Goal: Task Accomplishment & Management: Manage account settings

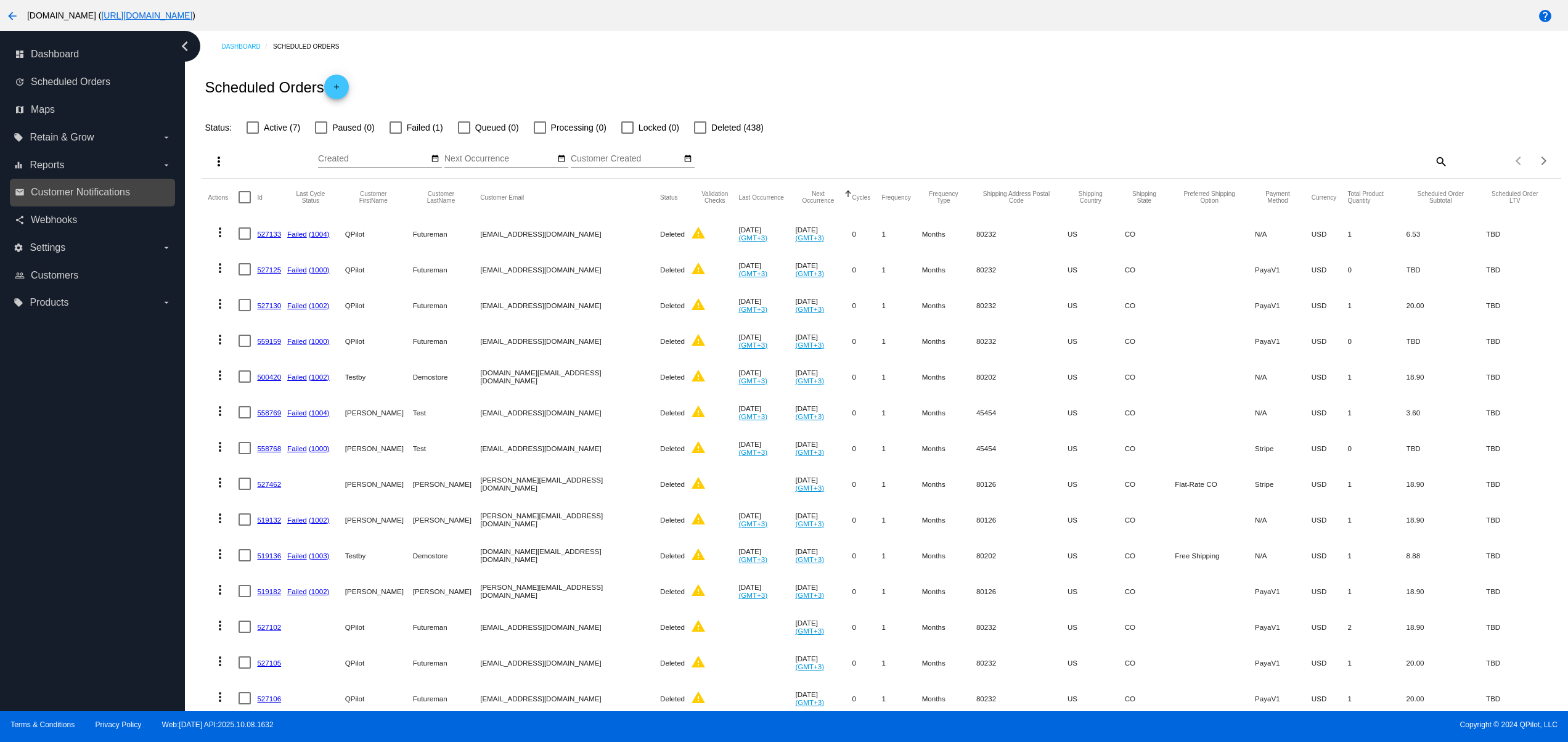
click at [62, 205] on div "email Customer Notifications" at bounding box center [92, 193] width 165 height 28
click at [91, 200] on link "email Customer Notifications" at bounding box center [93, 192] width 157 height 20
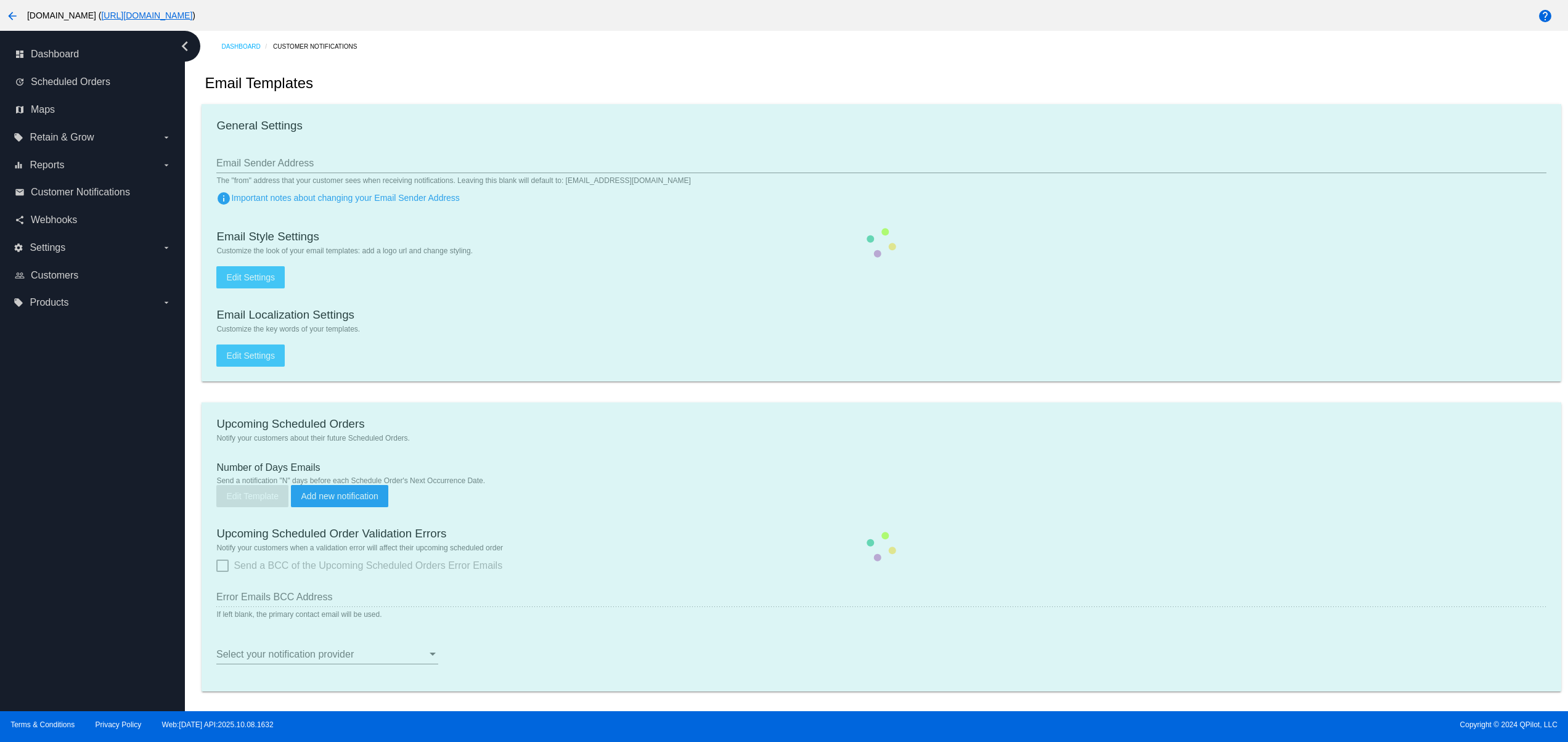
type input "[EMAIL_ADDRESS][DOMAIN_NAME]"
checkbox input "true"
type input "1"
checkbox input "true"
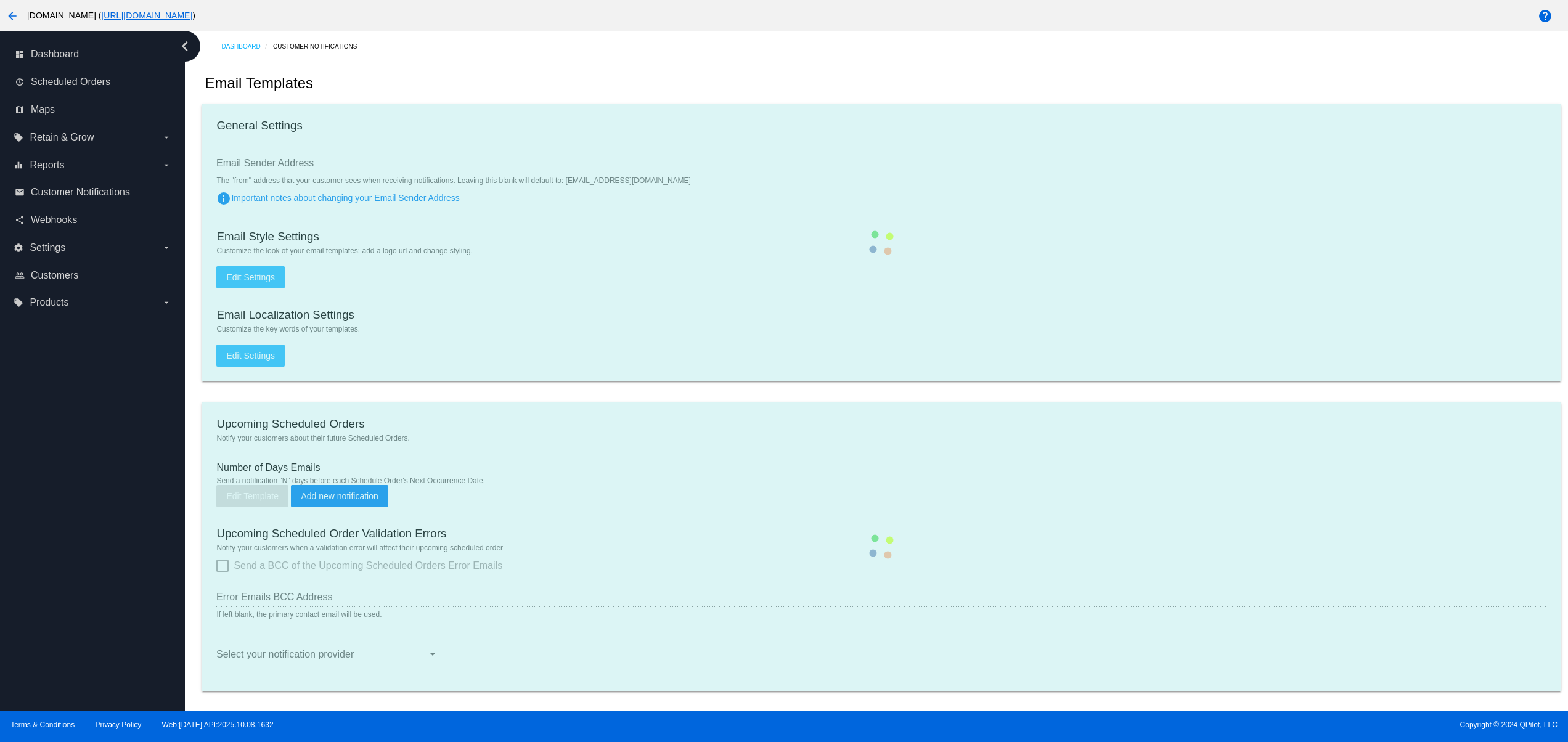
checkbox input "true"
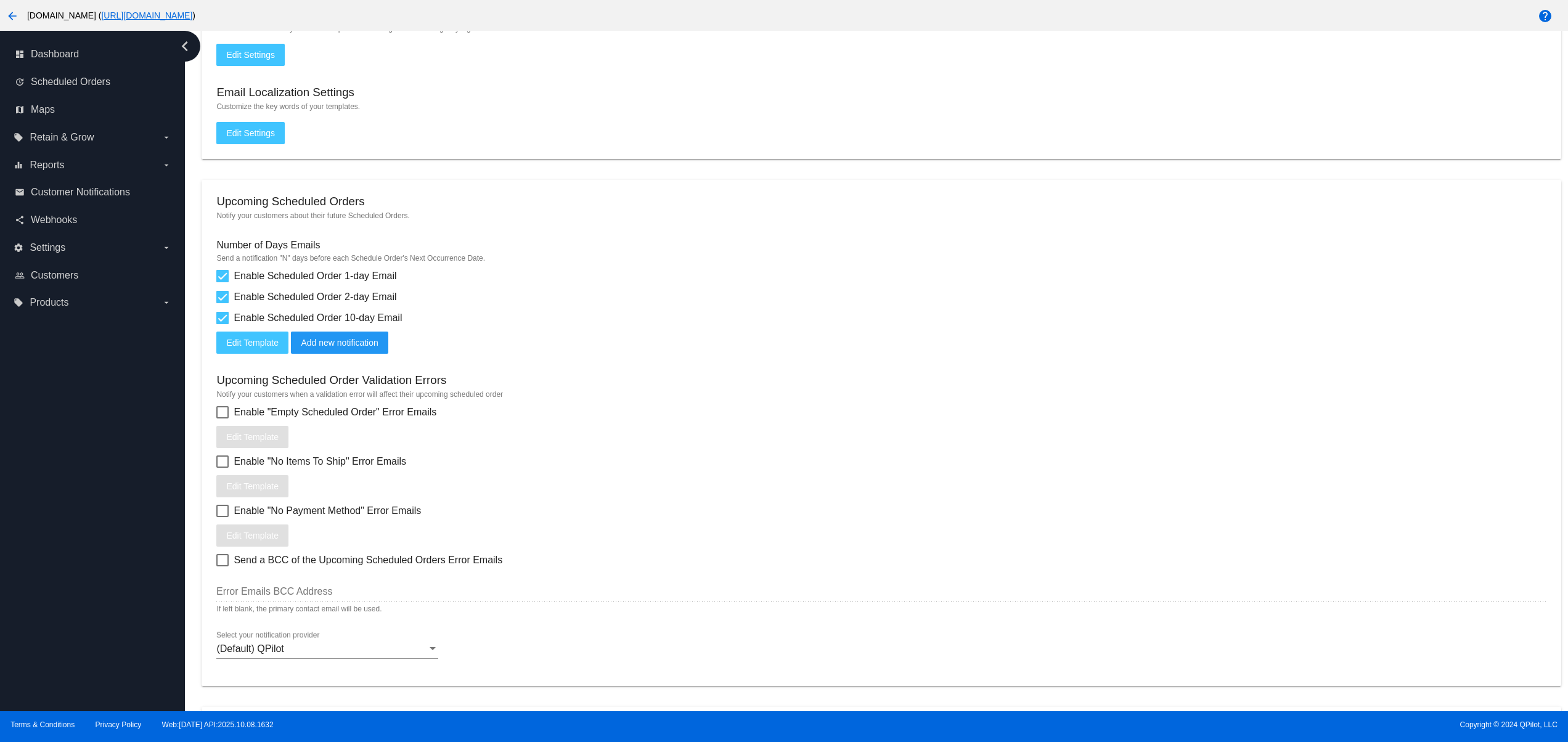
scroll to position [247, 0]
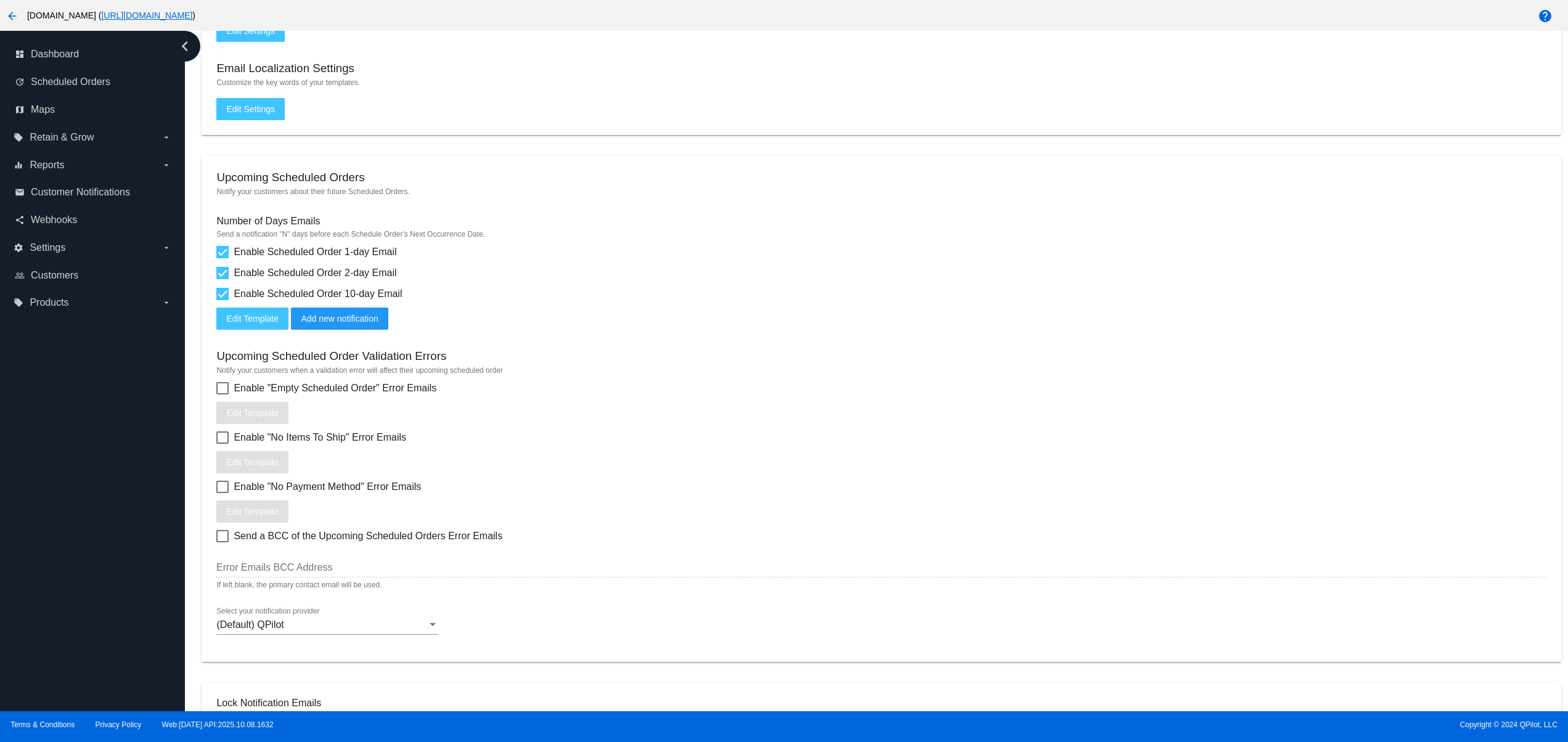
click at [264, 630] on span "(Default) QPilot" at bounding box center [250, 624] width 67 height 11
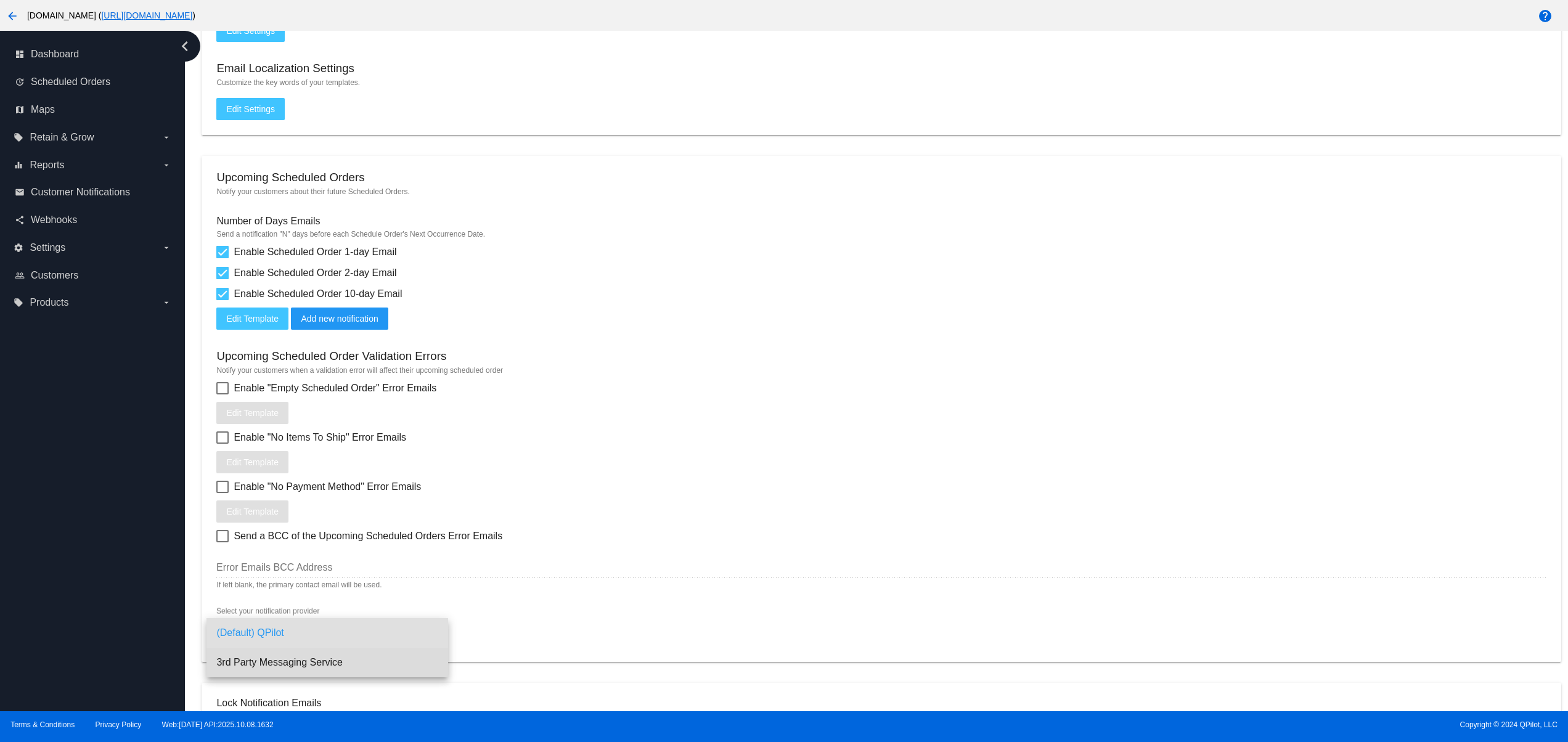
click at [329, 660] on span "3rd Party Messaging Service" at bounding box center [327, 663] width 222 height 30
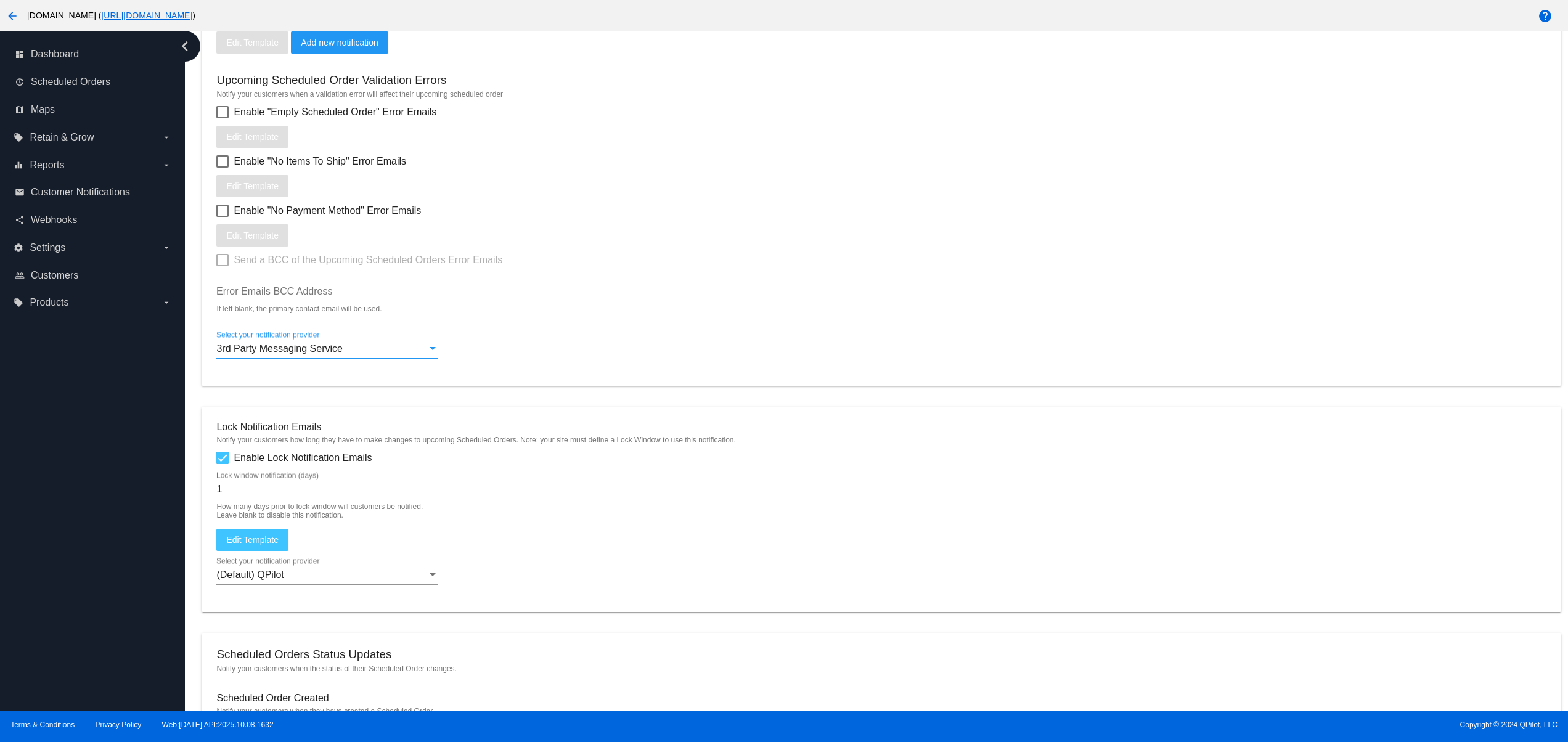
scroll to position [740, 0]
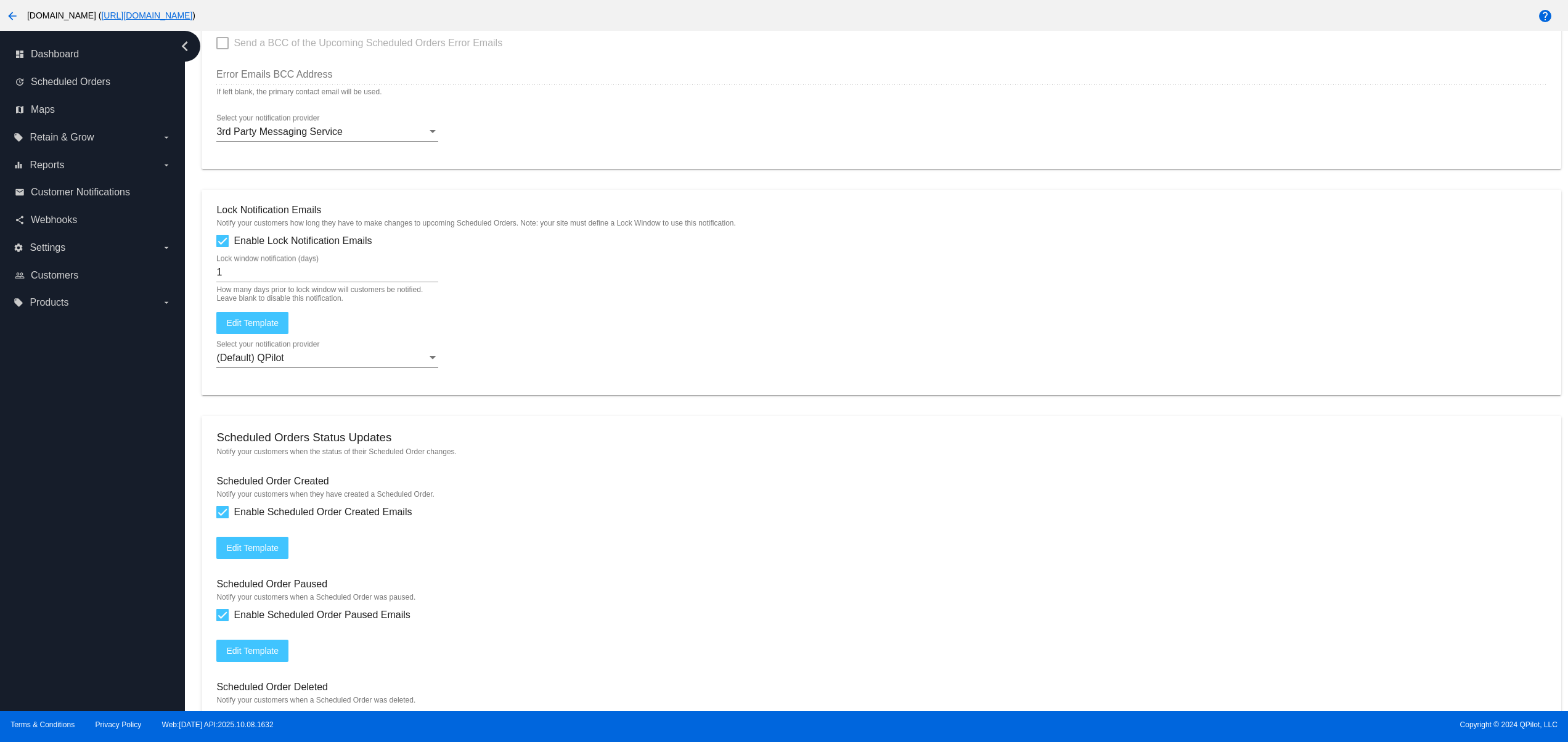
click at [344, 361] on div "(Default) QPilot Select your notification provider" at bounding box center [327, 354] width 222 height 28
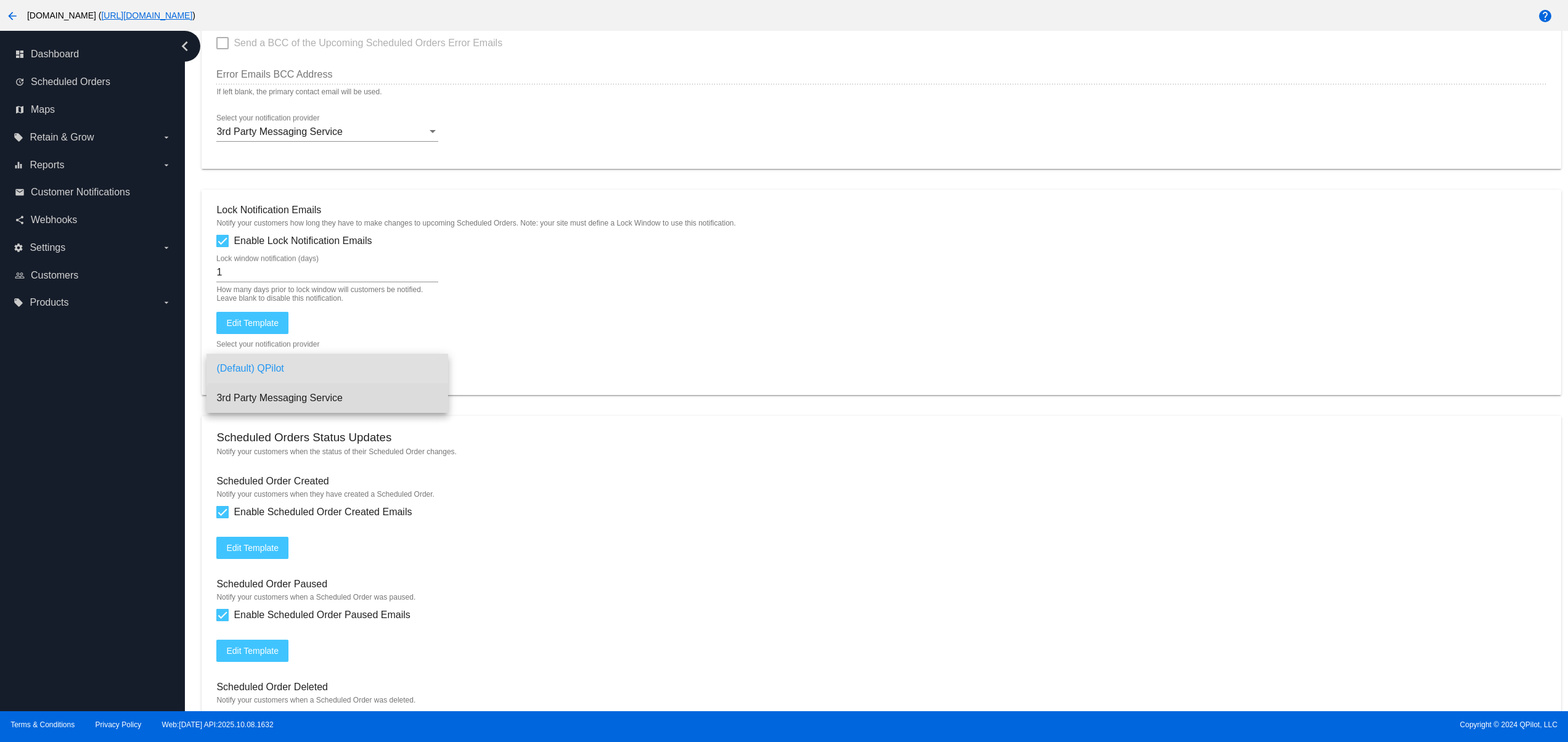
click at [361, 401] on span "3rd Party Messaging Service" at bounding box center [327, 399] width 222 height 30
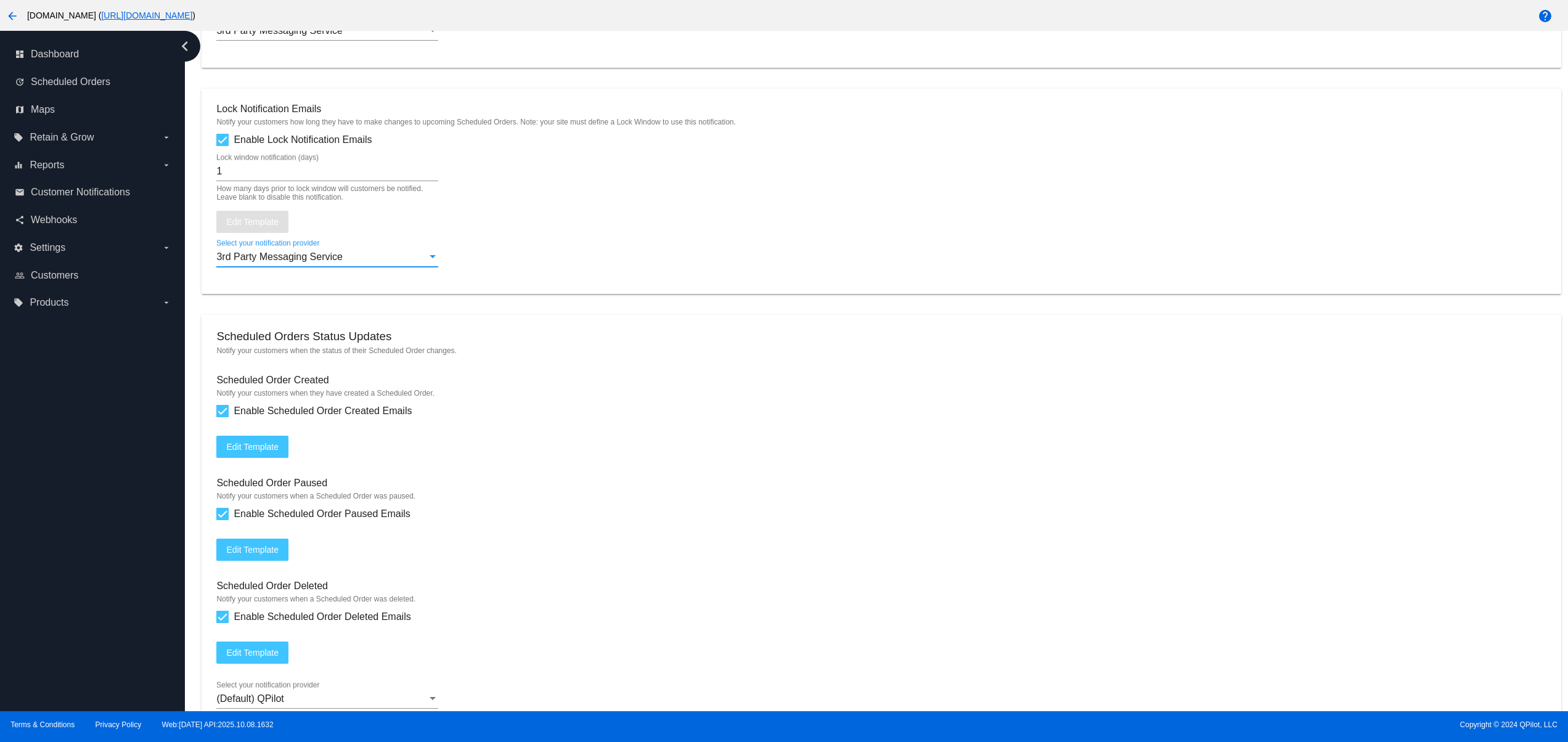
scroll to position [987, 0]
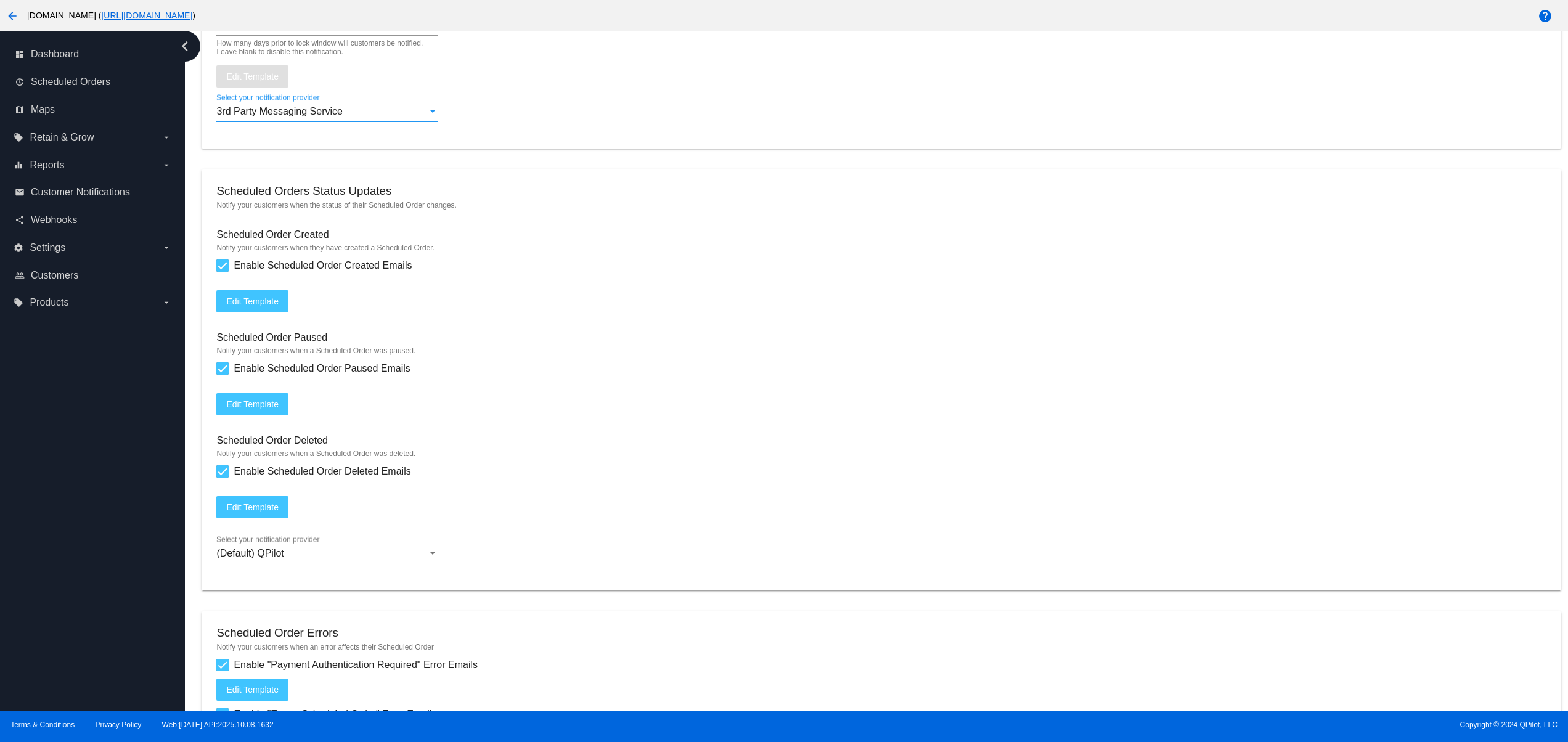
click at [295, 560] on div "(Default) QPilot" at bounding box center [321, 554] width 211 height 12
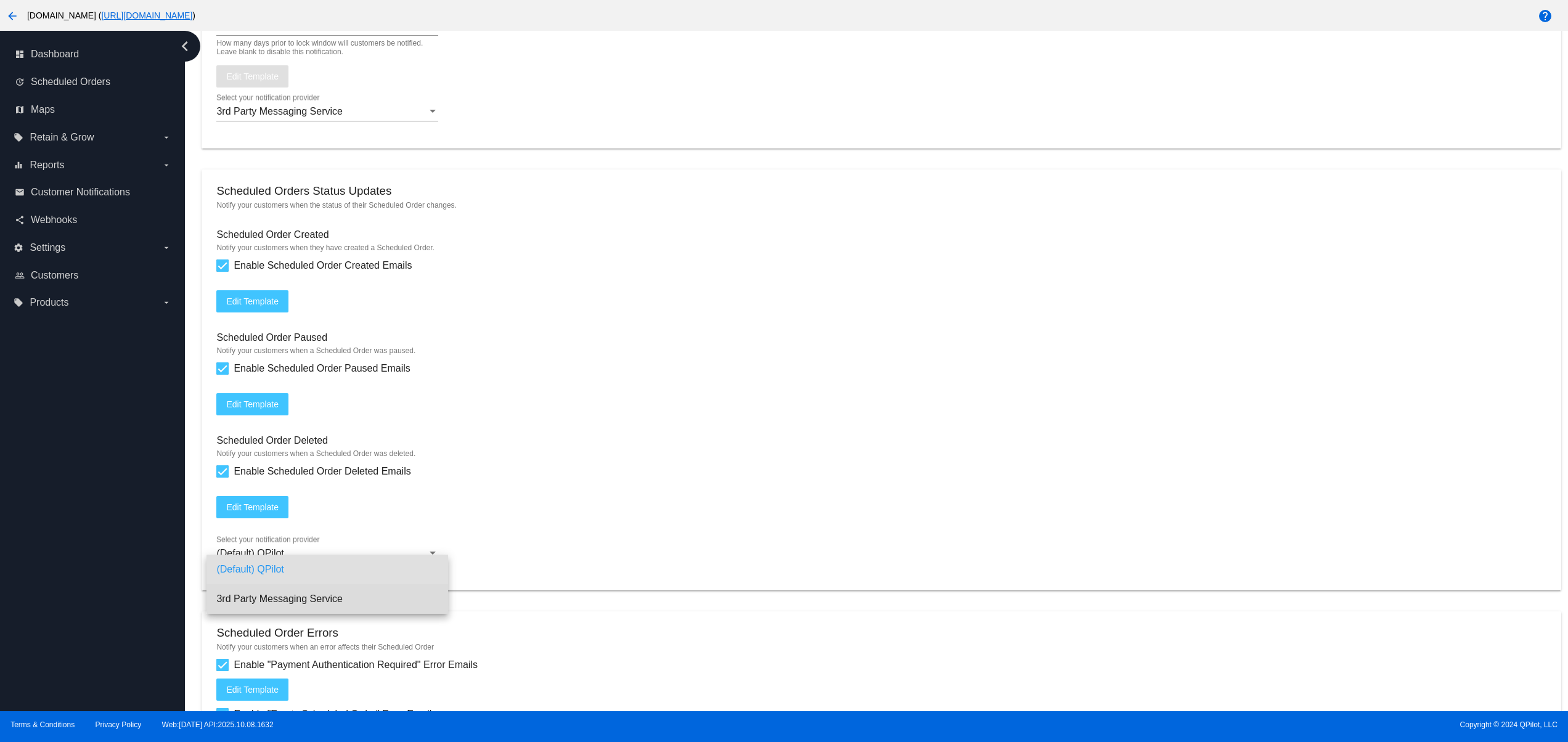
click at [358, 597] on span "3rd Party Messaging Service" at bounding box center [327, 599] width 222 height 30
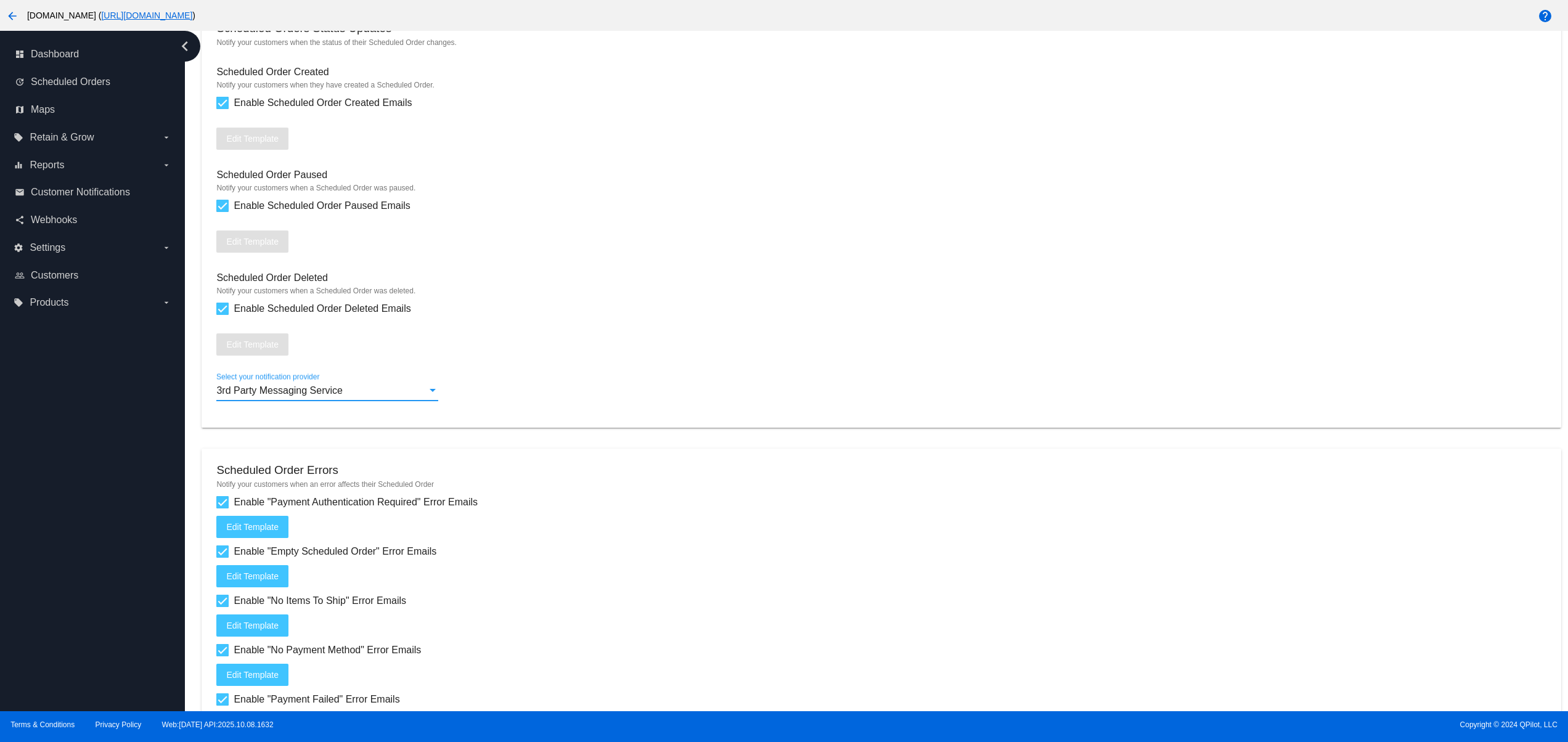
scroll to position [1374, 0]
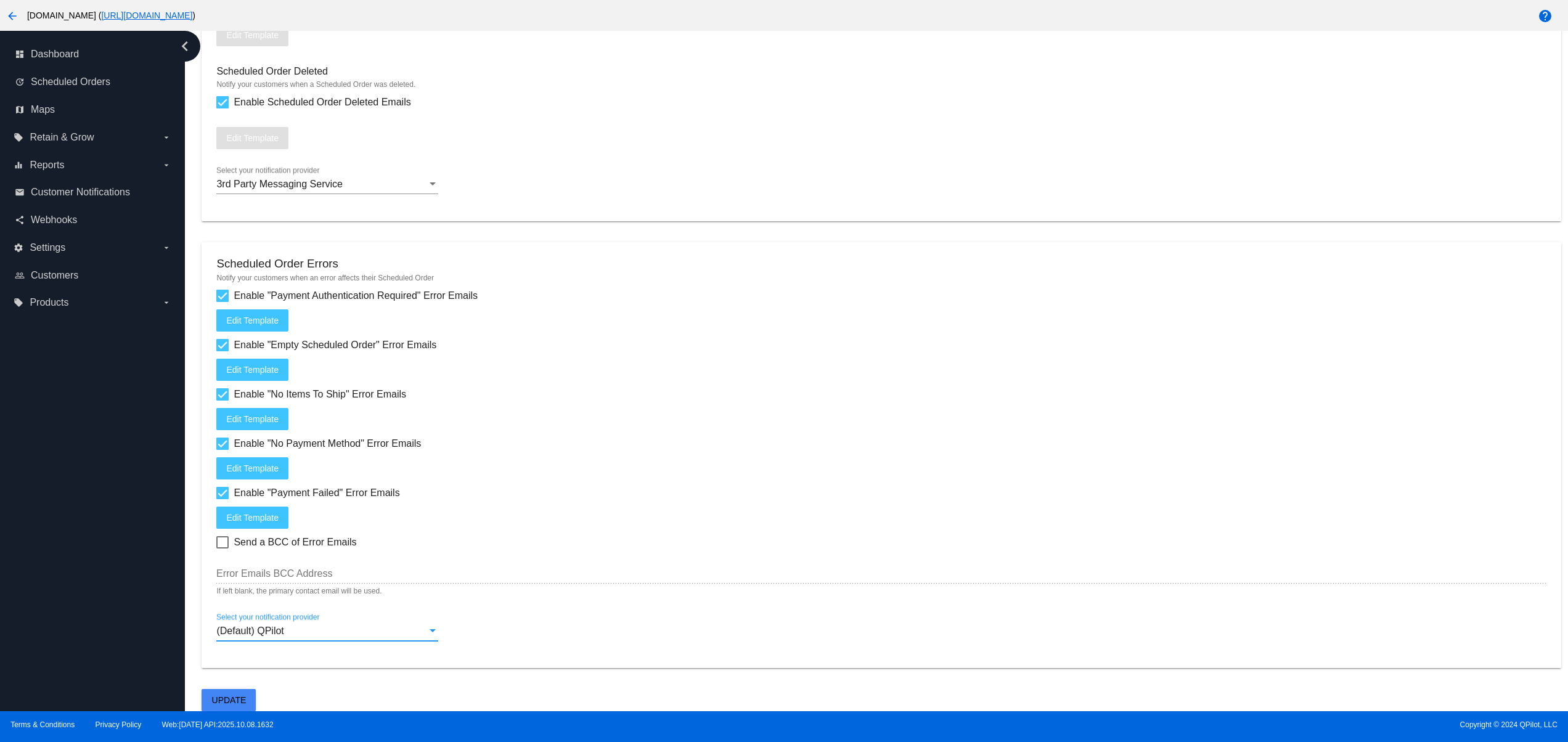
click at [278, 627] on span "(Default) QPilot" at bounding box center [250, 631] width 67 height 11
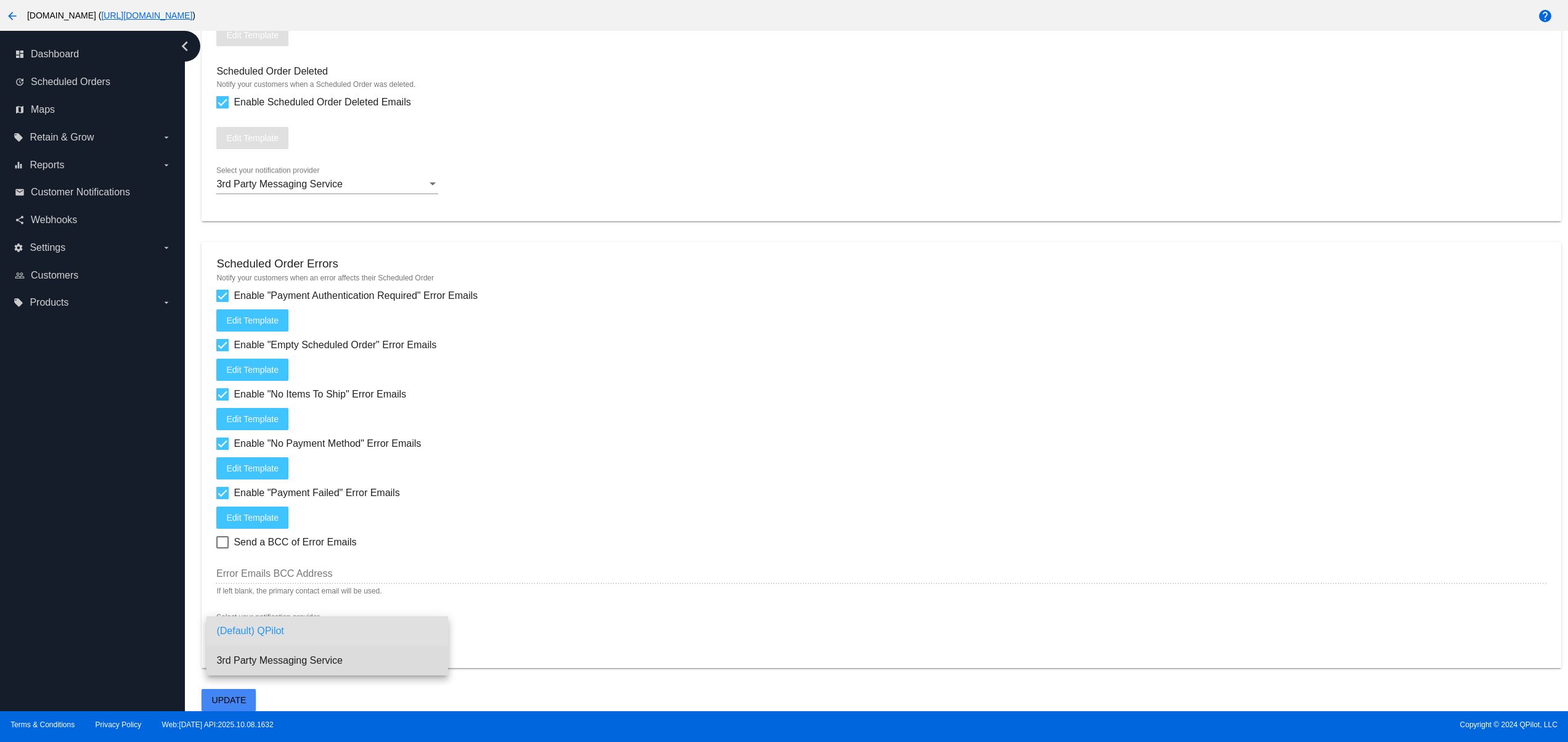
click at [308, 654] on span "3rd Party Messaging Service" at bounding box center [327, 661] width 222 height 30
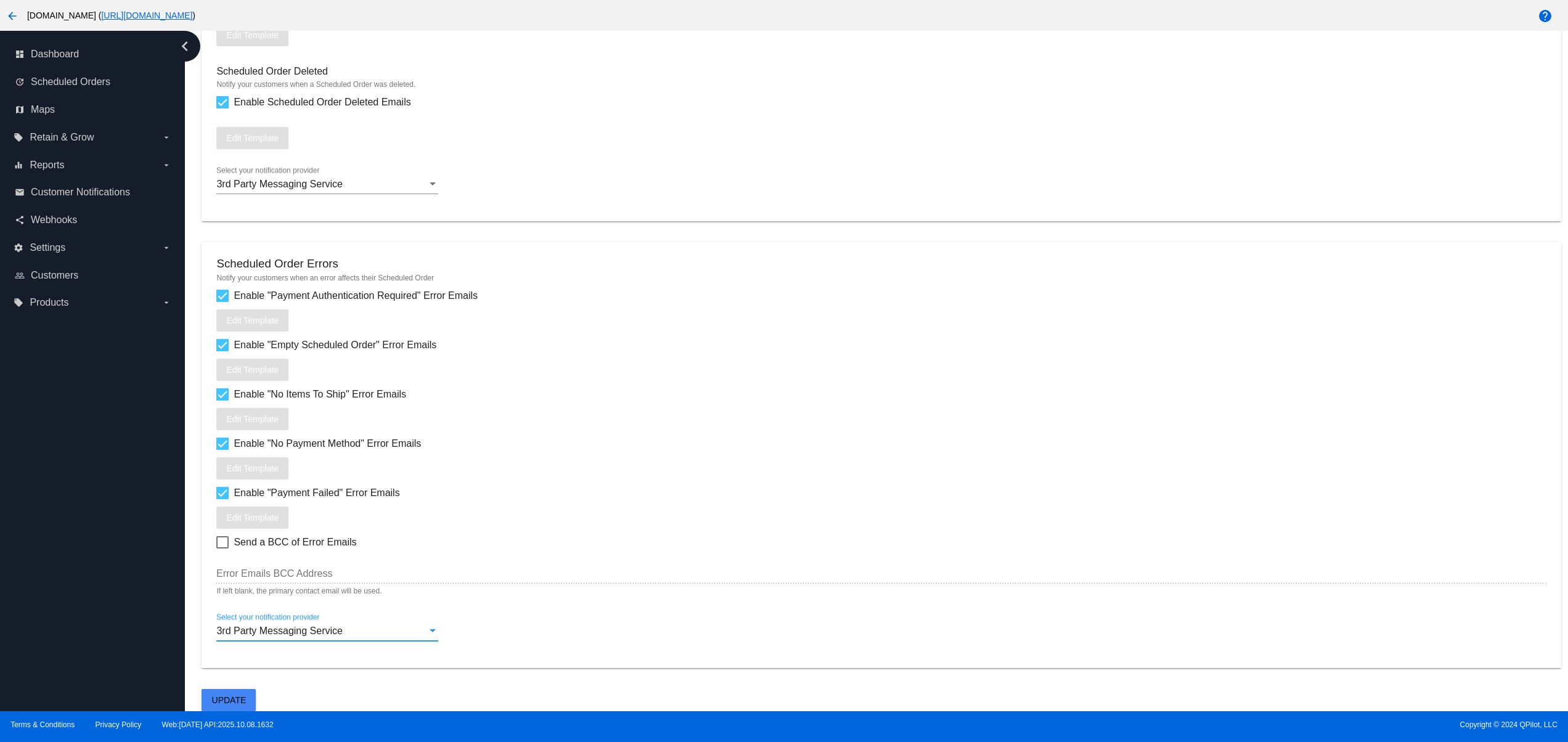
click at [228, 697] on span "Update" at bounding box center [229, 700] width 34 height 10
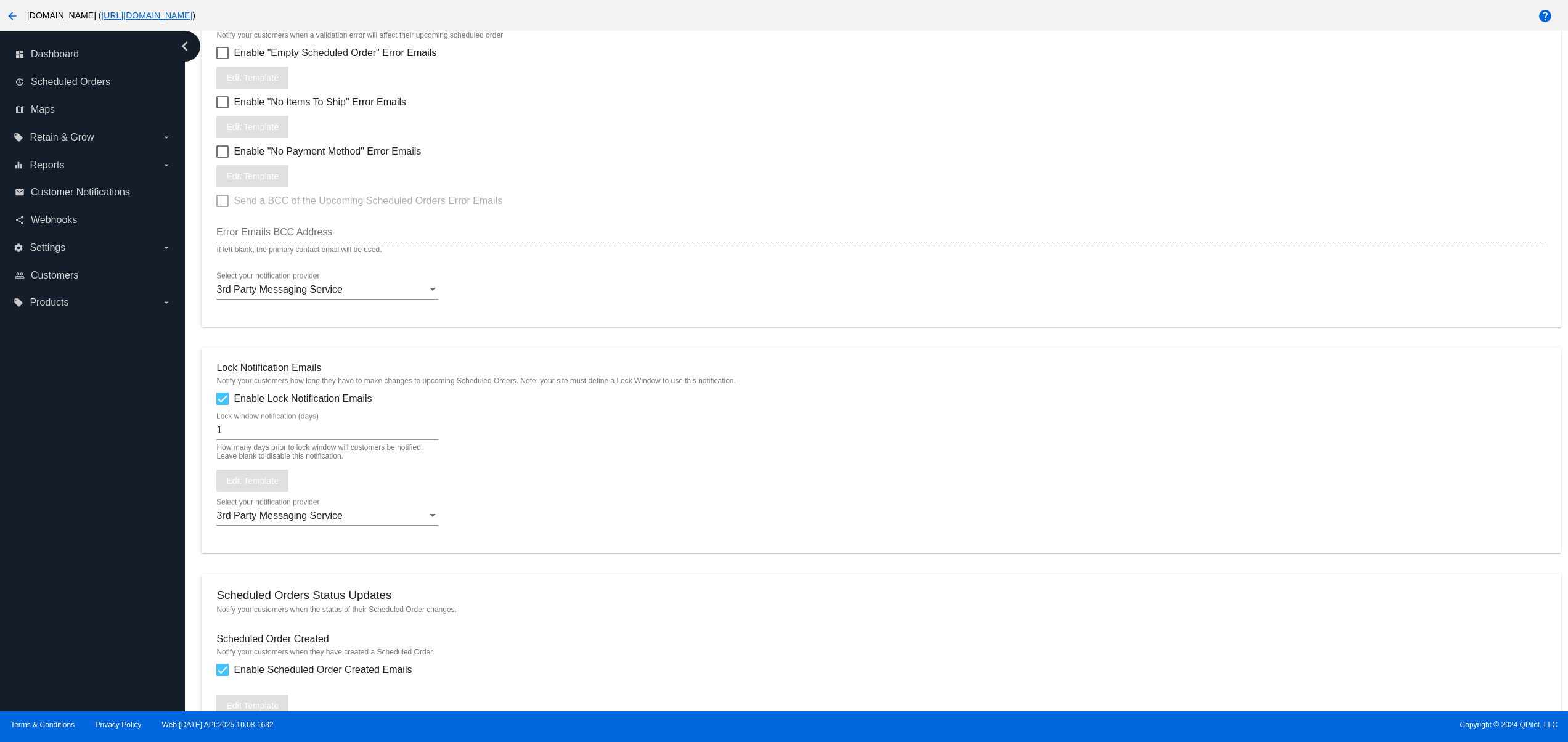
scroll to position [141, 0]
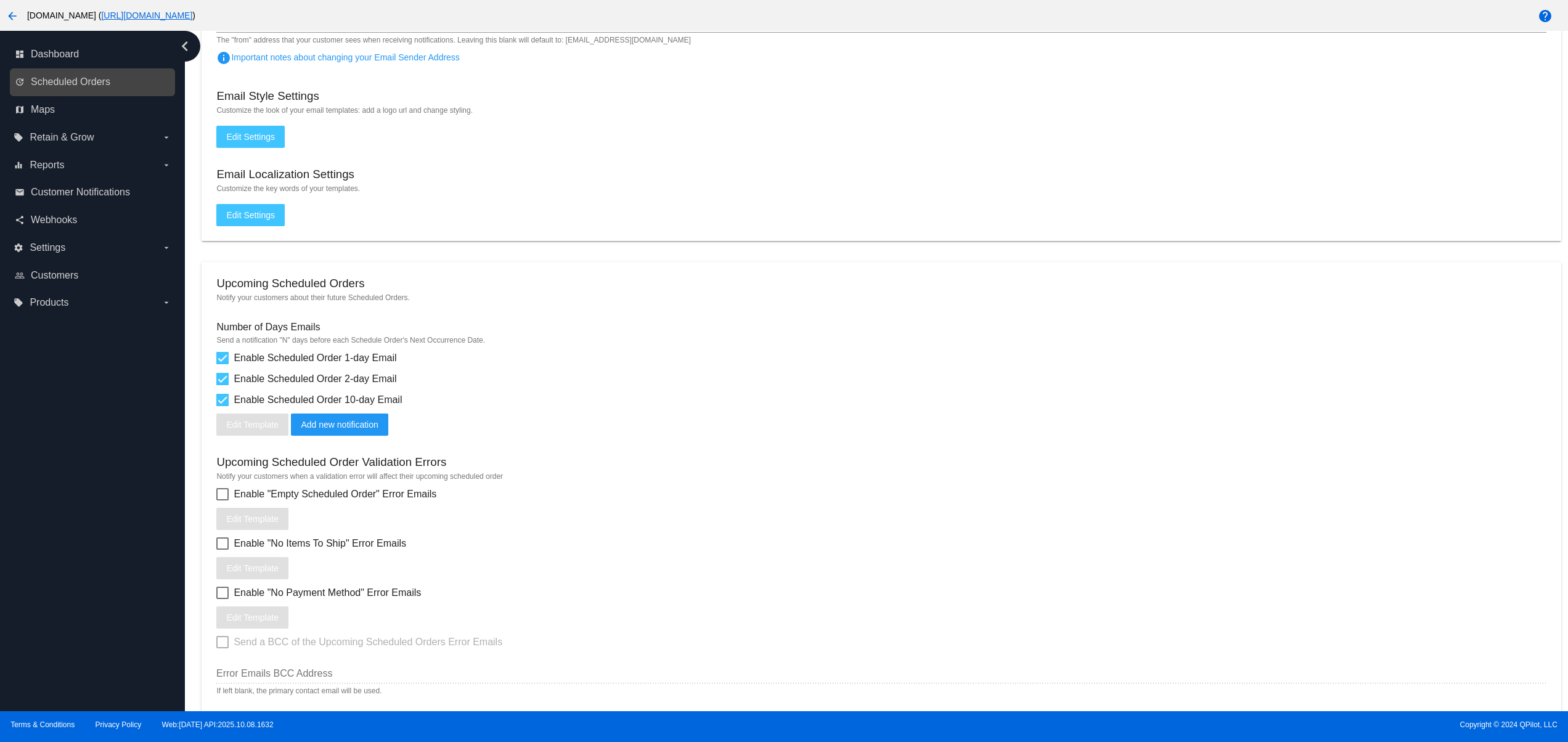
click at [122, 81] on link "update Scheduled Orders" at bounding box center [93, 82] width 157 height 20
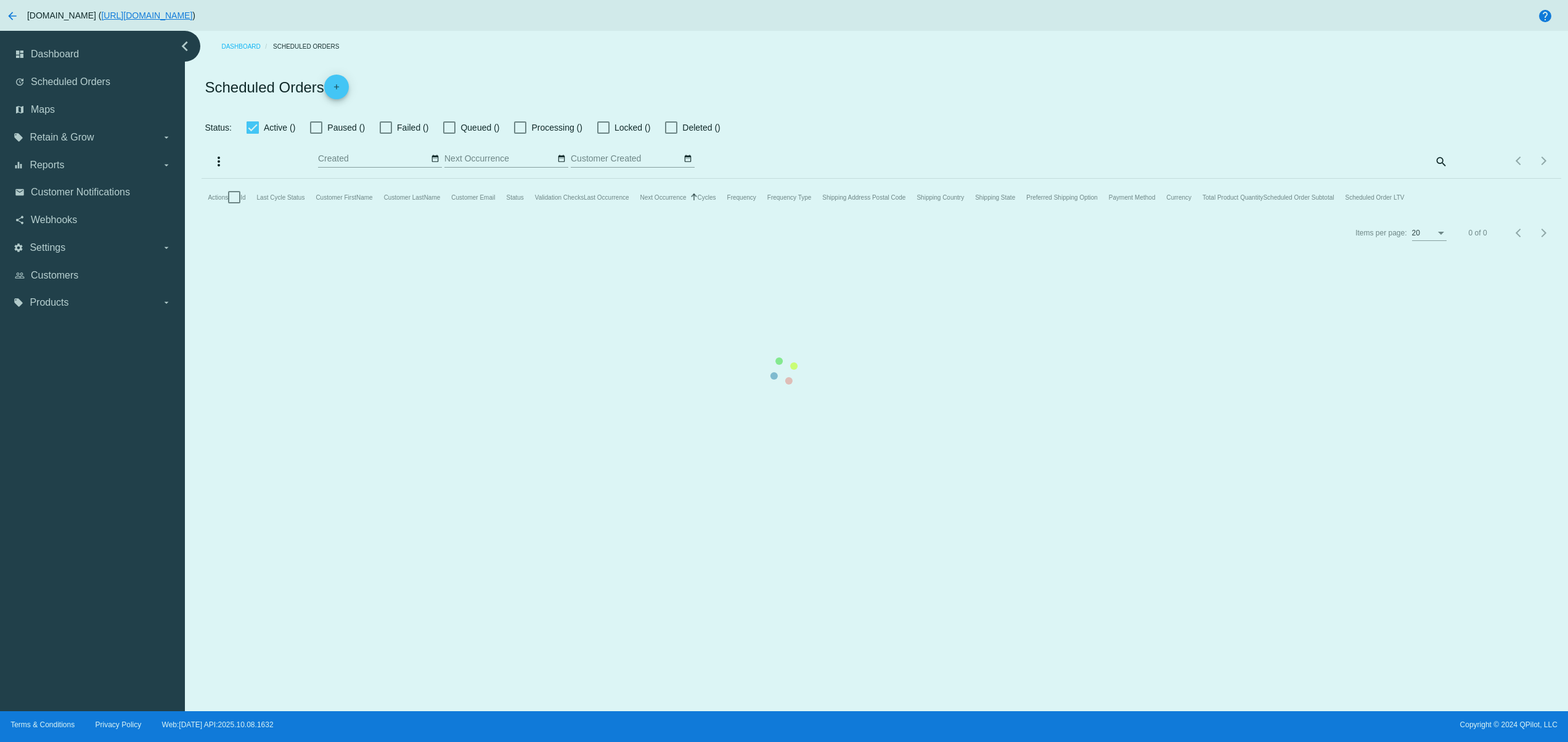
checkbox input "false"
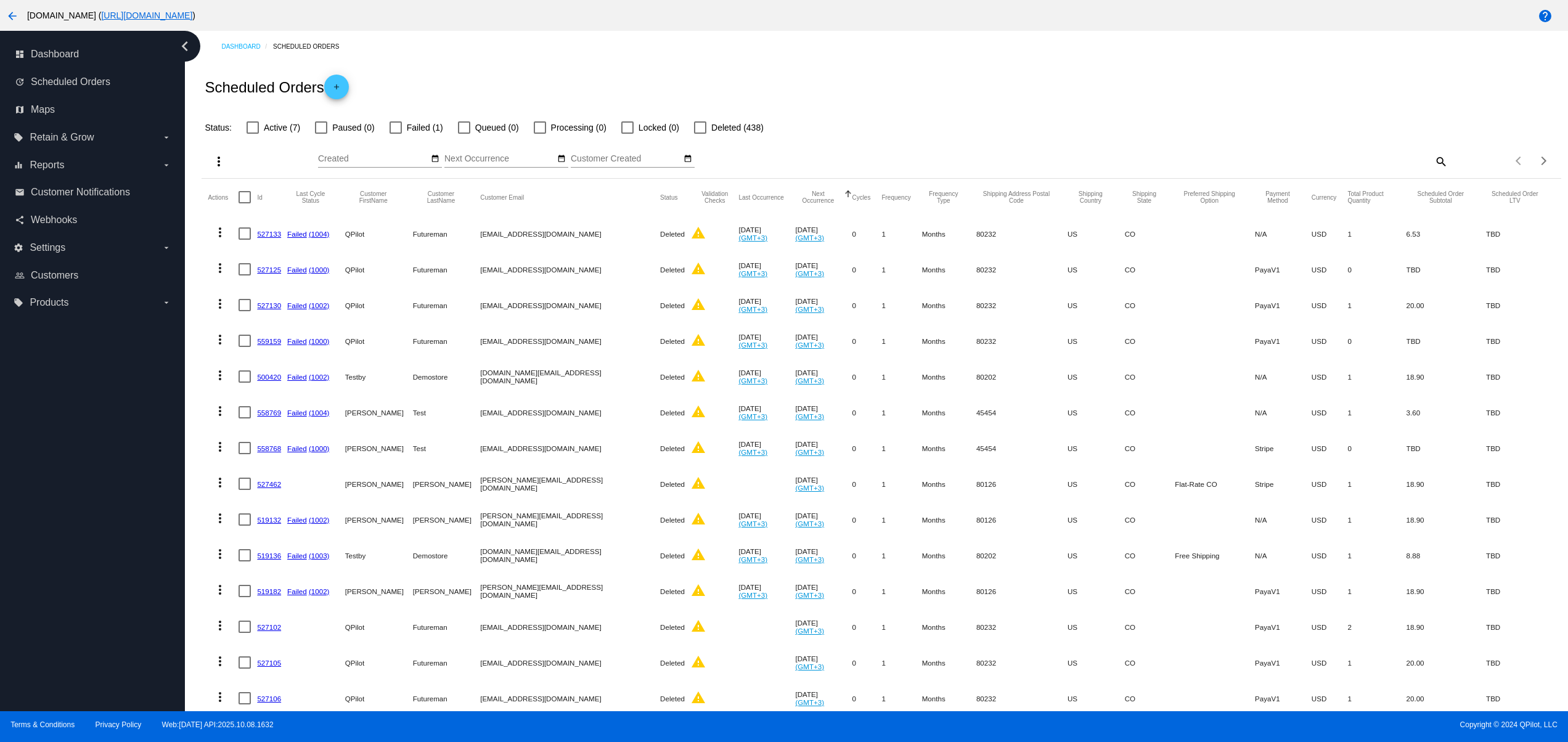
click at [333, 89] on mat-icon "add" at bounding box center [337, 90] width 15 height 15
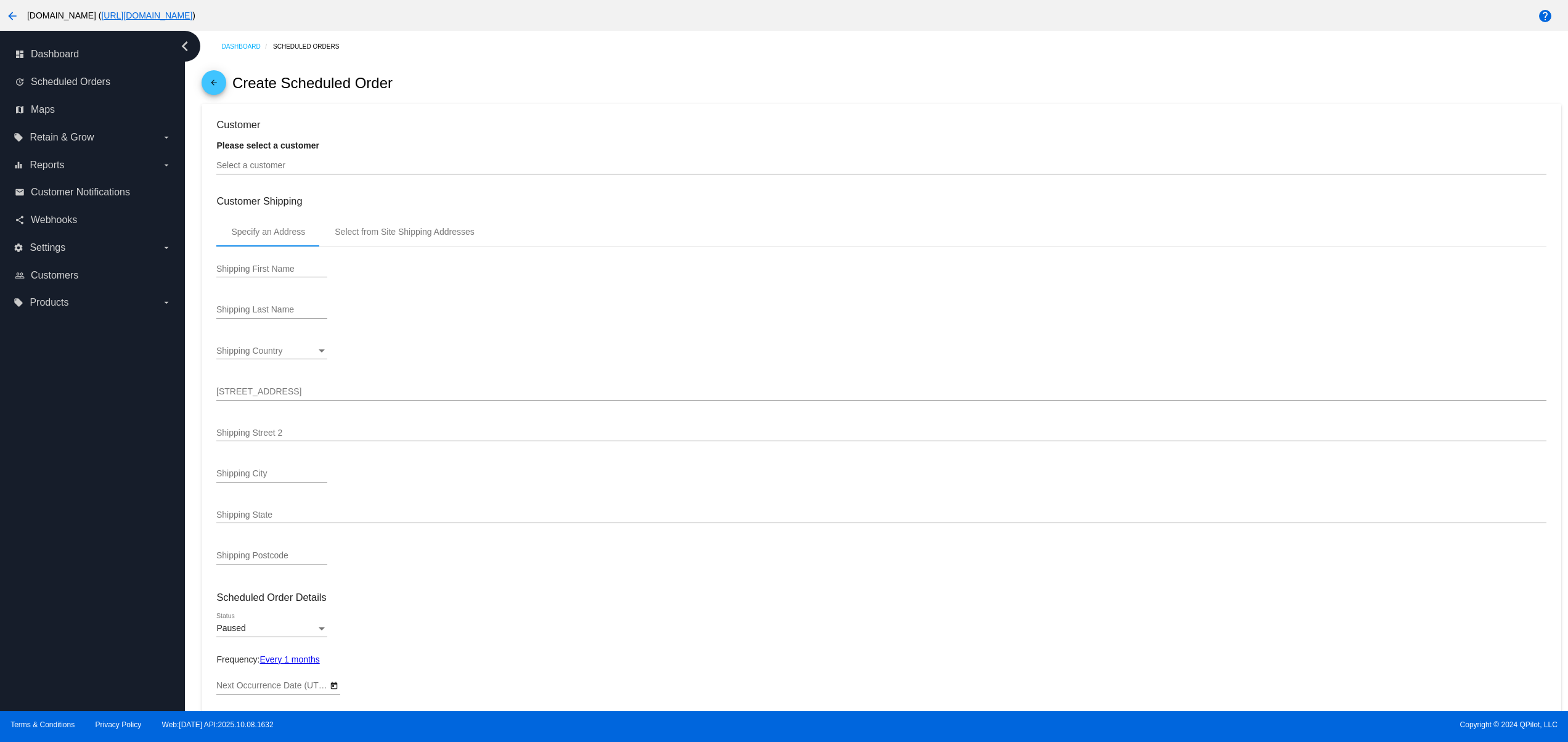
type input "[DATE]"
click at [321, 164] on input "Select a customer" at bounding box center [881, 166] width 1329 height 10
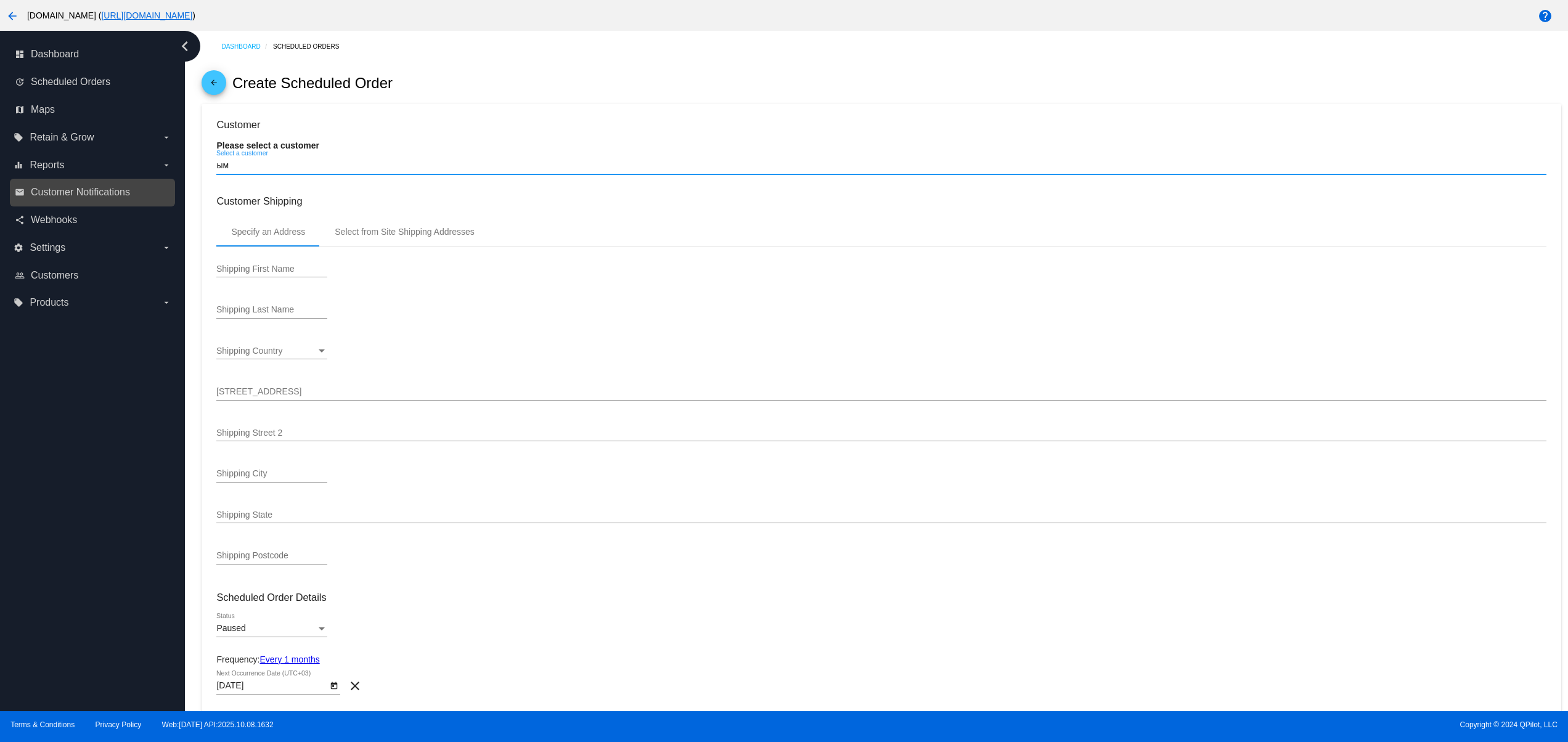
drag, startPoint x: 282, startPoint y: 171, endPoint x: 137, endPoint y: 189, distance: 146.1
click at [137, 189] on div "dashboard Dashboard update Scheduled Orders map Maps local_offer Retain & Grow …" at bounding box center [784, 371] width 1568 height 680
type input "[PERSON_NAME]"
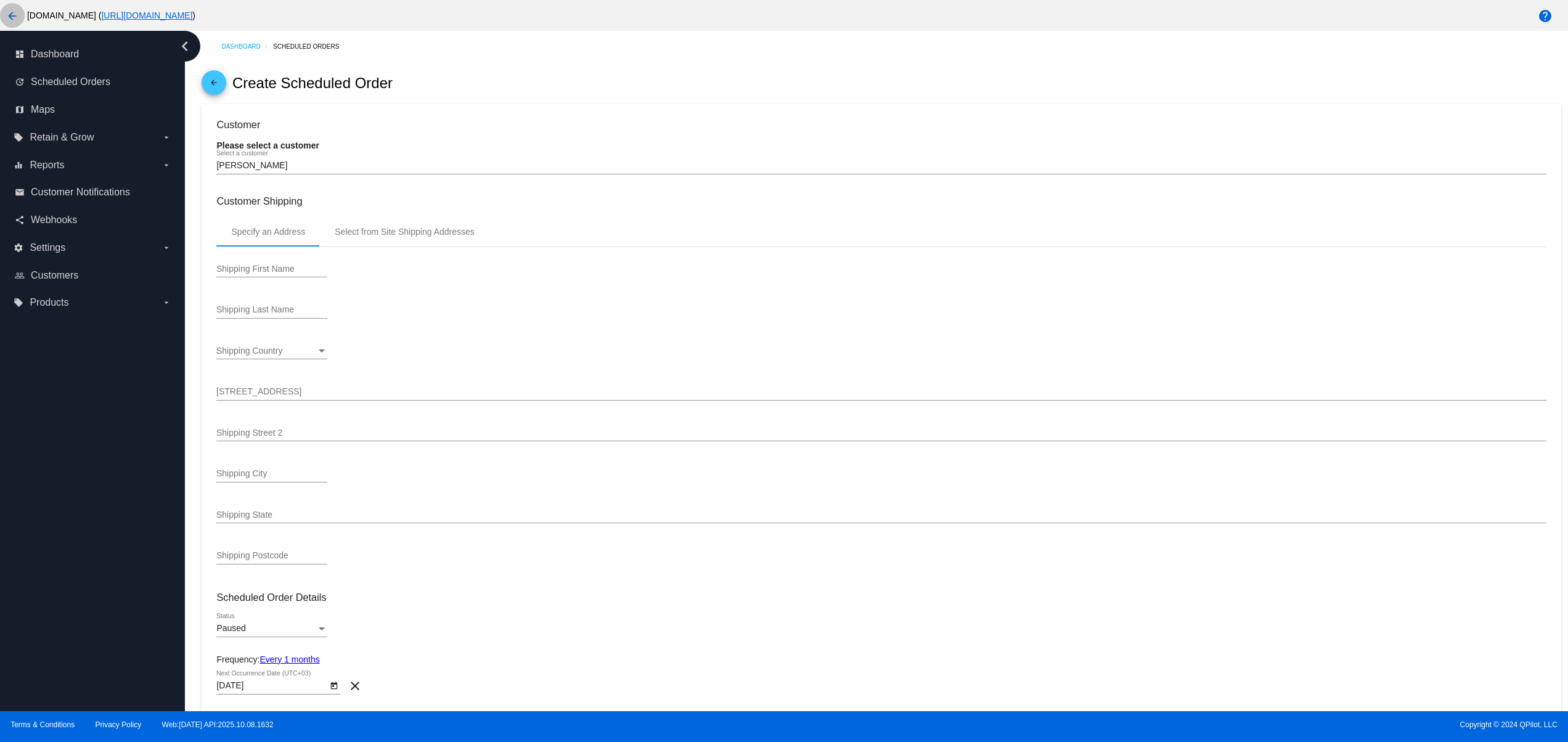
click at [1, 12] on button "arrow_back" at bounding box center [12, 16] width 25 height 25
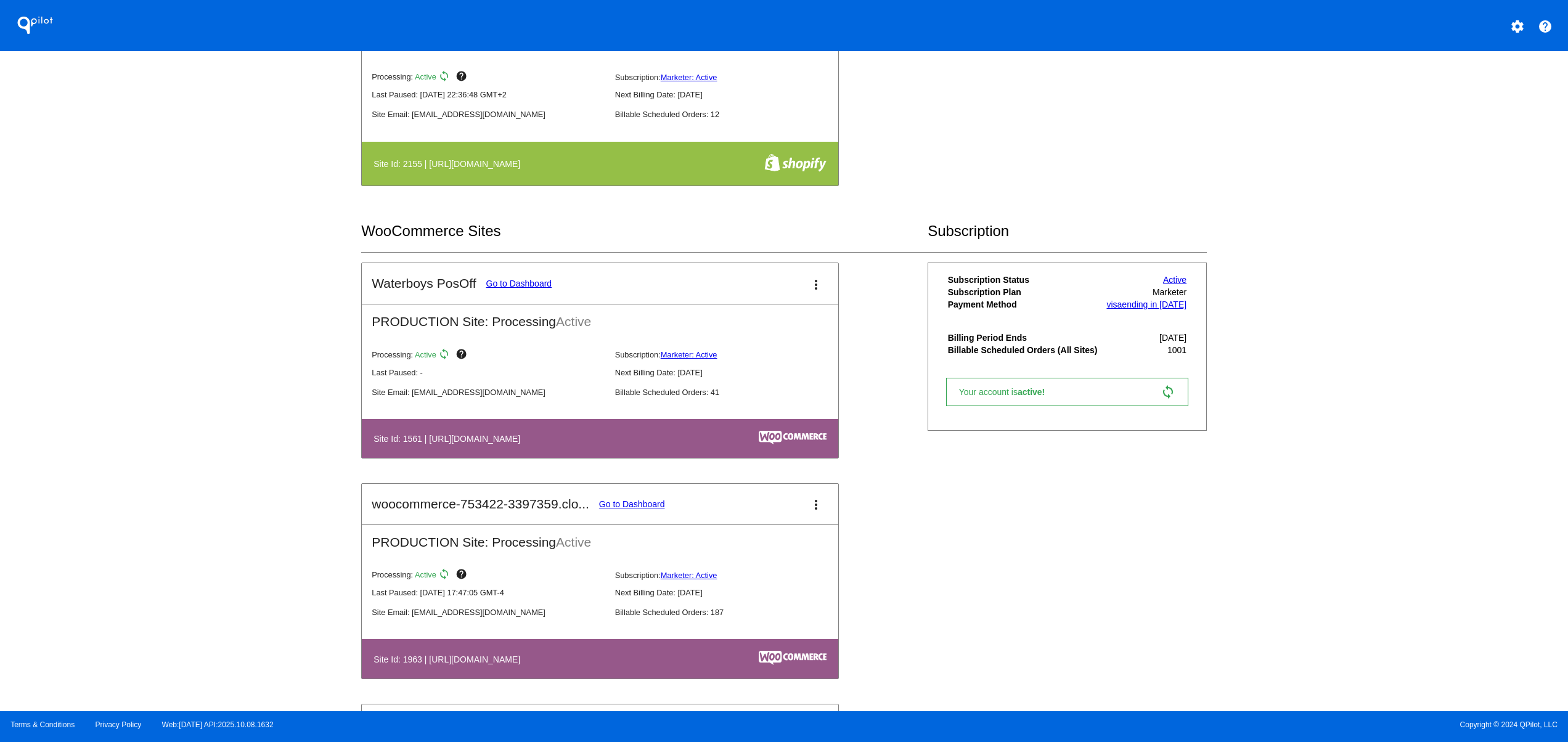
scroll to position [987, 0]
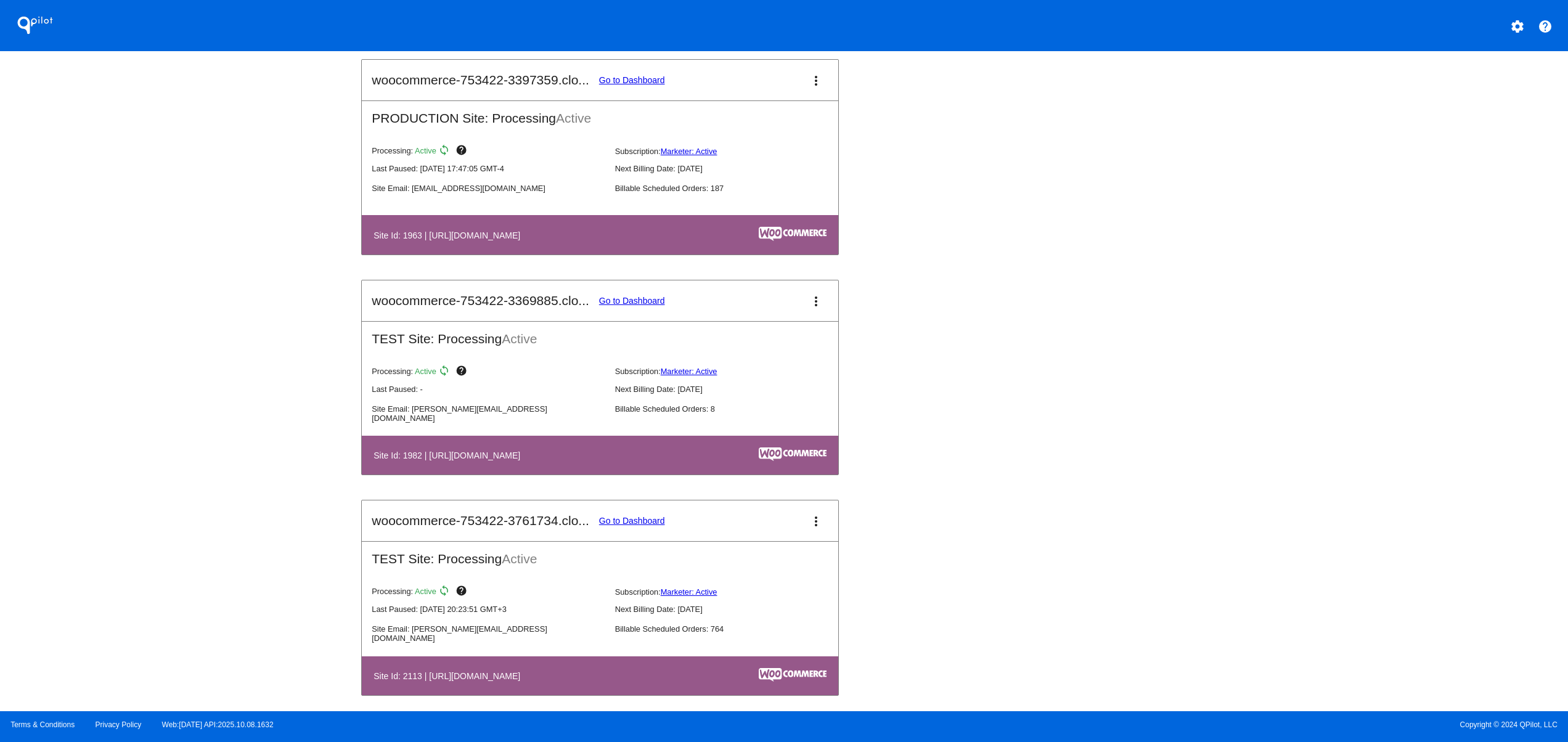
drag, startPoint x: 471, startPoint y: 468, endPoint x: 585, endPoint y: 468, distance: 114.0
click at [526, 460] on h4 "Site Id: 1982 | [URL][DOMAIN_NAME]" at bounding box center [450, 455] width 153 height 10
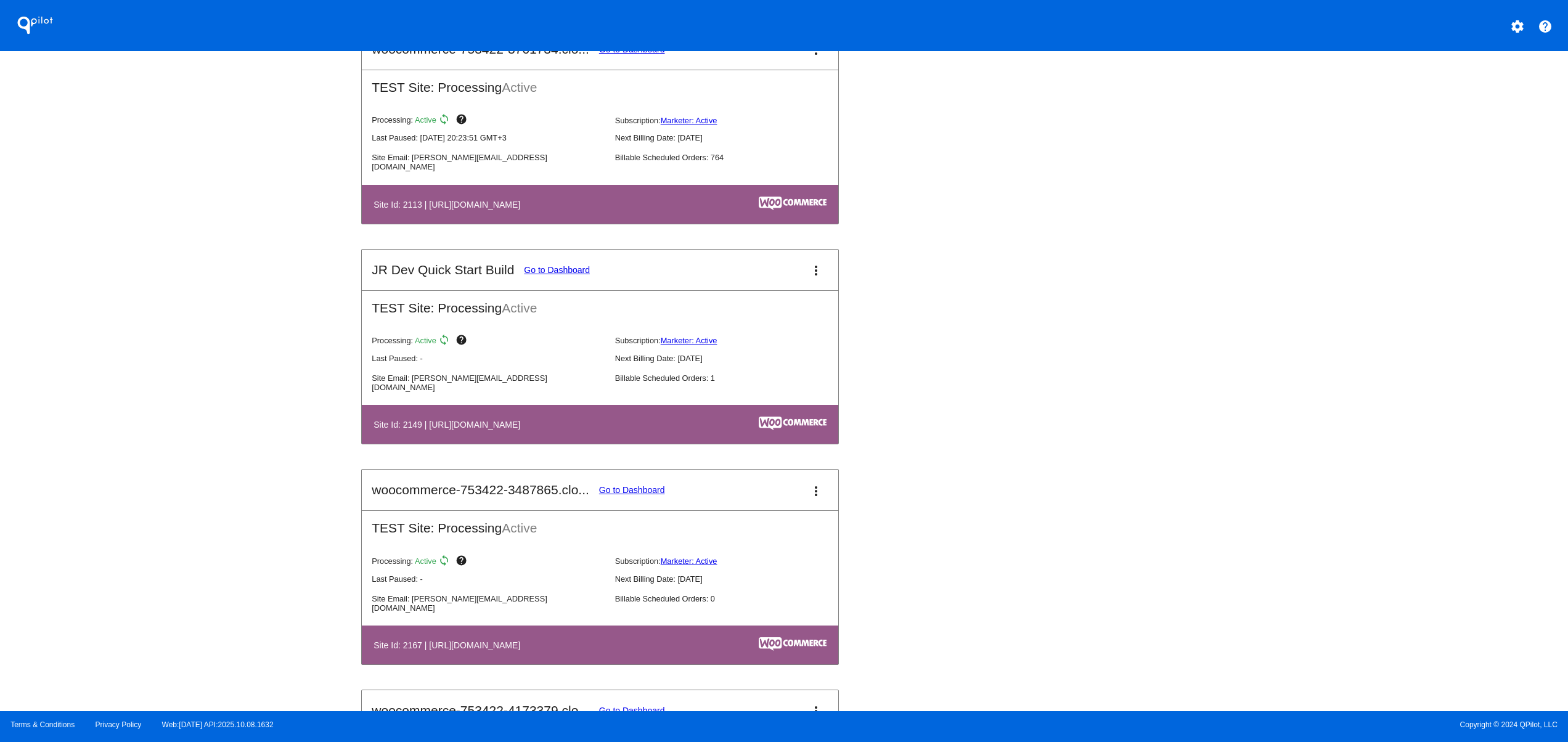
scroll to position [1480, 0]
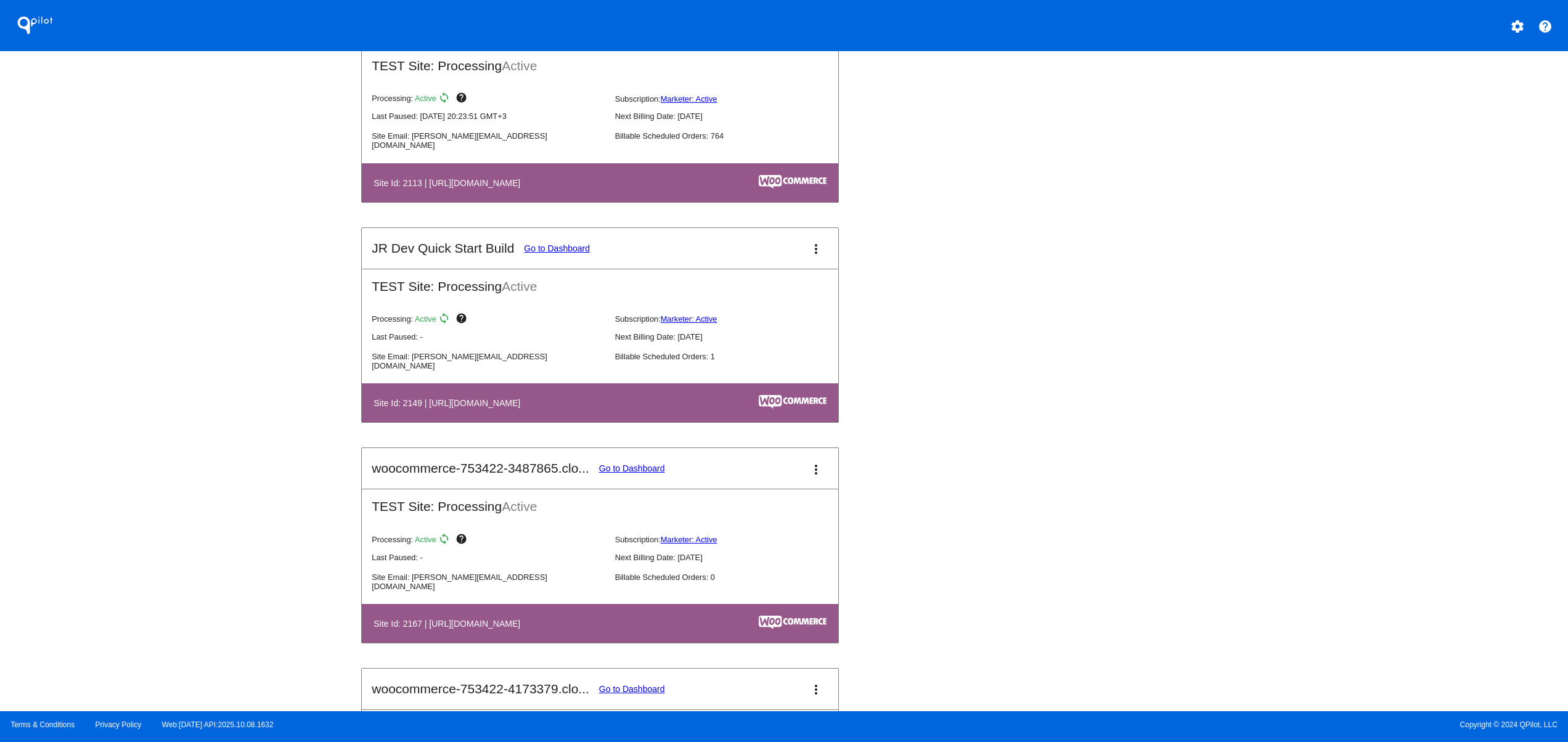
click at [212, 439] on div "QPilot settings help Connected Sites and Apps Get Started with WooCommerce play…" at bounding box center [784, 356] width 1568 height 712
drag, startPoint x: 558, startPoint y: 413, endPoint x: 667, endPoint y: 417, distance: 109.1
click at [526, 408] on h4 "Site Id: 2149 | [URL][DOMAIN_NAME]" at bounding box center [450, 403] width 153 height 10
click at [269, 444] on div "QPilot settings help Connected Sites and Apps Get Started with WooCommerce play…" at bounding box center [784, 356] width 1568 height 712
click at [81, 401] on div "QPilot settings help Connected Sites and Apps Get Started with WooCommerce play…" at bounding box center [784, 356] width 1568 height 712
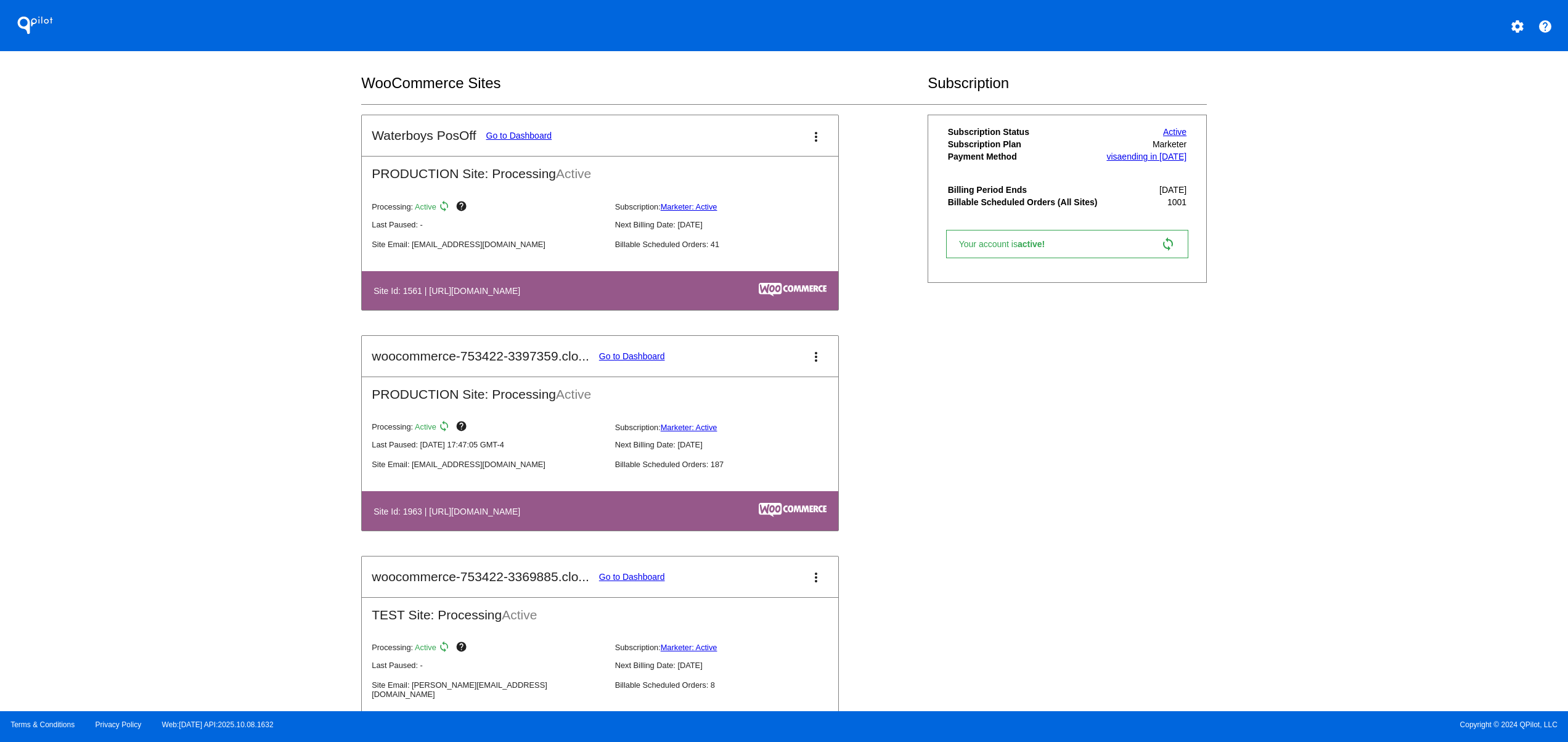
scroll to position [493, 0]
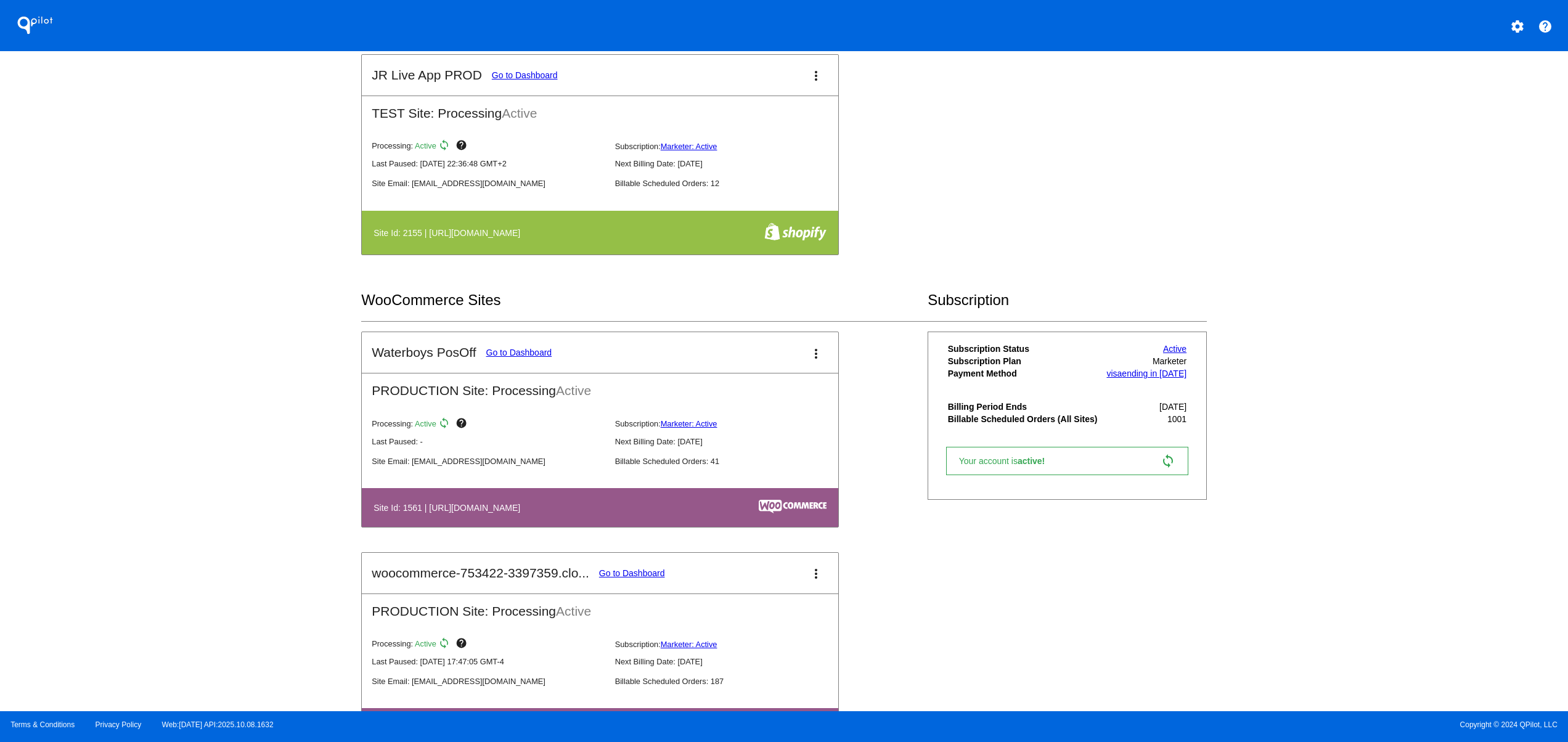
drag, startPoint x: 681, startPoint y: 509, endPoint x: 704, endPoint y: 511, distance: 23.1
click at [684, 509] on th "Site Id: 1561 | [URL][DOMAIN_NAME]" at bounding box center [529, 508] width 312 height 16
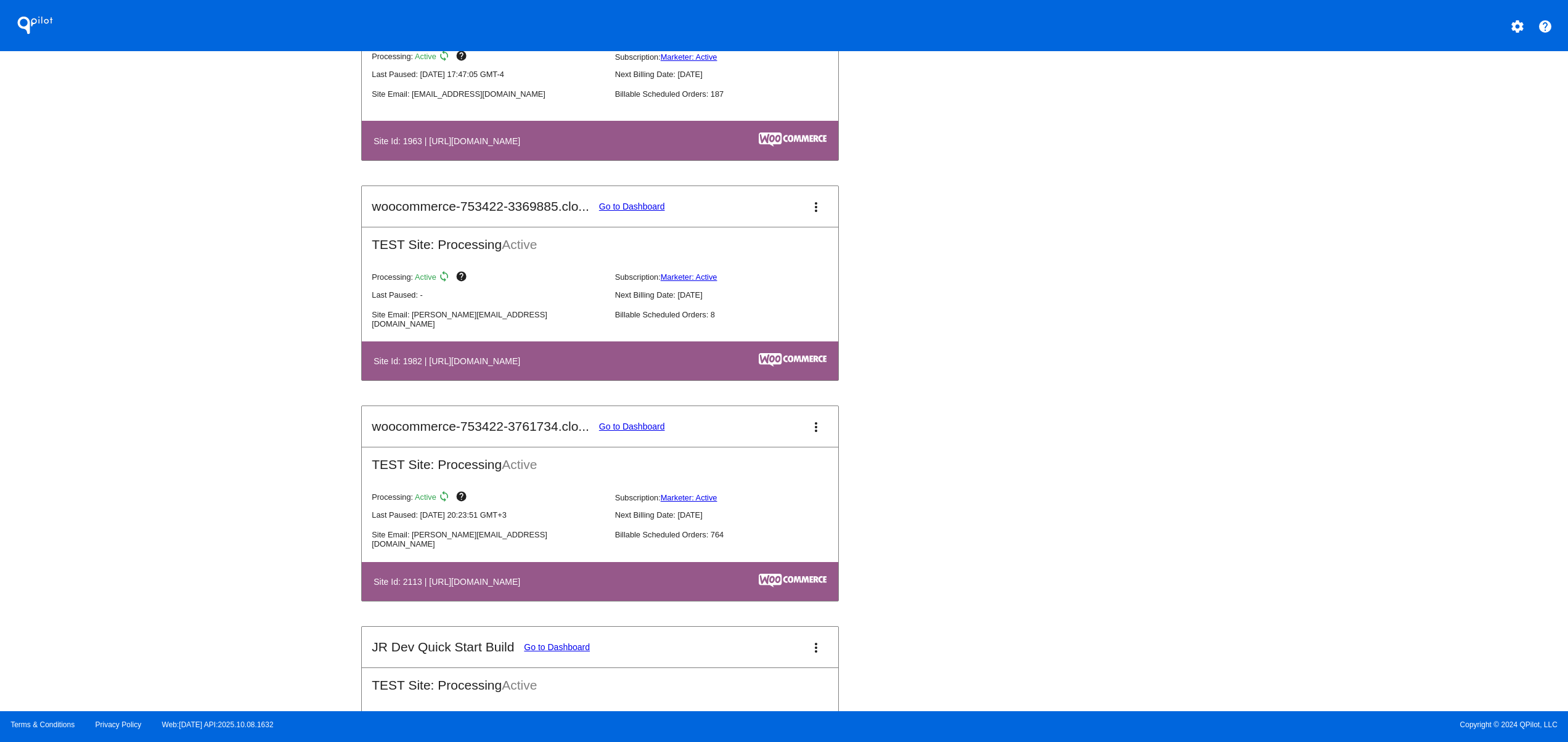
scroll to position [1233, 0]
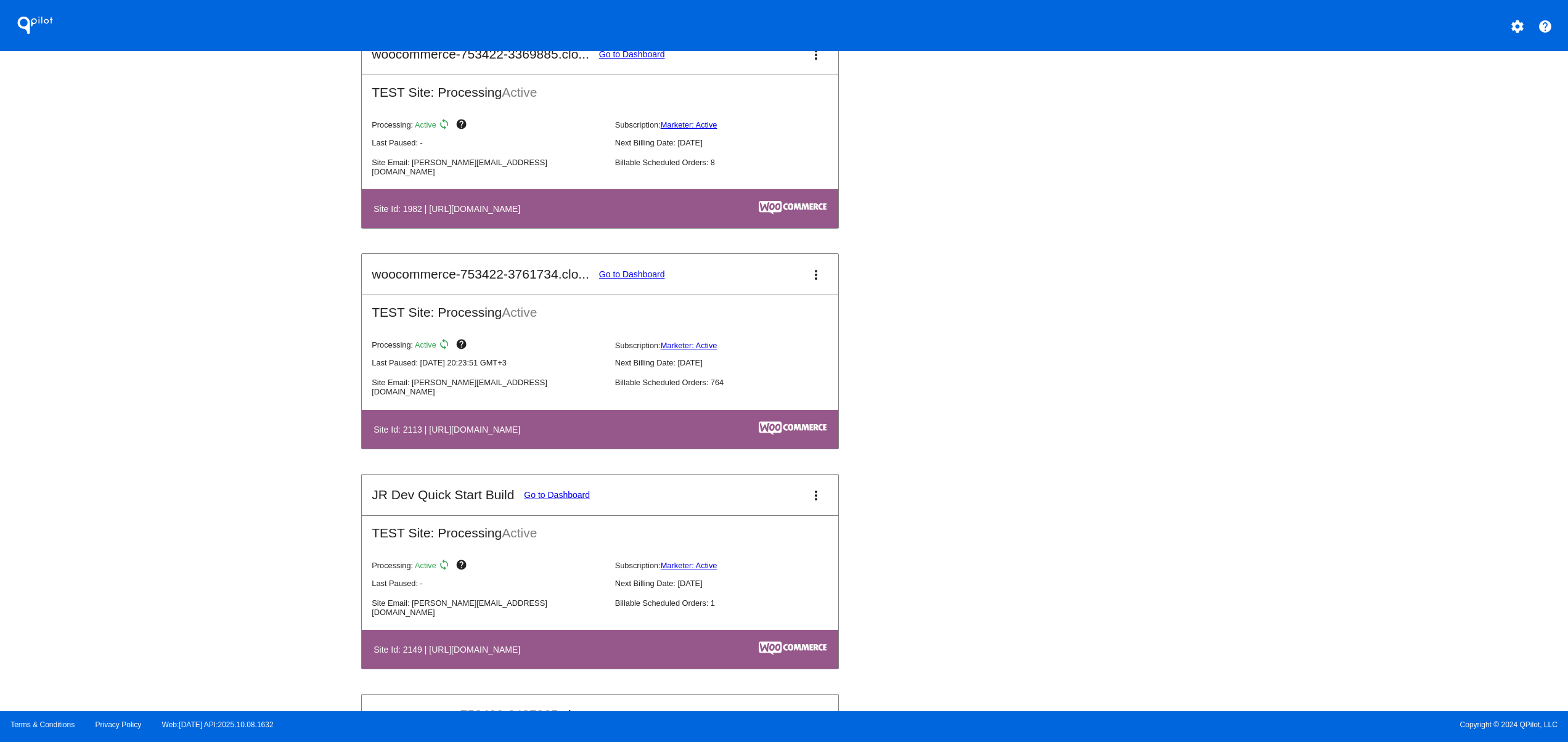
drag, startPoint x: 537, startPoint y: 428, endPoint x: 694, endPoint y: 440, distance: 157.5
click at [661, 436] on table "Site Id: 2113 | [URL][DOMAIN_NAME]" at bounding box center [600, 429] width 476 height 39
click at [935, 461] on div "Waterboys PosOff Go to Dashboard more_vert PRODUCTION Site: Processing Active P…" at bounding box center [784, 473] width 845 height 1764
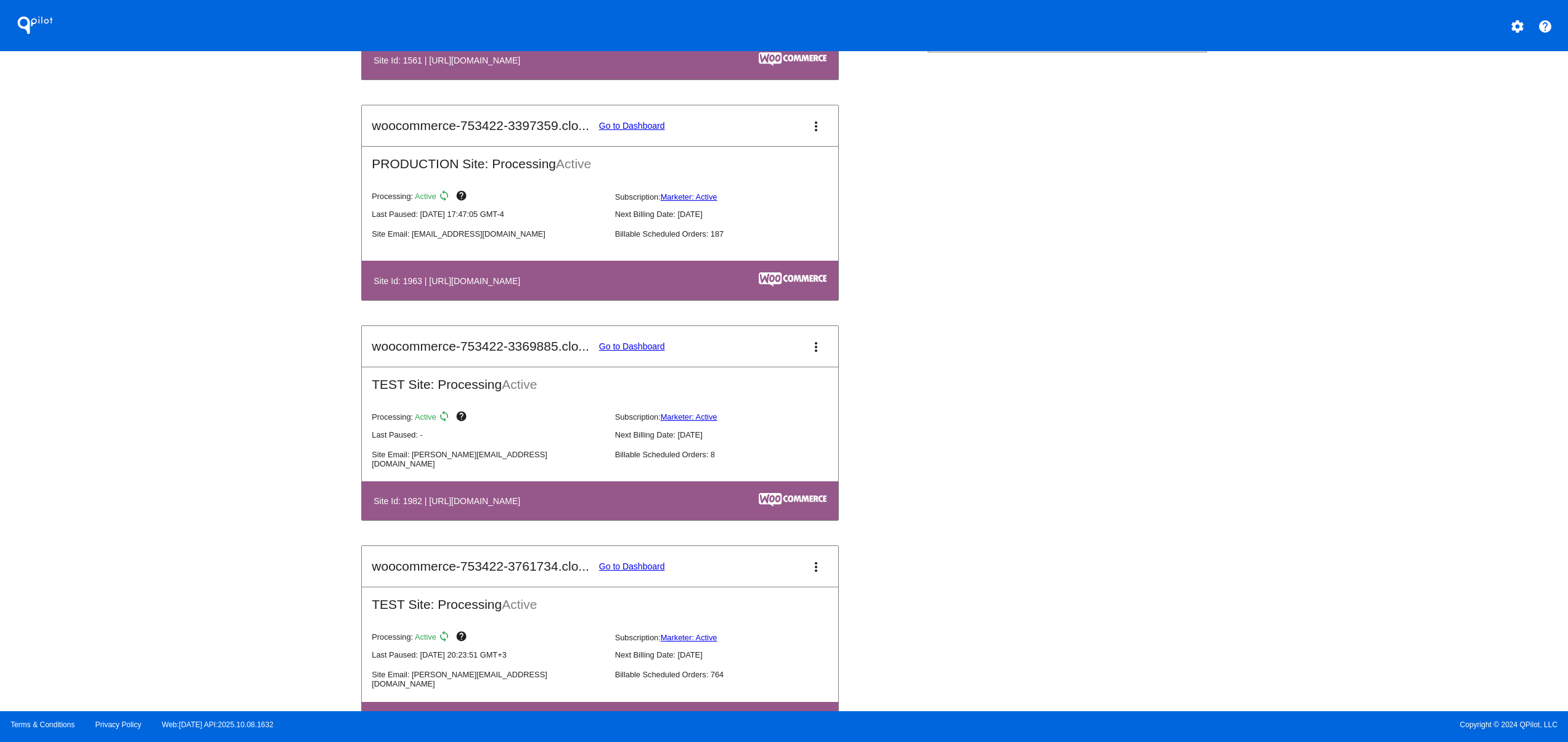
scroll to position [0, 0]
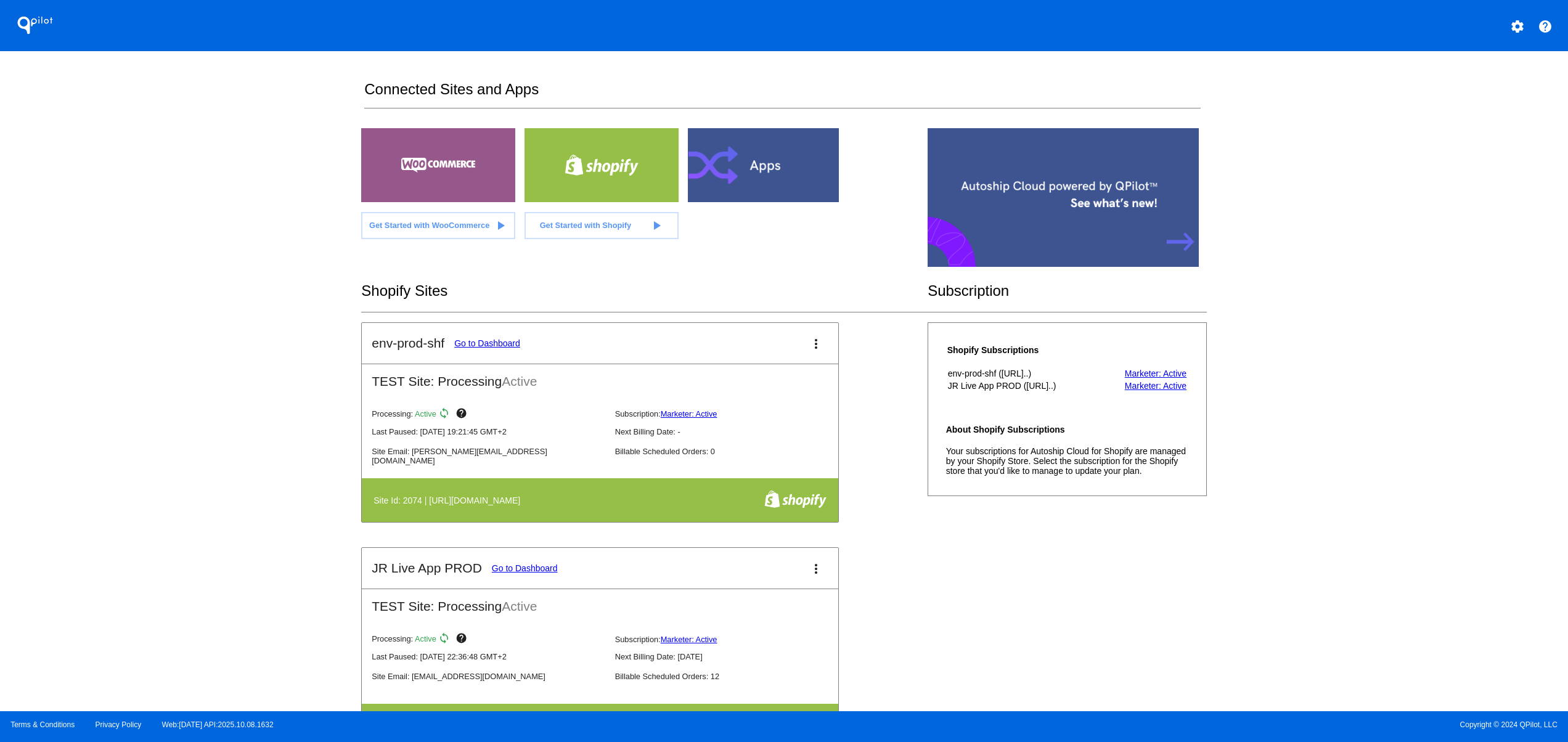
click at [1522, 28] on mat-icon "settings" at bounding box center [1517, 26] width 15 height 15
click at [1460, 101] on button "person Log out" at bounding box center [1471, 92] width 118 height 30
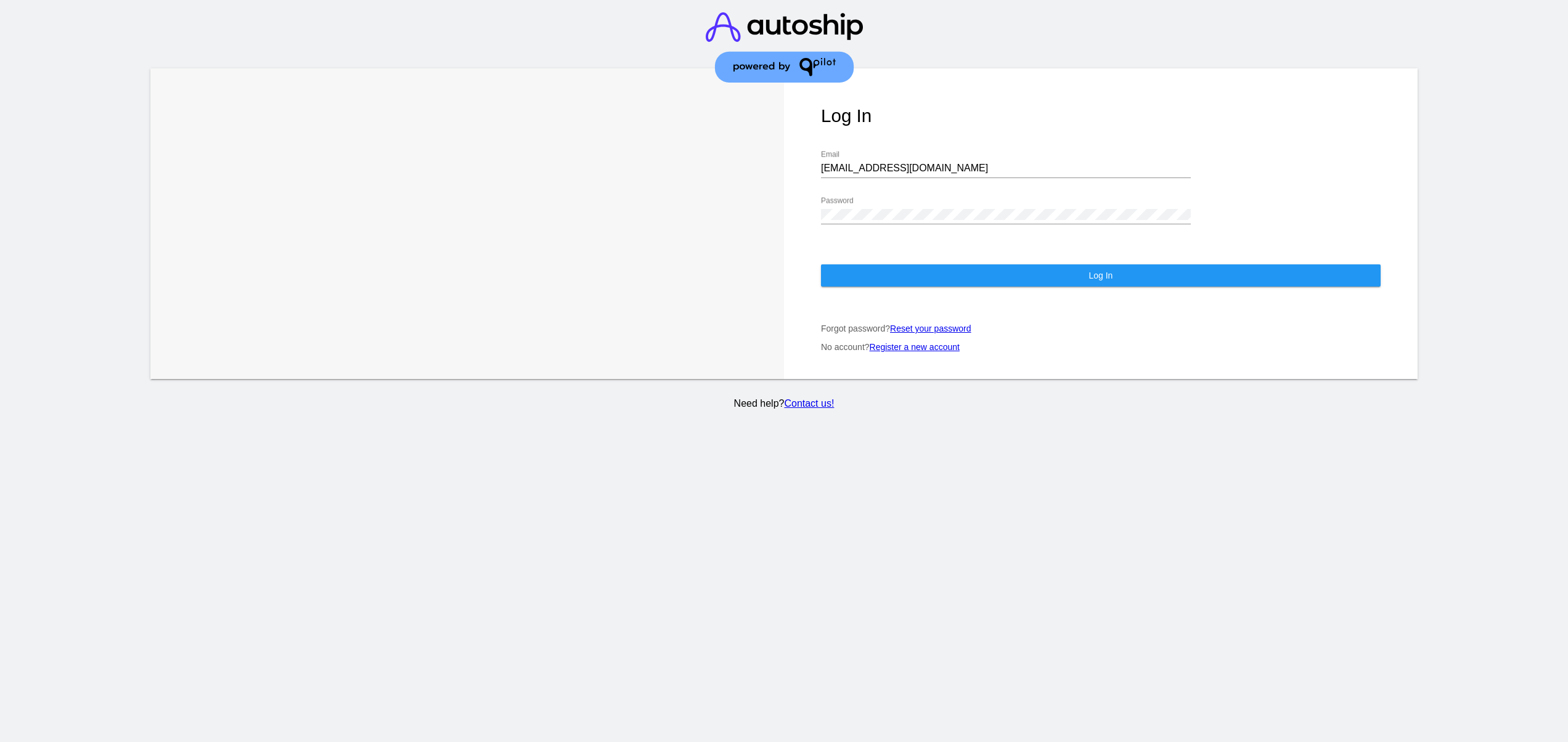
click at [926, 163] on input "[EMAIL_ADDRESS][DOMAIN_NAME]" at bounding box center [1005, 168] width 370 height 12
type input "[EMAIL_ADDRESS][DOMAIN_NAME]"
click at [888, 239] on div "Log In [EMAIL_ADDRESS][DOMAIN_NAME] Email Password Log In Forgot password? Rese…" at bounding box center [1100, 224] width 633 height 311
click at [888, 248] on div "Log In [EMAIL_ADDRESS][DOMAIN_NAME] Email Password Log In Forgot password? Rese…" at bounding box center [1100, 224] width 633 height 311
click at [894, 267] on button "Log In" at bounding box center [1100, 275] width 559 height 22
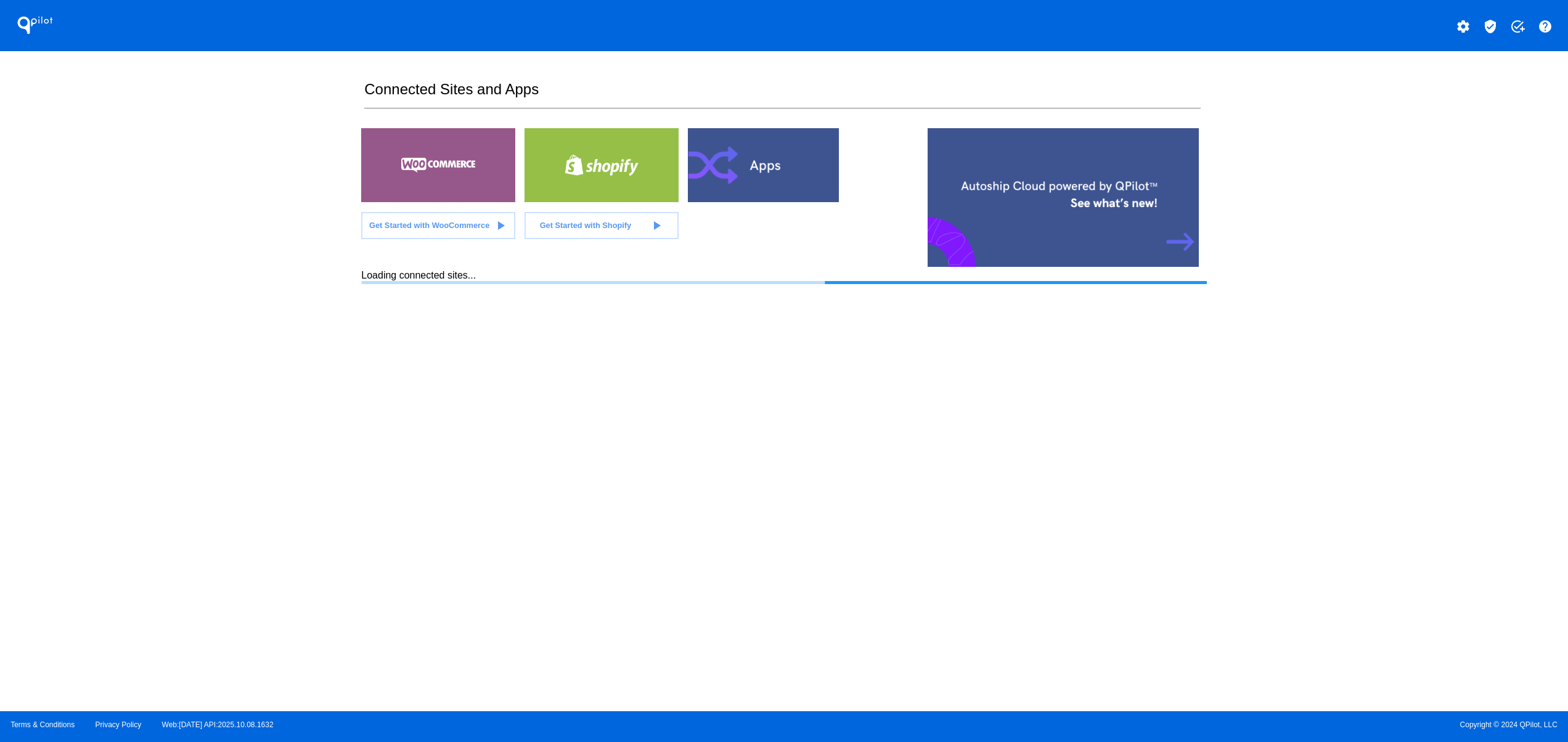
click at [870, 565] on section "Connected Sites and Apps Get Started with WooCommerce play_arrow Get Started wi…" at bounding box center [784, 381] width 845 height 661
click at [931, 528] on section "Connected Sites and Apps Get Started with WooCommerce play_arrow Get Started wi…" at bounding box center [784, 381] width 845 height 661
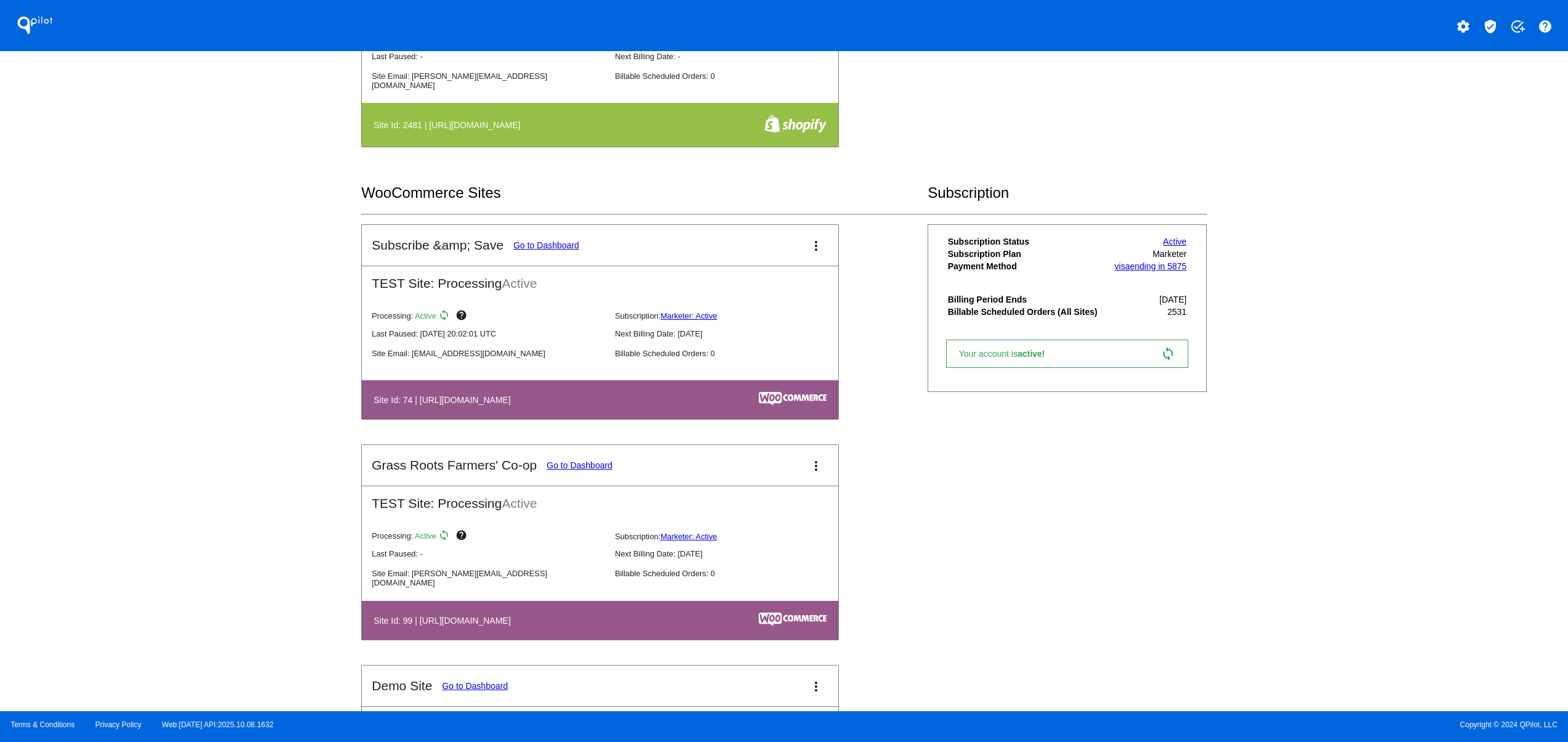
scroll to position [1233, 0]
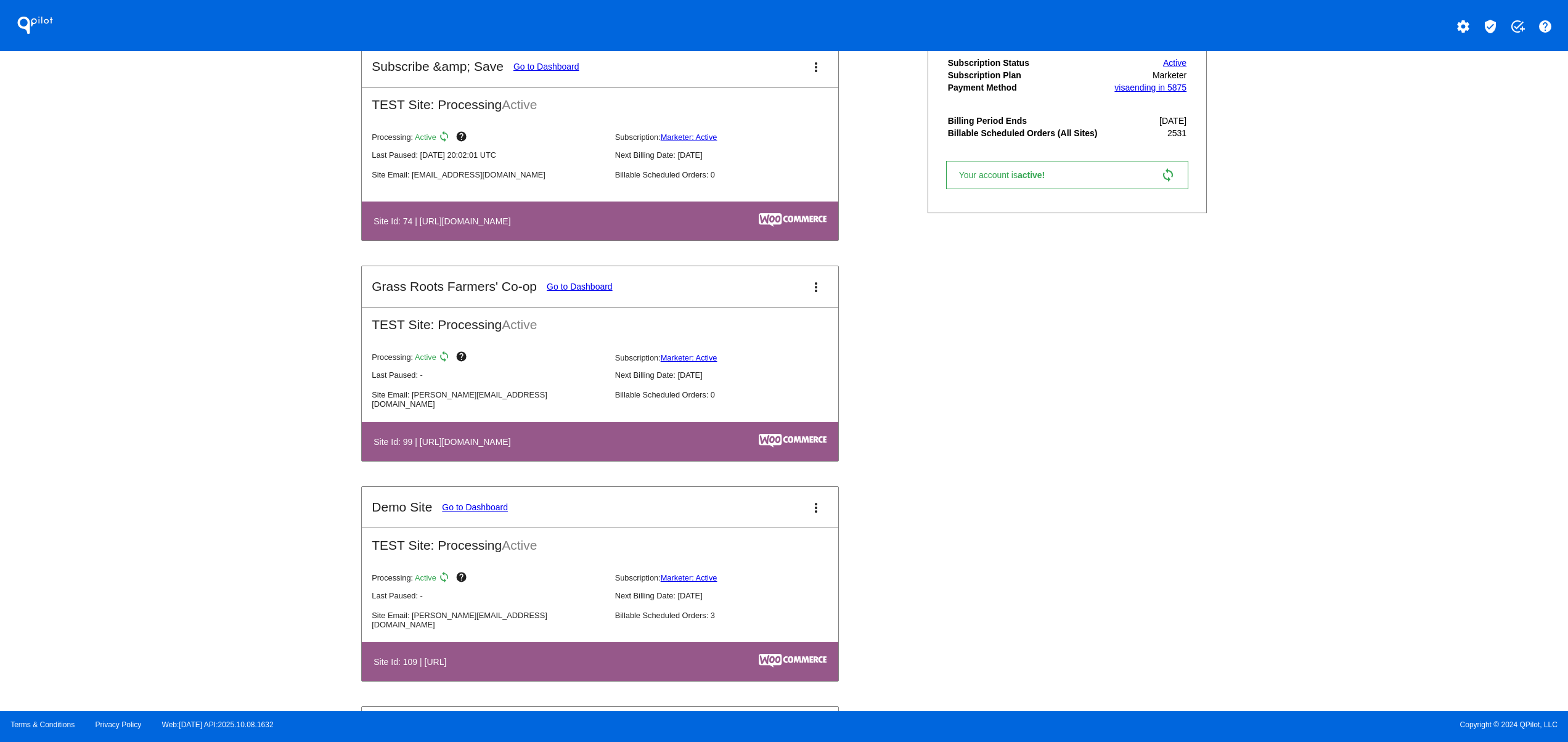
drag, startPoint x: 402, startPoint y: 455, endPoint x: 566, endPoint y: 469, distance: 164.6
click at [466, 447] on h4 "Site Id: 99 | [URL][DOMAIN_NAME]" at bounding box center [445, 442] width 143 height 10
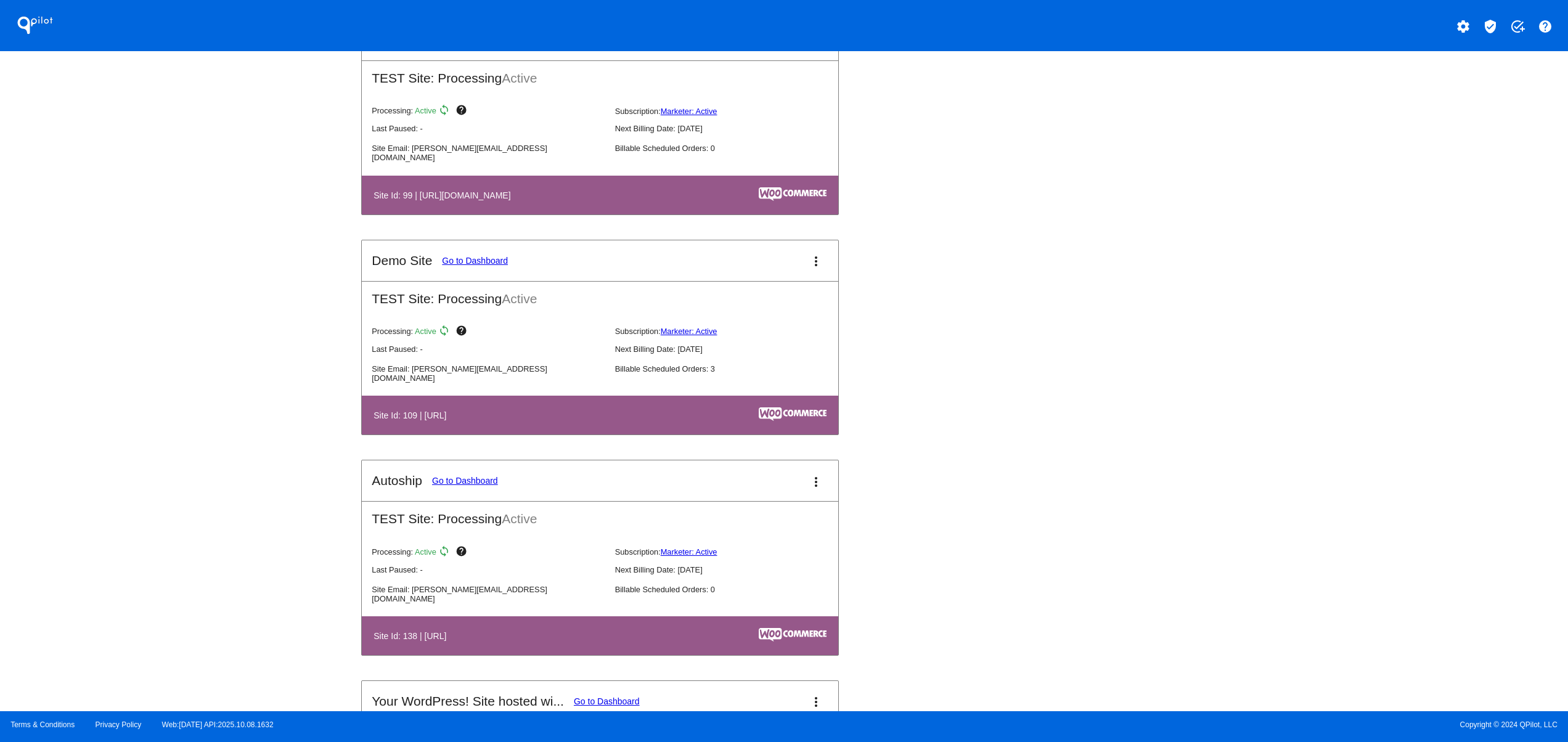
scroll to position [1726, 0]
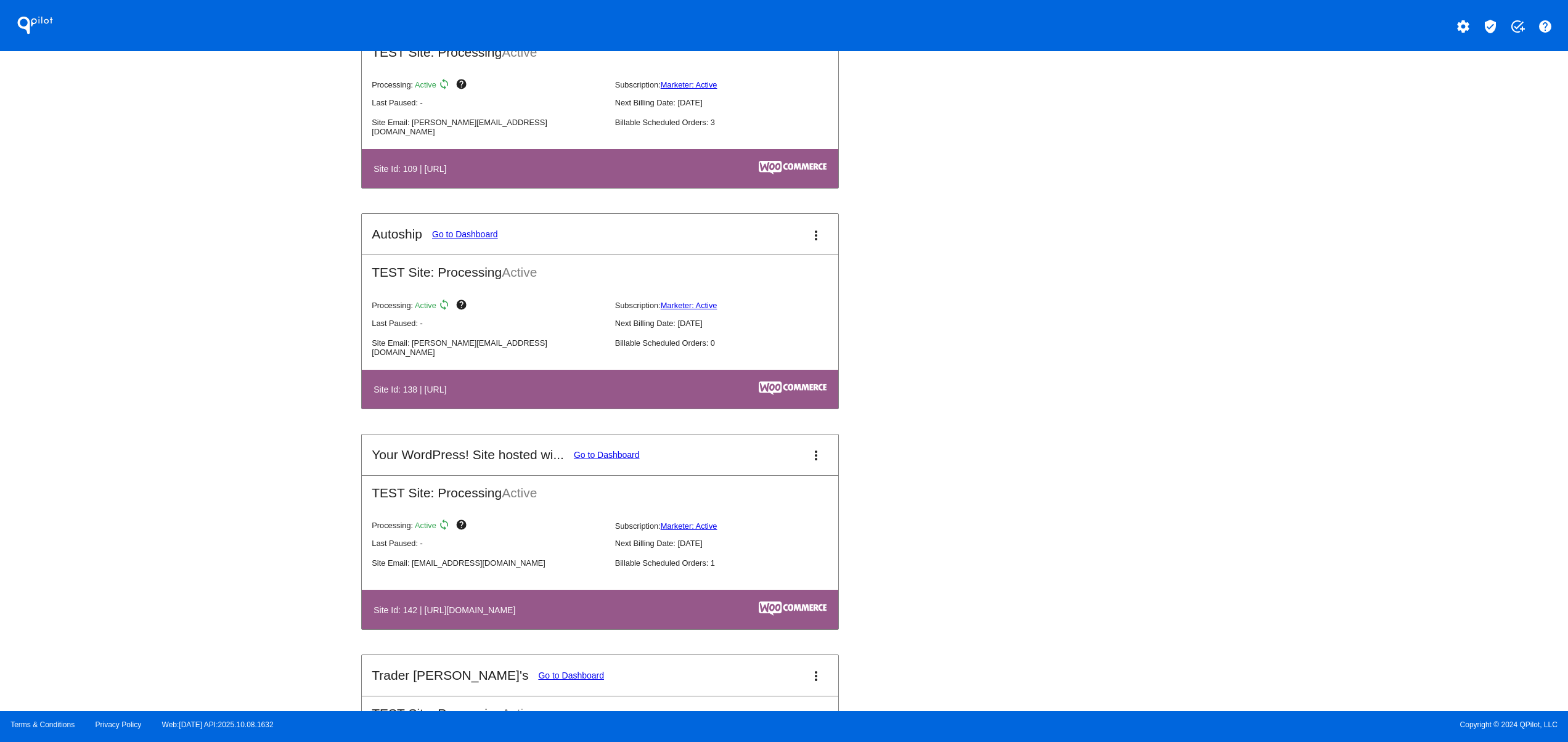
drag, startPoint x: 497, startPoint y: 624, endPoint x: 657, endPoint y: 629, distance: 160.1
click at [576, 618] on th "Site Id: 142 | [URL][DOMAIN_NAME]" at bounding box center [527, 610] width 310 height 16
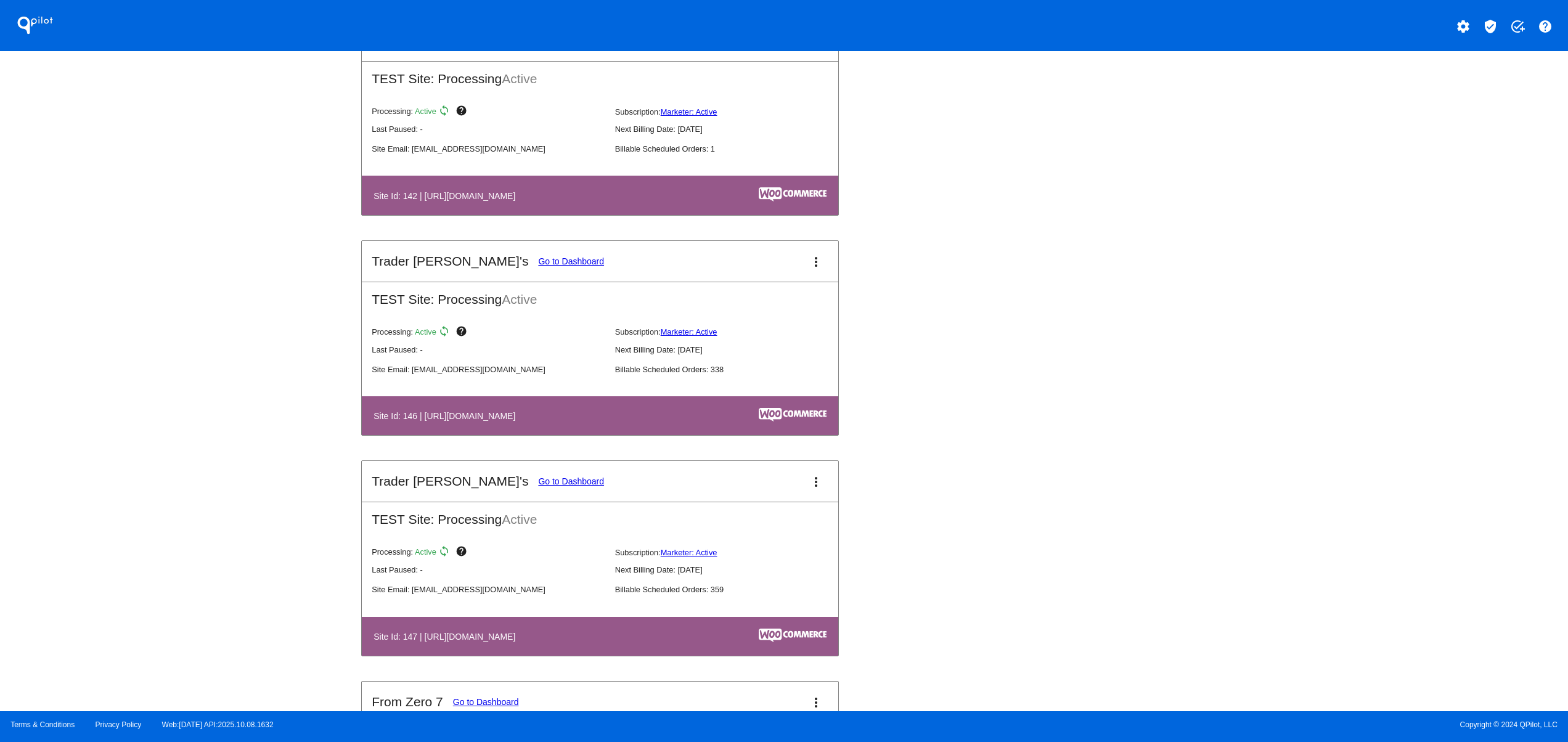
scroll to position [2219, 0]
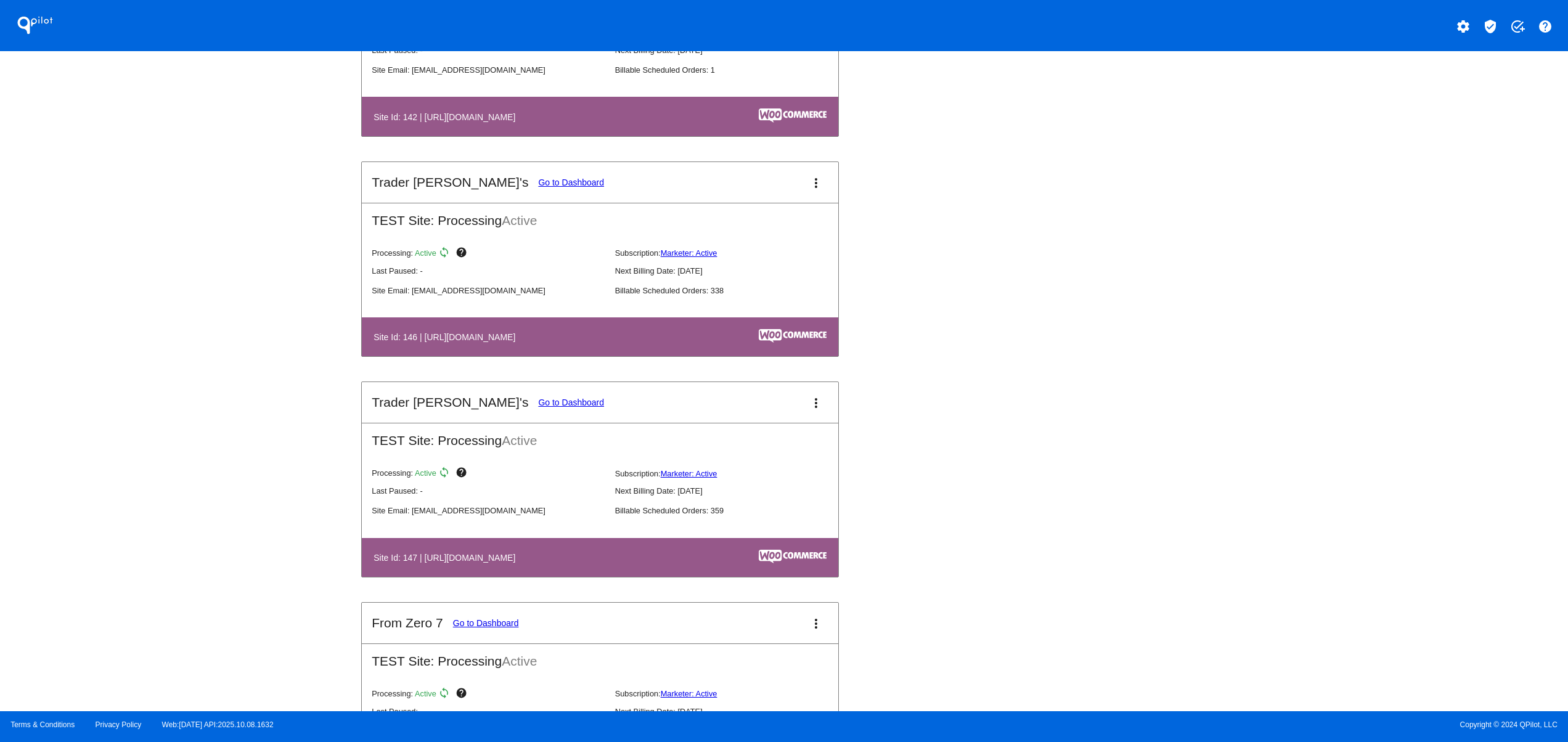
drag, startPoint x: 430, startPoint y: 574, endPoint x: 509, endPoint y: 574, distance: 79.0
click at [509, 563] on h4 "Site Id: 147 | [URL][DOMAIN_NAME]" at bounding box center [448, 558] width 148 height 10
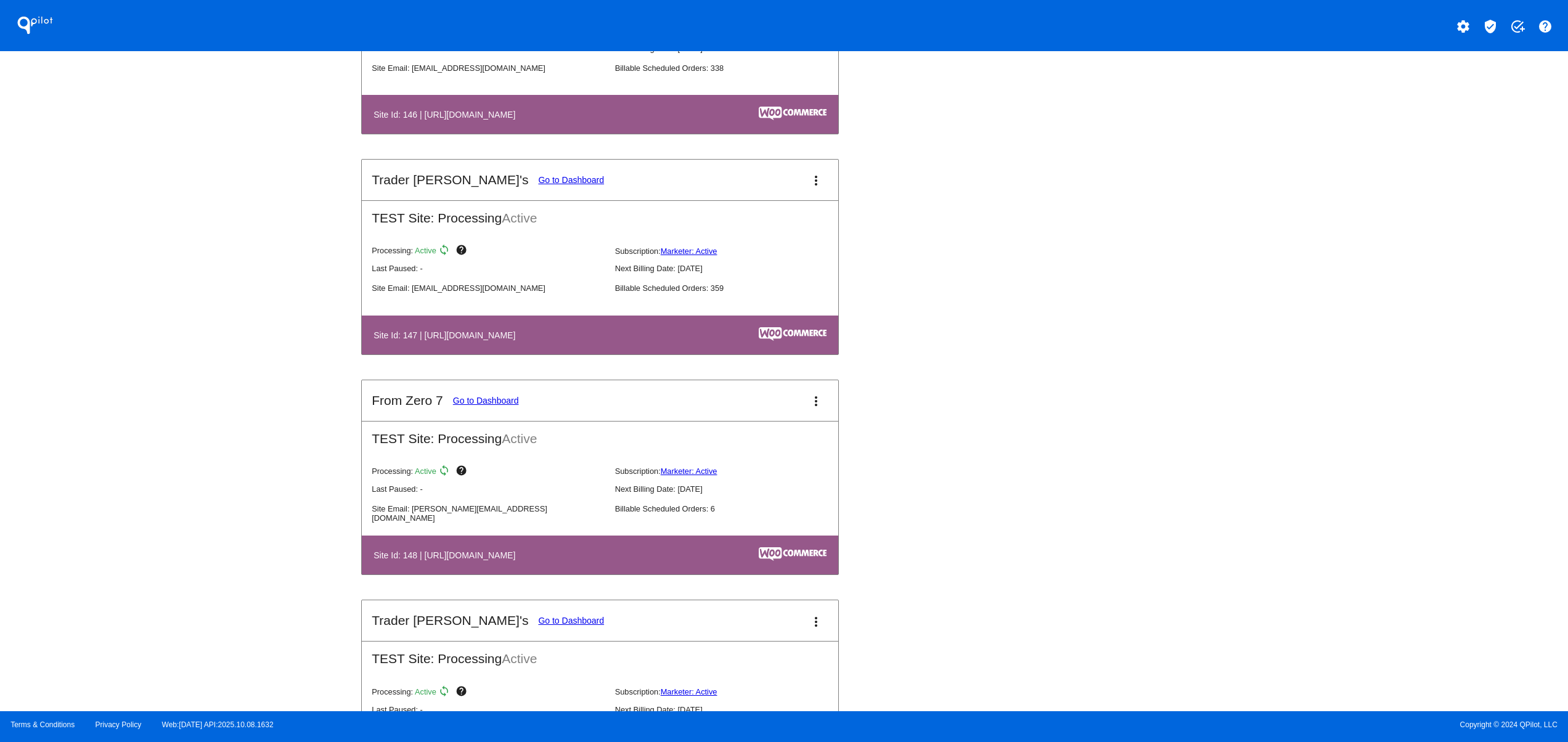
scroll to position [2466, 0]
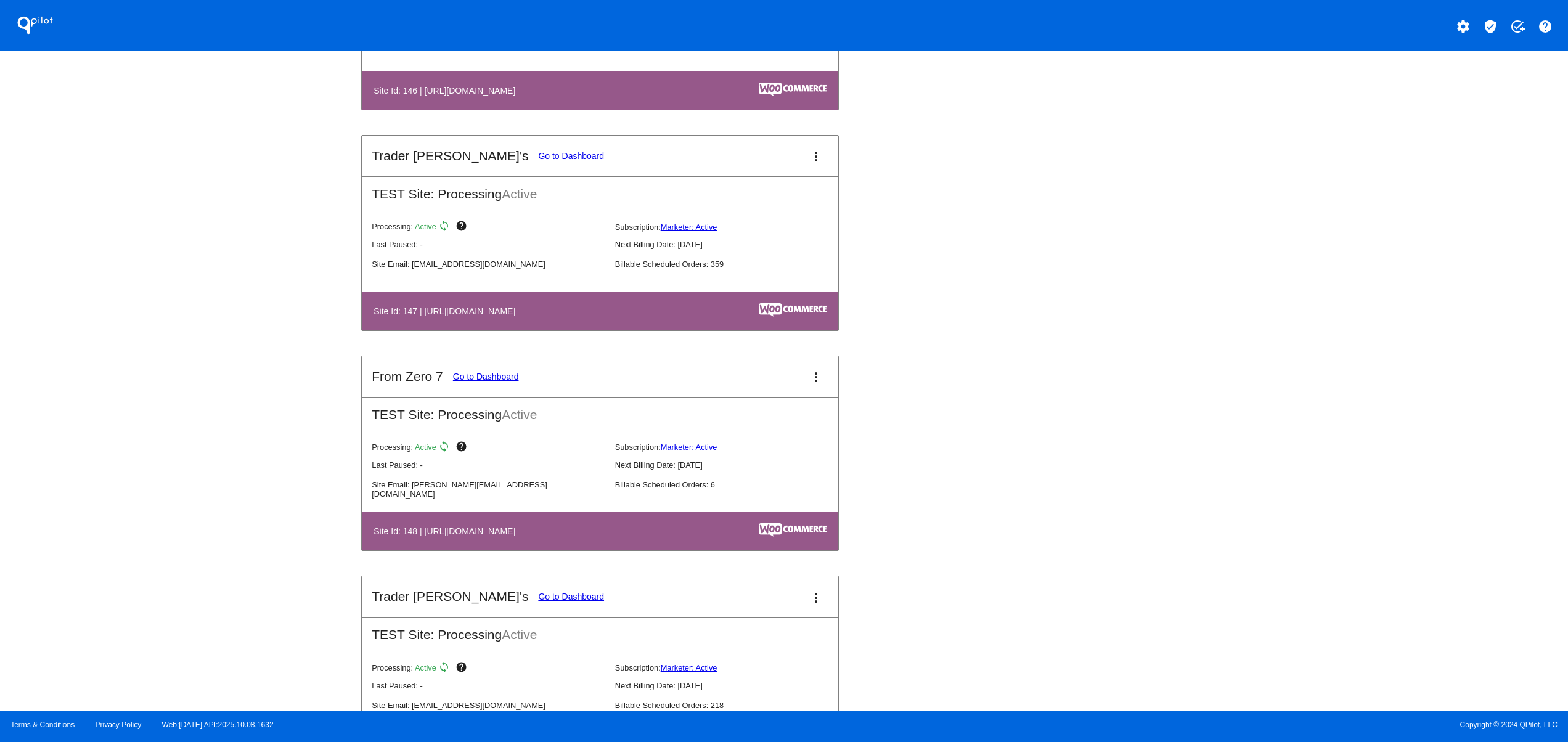
drag, startPoint x: 402, startPoint y: 550, endPoint x: 578, endPoint y: 550, distance: 176.0
click at [578, 540] on th "Site Id: 148 | [URL][DOMAIN_NAME]" at bounding box center [527, 531] width 310 height 16
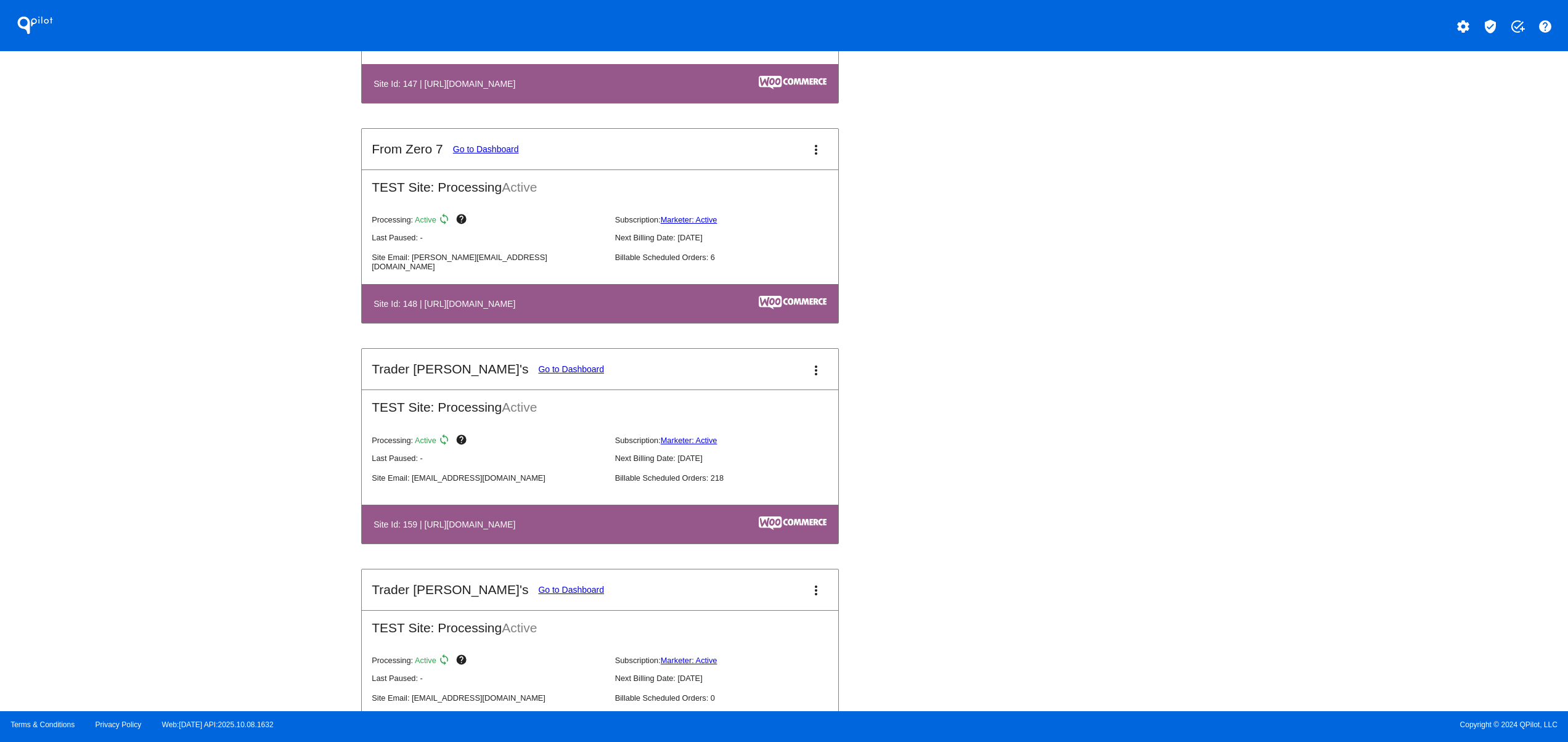
scroll to position [2712, 0]
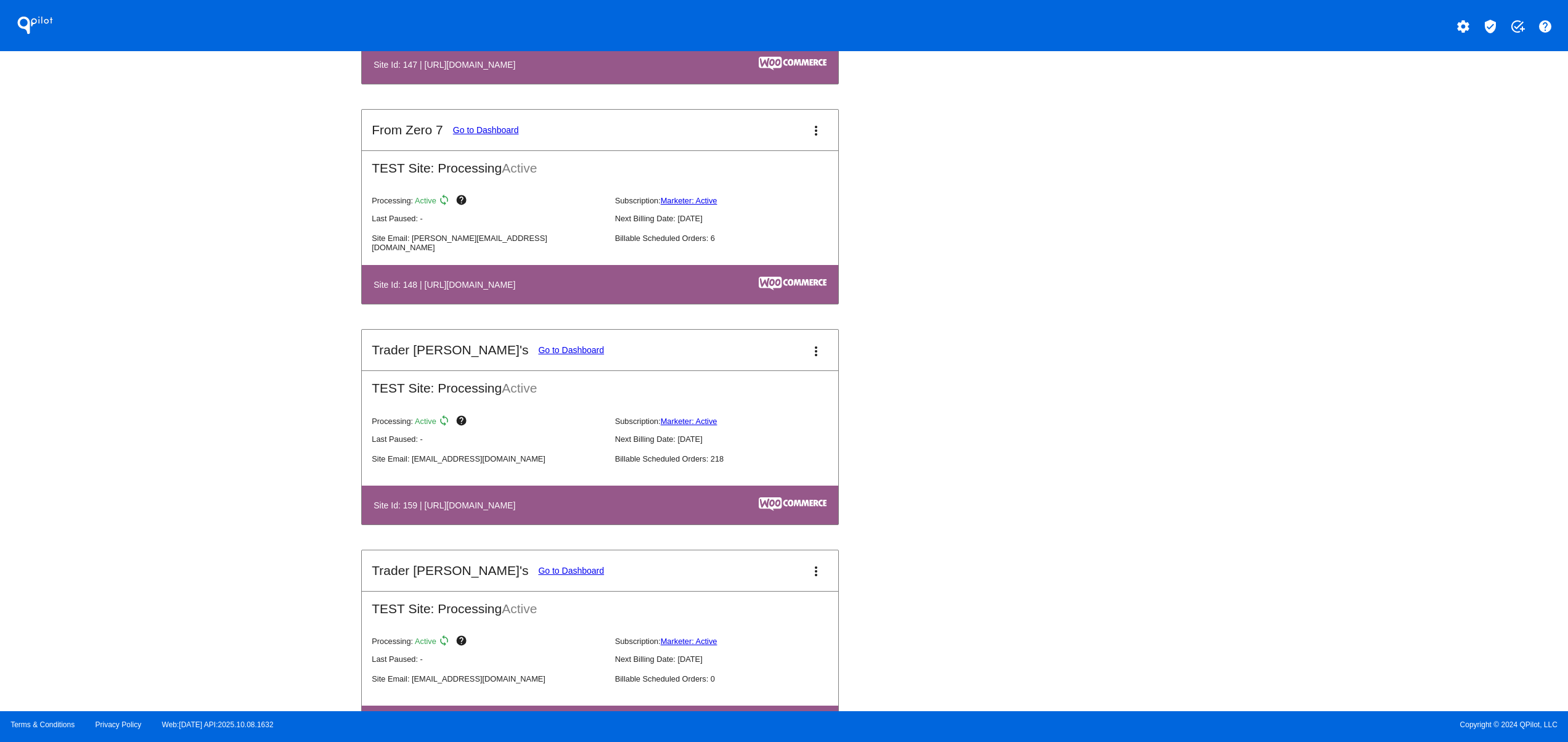
drag, startPoint x: 422, startPoint y: 527, endPoint x: 600, endPoint y: 523, distance: 178.0
click at [600, 514] on th "Site Id: 159 | [URL][DOMAIN_NAME]" at bounding box center [527, 505] width 310 height 16
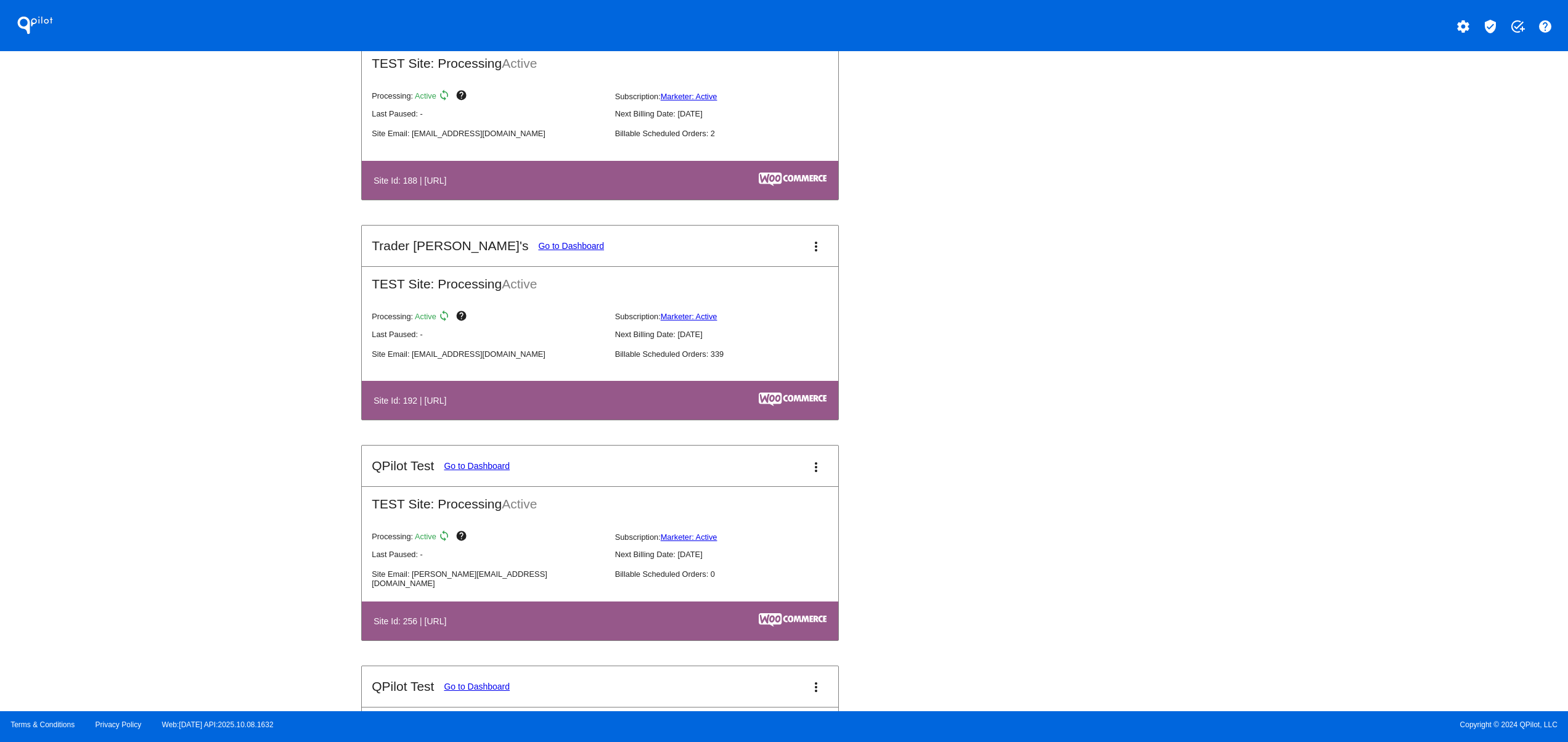
scroll to position [4192, 0]
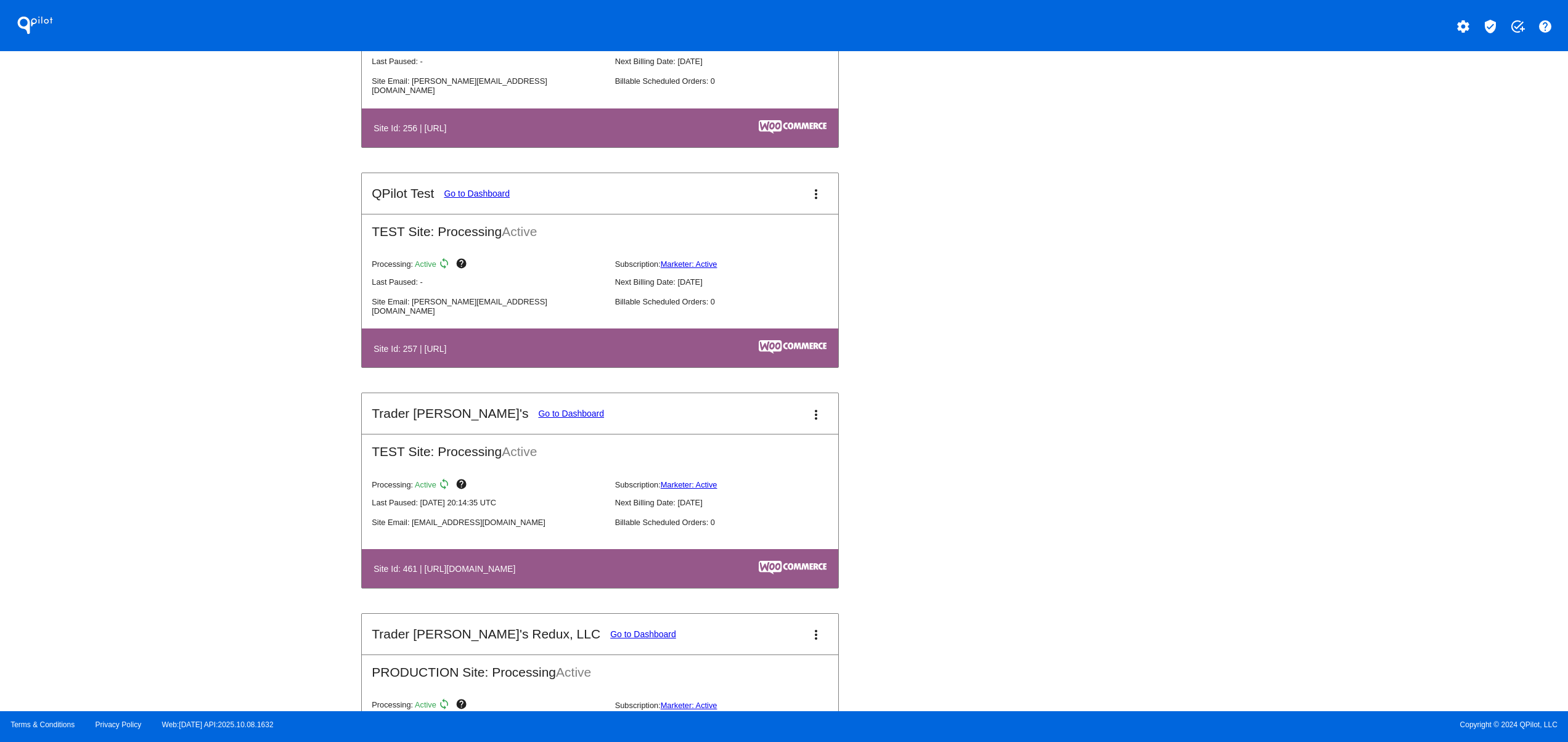
drag, startPoint x: 439, startPoint y: 572, endPoint x: 628, endPoint y: 575, distance: 189.0
click at [628, 575] on mat-card-content "TEST Site: Processing Active Processing: Active sync help Subscription: Markete…" at bounding box center [600, 511] width 476 height 154
click at [504, 574] on h4 "Site Id: 461 | [URL][DOMAIN_NAME]" at bounding box center [448, 569] width 148 height 10
click at [312, 497] on div "QPilot settings verified_user add_task help Connected Sites and Apps Get Starte…" at bounding box center [784, 356] width 1568 height 712
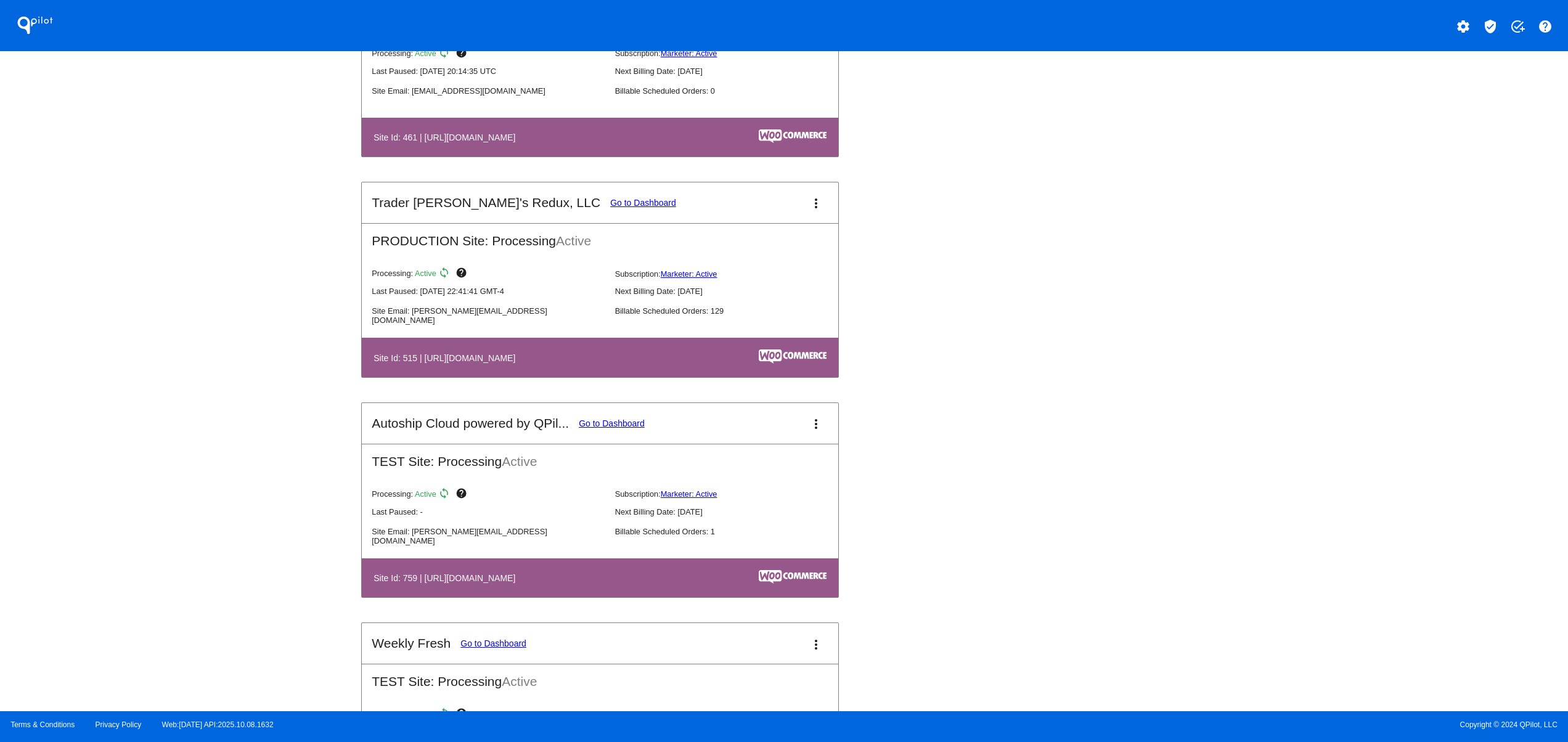
scroll to position [4685, 0]
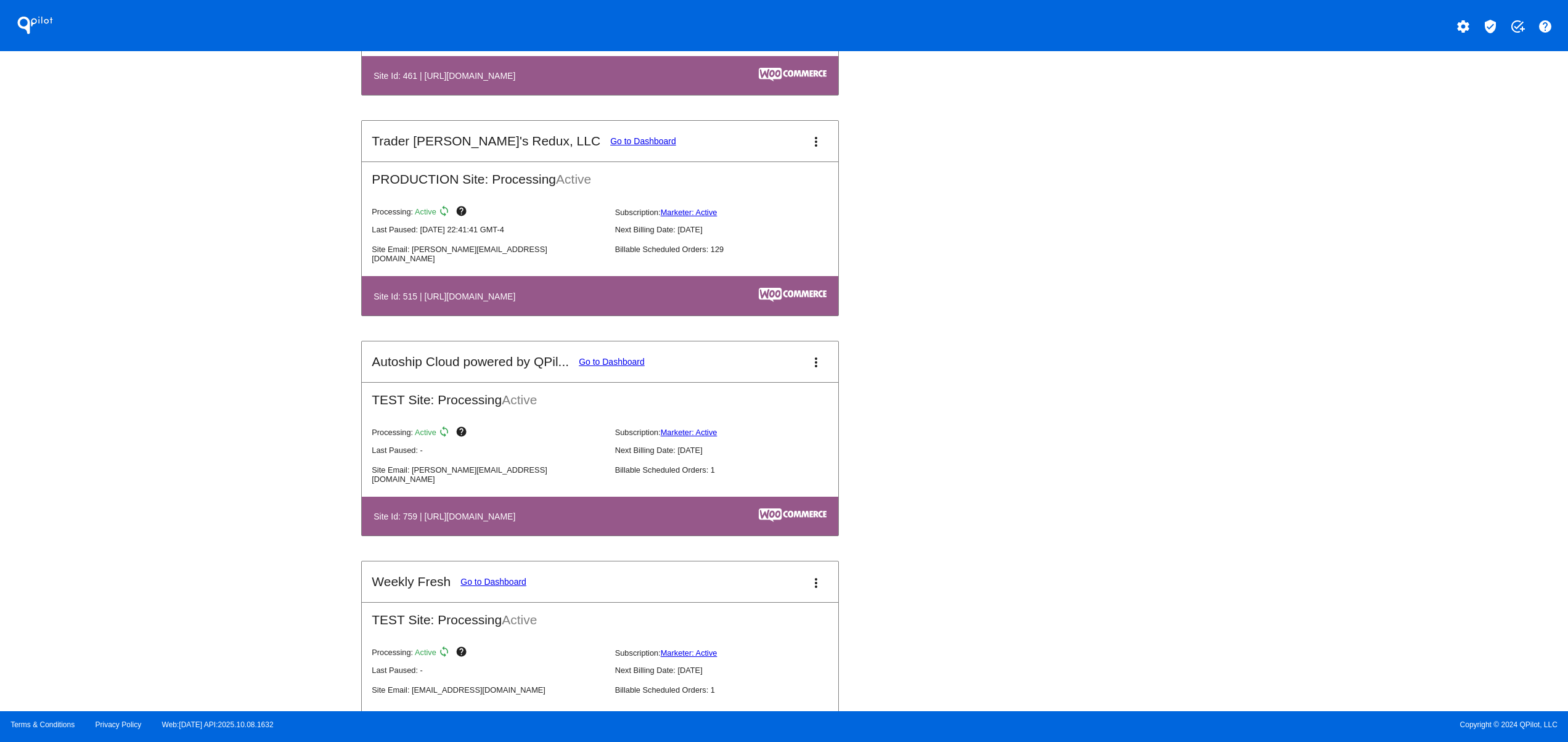
click at [386, 536] on table "Site Id: 759 | [URL][DOMAIN_NAME]" at bounding box center [600, 516] width 476 height 39
drag, startPoint x: 440, startPoint y: 320, endPoint x: 586, endPoint y: 318, distance: 146.0
click at [522, 302] on h4 "Site Id: 515 | [URL][DOMAIN_NAME]" at bounding box center [448, 297] width 148 height 10
click at [894, 514] on div "Subscribe &amp; Save Go to Dashboard more_vert TEST Site: Processing Active Pro…" at bounding box center [784, 561] width 845 height 7937
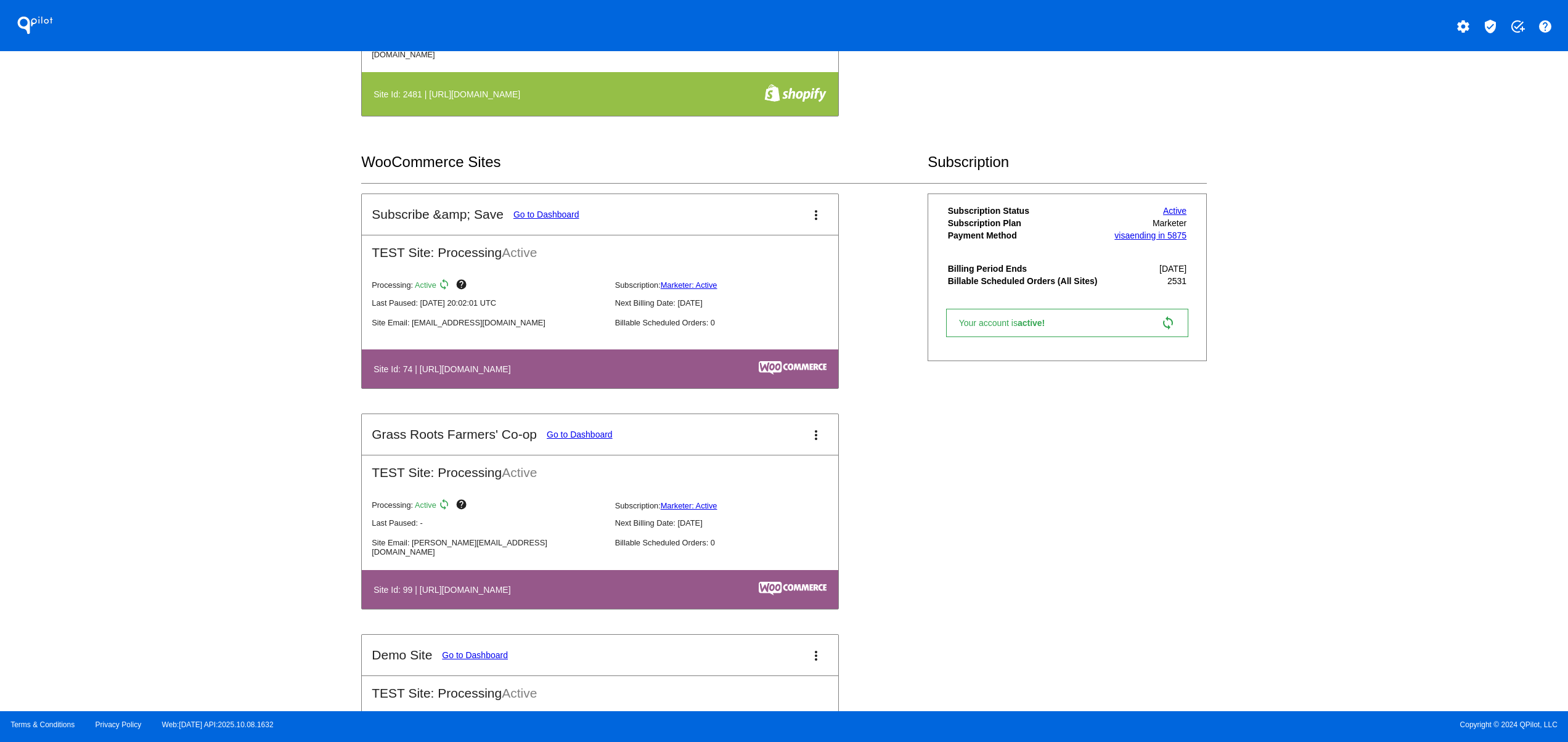
scroll to position [987, 0]
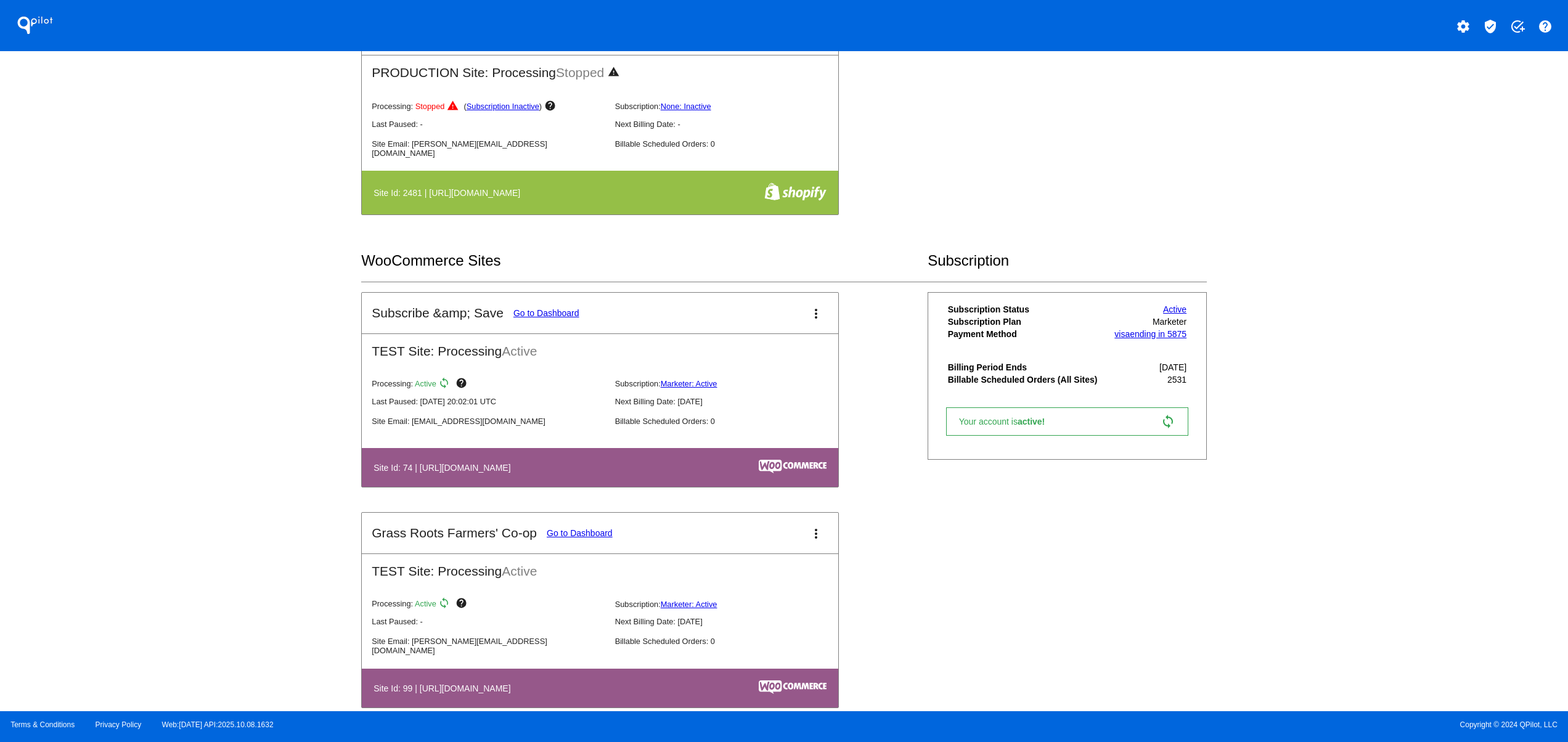
drag, startPoint x: 414, startPoint y: 483, endPoint x: 624, endPoint y: 478, distance: 210.1
click at [602, 476] on table "Site Id: 74 | [URL][DOMAIN_NAME]" at bounding box center [600, 467] width 476 height 39
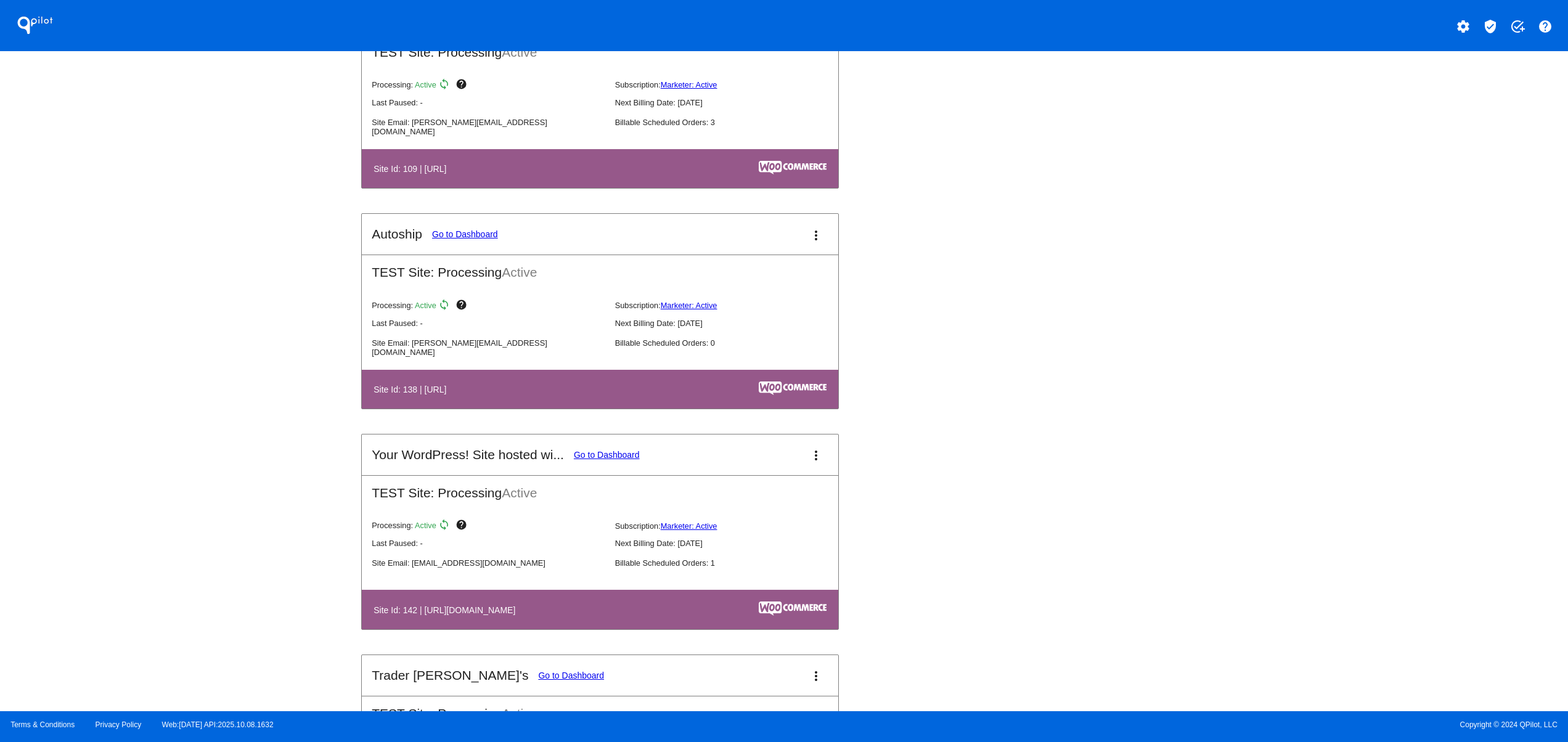
scroll to position [1973, 0]
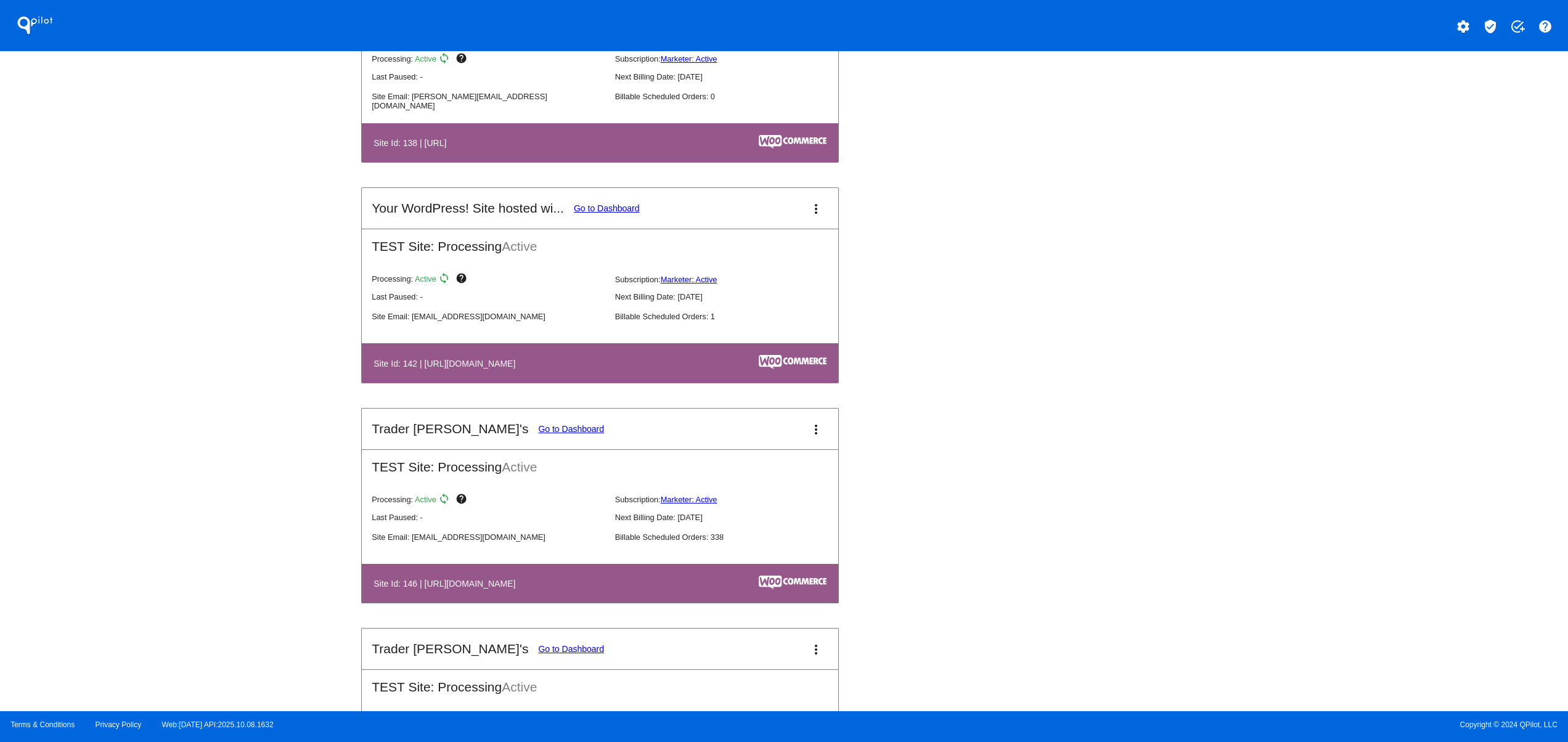
drag, startPoint x: 435, startPoint y: 593, endPoint x: 597, endPoint y: 587, distance: 162.1
click at [597, 587] on table "Site Id: 146 | [URL][DOMAIN_NAME]" at bounding box center [600, 583] width 476 height 39
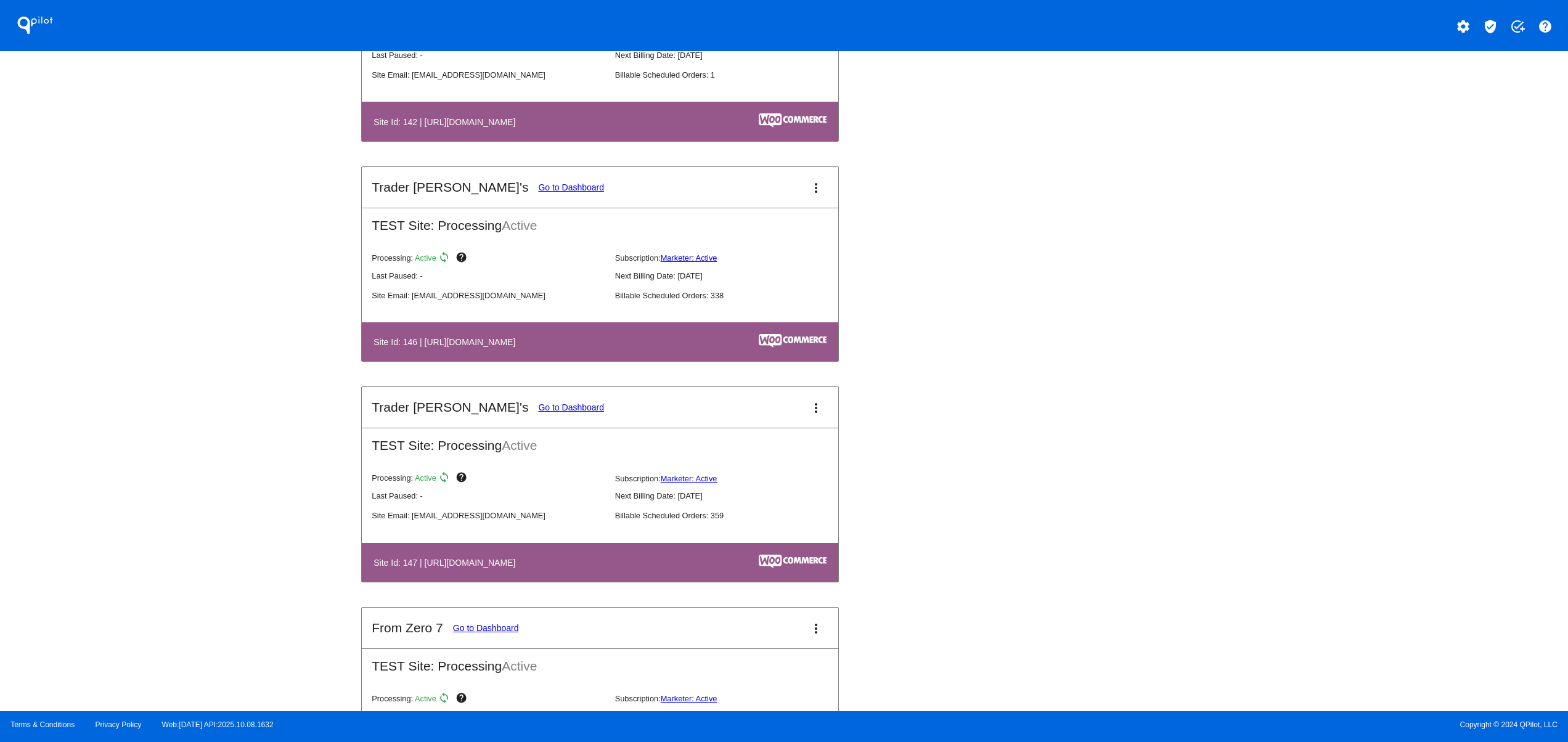
scroll to position [2219, 0]
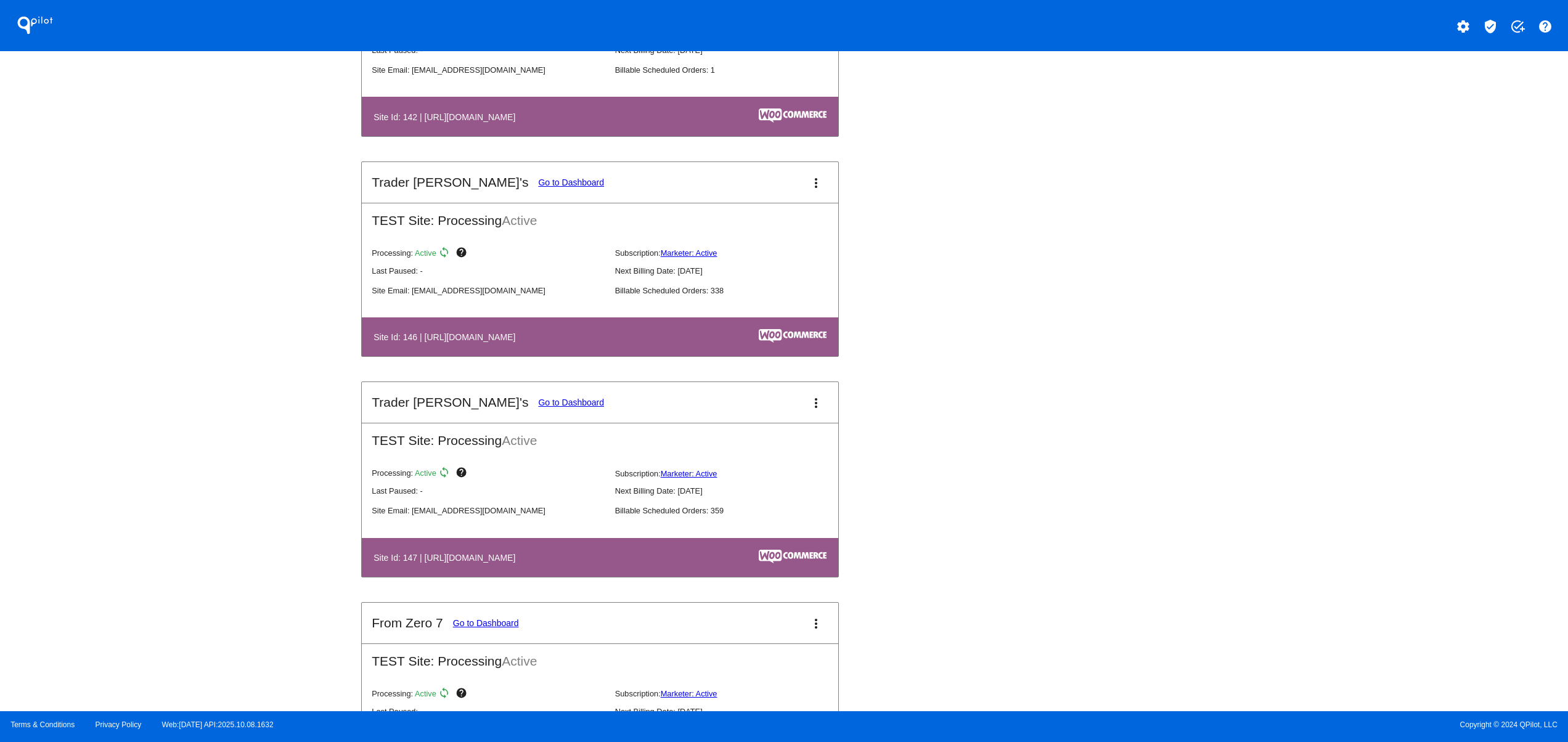
drag, startPoint x: 415, startPoint y: 572, endPoint x: 605, endPoint y: 572, distance: 190.0
click at [605, 566] on th "Site Id: 147 | [URL][DOMAIN_NAME]" at bounding box center [527, 558] width 310 height 16
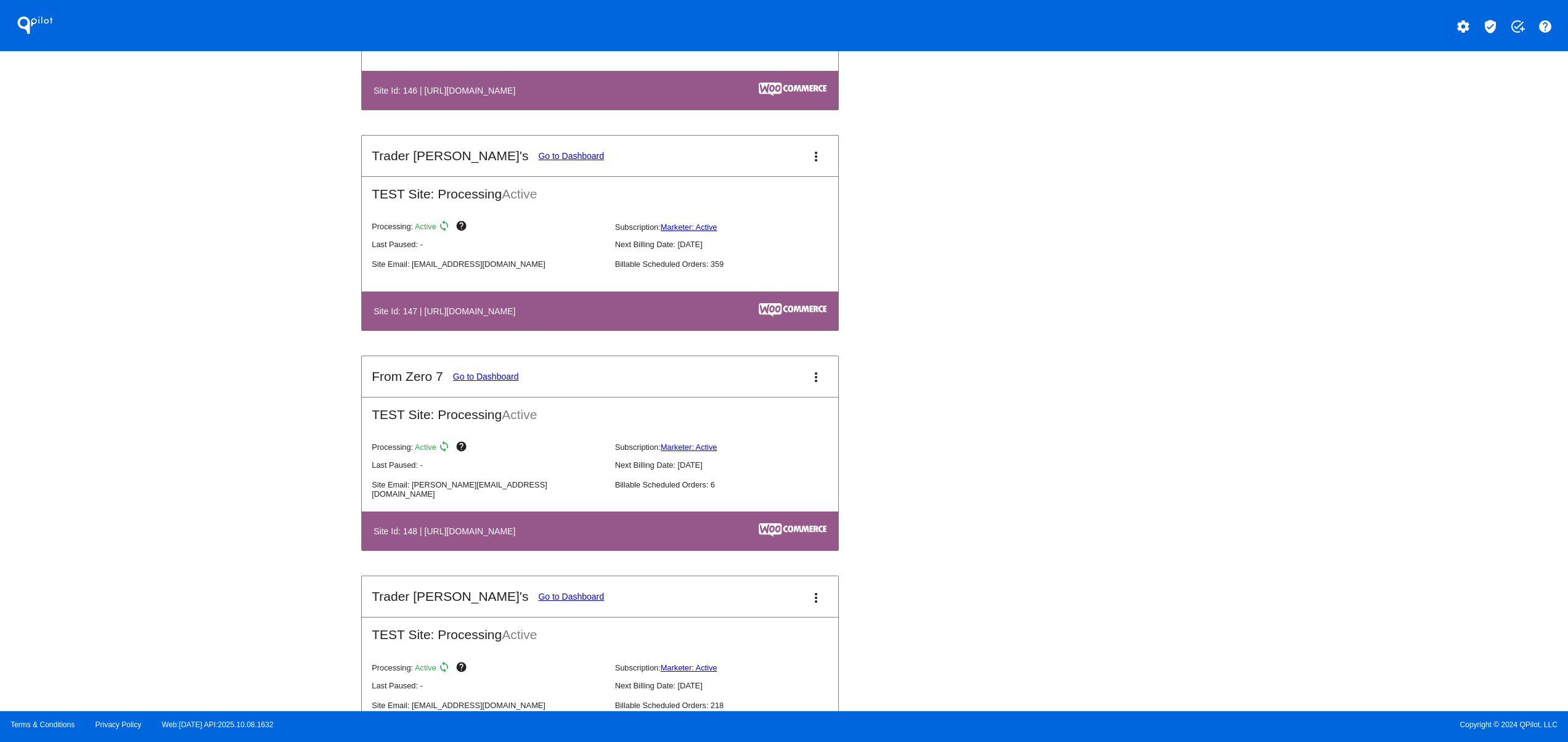
click at [591, 551] on table "Site Id: 148 | [URL][DOMAIN_NAME]" at bounding box center [600, 531] width 476 height 39
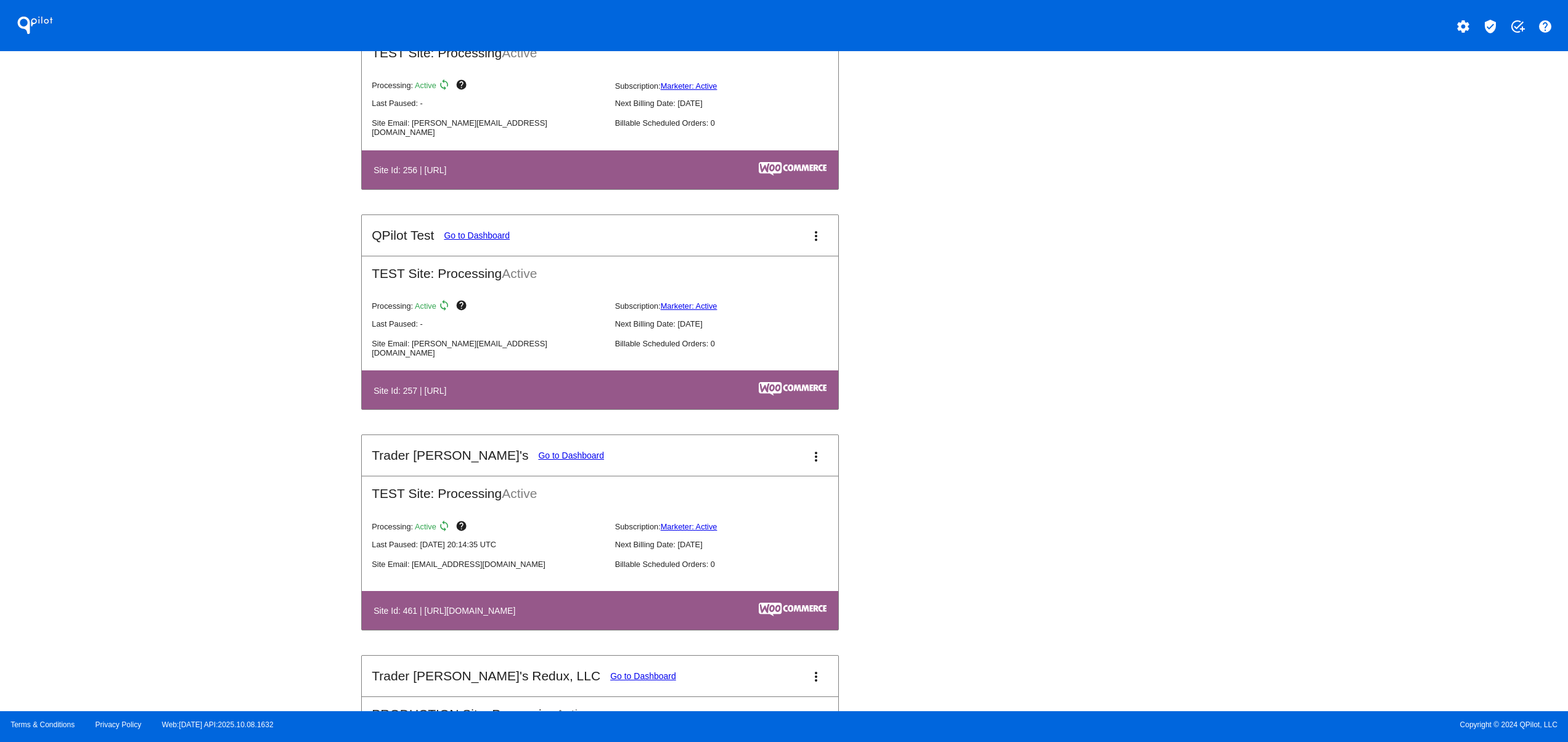
scroll to position [4192, 0]
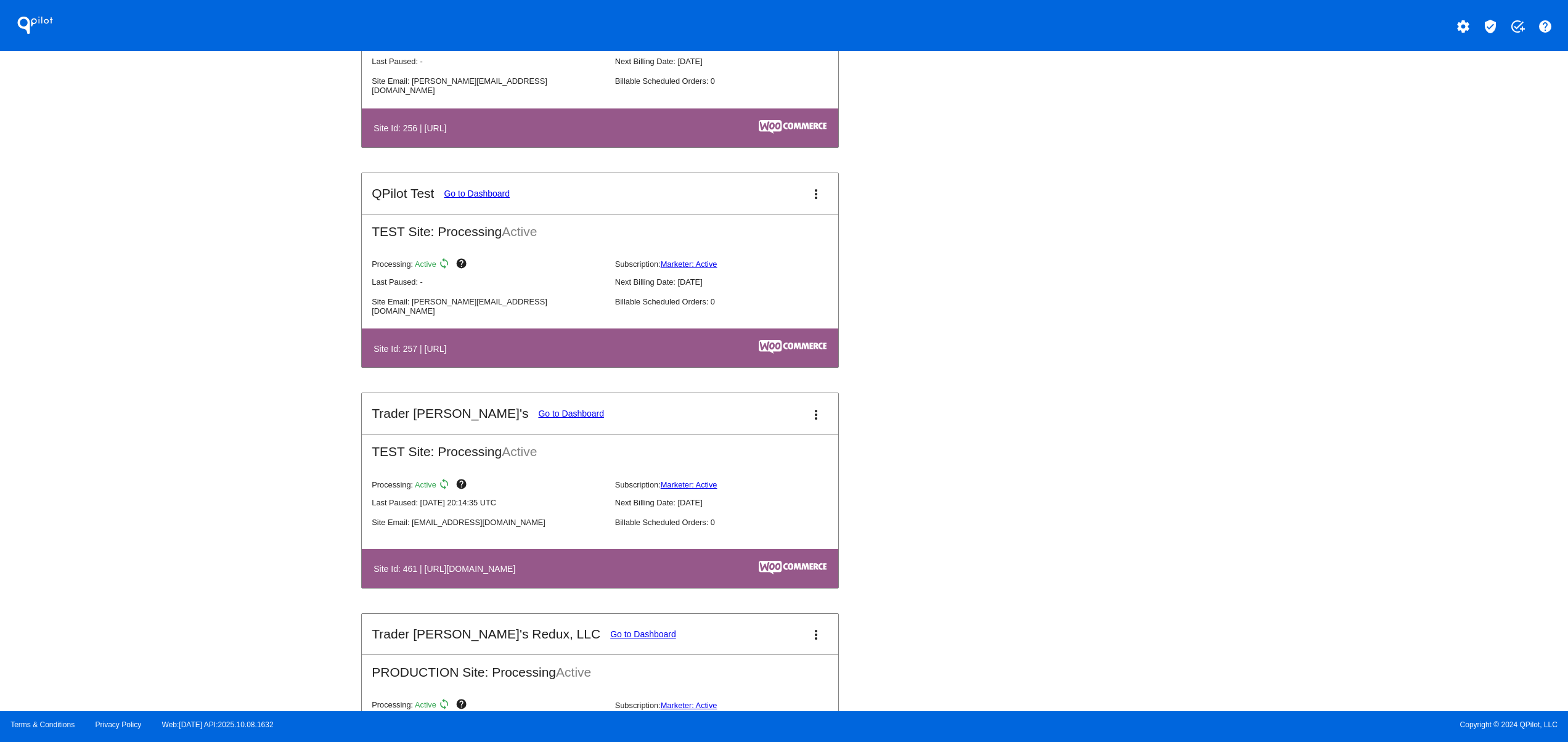
drag, startPoint x: 390, startPoint y: 601, endPoint x: 565, endPoint y: 597, distance: 175.0
click at [565, 577] on th "Site Id: 461 | [URL][DOMAIN_NAME]" at bounding box center [527, 569] width 310 height 16
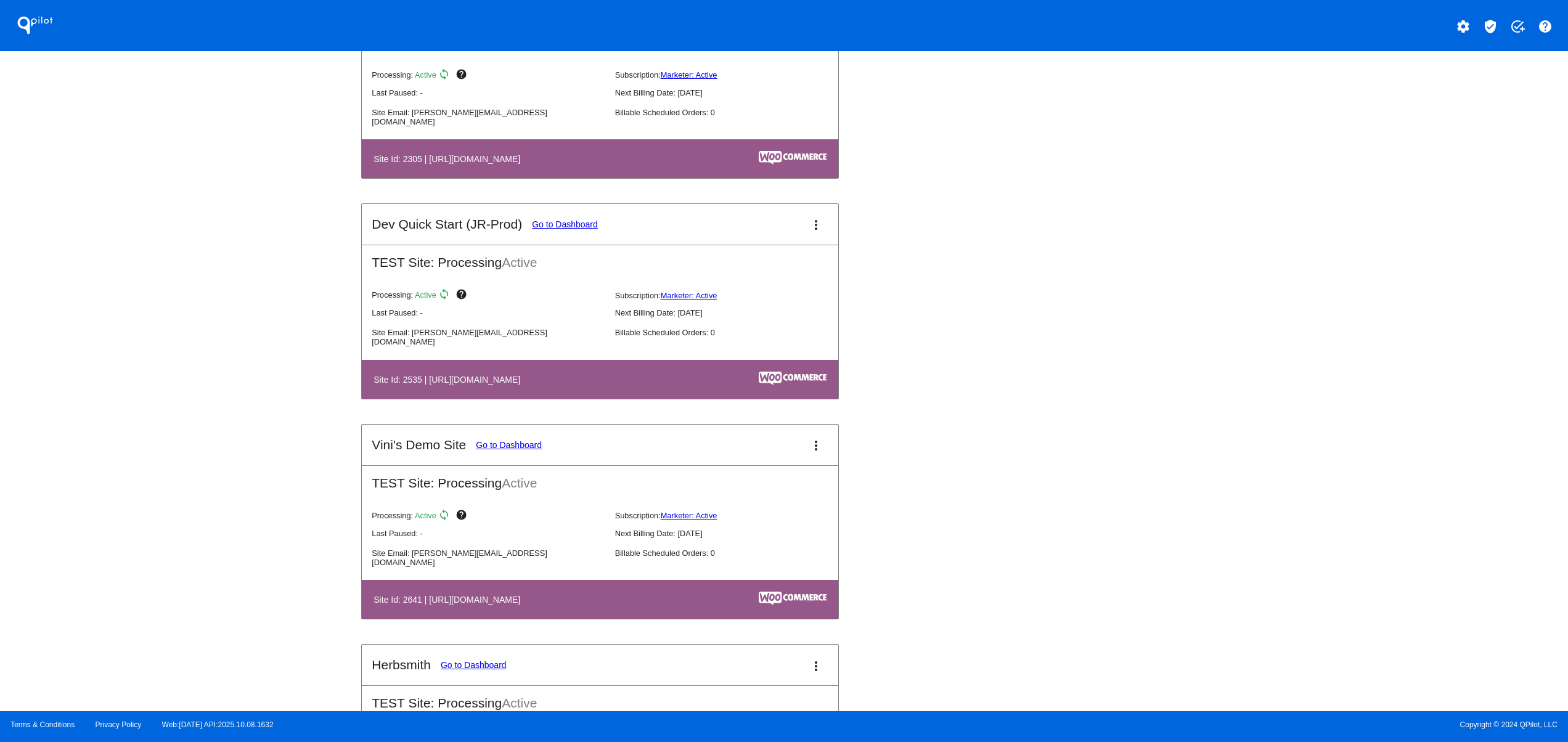
scroll to position [8555, 0]
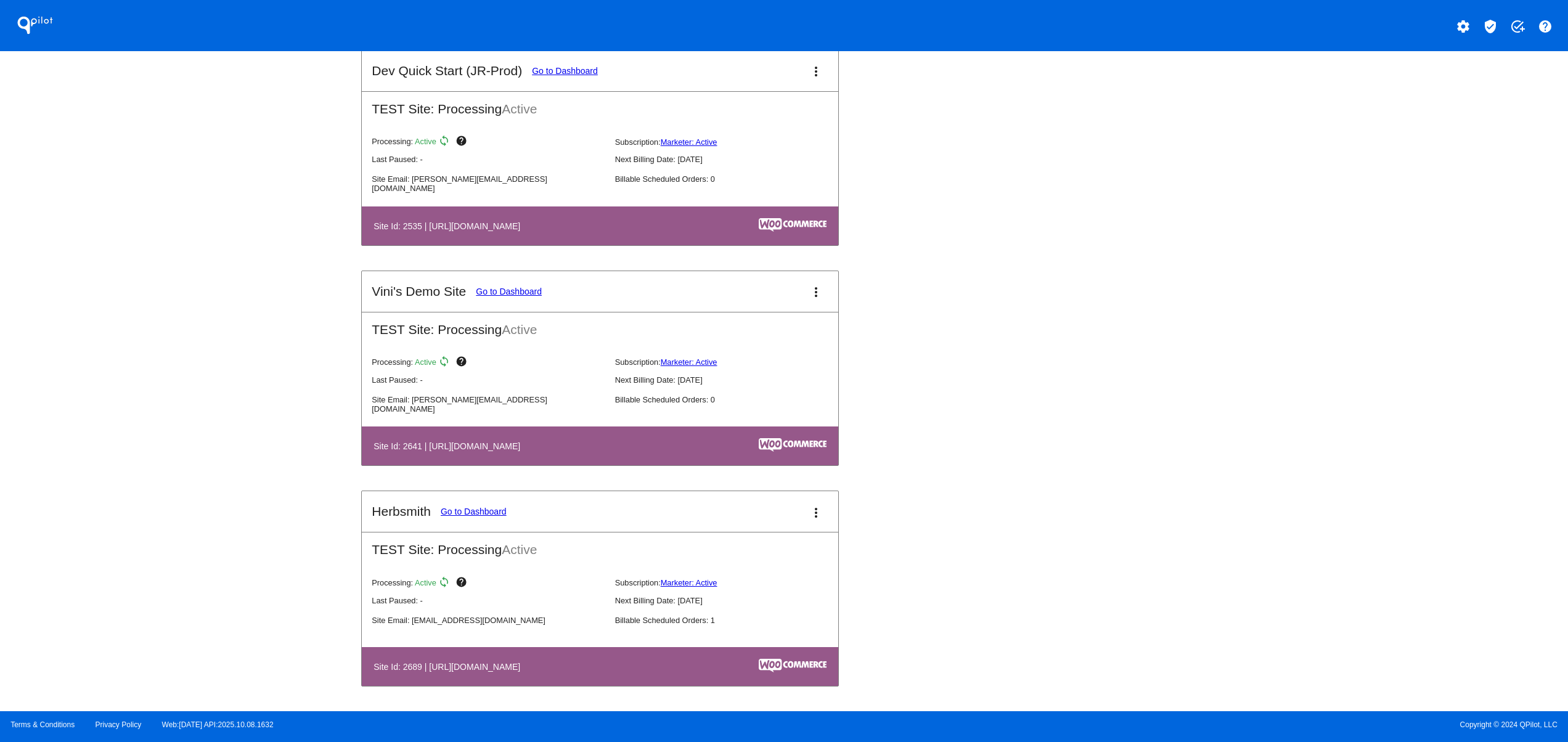
click at [1457, 25] on mat-icon "settings" at bounding box center [1463, 26] width 15 height 15
click at [1418, 92] on span "Log out" at bounding box center [1409, 92] width 29 height 10
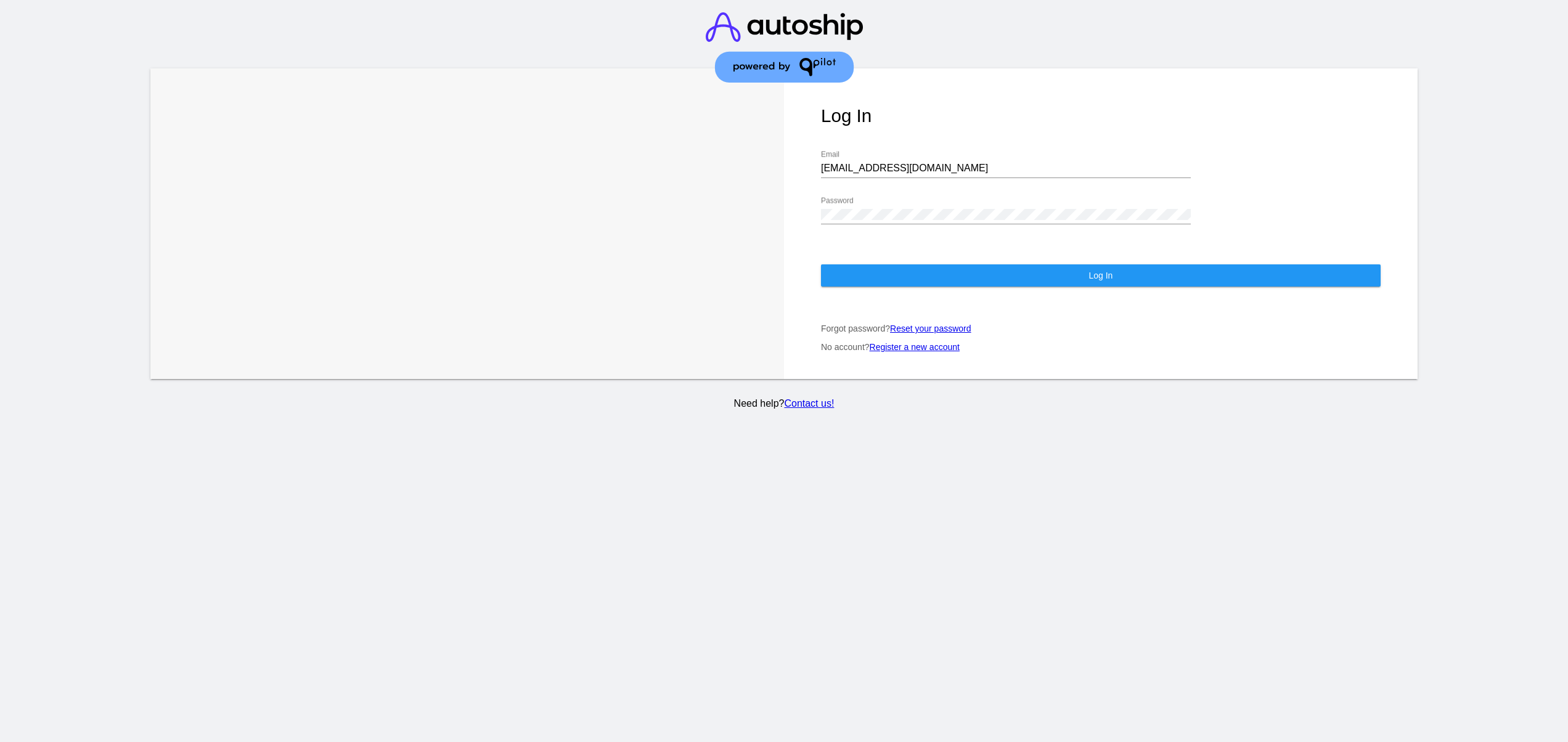
click at [904, 163] on input "[EMAIL_ADDRESS][DOMAIN_NAME]" at bounding box center [1005, 168] width 370 height 12
type input "[EMAIL_ADDRESS][DOMAIN_NAME]"
click at [882, 265] on button "Log In" at bounding box center [1100, 275] width 559 height 22
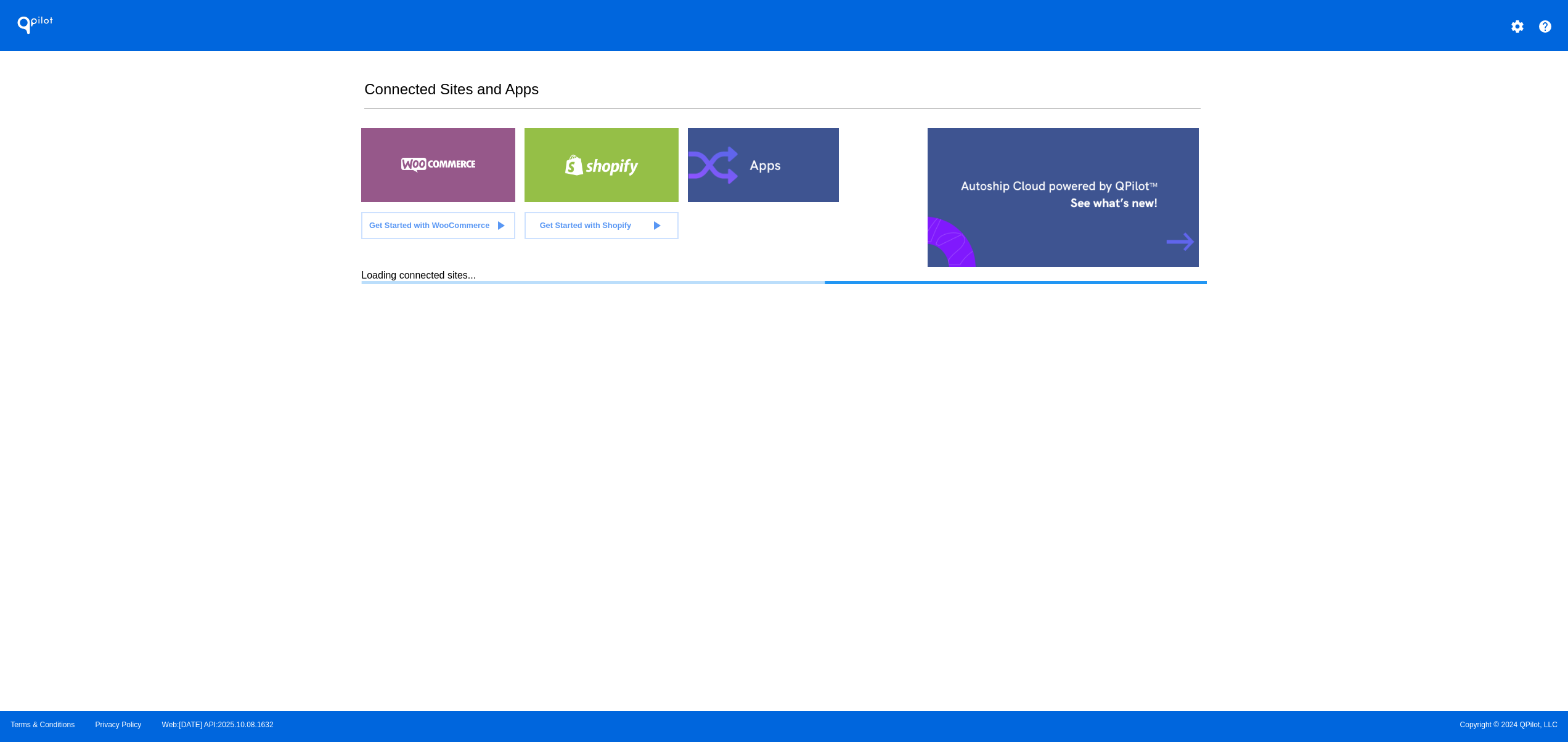
drag, startPoint x: 247, startPoint y: 473, endPoint x: 292, endPoint y: 270, distance: 207.9
click at [248, 474] on div "QPilot settings help Connected Sites and Apps Get Started with WooCommerce play…" at bounding box center [784, 356] width 1568 height 712
click at [267, 265] on div "QPilot settings help Connected Sites and Apps Get Started with WooCommerce play…" at bounding box center [784, 356] width 1568 height 712
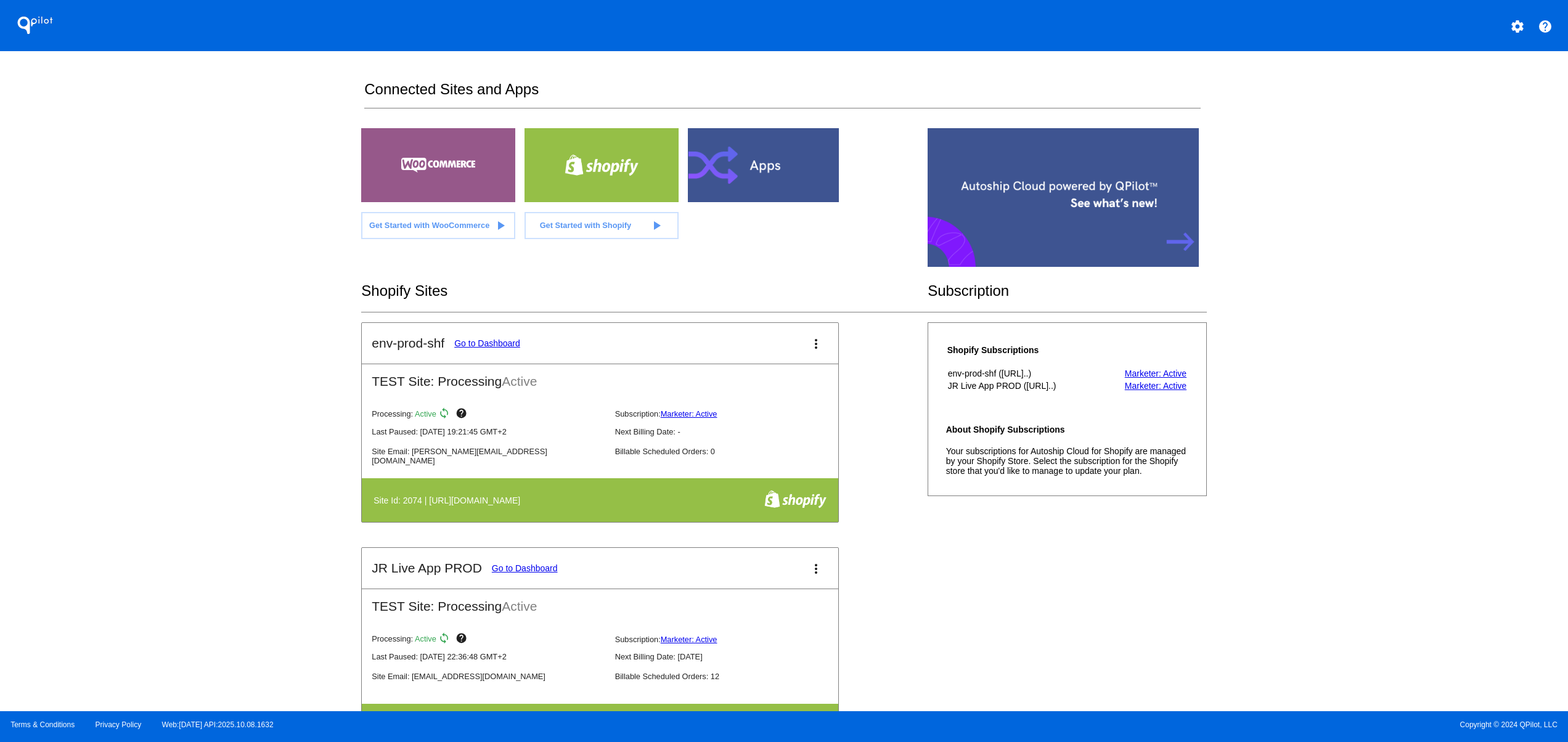
click at [509, 274] on div "Shopify Sites" at bounding box center [645, 291] width 567 height 42
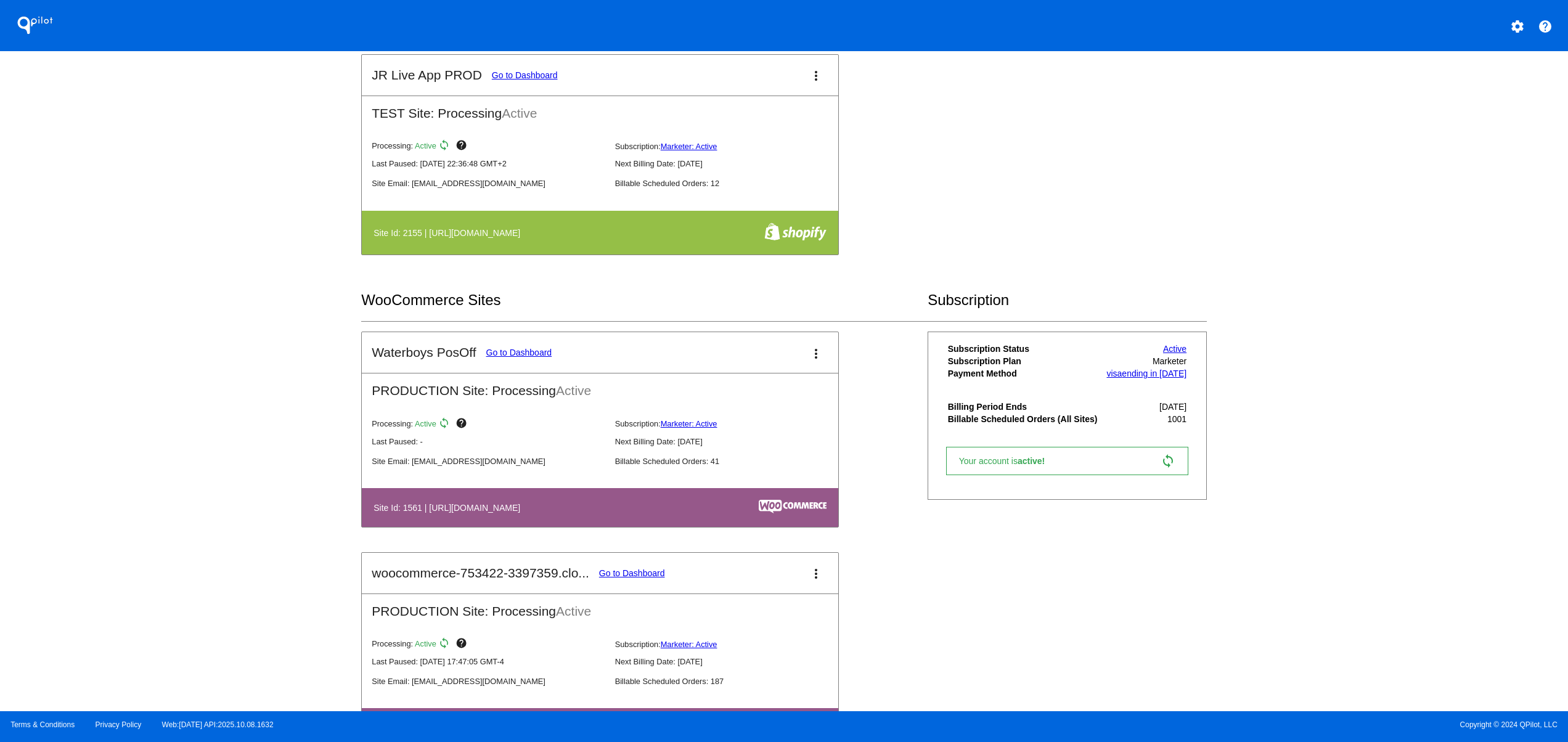
scroll to position [740, 0]
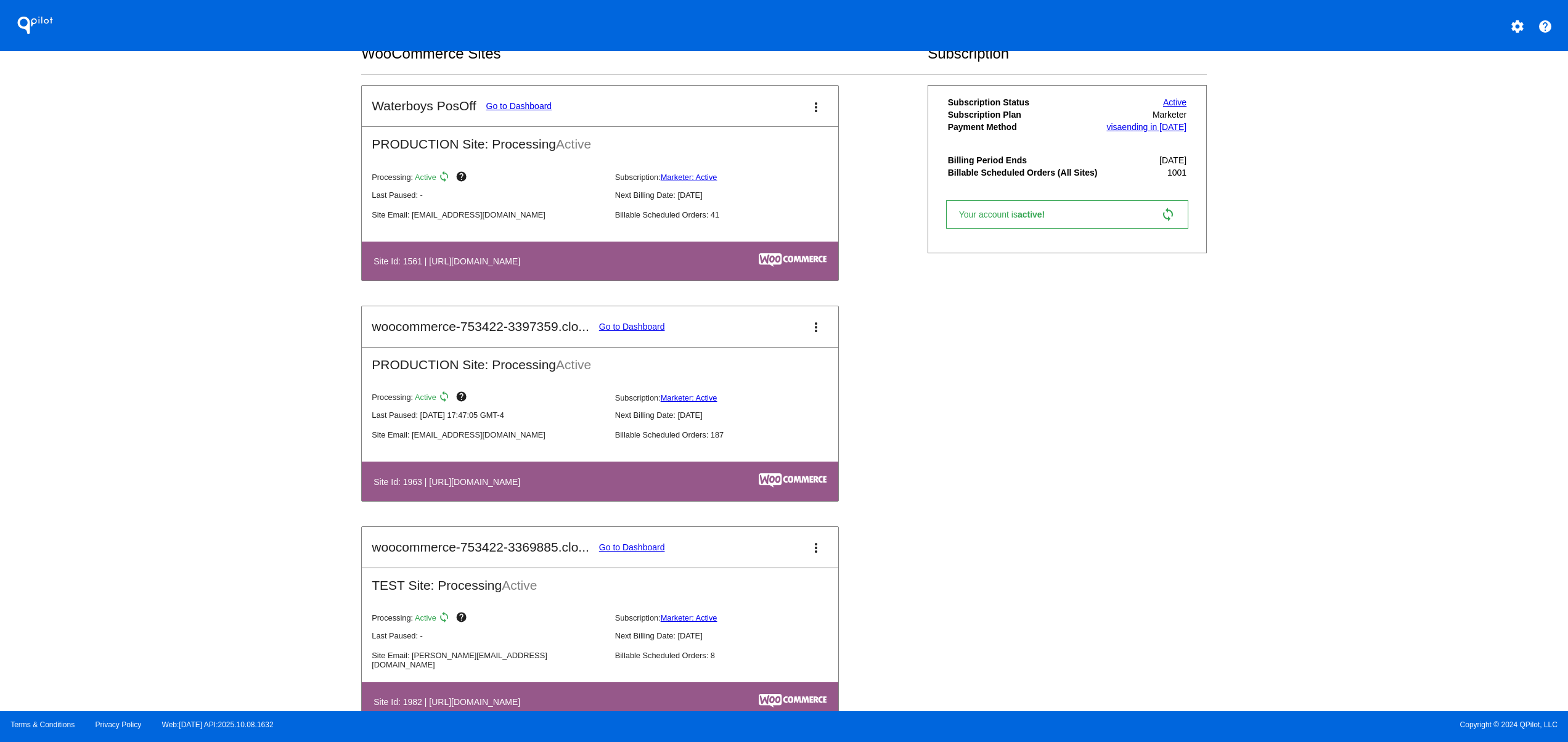
drag, startPoint x: 462, startPoint y: 266, endPoint x: 649, endPoint y: 266, distance: 187.0
click at [526, 265] on h4 "Site Id: 1561 | [URL][DOMAIN_NAME]" at bounding box center [450, 261] width 153 height 10
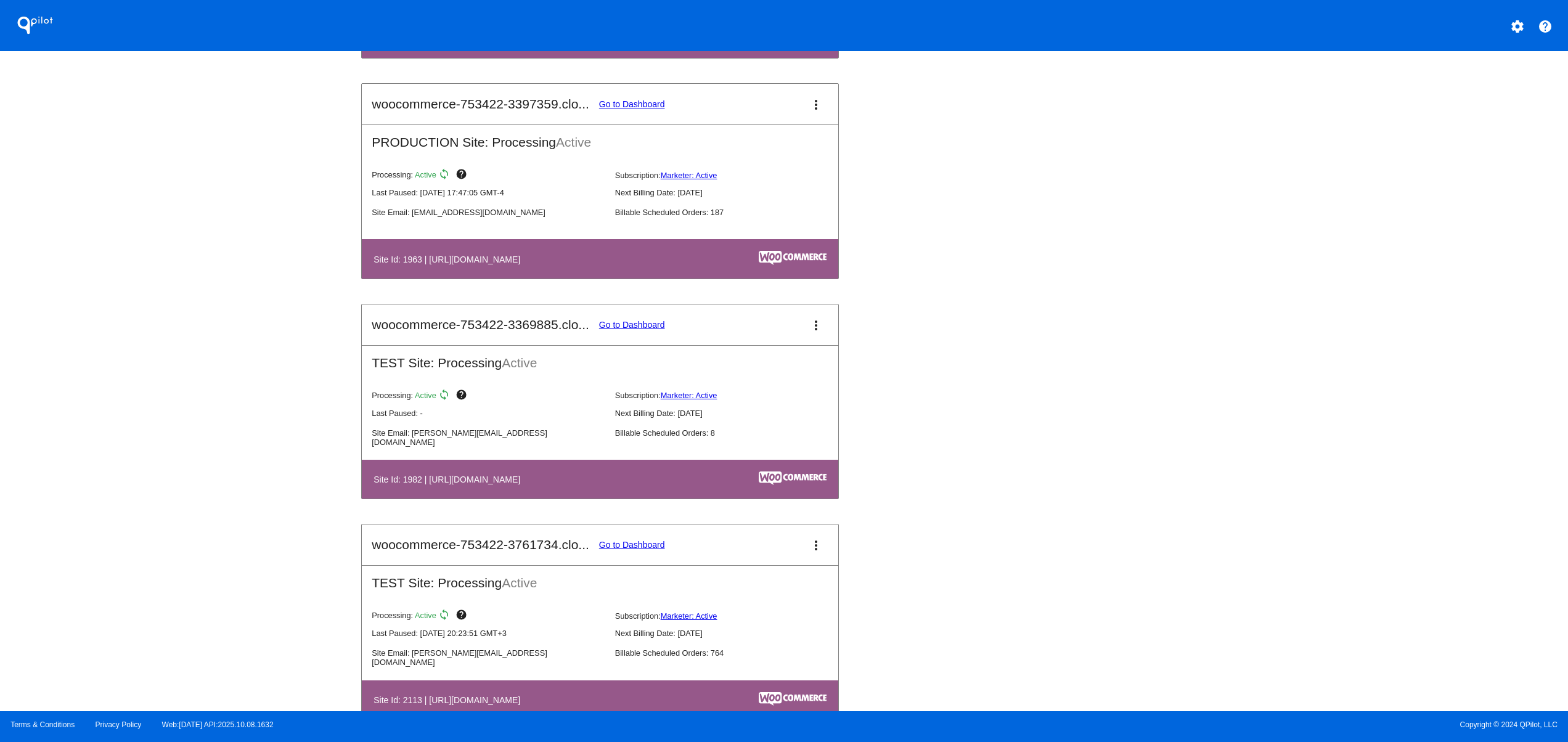
scroll to position [987, 0]
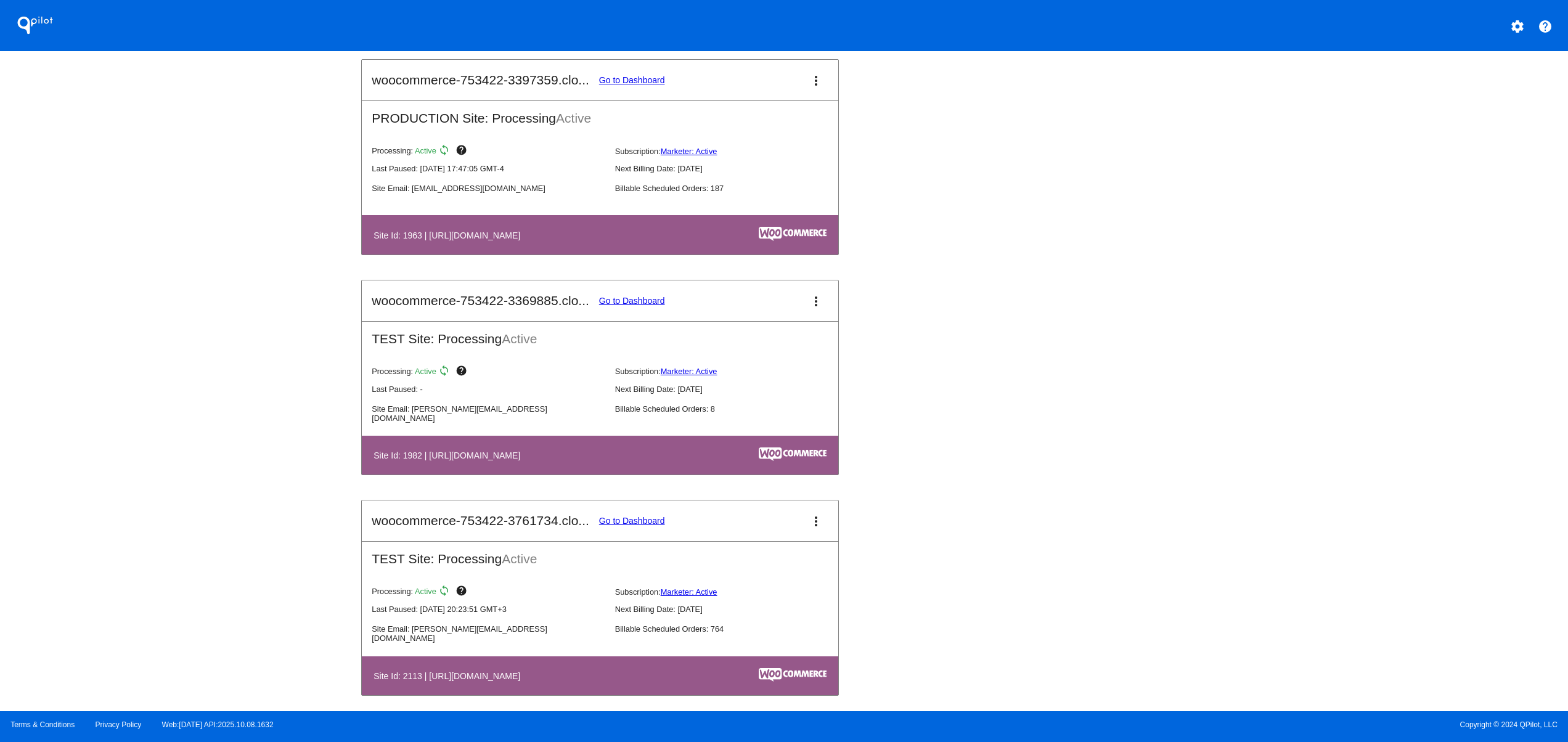
drag, startPoint x: 467, startPoint y: 231, endPoint x: 660, endPoint y: 231, distance: 193.0
click at [660, 231] on table "Site Id: 1963 | [URL][DOMAIN_NAME]" at bounding box center [600, 234] width 476 height 39
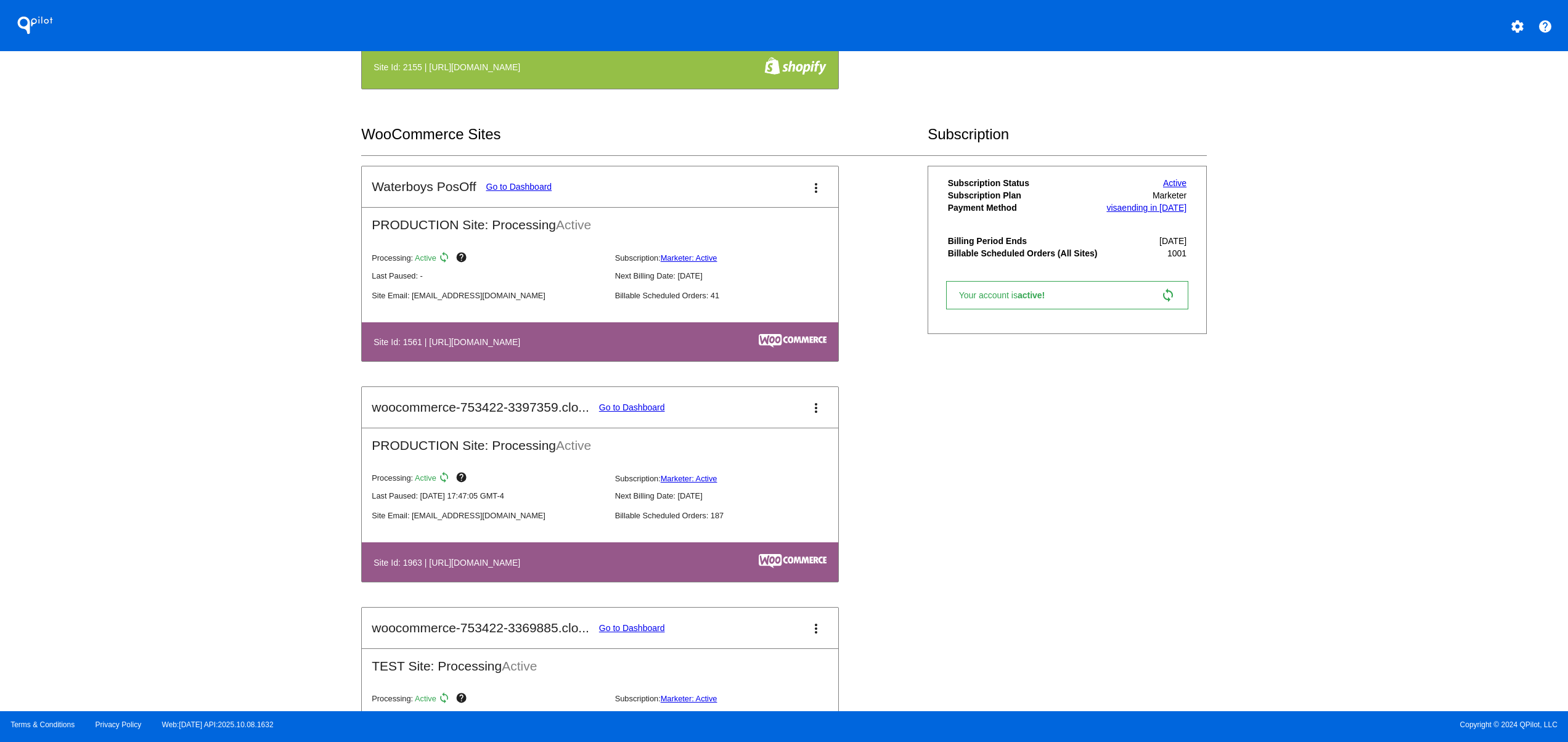
scroll to position [0, 0]
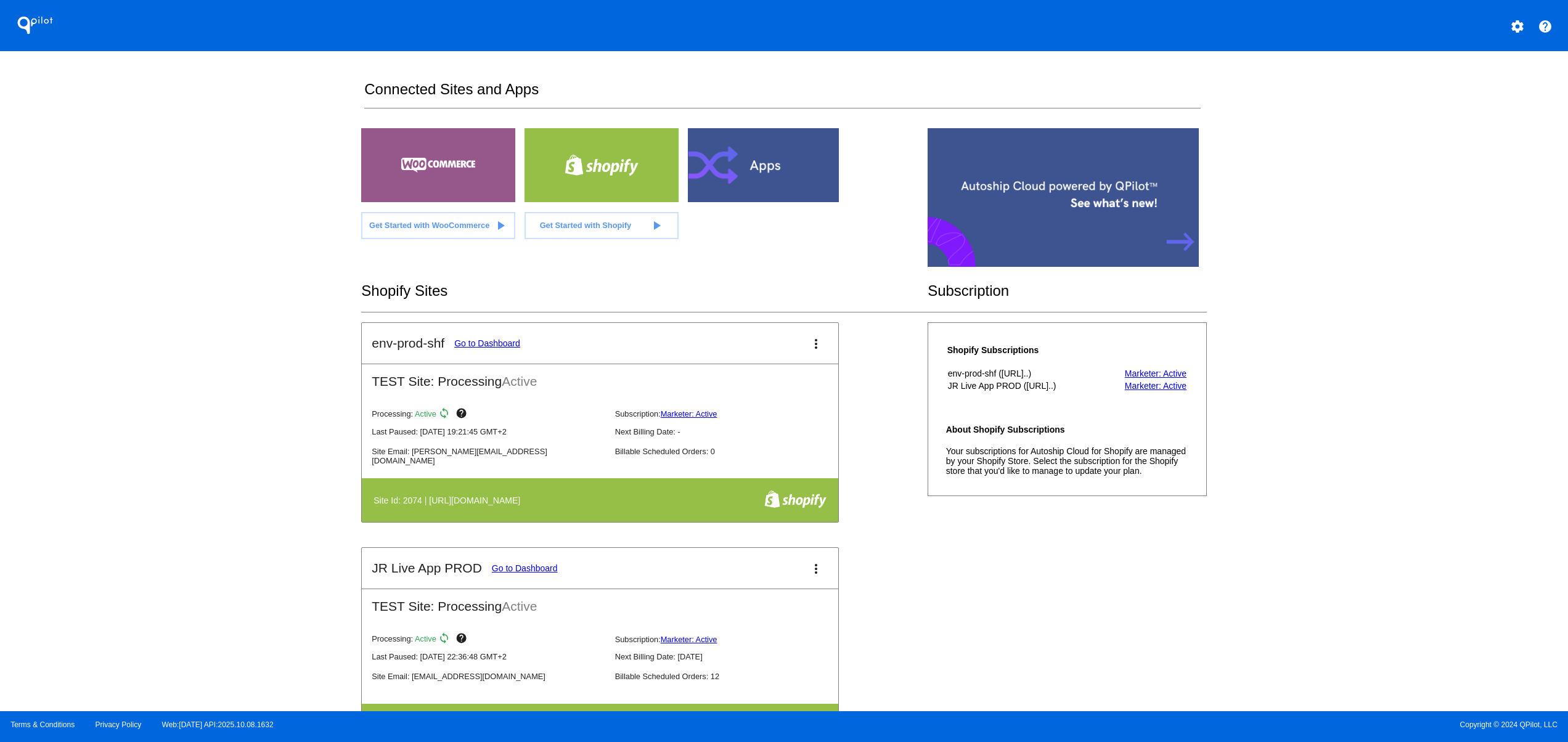
drag, startPoint x: 433, startPoint y: 171, endPoint x: 434, endPoint y: 183, distance: 12.0
click at [432, 171] on div at bounding box center [439, 165] width 154 height 74
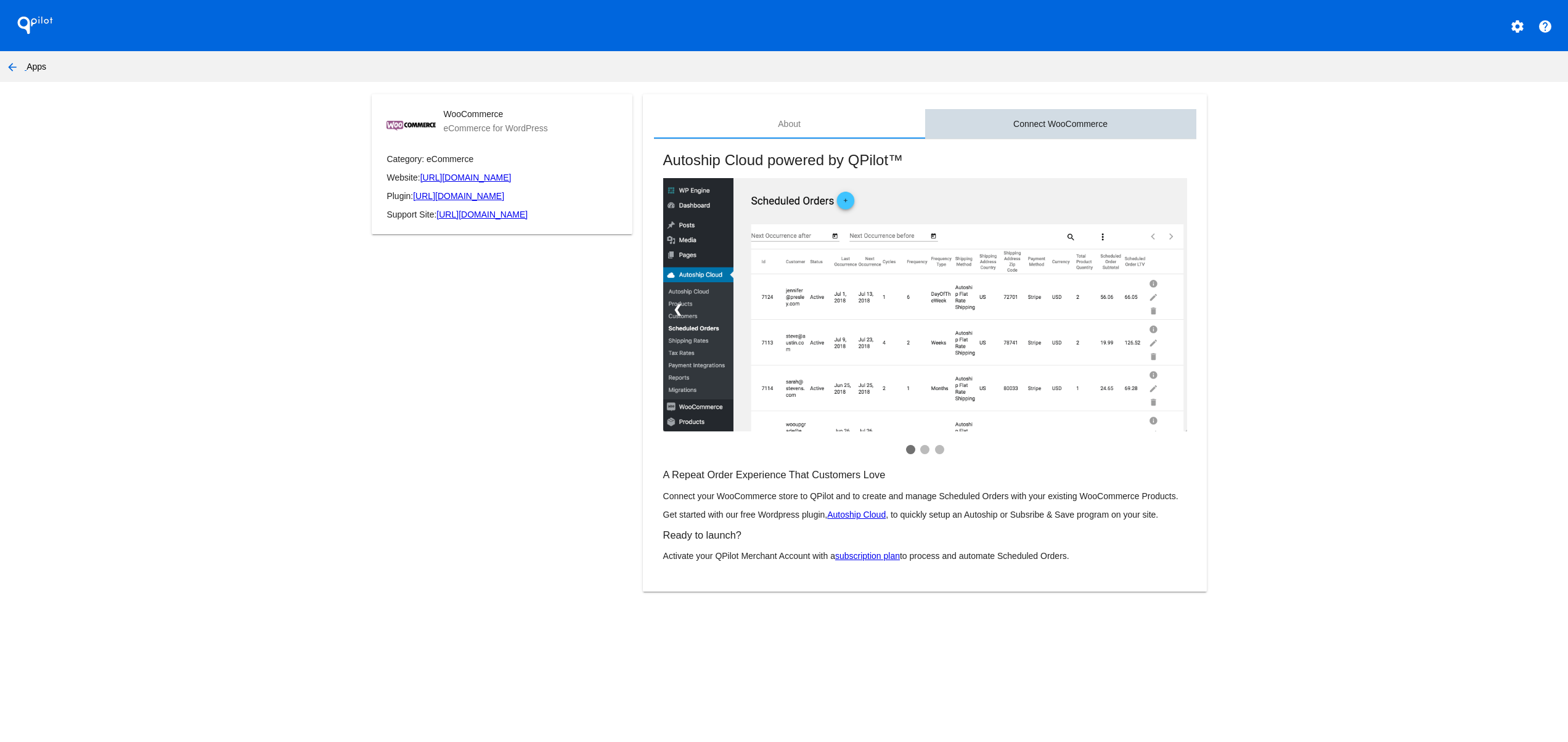
click at [1069, 121] on div "Connect WooCommerce" at bounding box center [1060, 124] width 94 height 10
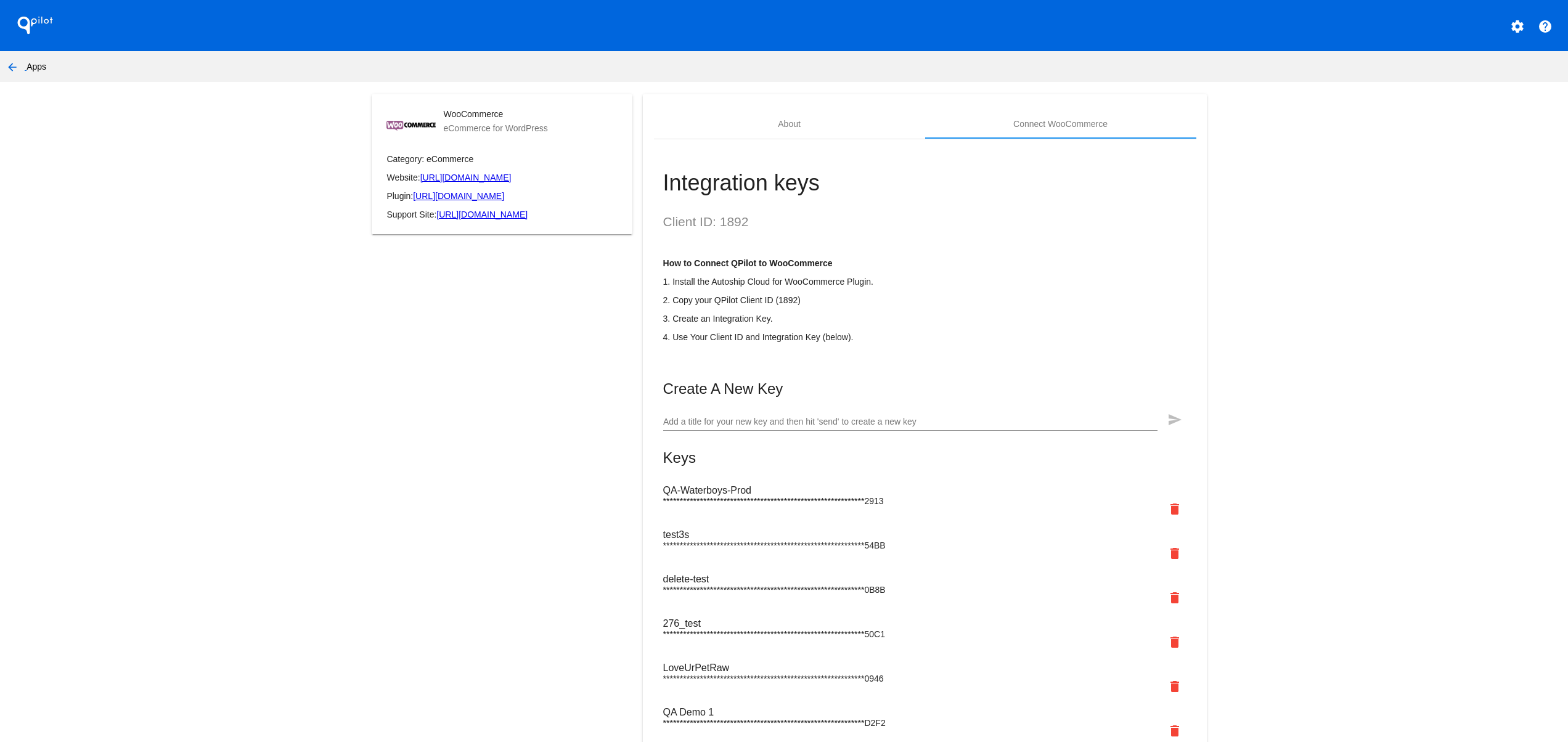
drag, startPoint x: 679, startPoint y: 471, endPoint x: 864, endPoint y: 484, distance: 185.5
drag, startPoint x: 783, startPoint y: 518, endPoint x: 610, endPoint y: 510, distance: 173.2
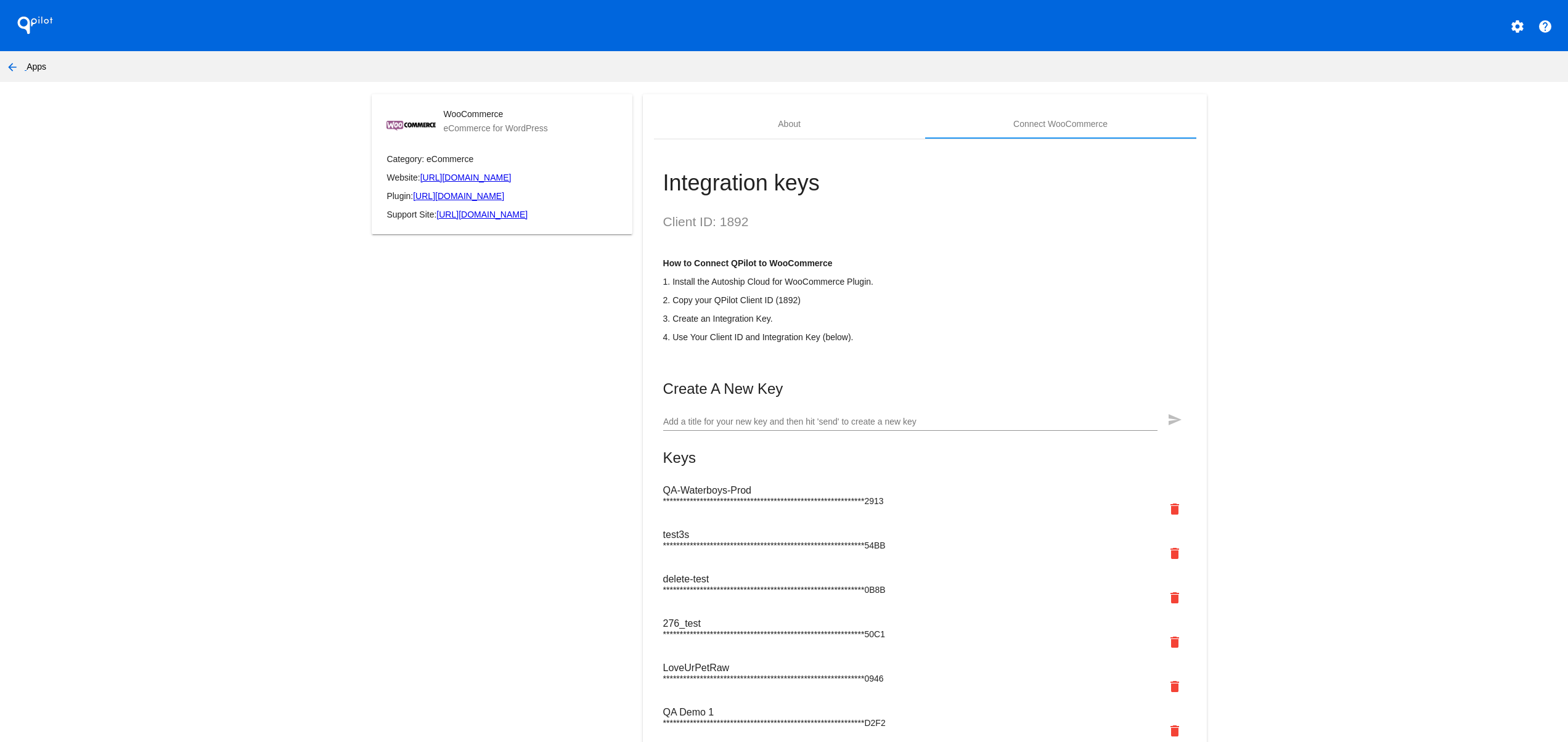
drag, startPoint x: 772, startPoint y: 513, endPoint x: 555, endPoint y: 514, distance: 217.0
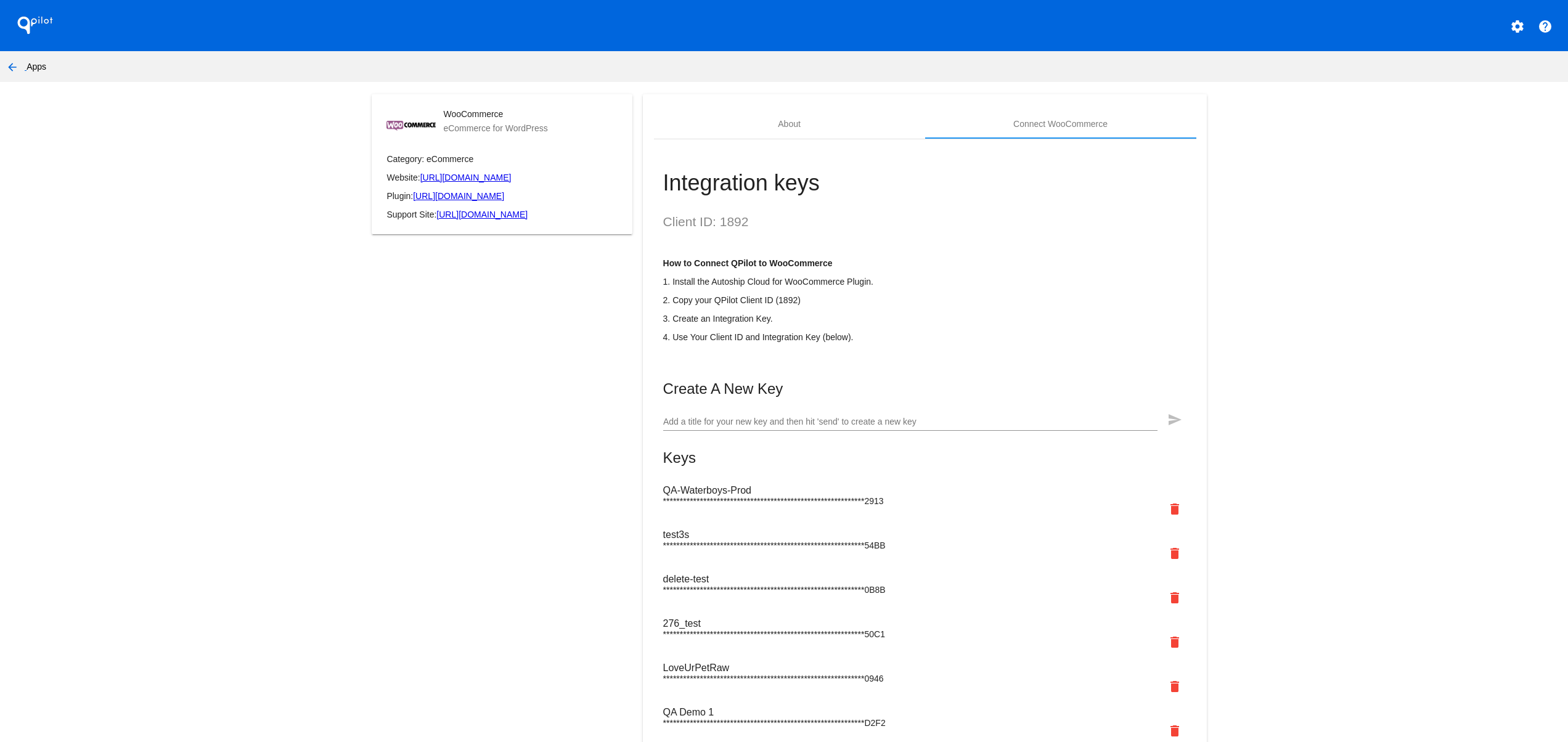
drag, startPoint x: 748, startPoint y: 506, endPoint x: 870, endPoint y: 505, distance: 122.0
click at [845, 505] on div "**********" at bounding box center [925, 503] width 524 height 44
click at [14, 62] on mat-icon "arrow_back" at bounding box center [12, 67] width 15 height 15
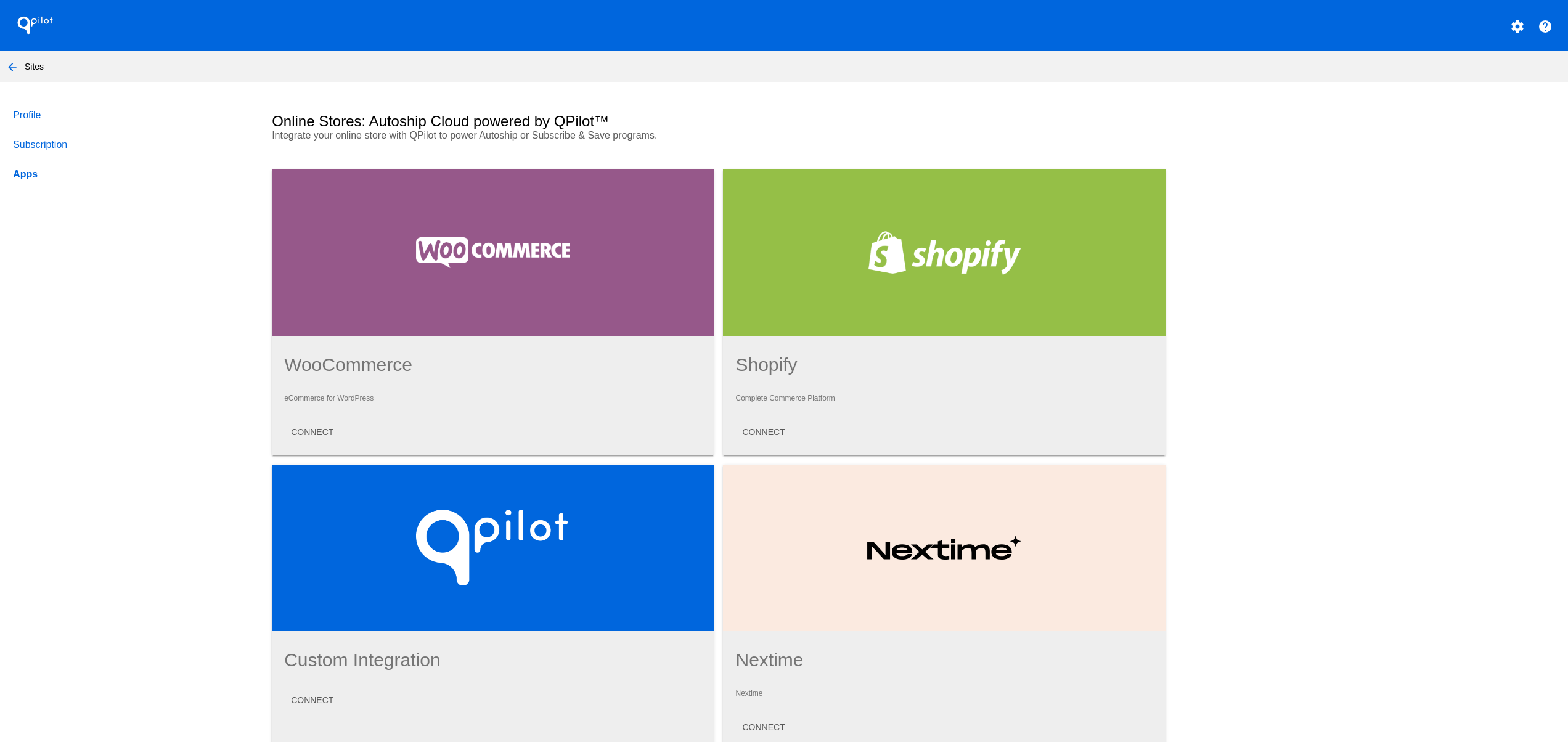
scroll to position [493, 0]
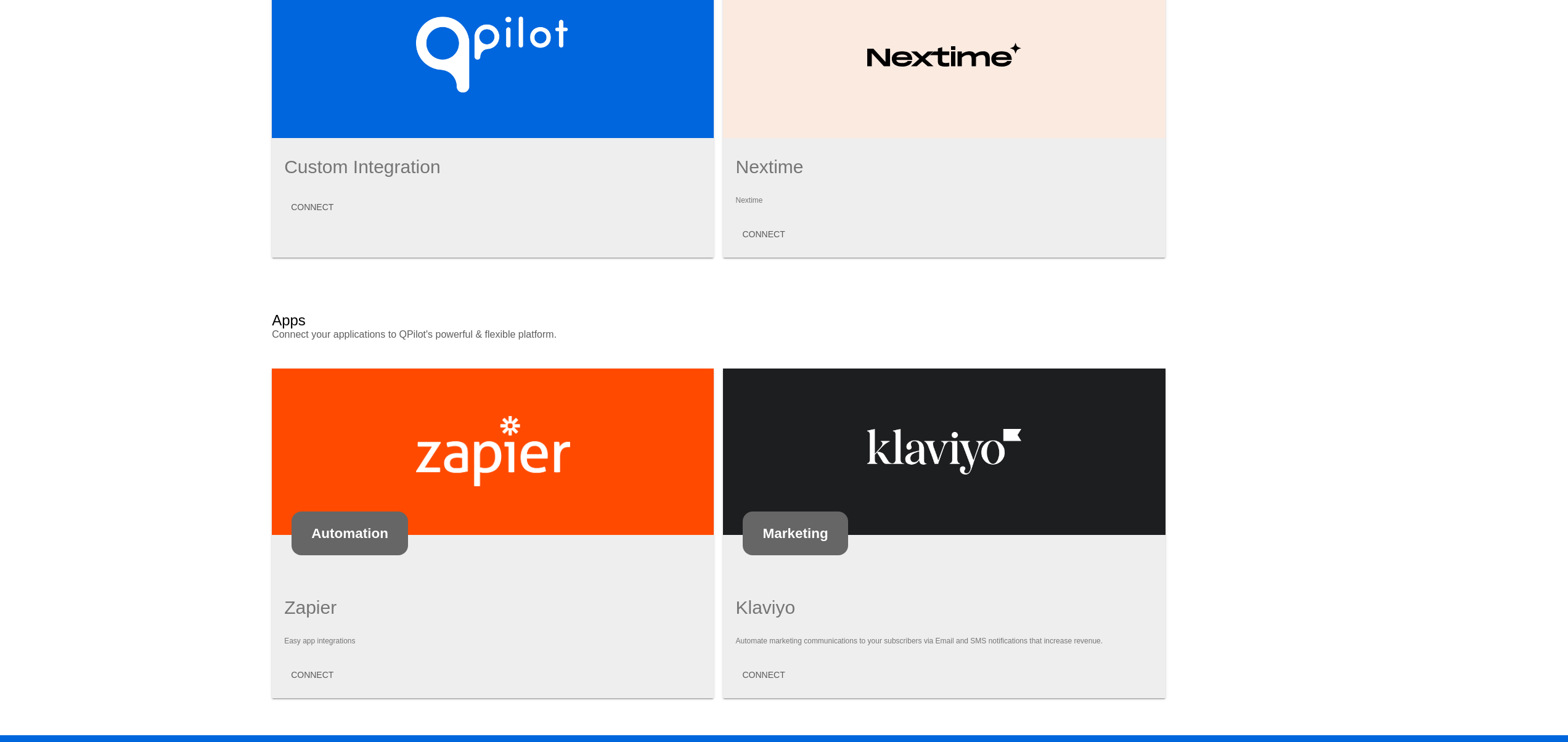
click at [975, 439] on div at bounding box center [944, 452] width 442 height 167
click at [801, 542] on div "Marketing" at bounding box center [795, 533] width 105 height 44
click at [753, 671] on span "CONNECT" at bounding box center [763, 675] width 43 height 10
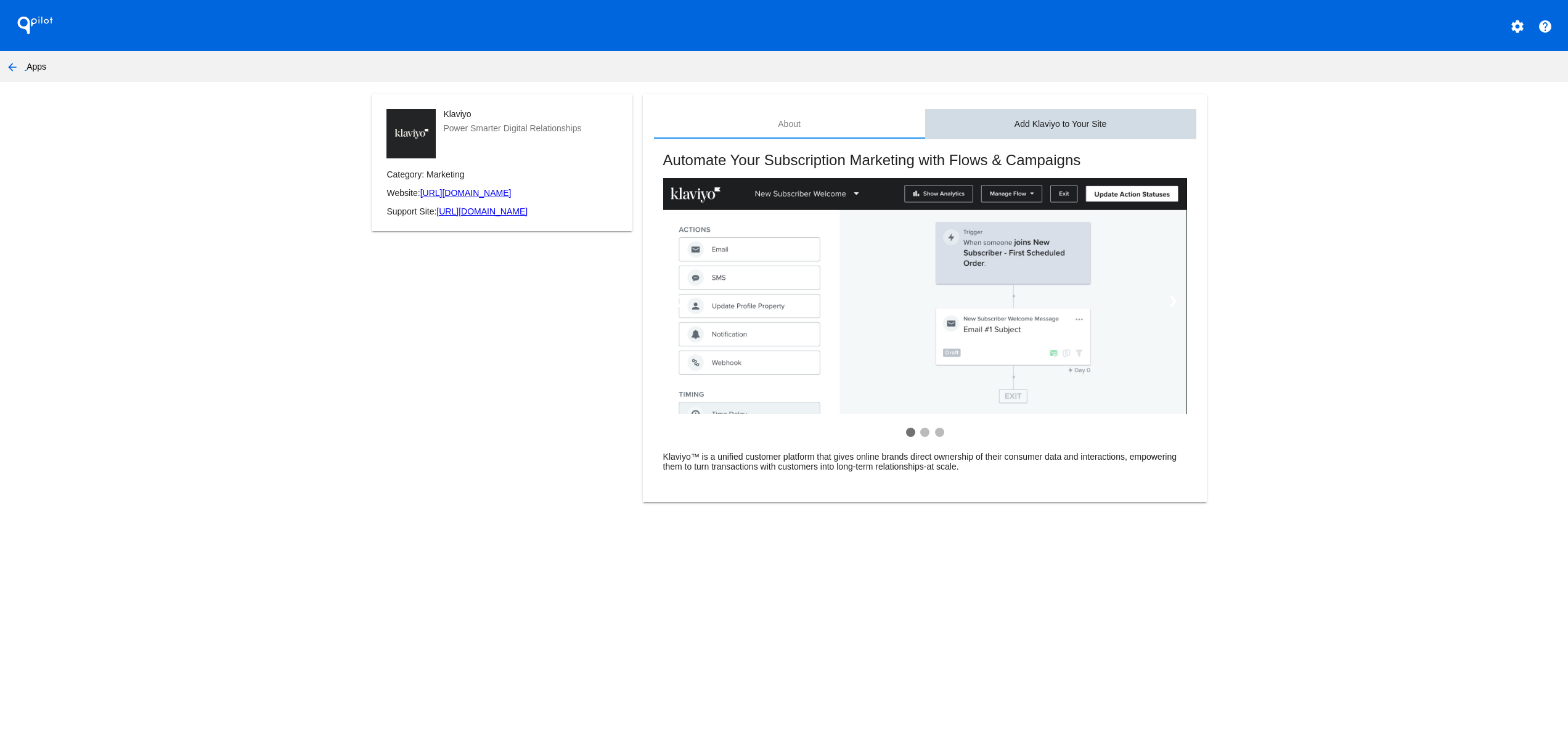
click at [1083, 119] on div "Add Klaviyo to Your Site" at bounding box center [1060, 124] width 92 height 10
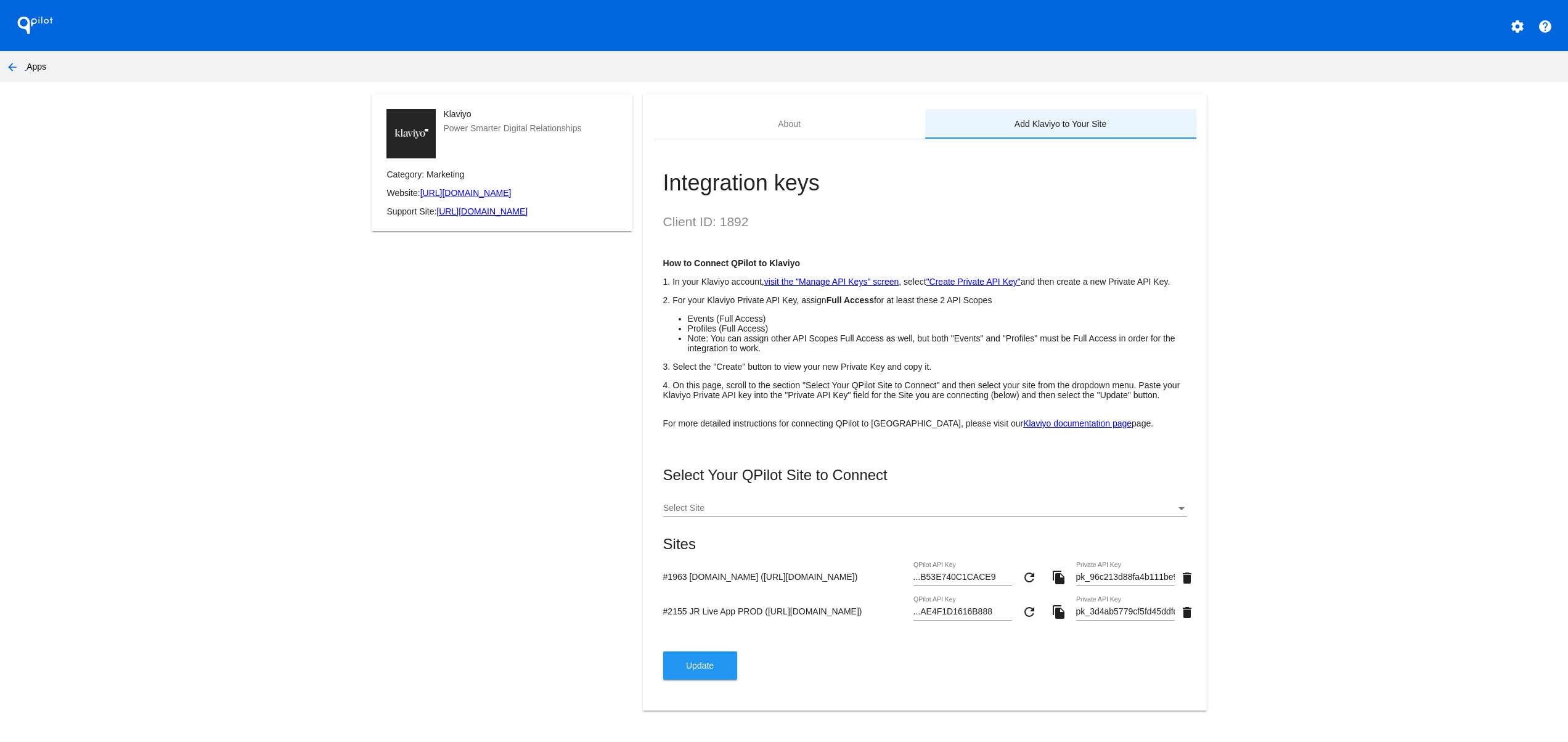
scroll to position [26, 0]
drag, startPoint x: 860, startPoint y: 569, endPoint x: 629, endPoint y: 566, distance: 231.0
click at [629, 566] on div "Klaviyo Power Smarter Digital Relationships Category: Marketing Website: [URL][…" at bounding box center [784, 410] width 845 height 631
click at [785, 634] on div "Select Your QPilot Site to Connect Select Site Sites #1963 [DOMAIN_NAME] ([URL]…" at bounding box center [925, 574] width 524 height 214
drag, startPoint x: 800, startPoint y: 579, endPoint x: 614, endPoint y: 578, distance: 186.0
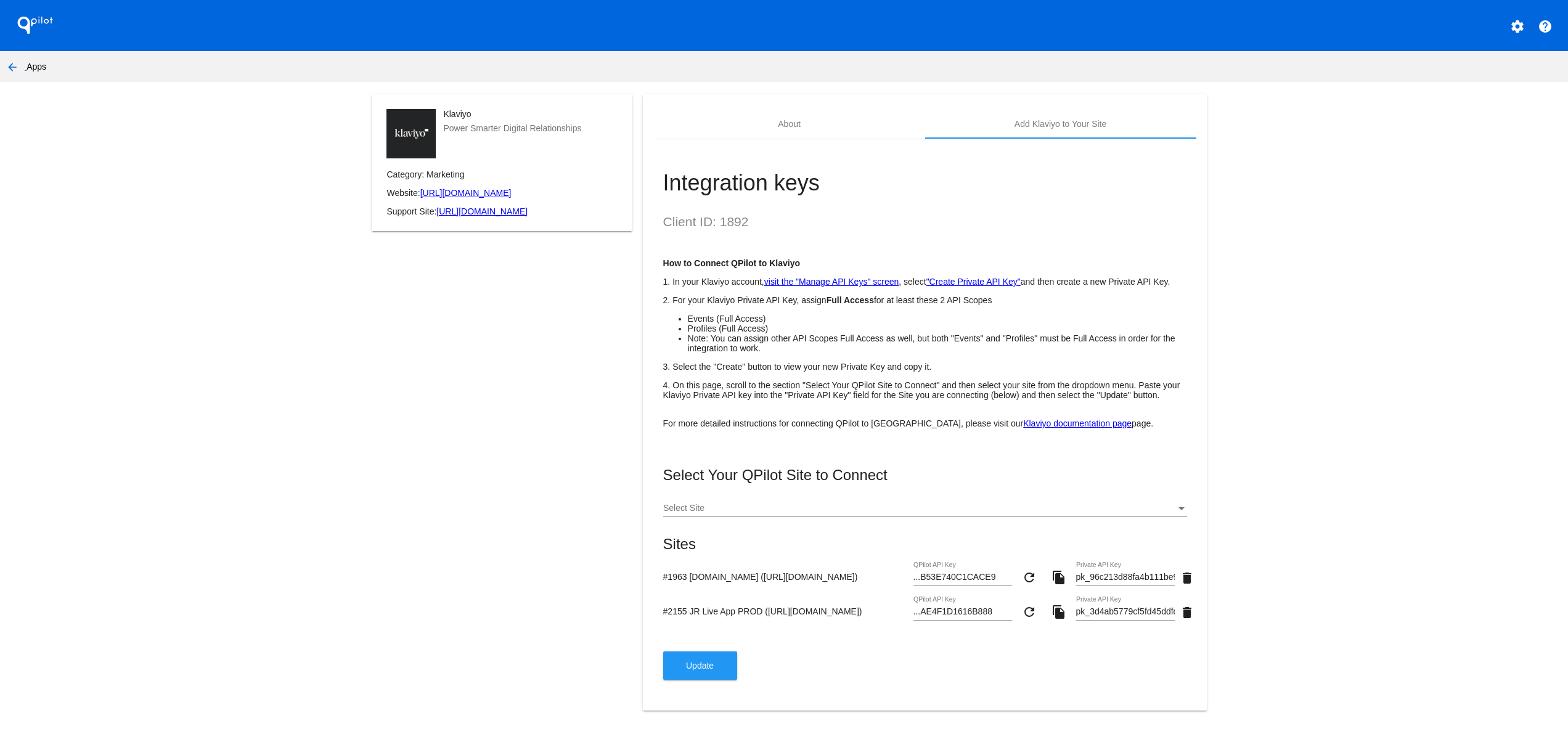
click at [614, 578] on div "Klaviyo Power Smarter Digital Relationships Category: Marketing Website: [URL][…" at bounding box center [784, 410] width 845 height 631
click at [739, 599] on div "#2155 JR Live App PROD ([URL][DOMAIN_NAME]) ...AE4F1D1616B888 QPilot API Key re…" at bounding box center [925, 614] width 524 height 35
click at [692, 666] on span "Update" at bounding box center [700, 666] width 28 height 10
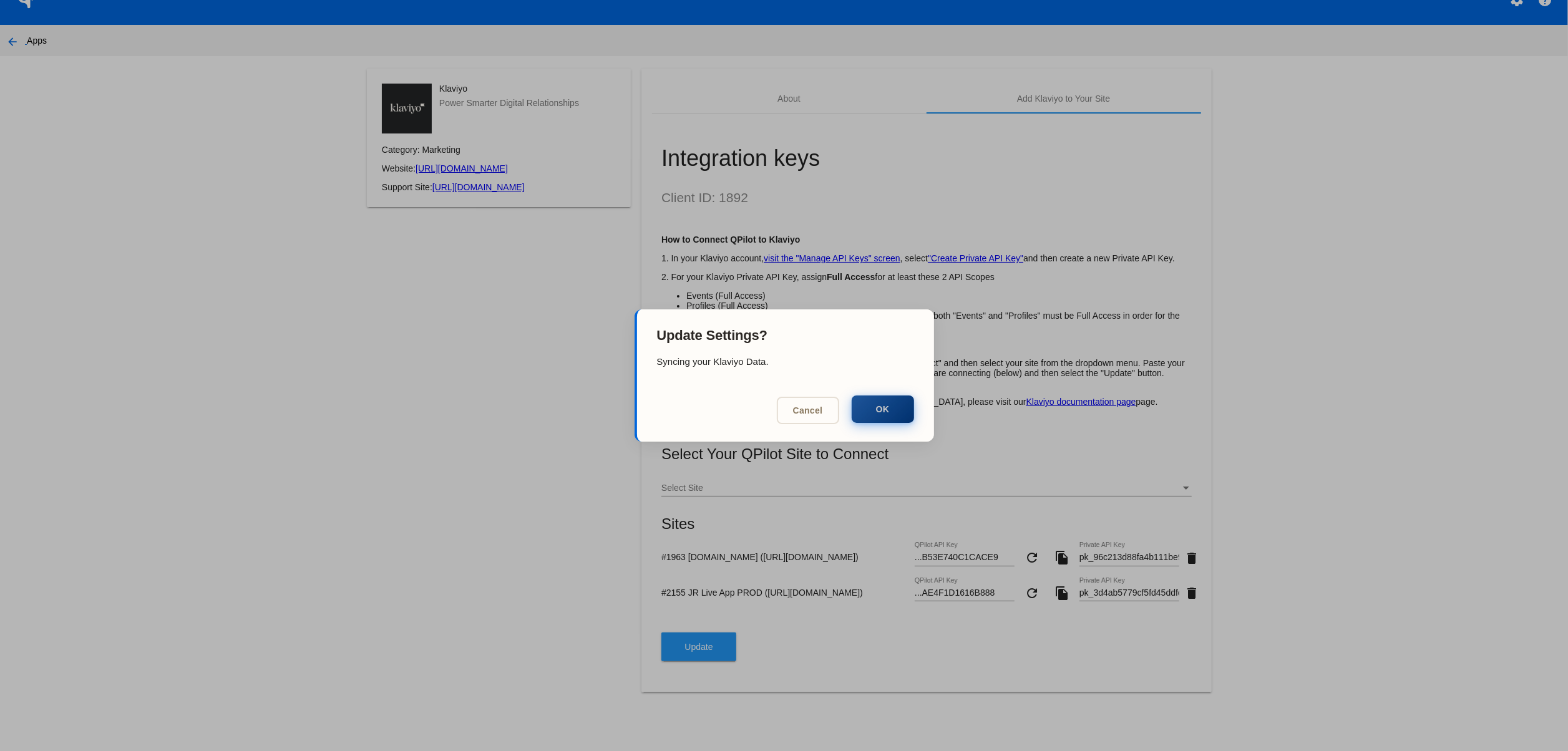
click at [882, 406] on button "OK" at bounding box center [882, 409] width 62 height 27
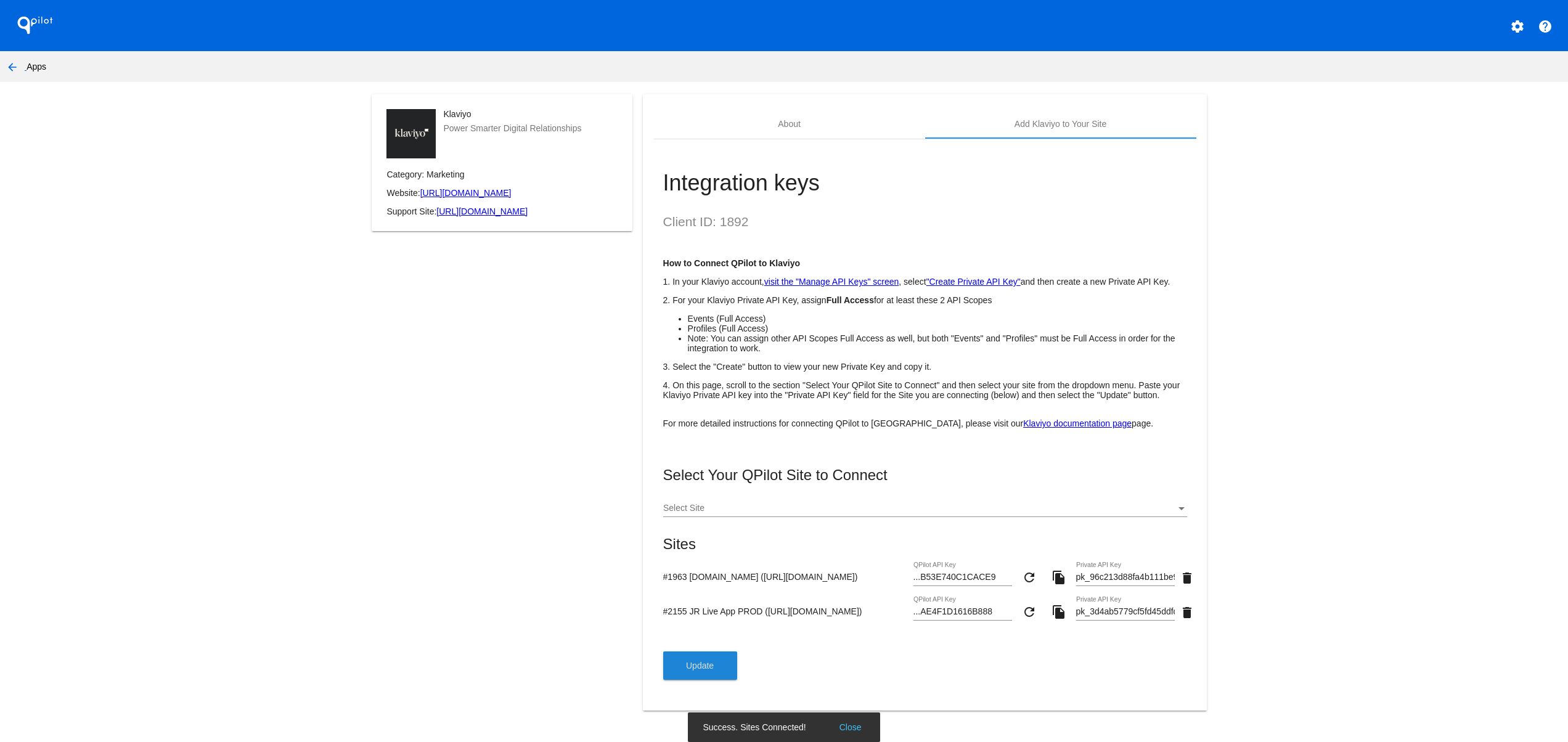
scroll to position [0, 0]
click at [12, 64] on mat-icon "arrow_back" at bounding box center [12, 67] width 15 height 15
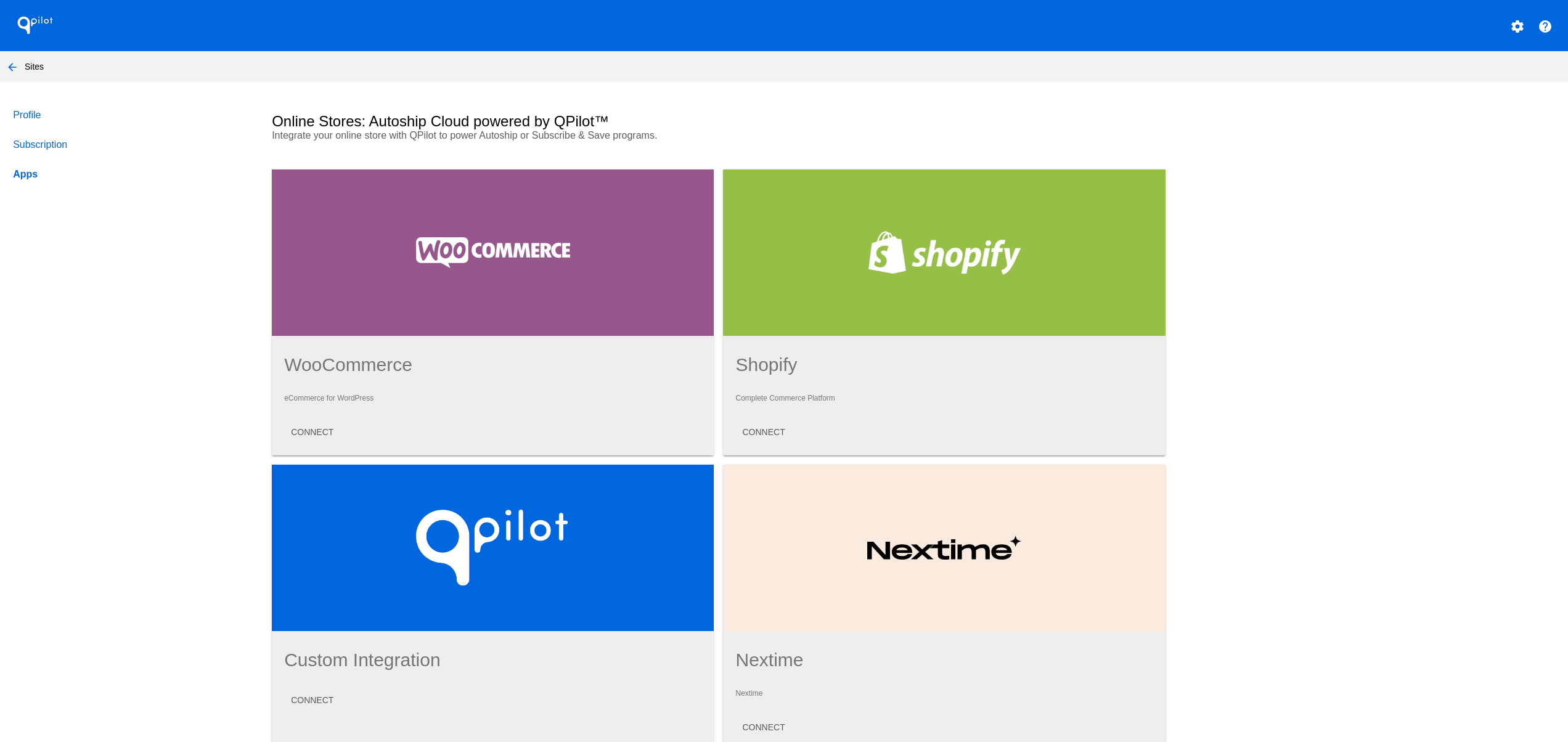
click at [2, 62] on button "arrow_back" at bounding box center [12, 67] width 25 height 25
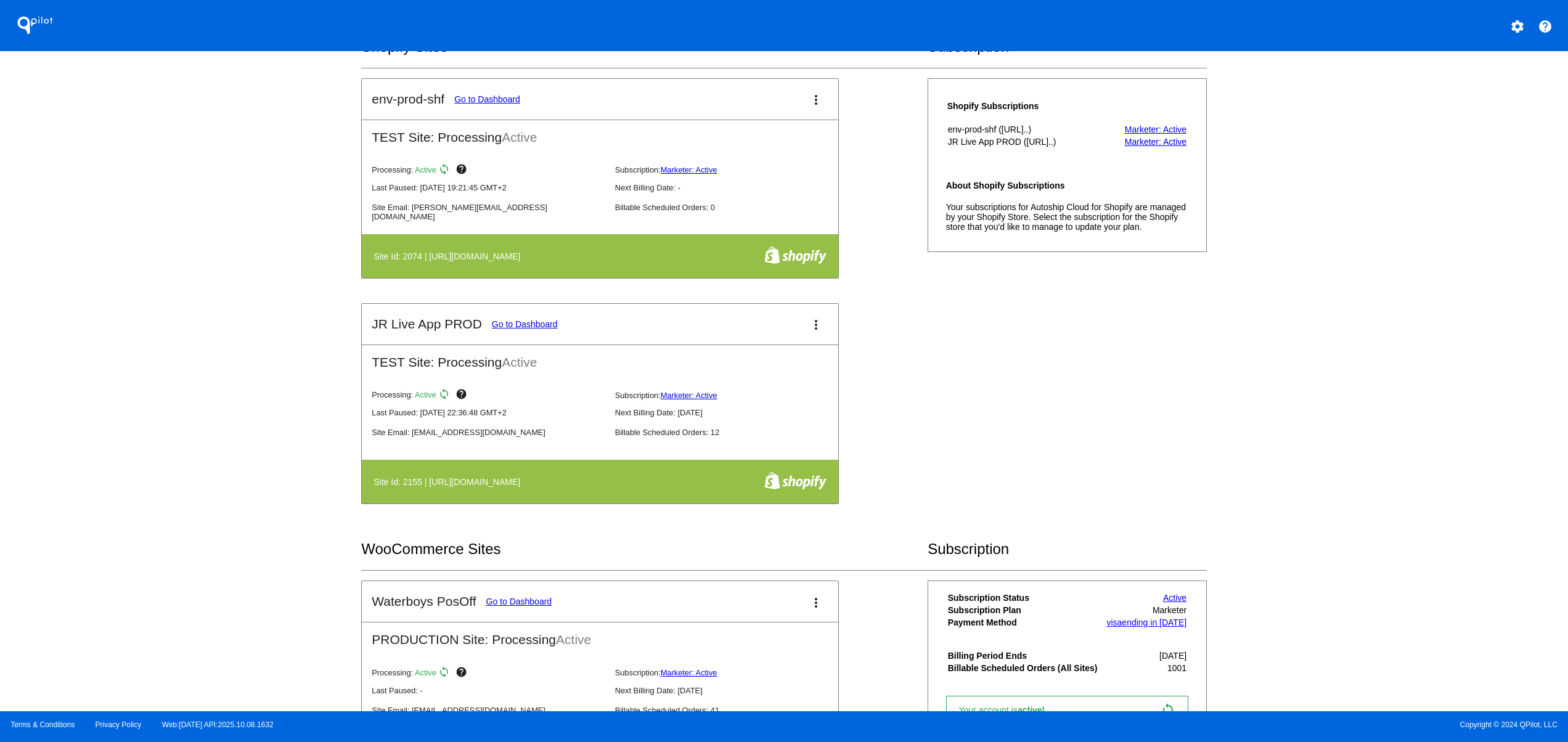
scroll to position [987, 0]
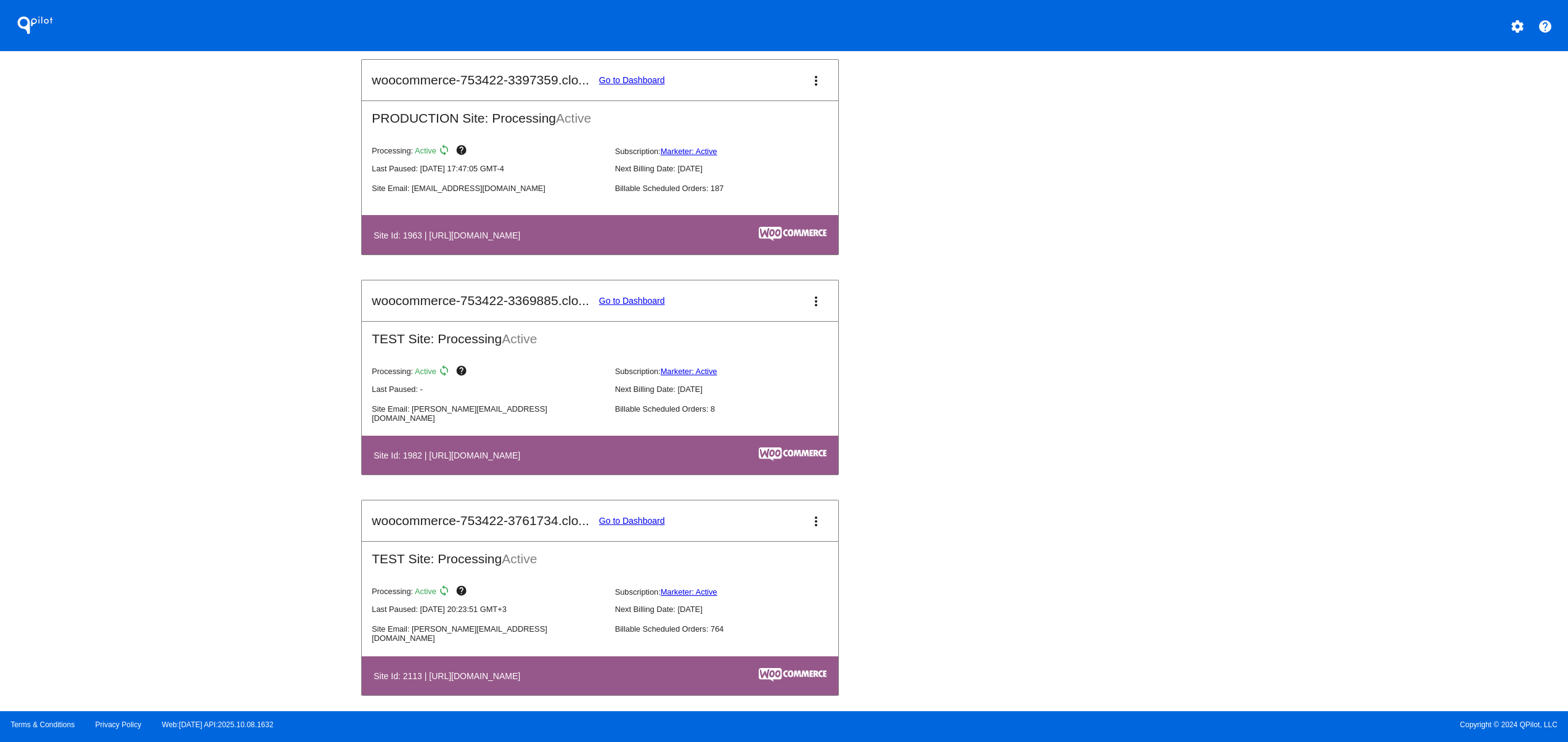
drag, startPoint x: 607, startPoint y: 472, endPoint x: 652, endPoint y: 477, distance: 45.3
click at [652, 475] on table "Site Id: 1982 | [URL][DOMAIN_NAME]" at bounding box center [600, 454] width 476 height 39
click at [654, 82] on link "Go to Dashboard" at bounding box center [632, 81] width 66 height 10
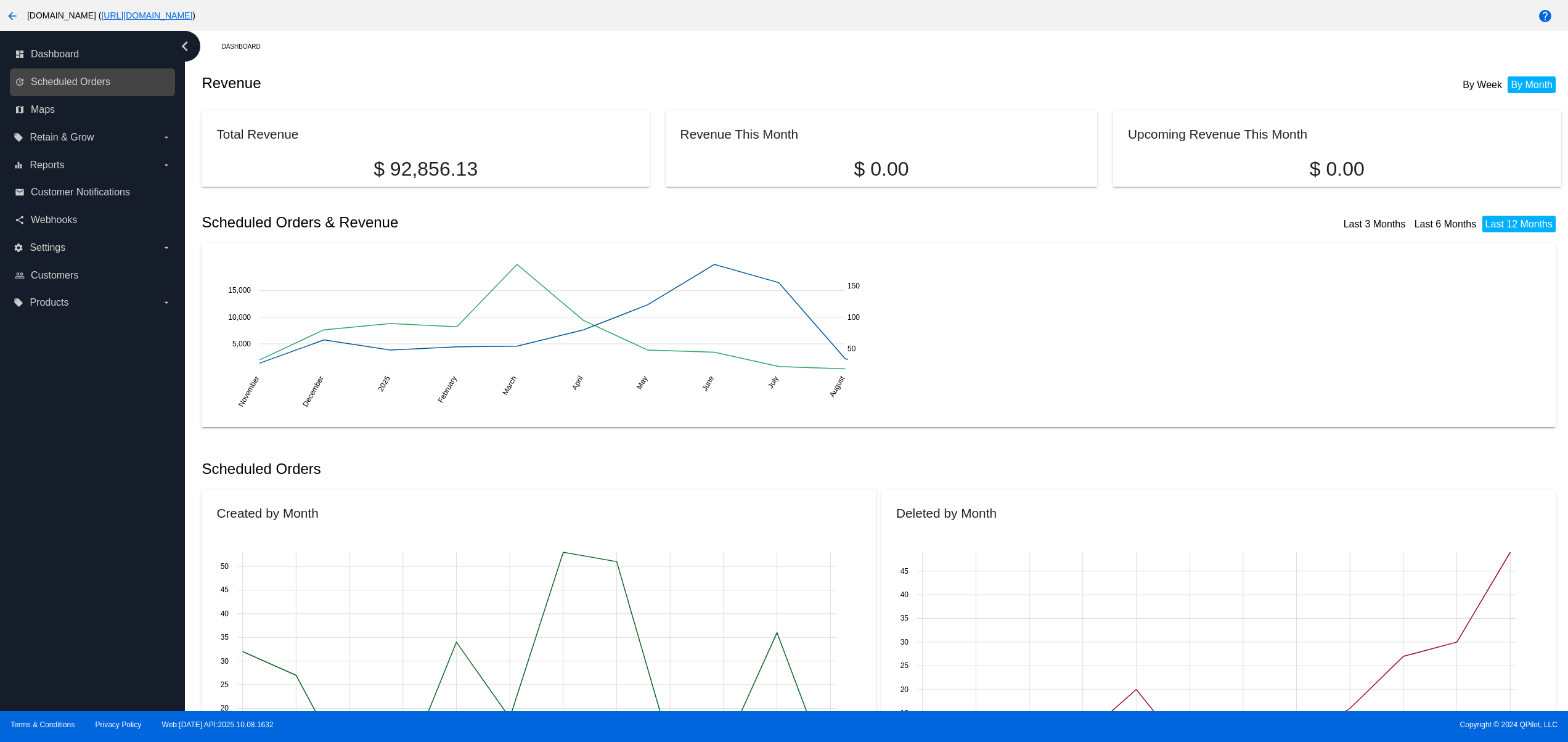
click at [84, 69] on div "update Scheduled Orders" at bounding box center [92, 82] width 165 height 28
click at [92, 88] on span "Scheduled Orders" at bounding box center [71, 82] width 80 height 12
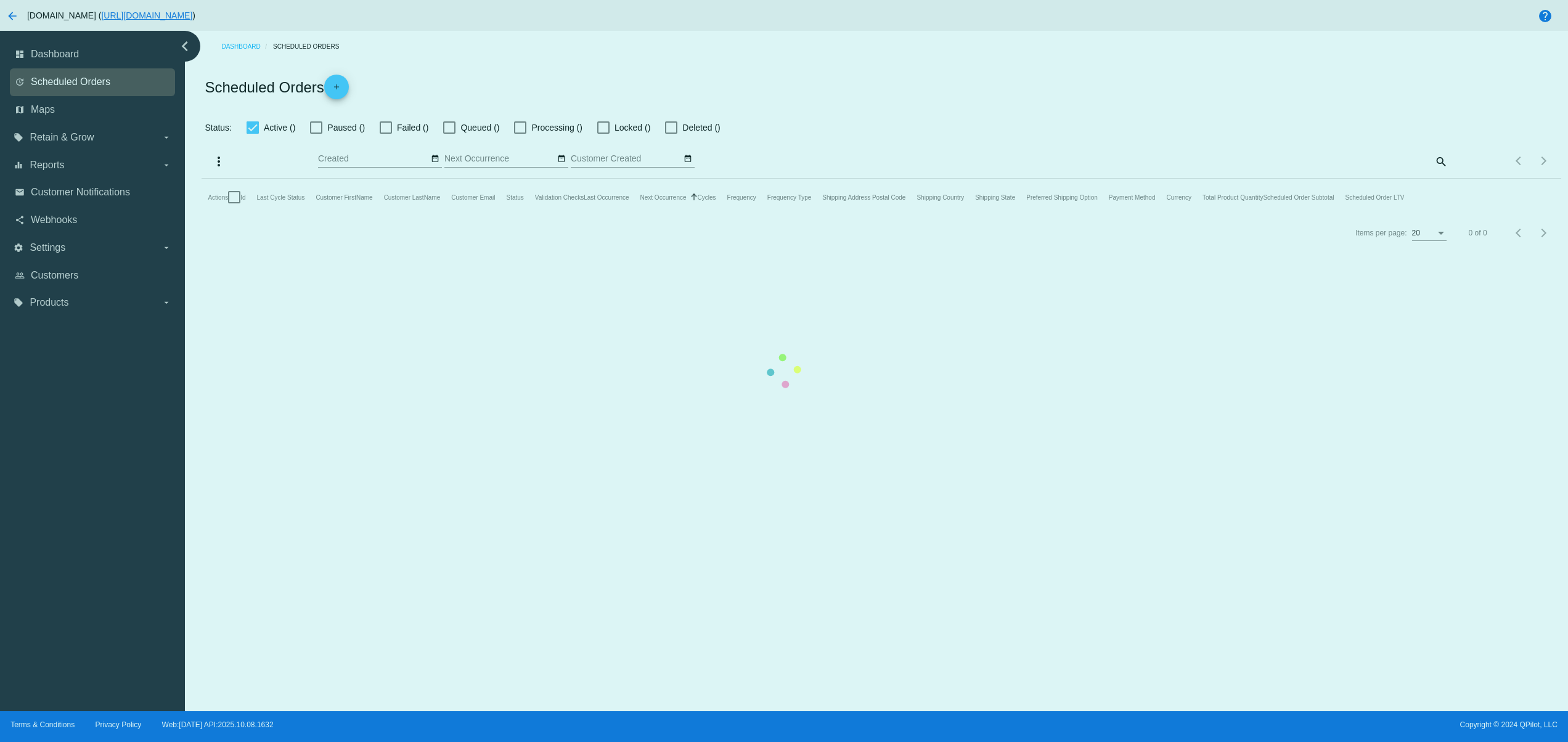
checkbox input "false"
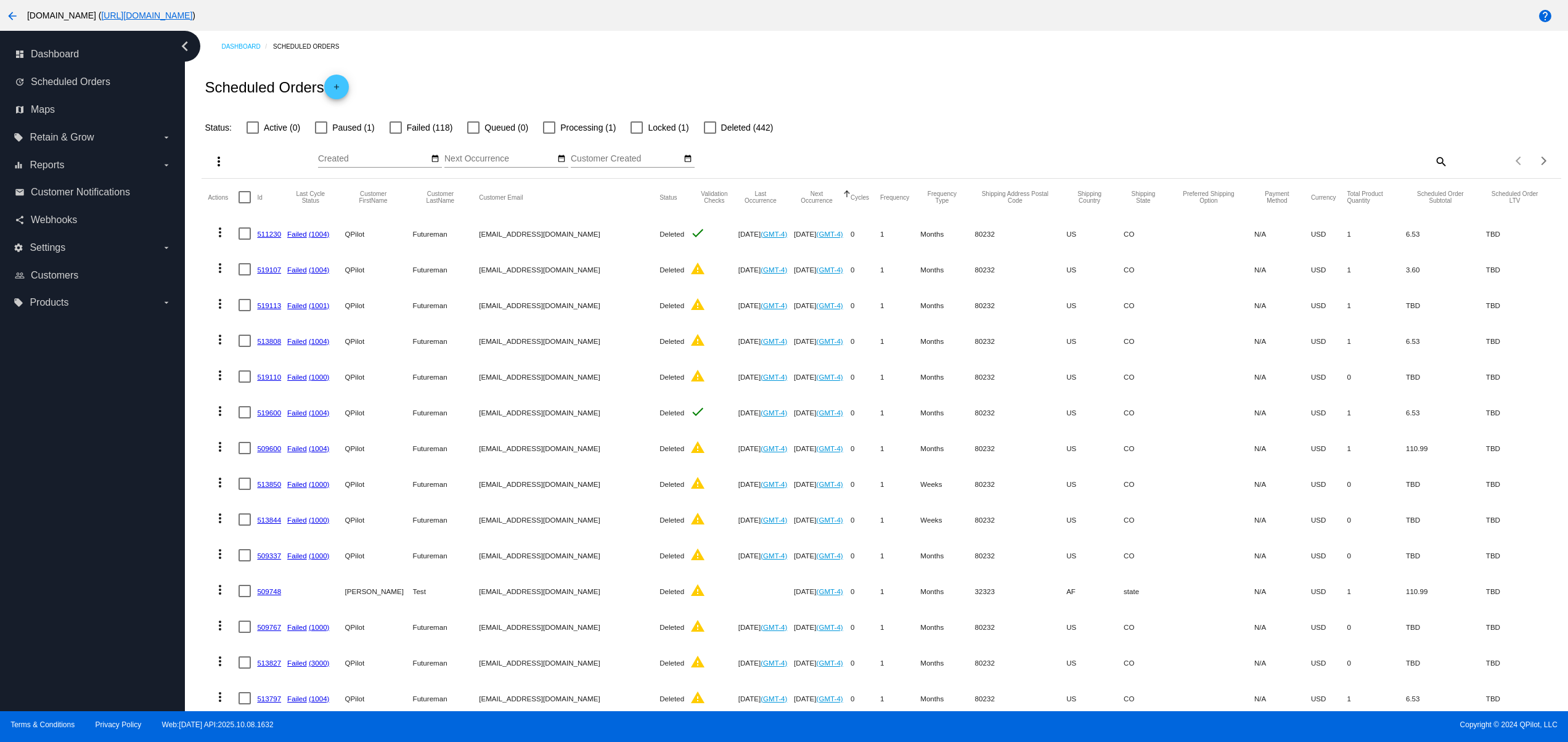
click at [333, 89] on mat-icon "add" at bounding box center [337, 90] width 15 height 15
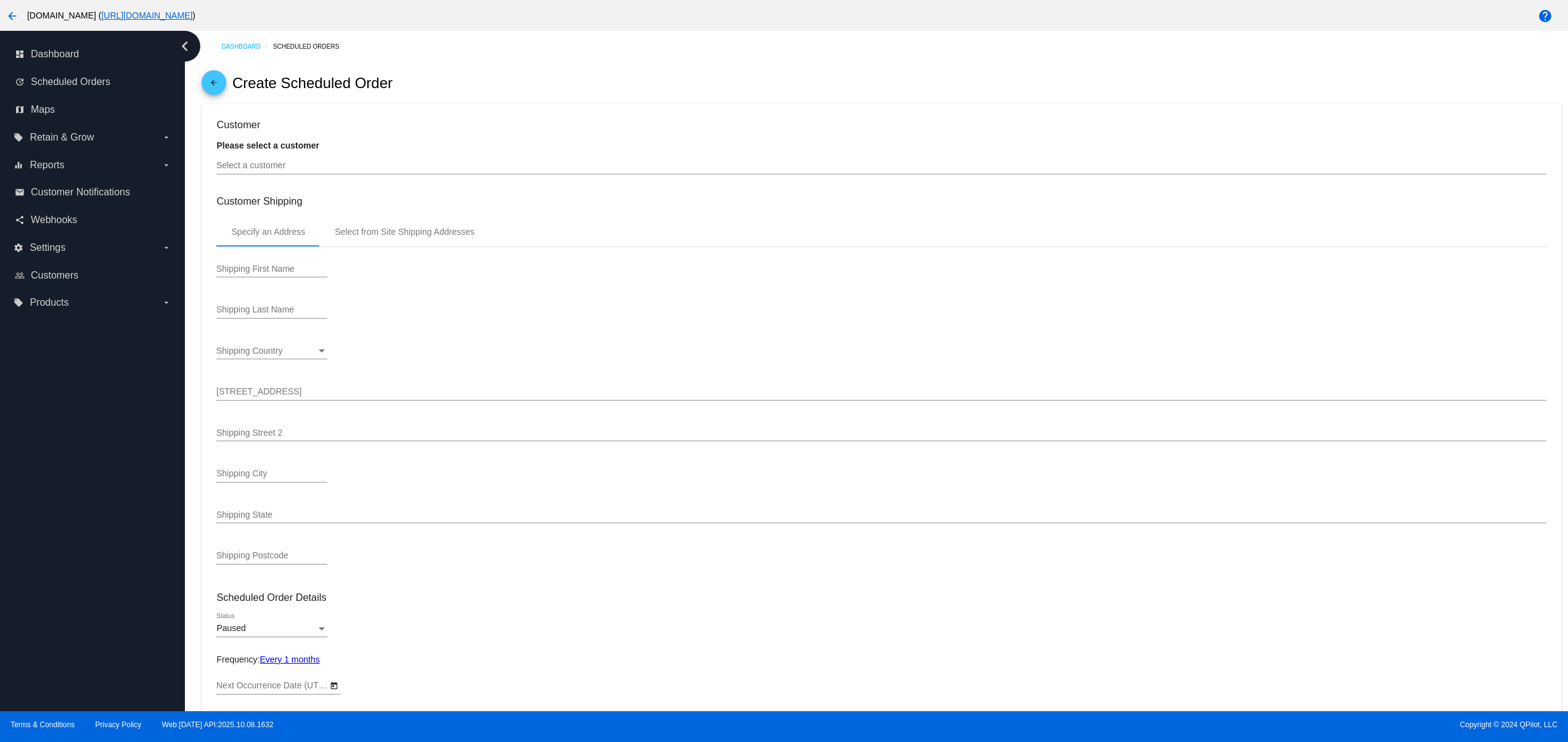
type input "[DATE]"
click at [293, 160] on div "Select a customer" at bounding box center [881, 162] width 1329 height 24
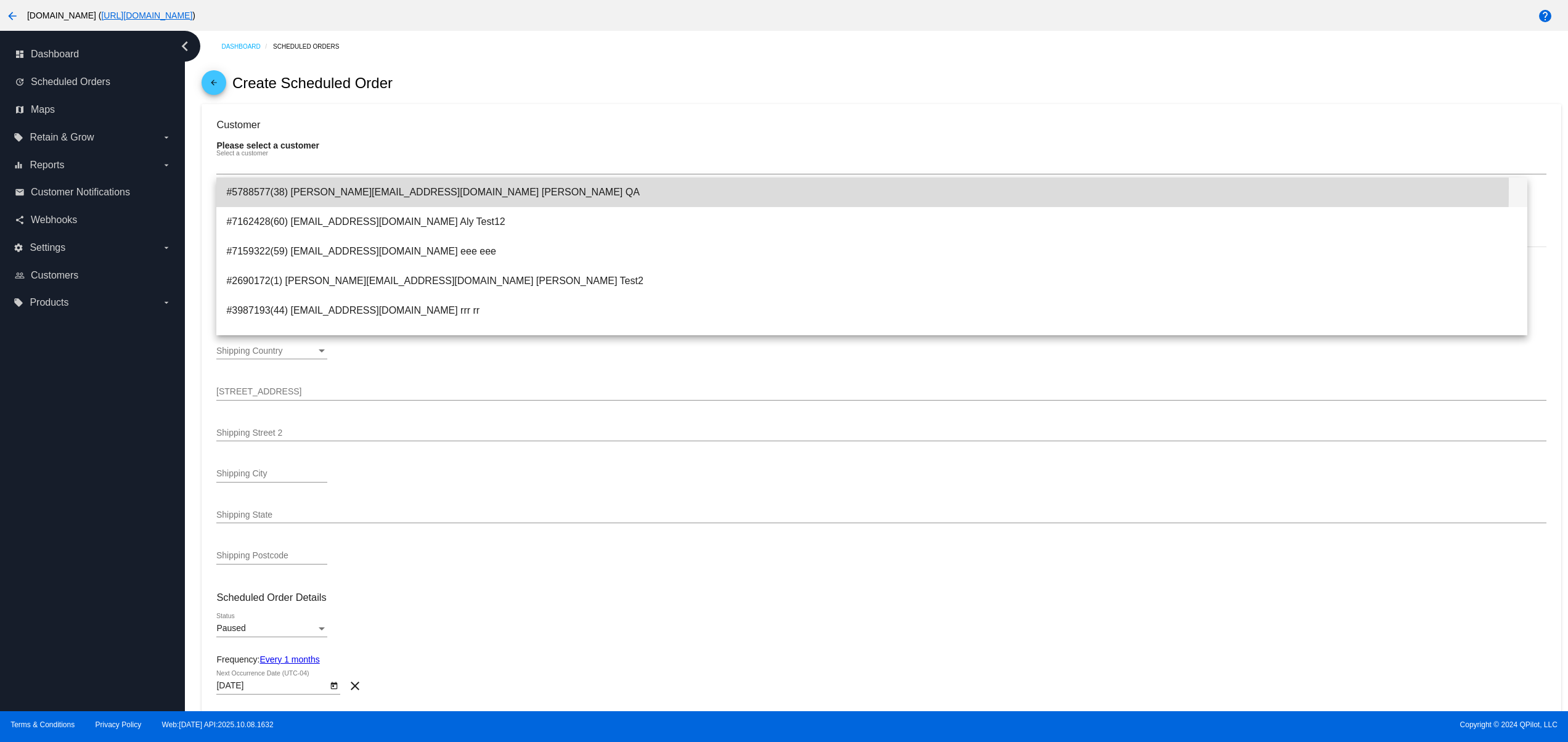
click at [390, 186] on span "#5788577(38) [PERSON_NAME][EMAIL_ADDRESS][DOMAIN_NAME] [PERSON_NAME] QA" at bounding box center [871, 192] width 1291 height 30
type input "test"
type input "100000 Wads"
type input "[GEOGRAPHIC_DATA]"
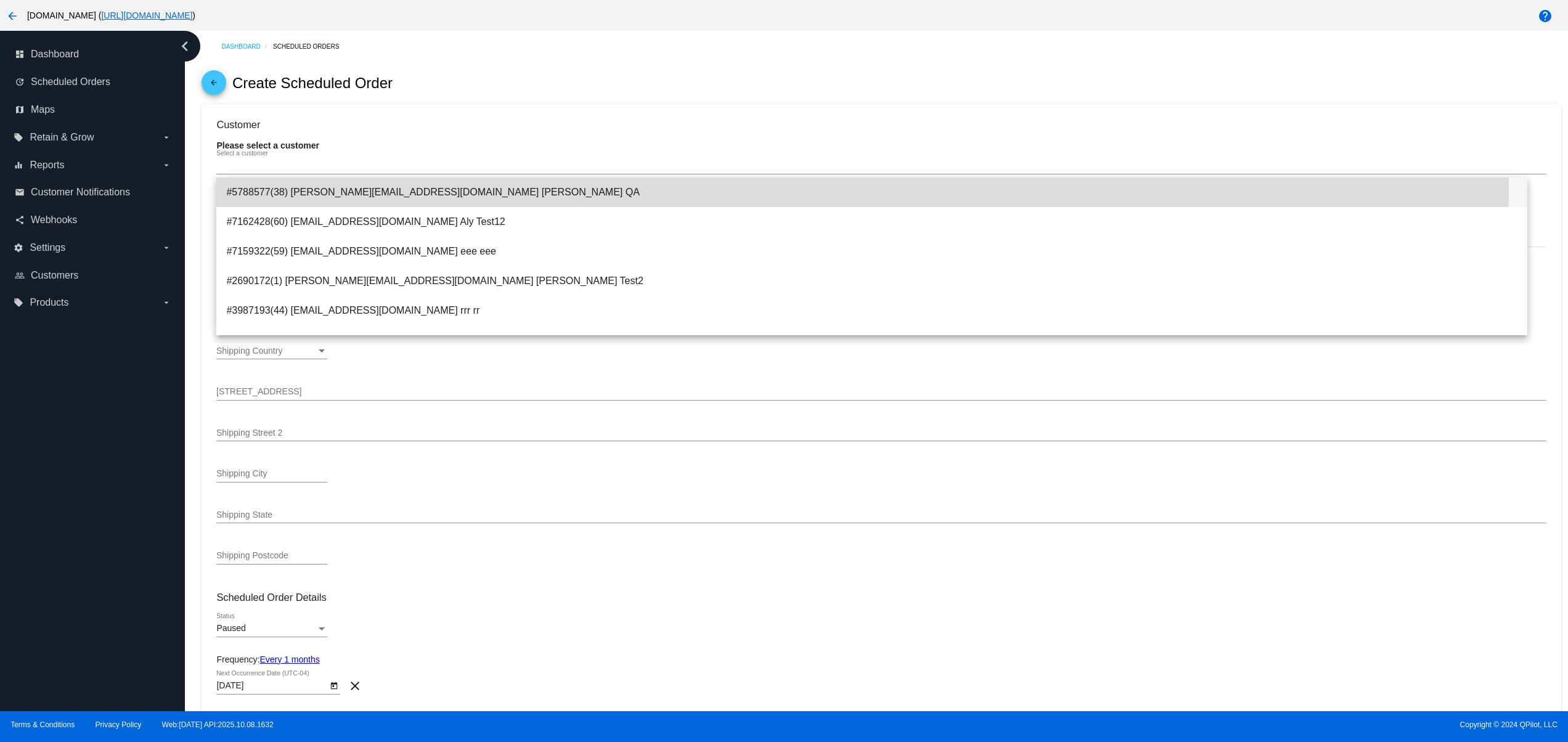
type input "80232"
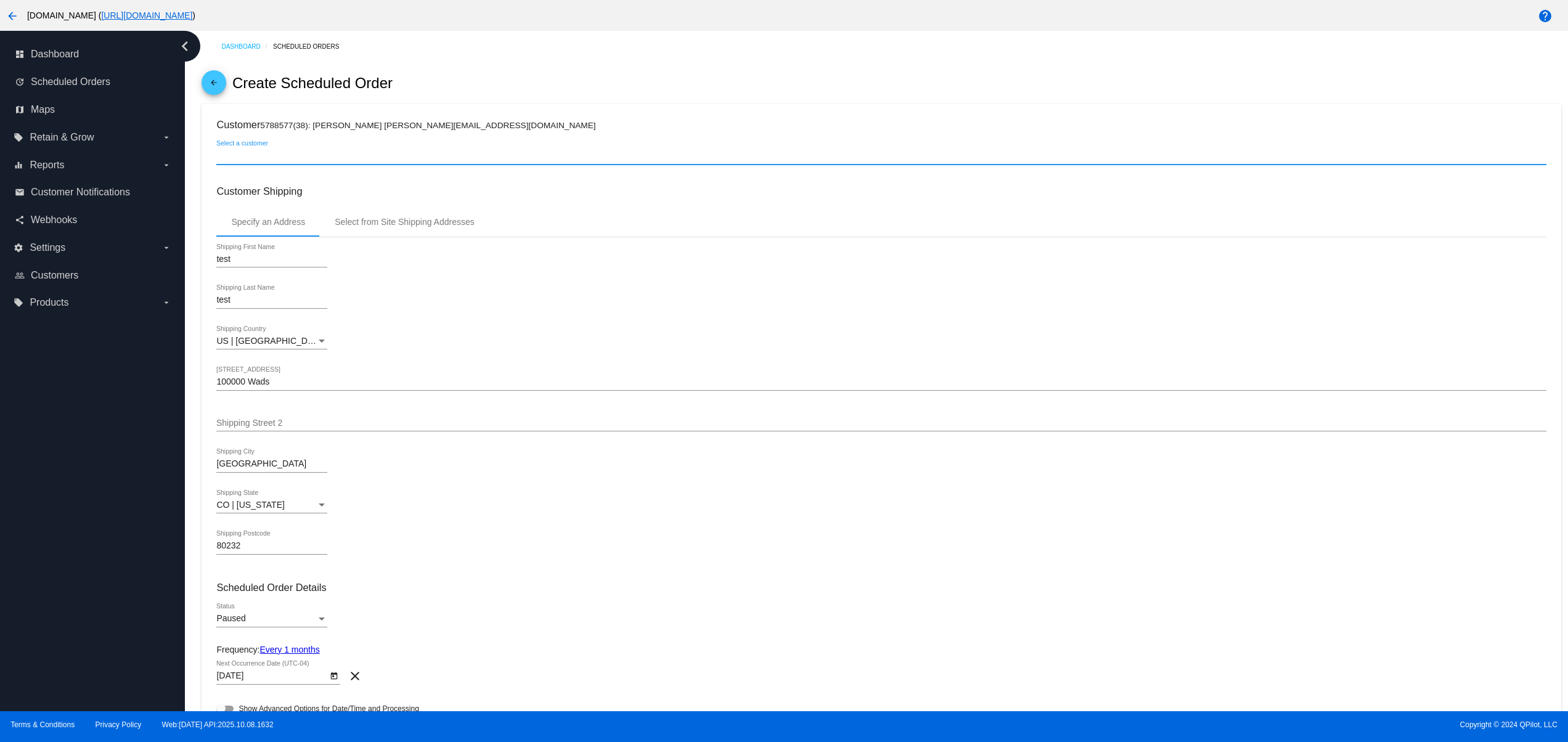
click at [346, 155] on input "Select a customer" at bounding box center [881, 156] width 1329 height 10
click at [333, 145] on div "Select a customer" at bounding box center [881, 152] width 1329 height 24
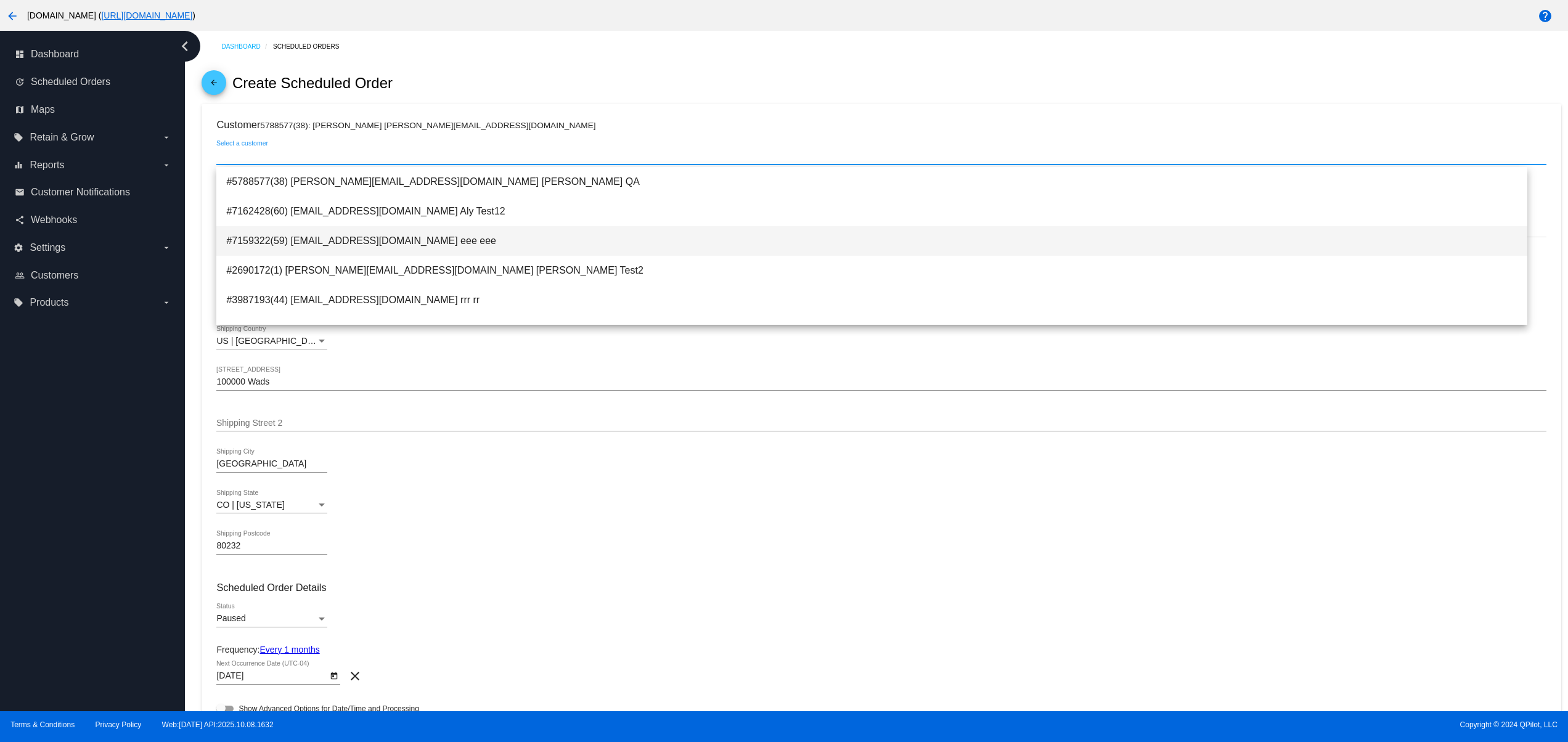
click at [449, 233] on span "#7159322(59) [EMAIL_ADDRESS][DOMAIN_NAME] eee eee" at bounding box center [871, 241] width 1291 height 30
type input "eee"
type input "[STREET_ADDRESS]"
type input "[GEOGRAPHIC_DATA]"
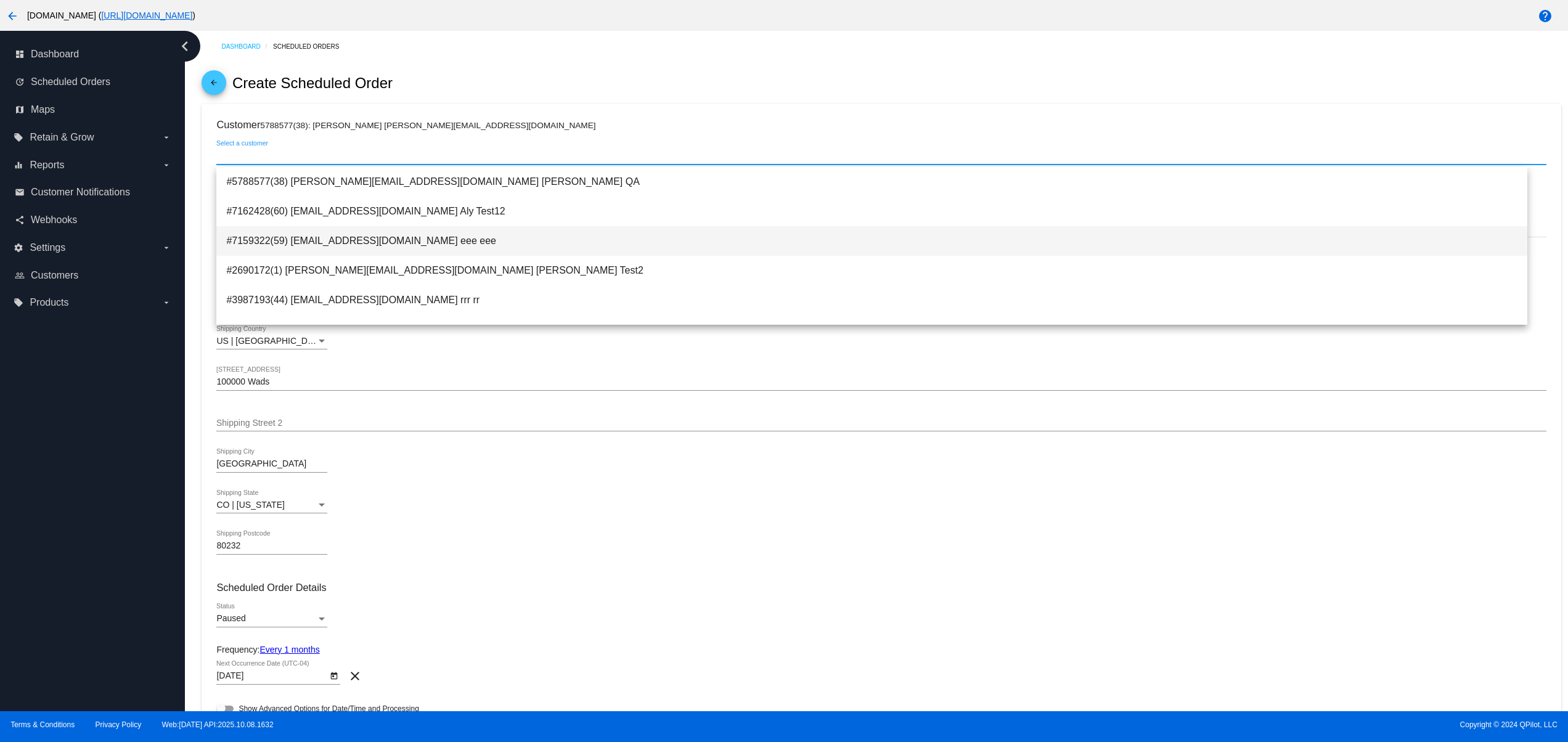
type input "80238"
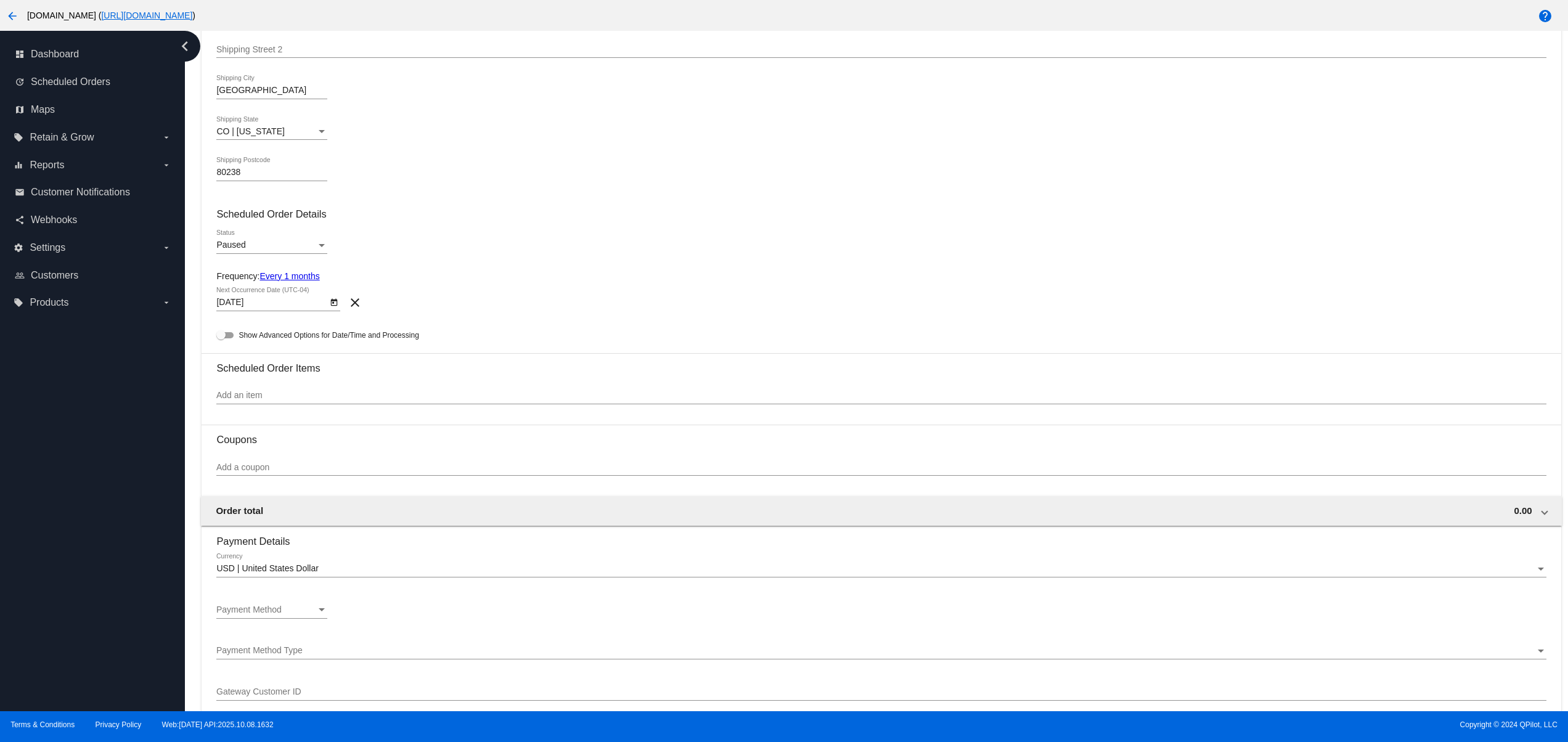
scroll to position [493, 0]
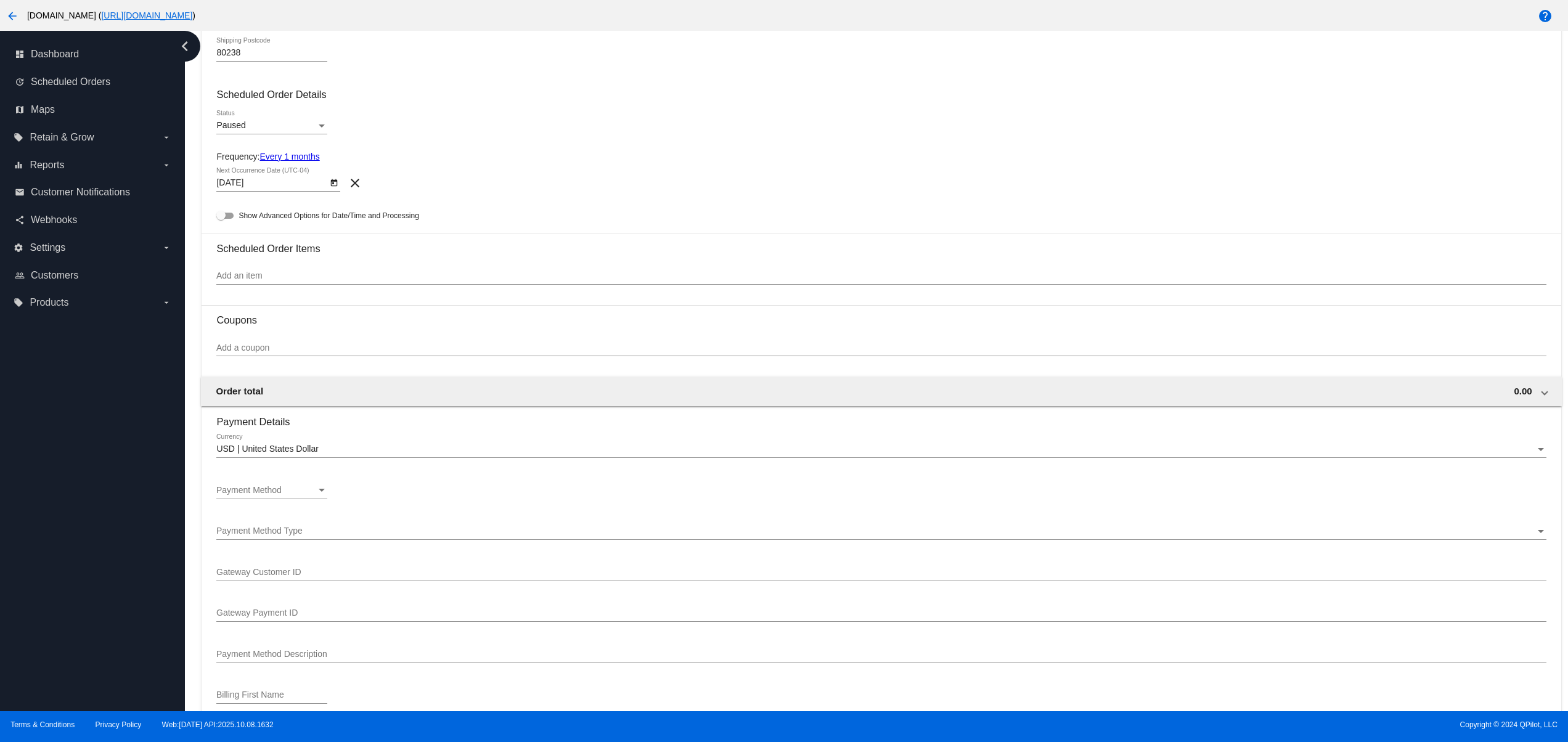
click at [289, 273] on div "Add an item" at bounding box center [881, 272] width 1329 height 24
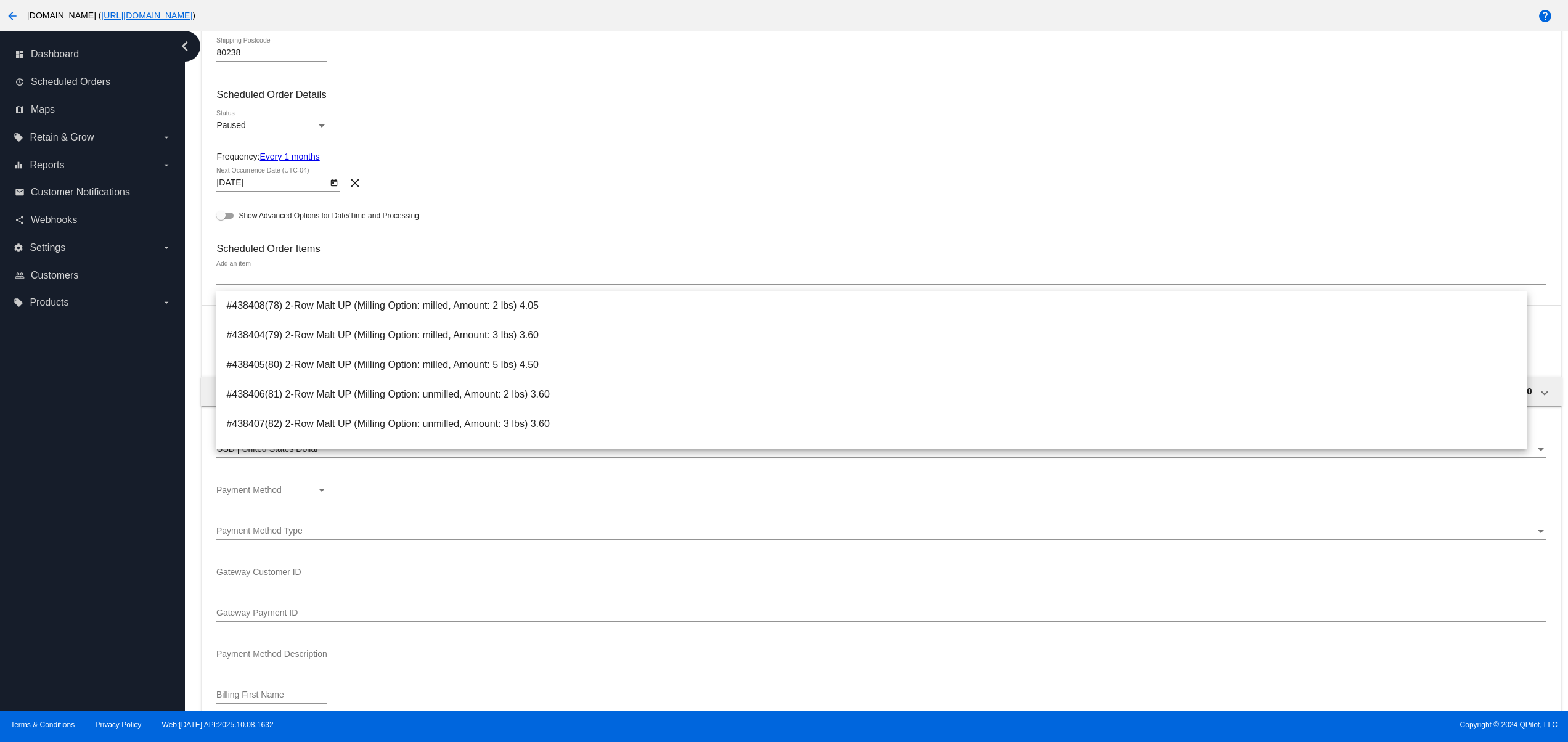
click at [290, 285] on div "Add an item" at bounding box center [881, 272] width 1329 height 24
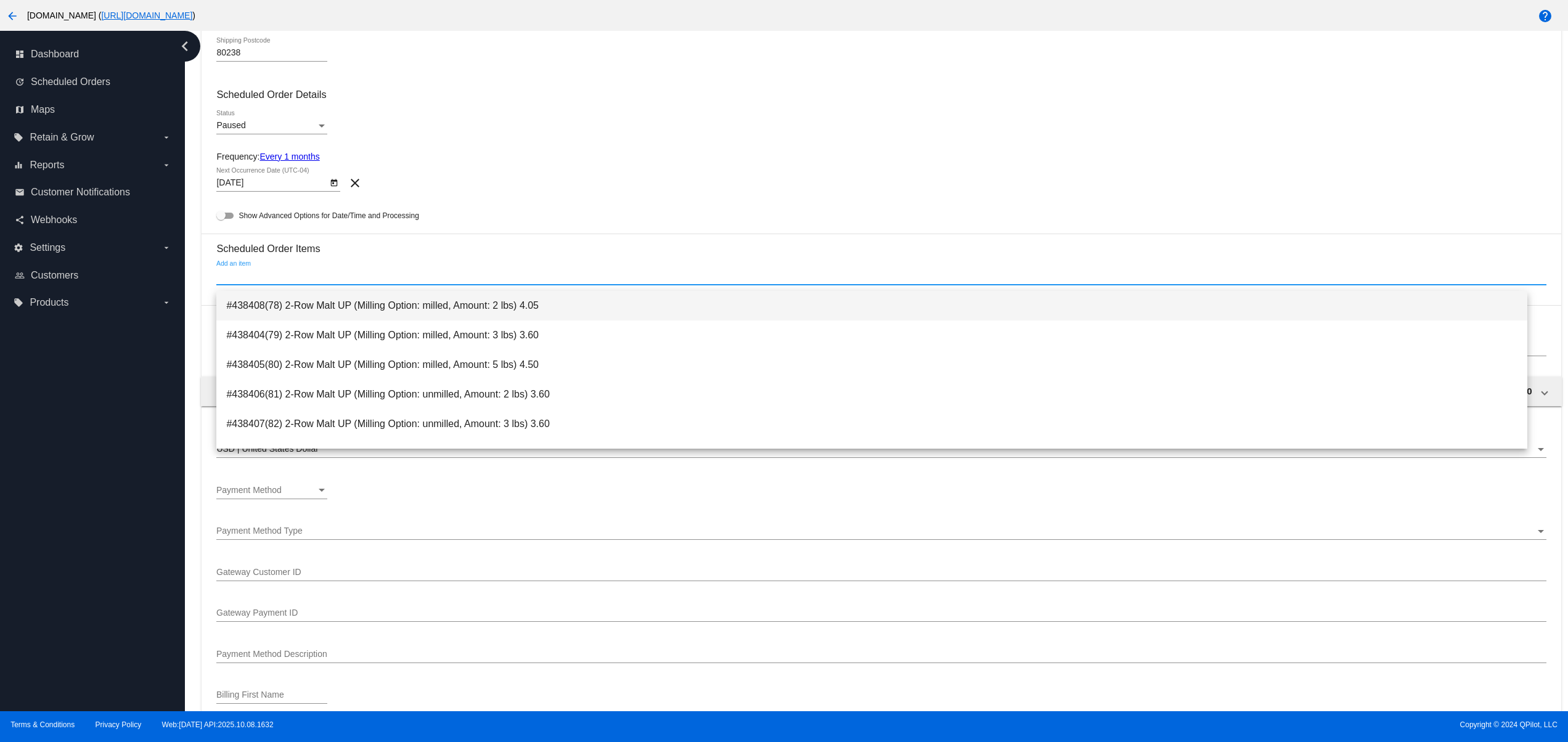
click at [281, 311] on span "#438408(78) 2-Row Malt UP (Milling Option: milled, Amount: 2 lbs) 4.05" at bounding box center [871, 306] width 1291 height 30
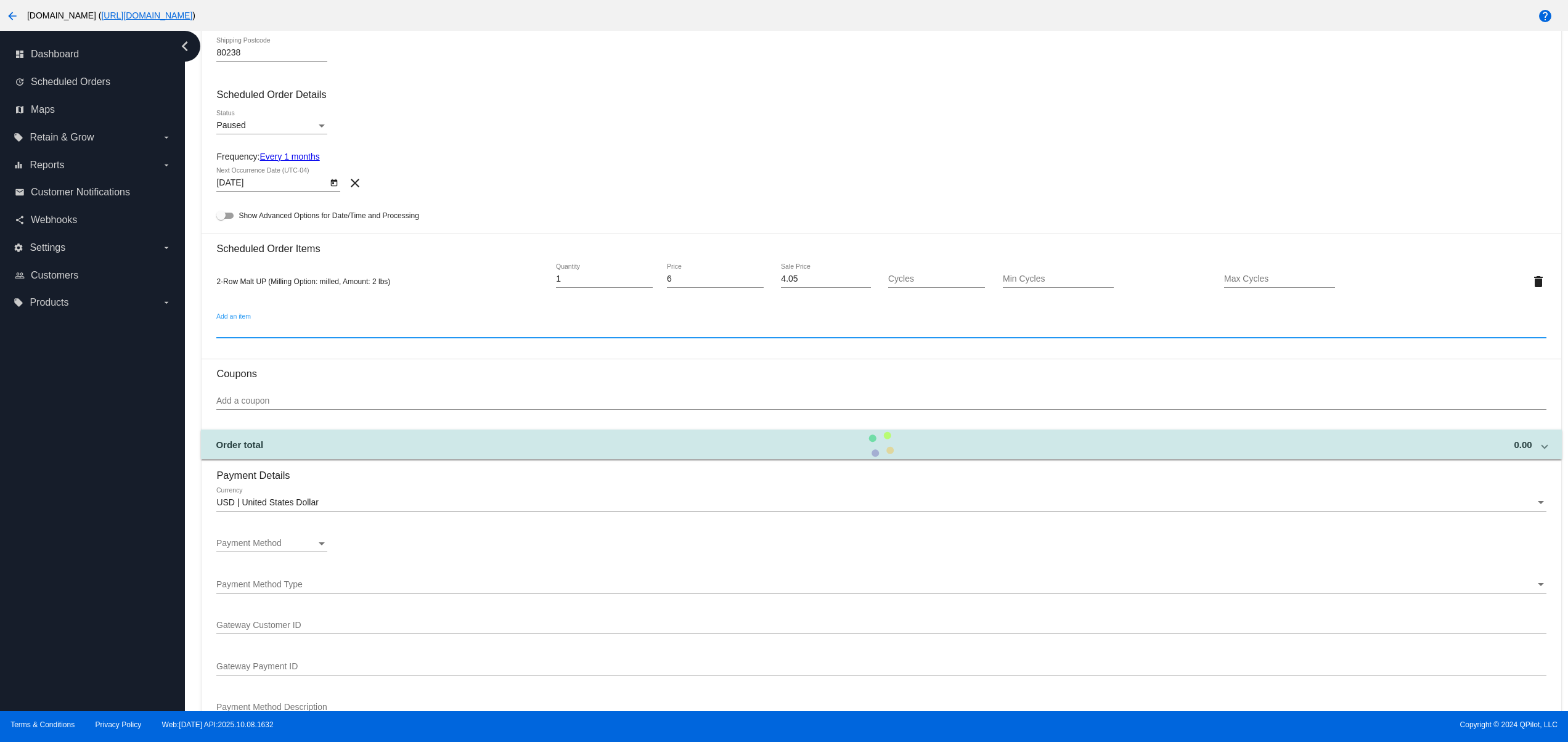
click at [264, 116] on div "Paused Status" at bounding box center [271, 122] width 111 height 24
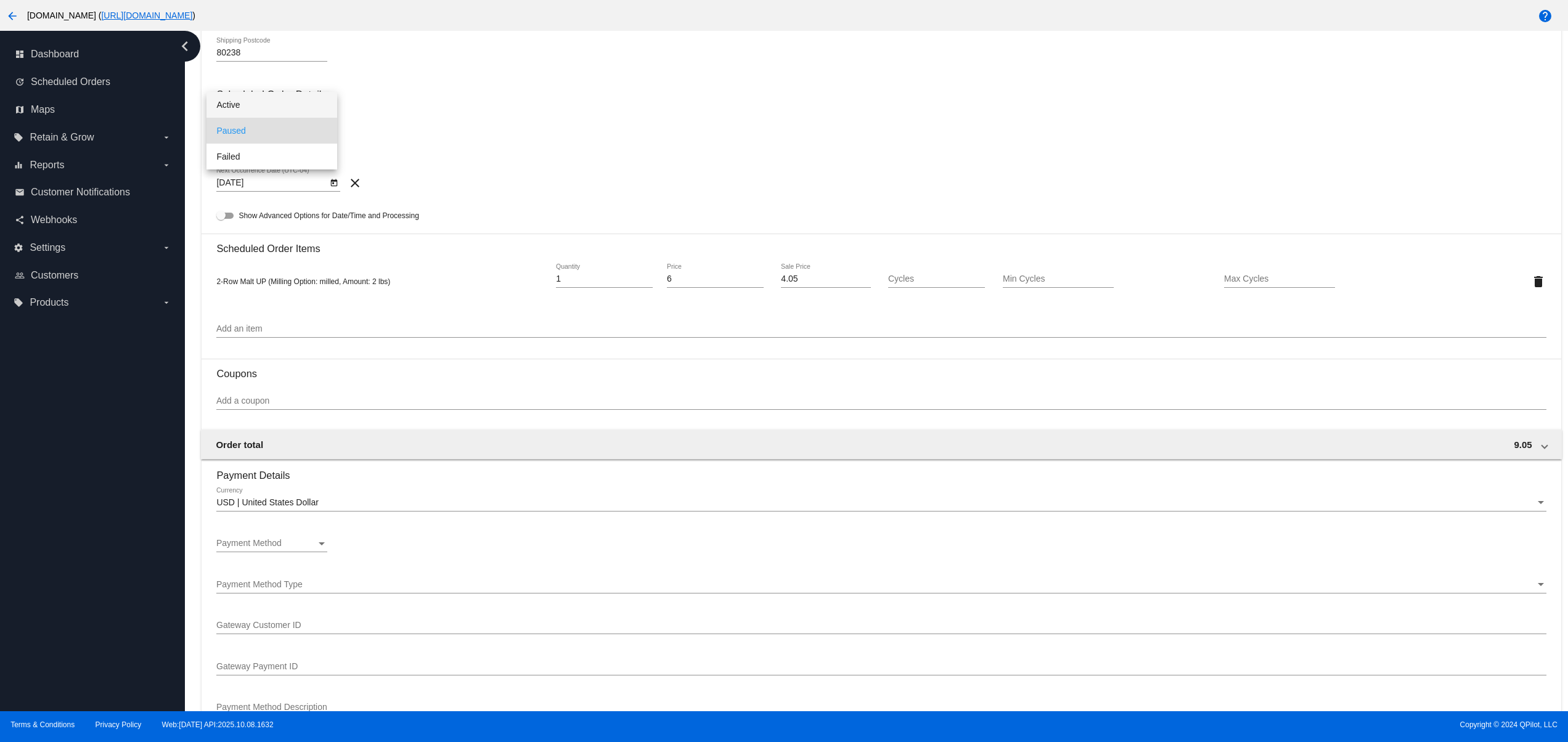
click at [259, 94] on span "Active" at bounding box center [271, 105] width 111 height 26
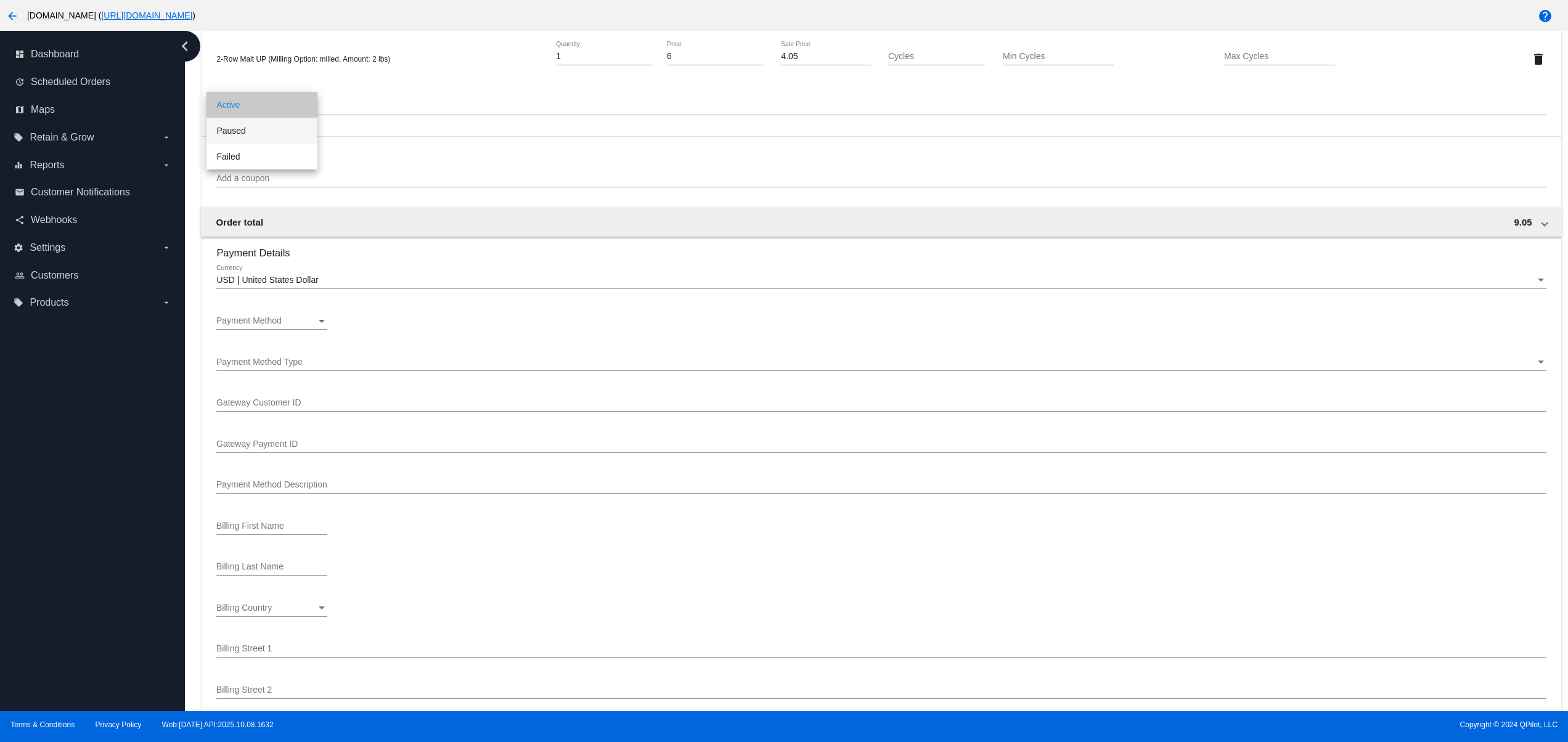
scroll to position [740, 0]
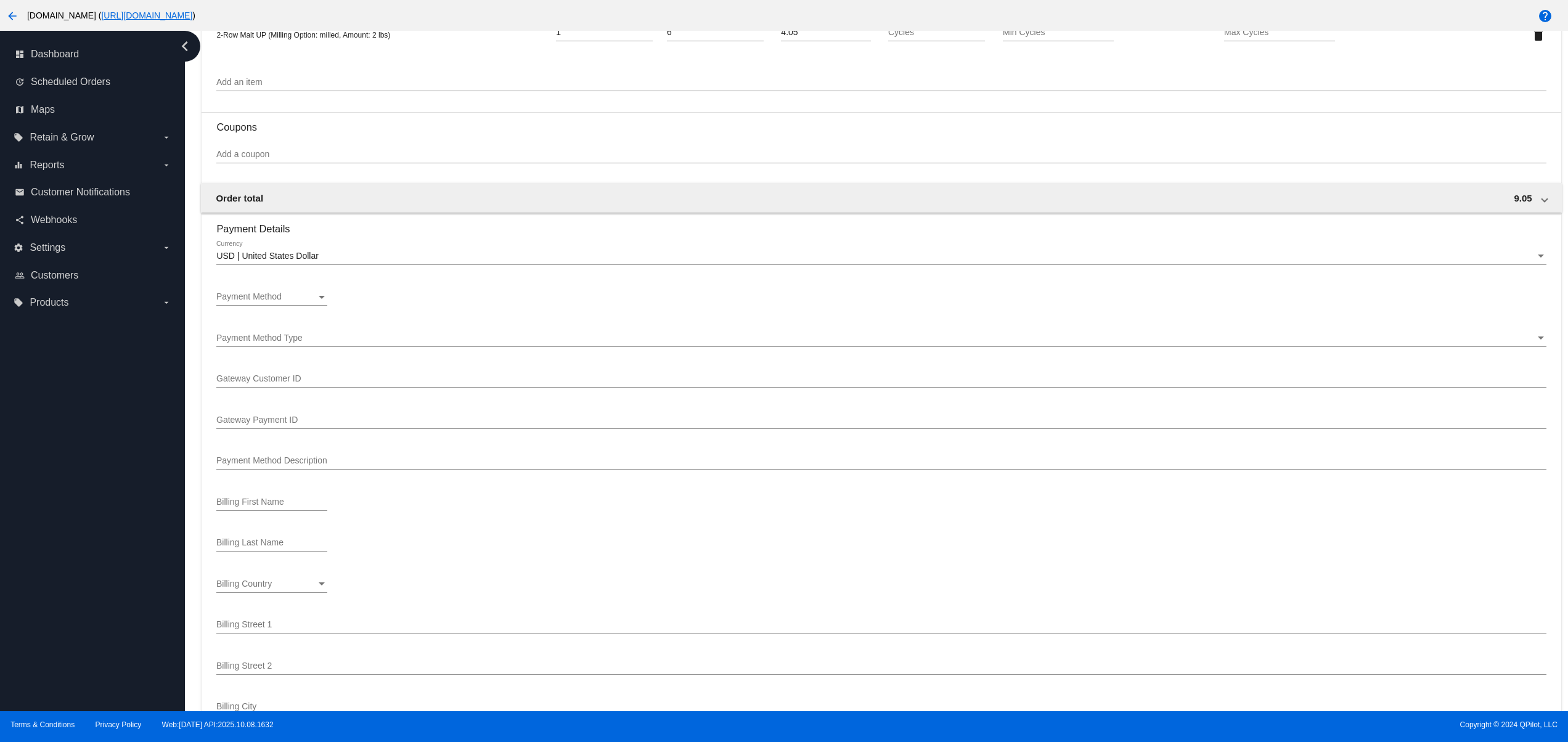
click at [315, 291] on div "Payment Method Payment Method" at bounding box center [271, 293] width 111 height 24
click at [341, 336] on span "Description (Visa ending in 0005 (expires [CREDIT_CARD_DATA])) GatewayCustomerI…" at bounding box center [302, 331] width 172 height 26
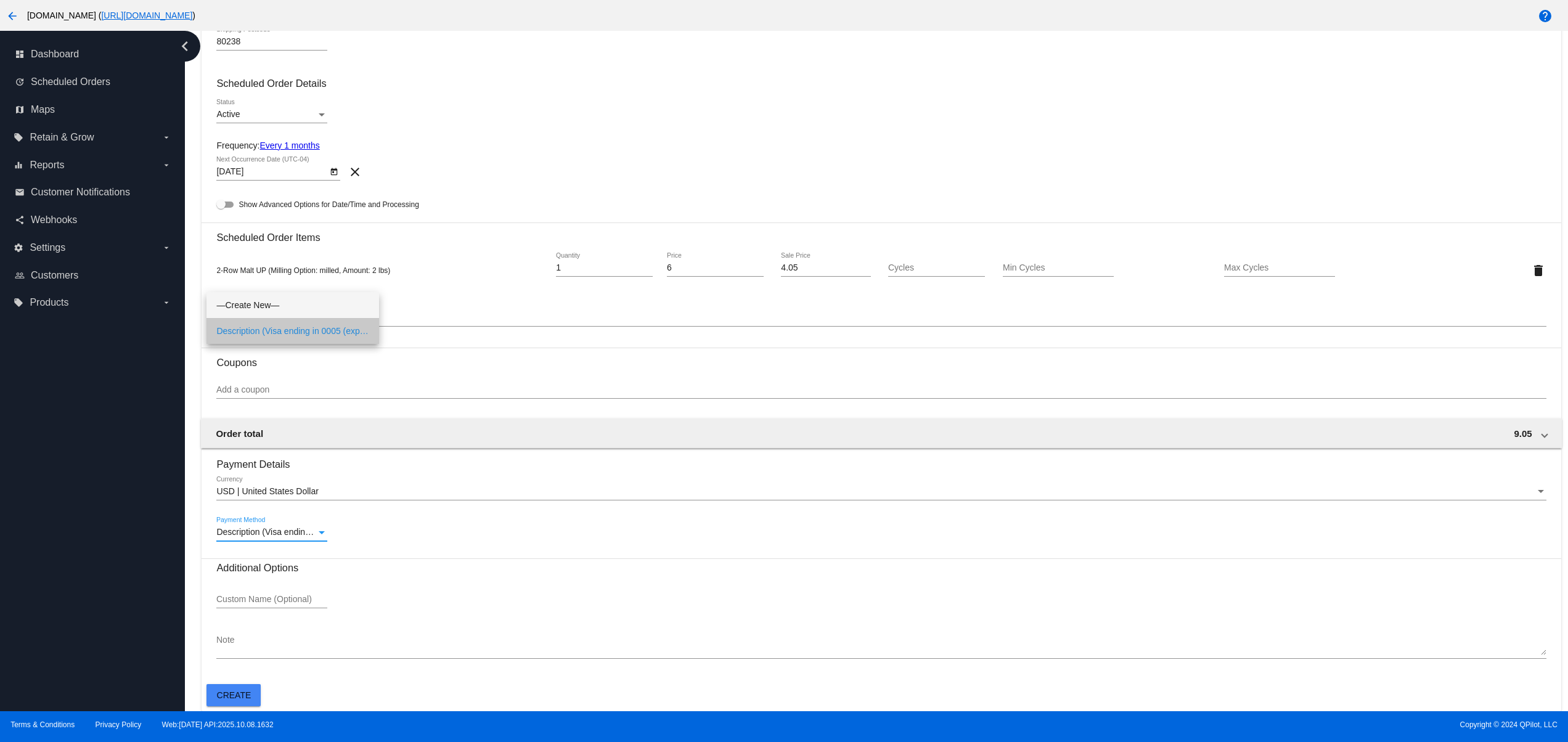
scroll to position [512, 0]
click at [256, 685] on button "Create" at bounding box center [233, 695] width 54 height 22
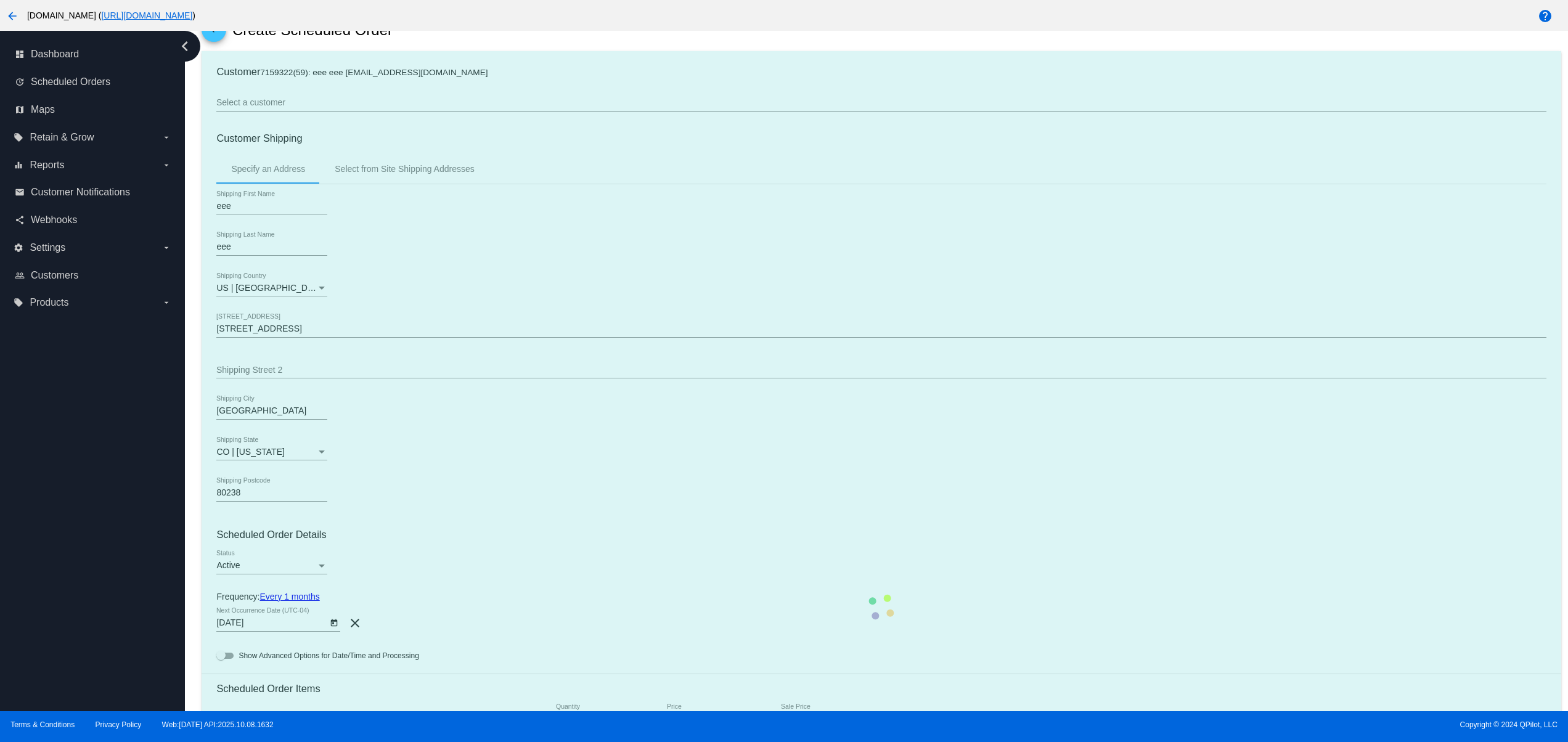
scroll to position [0, 0]
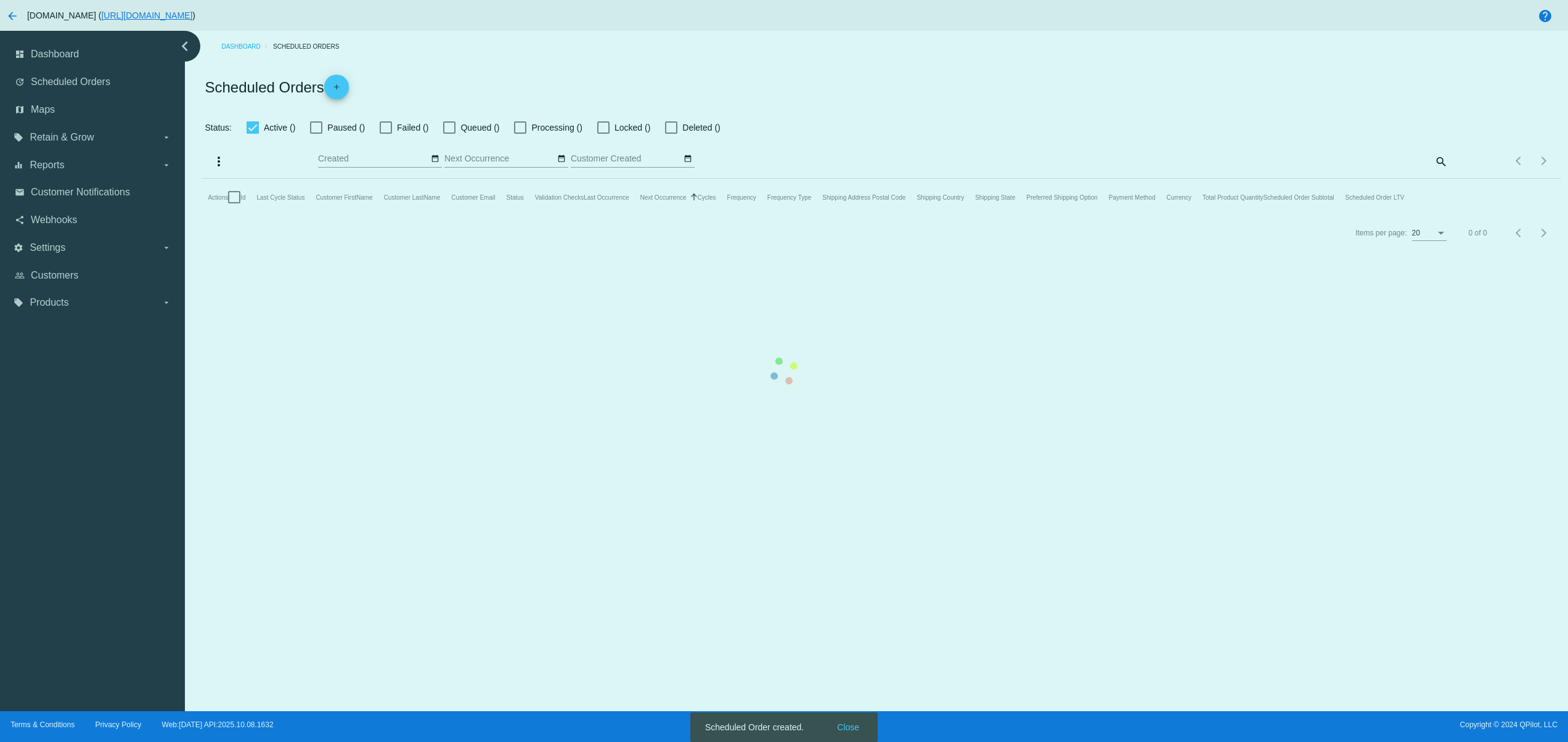
checkbox input "false"
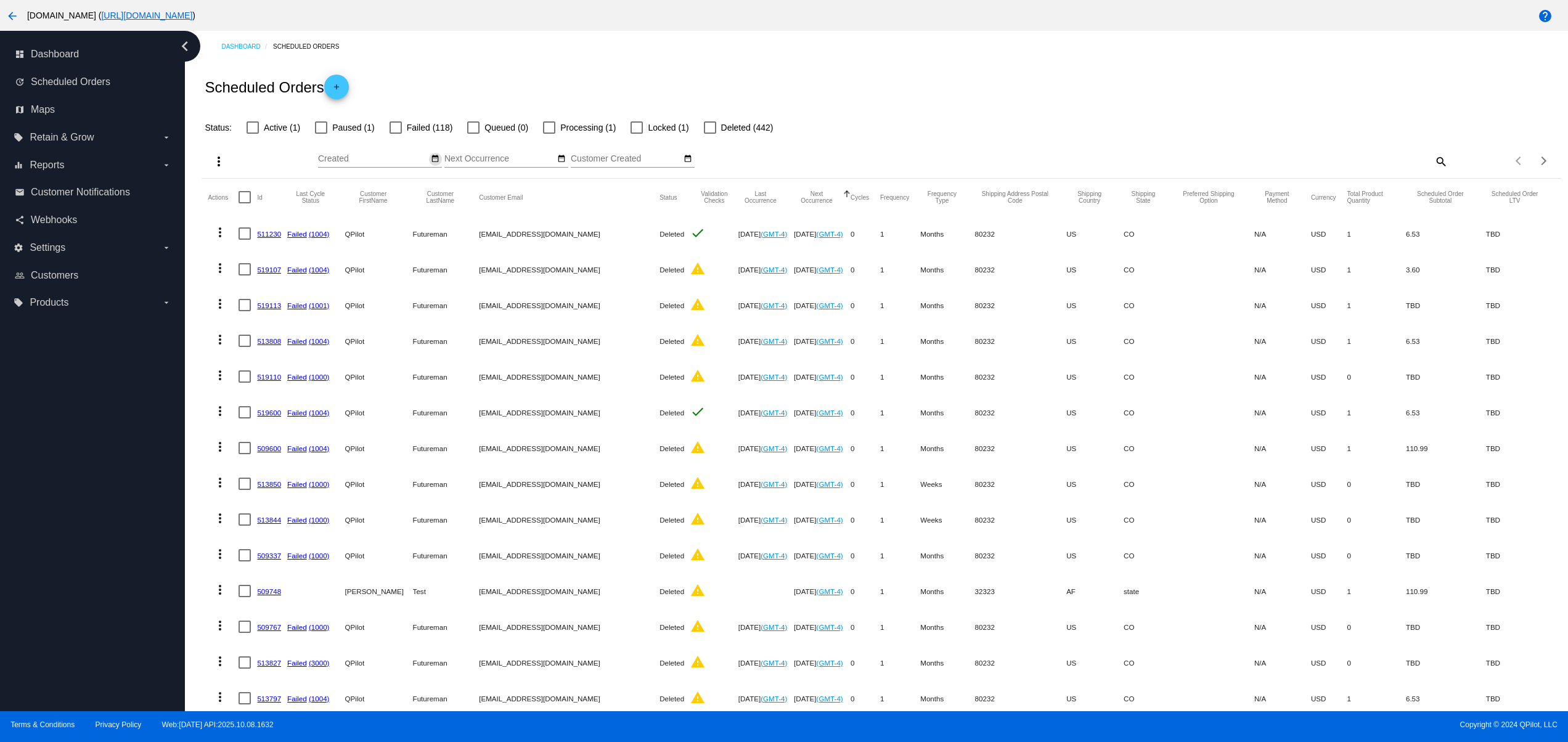
click at [432, 154] on button "date_range" at bounding box center [435, 159] width 13 height 13
click at [421, 227] on td "9" at bounding box center [426, 235] width 21 height 19
type input "[DATE] - [DATE]"
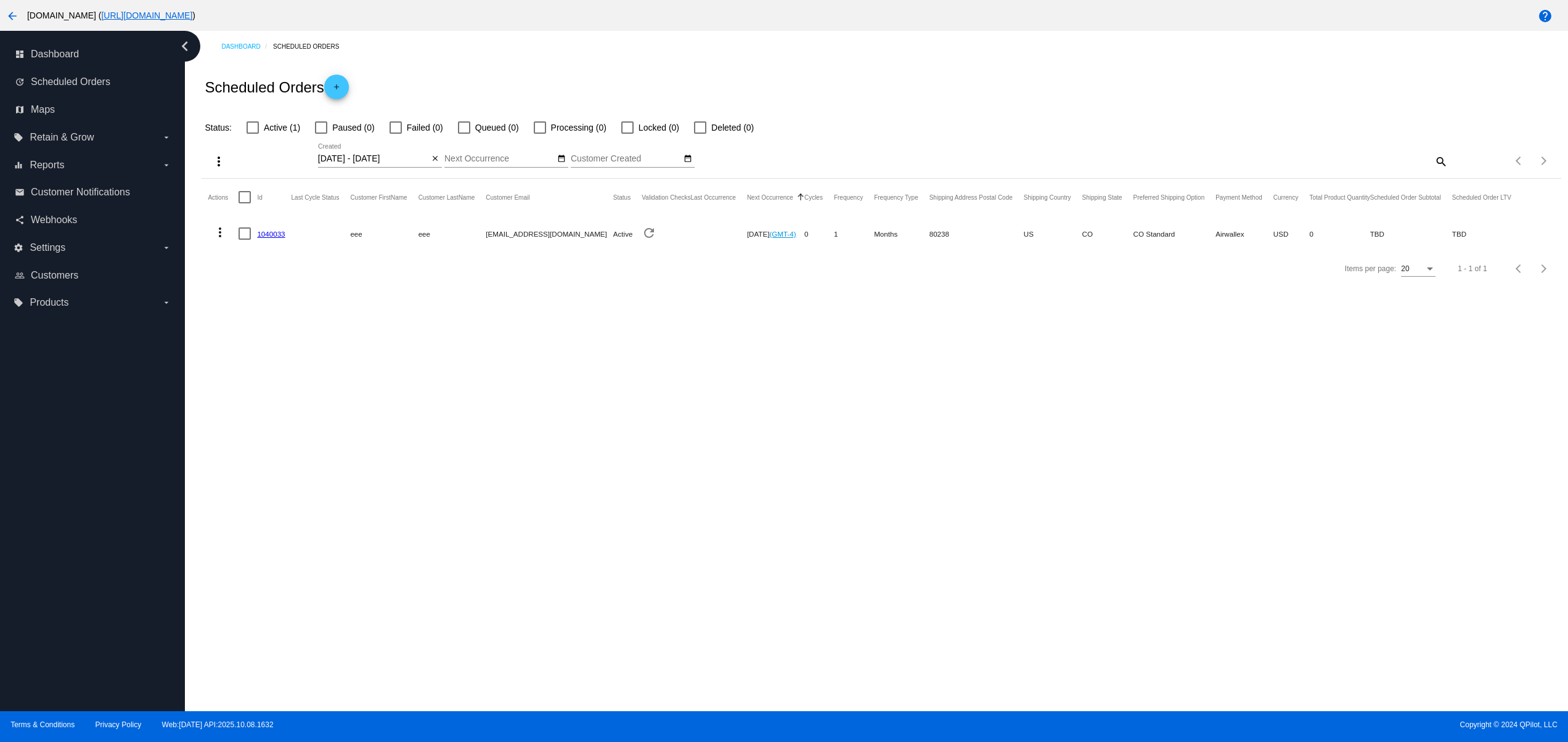
drag, startPoint x: 415, startPoint y: 220, endPoint x: 660, endPoint y: 240, distance: 245.8
click at [632, 230] on mat-row "more_vert 1040033 eee eee [EMAIL_ADDRESS][DOMAIN_NAME] Active refresh [DATE] (G…" at bounding box center [865, 234] width 1314 height 36
click at [555, 513] on div "Dashboard Scheduled Orders Scheduled Orders add Status: Active (1) Paused (0) F…" at bounding box center [876, 371] width 1383 height 680
click at [282, 228] on mat-cell "1040033" at bounding box center [274, 234] width 34 height 36
click at [274, 230] on link "1040033" at bounding box center [271, 234] width 28 height 8
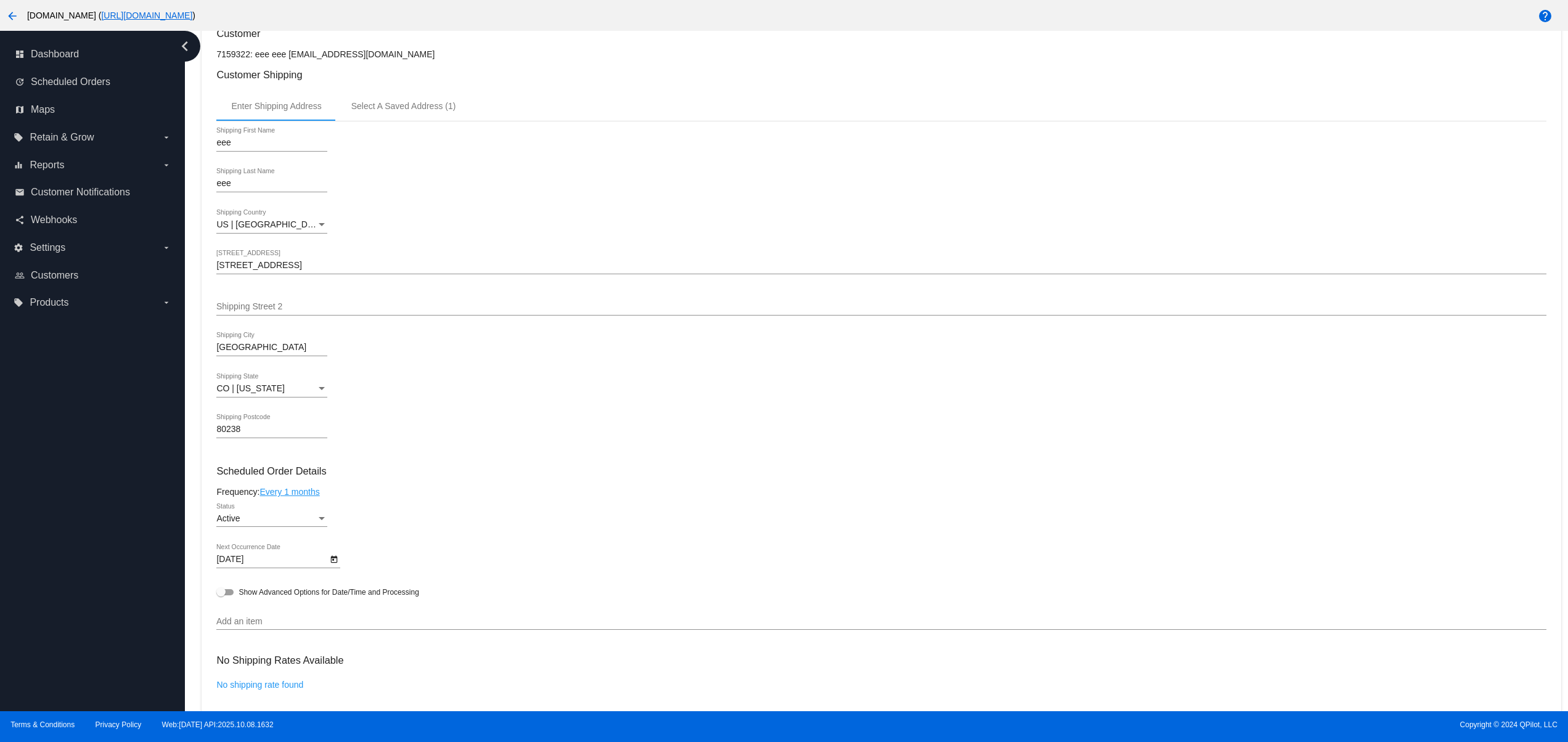
scroll to position [247, 0]
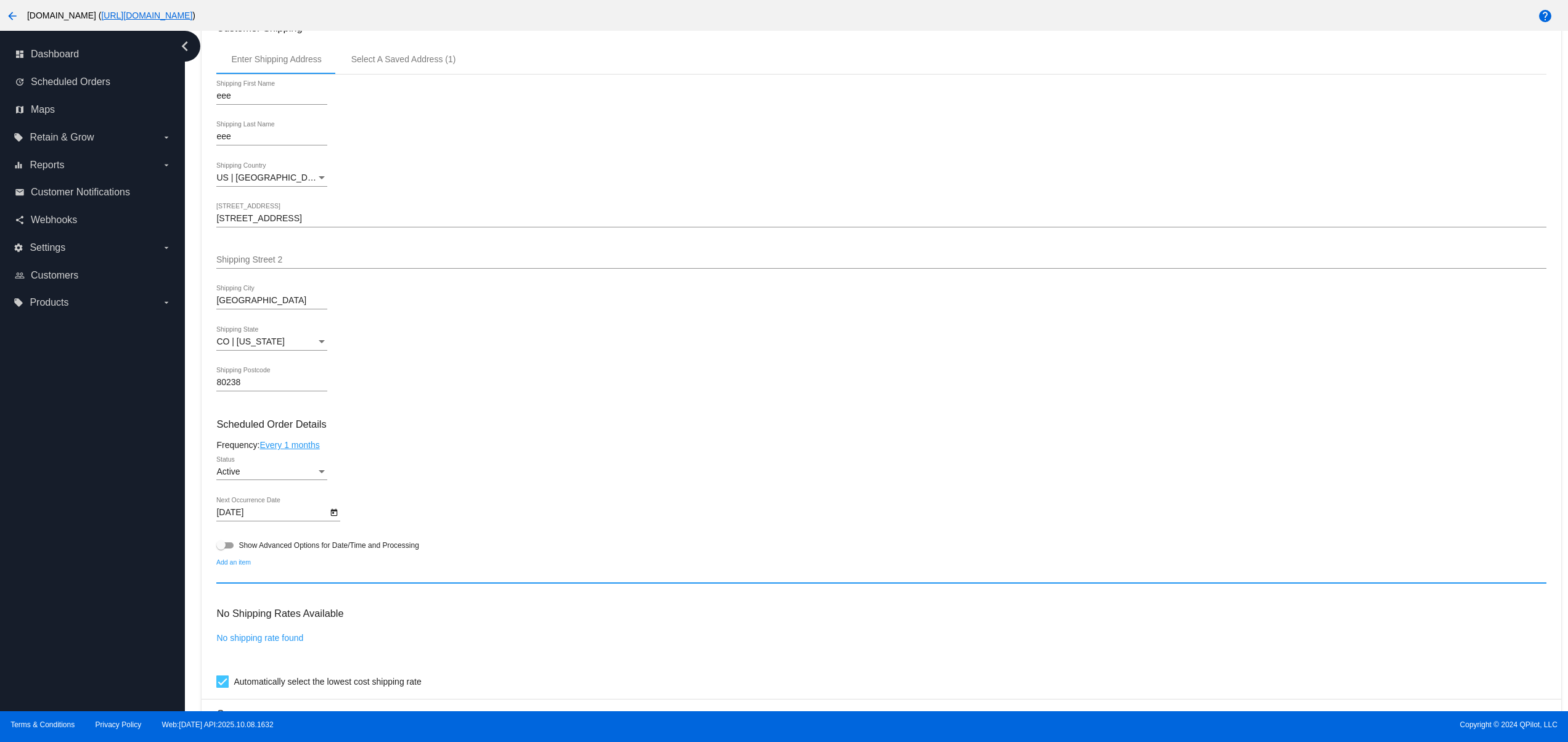
click at [323, 580] on input "Add an item" at bounding box center [881, 575] width 1329 height 10
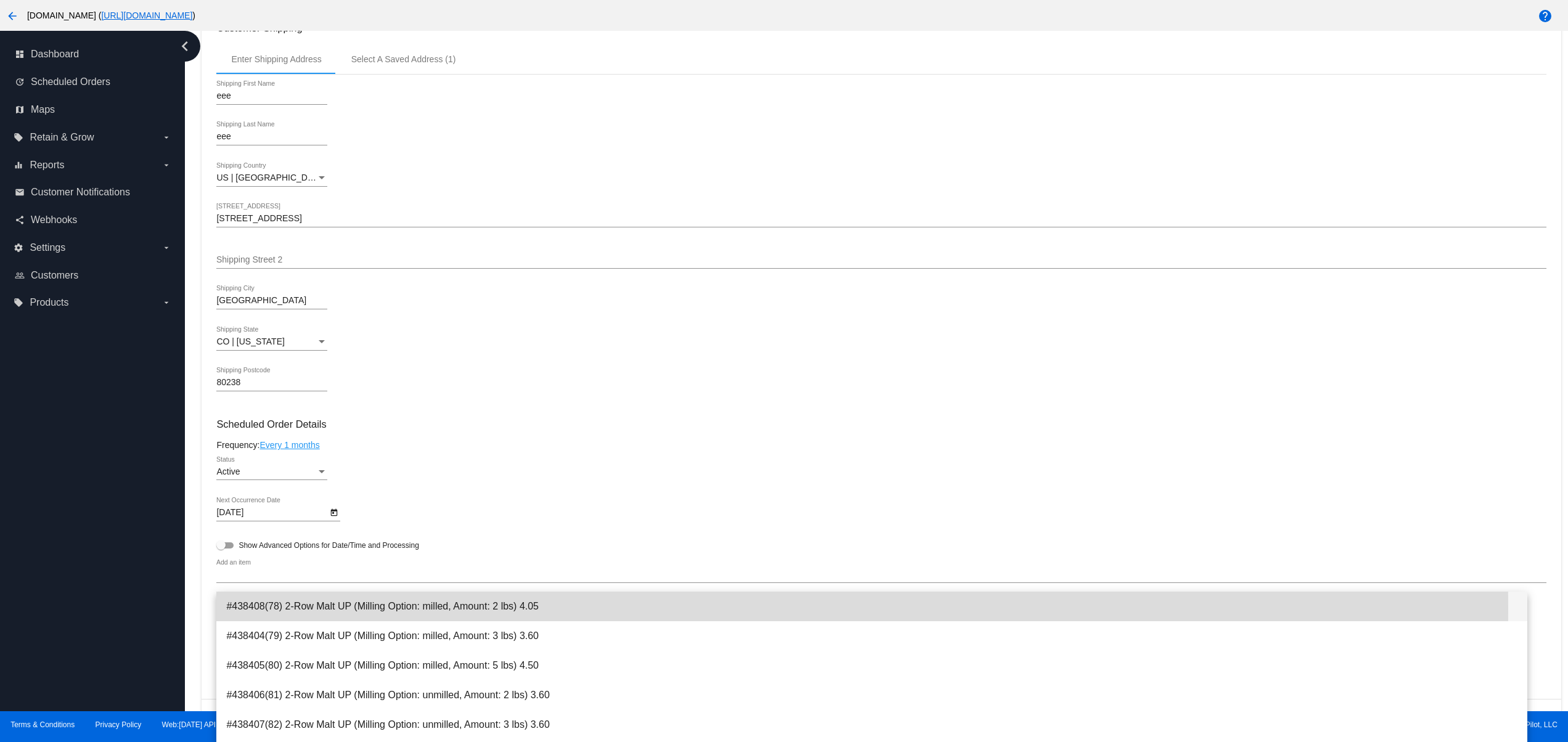
click at [341, 609] on span "#438408(78) 2-Row Malt UP (Milling Option: milled, Amount: 2 lbs) 4.05" at bounding box center [871, 606] width 1291 height 30
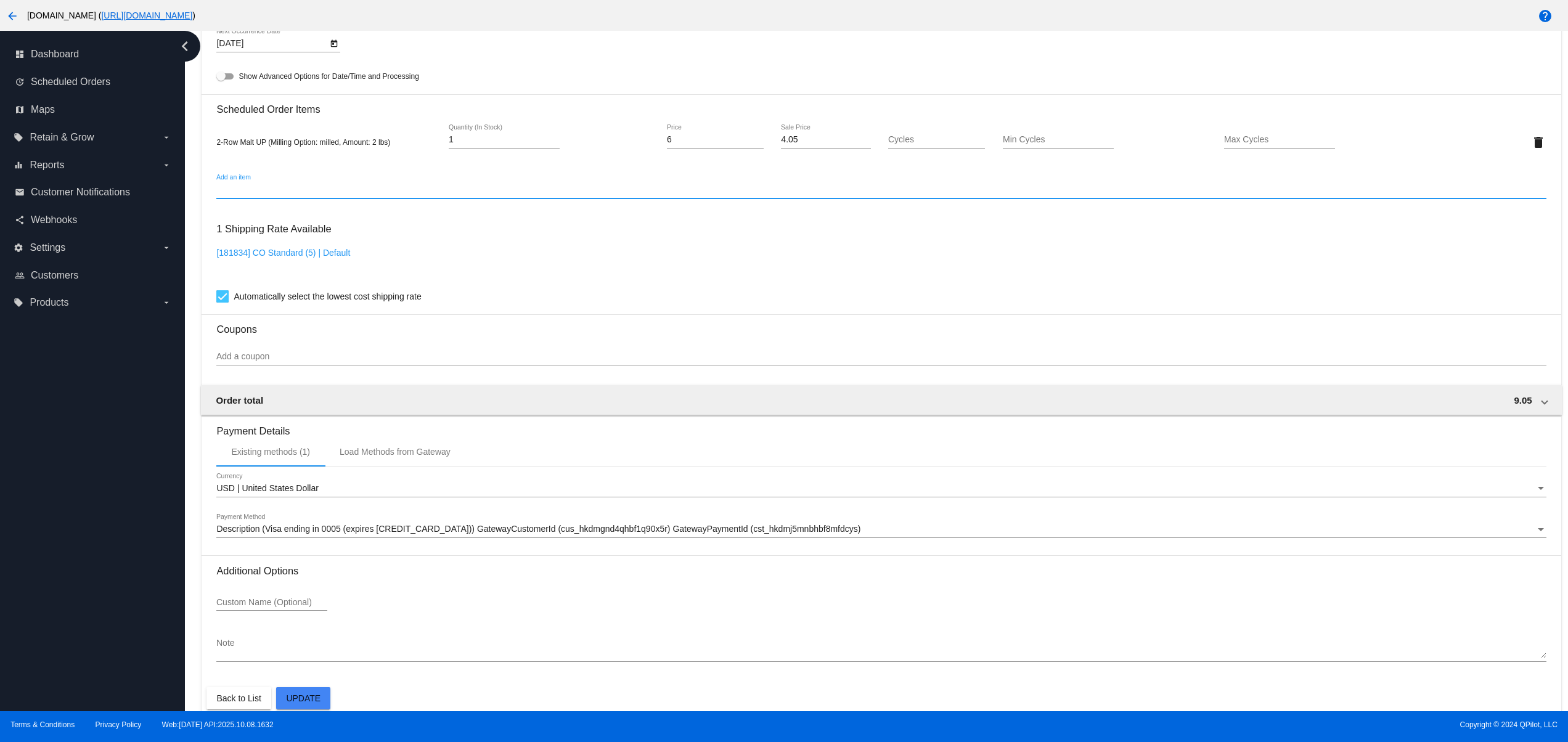
scroll to position [740, 0]
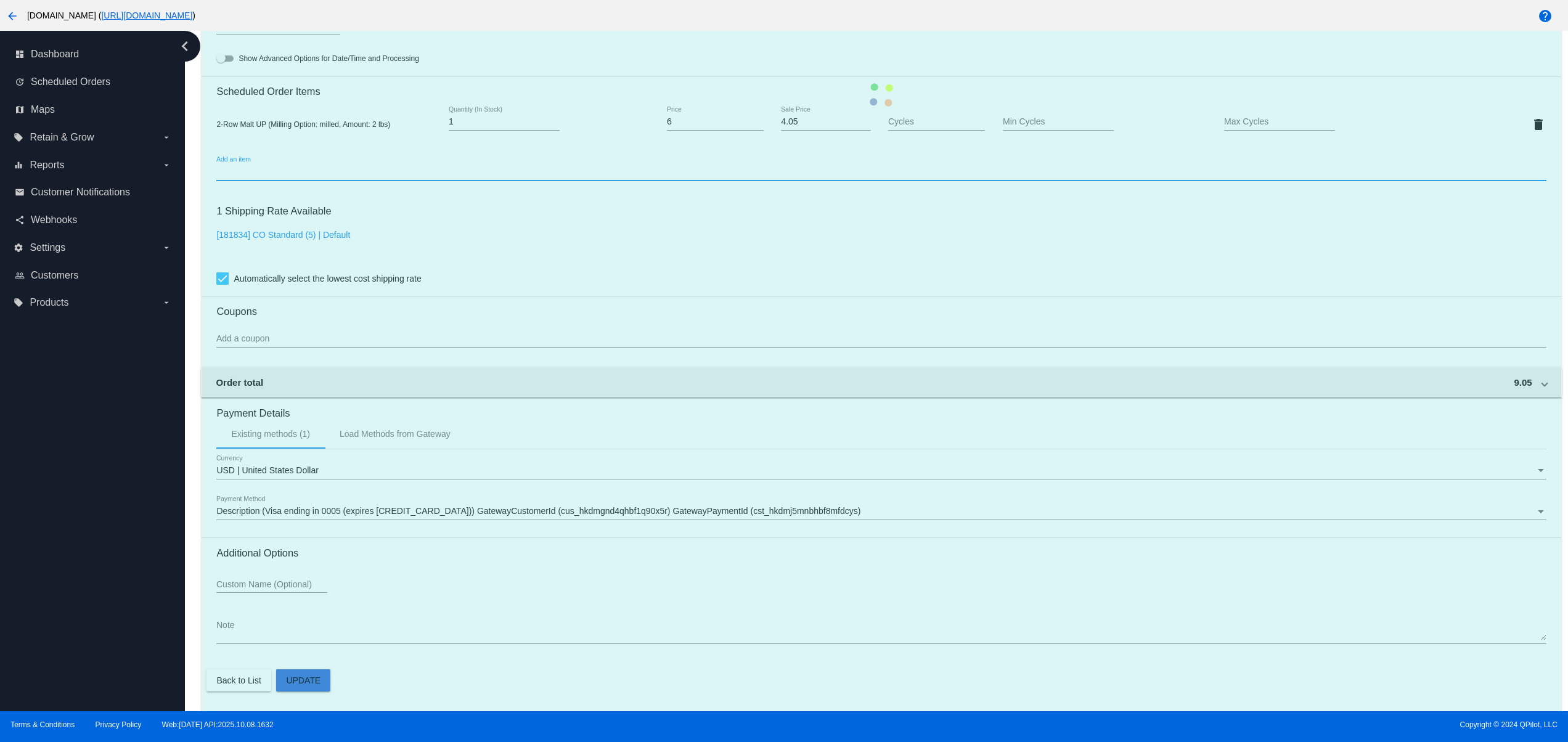
click at [301, 680] on mat-card "Customer 7159322: eee eee [EMAIL_ADDRESS][DOMAIN_NAME] Customer Shipping Enter …" at bounding box center [881, 95] width 1359 height 1233
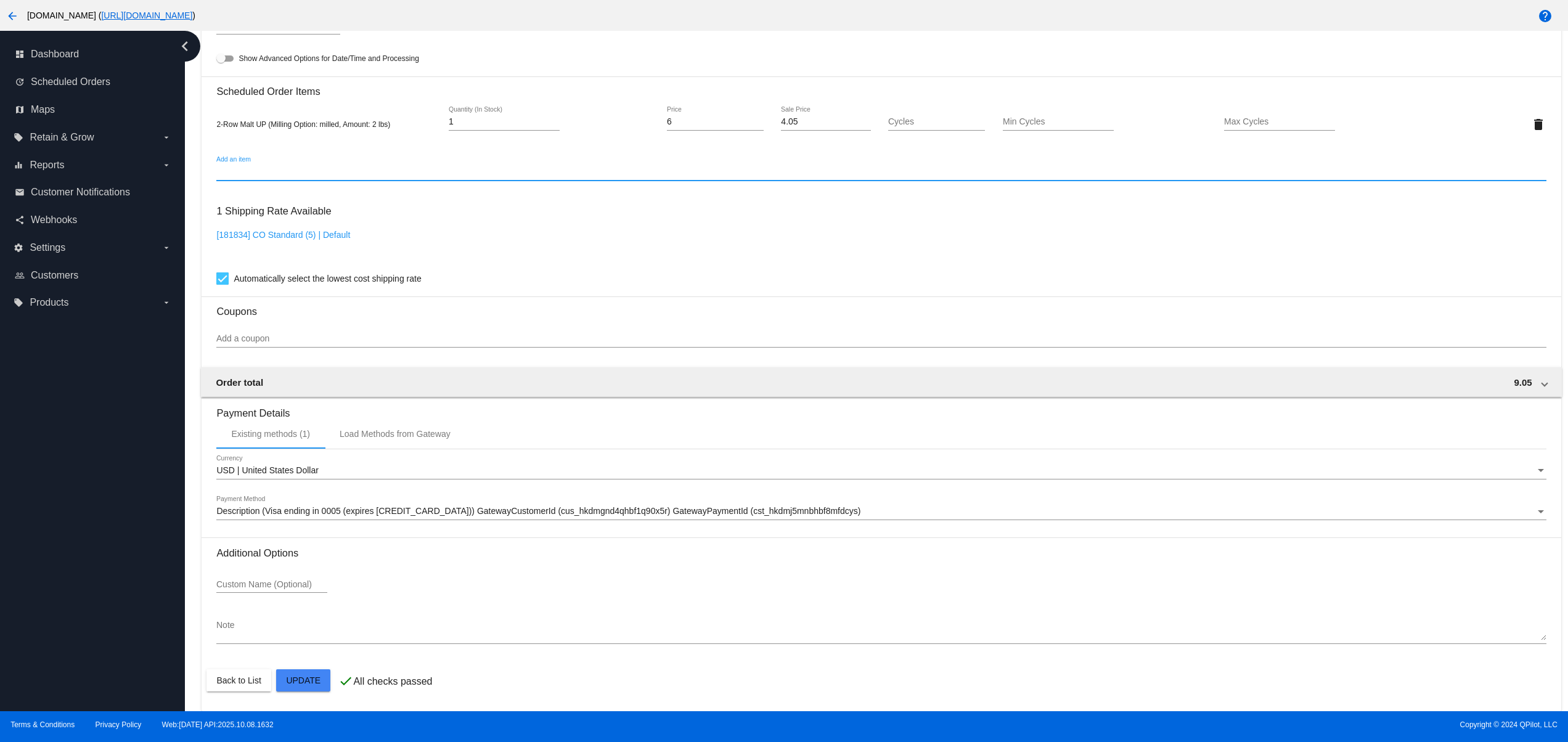
scroll to position [0, 0]
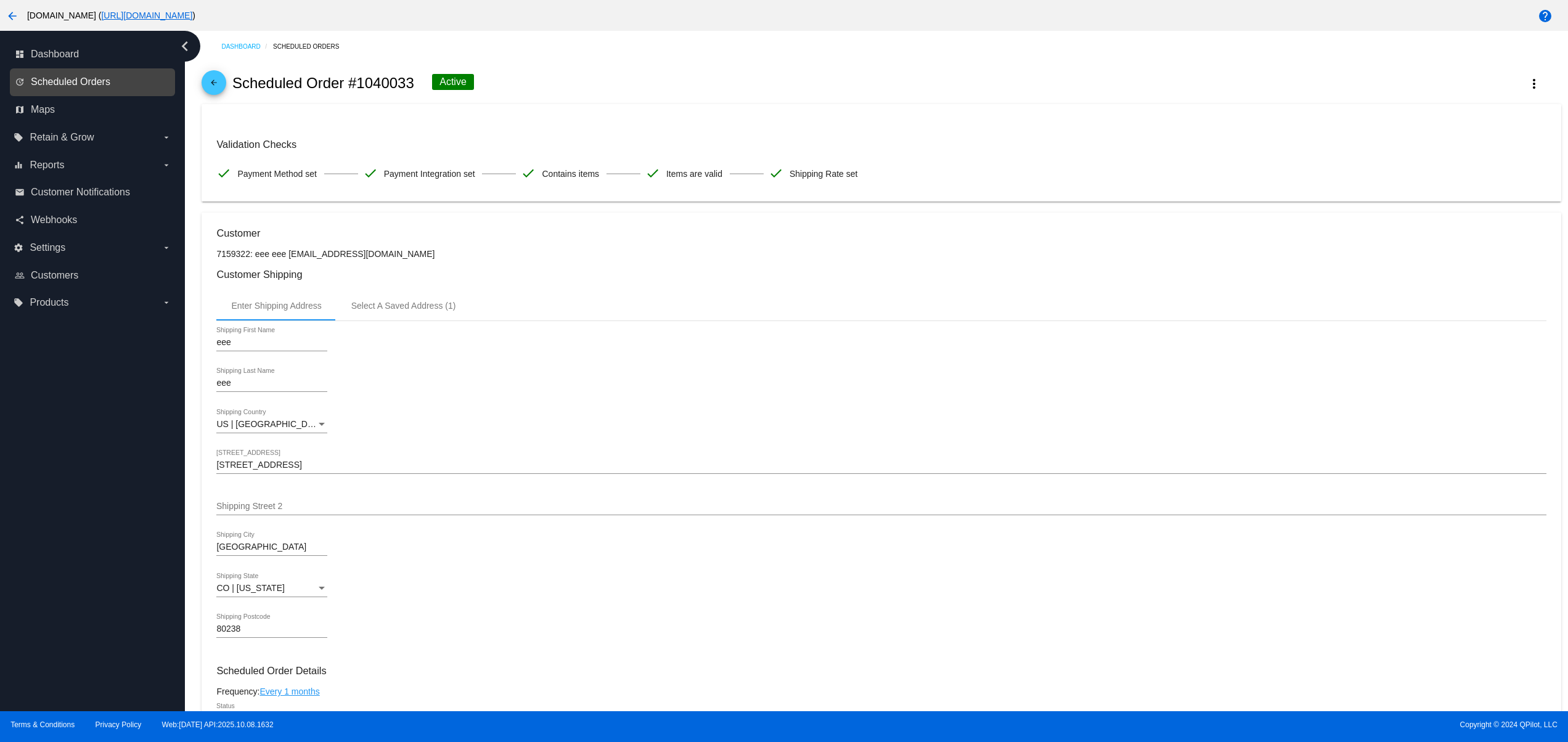
click at [64, 80] on span "Scheduled Orders" at bounding box center [71, 82] width 80 height 12
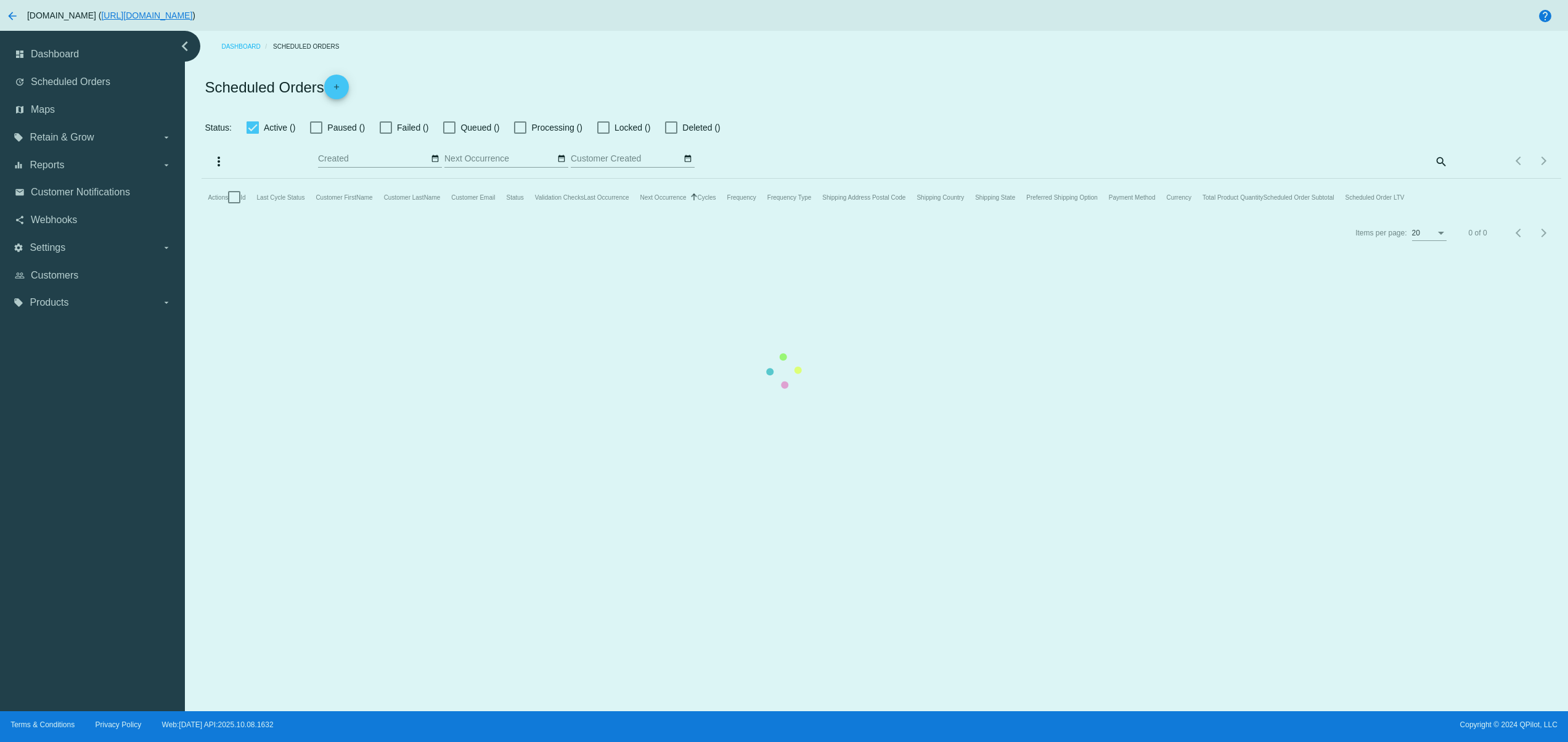
checkbox input "false"
type input "[DATE] - [DATE]"
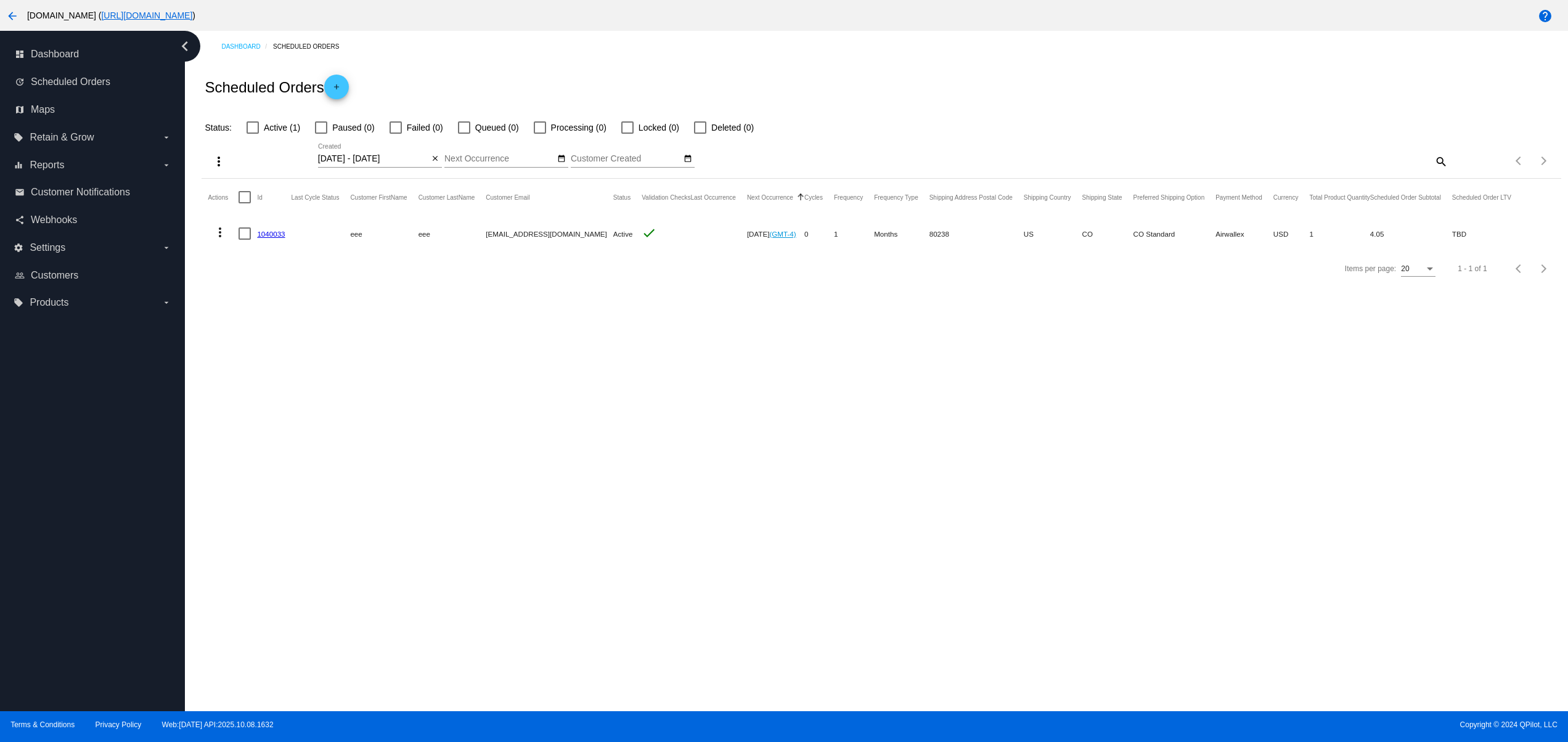
click at [738, 459] on div "Dashboard Scheduled Orders Scheduled Orders add Status: Active (1) Paused (0) F…" at bounding box center [876, 371] width 1383 height 680
click at [11, 5] on button "arrow_back" at bounding box center [12, 16] width 25 height 25
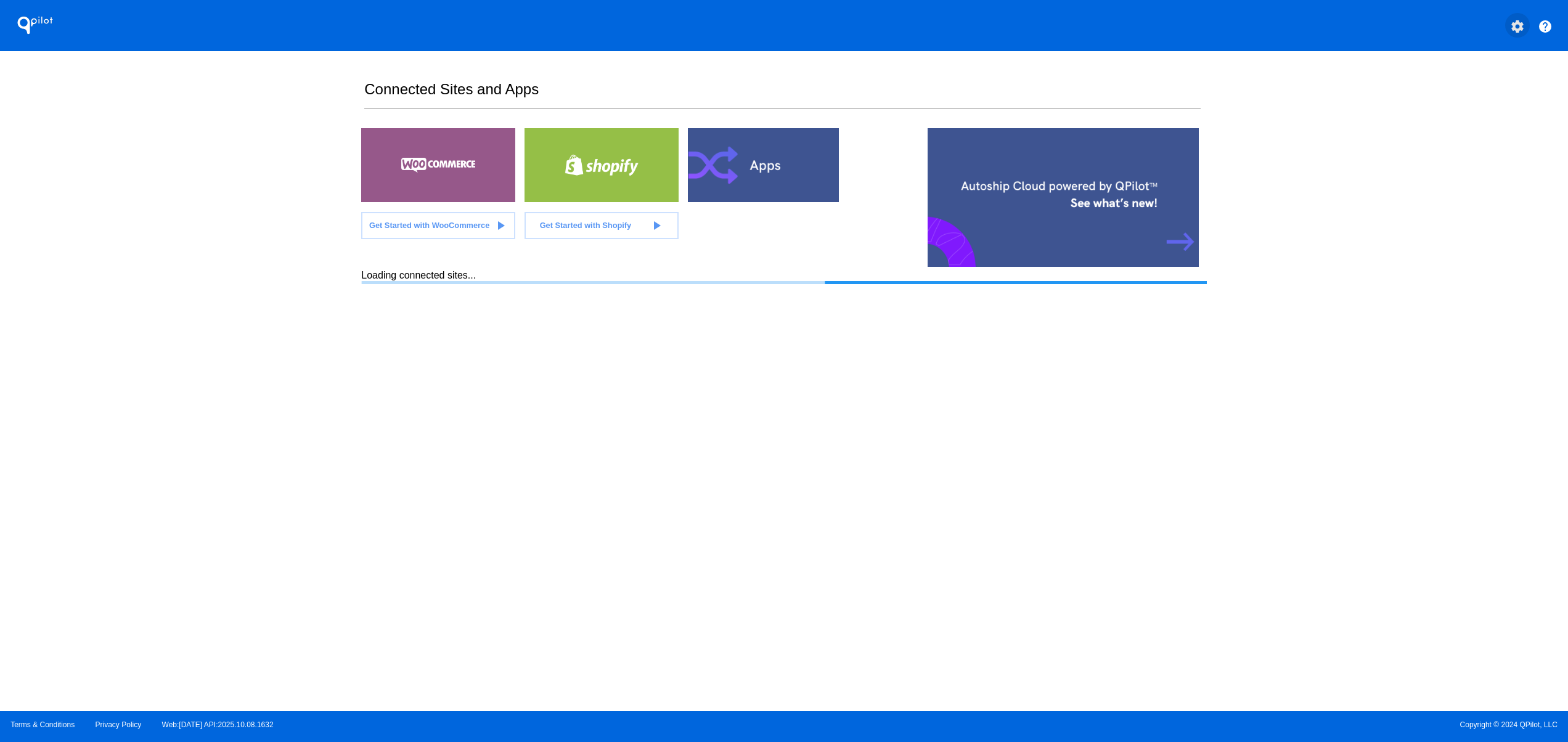
click at [1520, 23] on mat-icon "settings" at bounding box center [1517, 26] width 15 height 15
click at [1463, 102] on button "person Log out" at bounding box center [1471, 92] width 118 height 30
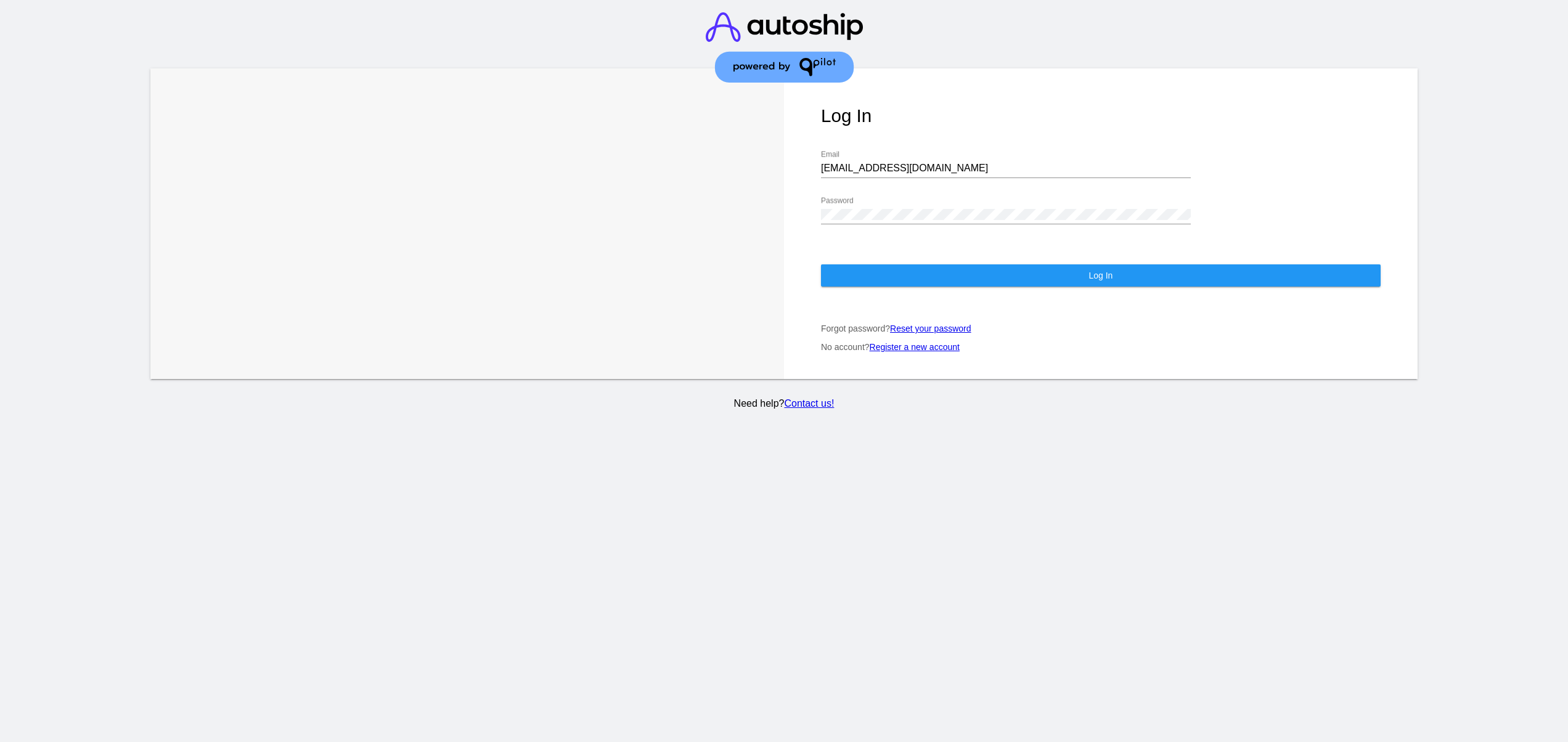
click at [911, 150] on div "[EMAIL_ADDRESS][DOMAIN_NAME] Email" at bounding box center [1005, 164] width 370 height 28
click at [923, 279] on div "Log In [EMAIL_ADDRESS][DOMAIN_NAME] Email Password Log In Forgot password? Rese…" at bounding box center [1100, 224] width 633 height 311
click at [915, 265] on button "Log In" at bounding box center [1100, 275] width 559 height 22
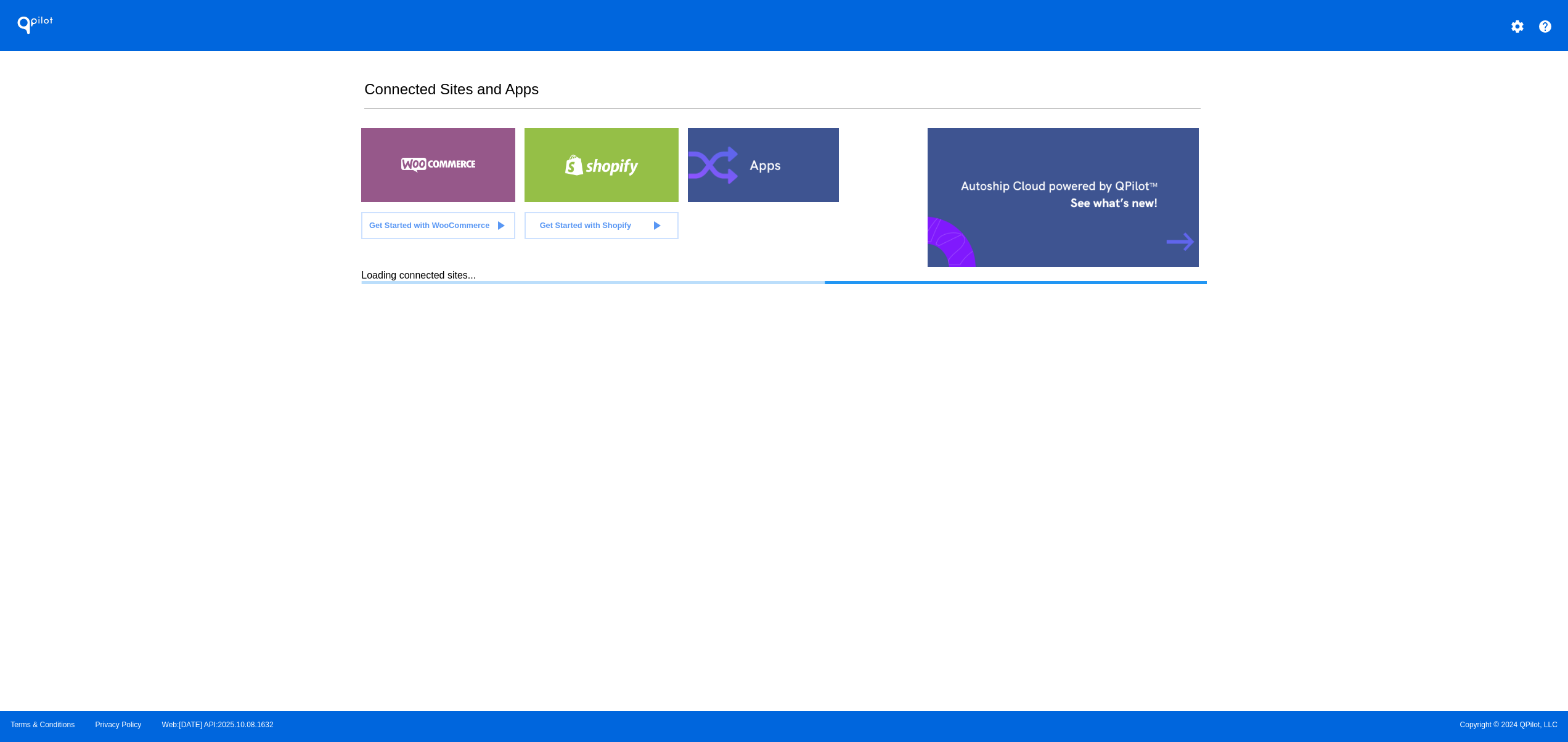
click at [779, 177] on div at bounding box center [765, 165] width 154 height 74
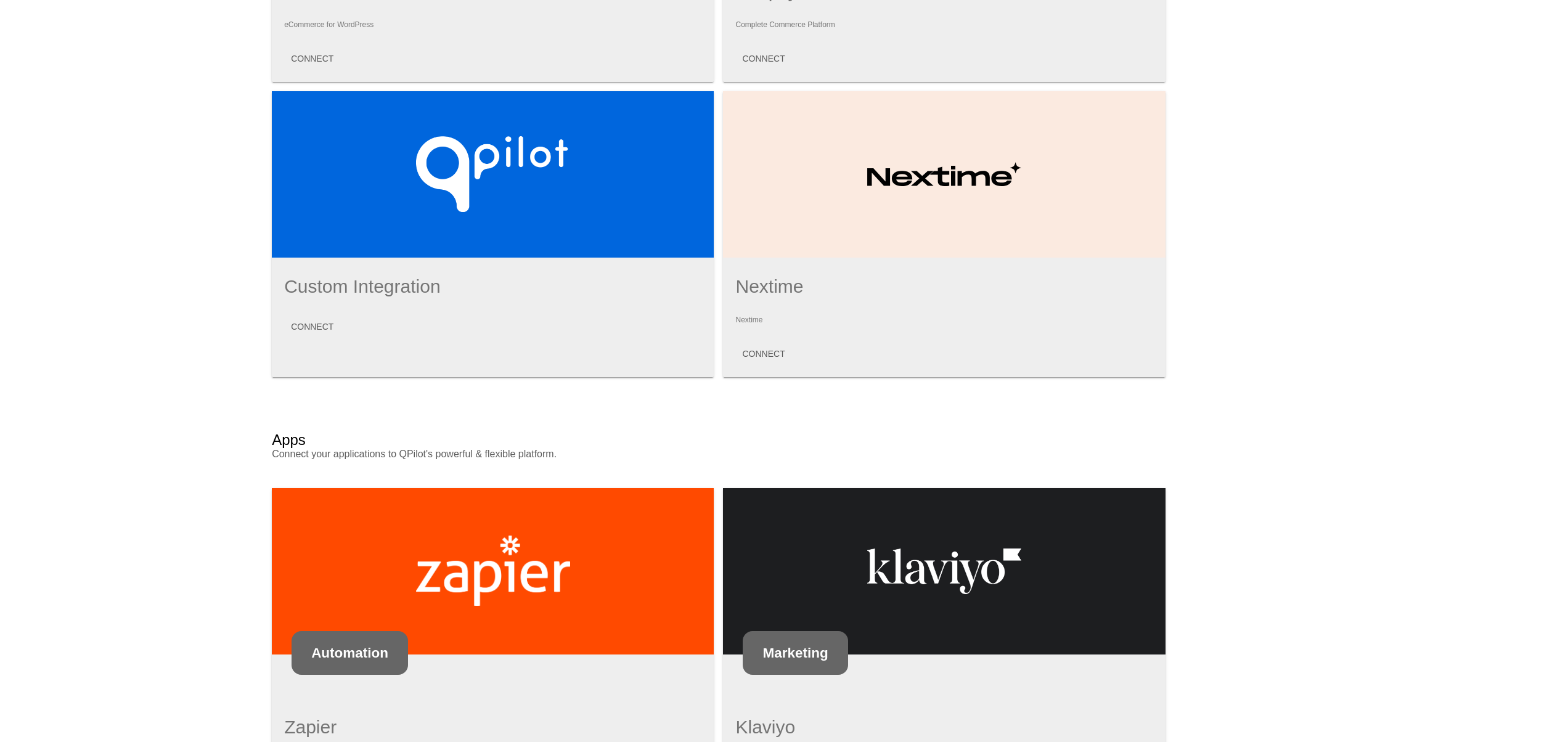
scroll to position [507, 0]
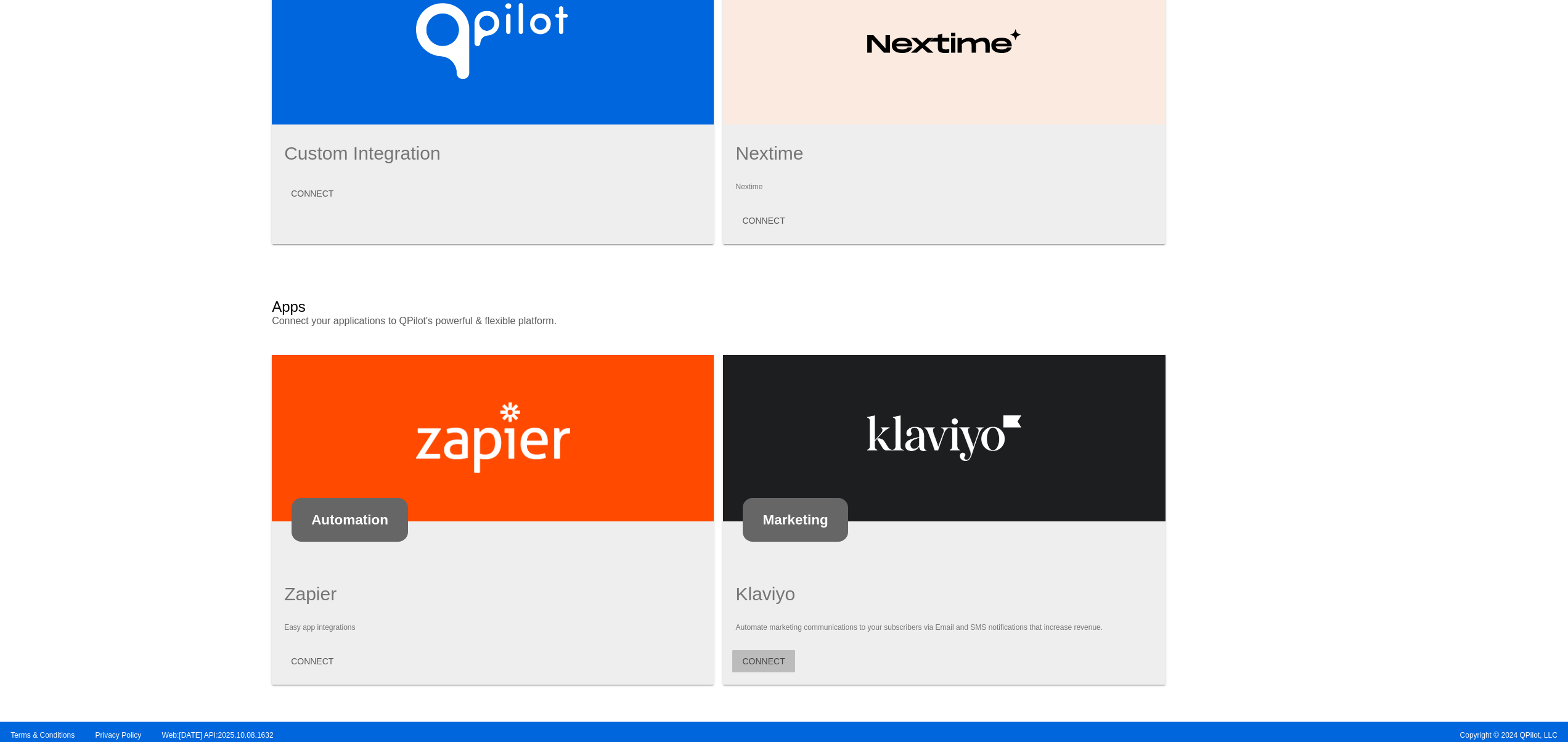
click at [766, 651] on button "CONNECT" at bounding box center [763, 661] width 62 height 22
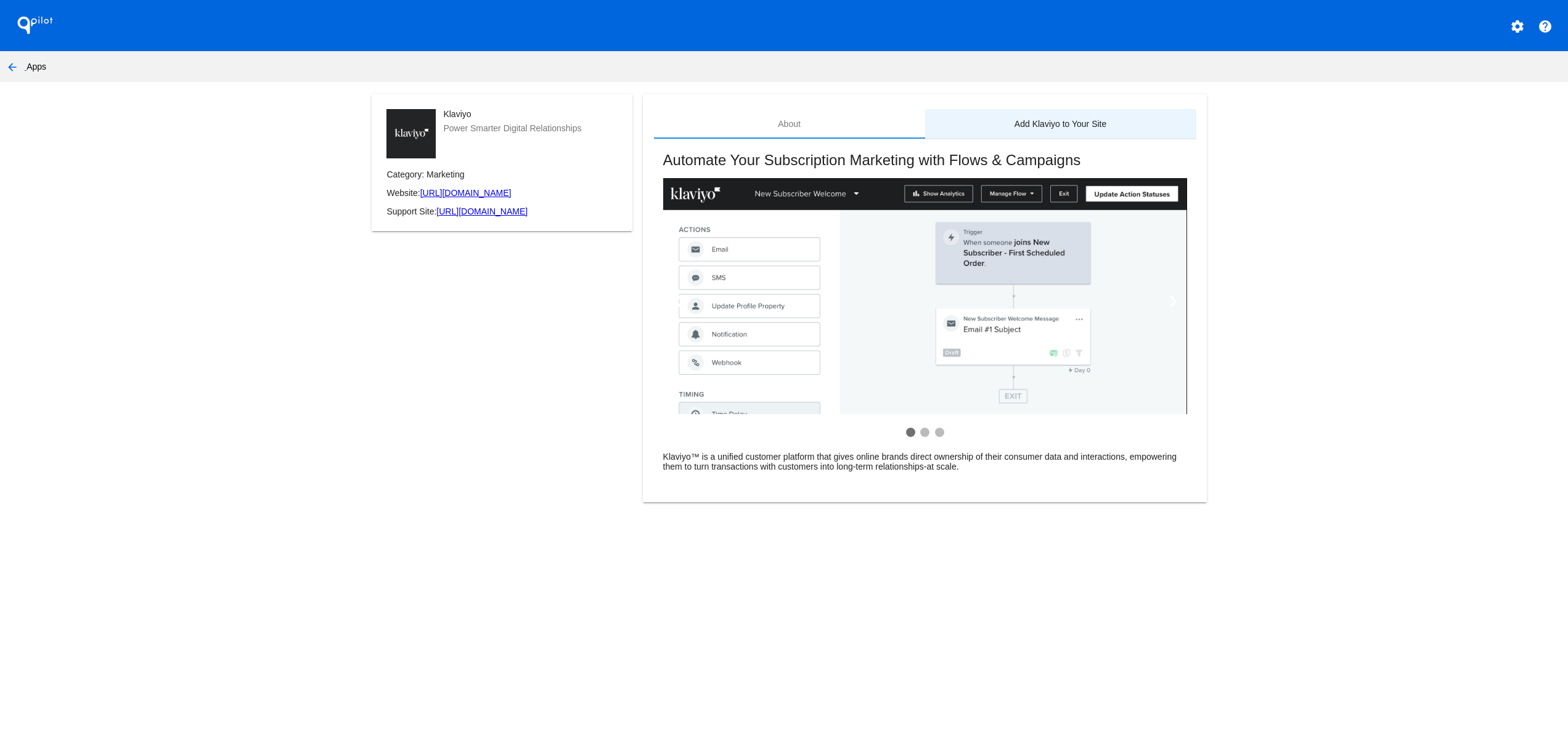
click at [1103, 112] on div "Add Klaviyo to Your Site" at bounding box center [1060, 124] width 271 height 30
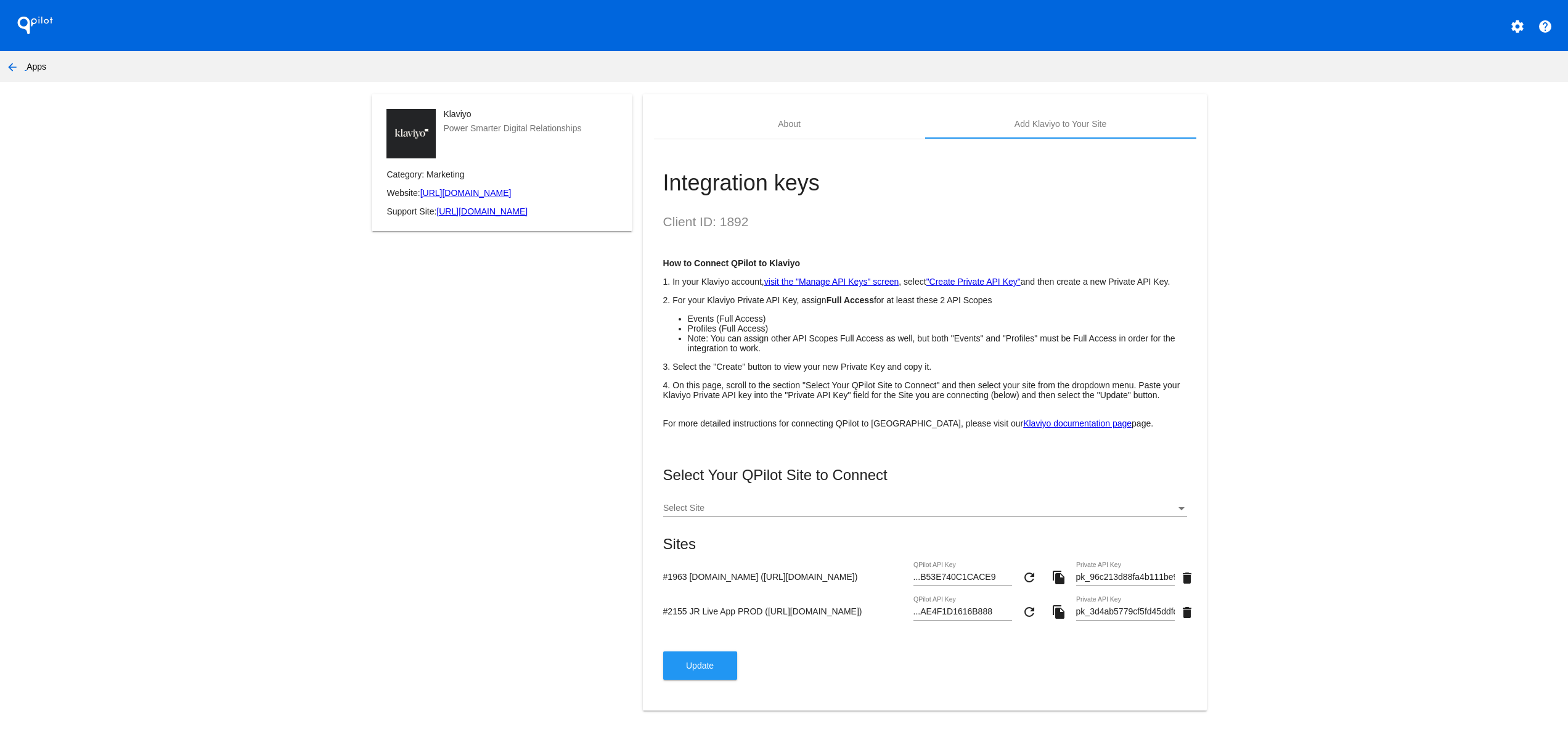
drag, startPoint x: 894, startPoint y: 611, endPoint x: 671, endPoint y: 606, distance: 223.1
click at [674, 597] on div "#1963 [DOMAIN_NAME] ([URL][DOMAIN_NAME]) ...B53E740C1CACE9 QPilot API Key refre…" at bounding box center [925, 579] width 524 height 35
drag, startPoint x: 830, startPoint y: 657, endPoint x: 624, endPoint y: 625, distance: 208.5
click at [624, 625] on div "Klaviyo Power Smarter Digital Relationships Category: Marketing Website: [URL][…" at bounding box center [784, 410] width 845 height 631
click at [770, 632] on div "#2155 JR Live App PROD ([URL][DOMAIN_NAME]) ...AE4F1D1616B888 QPilot API Key re…" at bounding box center [925, 614] width 524 height 35
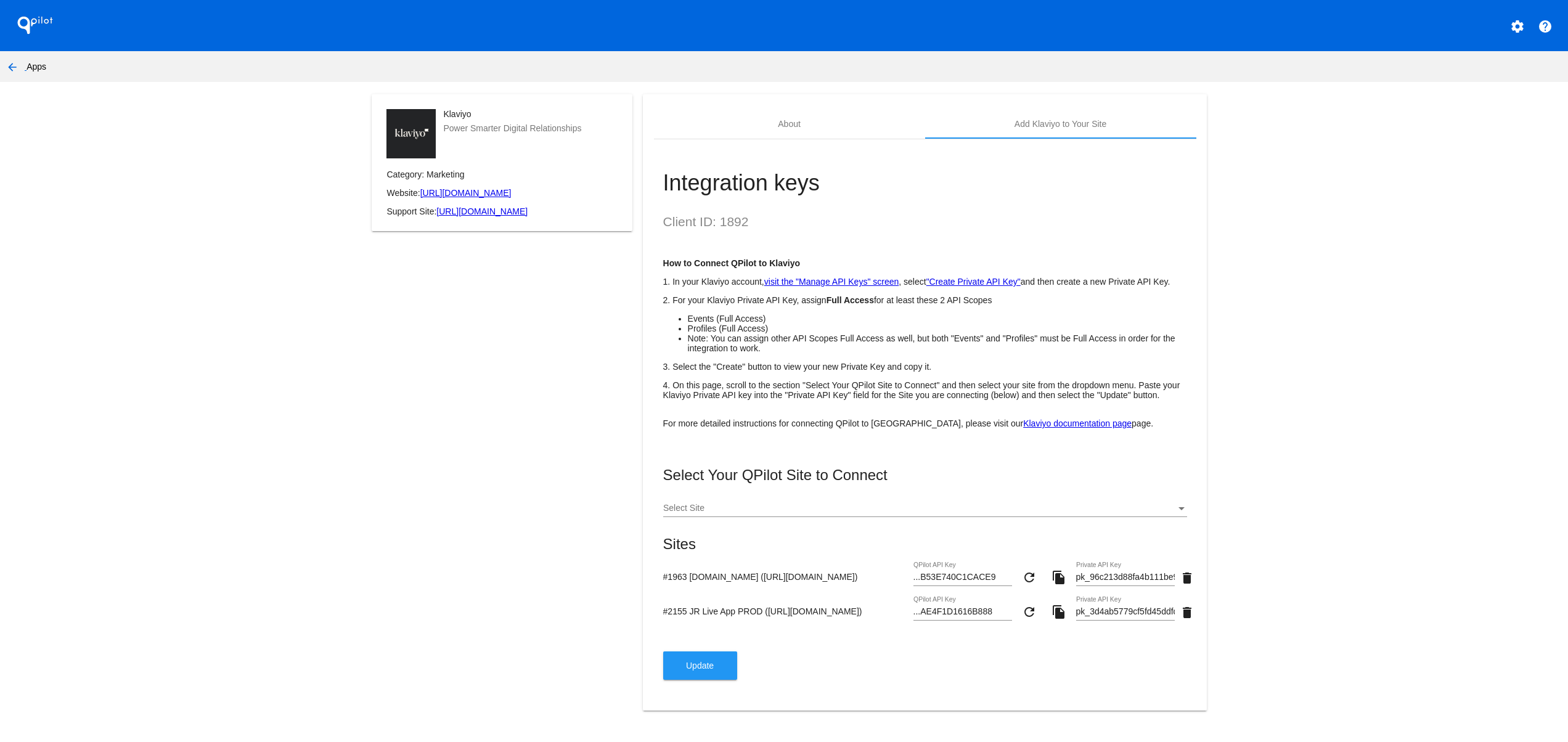
drag, startPoint x: 727, startPoint y: 641, endPoint x: 907, endPoint y: 641, distance: 180.0
click at [897, 616] on input "#2155 JR Live App PROD ([URL][DOMAIN_NAME])" at bounding box center [785, 611] width 246 height 10
click at [10, 65] on mat-icon "arrow_back" at bounding box center [12, 67] width 15 height 15
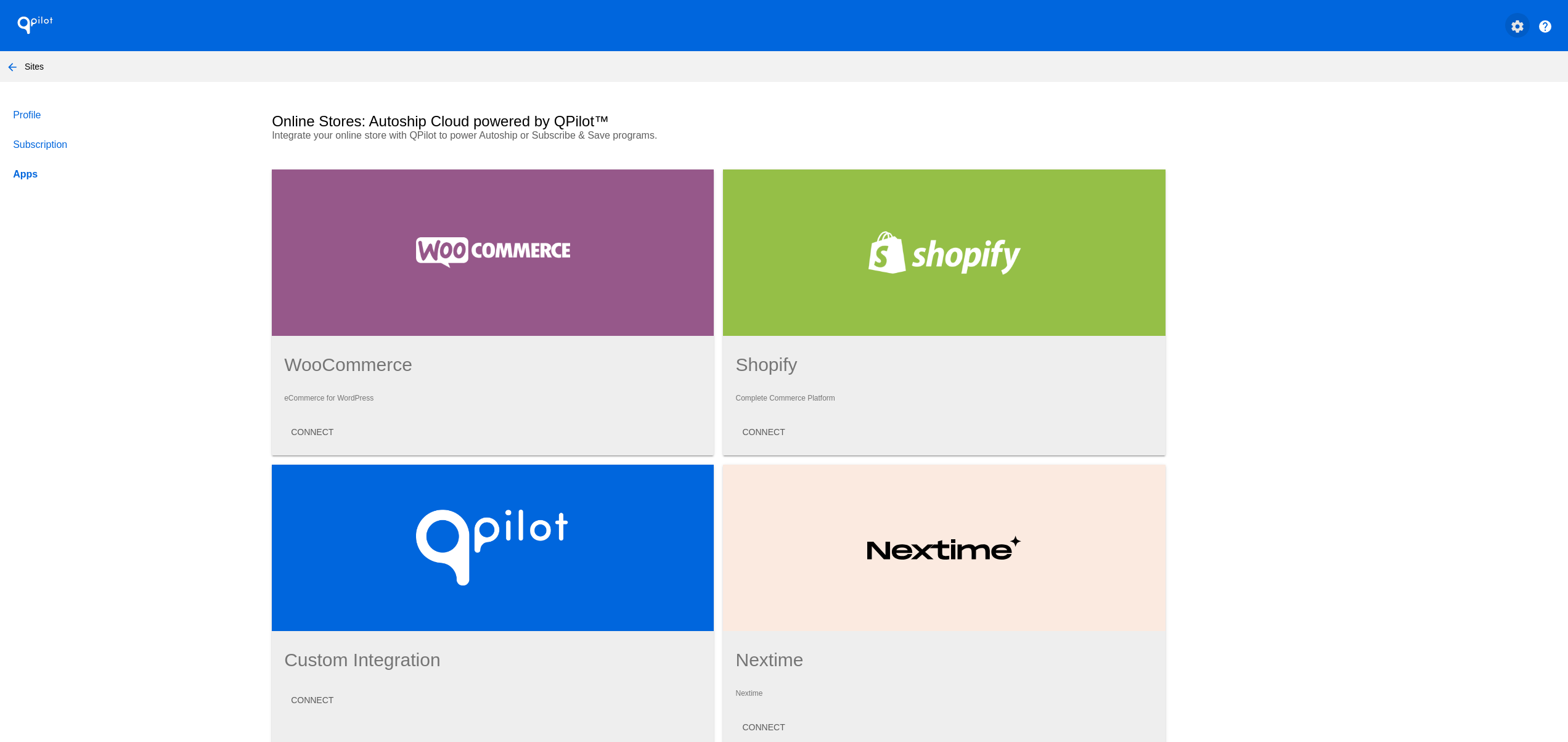
click at [1510, 22] on mat-icon "settings" at bounding box center [1517, 26] width 15 height 15
click at [1448, 99] on button "person Log out" at bounding box center [1452, 92] width 118 height 30
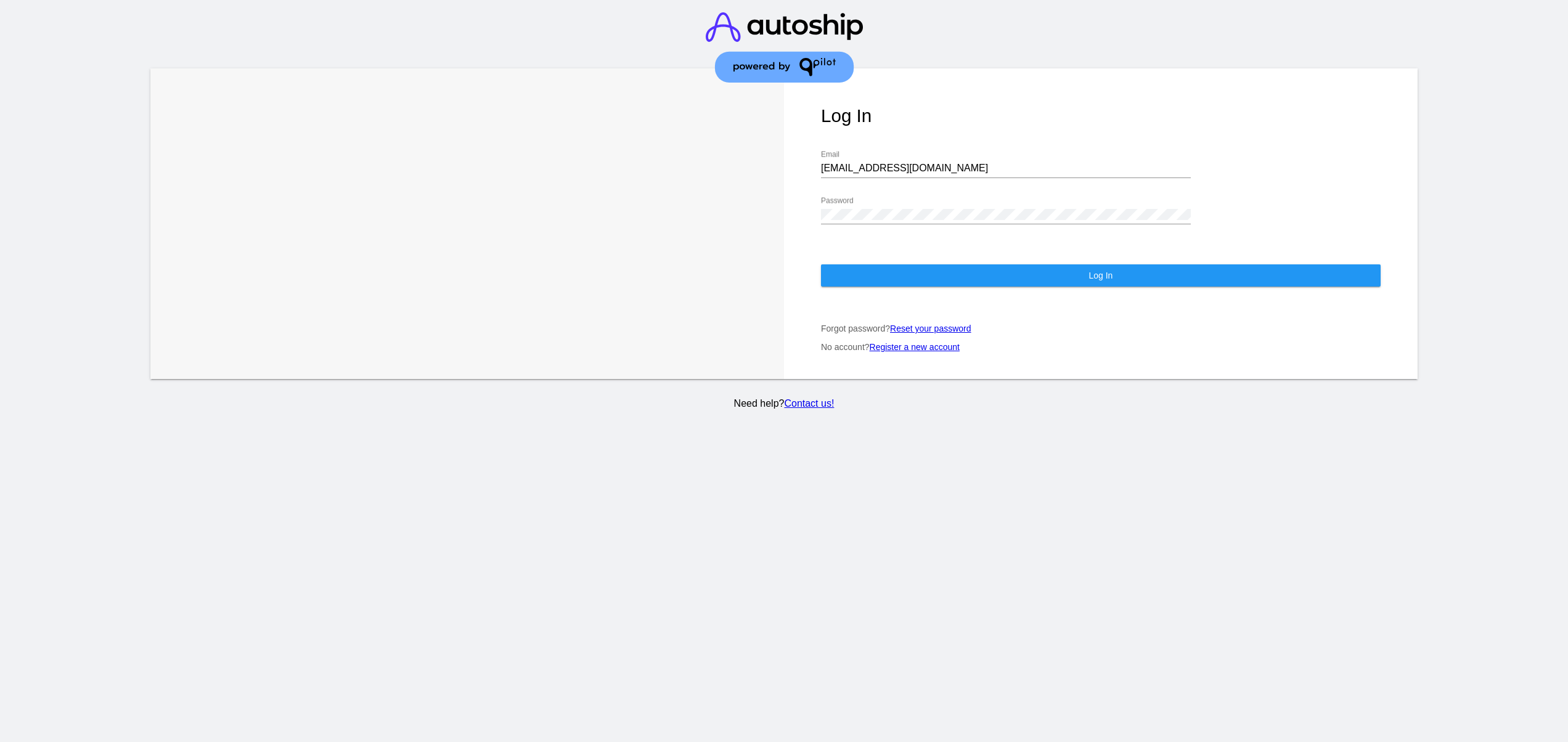
click at [954, 163] on input "[EMAIL_ADDRESS][DOMAIN_NAME]" at bounding box center [1005, 168] width 370 height 12
type input "[EMAIL_ADDRESS][DOMAIN_NAME]"
click at [889, 265] on button "Log In" at bounding box center [1100, 275] width 559 height 22
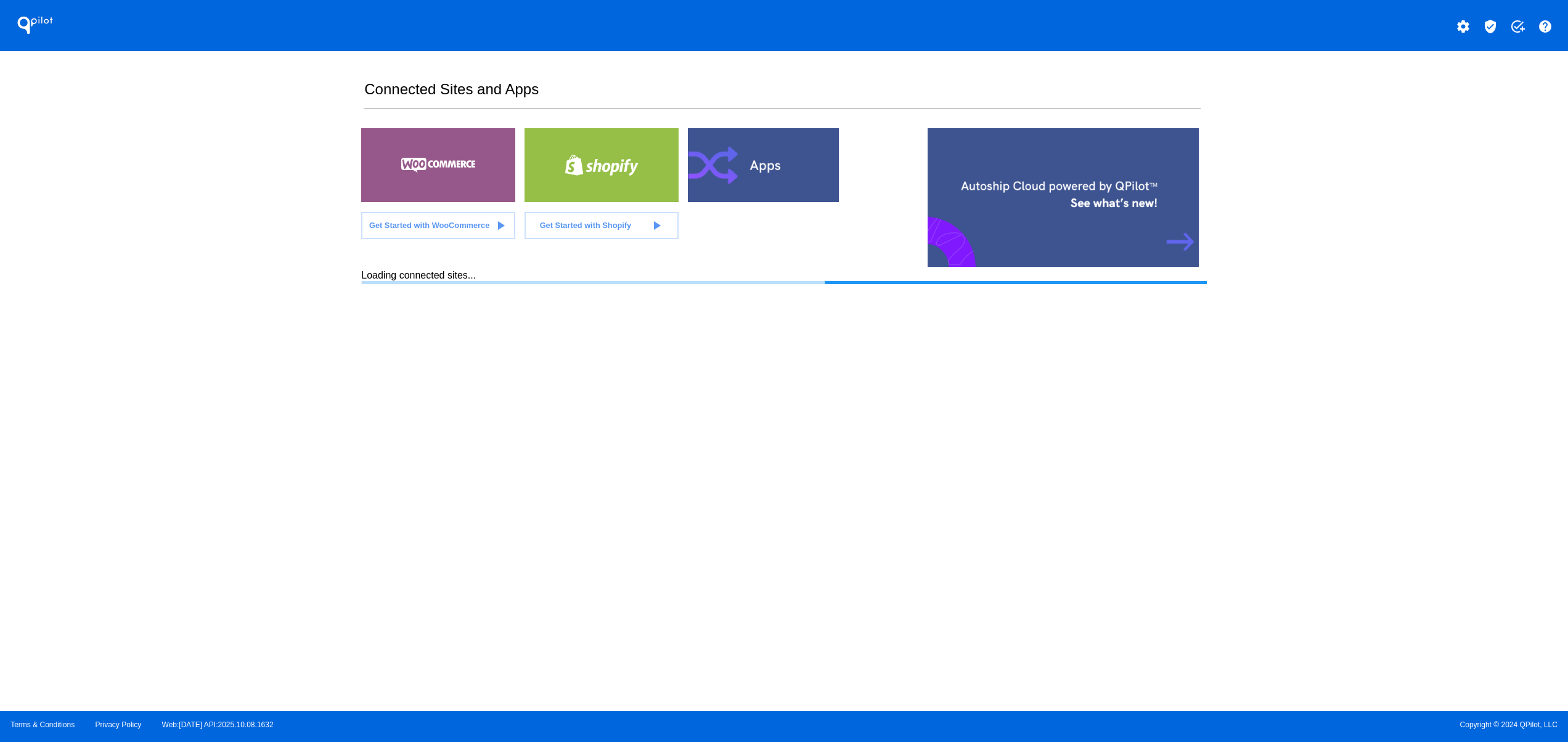
click at [809, 208] on link at bounding box center [765, 183] width 154 height 111
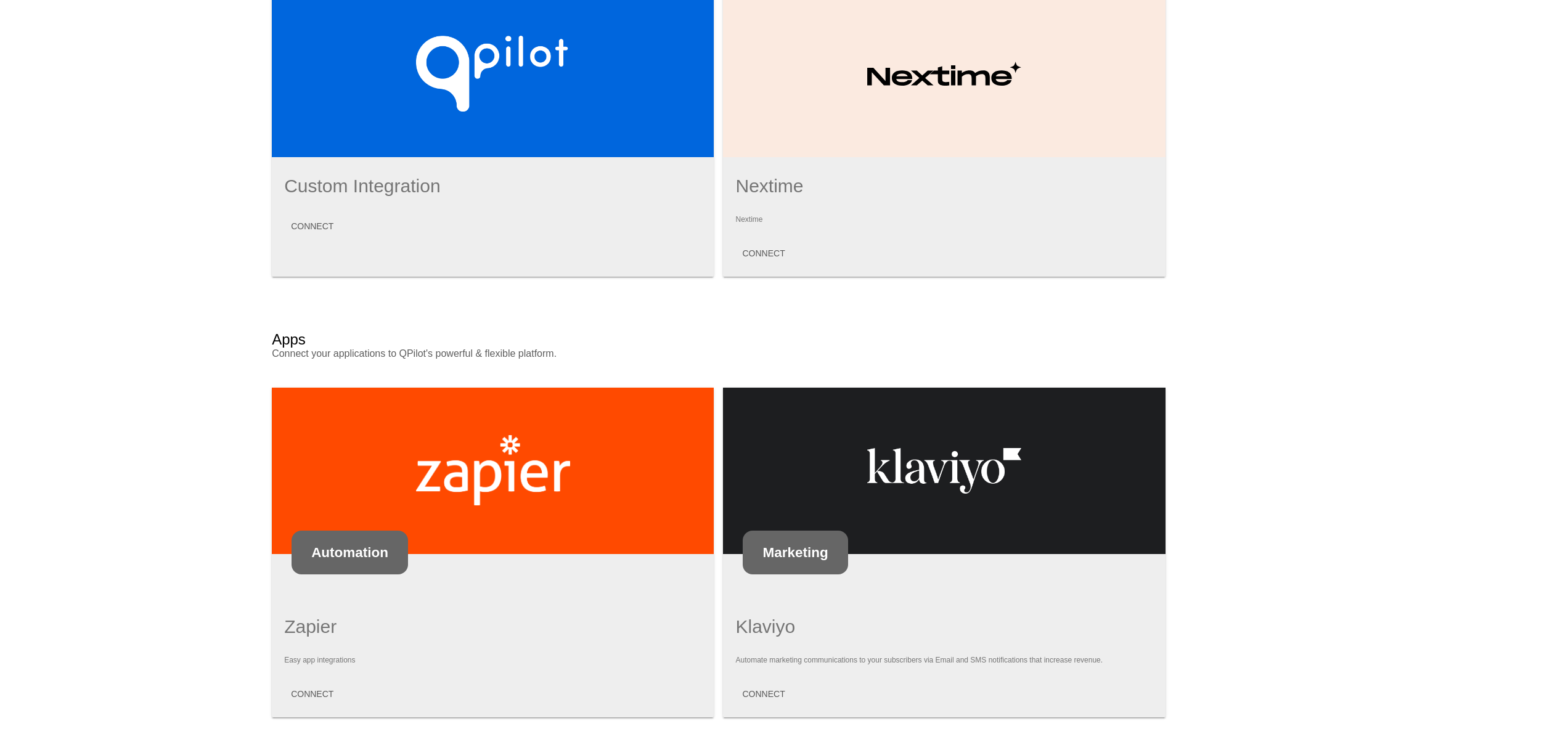
scroll to position [507, 0]
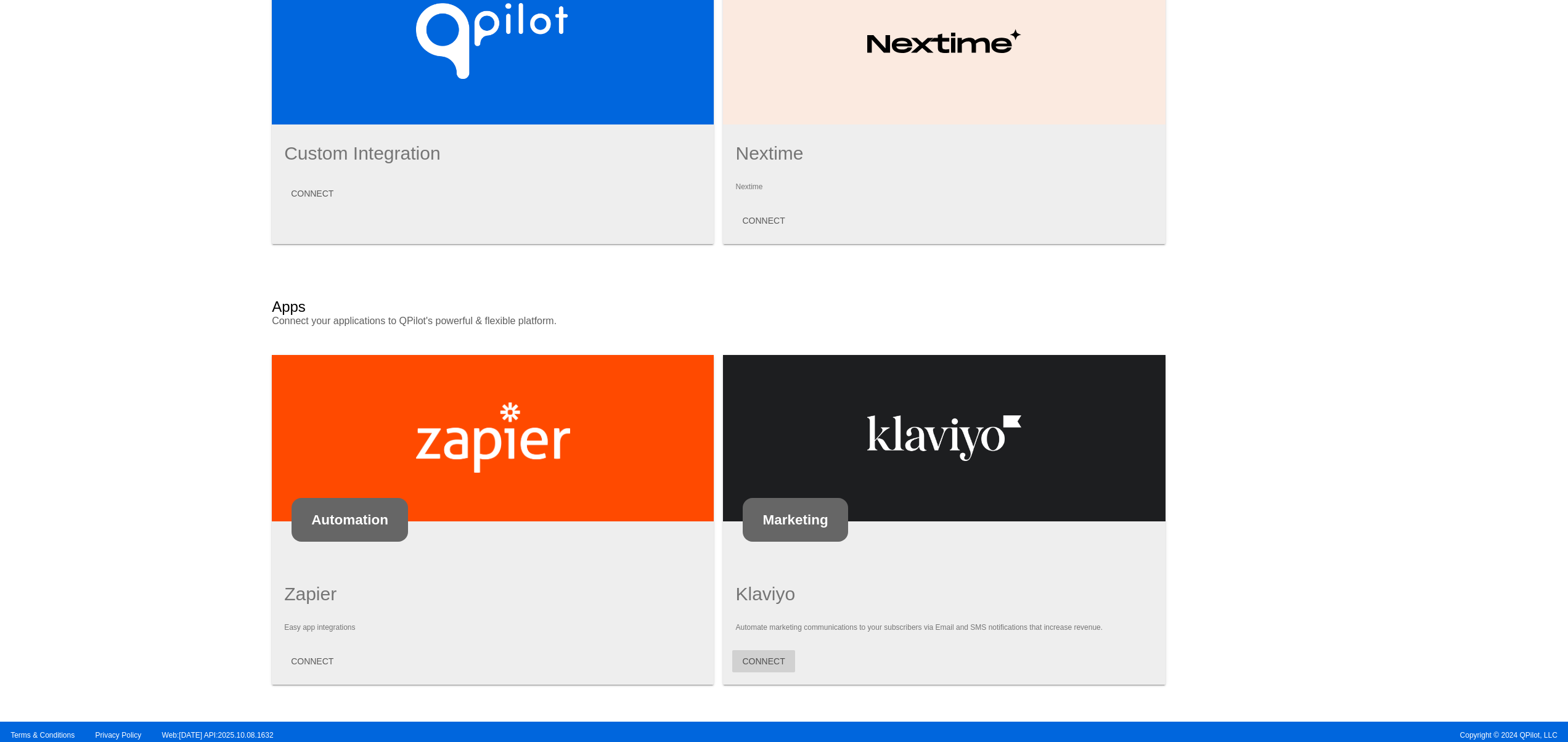
click at [766, 657] on span "CONNECT" at bounding box center [763, 661] width 43 height 10
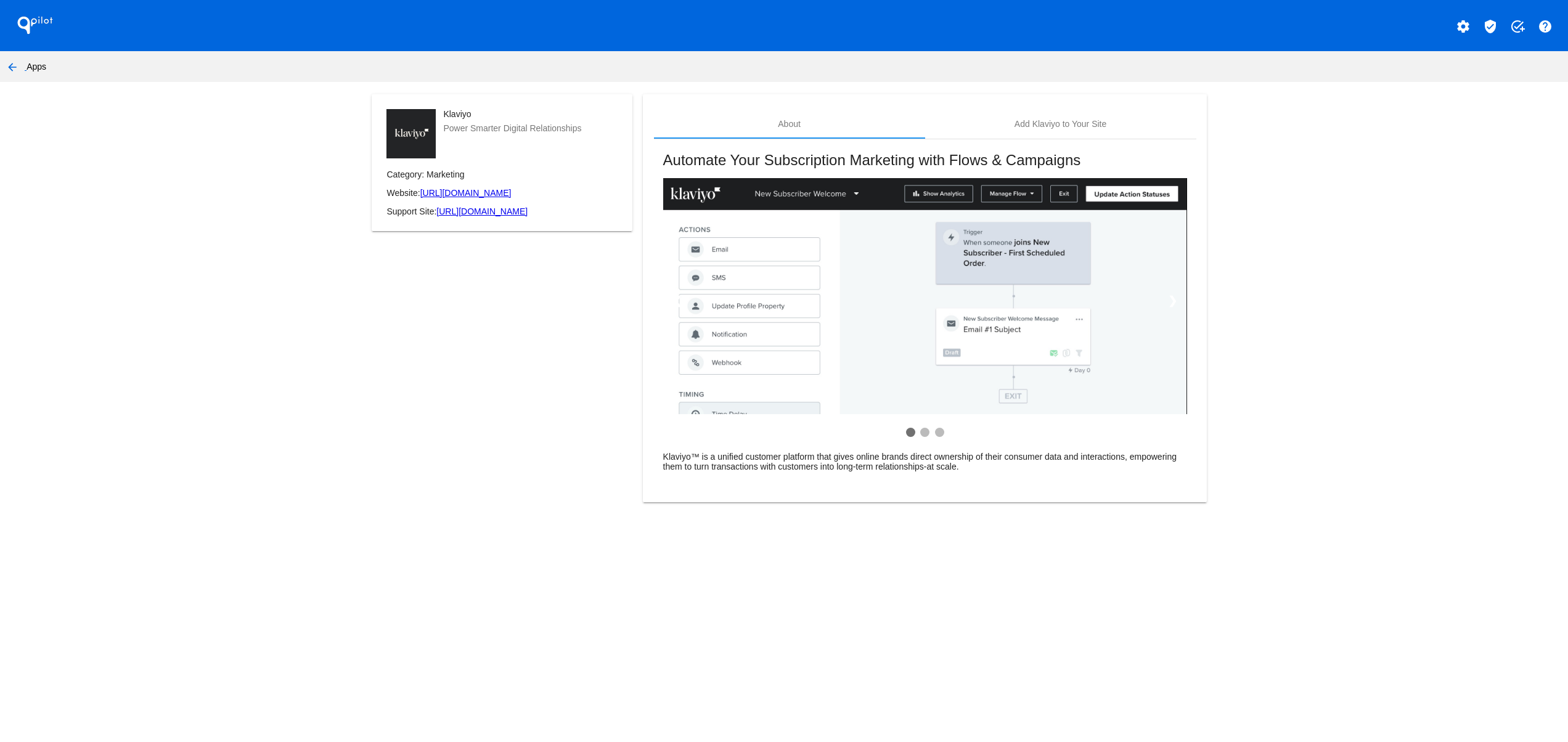
drag, startPoint x: 512, startPoint y: 348, endPoint x: 604, endPoint y: 358, distance: 92.5
click at [547, 358] on div "Klaviyo Power Smarter Digital Relationships Category: Marketing Website: [URL][…" at bounding box center [502, 306] width 282 height 423
click at [1097, 112] on div "Add Klaviyo to Your Site" at bounding box center [1060, 124] width 271 height 30
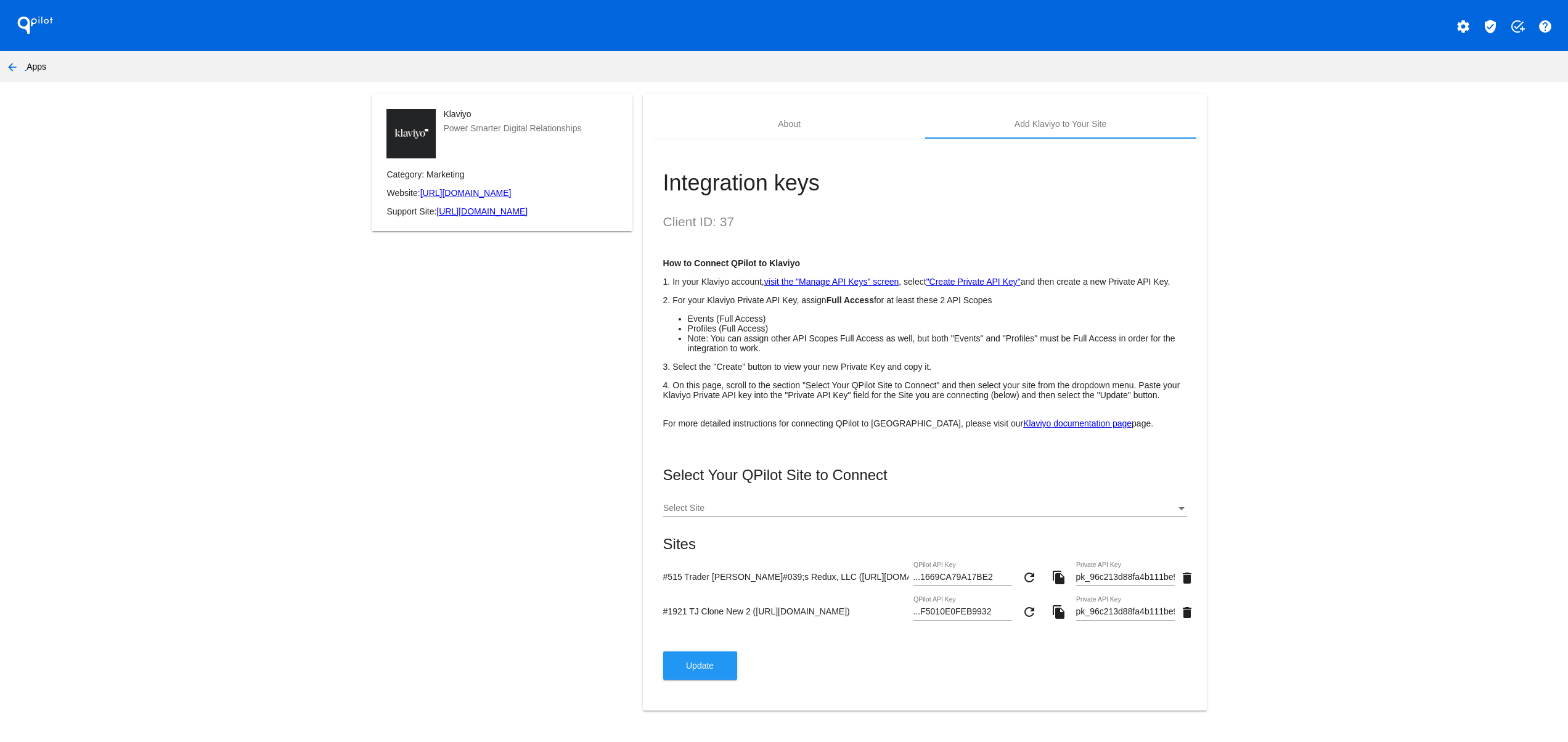
drag, startPoint x: 874, startPoint y: 658, endPoint x: 655, endPoint y: 589, distance: 229.6
click at [663, 589] on div "Select Your QPilot Site to Connect Select Site Sites #515 Trader Joey&#039;s Re…" at bounding box center [925, 574] width 524 height 214
click at [795, 632] on div "#1921 TJ Clone New 2 ([URL][DOMAIN_NAME]) ...F5010E0FEB9932 QPilot API Key refr…" at bounding box center [925, 614] width 524 height 35
click at [755, 616] on input "#1921 TJ Clone New 2 ([URL][DOMAIN_NAME])" at bounding box center [785, 611] width 246 height 10
drag, startPoint x: 682, startPoint y: 637, endPoint x: 900, endPoint y: 634, distance: 218.0
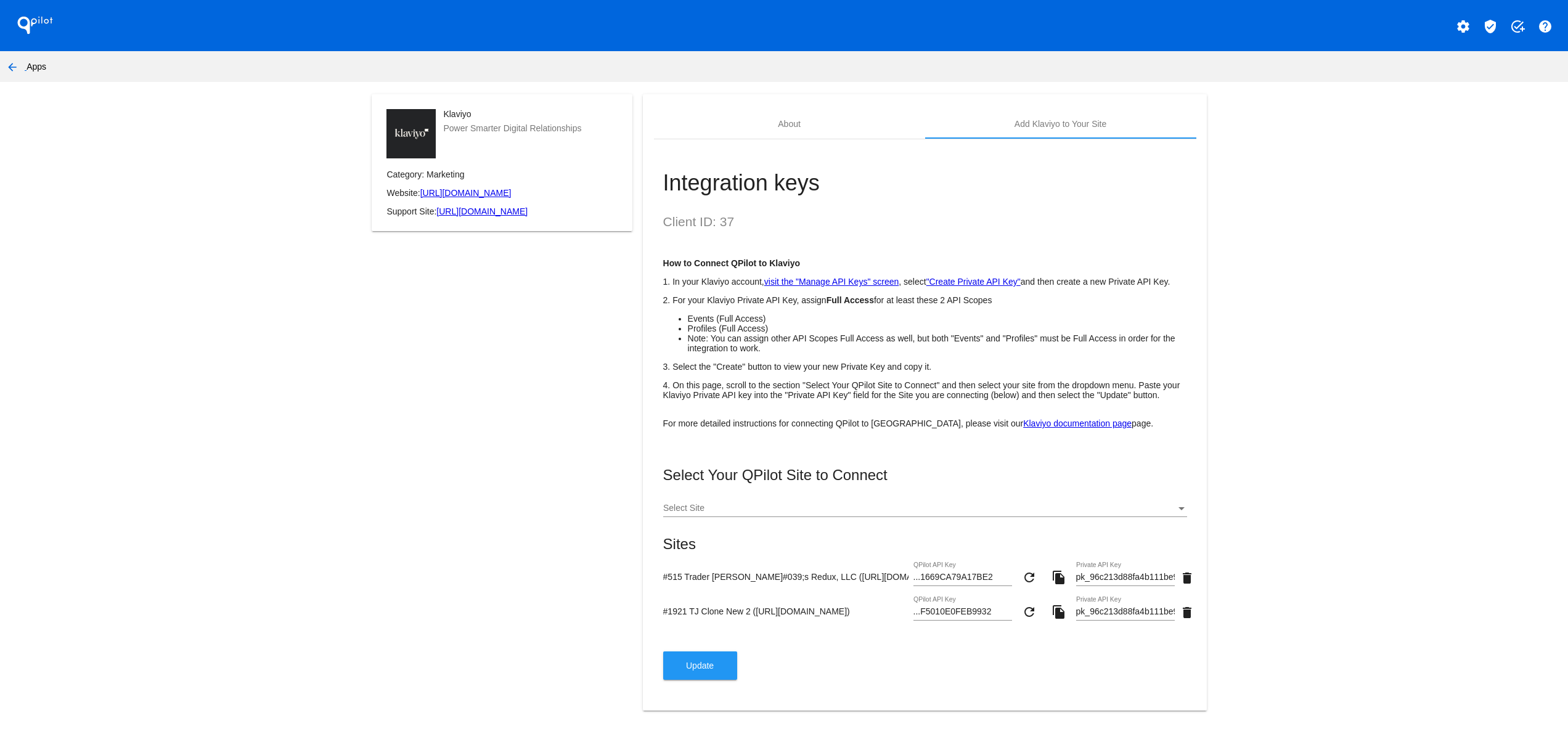
click at [901, 632] on div "#1921 TJ Clone New 2 ([URL][DOMAIN_NAME]) ...F5010E0FEB9932 QPilot API Key refr…" at bounding box center [925, 614] width 524 height 35
click at [844, 632] on div "#1921 TJ Clone New 2 ([URL][DOMAIN_NAME]) ...F5010E0FEB9932 QPilot API Key refr…" at bounding box center [925, 614] width 524 height 35
click at [842, 665] on div "Select Your QPilot Site to Connect Select Site Sites #515 Trader Joey&#039;s Re…" at bounding box center [925, 574] width 524 height 214
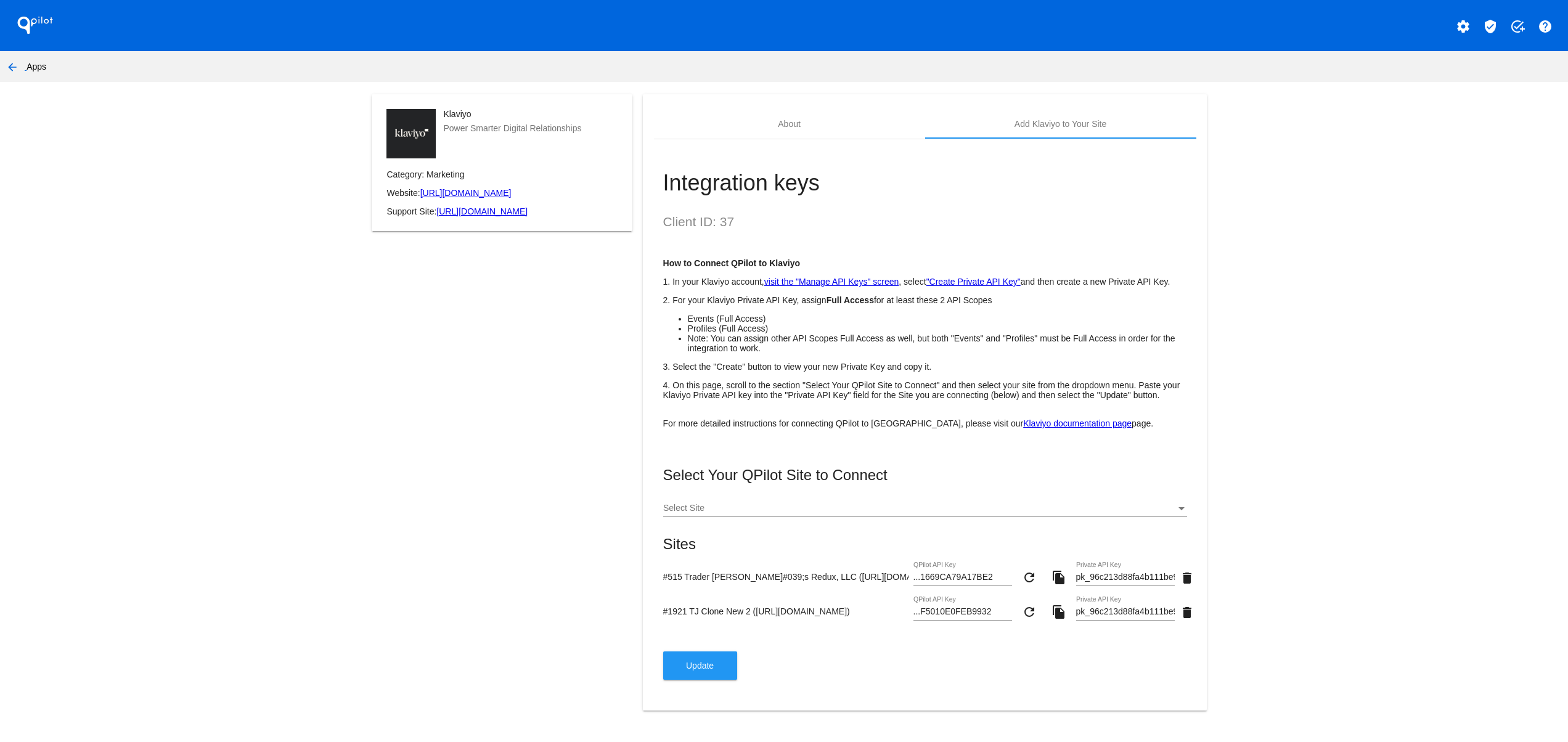
drag, startPoint x: 770, startPoint y: 638, endPoint x: 897, endPoint y: 637, distance: 127.0
click at [897, 616] on input "#1921 TJ Clone New 2 ([URL][DOMAIN_NAME])" at bounding box center [785, 611] width 246 height 10
click at [868, 662] on div "Select Your QPilot Site to Connect Select Site Sites #515 Trader Joey&#039;s Re…" at bounding box center [925, 574] width 524 height 214
drag, startPoint x: 892, startPoint y: 649, endPoint x: 691, endPoint y: 646, distance: 201.0
click at [701, 632] on div "#1921 TJ Clone New 2 ([URL][DOMAIN_NAME]) ...F5010E0FEB9932 QPilot API Key refr…" at bounding box center [925, 614] width 524 height 35
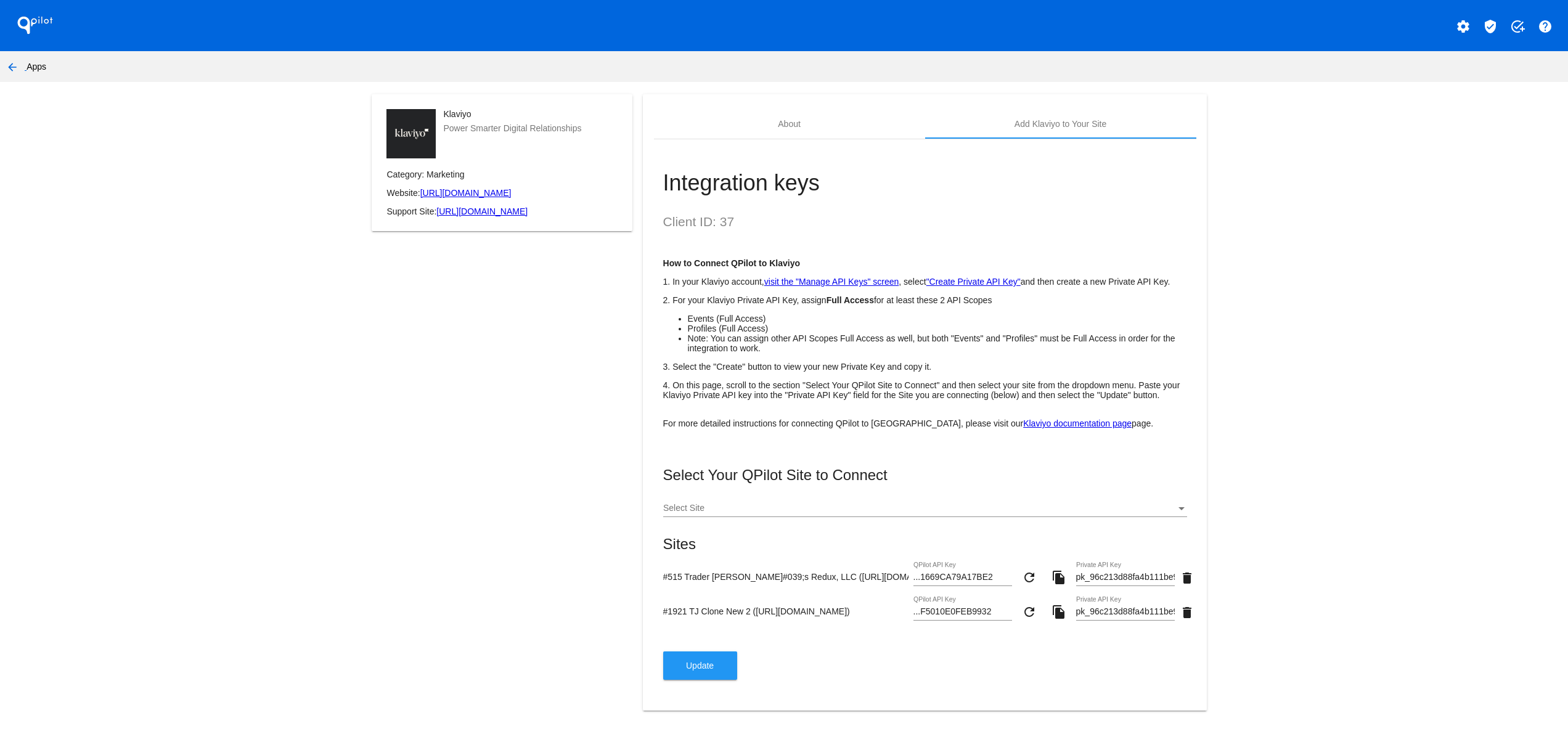
drag, startPoint x: 659, startPoint y: 642, endPoint x: 914, endPoint y: 640, distance: 255.0
click at [914, 632] on div "#1921 TJ Clone New 2 ([URL][DOMAIN_NAME]) ...F5010E0FEB9932 QPilot API Key refr…" at bounding box center [925, 614] width 524 height 35
click at [2, 67] on button "arrow_back" at bounding box center [12, 67] width 25 height 25
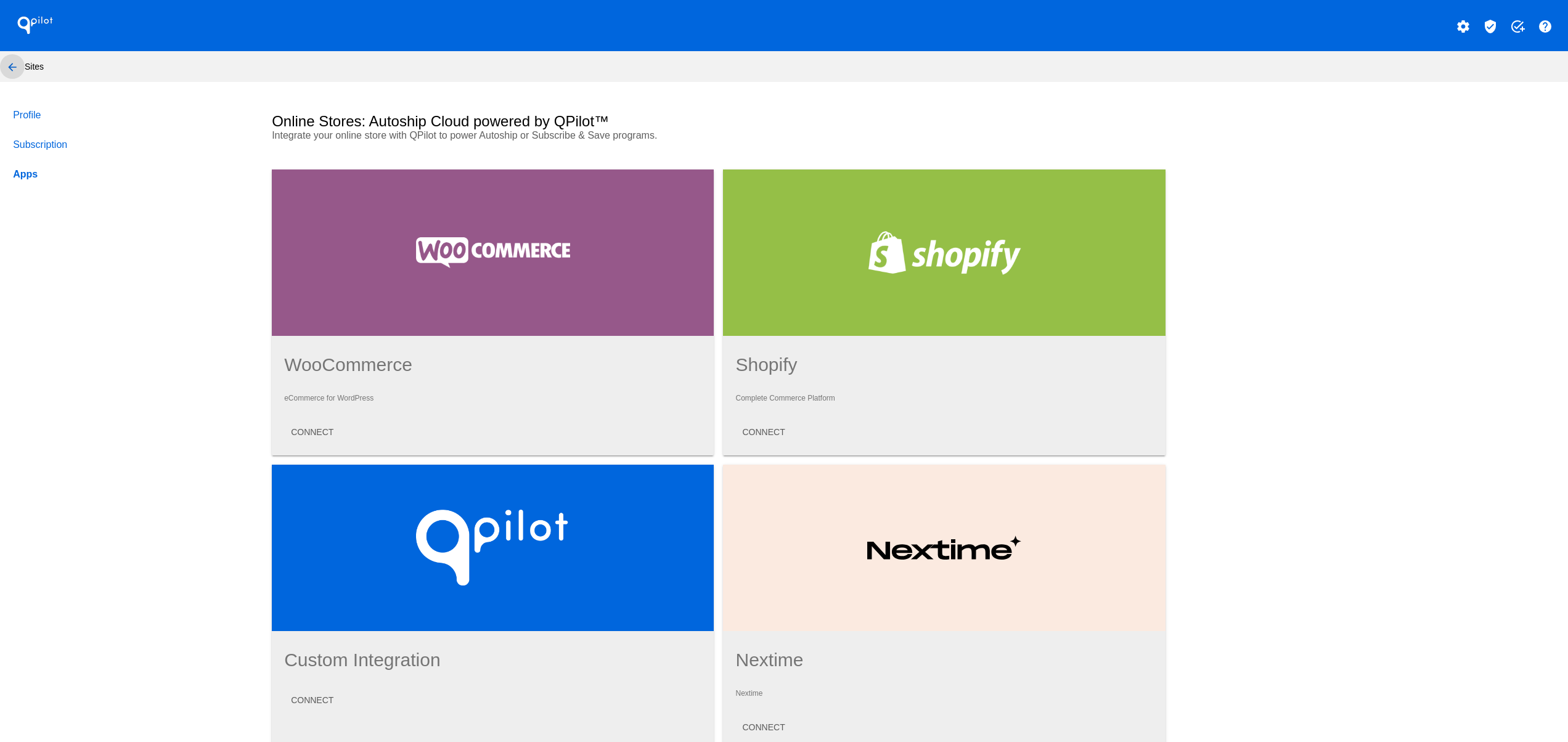
click at [11, 72] on mat-icon "arrow_back" at bounding box center [12, 67] width 15 height 15
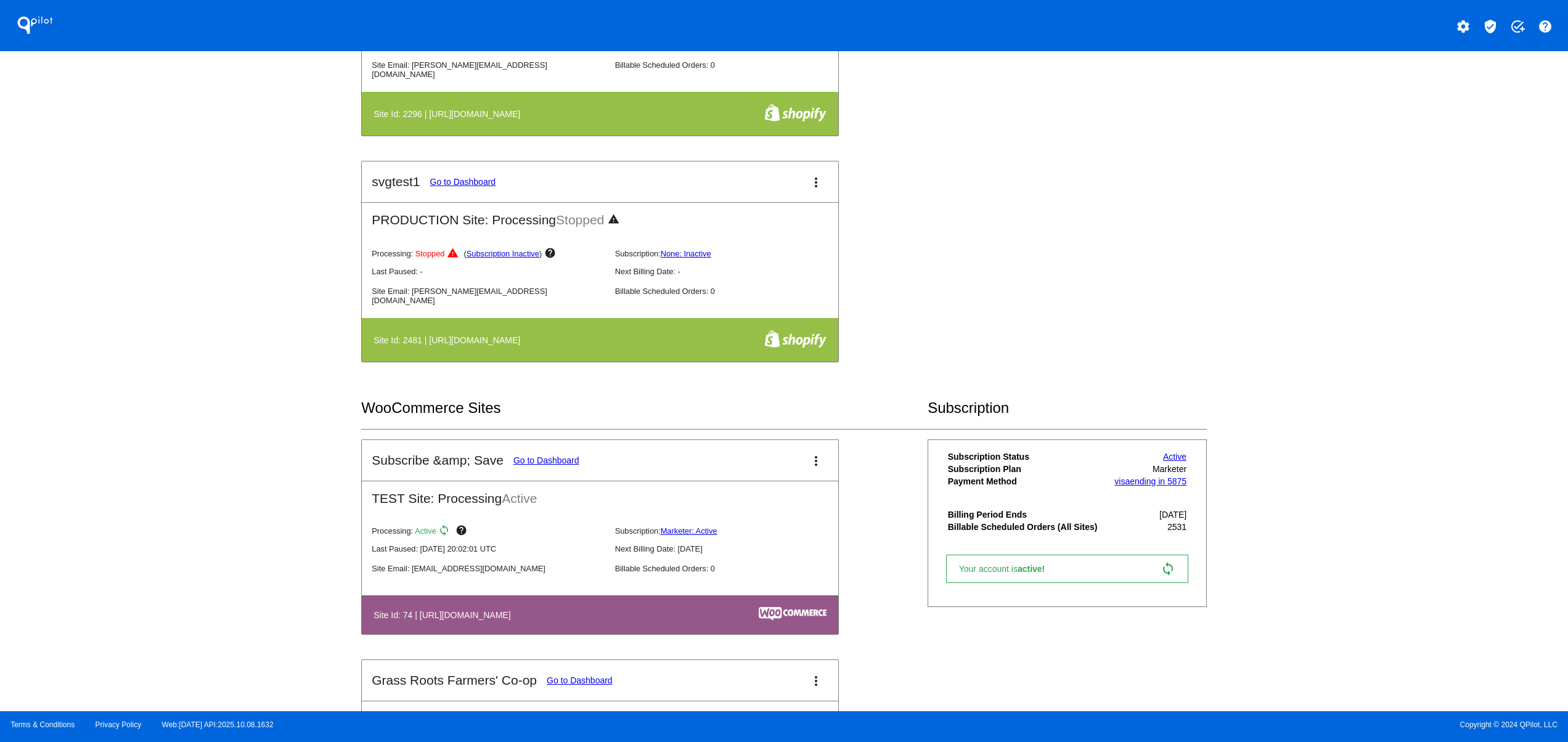
scroll to position [1233, 0]
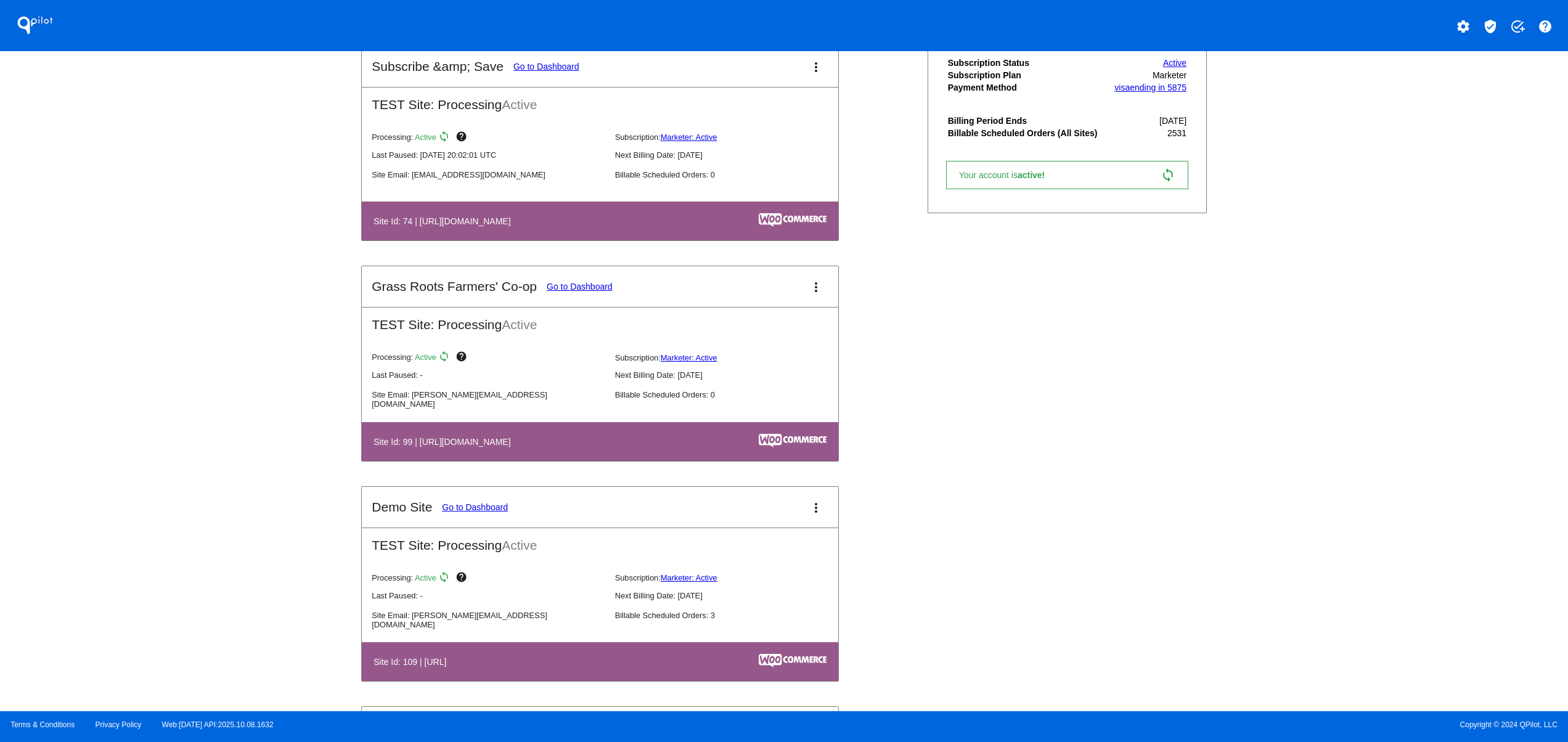
click at [647, 671] on table "Site Id: 109 | [URL]" at bounding box center [600, 661] width 476 height 39
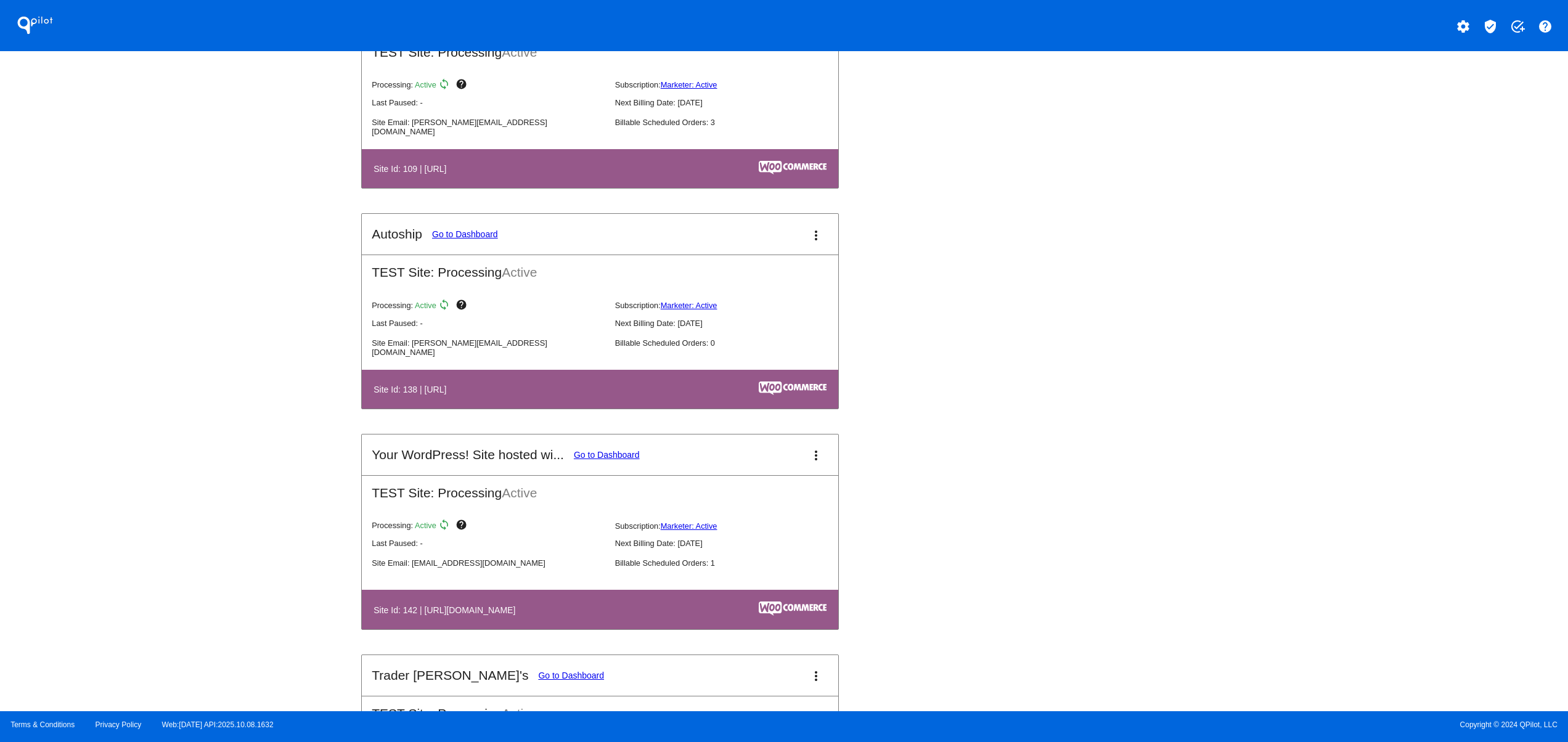
scroll to position [1973, 0]
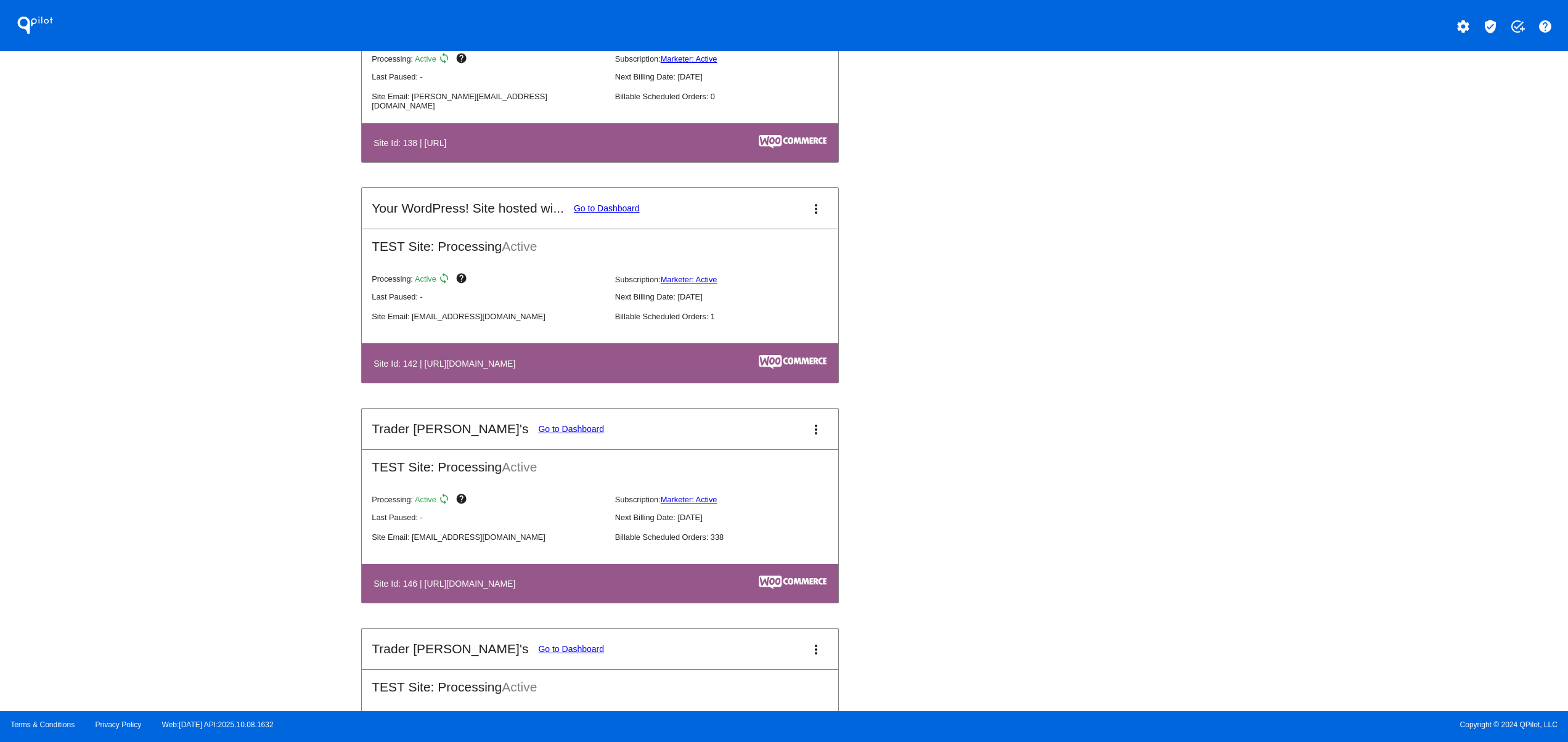
drag, startPoint x: 402, startPoint y: 601, endPoint x: 663, endPoint y: 601, distance: 261.0
click at [663, 592] on th "Site Id: 146 | [URL][DOMAIN_NAME]" at bounding box center [527, 583] width 310 height 16
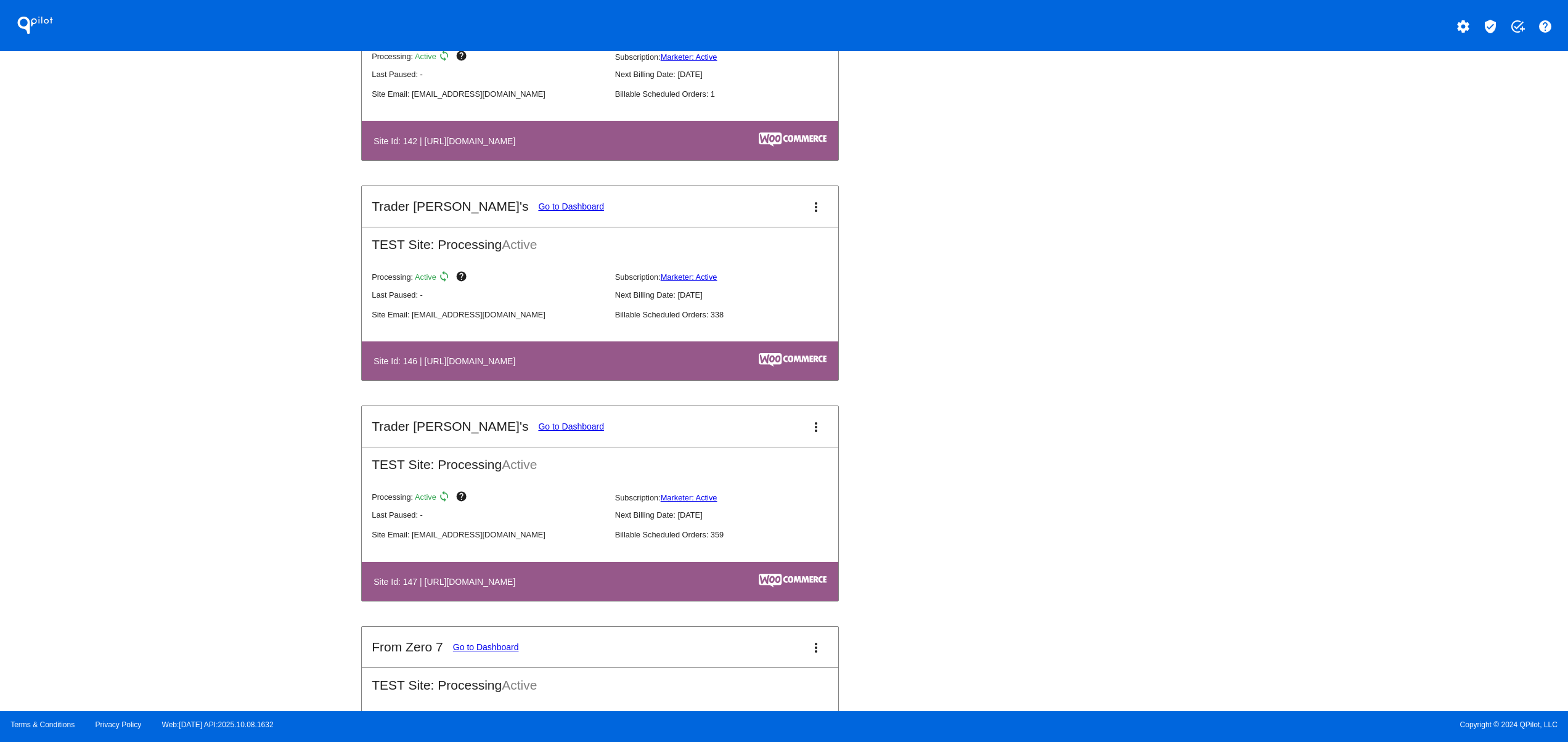
scroll to position [2219, 0]
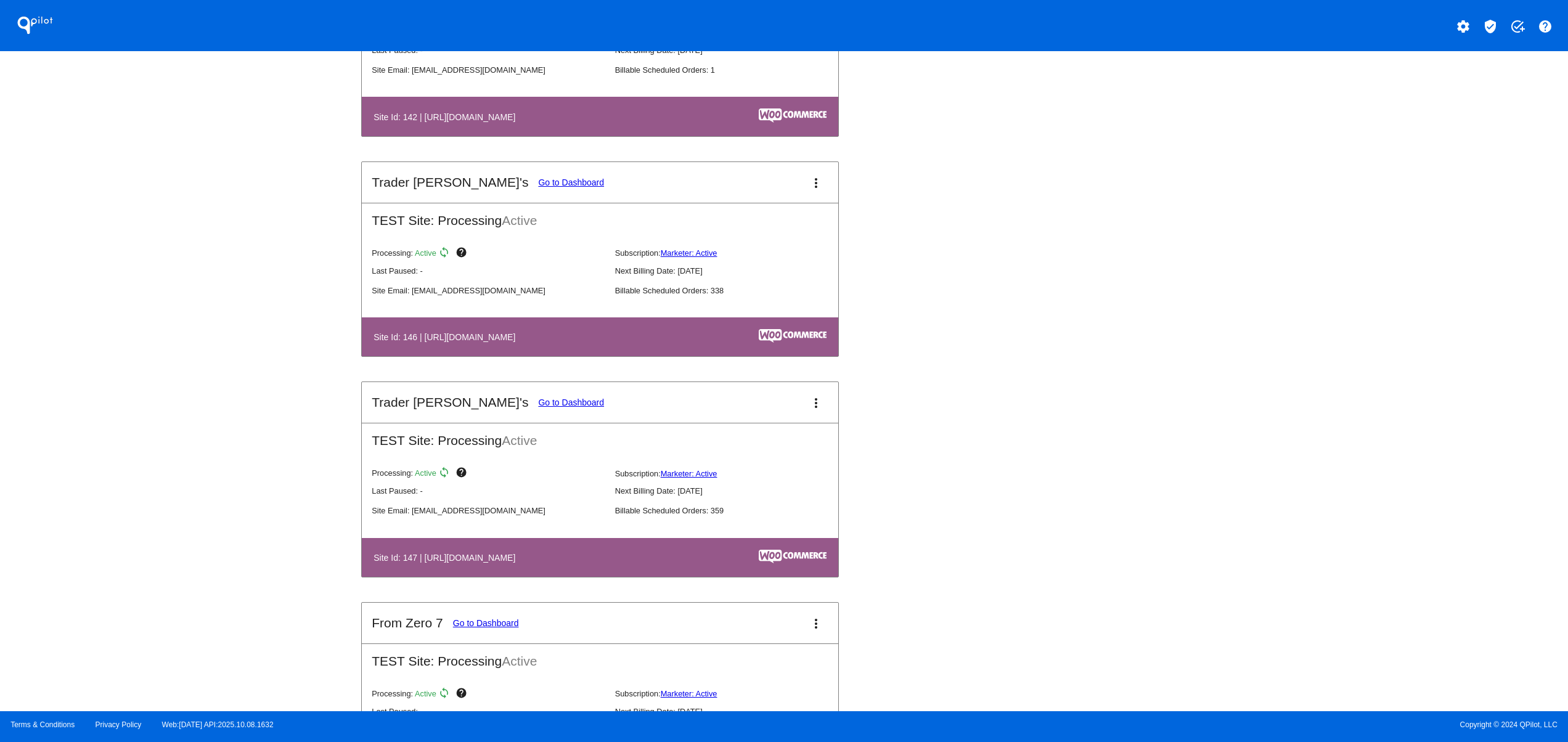
drag, startPoint x: 585, startPoint y: 572, endPoint x: 352, endPoint y: 570, distance: 233.0
click at [352, 570] on div "QPilot settings verified_user add_task help Connected Sites and Apps Get Starte…" at bounding box center [784, 356] width 1568 height 712
click at [242, 592] on div "QPilot settings verified_user add_task help Connected Sites and Apps Get Starte…" at bounding box center [784, 356] width 1568 height 712
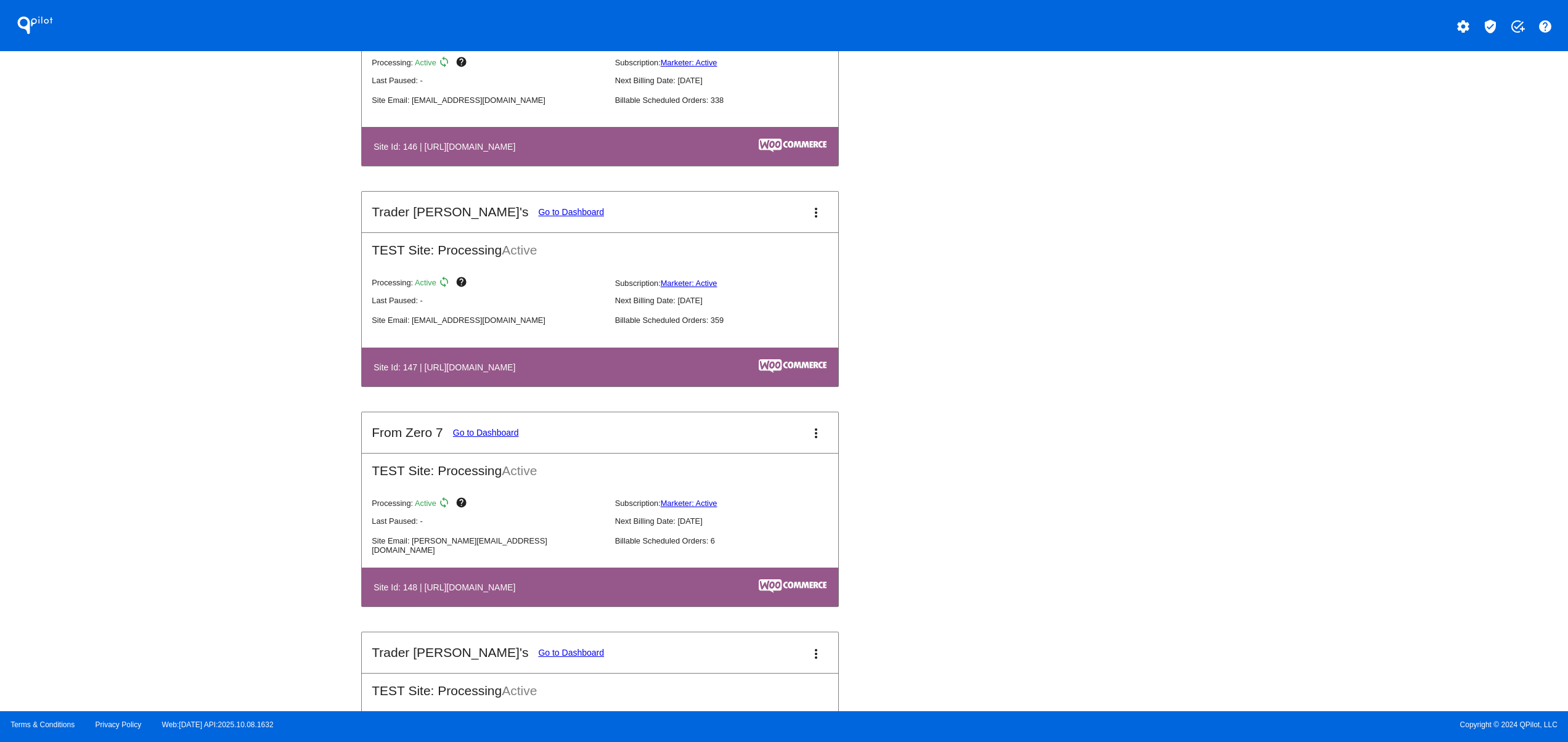
scroll to position [2466, 0]
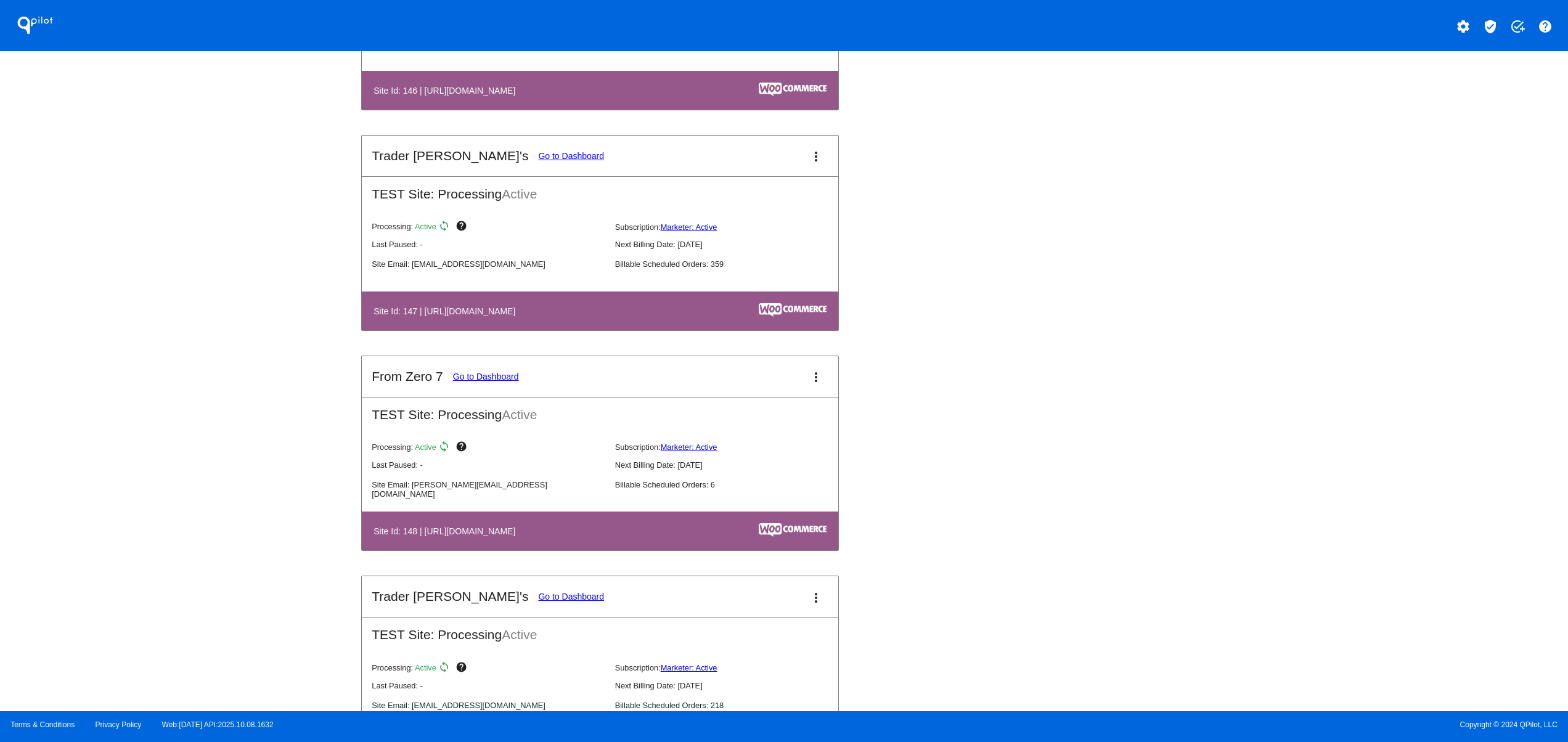
drag, startPoint x: 417, startPoint y: 547, endPoint x: 586, endPoint y: 542, distance: 169.1
click at [586, 540] on th "Site Id: 148 | [URL][DOMAIN_NAME]" at bounding box center [527, 531] width 310 height 16
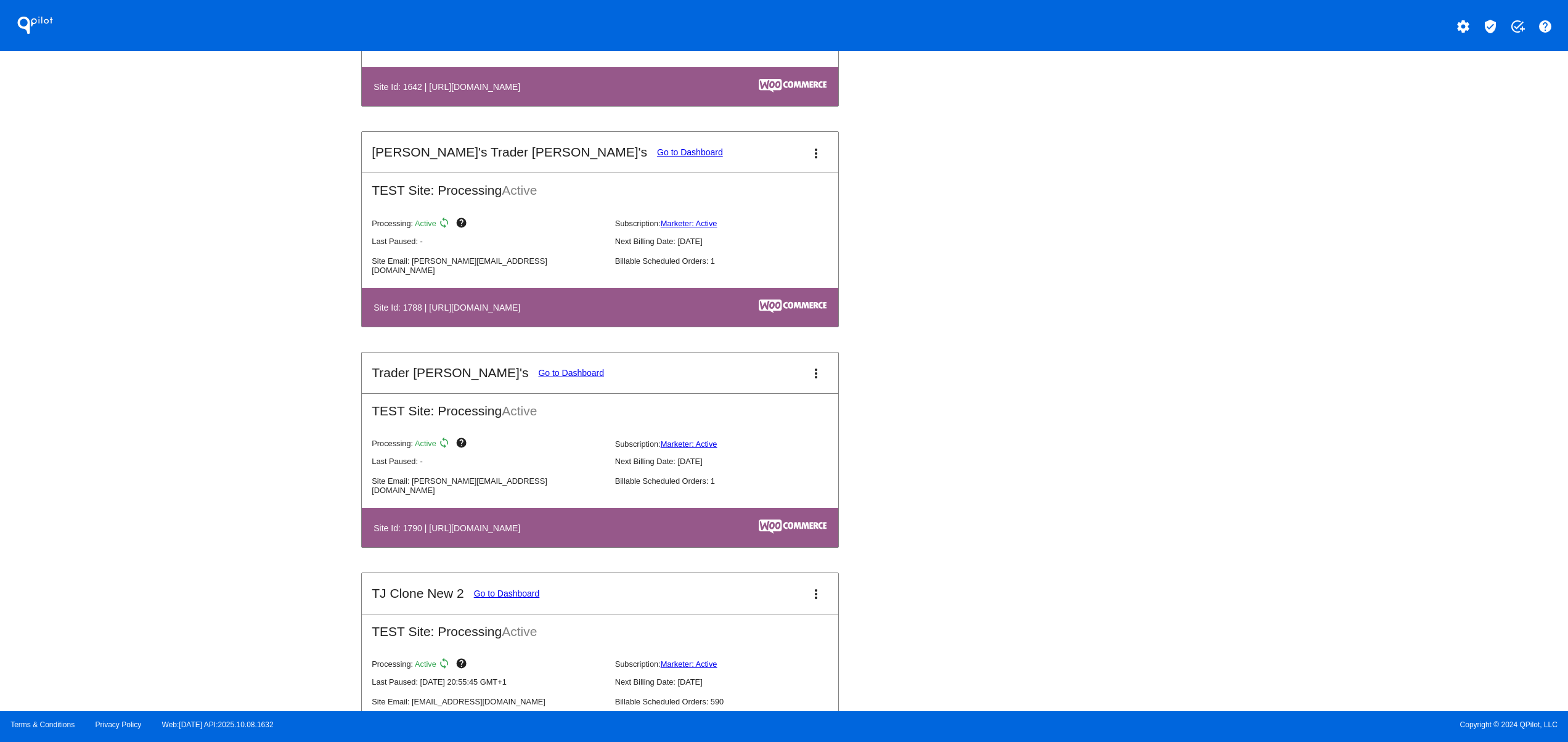
scroll to position [6412, 0]
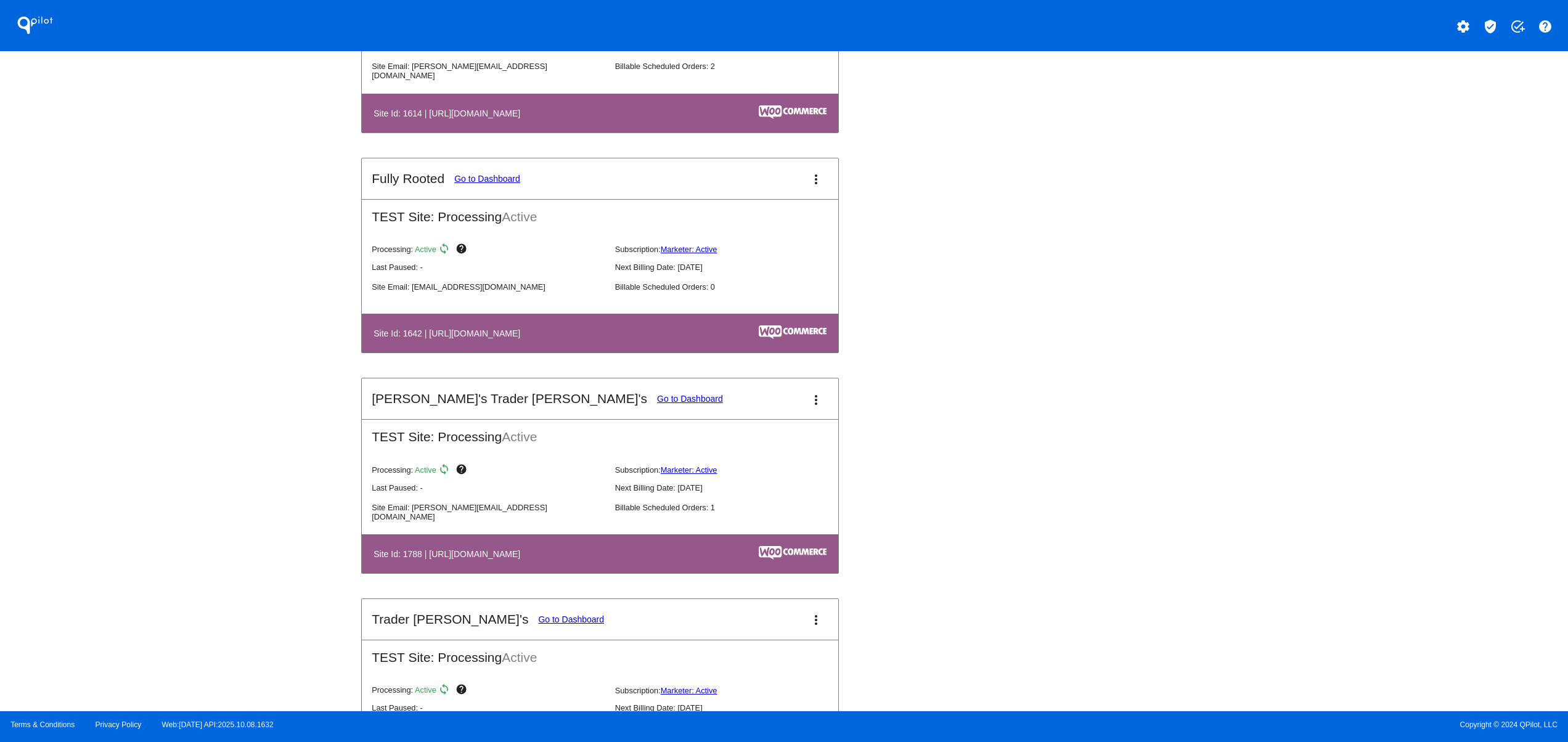
drag, startPoint x: 413, startPoint y: 368, endPoint x: 621, endPoint y: 368, distance: 208.0
click at [621, 342] on th "Site Id: 1642 | [URL][DOMAIN_NAME]" at bounding box center [529, 333] width 312 height 16
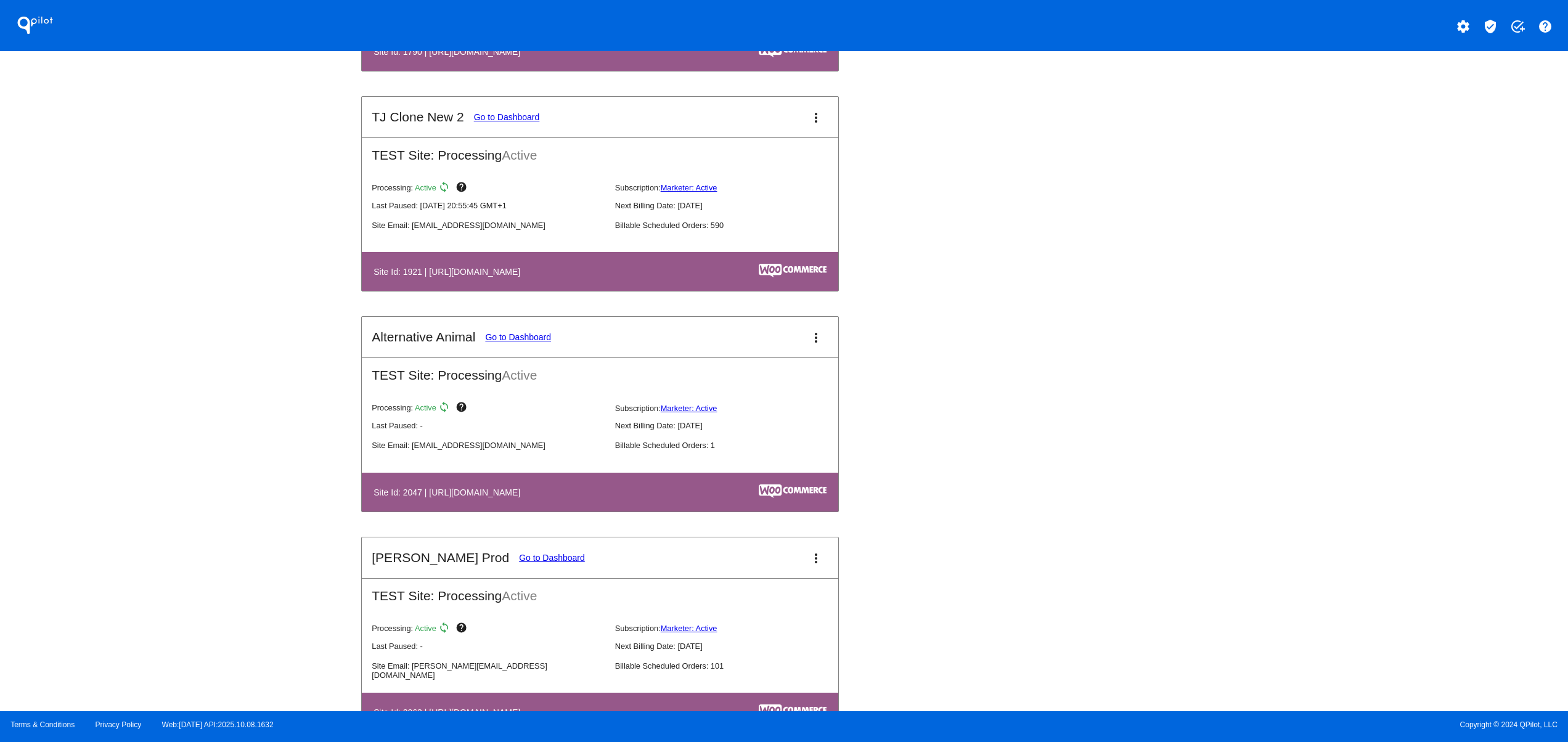
scroll to position [7152, 0]
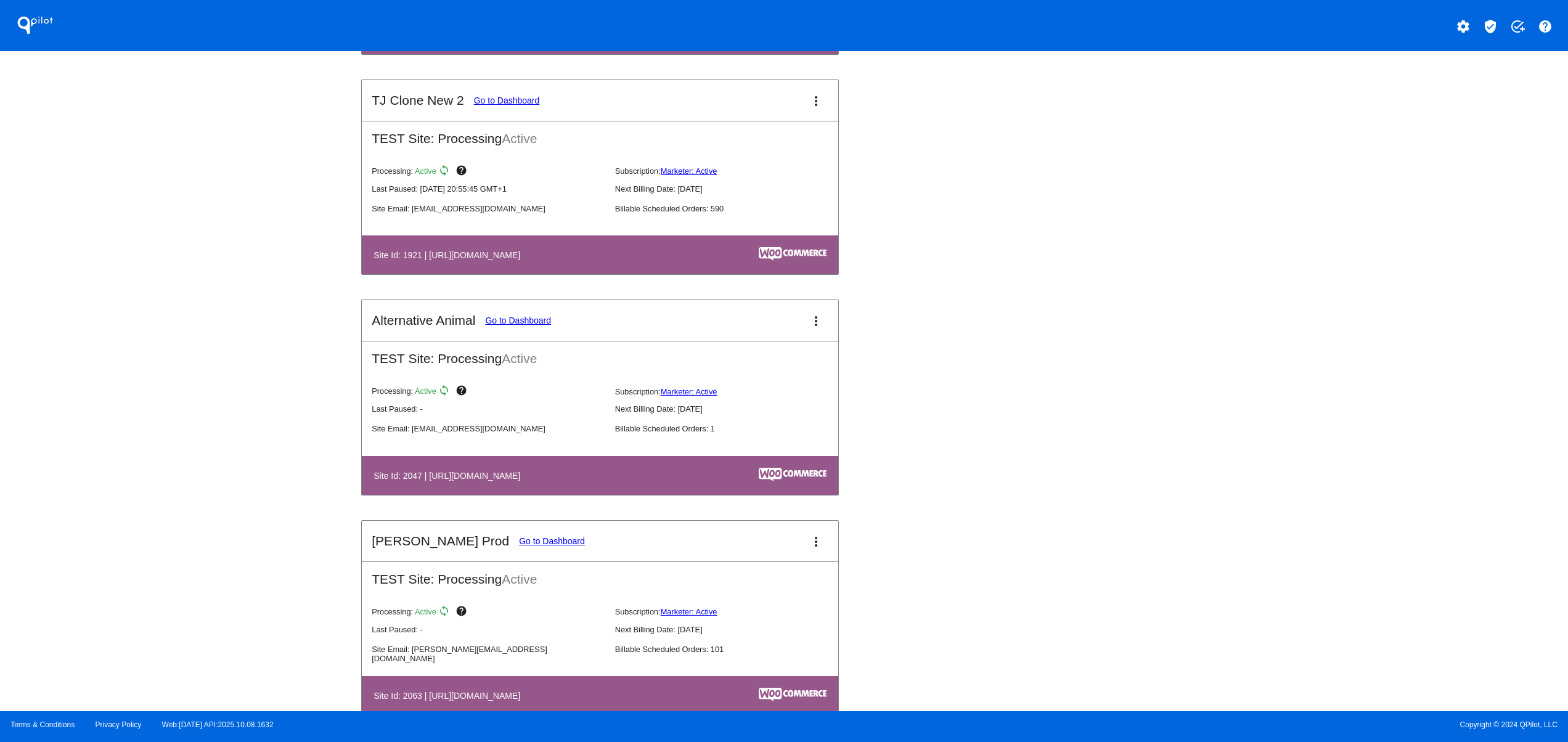
drag, startPoint x: 438, startPoint y: 284, endPoint x: 527, endPoint y: 284, distance: 89.0
click at [527, 274] on table "Site Id: 1921 | [URL][DOMAIN_NAME]" at bounding box center [600, 255] width 476 height 39
drag, startPoint x: 396, startPoint y: 292, endPoint x: 601, endPoint y: 293, distance: 205.0
click at [601, 263] on th "Site Id: 1921 | [URL][DOMAIN_NAME]" at bounding box center [529, 255] width 312 height 16
click at [517, 108] on mat-card-title "TJ Clone New 2 Go to Dashboard" at bounding box center [455, 100] width 168 height 15
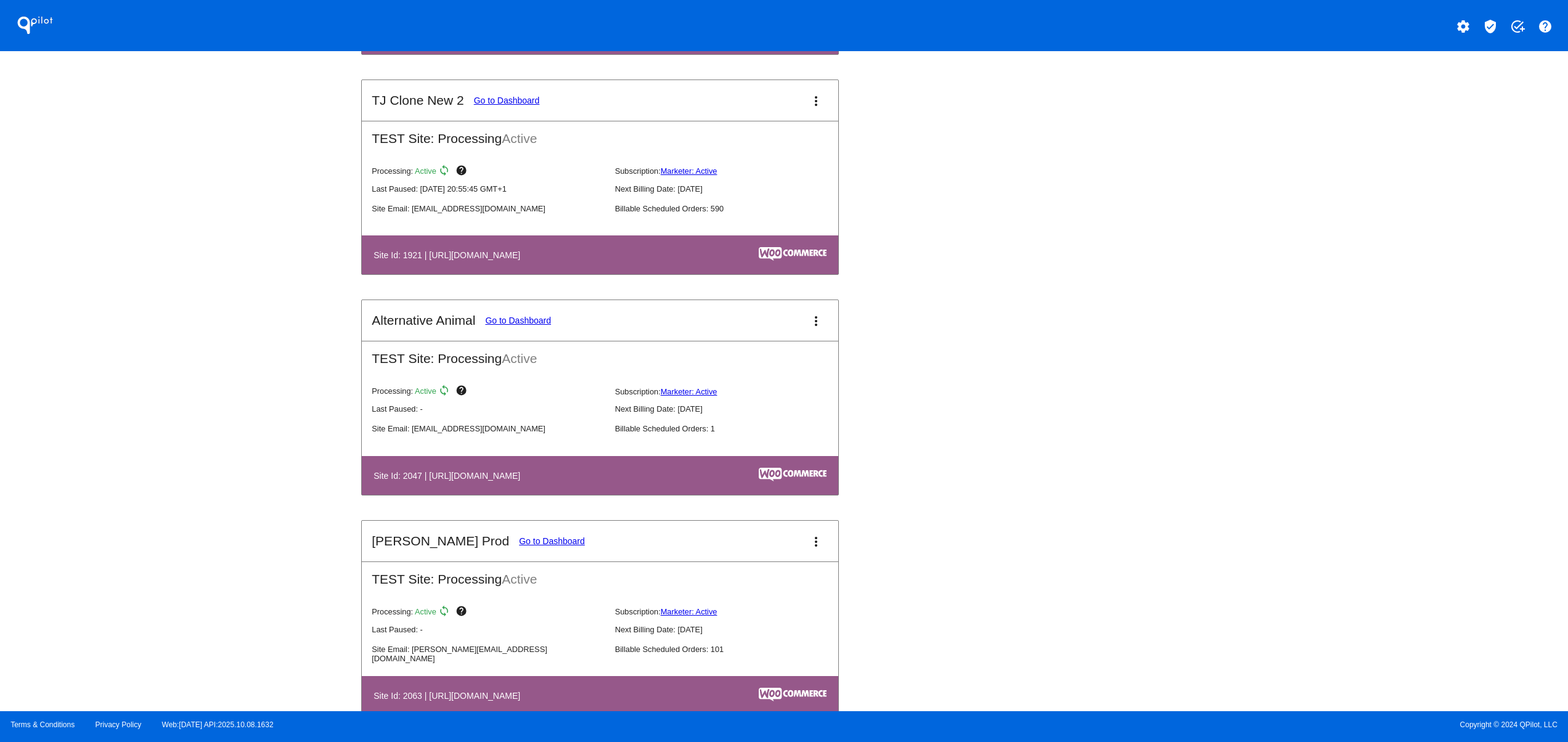
click at [516, 108] on mat-card-title "TJ Clone New 2 Go to Dashboard" at bounding box center [455, 100] width 168 height 15
click at [512, 105] on link "Go to Dashboard" at bounding box center [507, 100] width 66 height 10
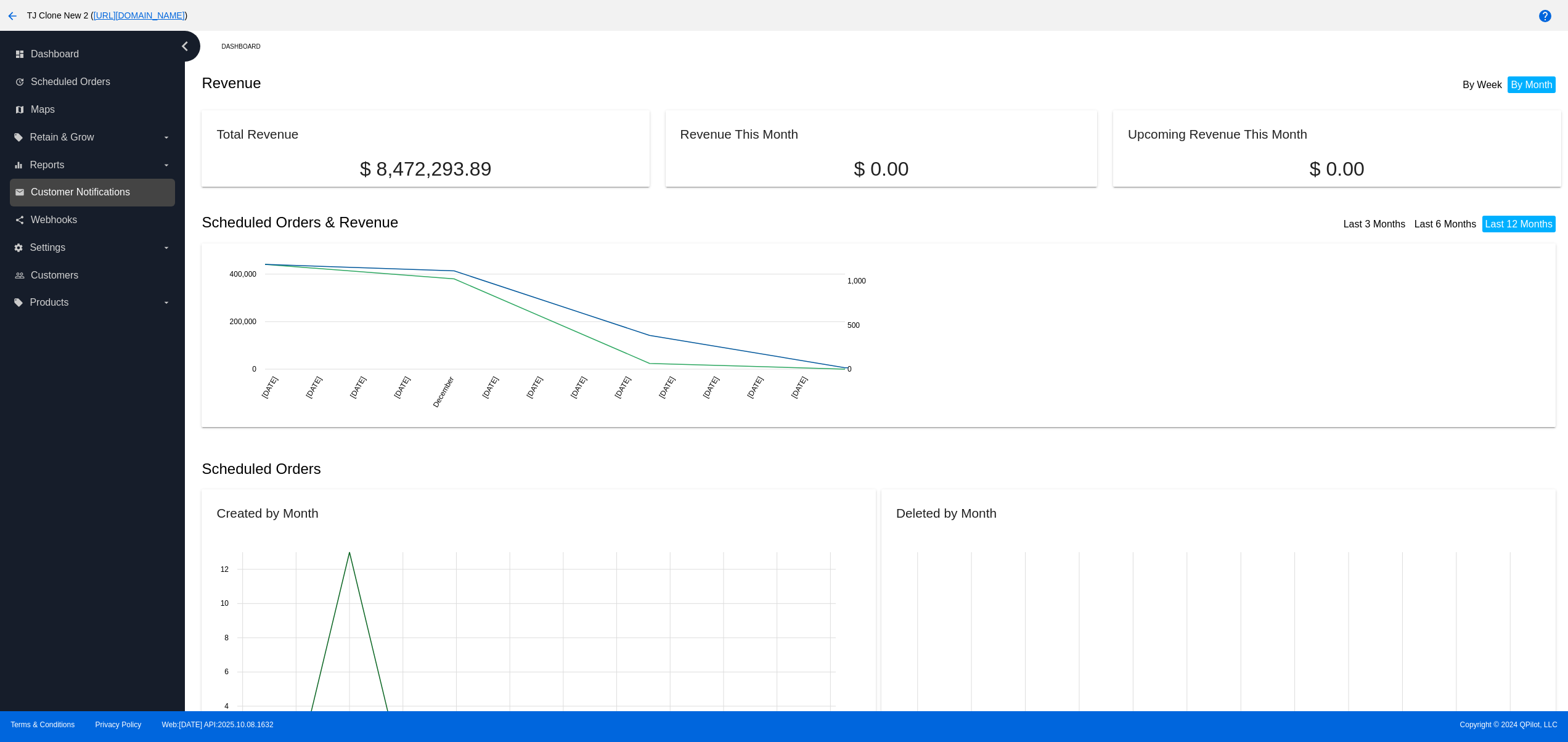
click at [85, 191] on span "Customer Notifications" at bounding box center [80, 192] width 99 height 12
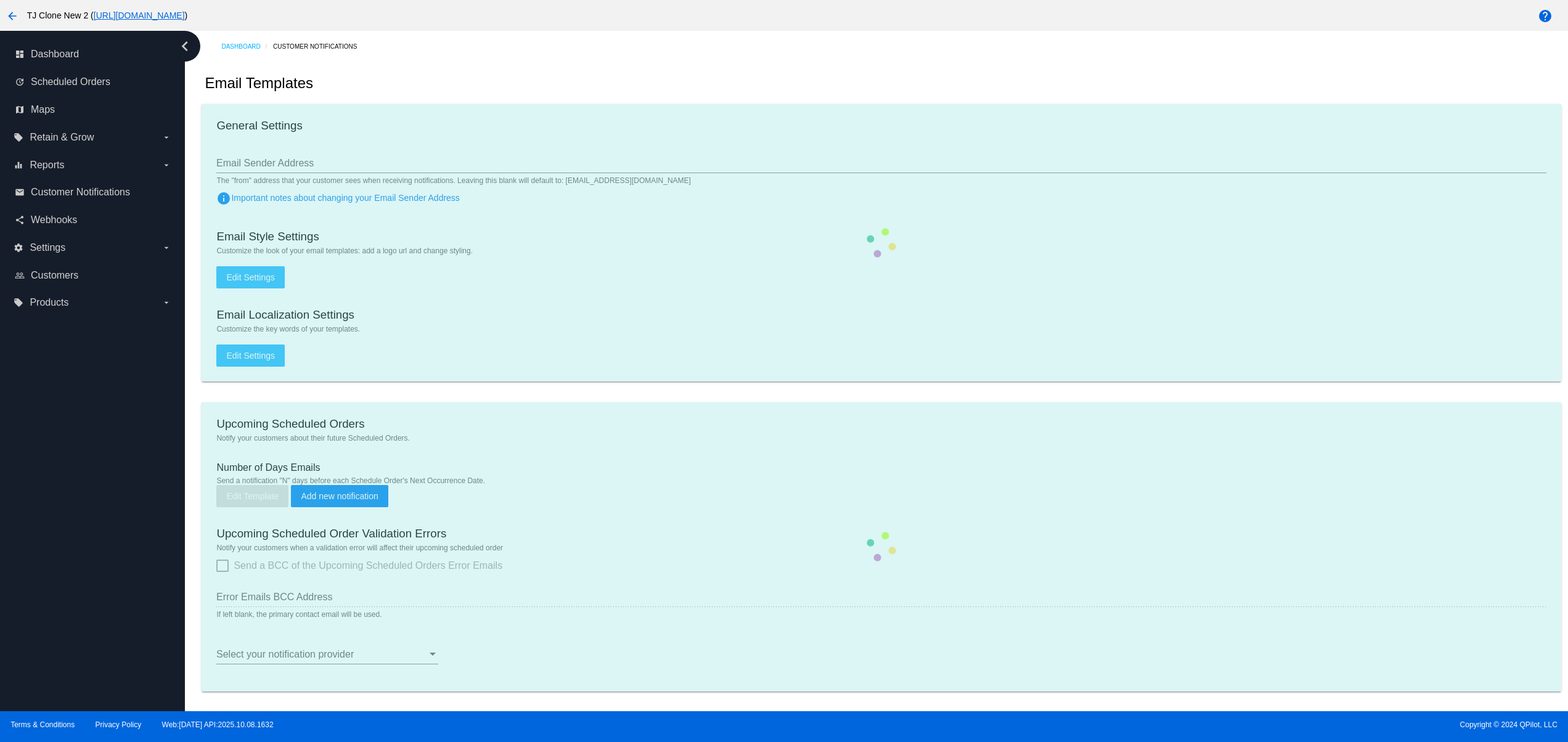
type input "[EMAIL_ADDRESS][DOMAIN_NAME]"
checkbox input "true"
type input "2"
checkbox input "true"
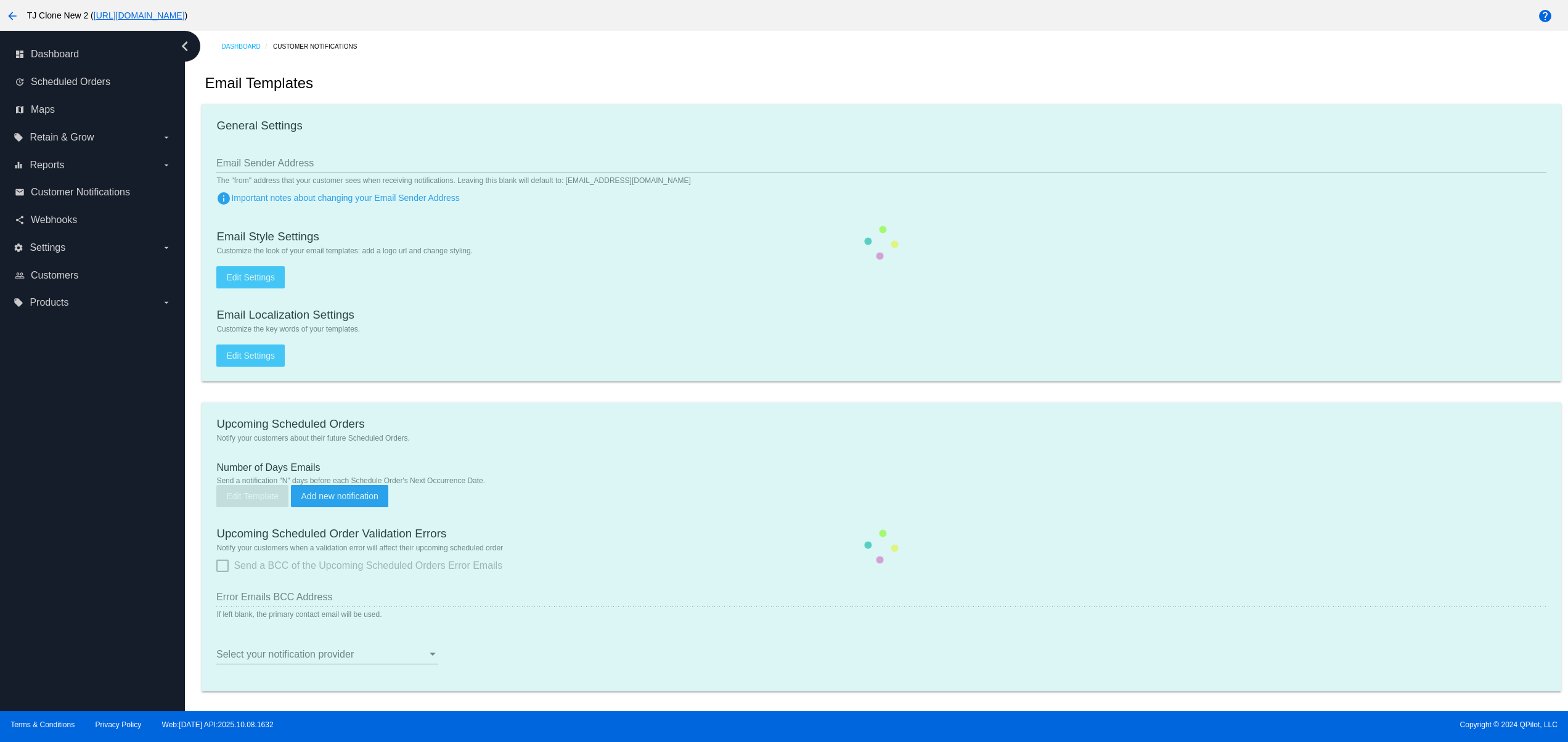
checkbox input "true"
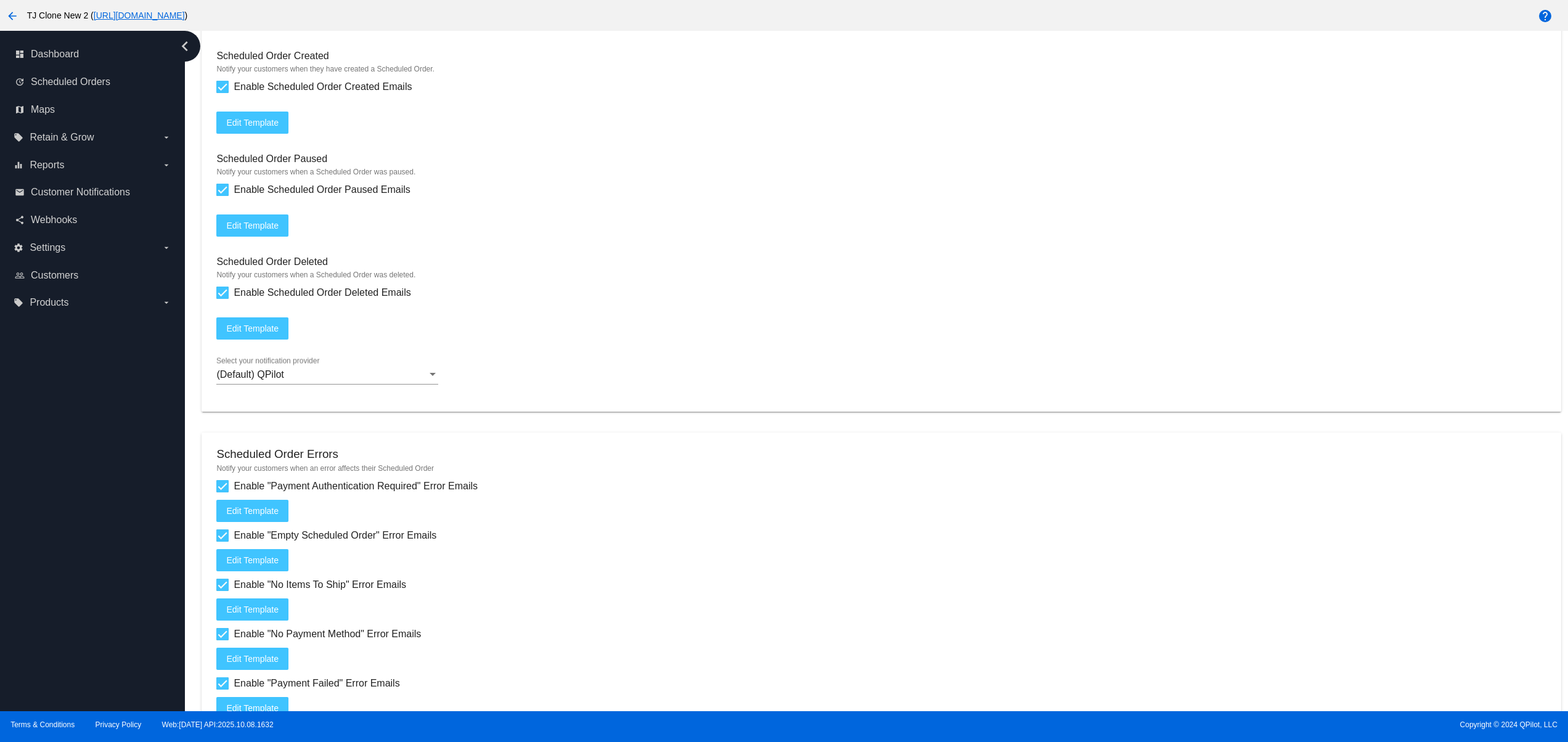
scroll to position [1374, 0]
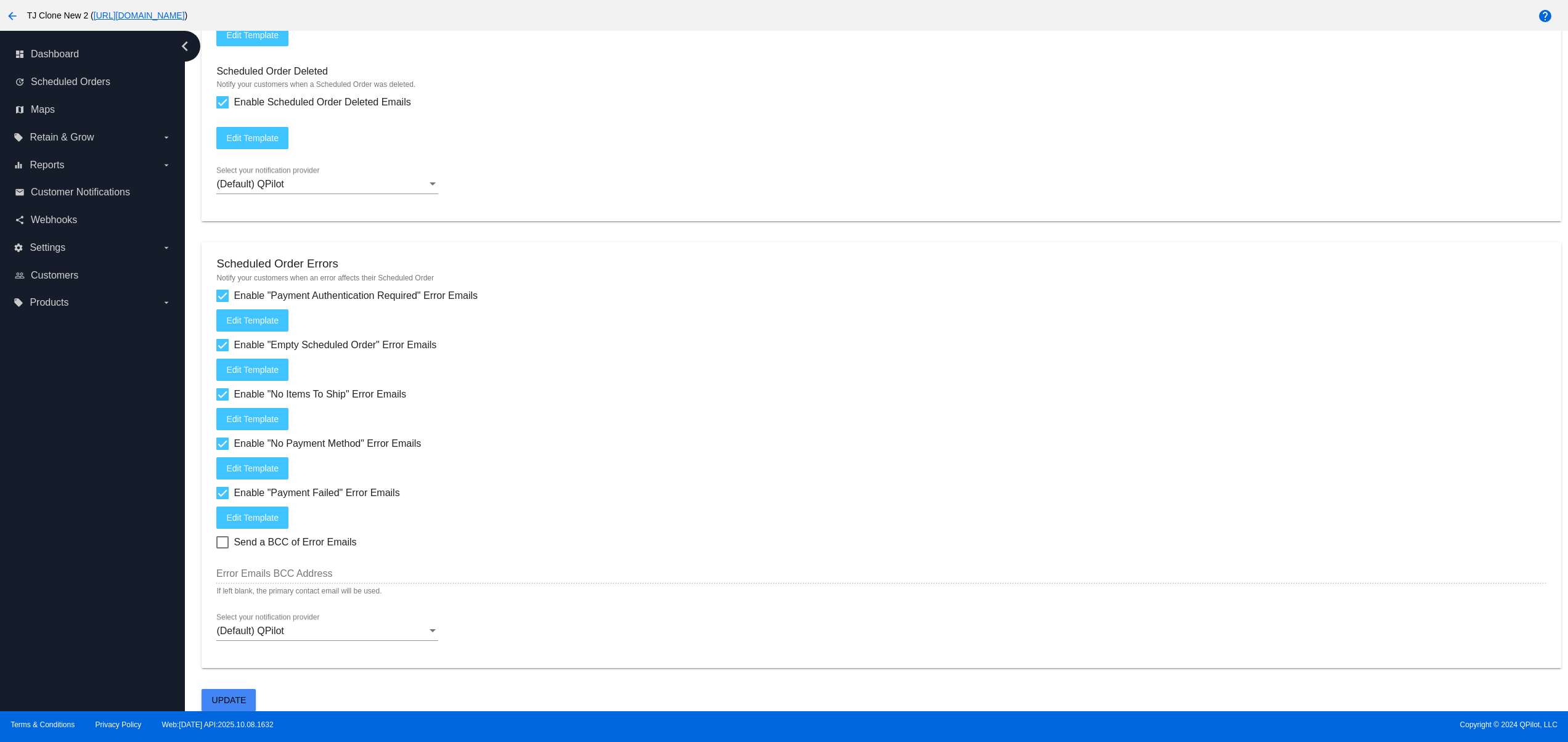
click at [273, 611] on mat-card "Scheduled Order Errors Notify your customers when an error affects their Schedu…" at bounding box center [881, 455] width 1359 height 426
click at [275, 615] on div "(Default) QPilot Select your notification provider" at bounding box center [327, 628] width 222 height 28
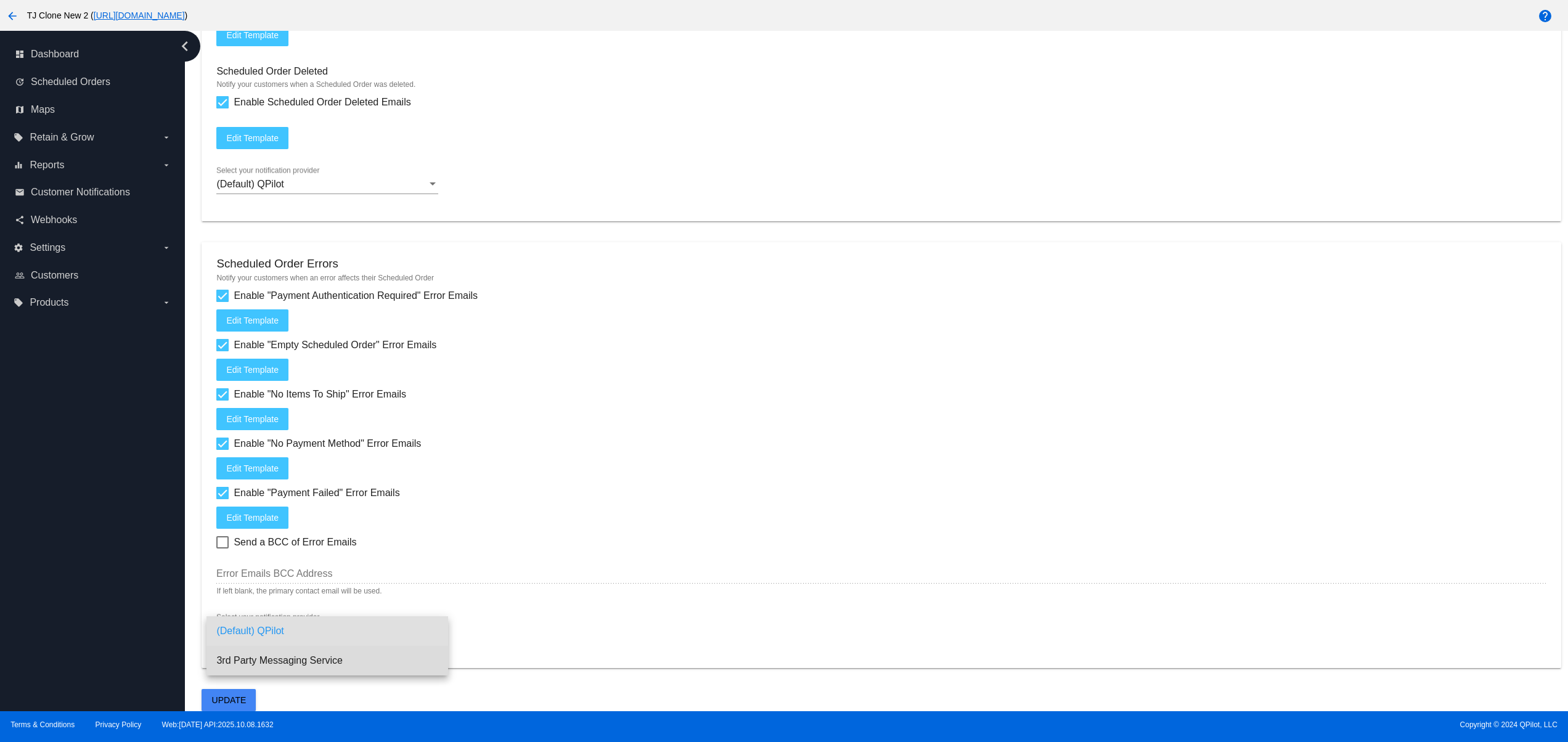
click at [316, 655] on span "3rd Party Messaging Service" at bounding box center [327, 661] width 222 height 30
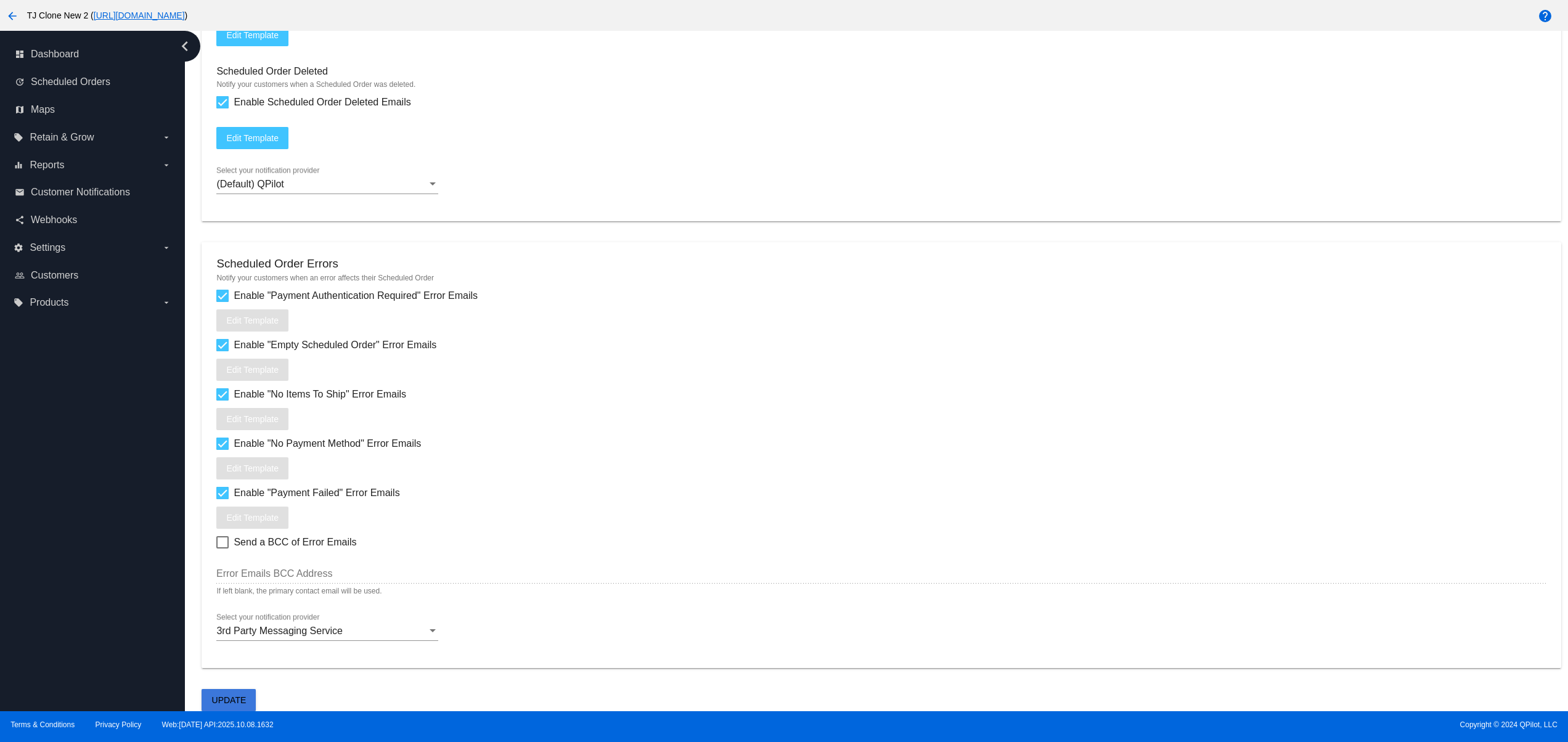
click at [217, 693] on button "Update" at bounding box center [228, 700] width 54 height 22
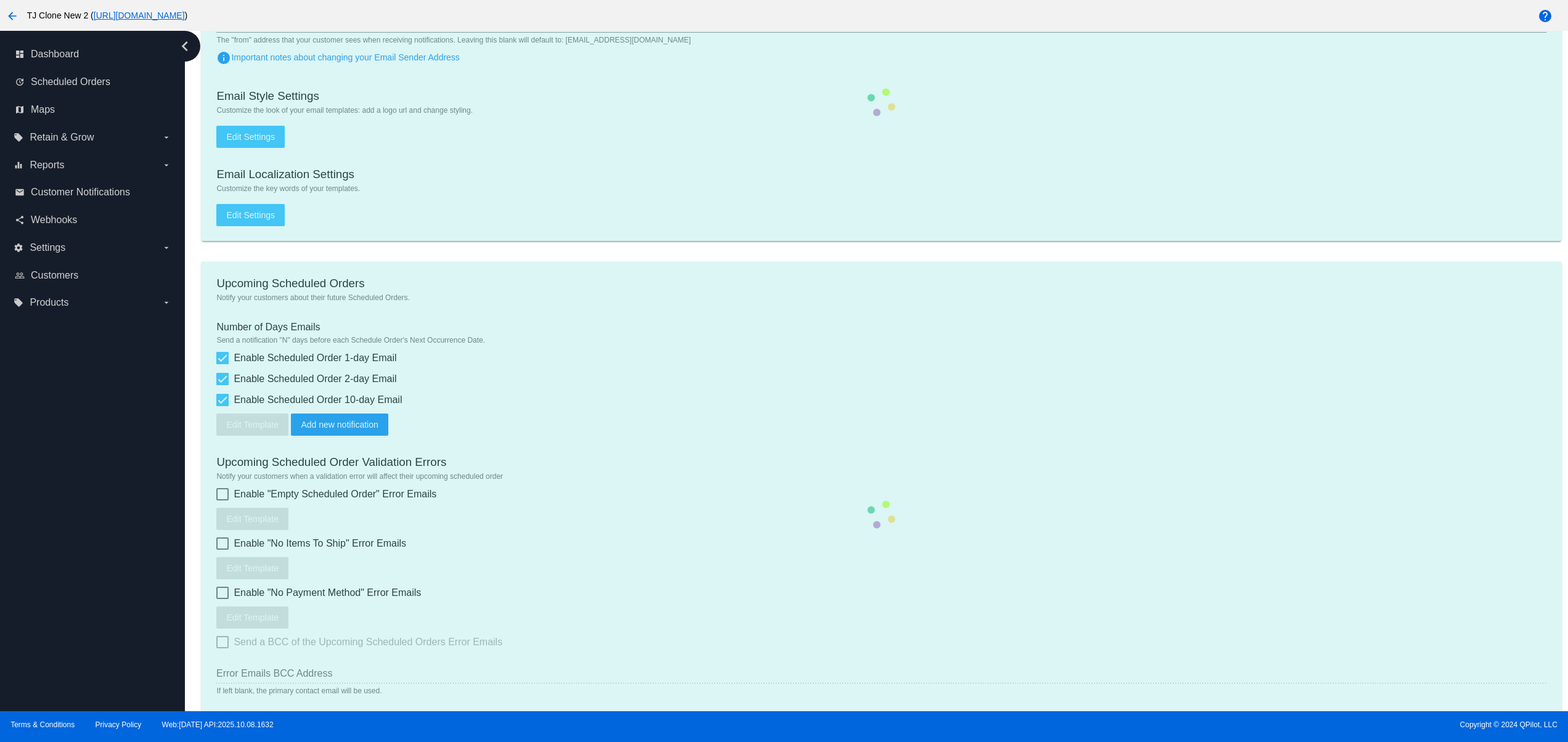
scroll to position [0, 0]
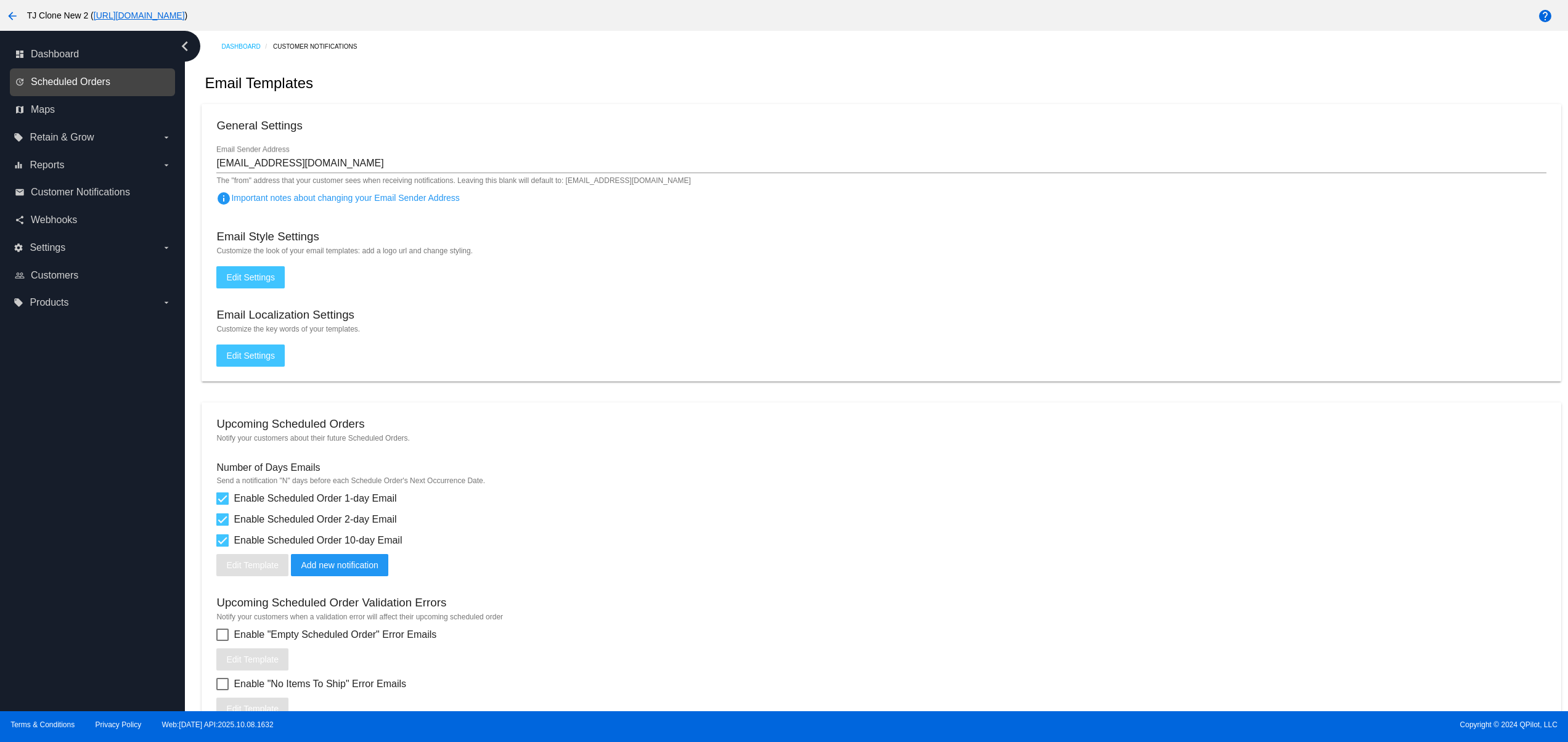
click at [85, 88] on span "Scheduled Orders" at bounding box center [71, 82] width 80 height 12
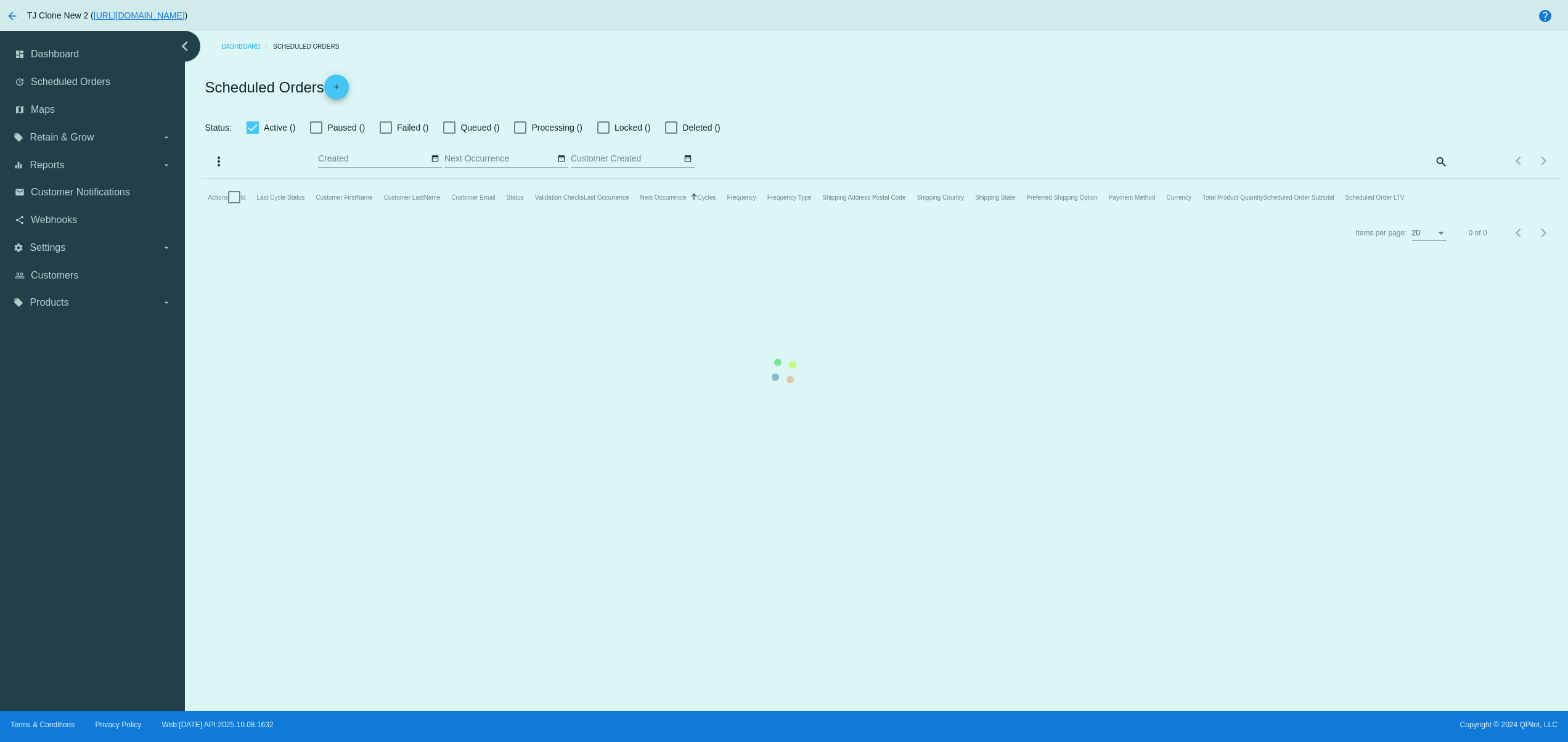
checkbox input "false"
type input "[DATE] - [DATE]"
click at [327, 90] on link "add" at bounding box center [337, 87] width 25 height 25
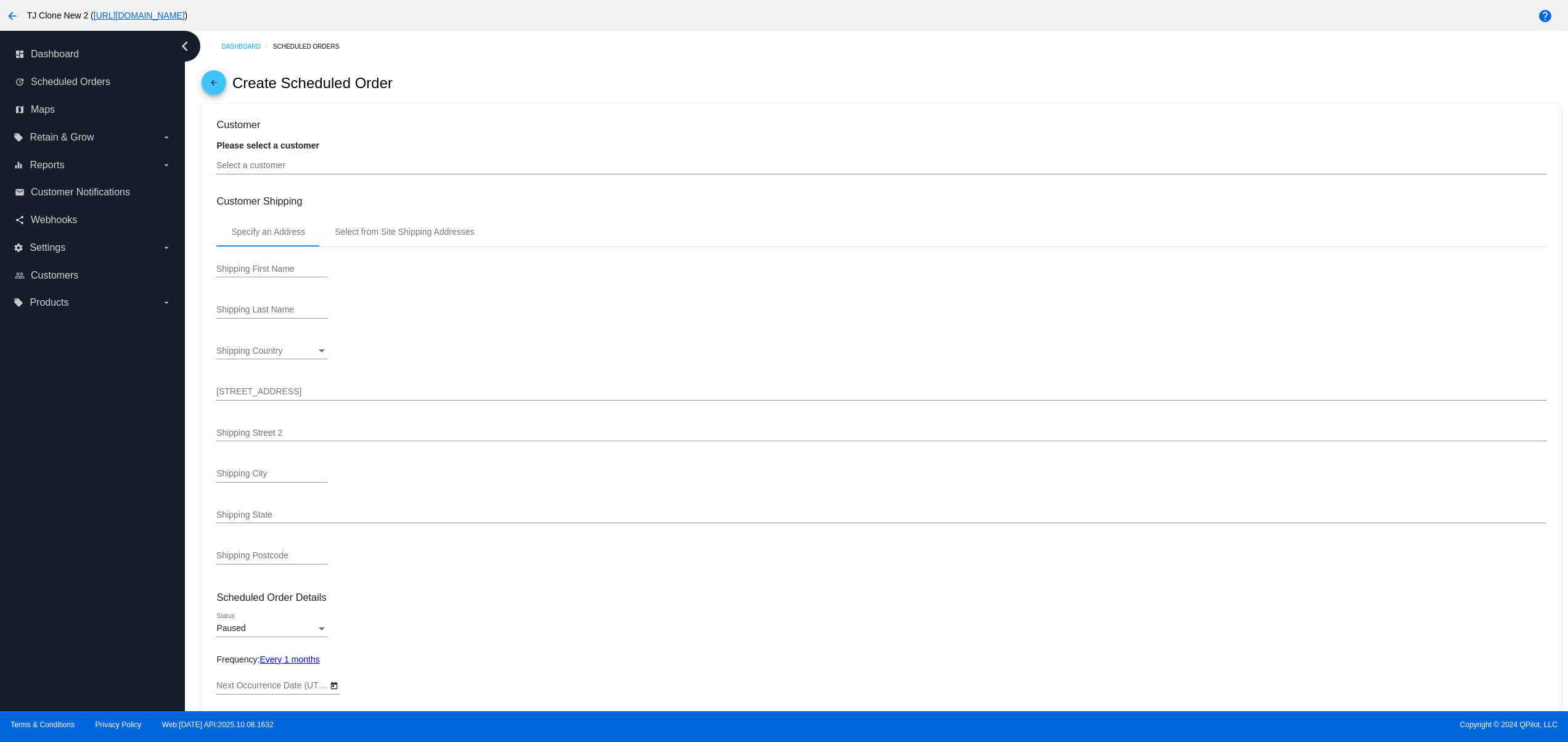
type input "[DATE]"
click at [341, 159] on div "Select a customer" at bounding box center [881, 162] width 1329 height 24
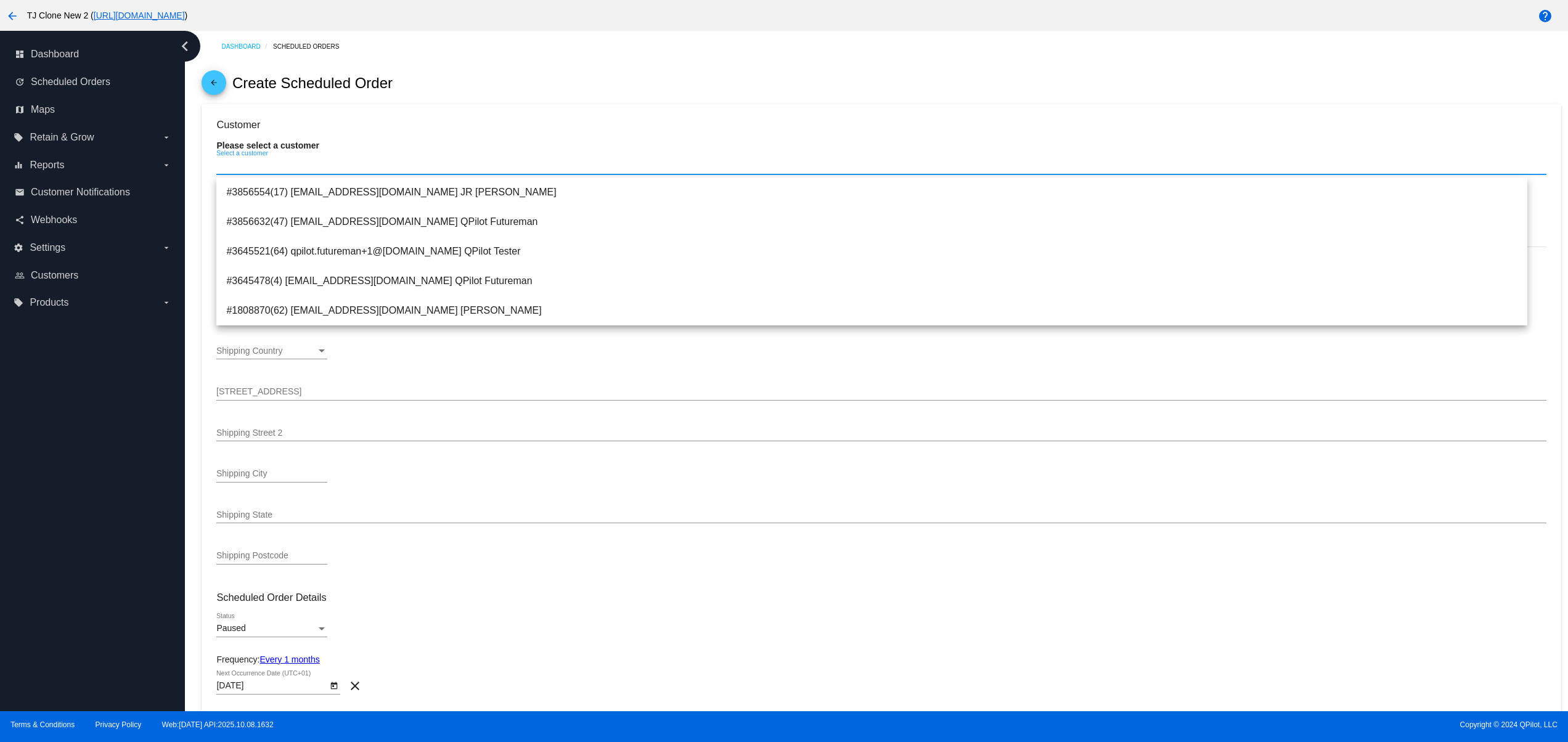
paste input "[EMAIL_ADDRESS][DOMAIN_NAME]"
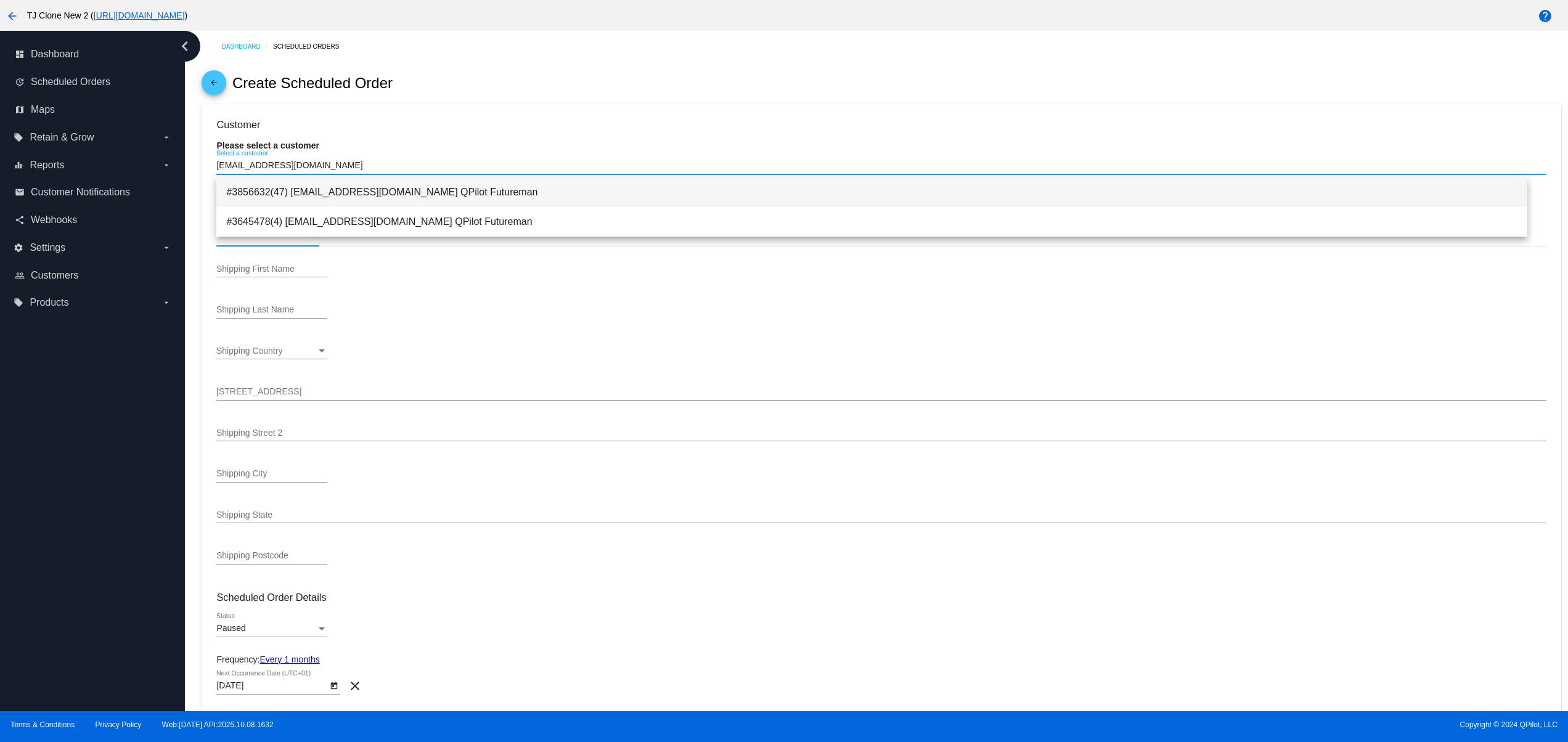
type input "[EMAIL_ADDRESS][DOMAIN_NAME]"
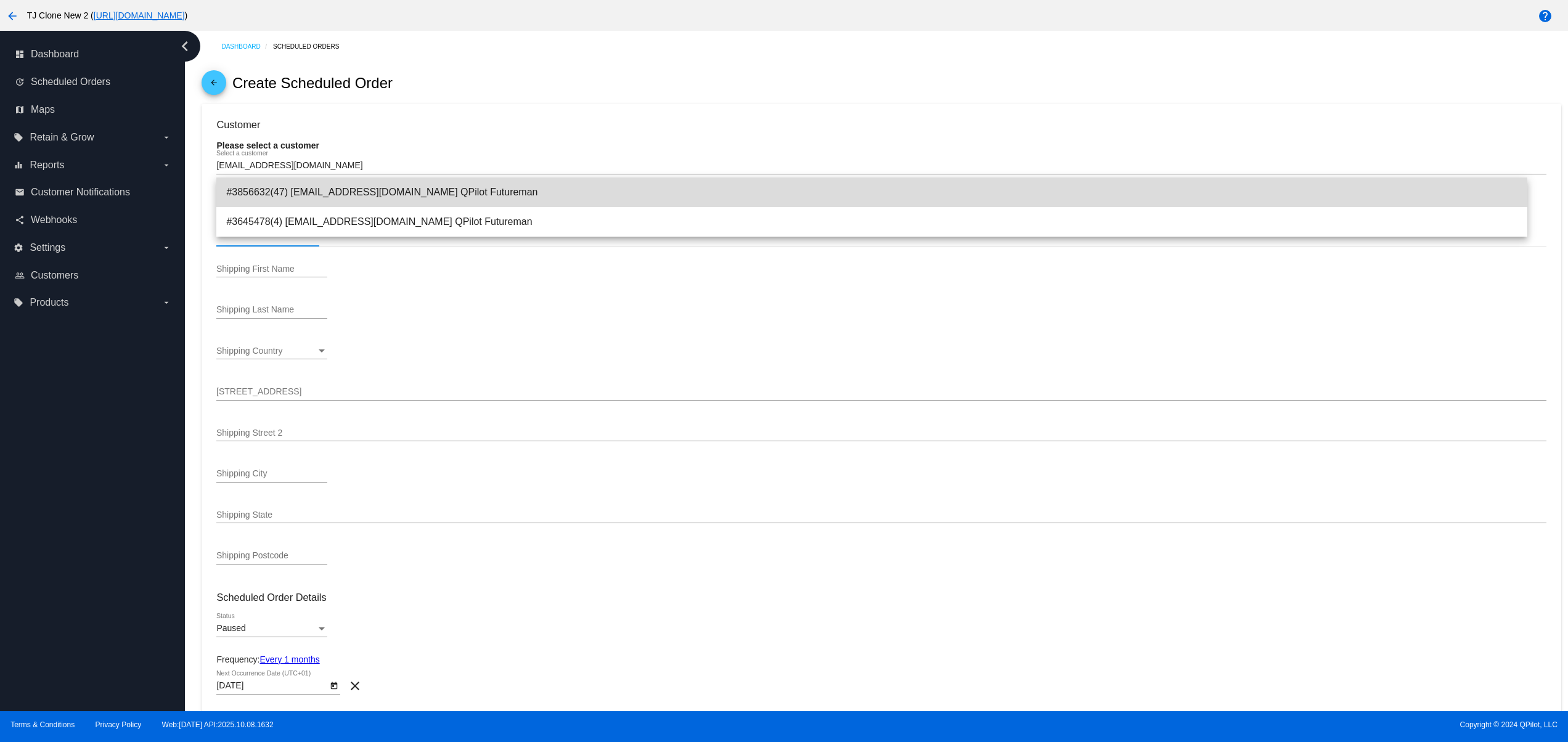
click at [365, 191] on span "#3856632(47) [EMAIL_ADDRESS][DOMAIN_NAME] QPilot Futureman" at bounding box center [871, 192] width 1291 height 30
type input "QPilot"
type input "Futureman"
type input "1644 Platte St"
type input "ste. 400"
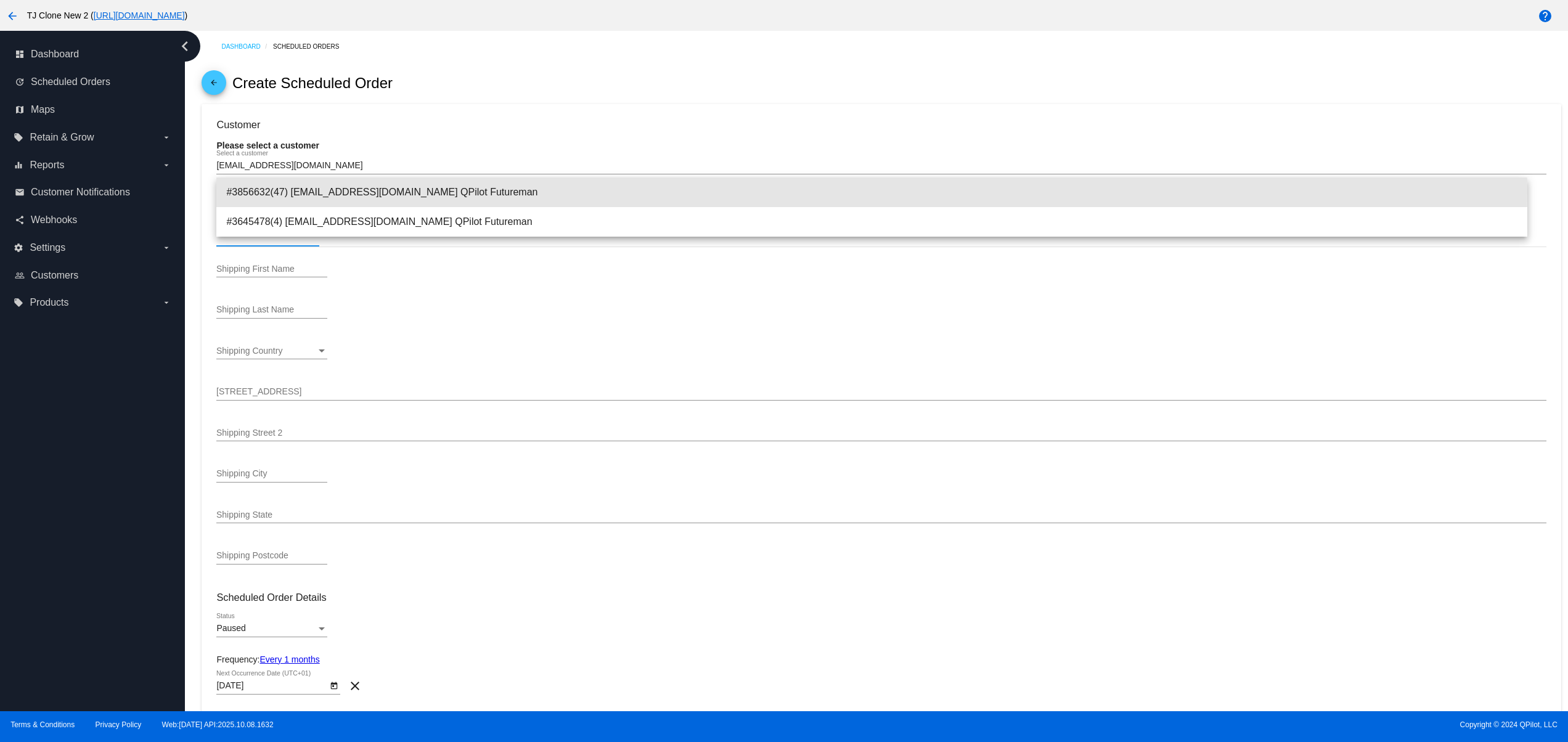
type input "[GEOGRAPHIC_DATA]"
type input "80202"
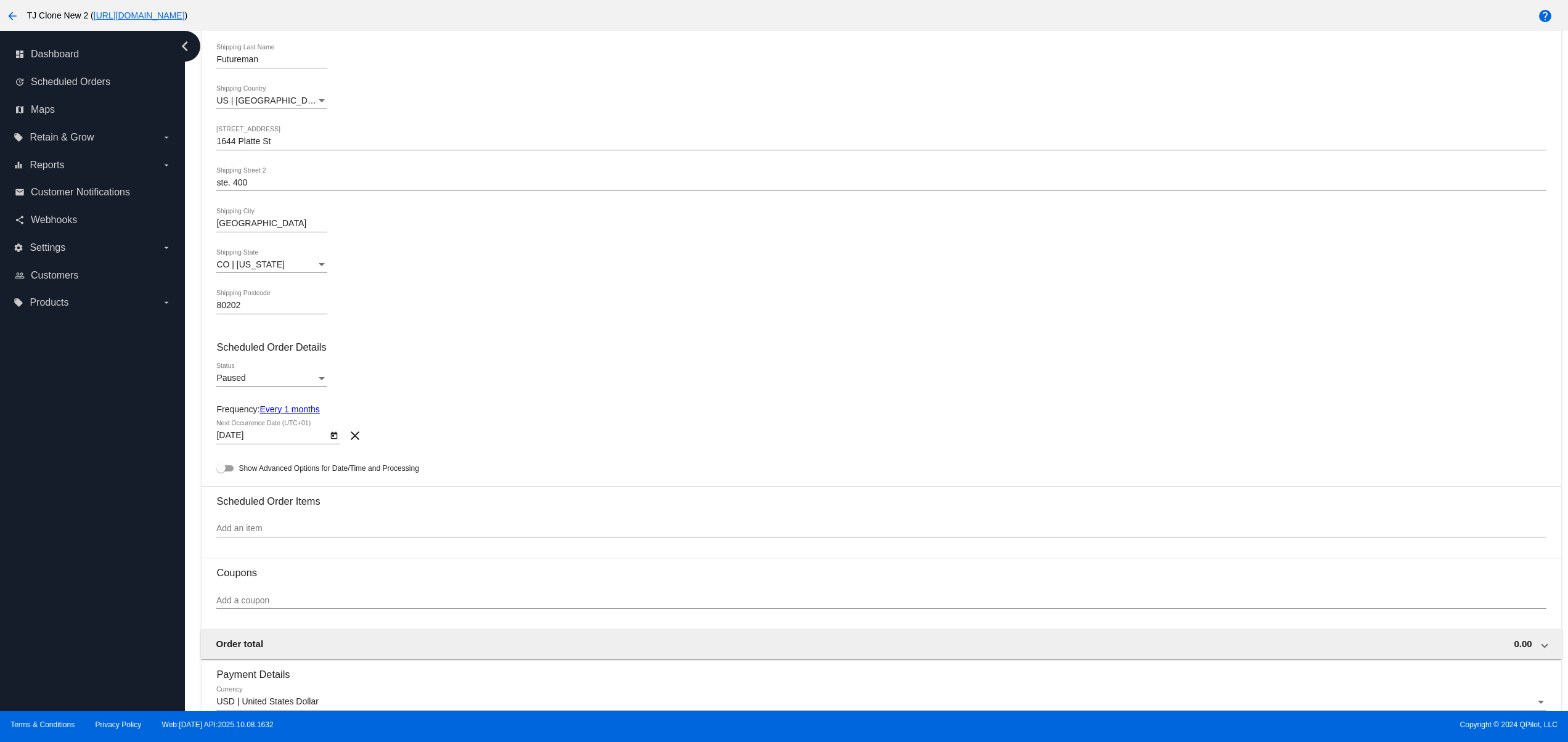
scroll to position [247, 0]
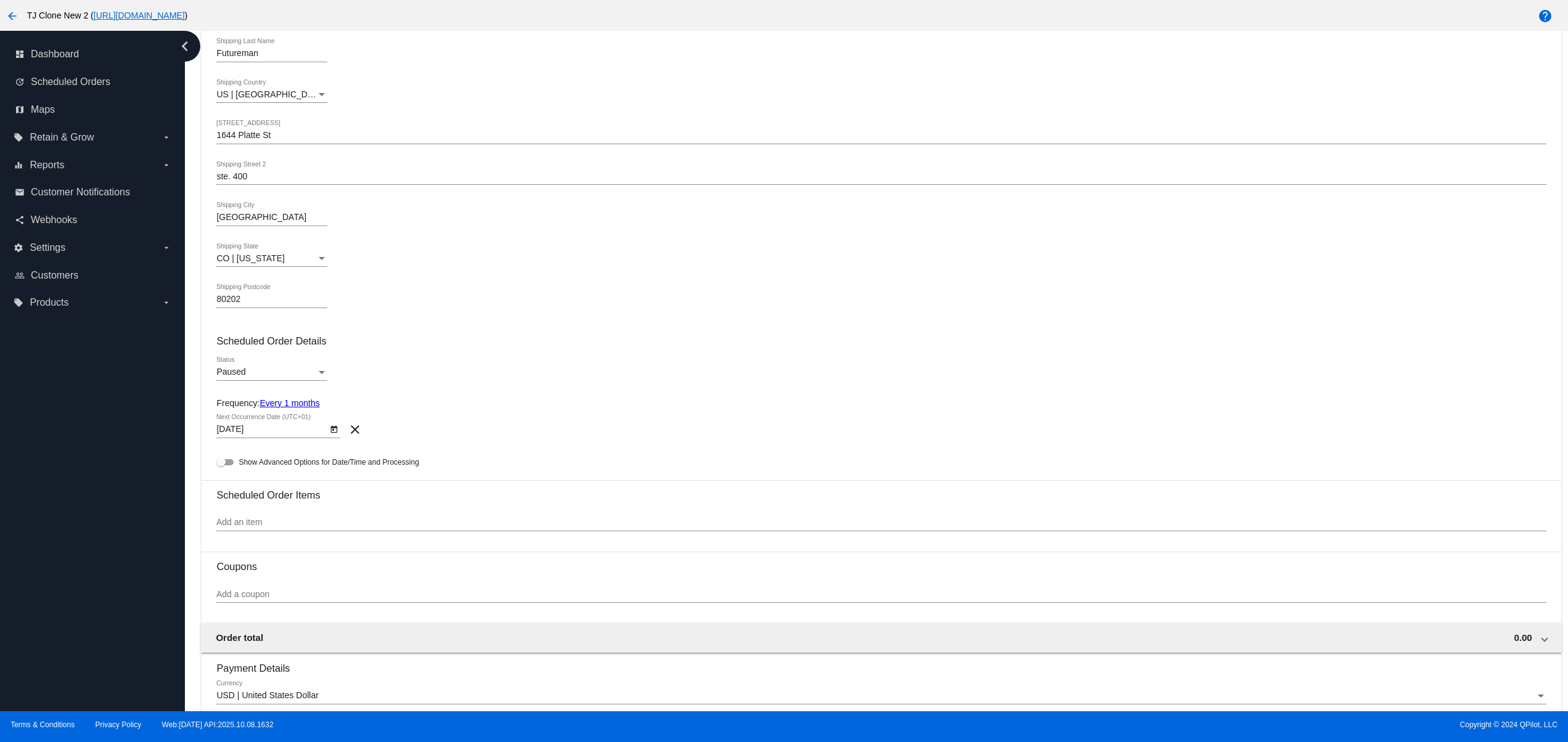
click at [278, 366] on div "Paused Status" at bounding box center [271, 368] width 111 height 24
click at [248, 348] on span "Active" at bounding box center [271, 352] width 111 height 26
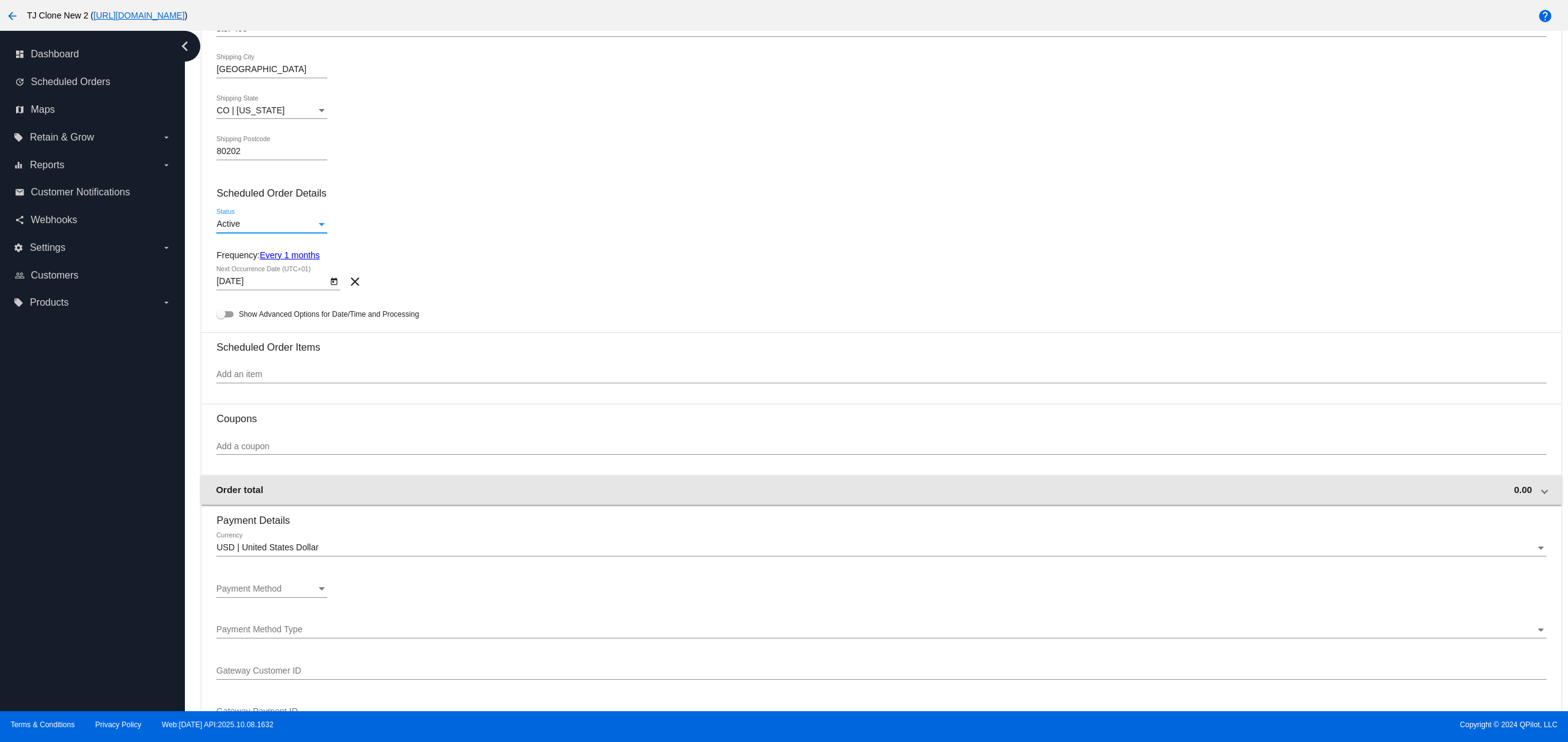
scroll to position [493, 0]
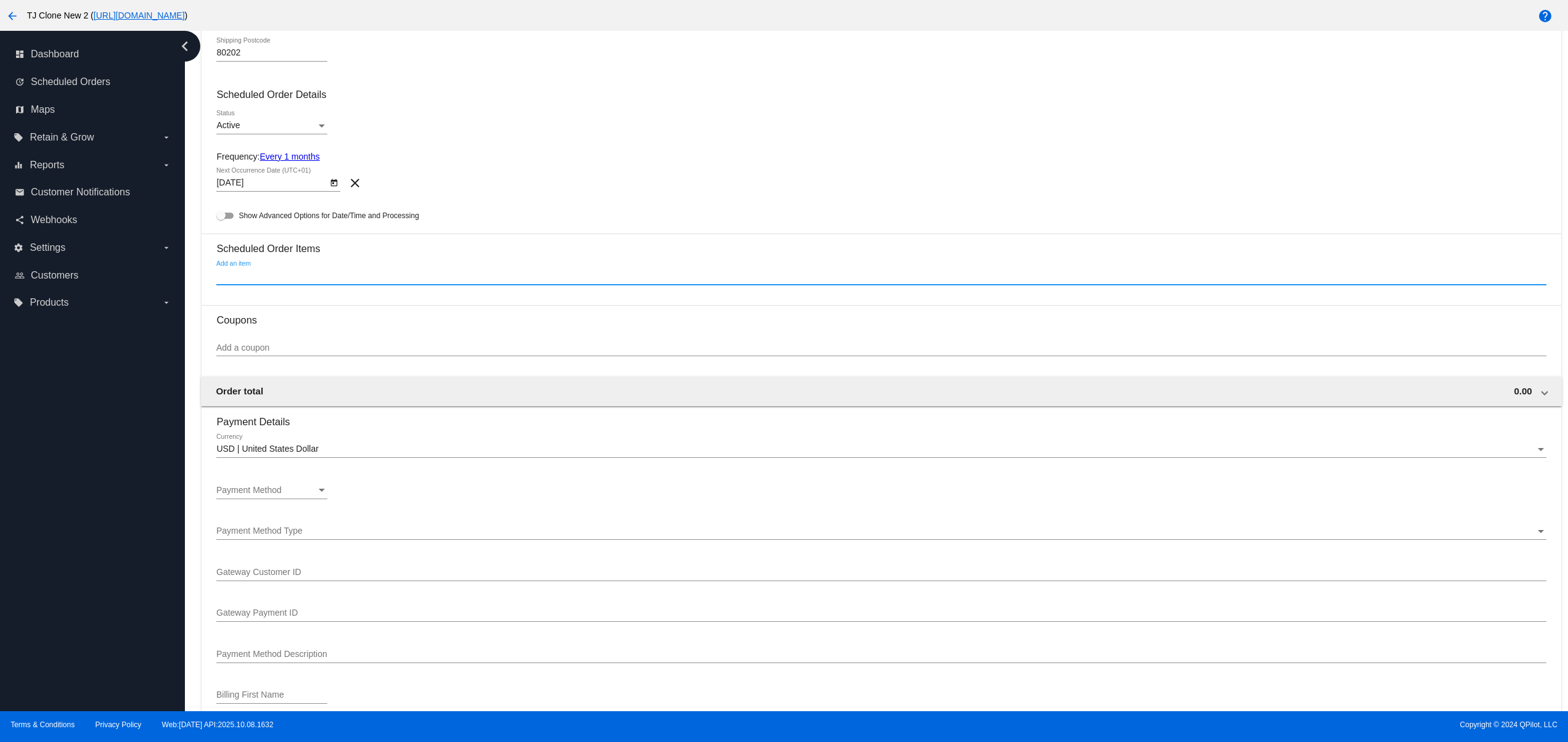
click at [268, 279] on input "Add an item" at bounding box center [881, 276] width 1329 height 10
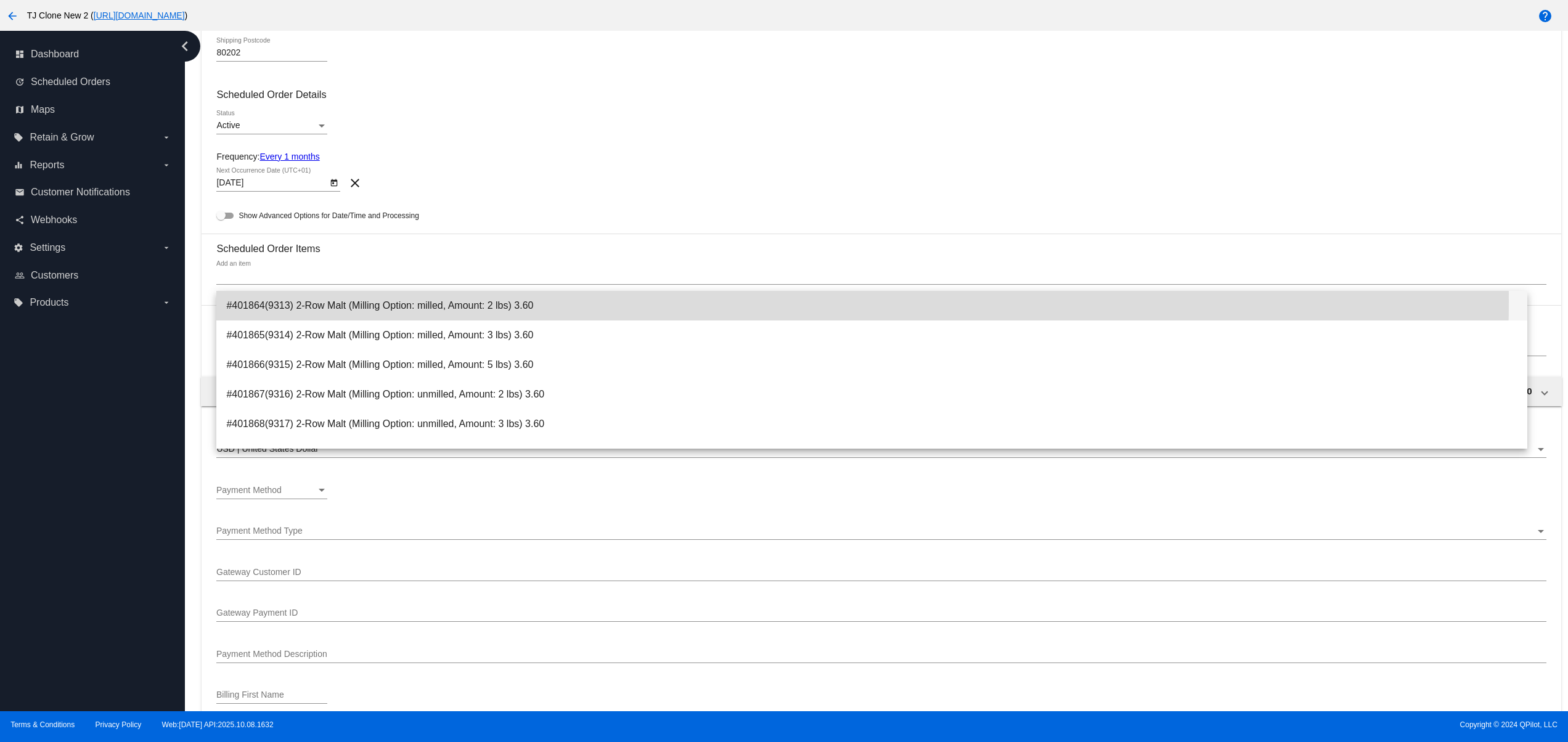
click at [307, 299] on span "#401864(9313) 2-Row Malt (Milling Option: milled, Amount: 2 lbs) 3.60" at bounding box center [871, 306] width 1291 height 30
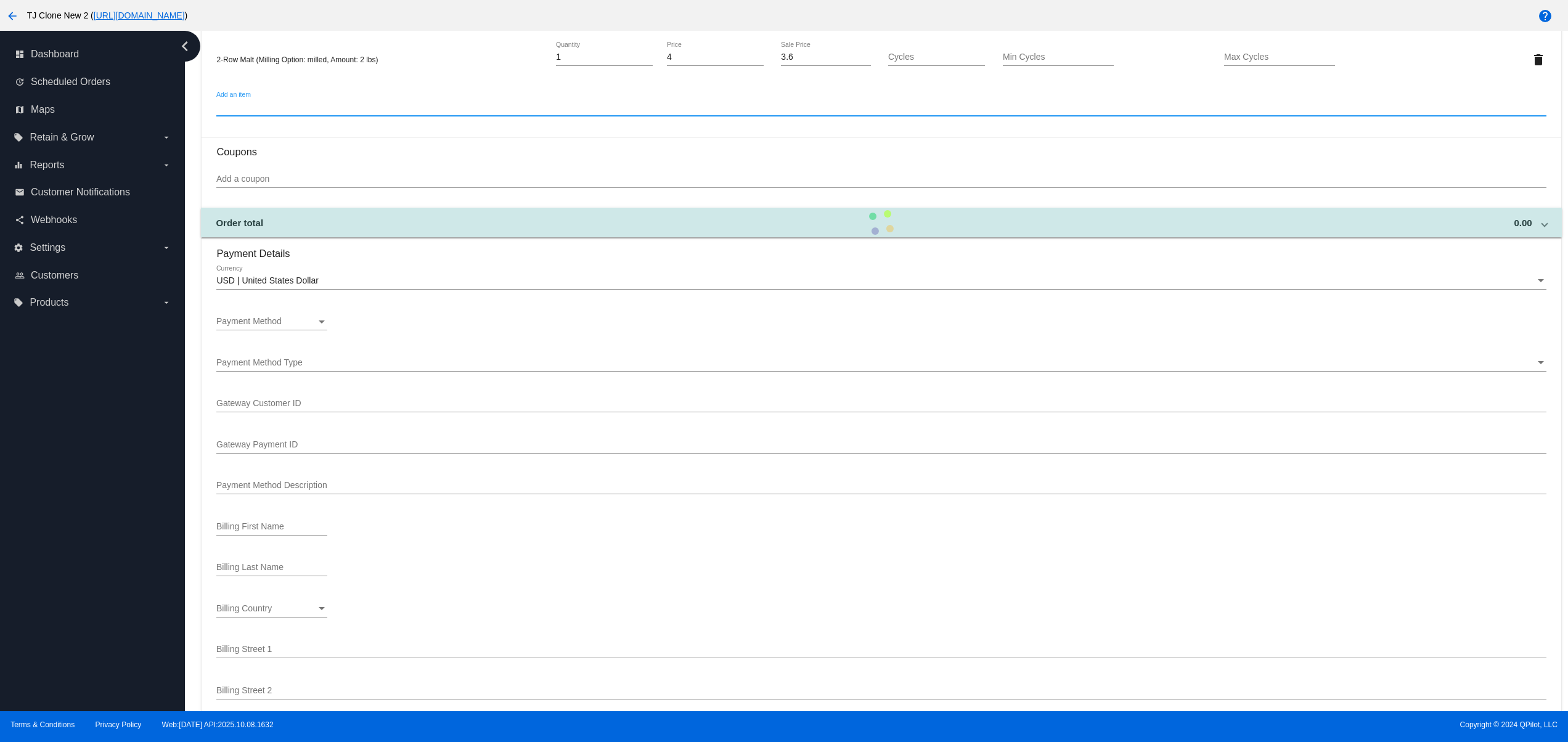
scroll to position [740, 0]
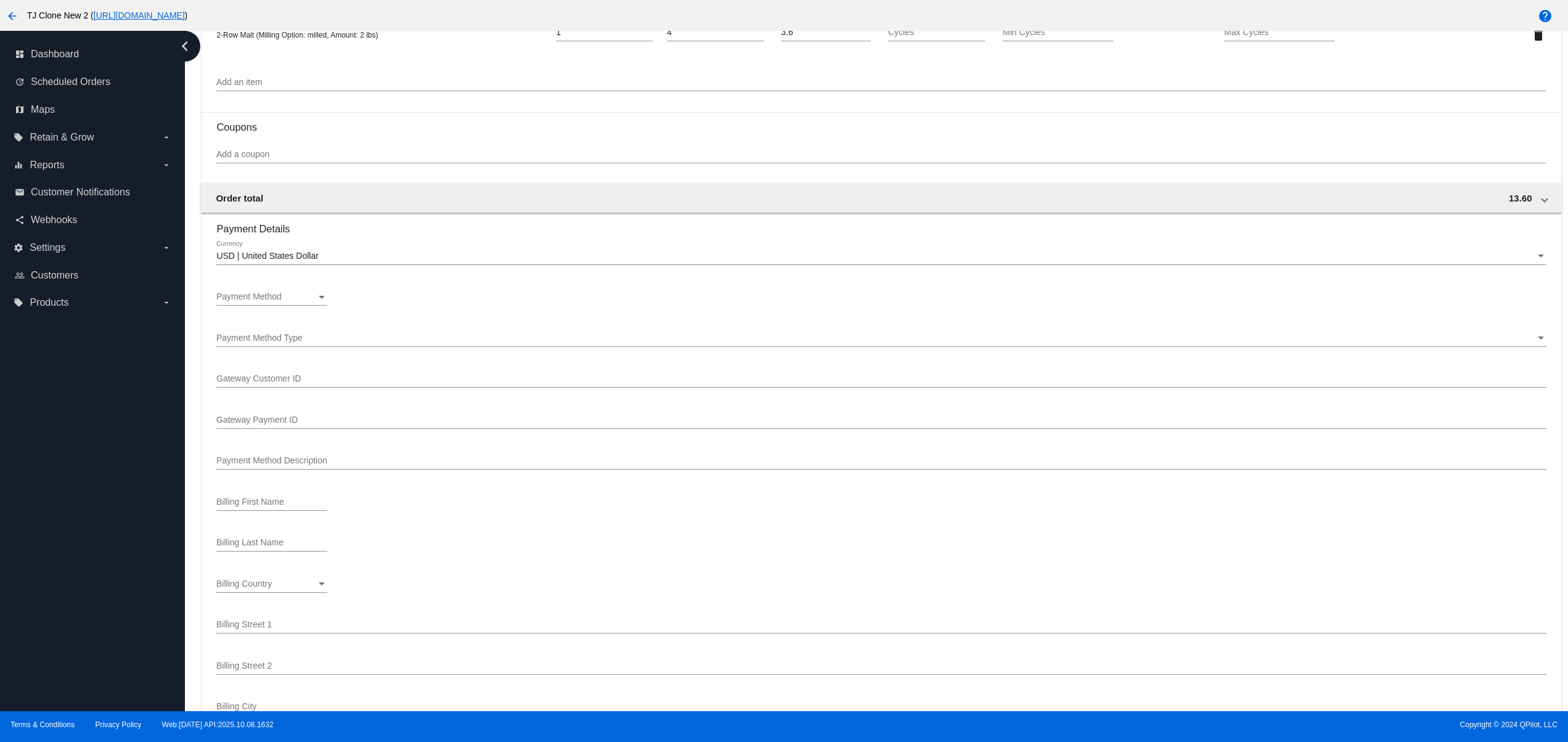
click at [307, 297] on div "Payment Method Payment Method" at bounding box center [271, 293] width 111 height 24
click at [290, 333] on span "Description ( Stripe Visa ending in 4242 (expires 5/2025)) GatewayCustomerId ( …" at bounding box center [302, 331] width 172 height 26
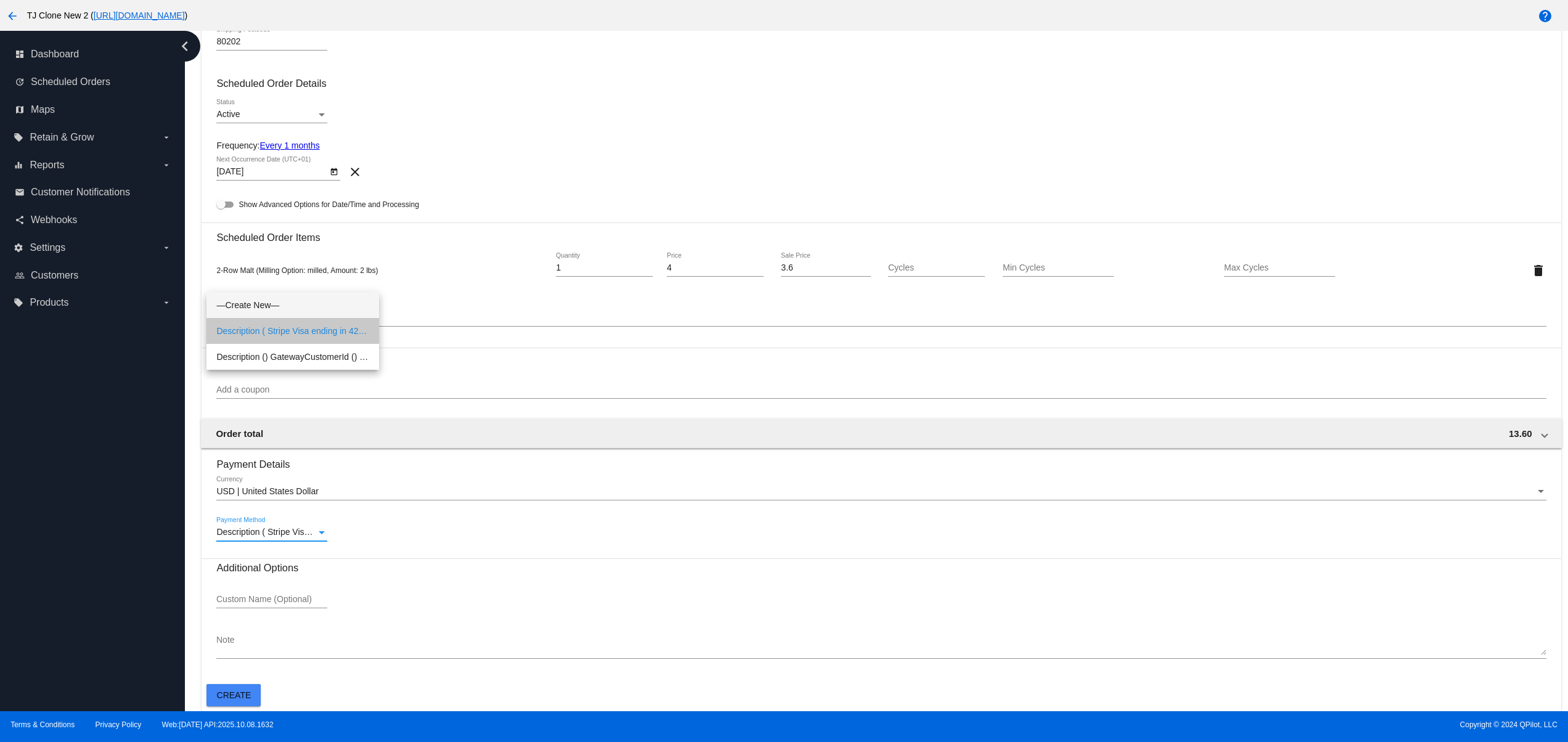
scroll to position [512, 0]
click at [218, 689] on button "Create" at bounding box center [233, 695] width 54 height 22
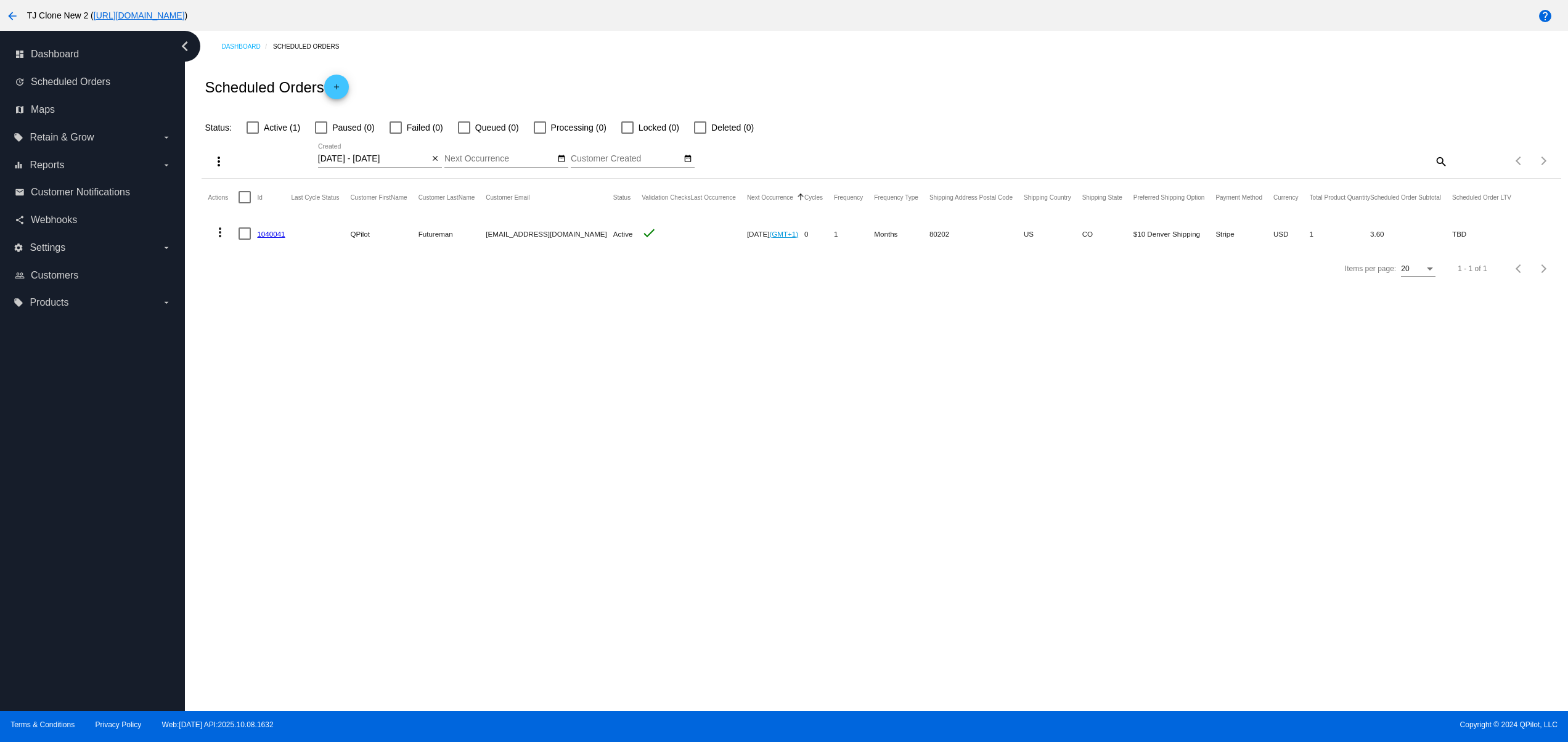
click at [274, 228] on mat-cell "1040041" at bounding box center [274, 234] width 34 height 36
click at [271, 231] on link "1040041" at bounding box center [271, 234] width 28 height 8
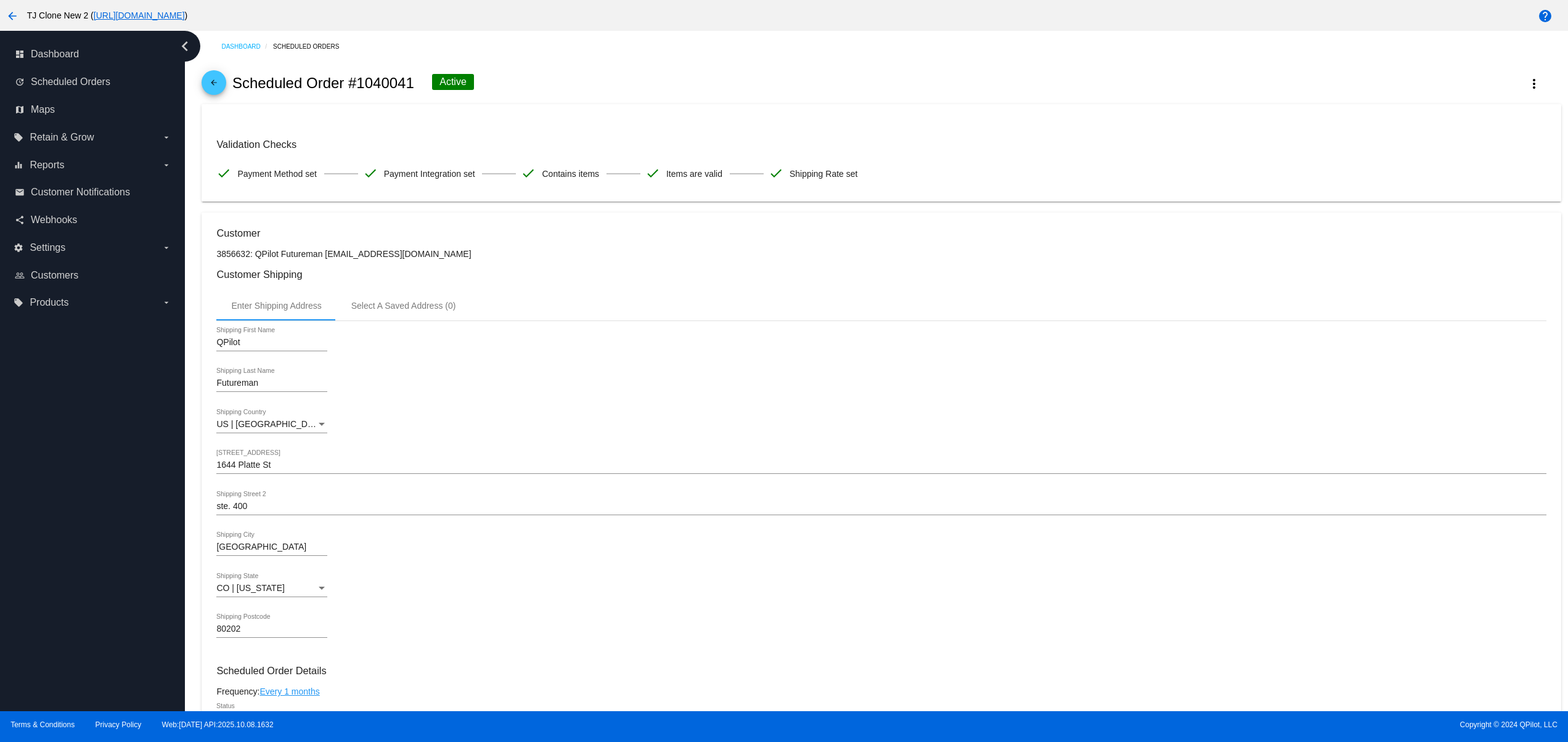
drag, startPoint x: 688, startPoint y: 174, endPoint x: 208, endPoint y: 171, distance: 480.0
click at [209, 170] on mat-card "Validation Checks check Payment Method set check Payment Integration set check …" at bounding box center [881, 153] width 1359 height 98
click at [592, 432] on div "US | [GEOGRAPHIC_DATA] Shipping Country" at bounding box center [881, 426] width 1329 height 35
click at [76, 183] on link "email Customer Notifications" at bounding box center [93, 192] width 157 height 20
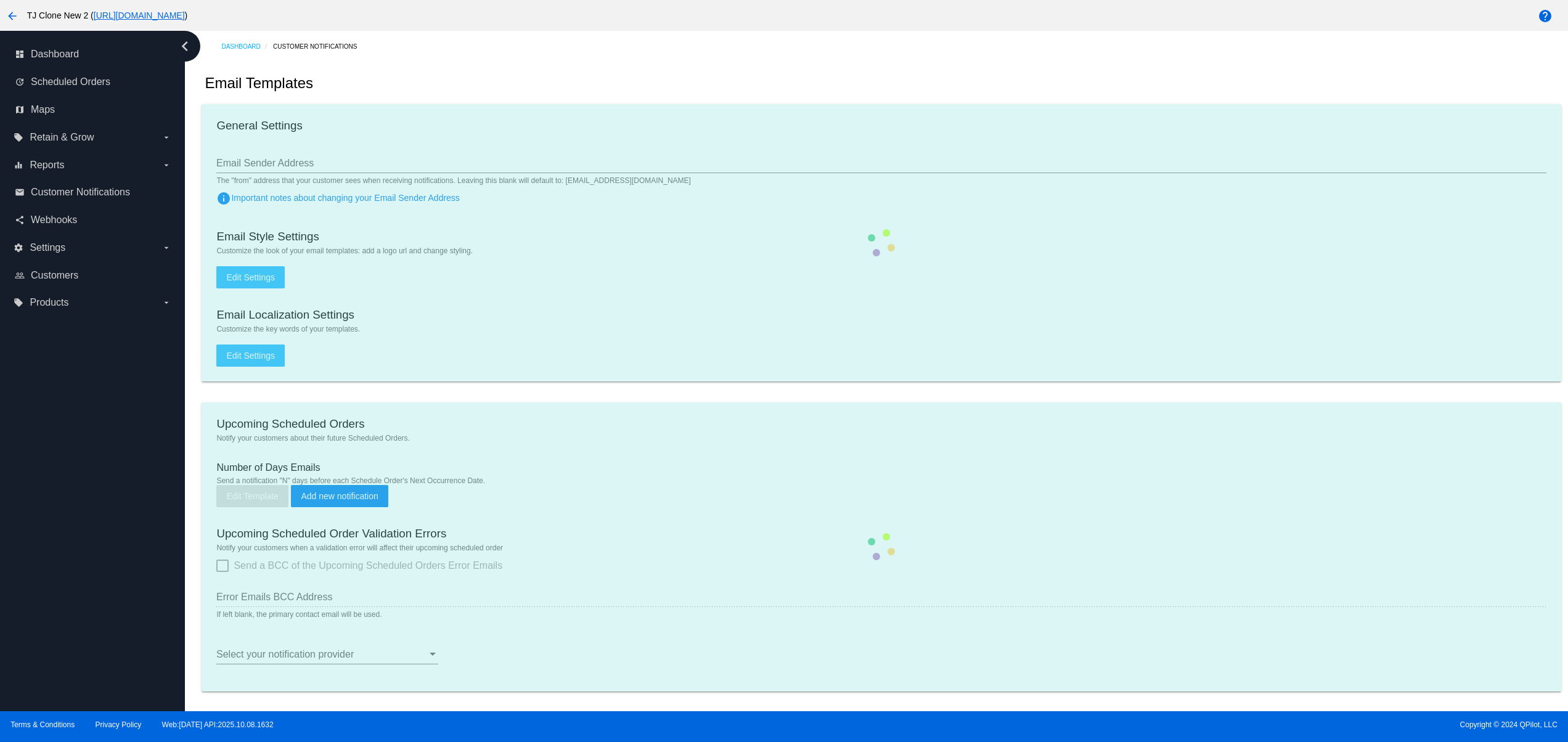
type input "[EMAIL_ADDRESS][DOMAIN_NAME]"
checkbox input "true"
type input "2"
checkbox input "true"
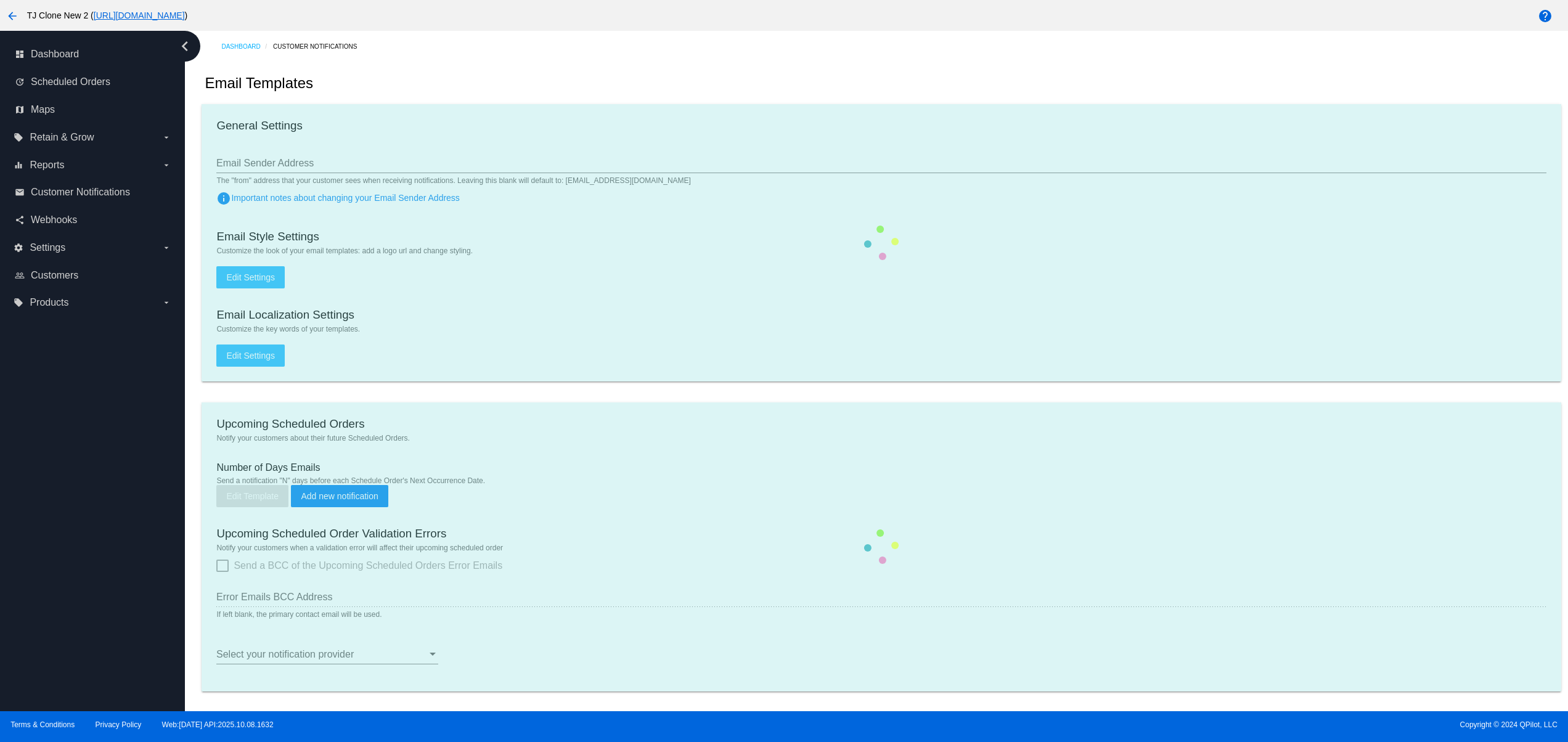
checkbox input "true"
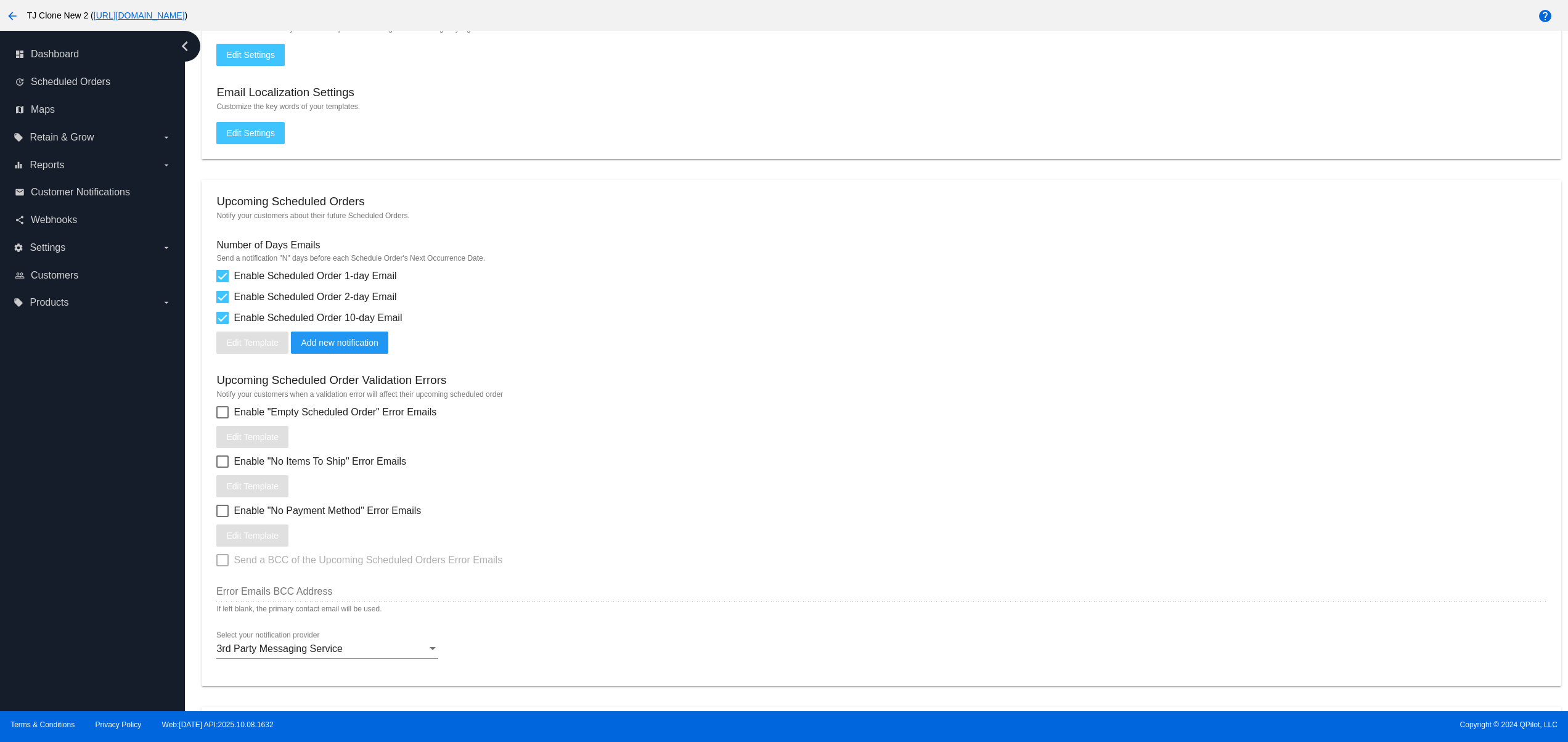
scroll to position [247, 0]
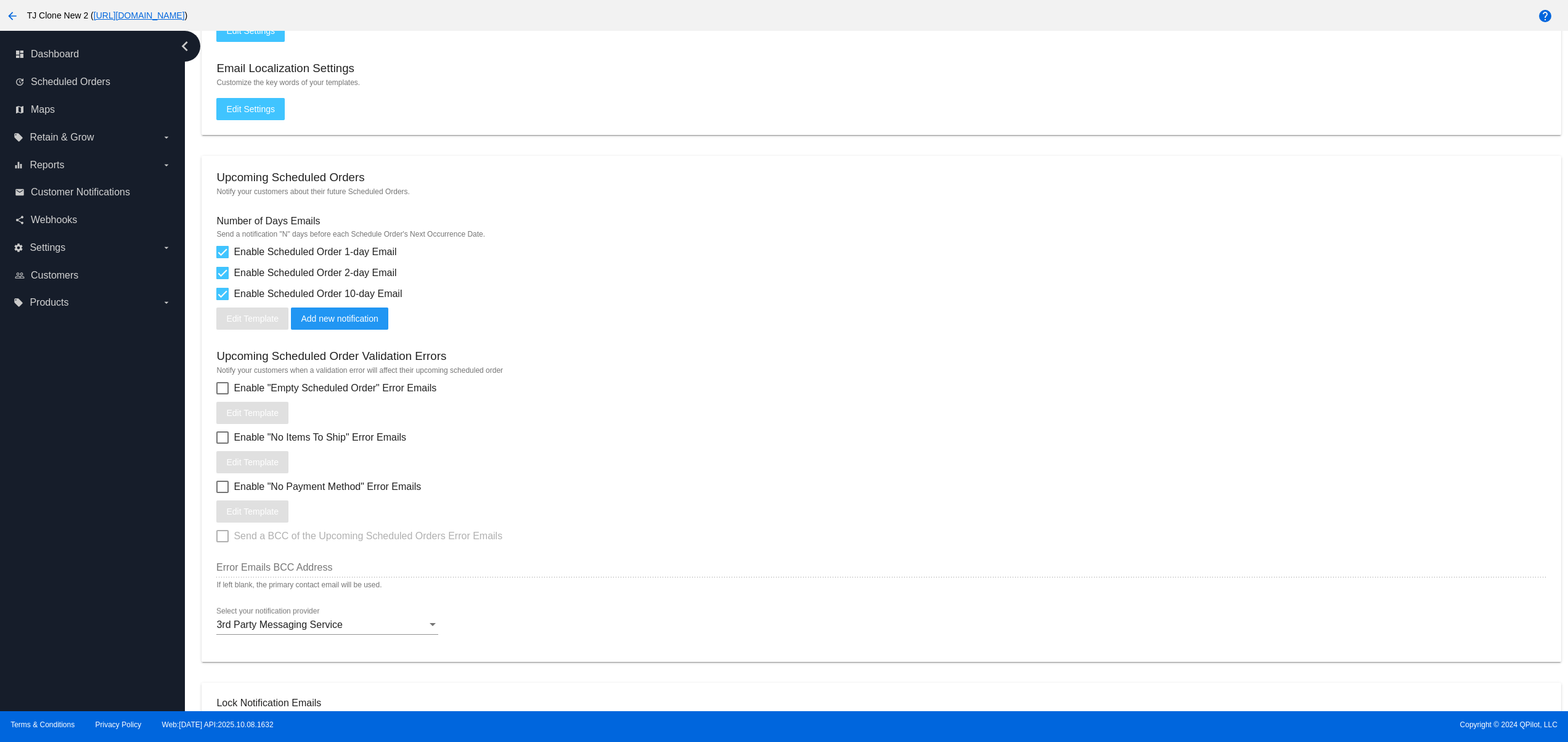
click at [231, 394] on label "Enable "Empty Scheduled Order" Error Emails" at bounding box center [326, 389] width 220 height 15
click at [223, 394] on input "Enable "Empty Scheduled Order" Error Emails" at bounding box center [222, 394] width 1 height 1
checkbox input "true"
click at [218, 438] on div at bounding box center [222, 437] width 12 height 12
click at [222, 444] on input "Enable "No Items To Ship" Error Emails" at bounding box center [222, 444] width 1 height 1
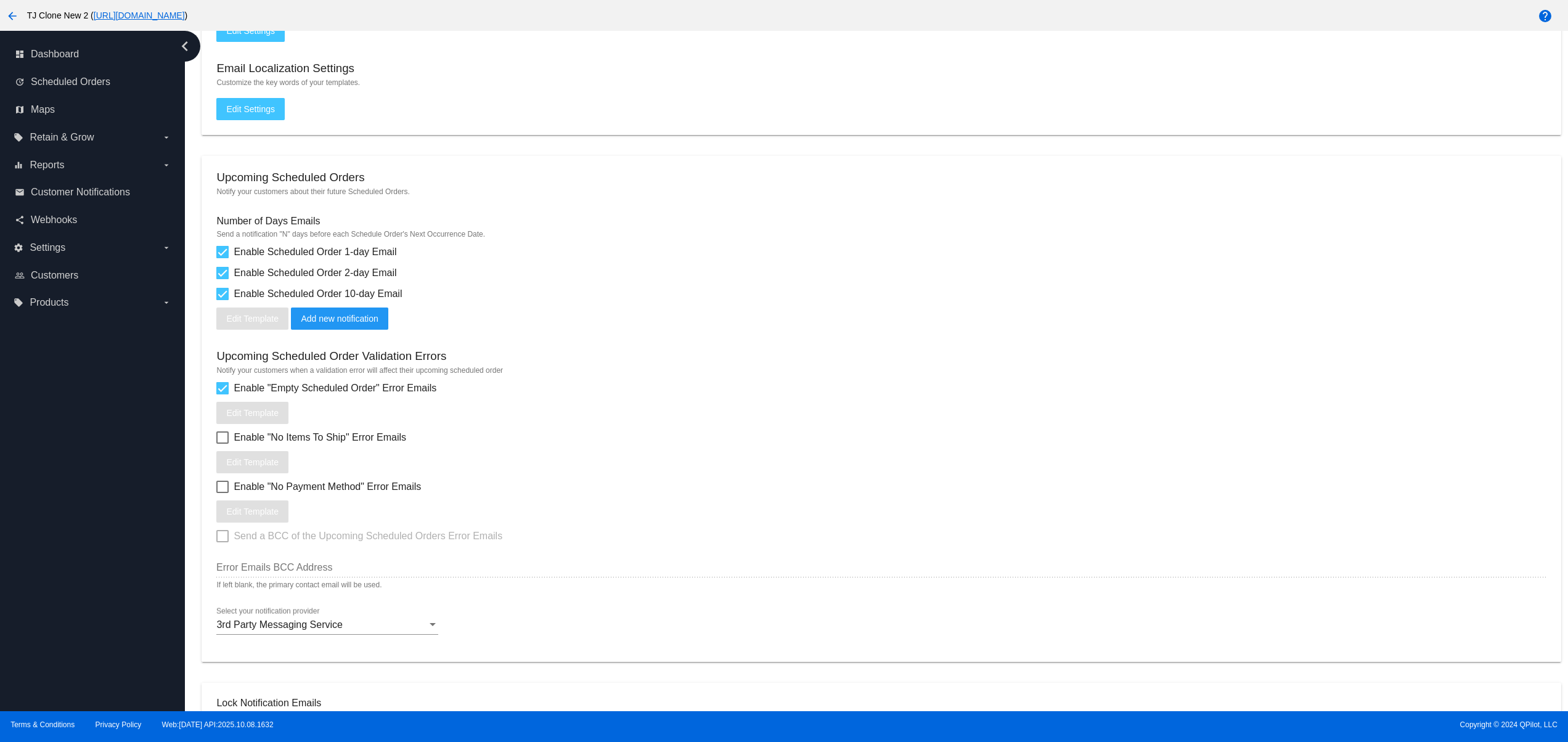
checkbox input "true"
click at [221, 493] on div at bounding box center [222, 486] width 12 height 12
click at [222, 494] on input "Enable "No Payment Method" Error Emails" at bounding box center [222, 493] width 1 height 1
checkbox input "true"
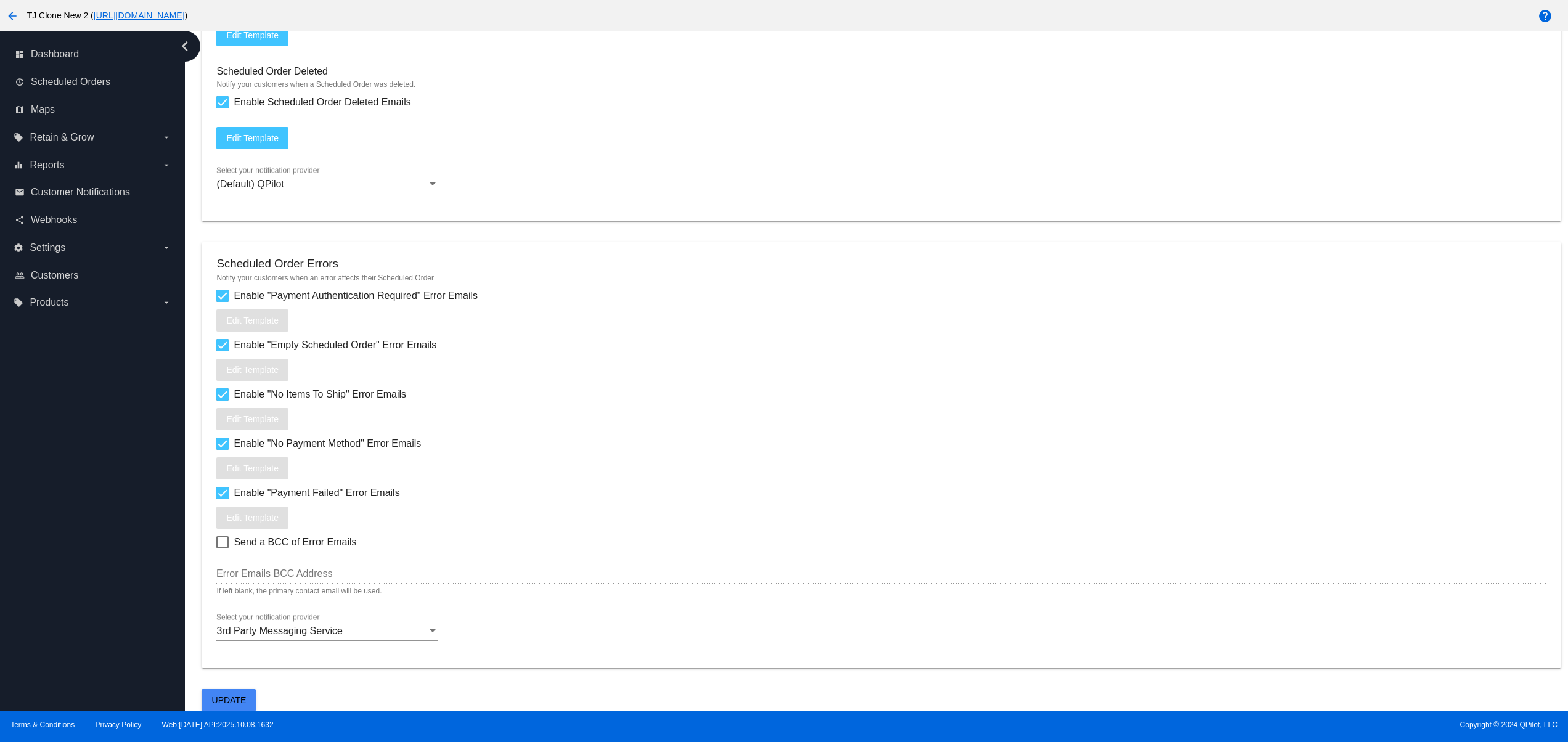
scroll to position [1374, 0]
click at [232, 703] on span "Update" at bounding box center [229, 700] width 34 height 10
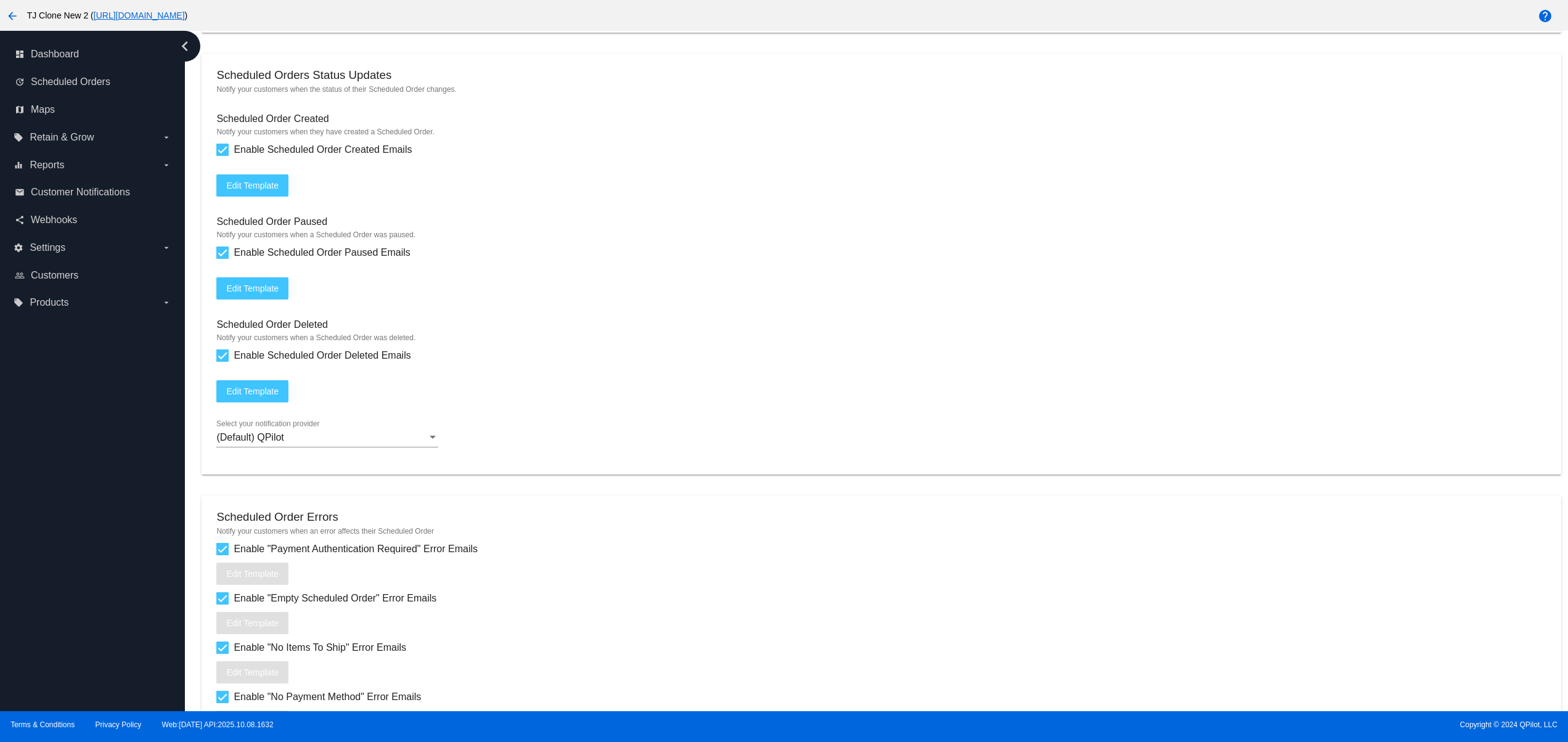
scroll to position [1127, 0]
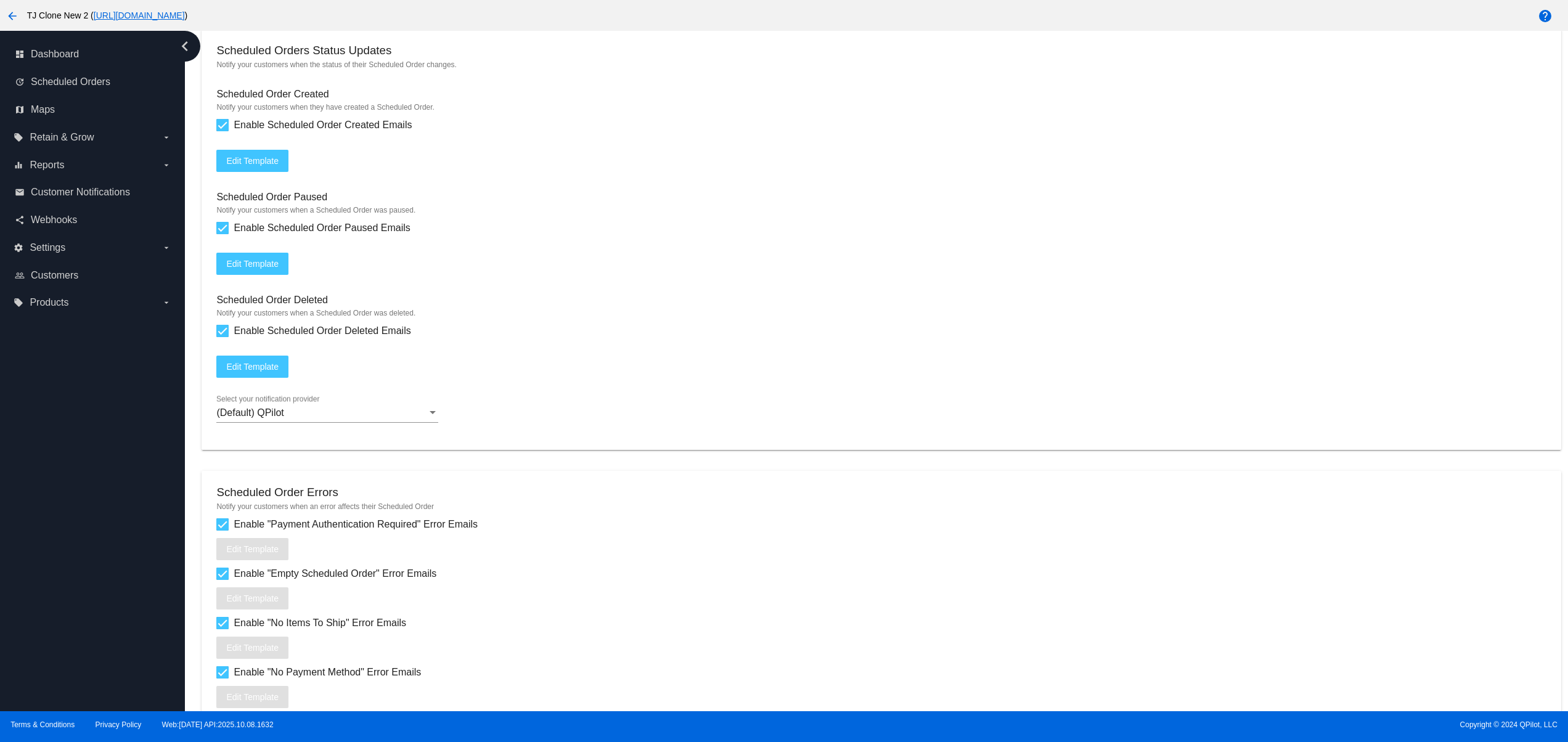
click at [330, 421] on div "(Default) QPilot Select your notification provider" at bounding box center [327, 409] width 222 height 28
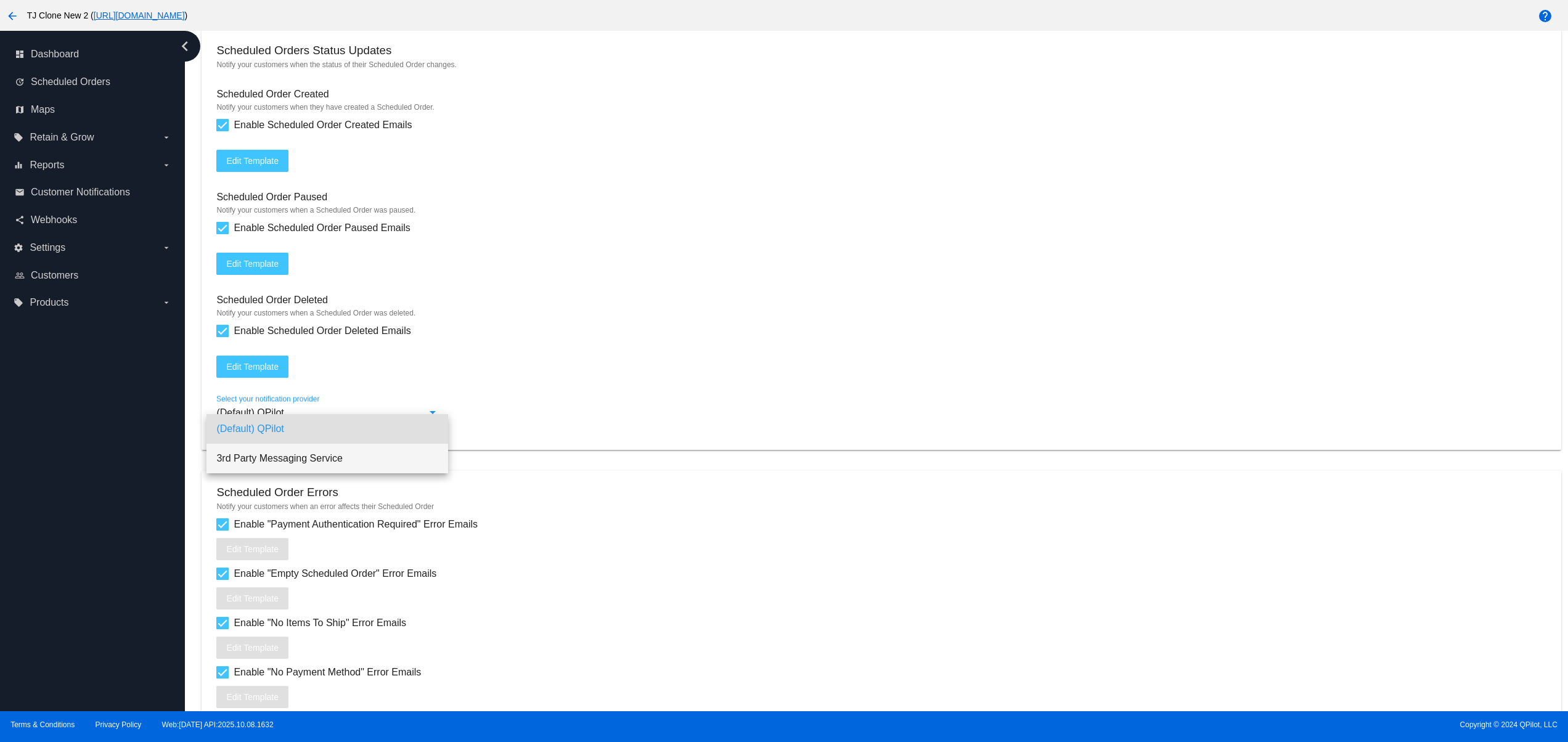
click at [331, 459] on span "3rd Party Messaging Service" at bounding box center [327, 459] width 222 height 30
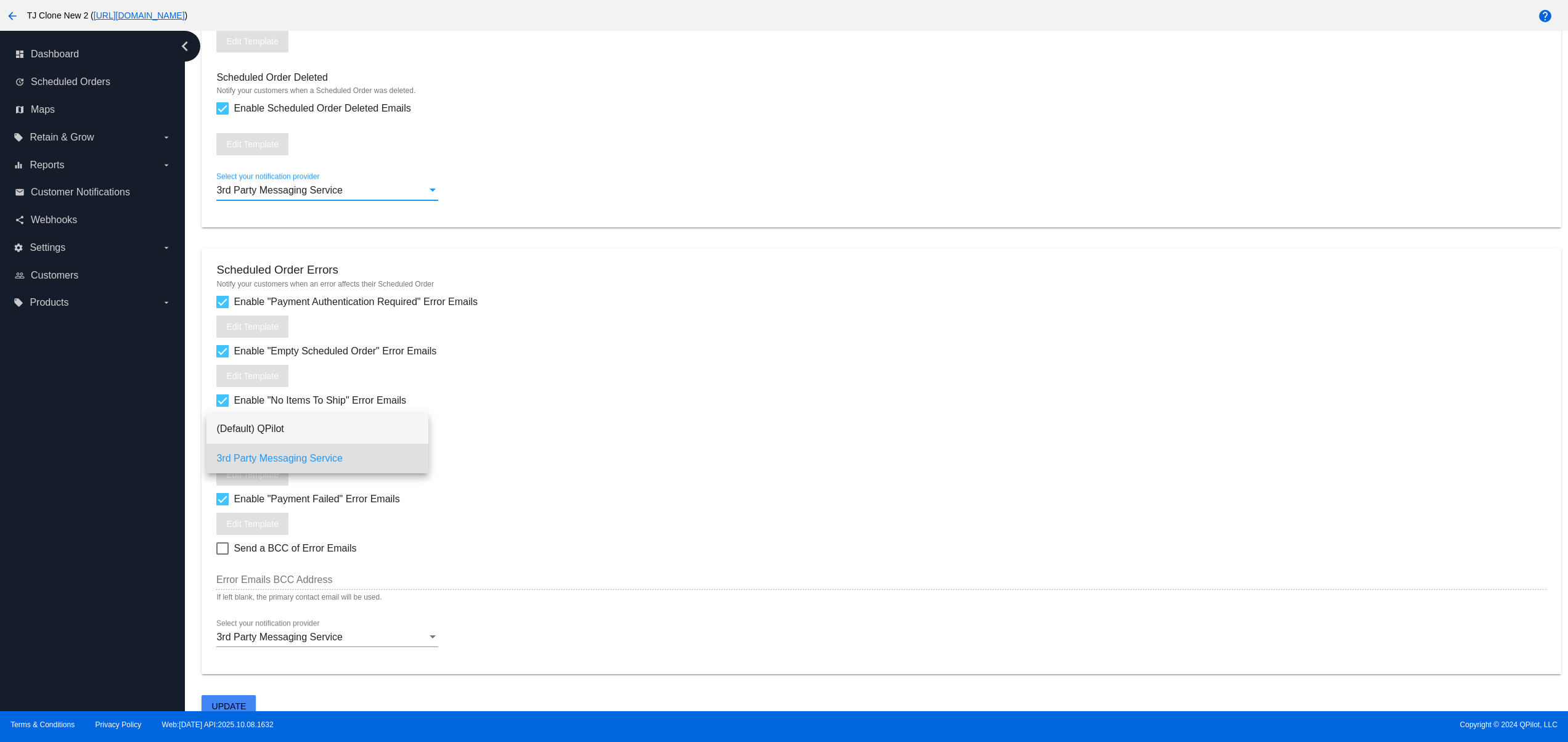
scroll to position [1374, 0]
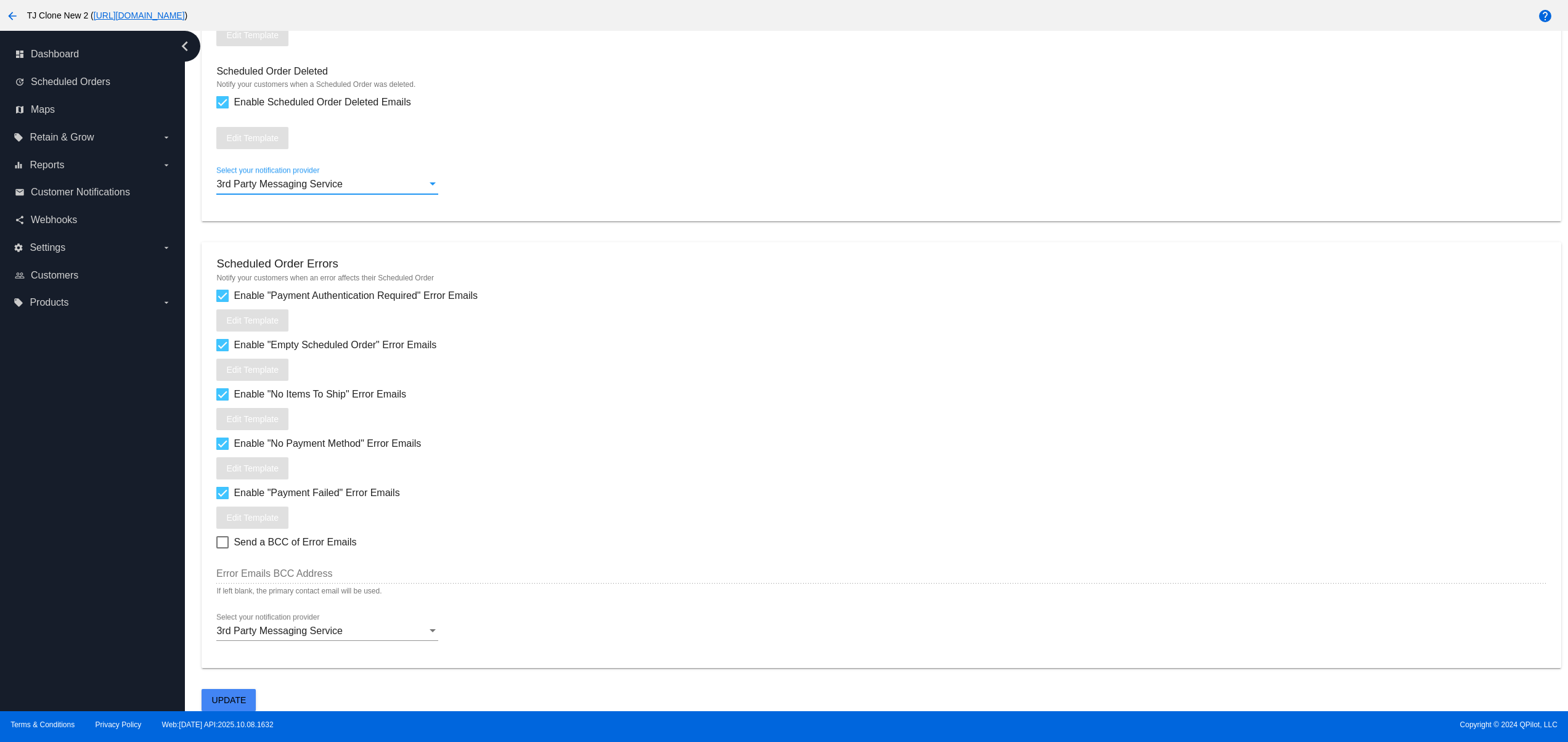
click at [205, 698] on button "Update" at bounding box center [228, 700] width 54 height 22
click at [203, 698] on button "Update" at bounding box center [228, 700] width 54 height 22
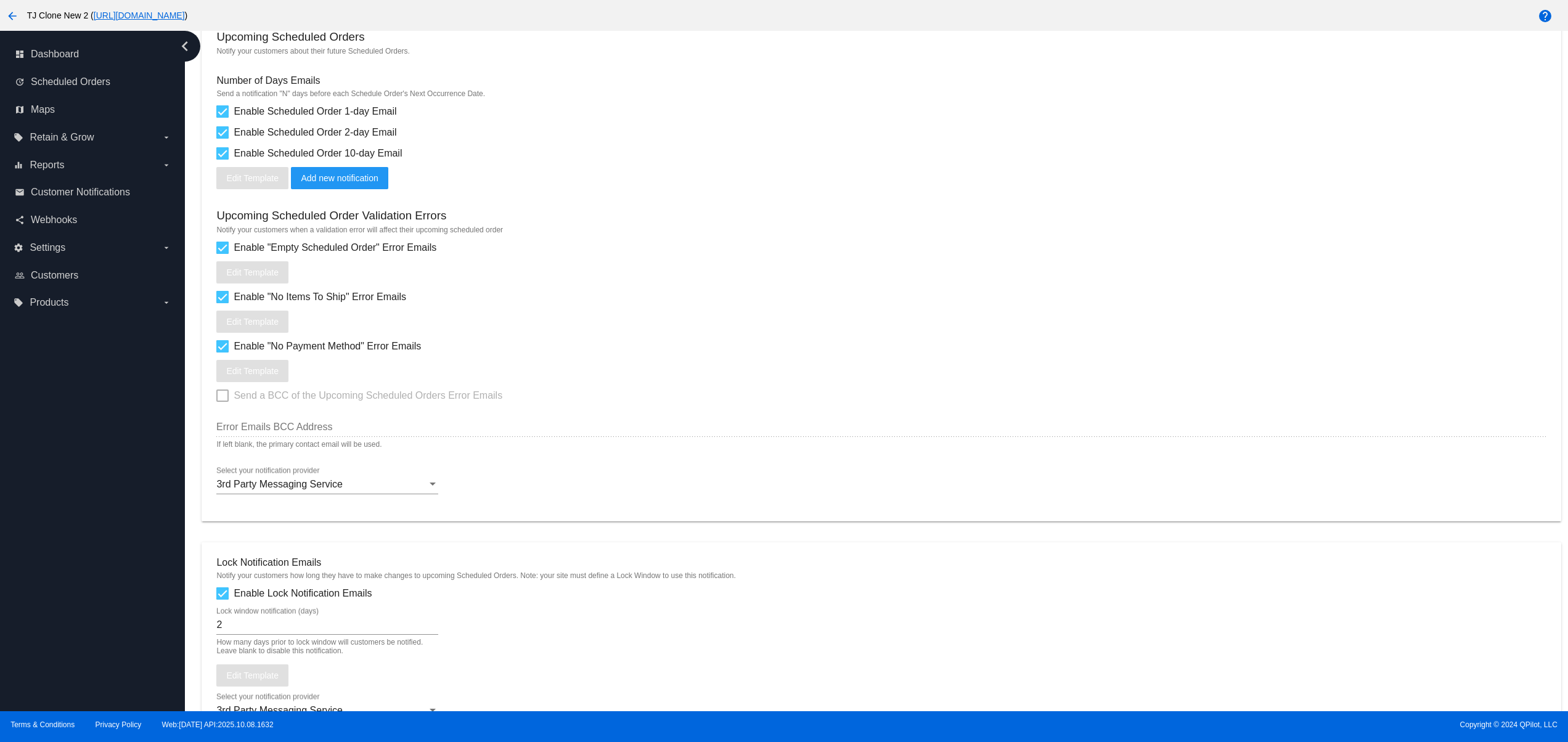
scroll to position [0, 0]
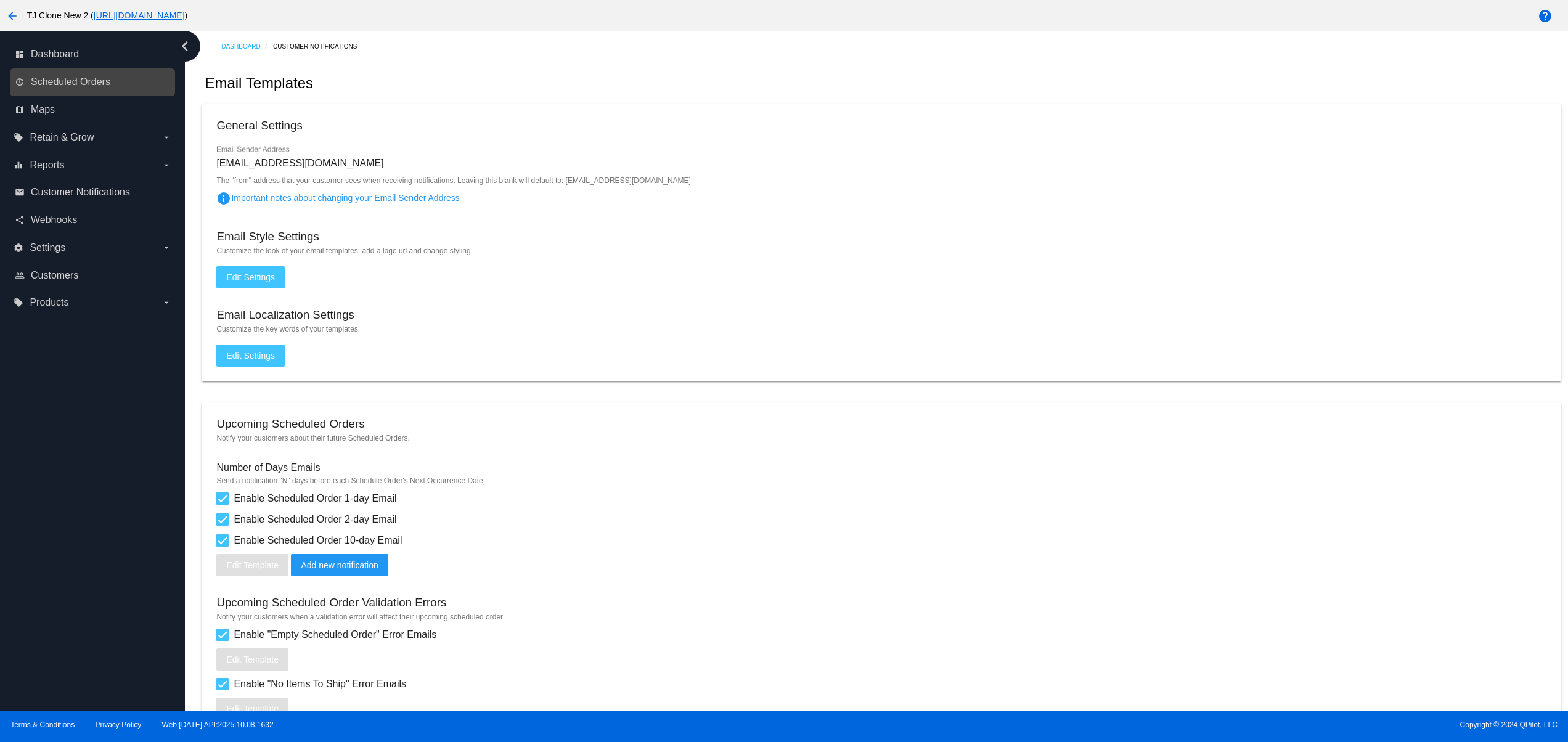
click at [87, 94] on nav "dashboard Dashboard update Scheduled Orders map Maps local_offer Retain & Grow …" at bounding box center [92, 179] width 185 height 296
click at [87, 94] on div "update Scheduled Orders" at bounding box center [92, 82] width 165 height 28
click at [86, 85] on span "Scheduled Orders" at bounding box center [71, 82] width 80 height 12
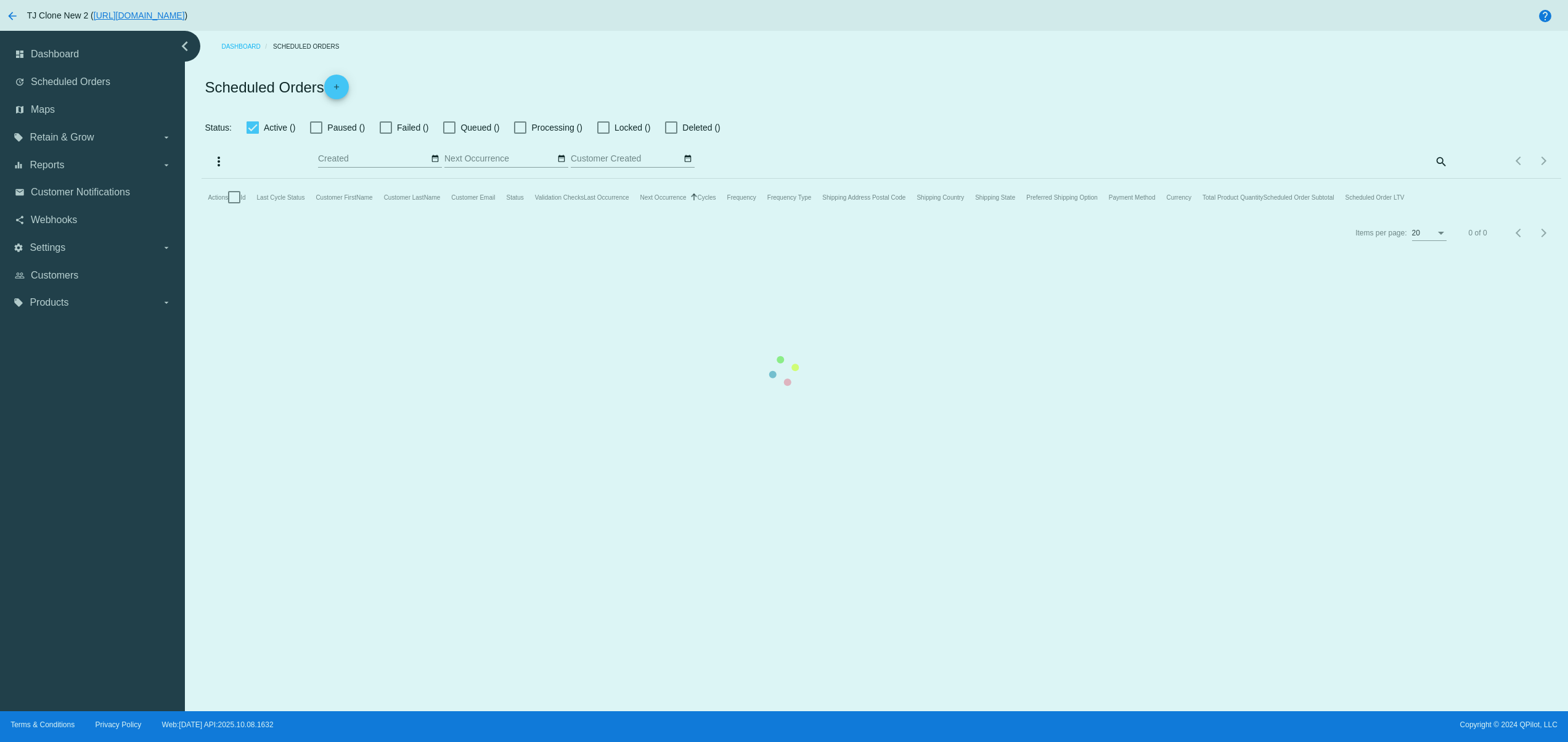
checkbox input "false"
type input "[DATE] - [DATE]"
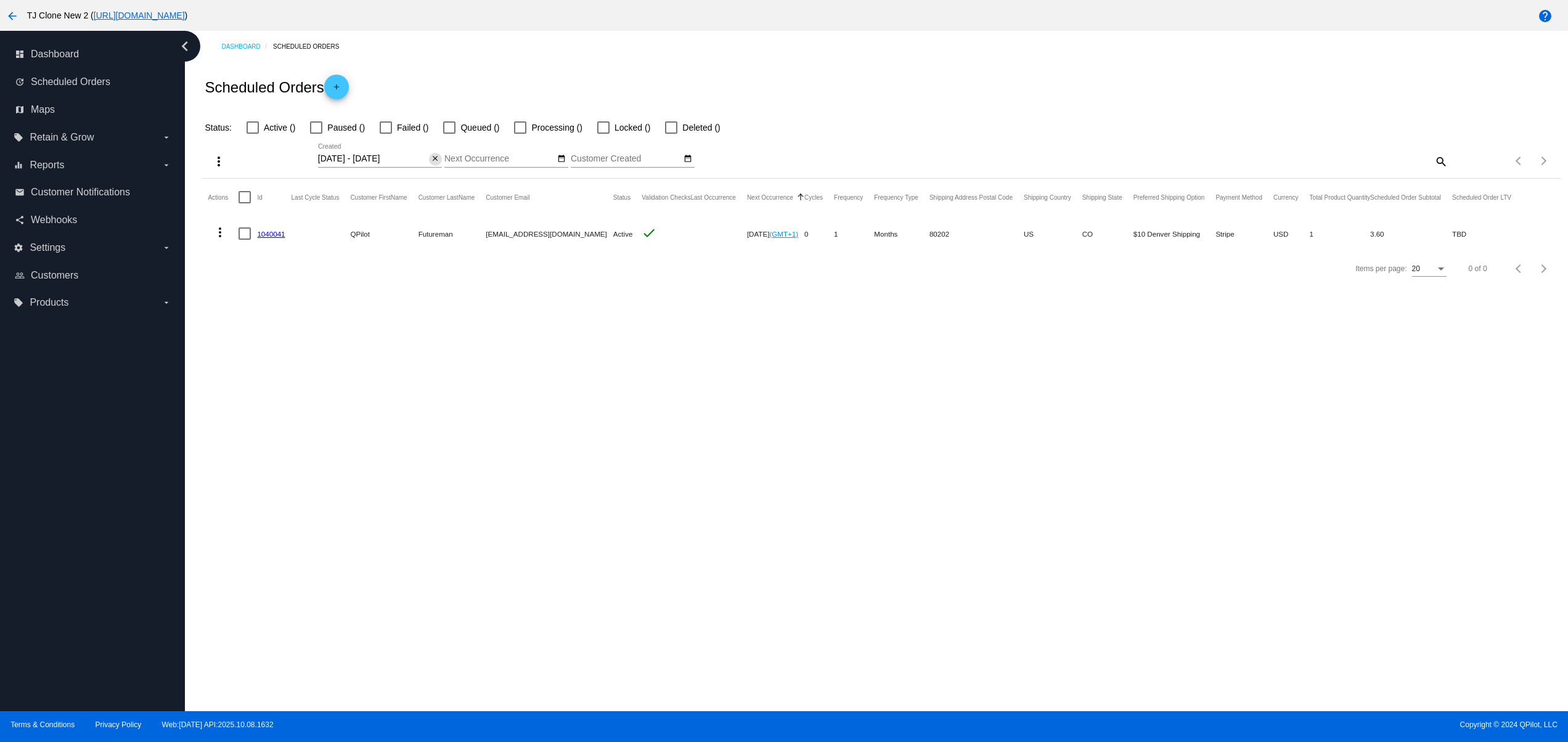
click at [430, 160] on button "close" at bounding box center [435, 159] width 13 height 13
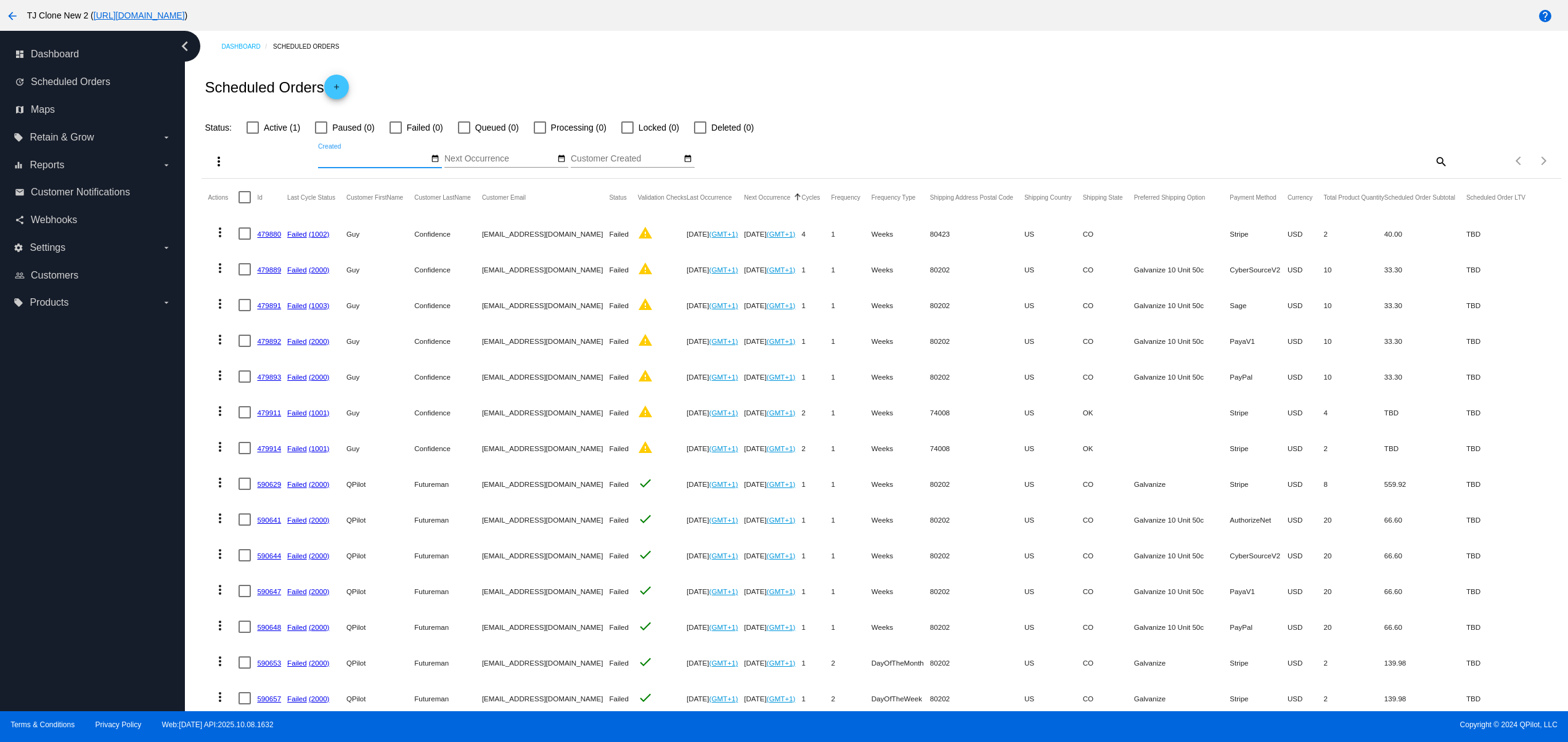
click at [338, 94] on mat-icon "add" at bounding box center [337, 90] width 15 height 15
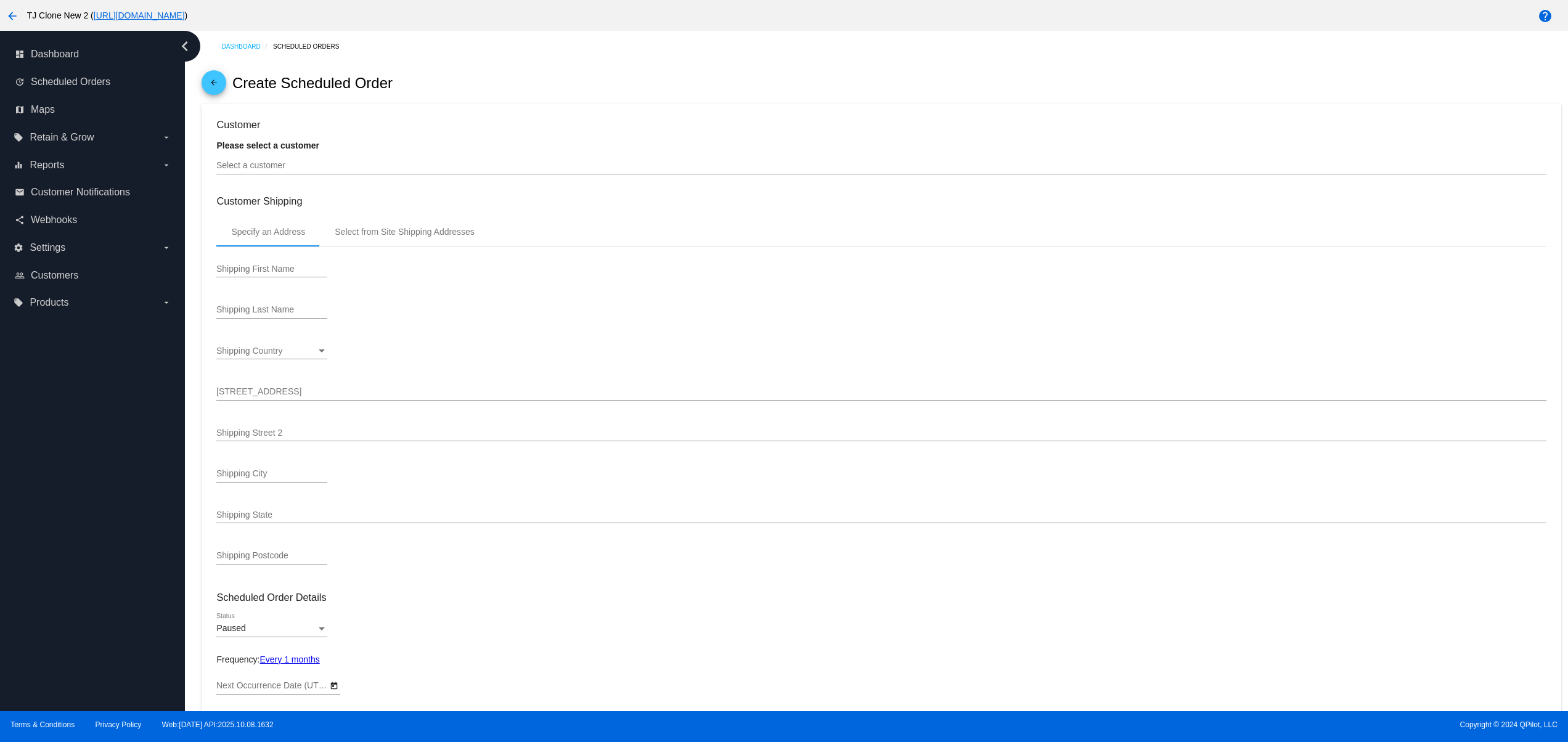
type input "[DATE]"
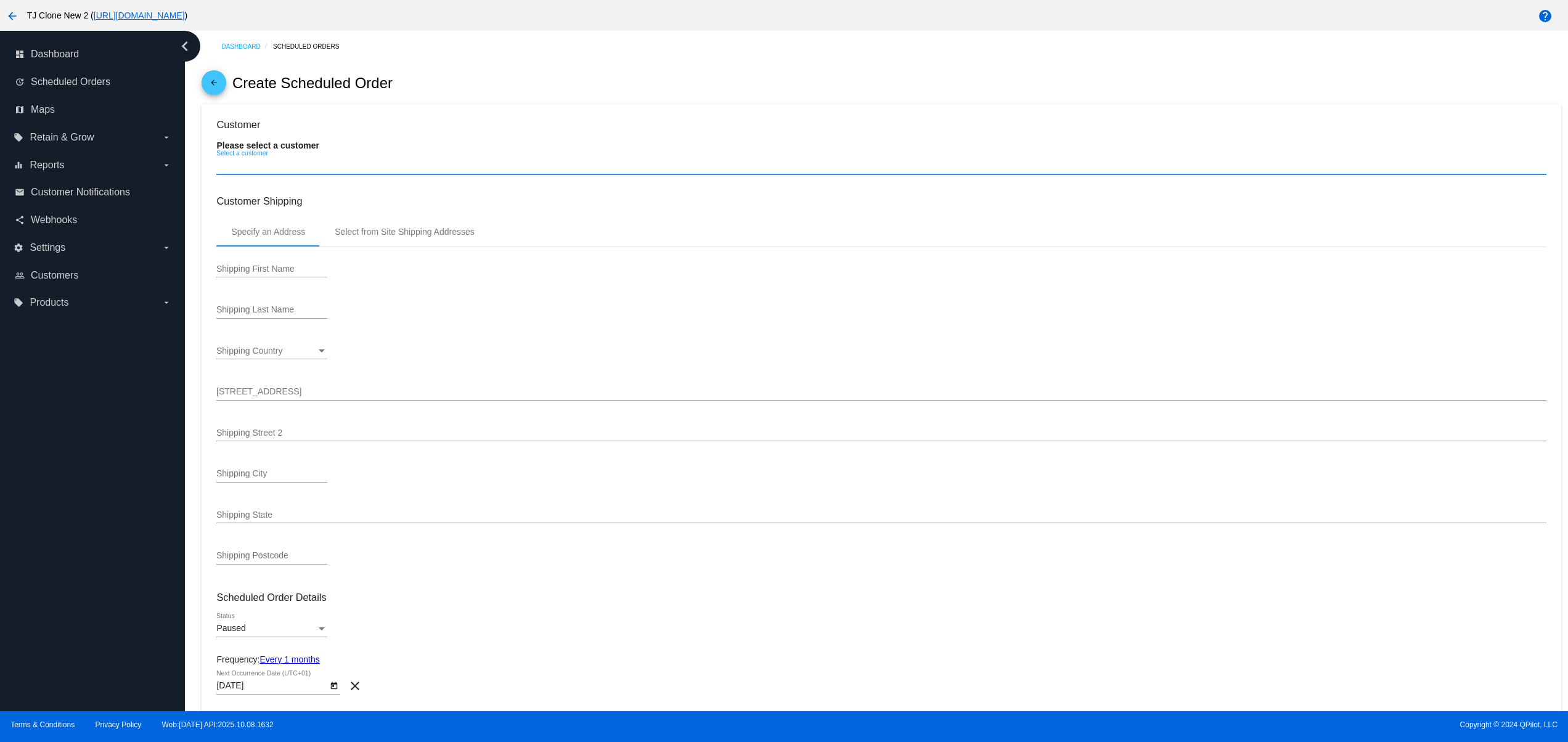
click at [288, 168] on input "Select a customer" at bounding box center [881, 166] width 1329 height 10
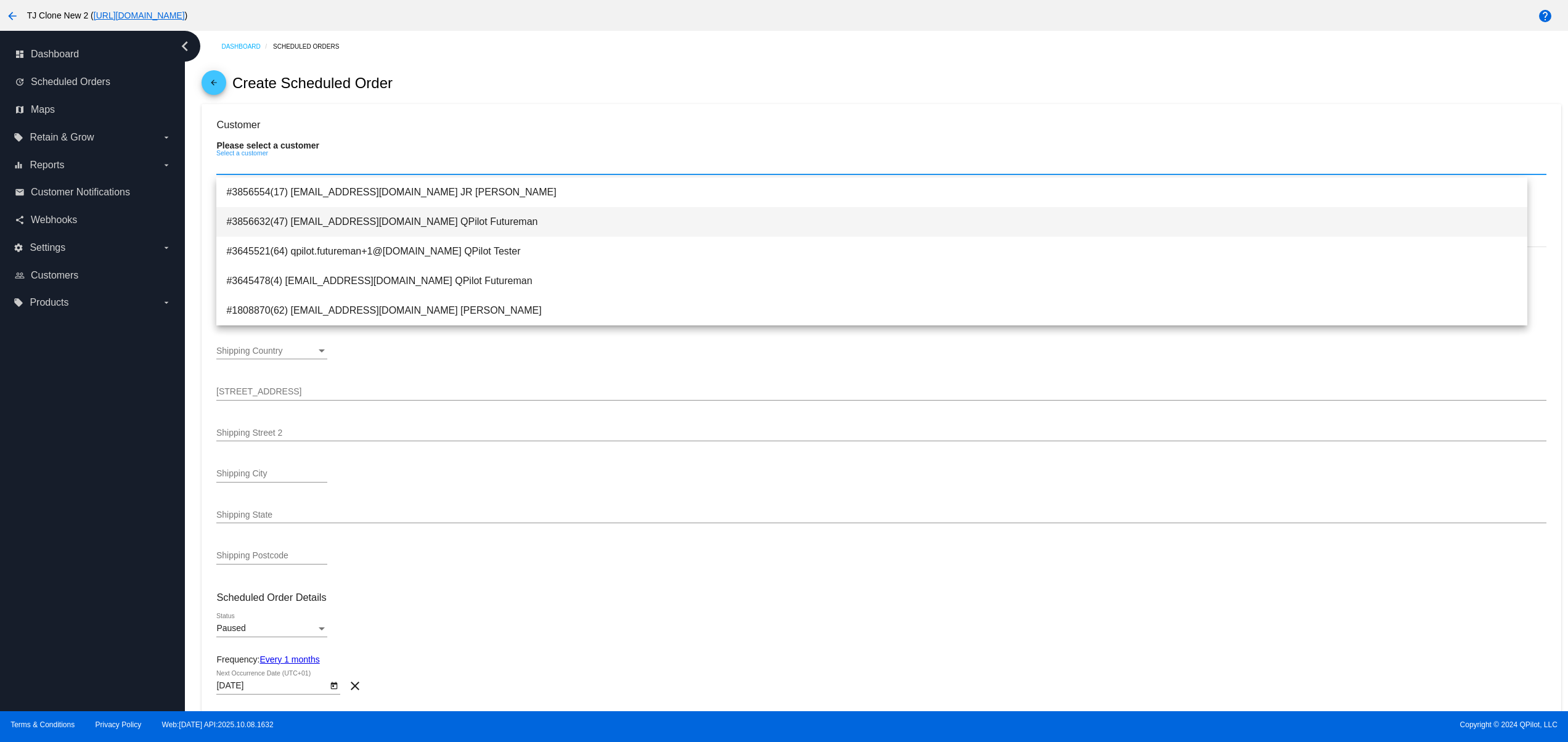
click at [292, 217] on span "#3856632(47) [EMAIL_ADDRESS][DOMAIN_NAME] QPilot Futureman" at bounding box center [871, 222] width 1291 height 30
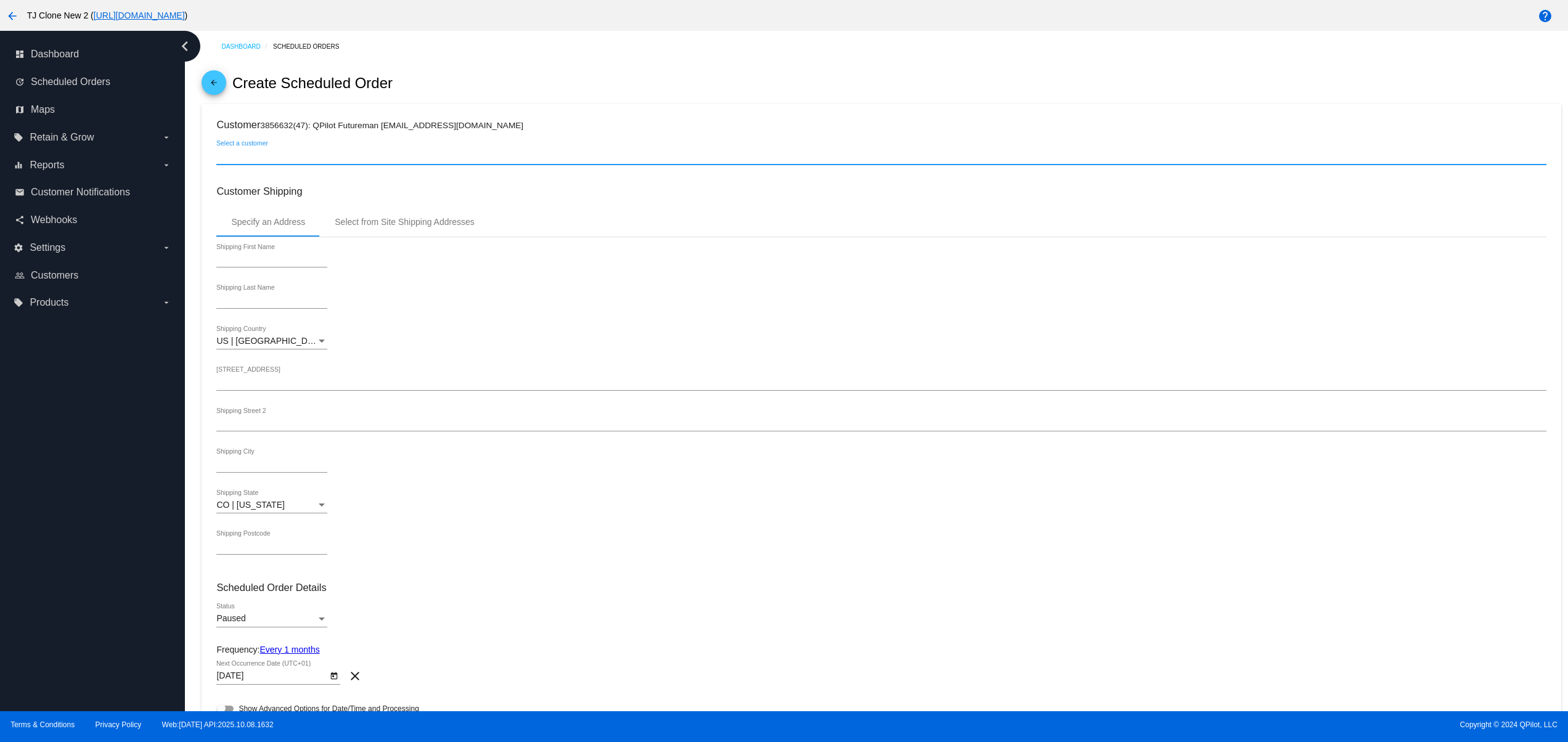
type input "QPilot"
type input "Futureman"
type input "1644 Platte St"
type input "ste. 400"
type input "[GEOGRAPHIC_DATA]"
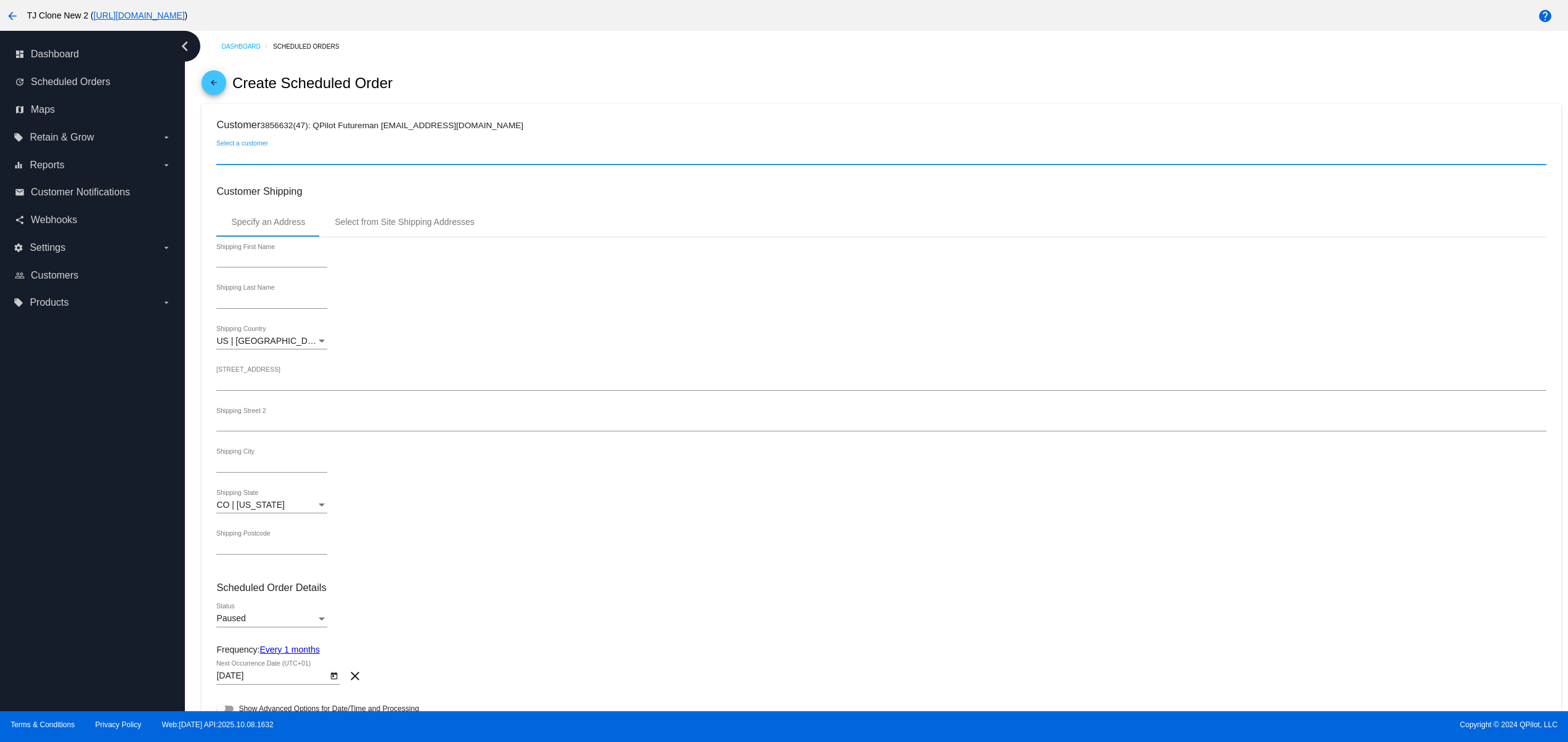
type input "80202"
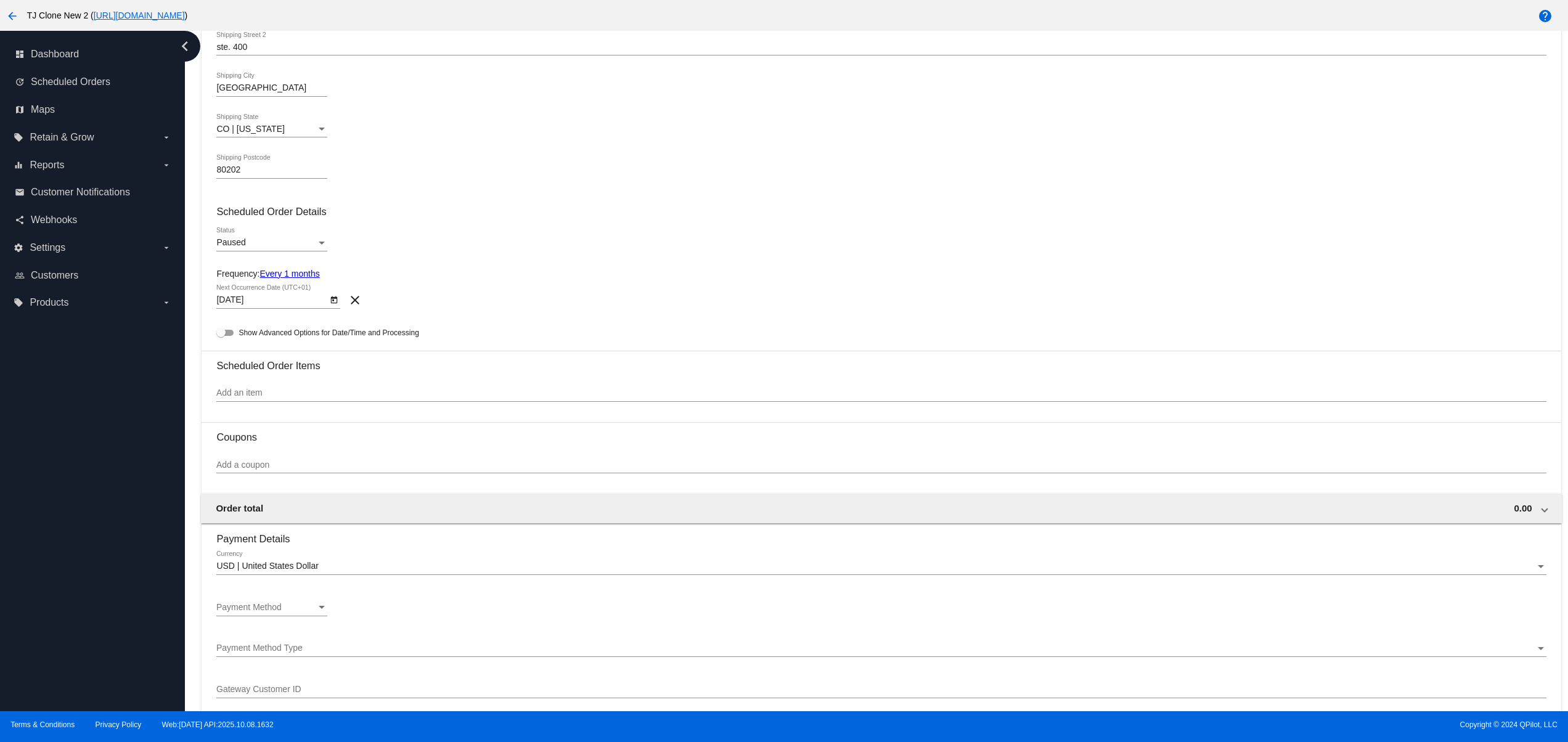
scroll to position [493, 0]
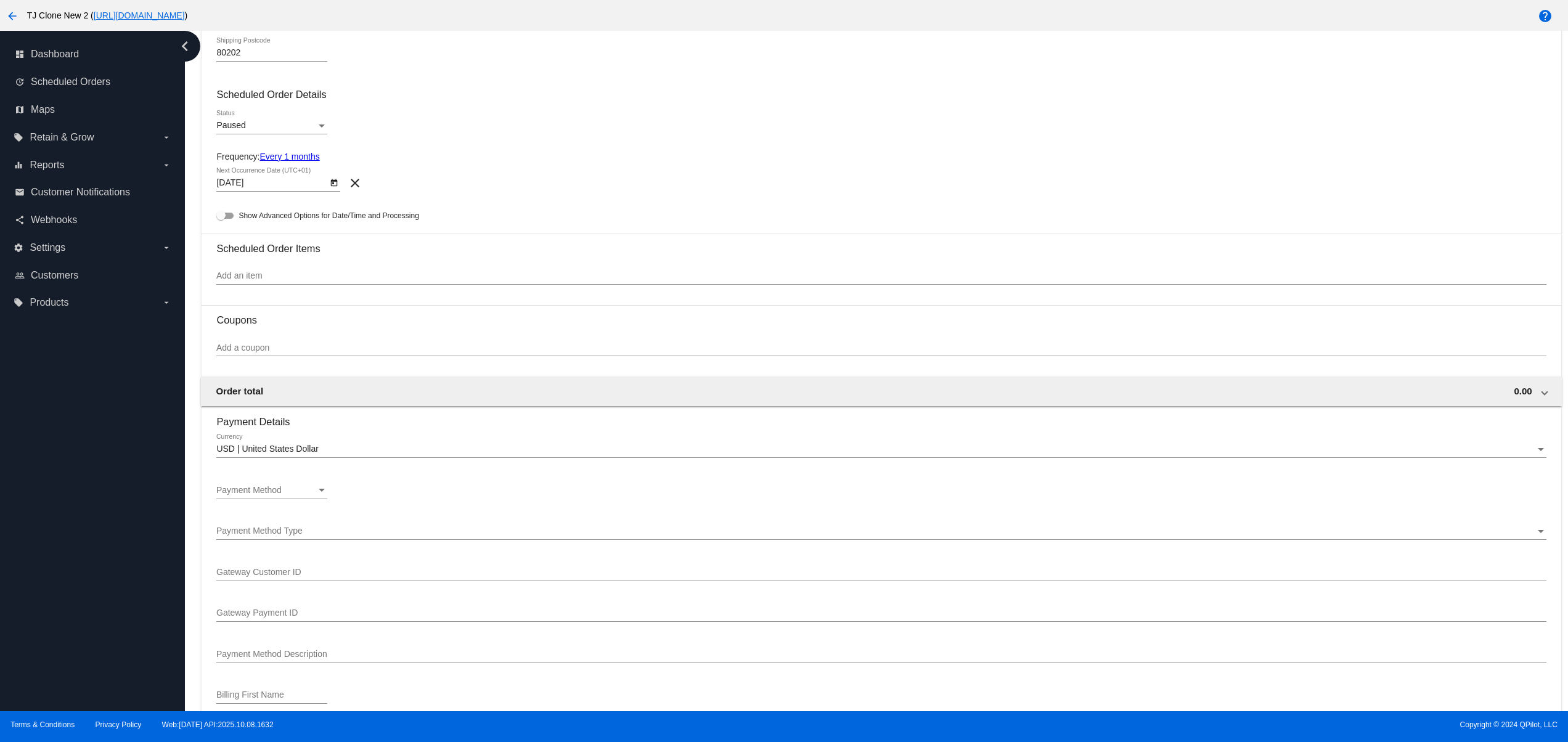
click at [269, 125] on div "Paused" at bounding box center [266, 126] width 100 height 10
click at [249, 93] on span "Active" at bounding box center [271, 105] width 111 height 26
click at [289, 254] on h3 "Scheduled Order Items" at bounding box center [881, 244] width 1329 height 21
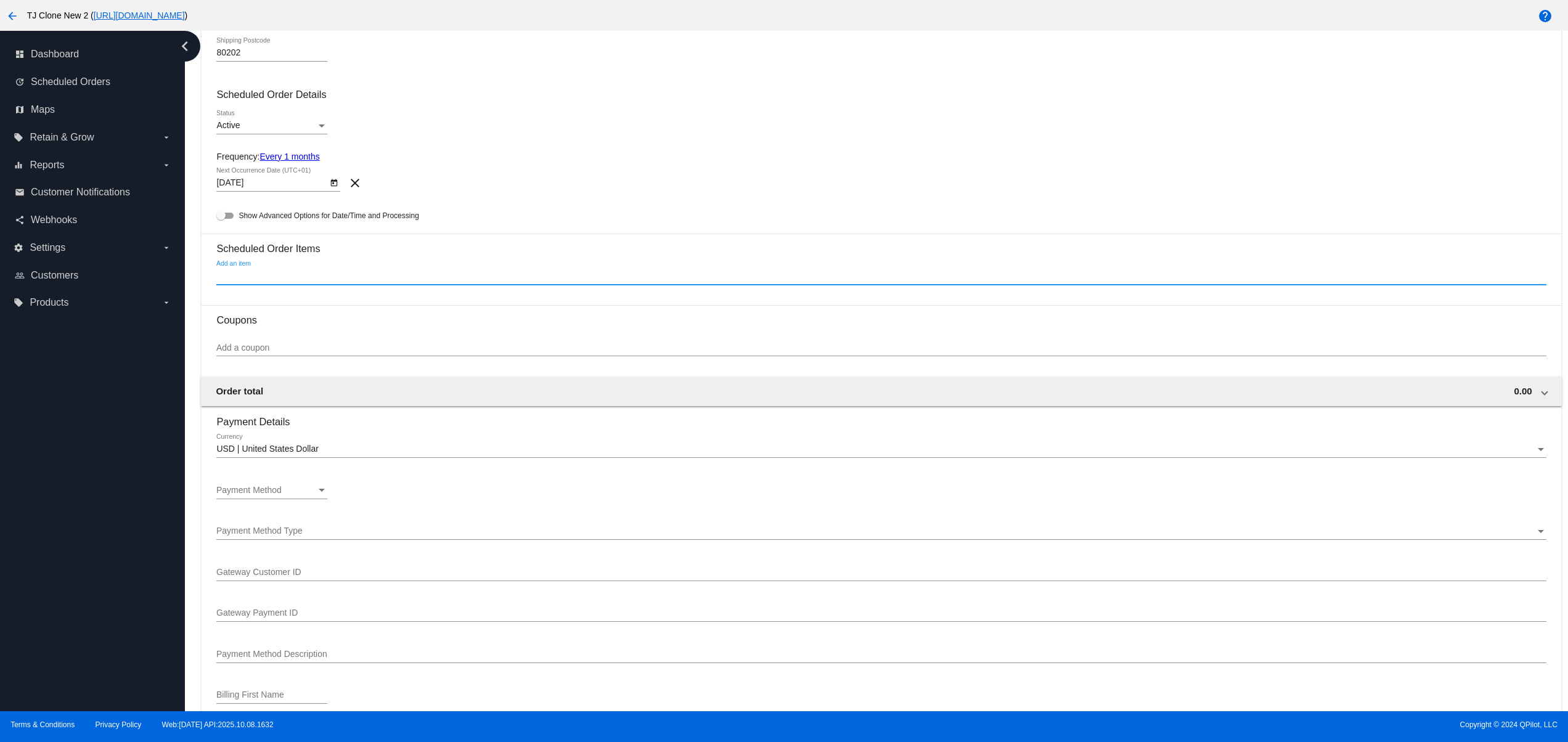
click at [278, 279] on input "Add an item" at bounding box center [881, 276] width 1329 height 10
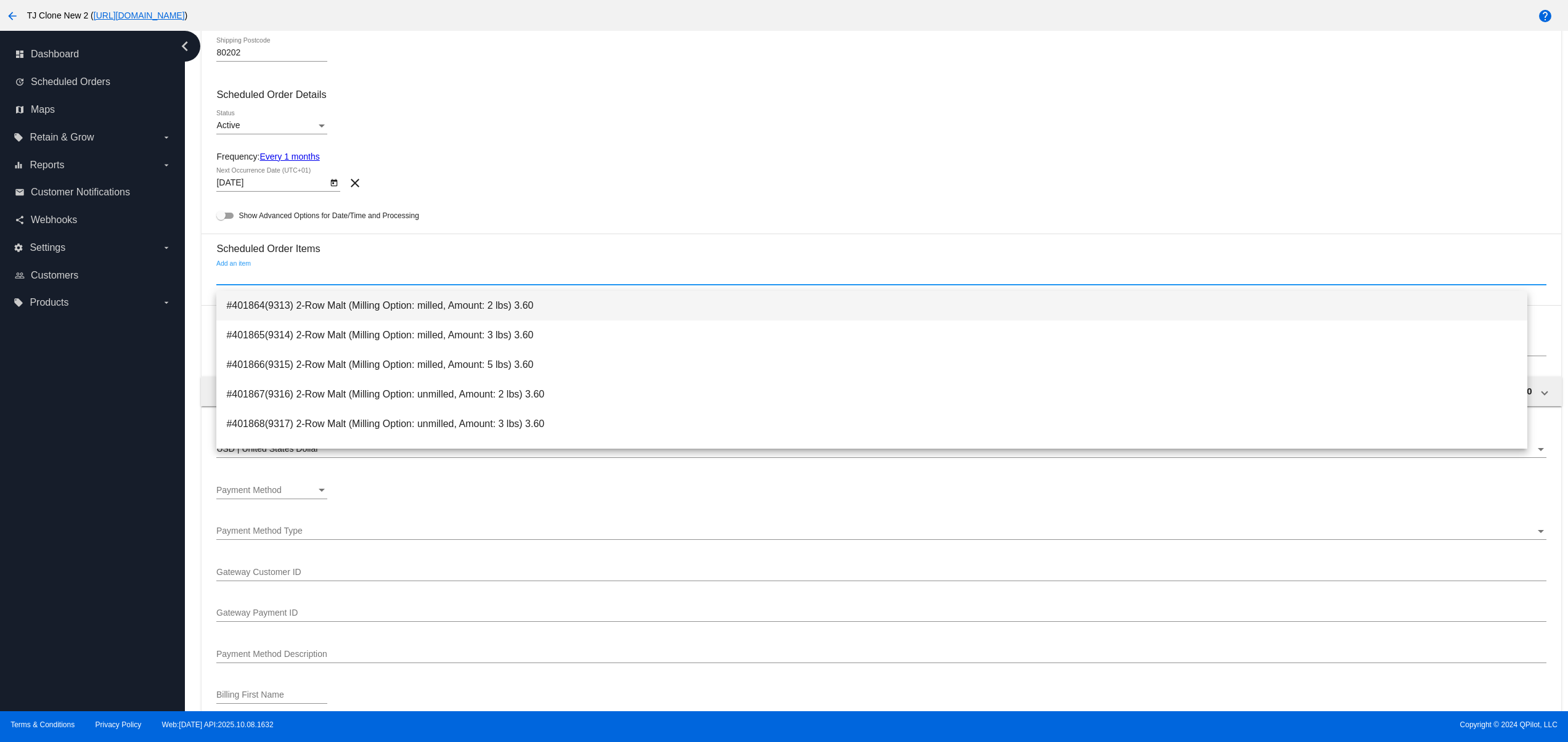
click at [322, 302] on span "#401864(9313) 2-Row Malt (Milling Option: milled, Amount: 2 lbs) 3.60" at bounding box center [871, 306] width 1291 height 30
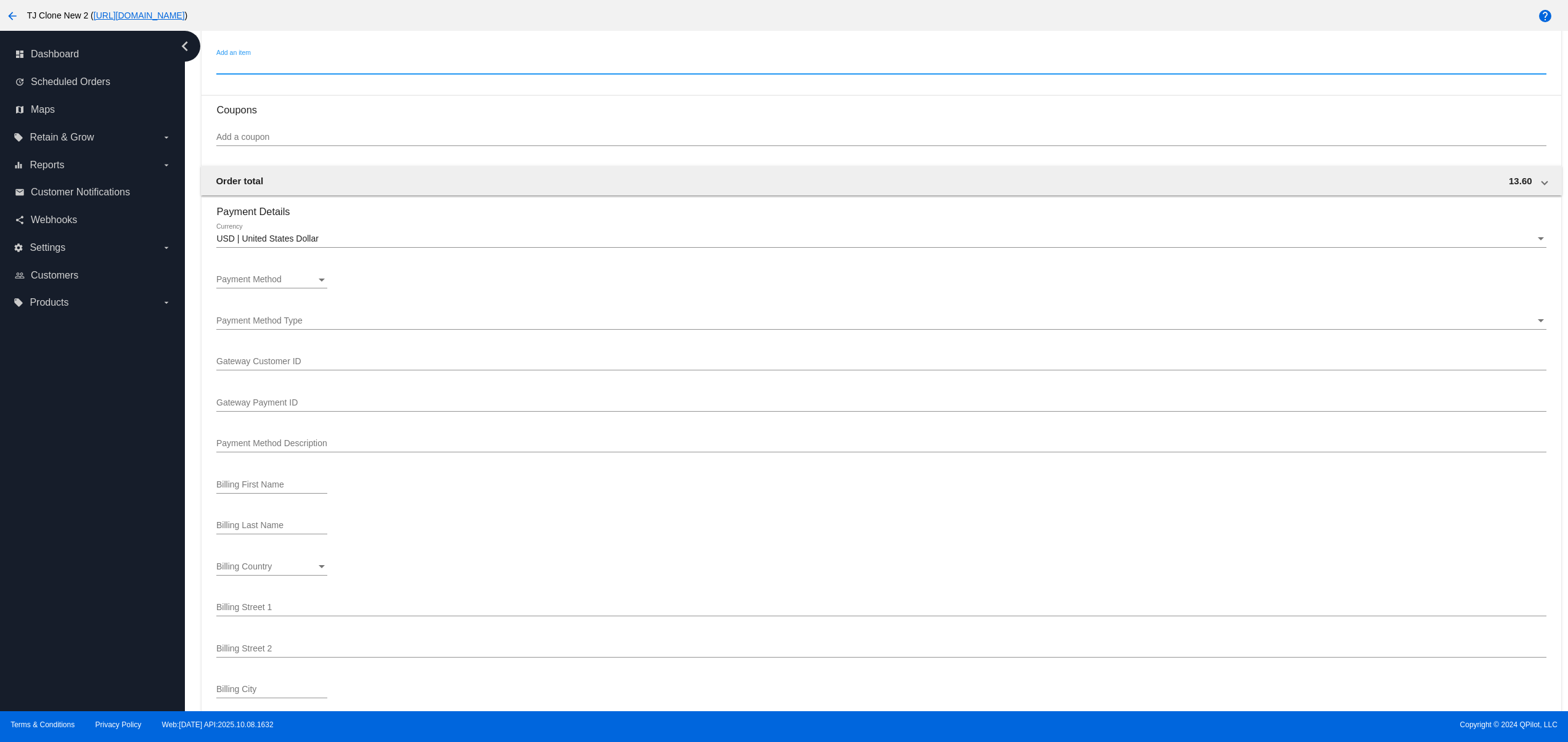
scroll to position [740, 0]
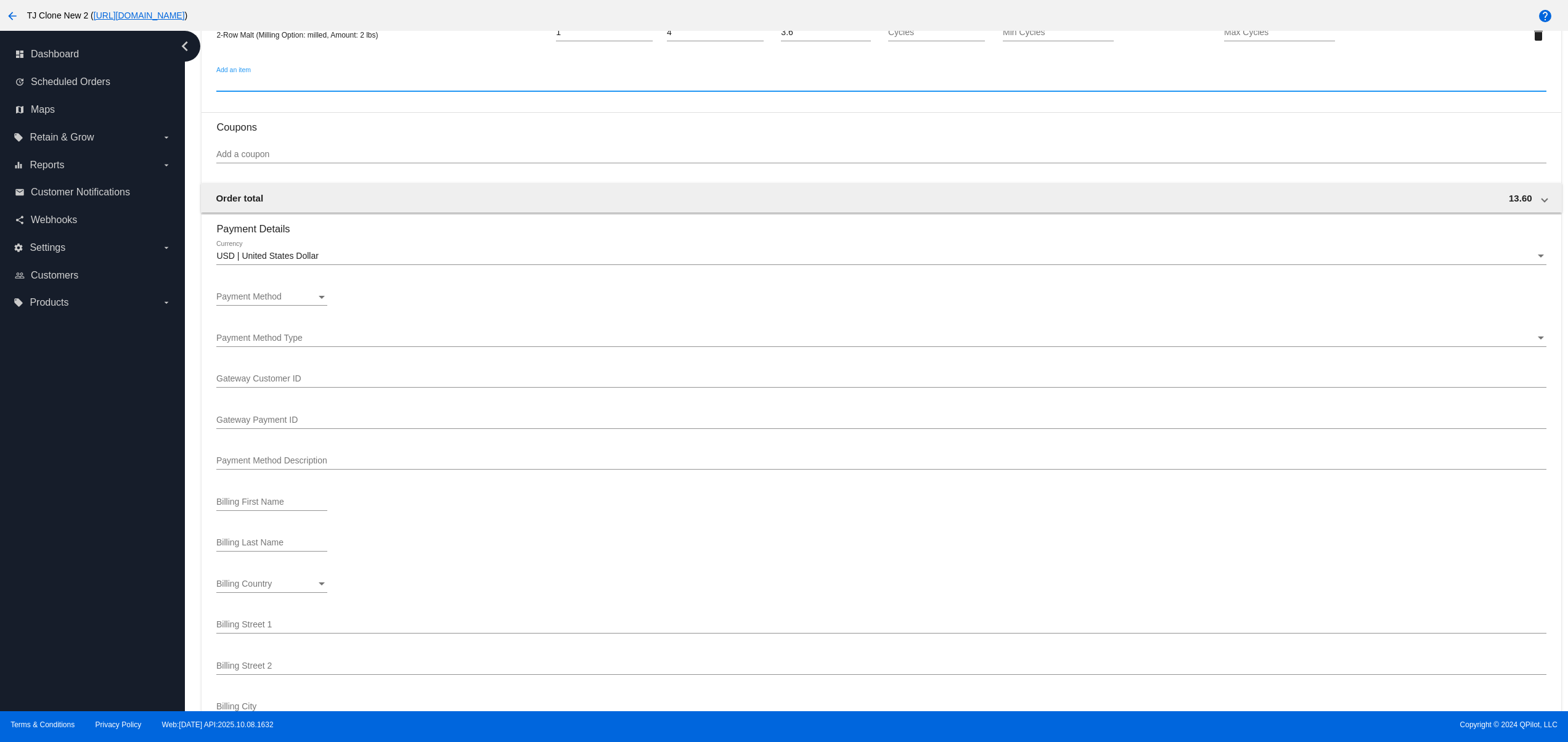
click at [263, 302] on span "Payment Method" at bounding box center [249, 297] width 66 height 10
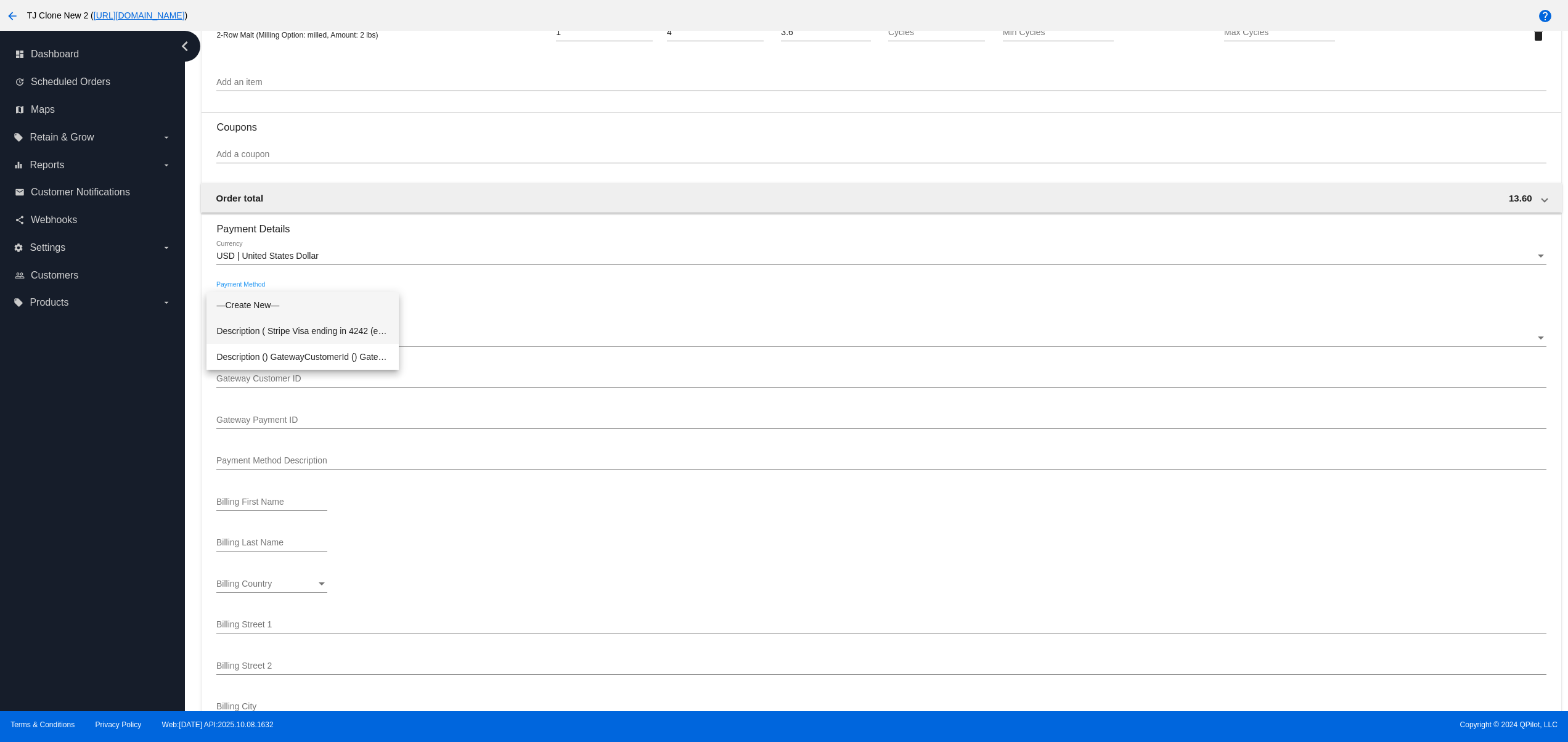
click at [343, 330] on span "Description ( Stripe Visa ending in 4242 (expires 5/2025)) GatewayCustomerId ( …" at bounding box center [302, 331] width 172 height 26
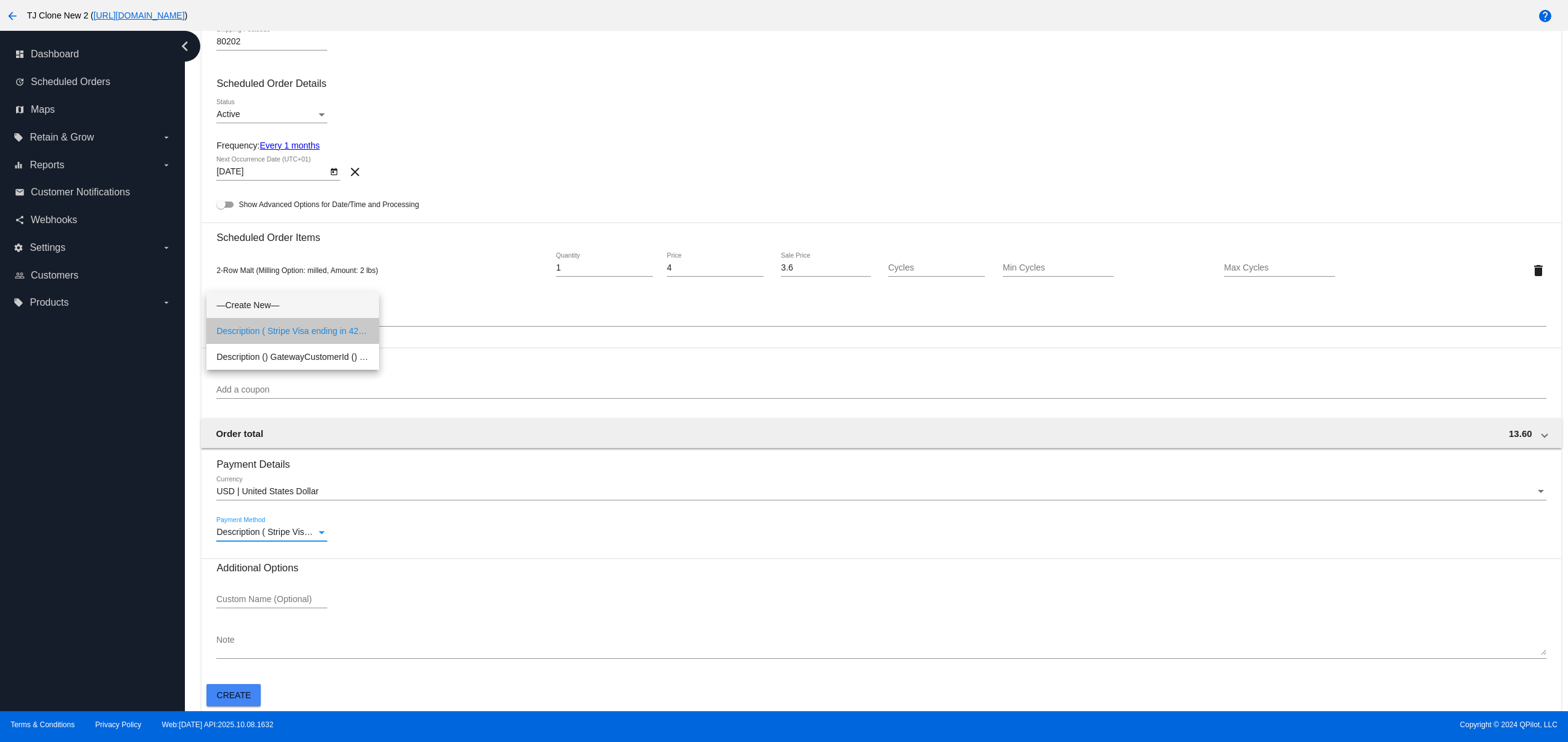
scroll to position [512, 0]
click at [227, 686] on button "Create" at bounding box center [233, 695] width 54 height 22
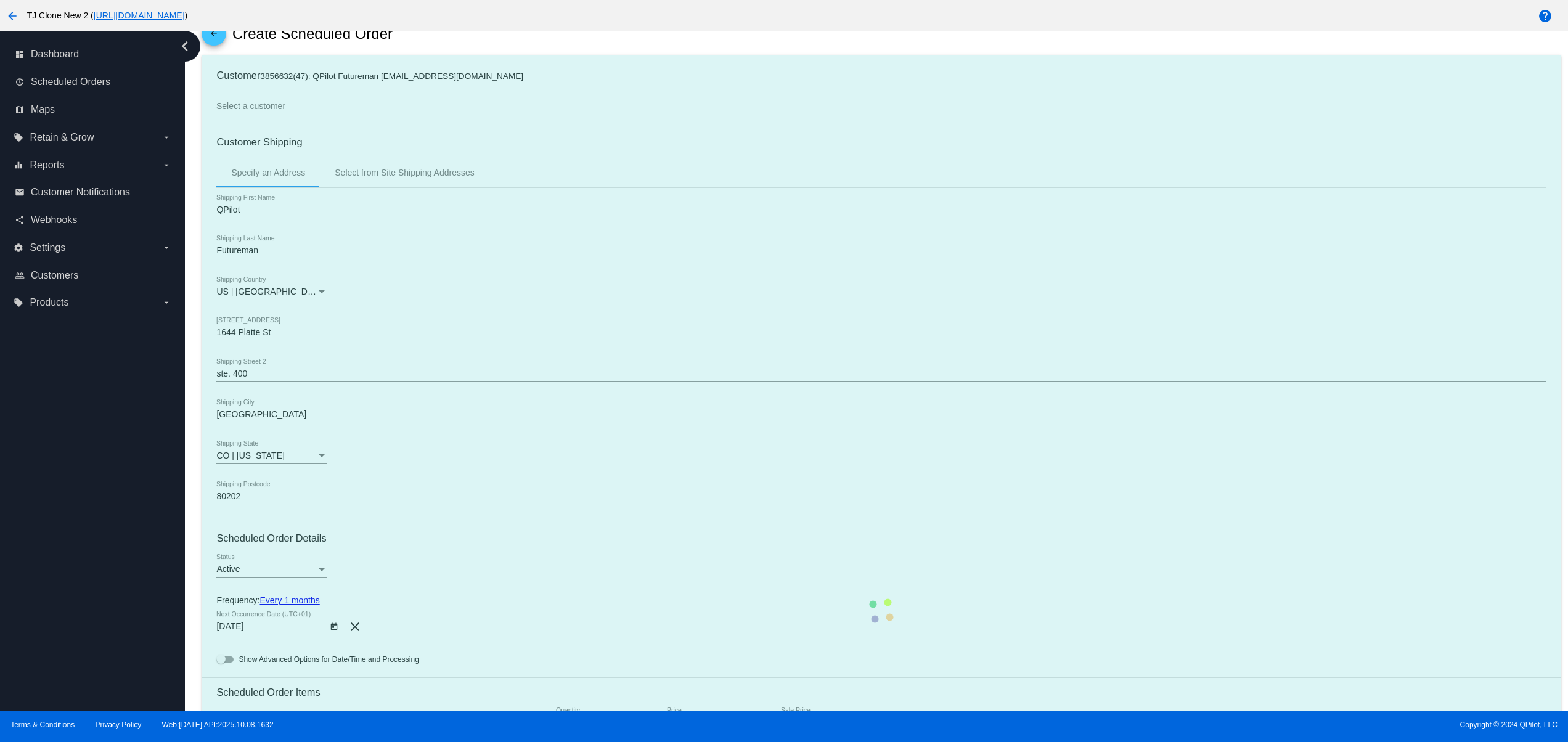
scroll to position [0, 0]
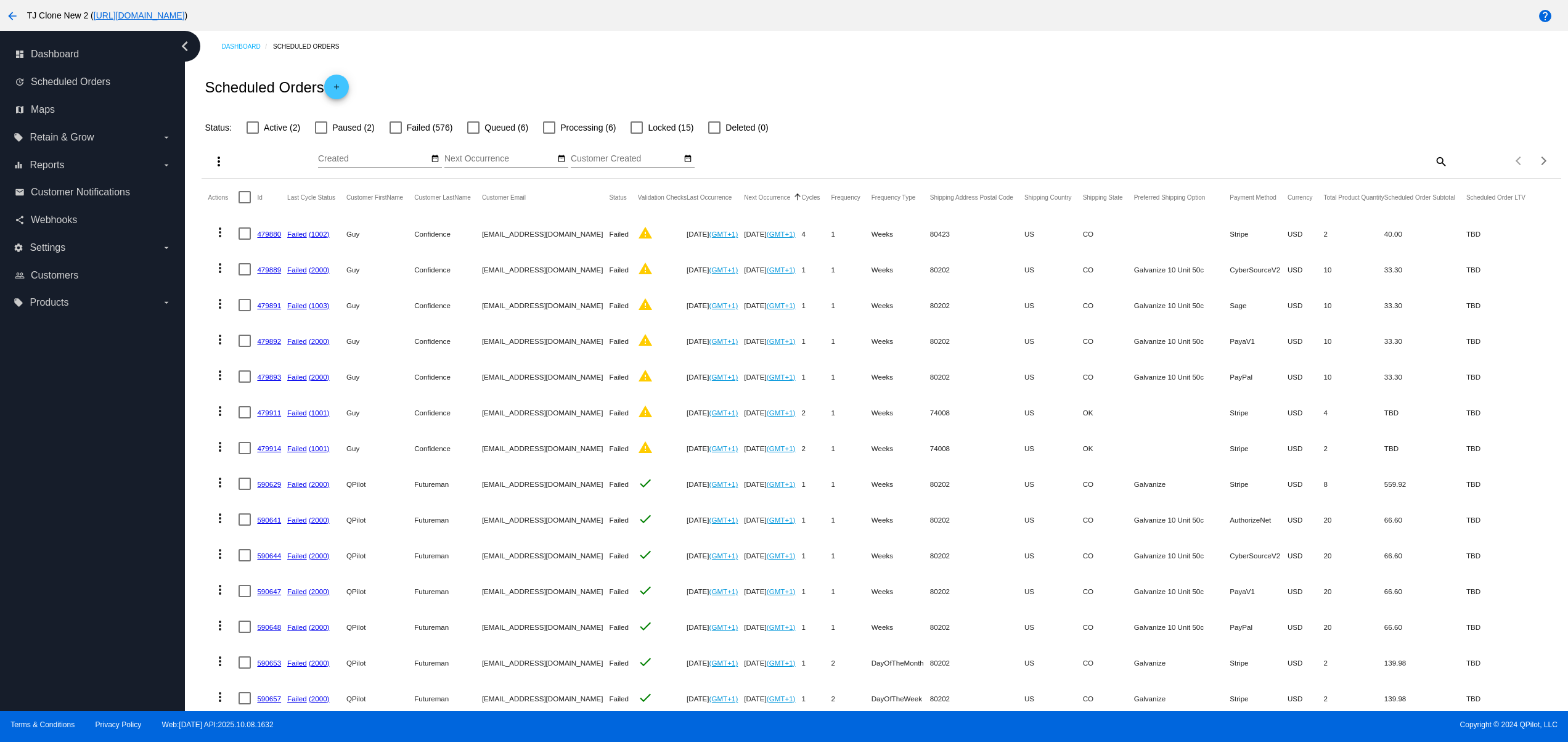
click at [427, 151] on div "Oct Jan Feb Mar Apr Su Mo Tu We Th" at bounding box center [379, 155] width 124 height 24
click at [438, 166] on div "date_range" at bounding box center [435, 159] width 13 height 13
click at [435, 161] on mat-icon "date_range" at bounding box center [435, 159] width 9 height 10
click at [421, 237] on td "9" at bounding box center [426, 235] width 21 height 19
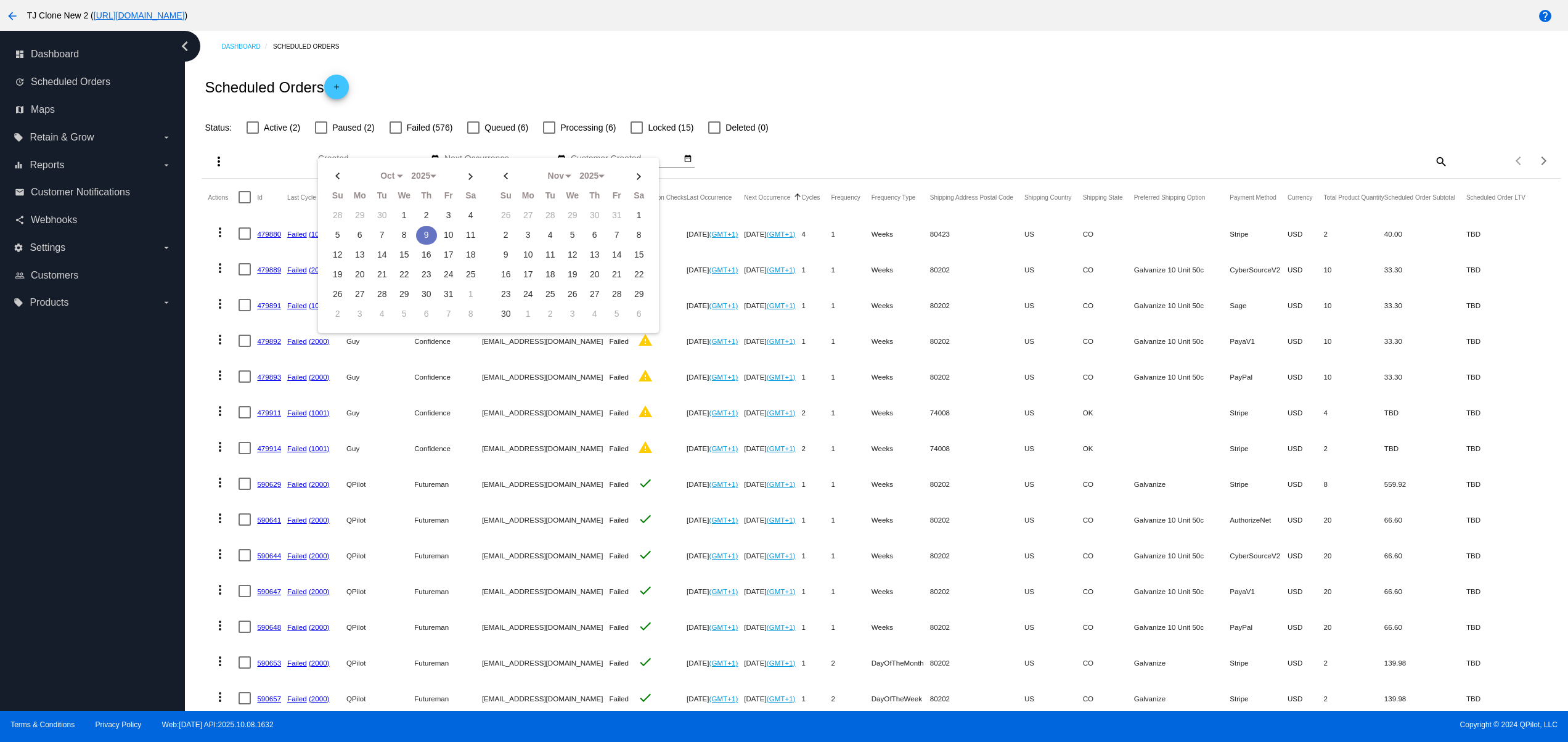
type input "[DATE] - [DATE]"
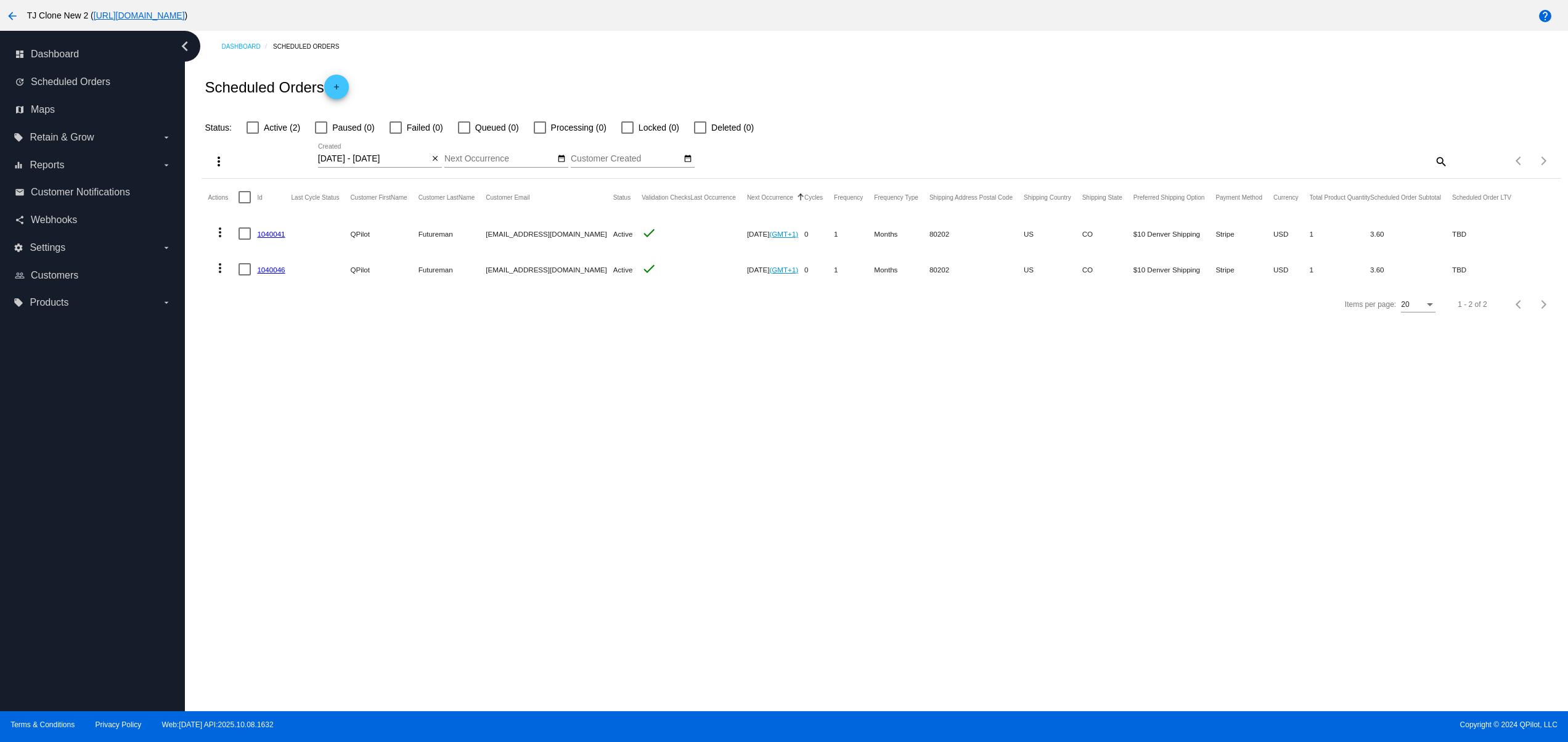
drag, startPoint x: 496, startPoint y: 270, endPoint x: 738, endPoint y: 344, distance: 253.1
click at [595, 270] on mat-row "more_vert 1040046 QPilot Futureman [EMAIL_ADDRESS][DOMAIN_NAME] Active check [D…" at bounding box center [865, 270] width 1314 height 36
click at [756, 408] on div "Dashboard Scheduled Orders Scheduled Orders add Status: Active (2) Paused (0) F…" at bounding box center [876, 371] width 1383 height 680
click at [665, 498] on div "Dashboard Scheduled Orders Scheduled Orders add Status: Active (2) Paused (0) F…" at bounding box center [876, 371] width 1383 height 680
drag, startPoint x: 481, startPoint y: 263, endPoint x: 637, endPoint y: 195, distance: 170.2
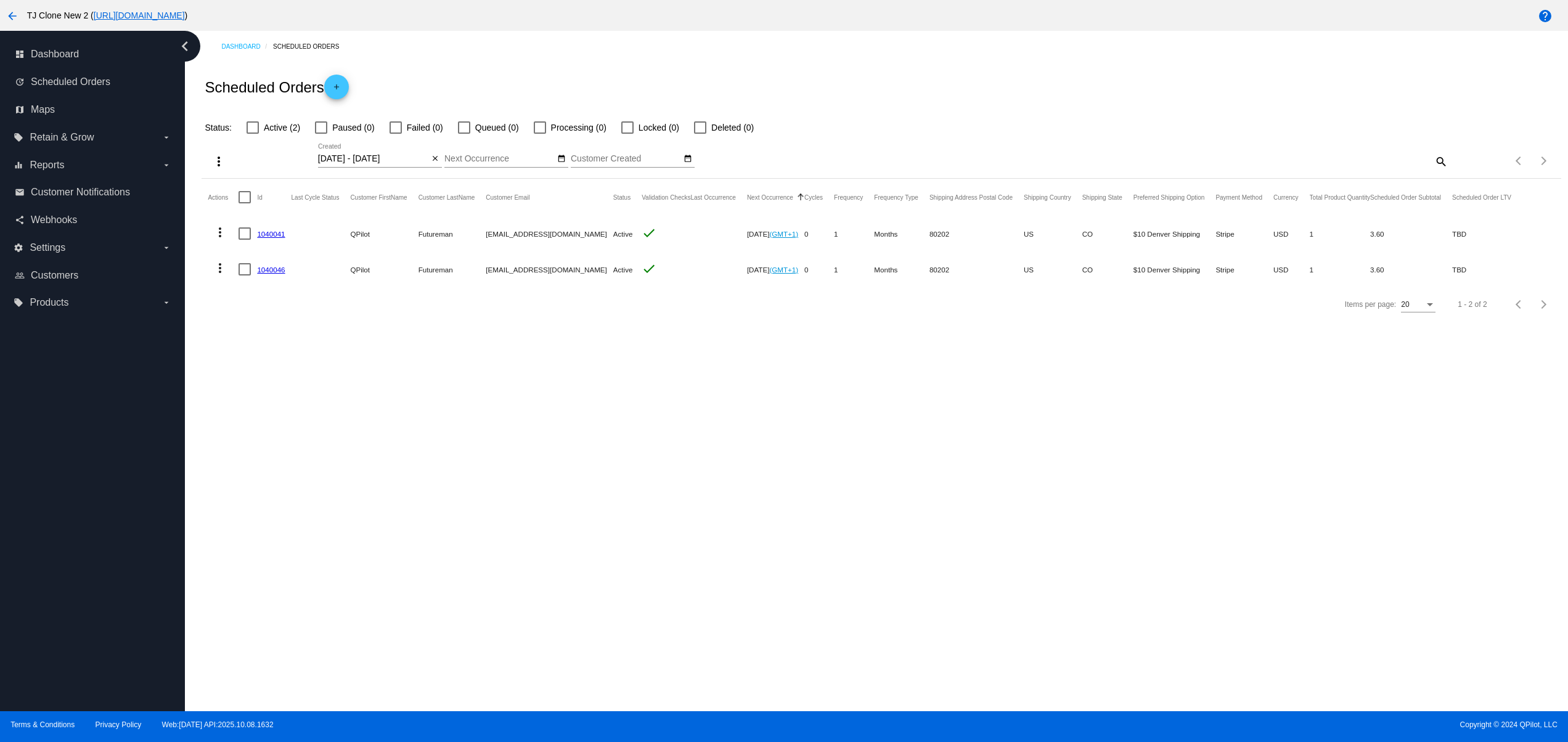
click at [551, 263] on mat-row "more_vert 1040046 QPilot Futureman [EMAIL_ADDRESS][DOMAIN_NAME] Active check [D…" at bounding box center [865, 270] width 1314 height 36
click at [340, 76] on span "add" at bounding box center [337, 90] width 15 height 30
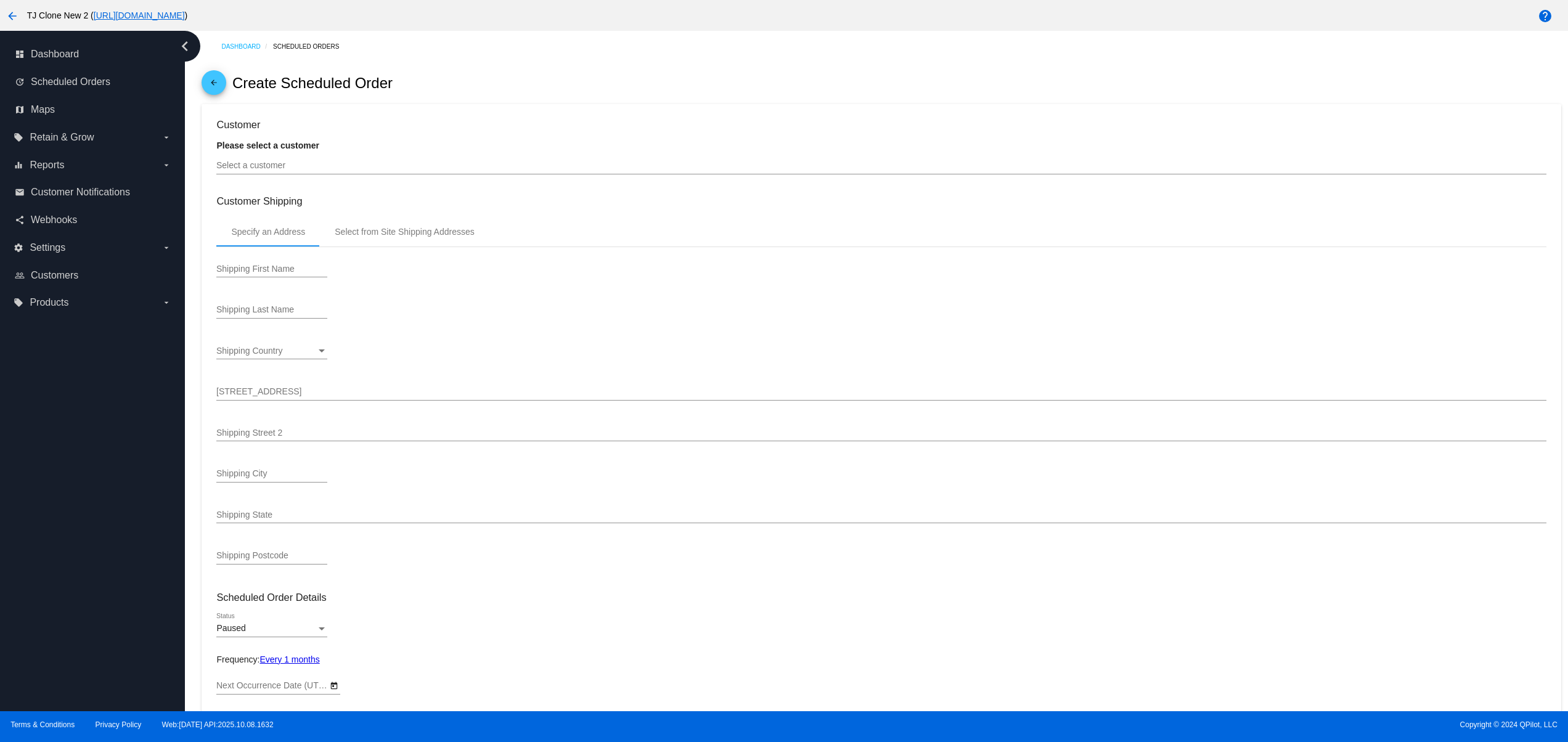
type input "[DATE]"
click at [325, 158] on div "Select a customer" at bounding box center [881, 162] width 1329 height 24
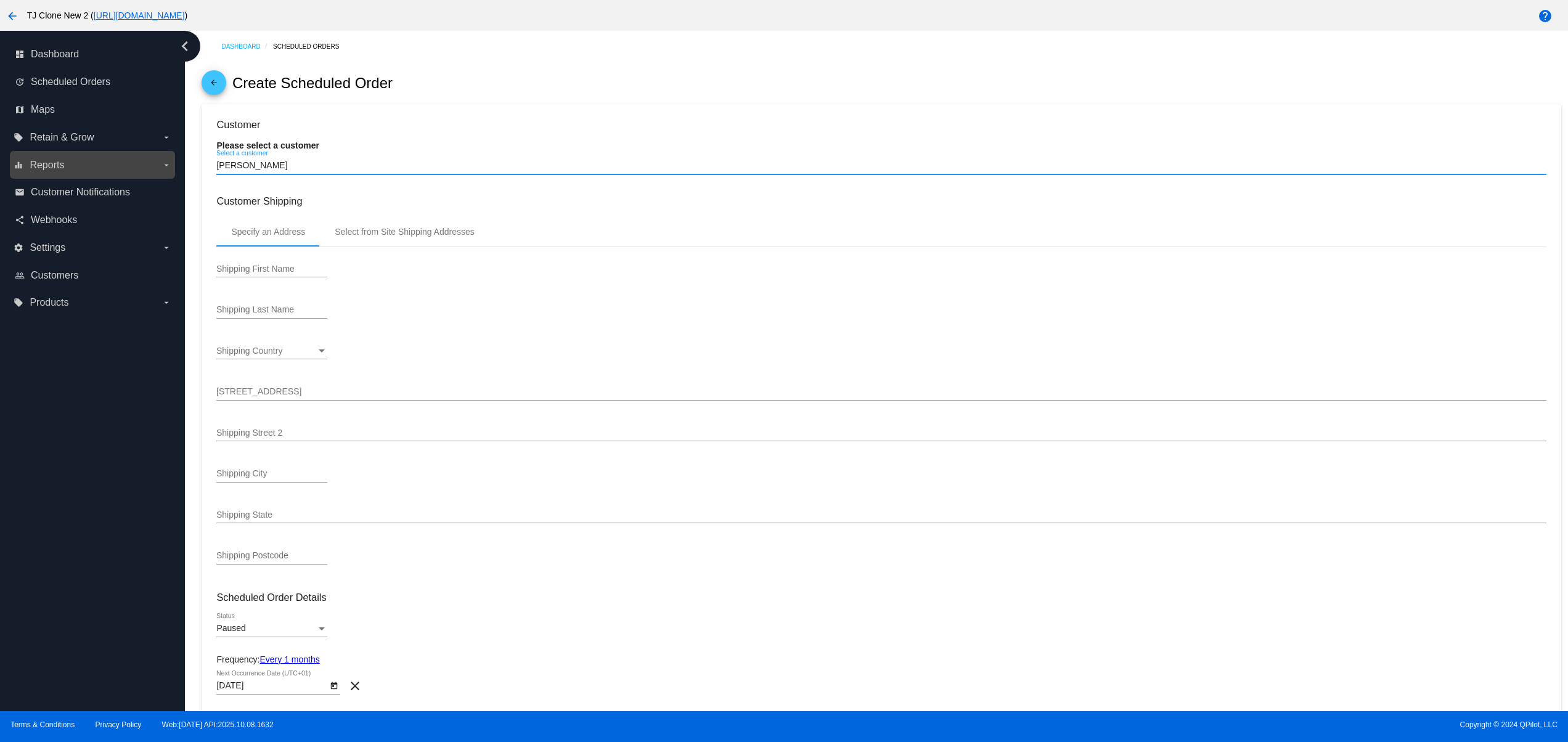
drag, startPoint x: 232, startPoint y: 165, endPoint x: 149, endPoint y: 175, distance: 83.6
click at [149, 175] on div "dashboard Dashboard update Scheduled Orders map Maps local_offer Retain & Grow …" at bounding box center [784, 371] width 1568 height 680
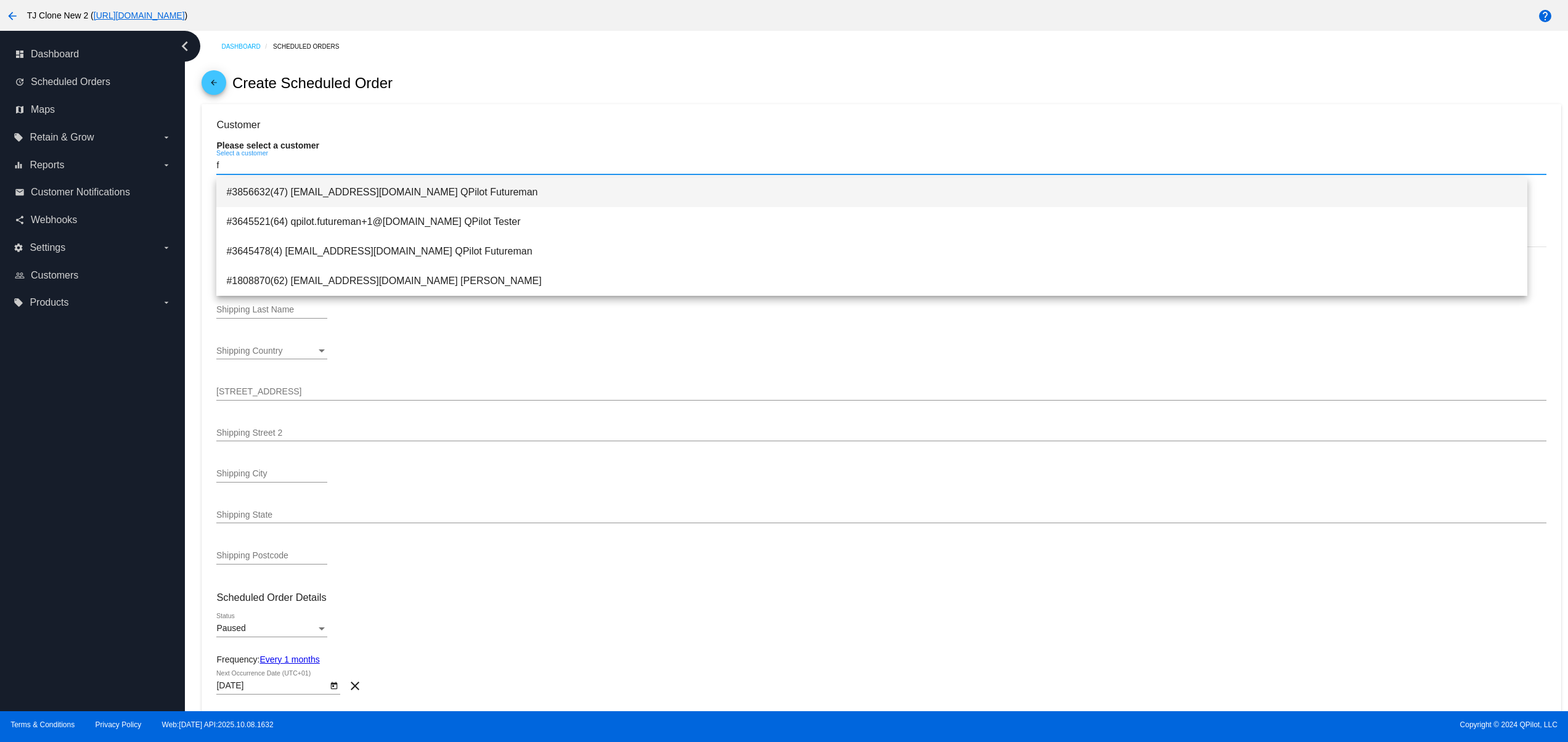
type input "f"
click at [320, 196] on span "#3856632(47) [EMAIL_ADDRESS][DOMAIN_NAME] QPilot Futureman" at bounding box center [871, 192] width 1291 height 30
type input "QPilot"
type input "Futureman"
type input "1644 Platte St"
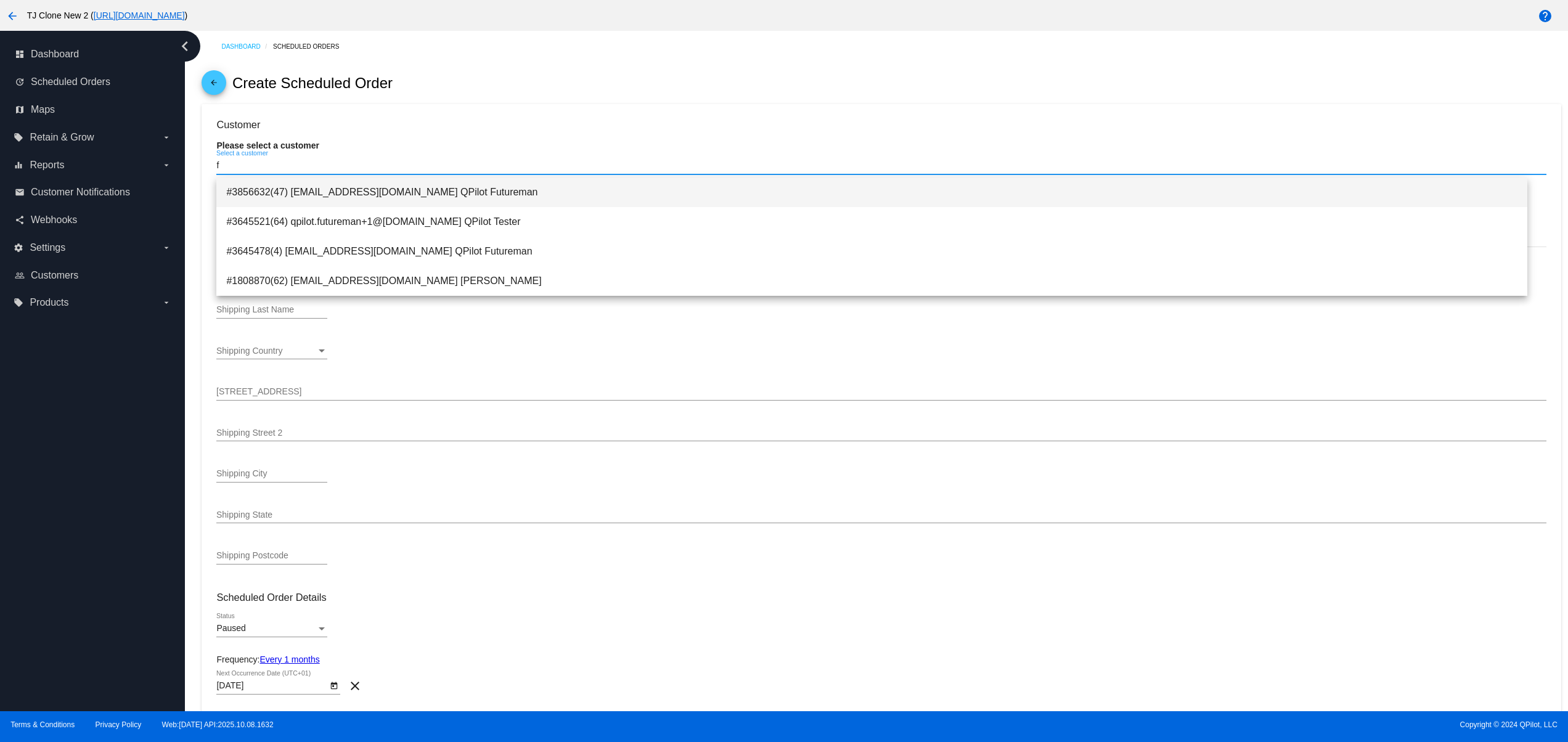
type input "ste. 400"
type input "[GEOGRAPHIC_DATA]"
type input "80202"
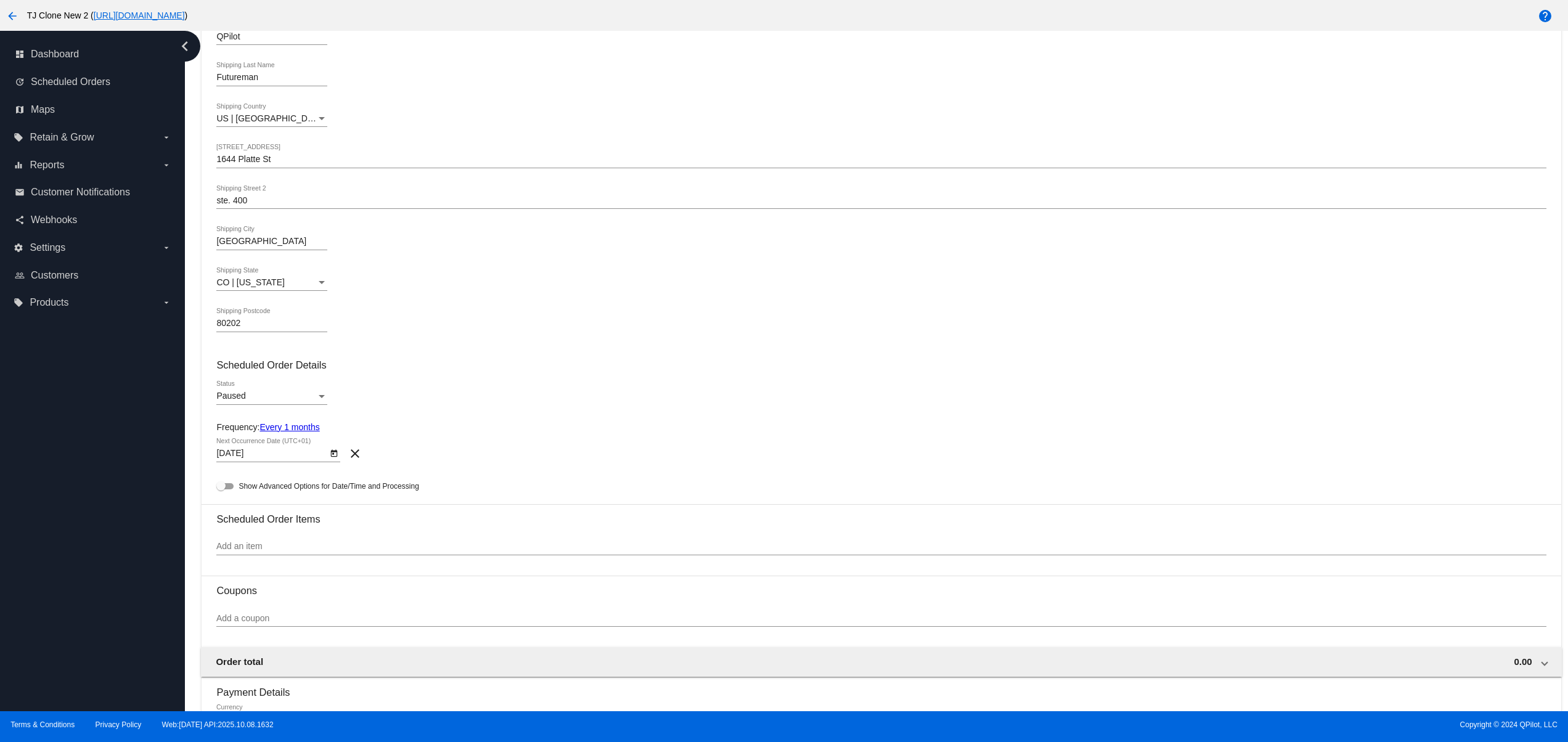
scroll to position [247, 0]
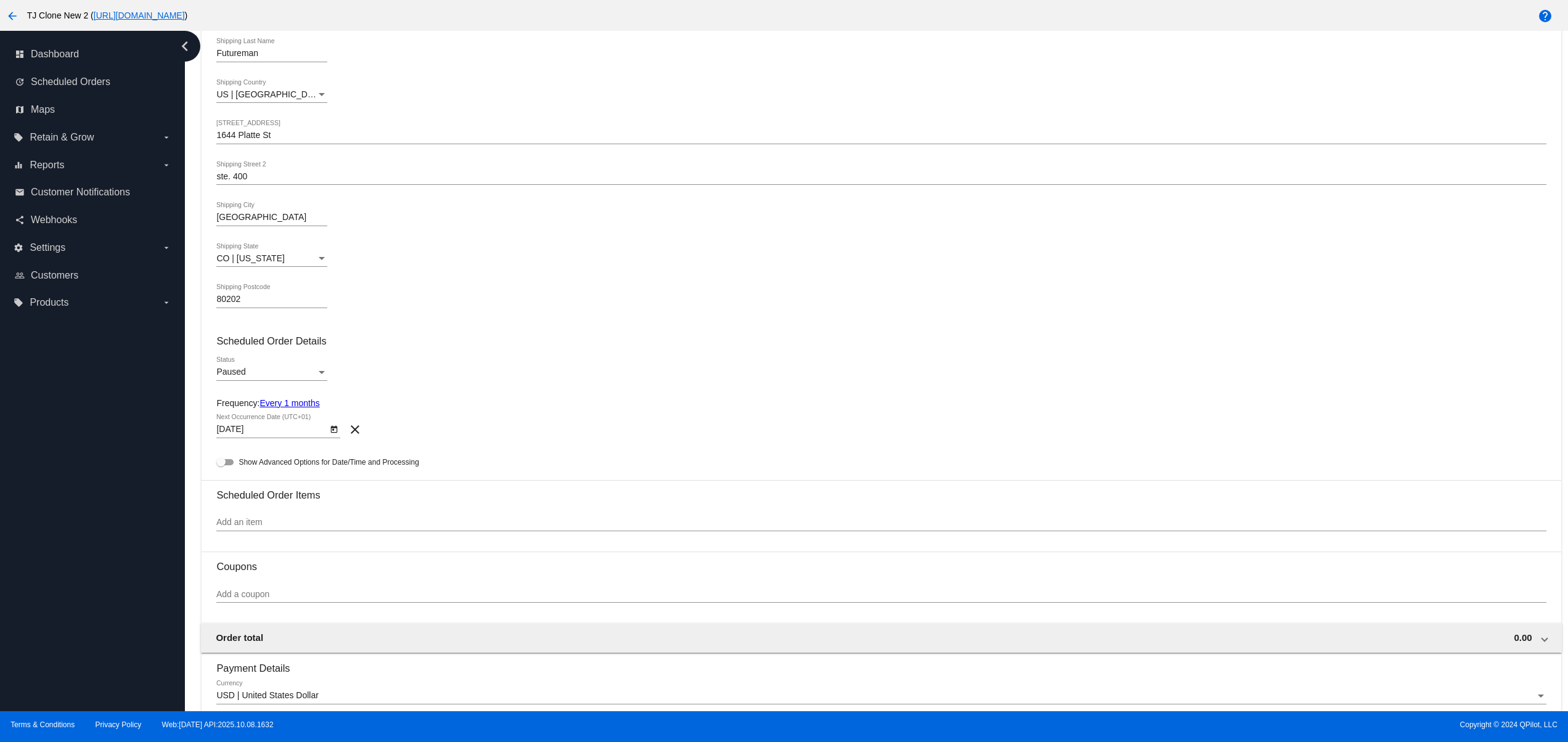
click at [292, 370] on div "Paused Status" at bounding box center [271, 368] width 111 height 24
click at [298, 340] on span "Active" at bounding box center [271, 352] width 111 height 26
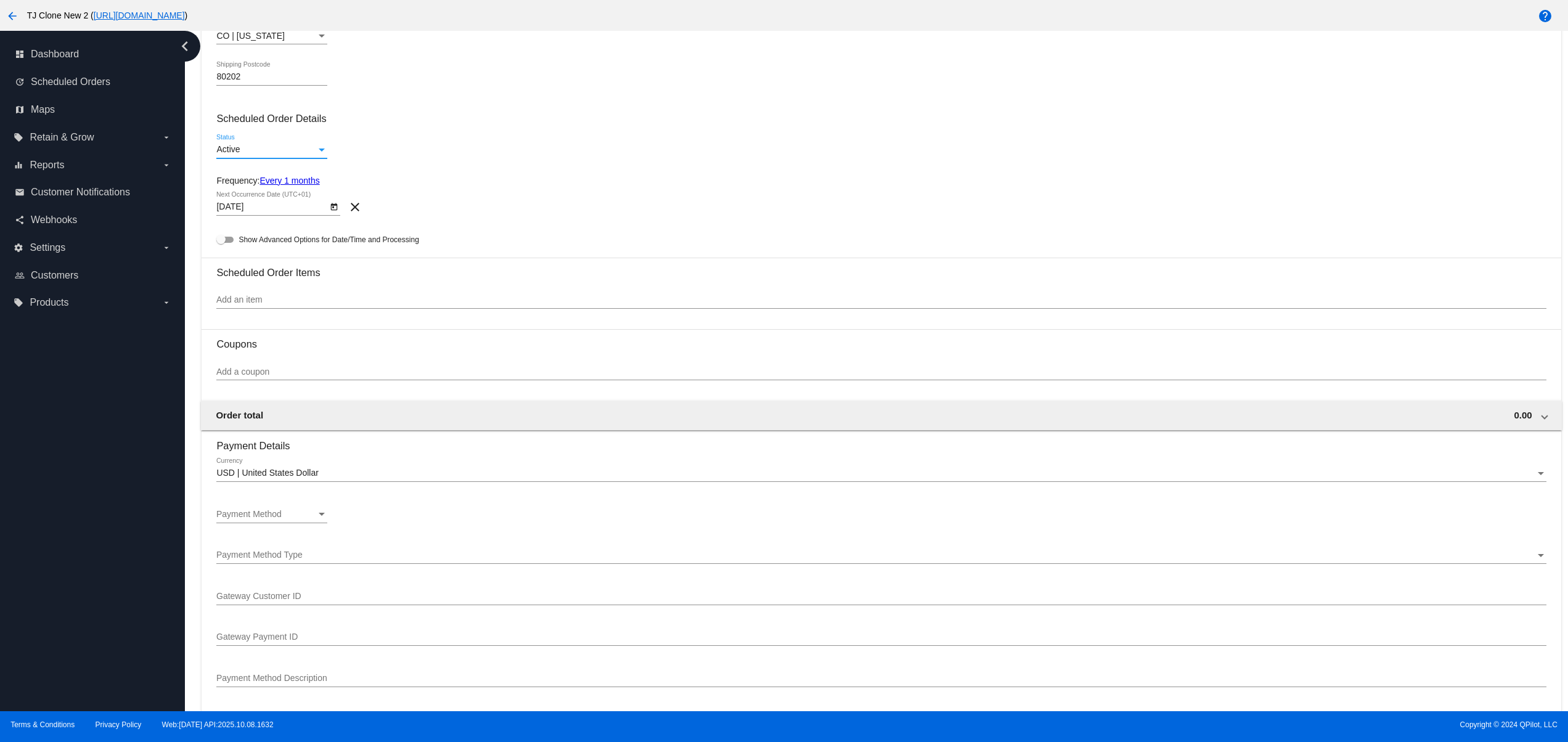
scroll to position [493, 0]
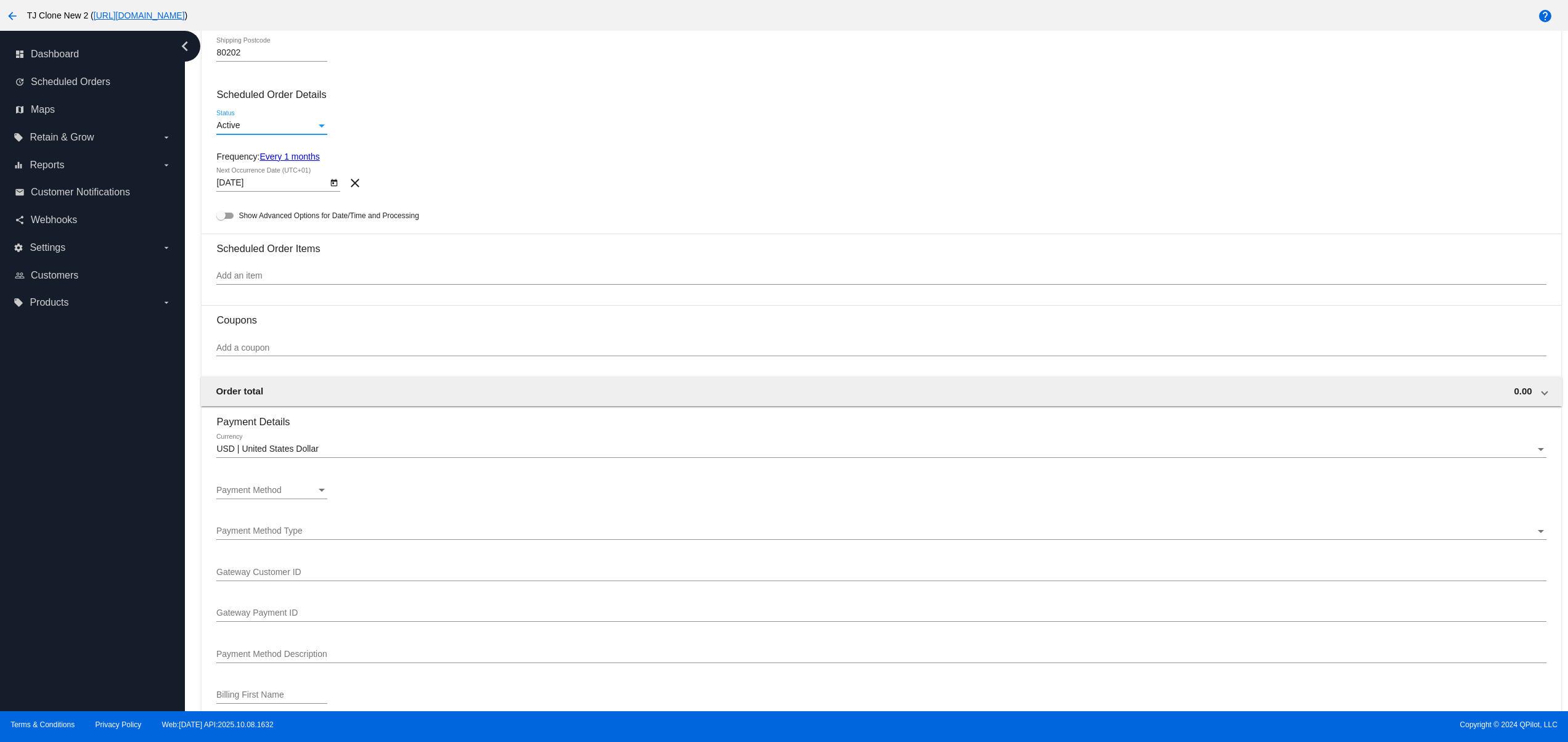
click at [314, 281] on input "Add an item" at bounding box center [881, 276] width 1329 height 10
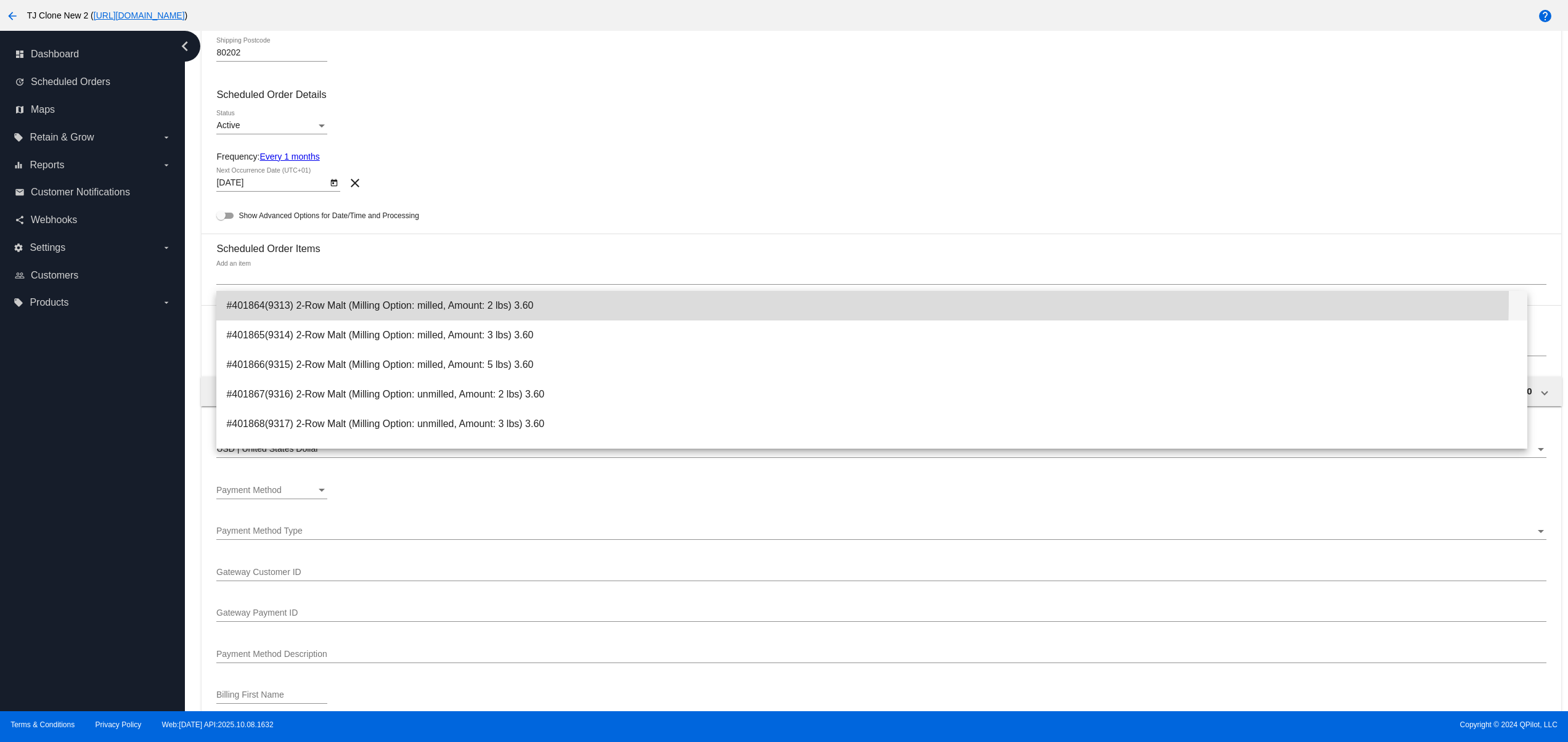
click at [356, 293] on span "#401864(9313) 2-Row Malt (Milling Option: milled, Amount: 2 lbs) 3.60" at bounding box center [871, 306] width 1291 height 30
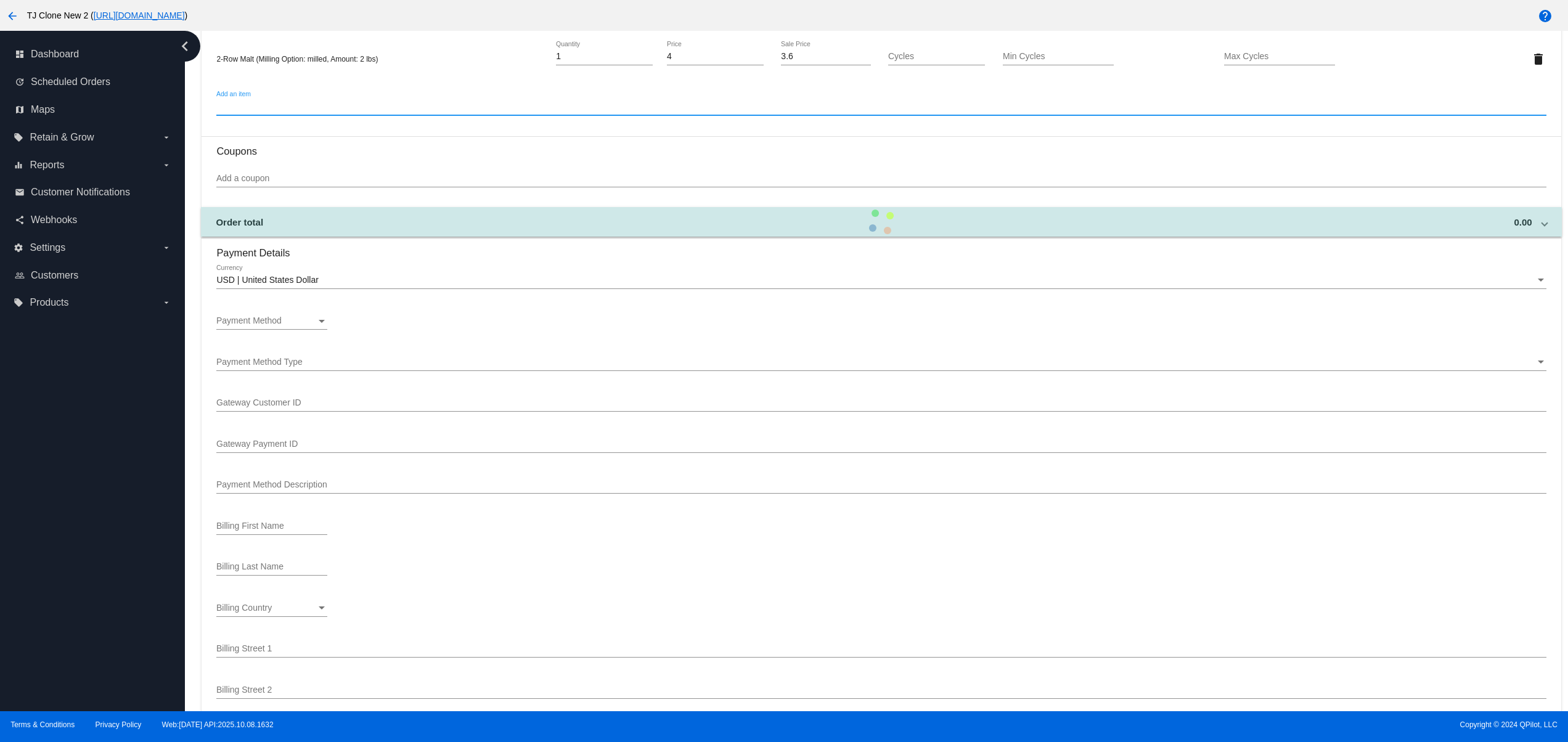
scroll to position [740, 0]
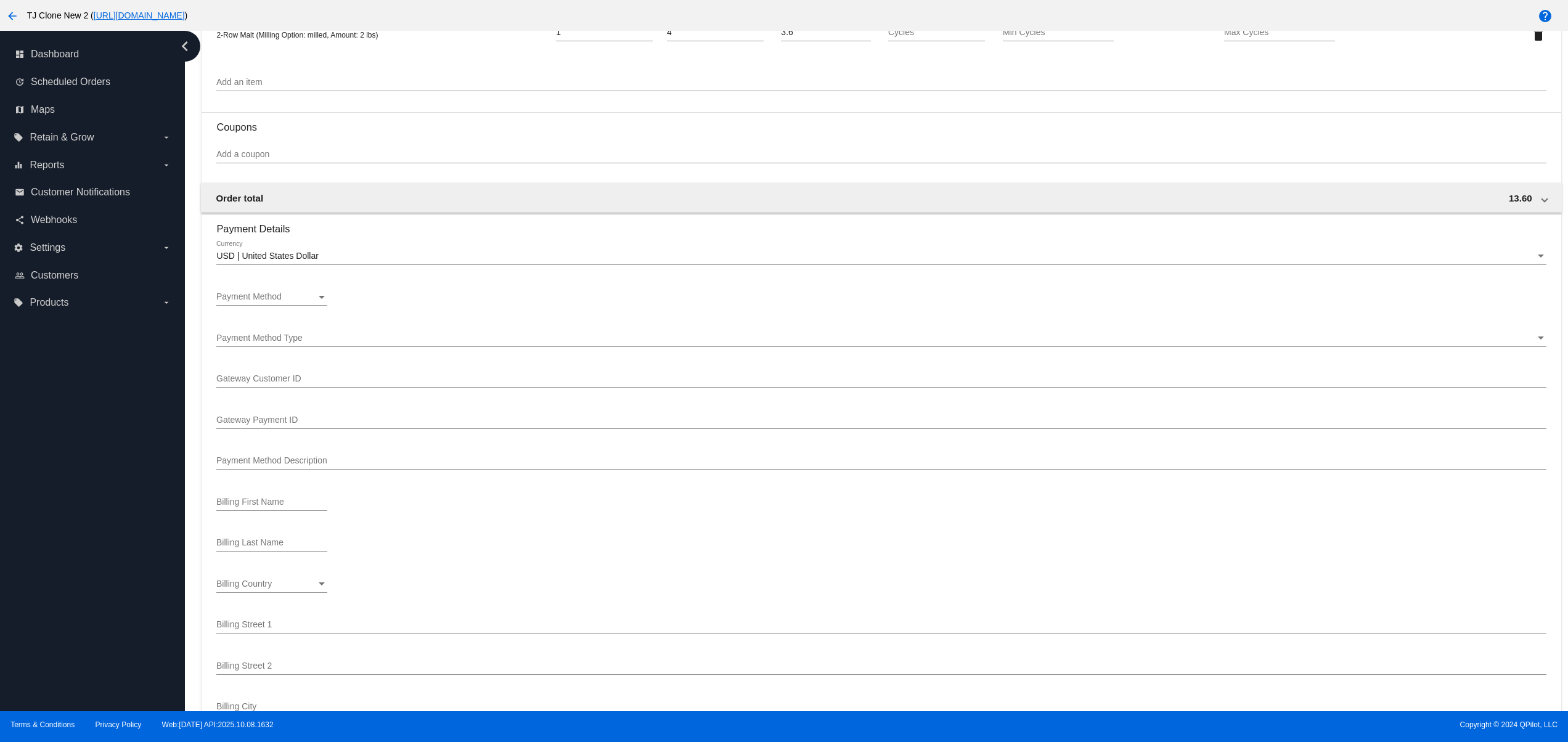
click at [315, 311] on div "Payment Method Payment Method" at bounding box center [271, 299] width 111 height 35
click at [315, 302] on div "Payment Method" at bounding box center [266, 297] width 100 height 10
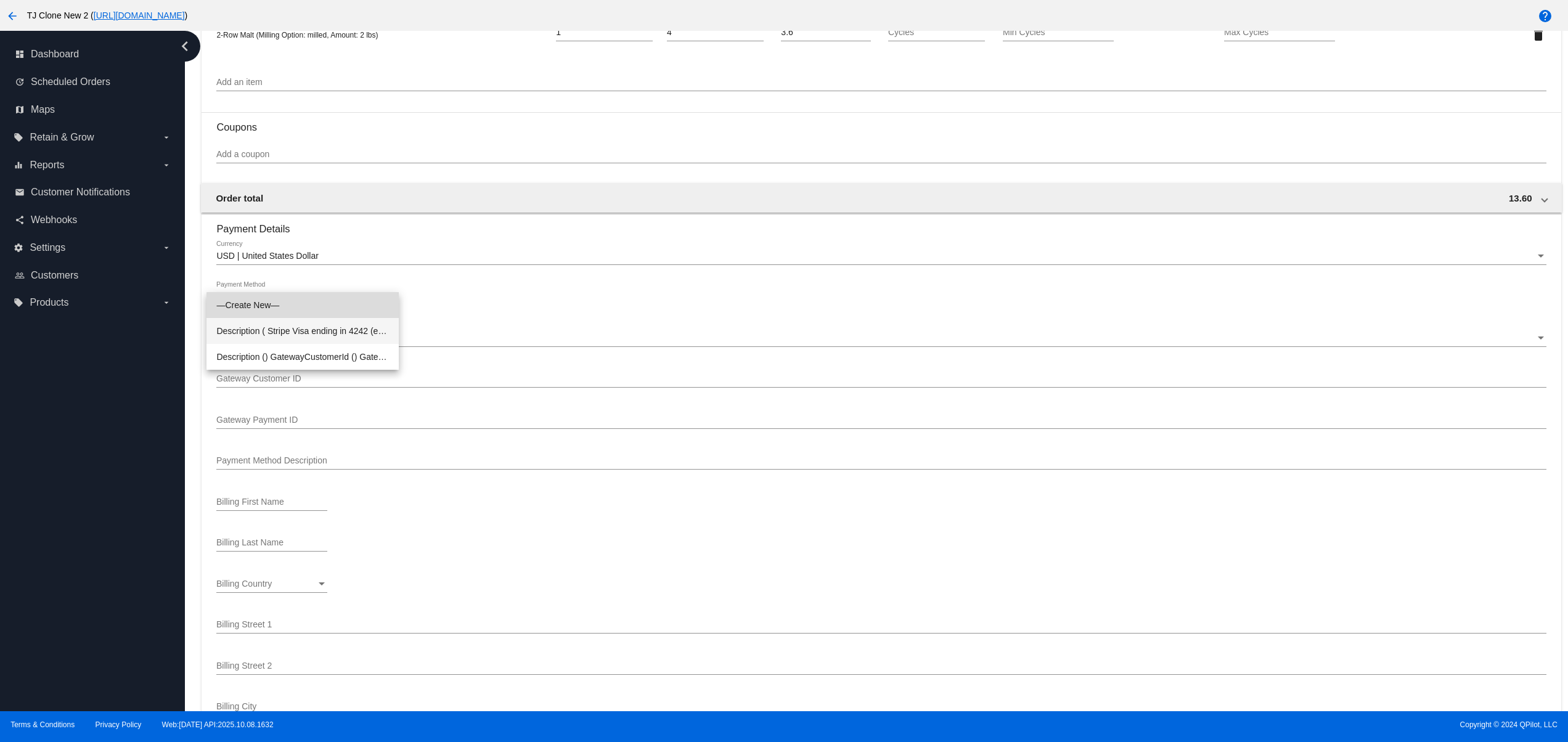
drag, startPoint x: 314, startPoint y: 318, endPoint x: 314, endPoint y: 325, distance: 7.0
click at [314, 325] on div "—Create New— Description ( Stripe Visa ending in 4242 (expires 5/2025)) Gateway…" at bounding box center [302, 331] width 192 height 78
click at [388, 343] on span "Description ( Stripe Visa ending in 4242 (expires 5/2025)) GatewayCustomerId ( …" at bounding box center [302, 331] width 172 height 26
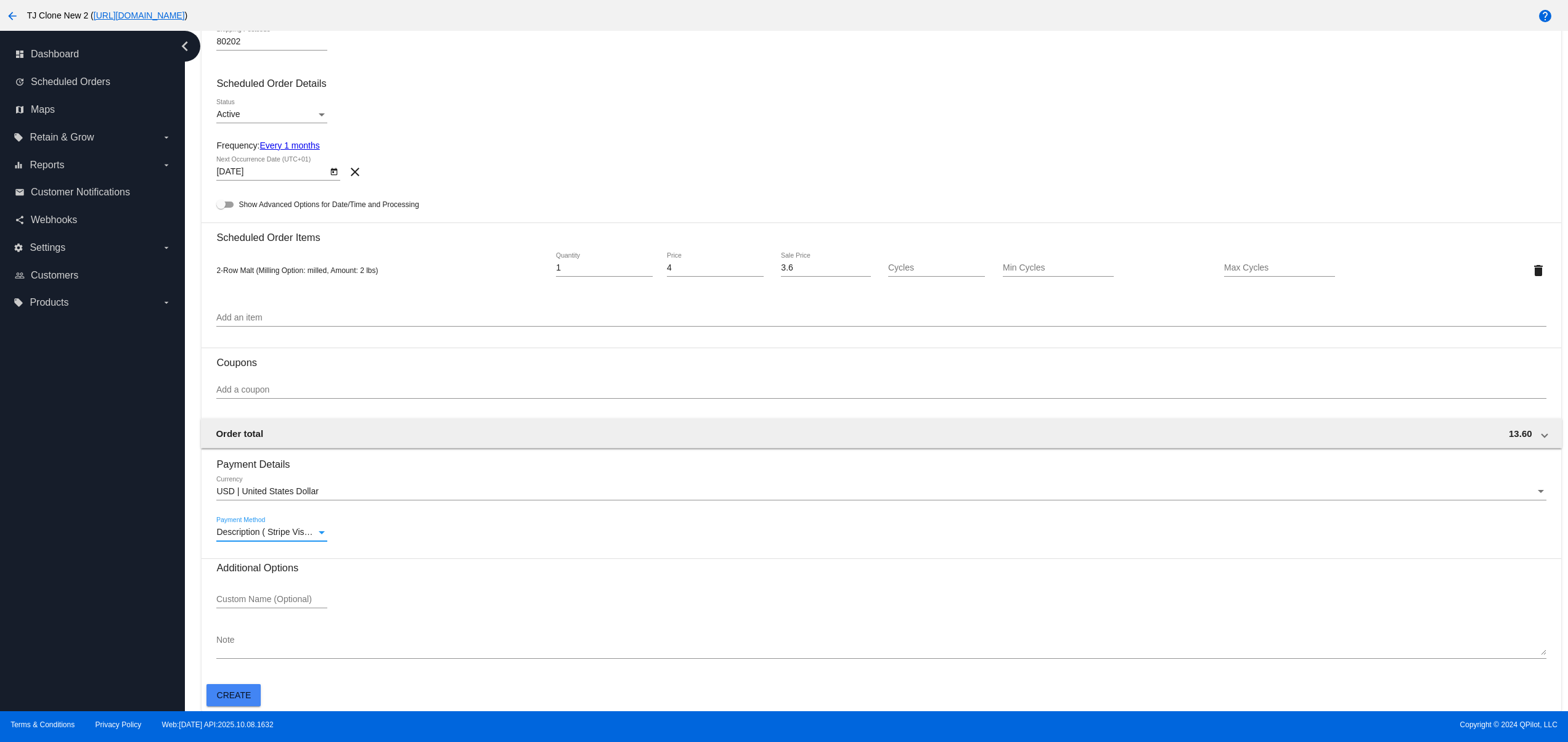
click at [254, 684] on button "Create" at bounding box center [233, 695] width 54 height 22
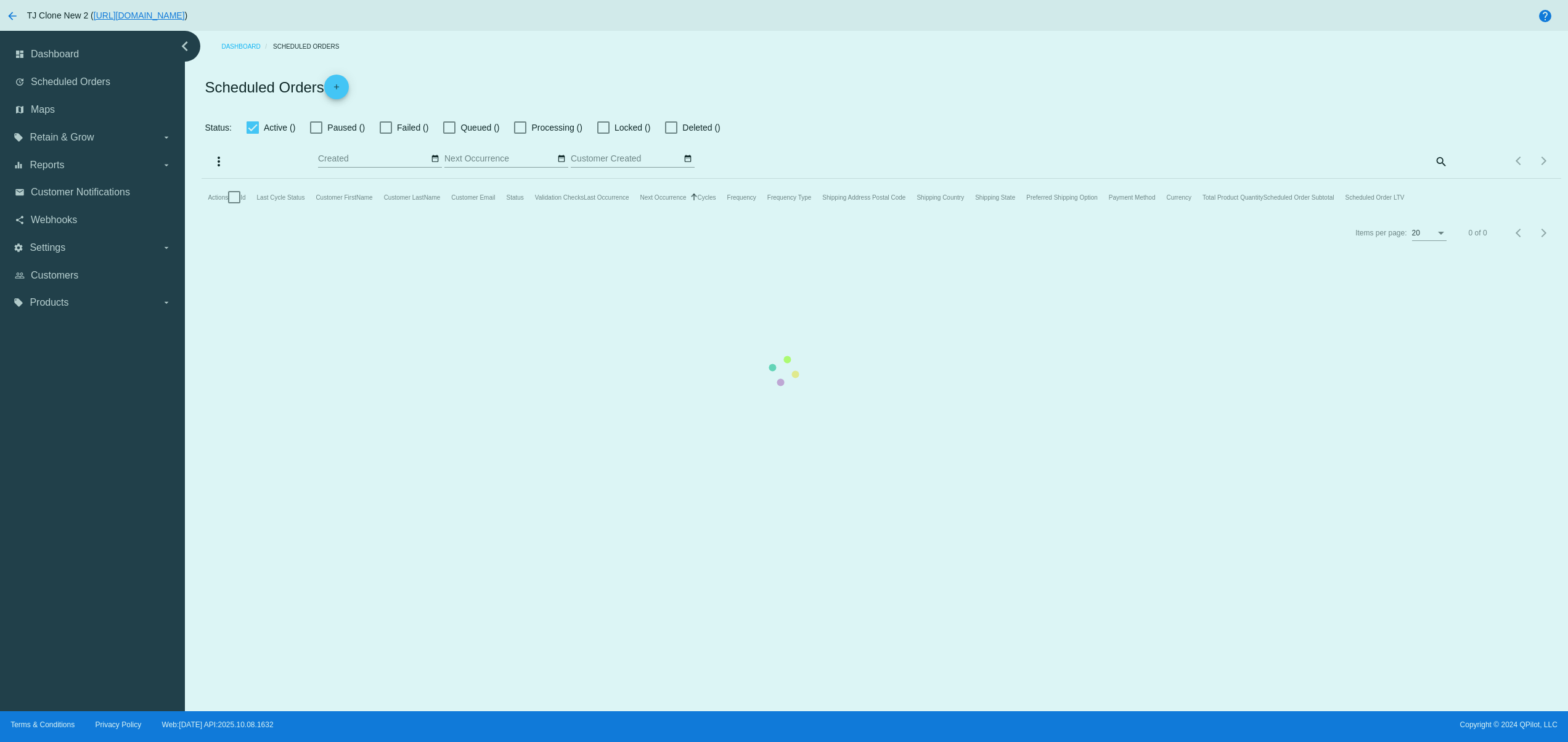
checkbox input "false"
type input "[DATE] - [DATE]"
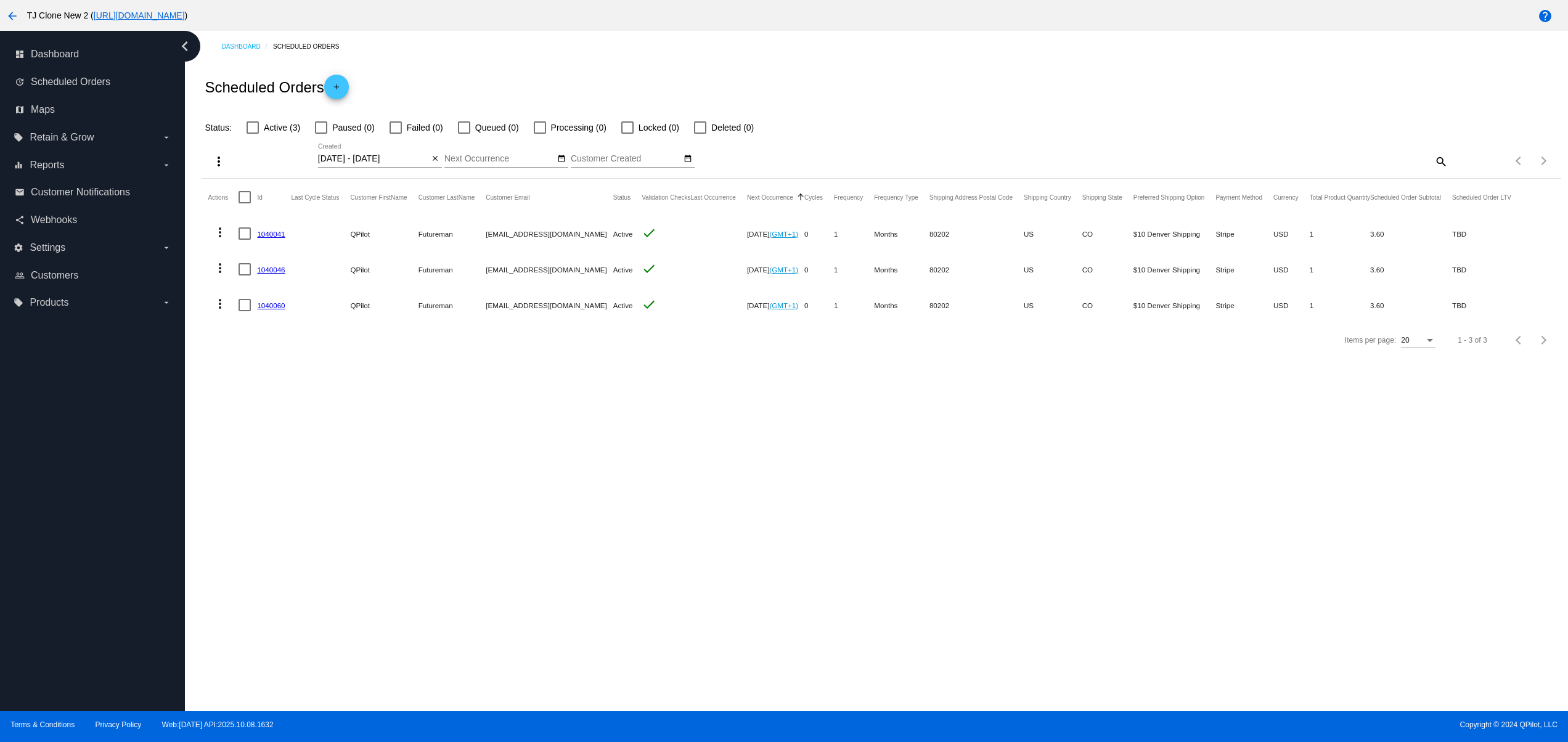
drag, startPoint x: 444, startPoint y: 325, endPoint x: 715, endPoint y: 325, distance: 271.0
click at [686, 323] on section "Actions Id Last Cycle Status Customer FirstName Customer LastName Customer Emai…" at bounding box center [881, 251] width 1359 height 145
click at [733, 465] on div "Dashboard Scheduled Orders Scheduled Orders add Status: Active (3) Paused (0) F…" at bounding box center [876, 371] width 1383 height 680
click at [343, 90] on mat-icon "add" at bounding box center [337, 90] width 15 height 15
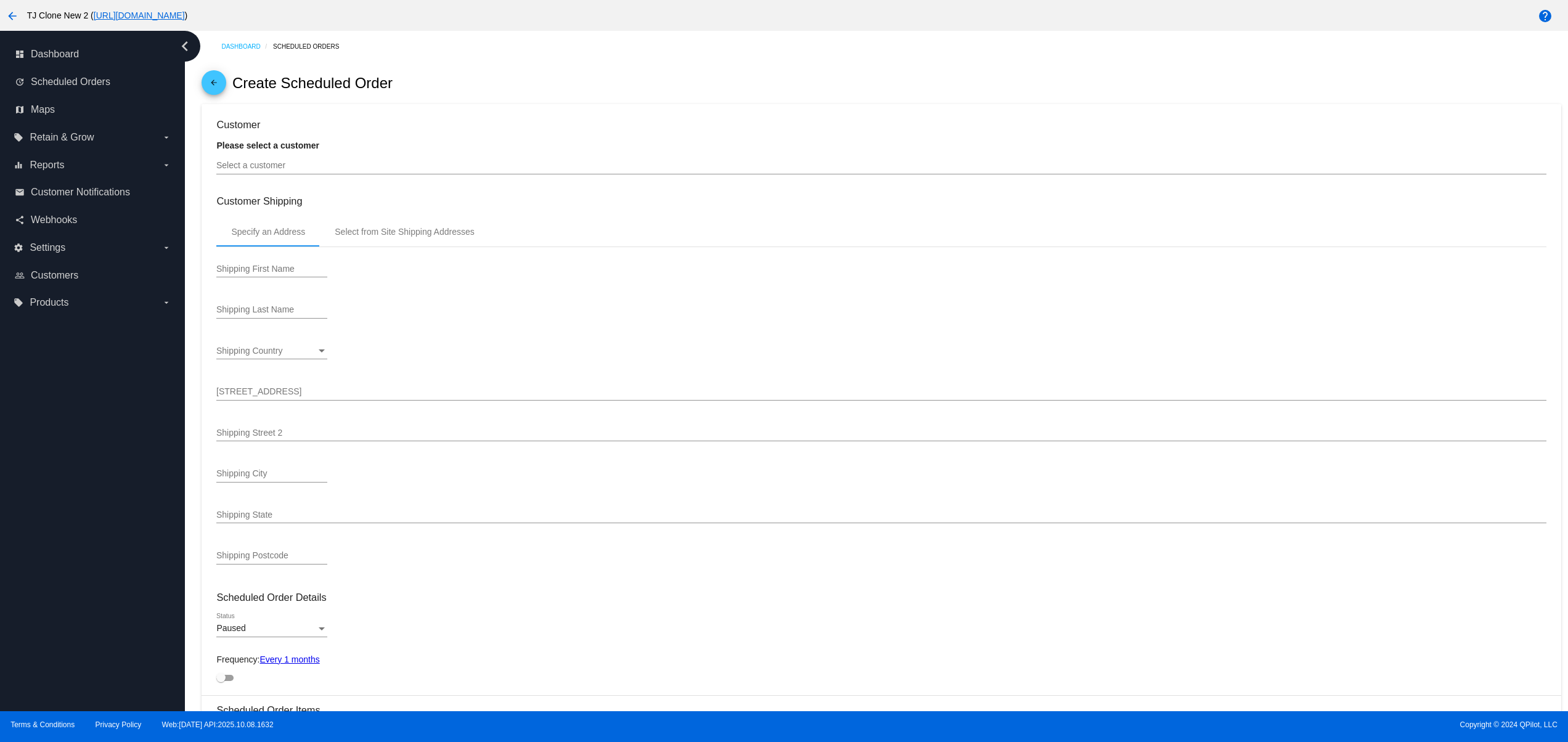
click at [319, 154] on div "Select a customer" at bounding box center [881, 162] width 1329 height 24
click at [319, 162] on div "Select a customer" at bounding box center [881, 162] width 1329 height 24
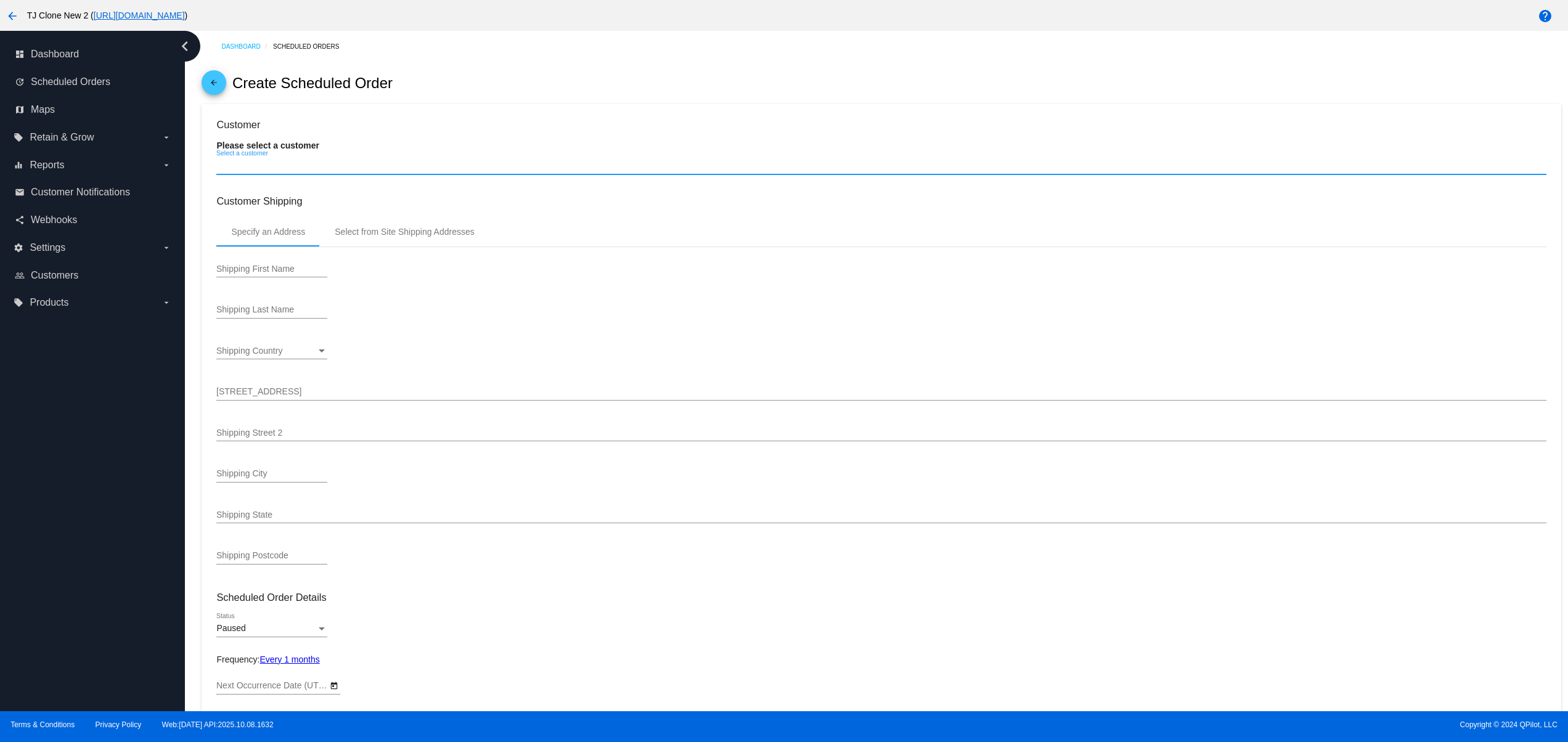
type input "[DATE]"
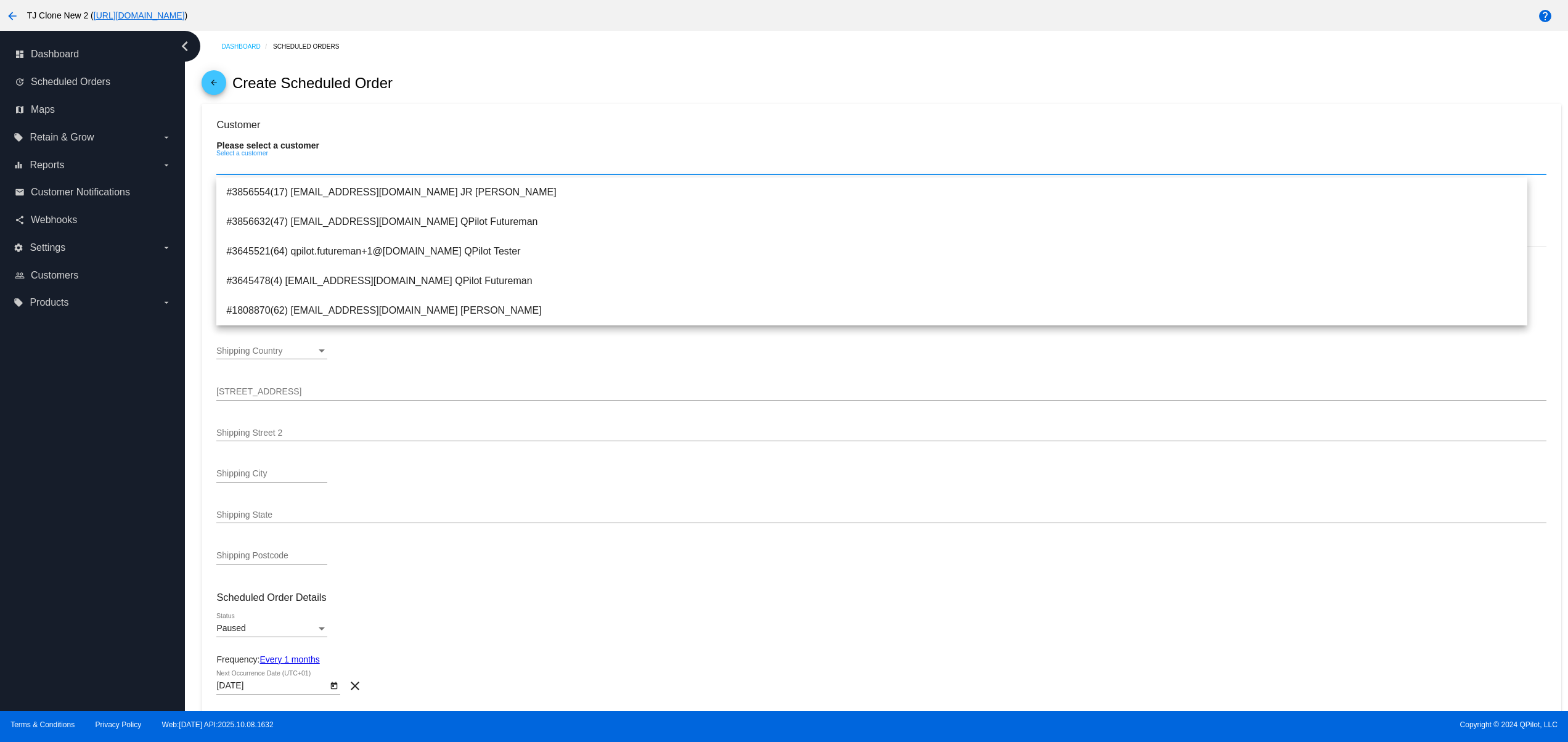
paste input "la All profiles [PERSON_NAME] [PERSON_NAME] [EMAIL_ADDRESS][PERSON_NAME][DOMAIN…"
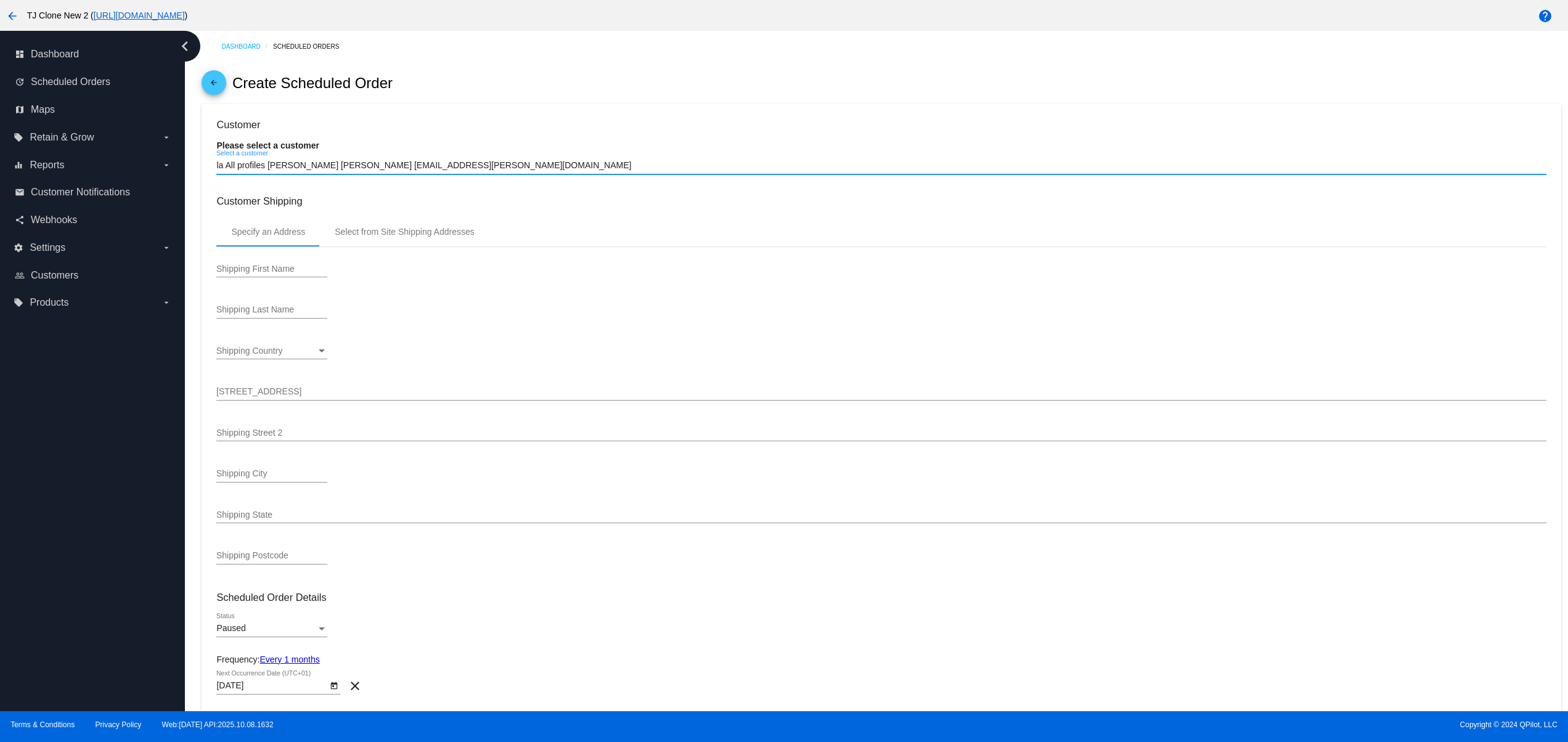
drag, startPoint x: 316, startPoint y: 168, endPoint x: -5, endPoint y: 166, distance: 321.0
click at [0, 166] on html "arrow_back TJ Clone New 2 ( [URL][DOMAIN_NAME] ) help dashboard Dashboard updat…" at bounding box center [784, 371] width 1568 height 742
click at [348, 174] on div "[EMAIL_ADDRESS][PERSON_NAME][DOMAIN_NAME] Select a customer" at bounding box center [881, 162] width 1329 height 24
click at [337, 170] on input "[EMAIL_ADDRESS][PERSON_NAME][DOMAIN_NAME]" at bounding box center [881, 166] width 1329 height 10
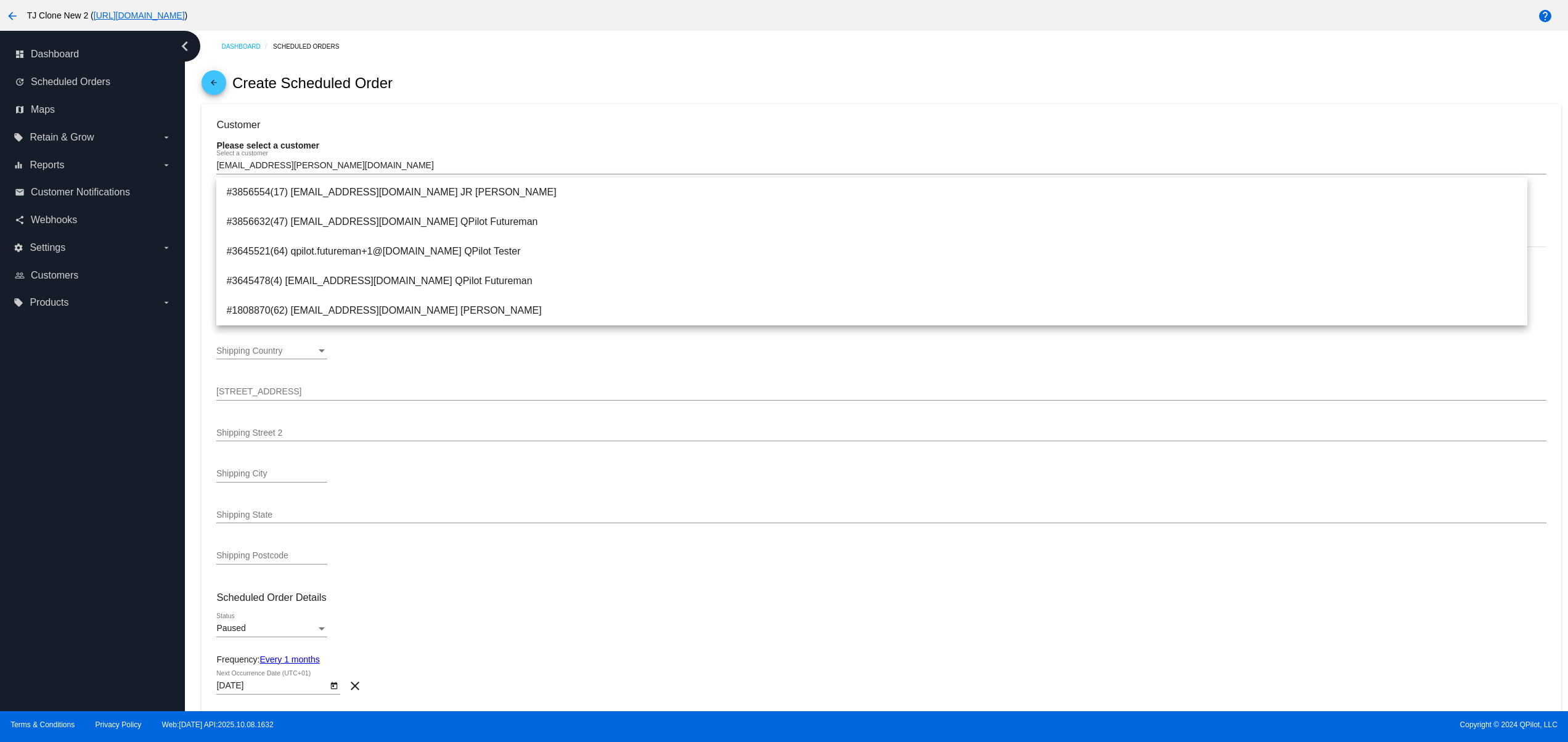
drag, startPoint x: 382, startPoint y: 161, endPoint x: 227, endPoint y: 169, distance: 155.2
click at [227, 169] on div "[EMAIL_ADDRESS][PERSON_NAME][DOMAIN_NAME] Select a customer" at bounding box center [881, 162] width 1329 height 24
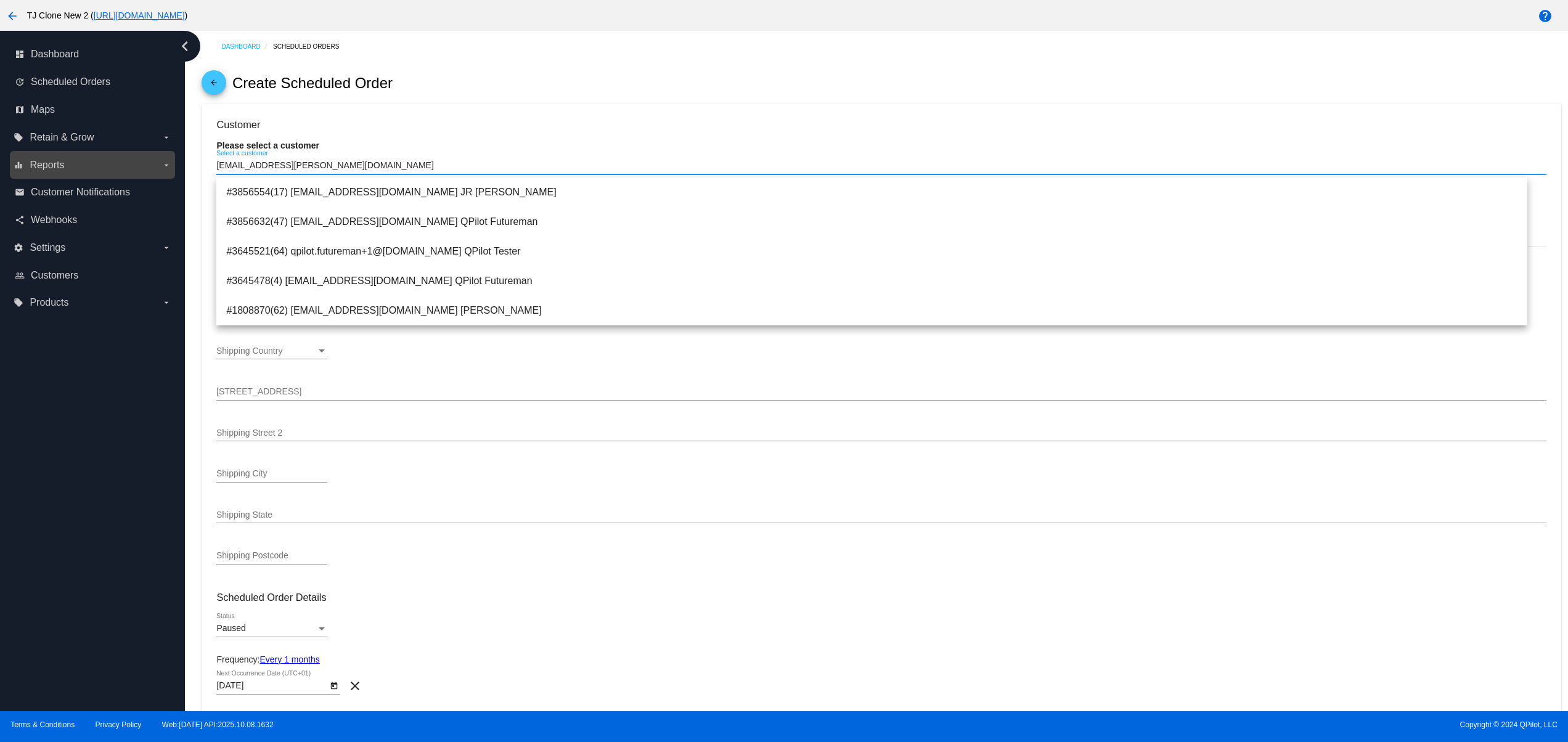
drag, startPoint x: 343, startPoint y: 165, endPoint x: 88, endPoint y: 164, distance: 255.0
click at [88, 164] on div "dashboard Dashboard update Scheduled Orders map Maps local_offer Retain & Grow …" at bounding box center [784, 371] width 1568 height 680
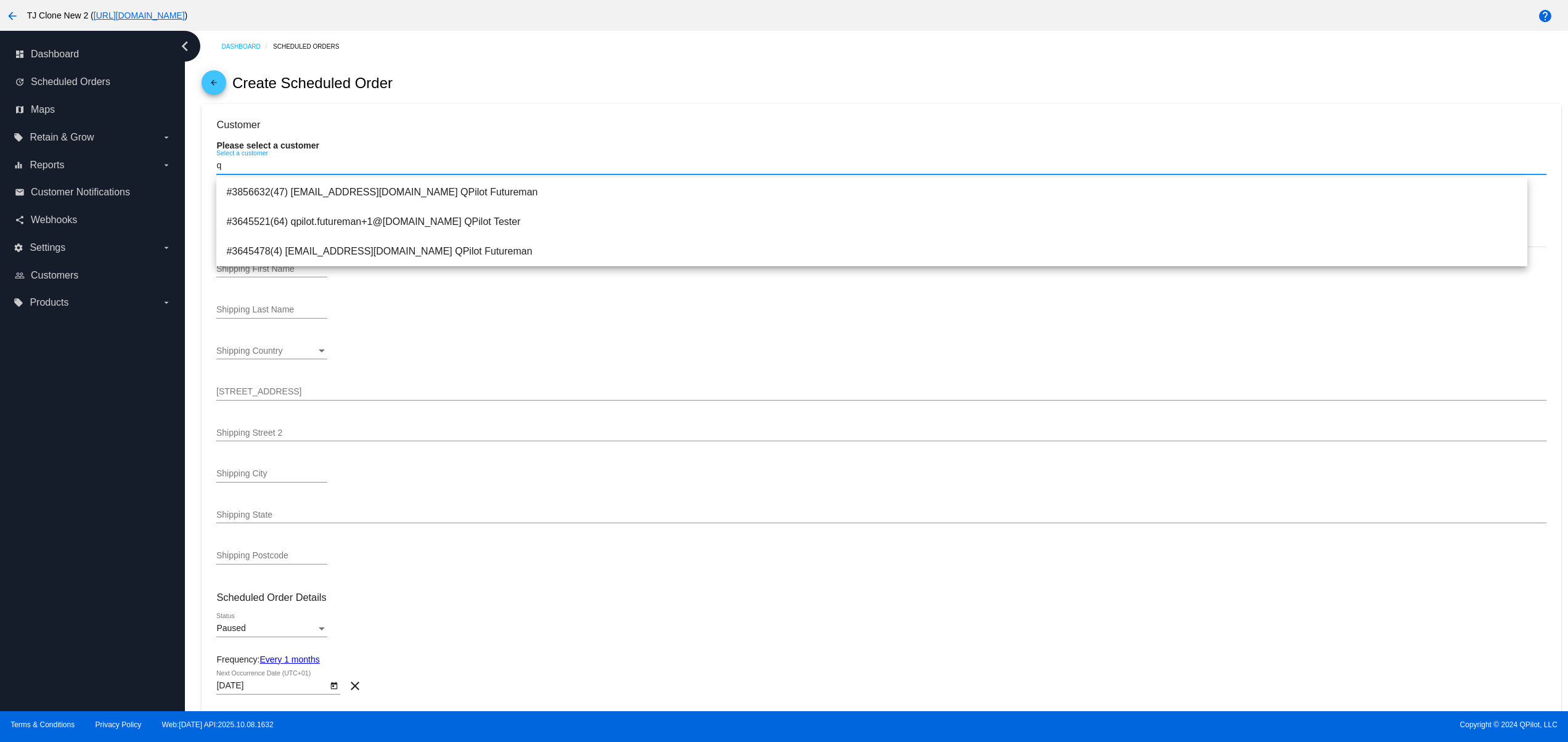
type input "q"
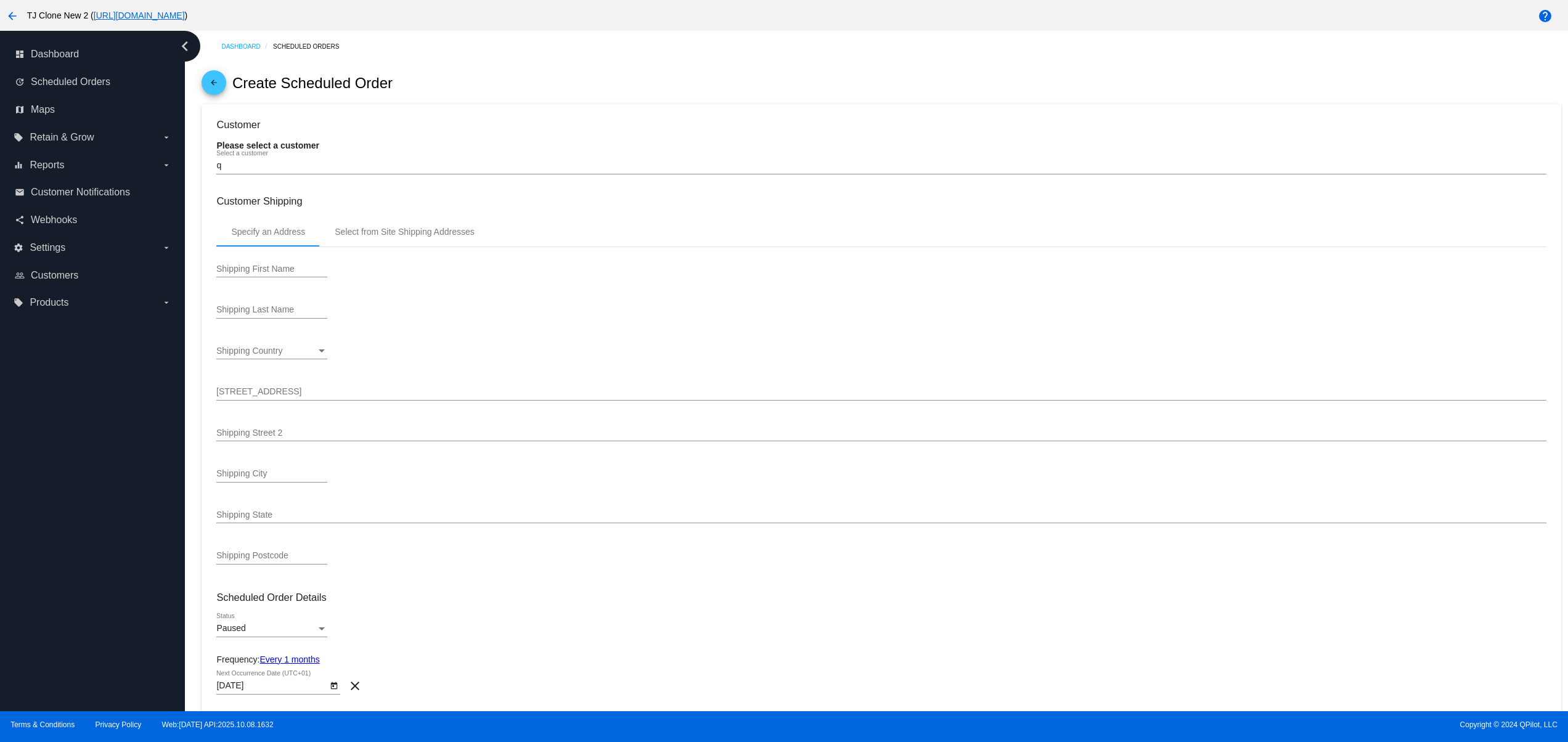
click at [360, 145] on div "Please select a customer q Select a customer" at bounding box center [881, 163] width 1329 height 45
click at [310, 166] on input "q" at bounding box center [881, 166] width 1329 height 10
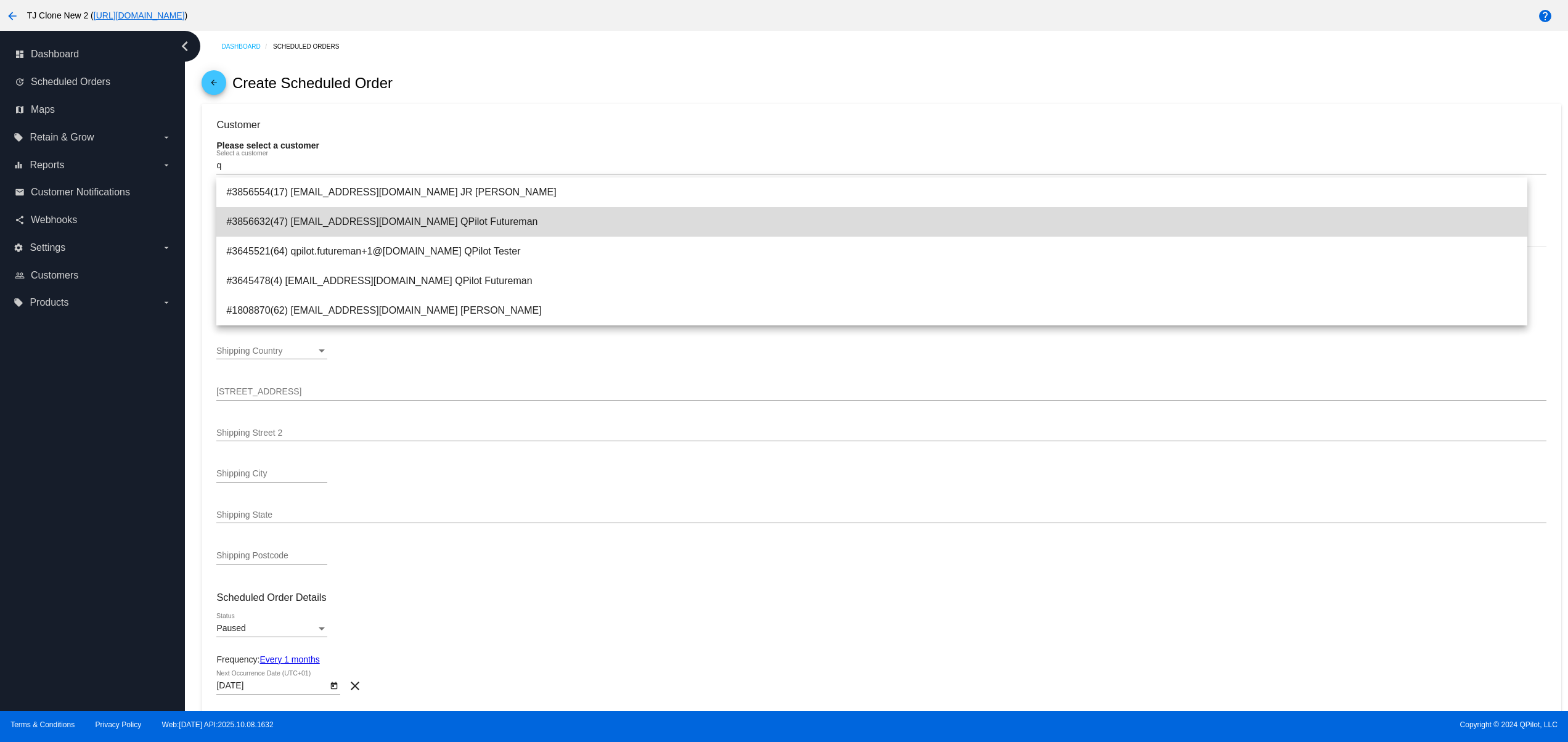
click at [448, 225] on span "#3856632(47) [EMAIL_ADDRESS][DOMAIN_NAME] QPilot Futureman" at bounding box center [871, 222] width 1291 height 30
type input "QPilot"
type input "Futureman"
type input "1644 Platte St"
type input "ste. 400"
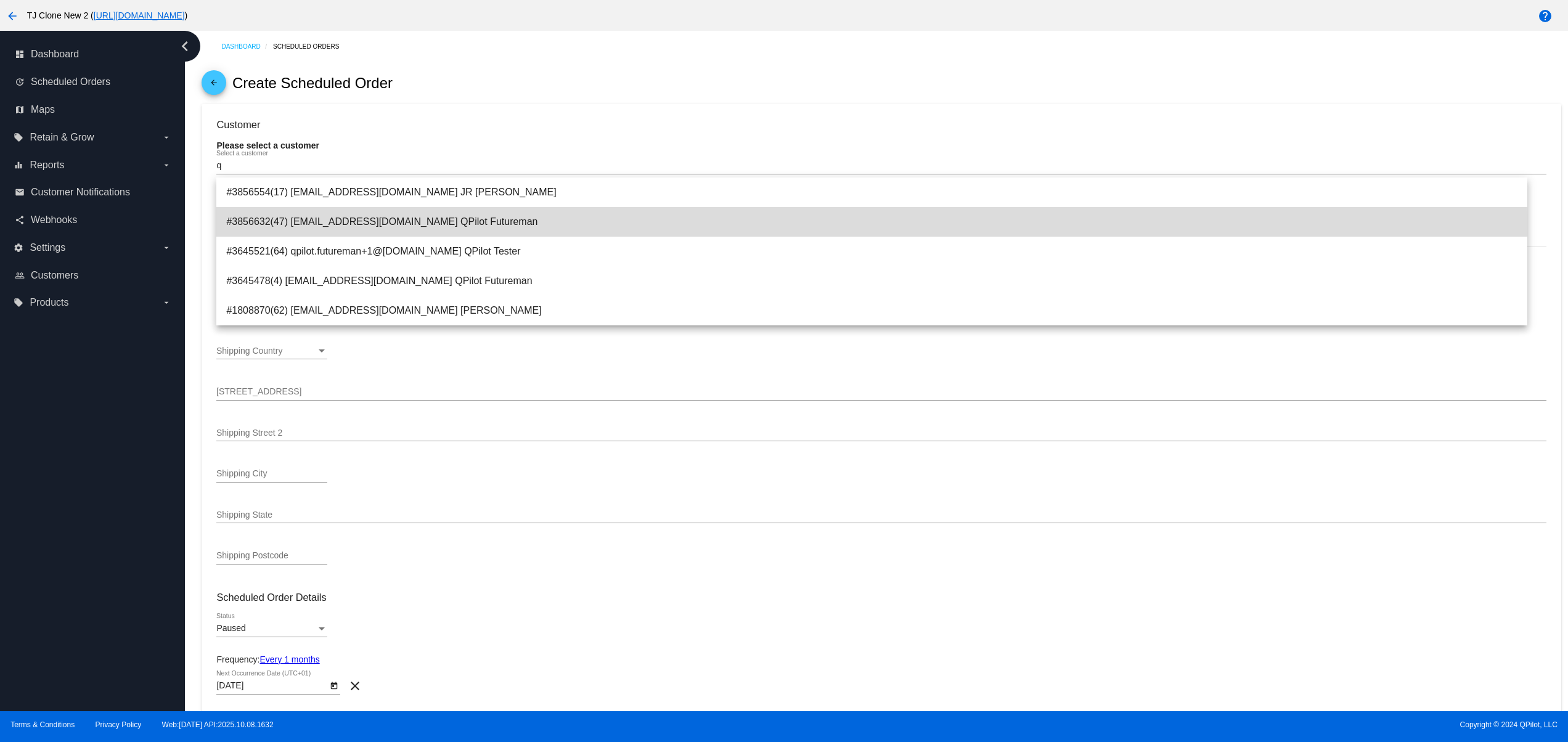
type input "[GEOGRAPHIC_DATA]"
type input "80202"
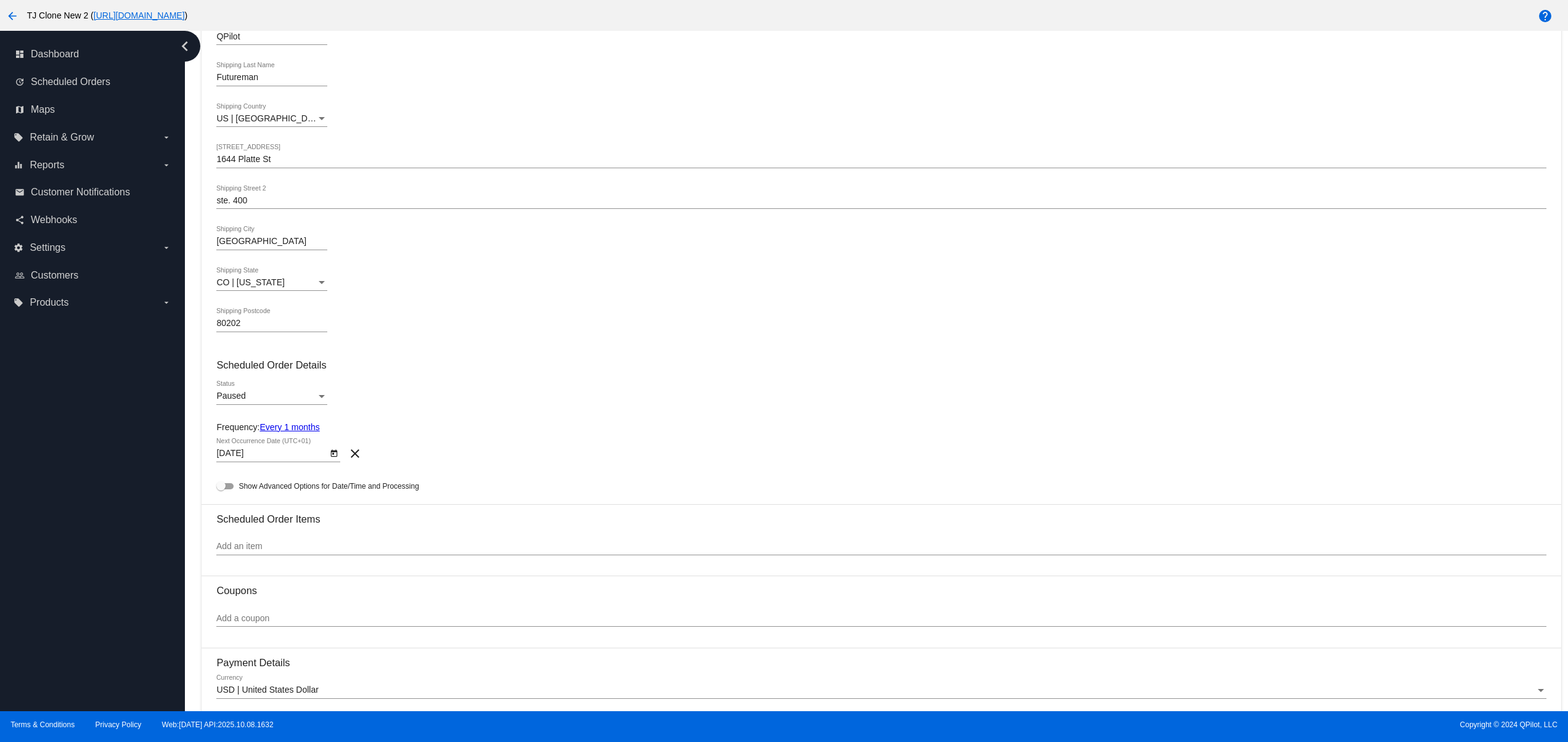
scroll to position [247, 0]
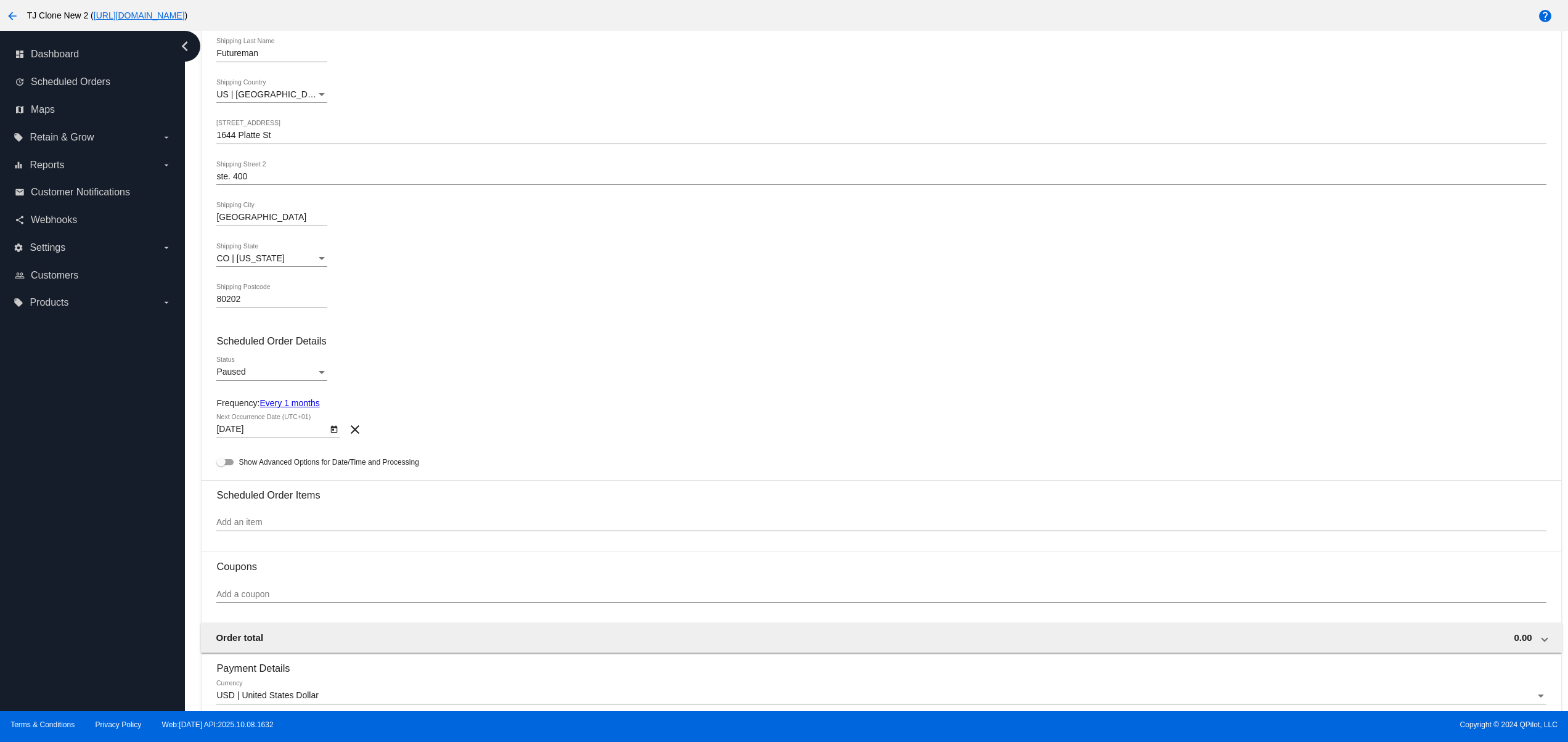
click at [264, 371] on div "Paused Status" at bounding box center [271, 368] width 111 height 24
click at [239, 343] on span "Active" at bounding box center [271, 352] width 111 height 26
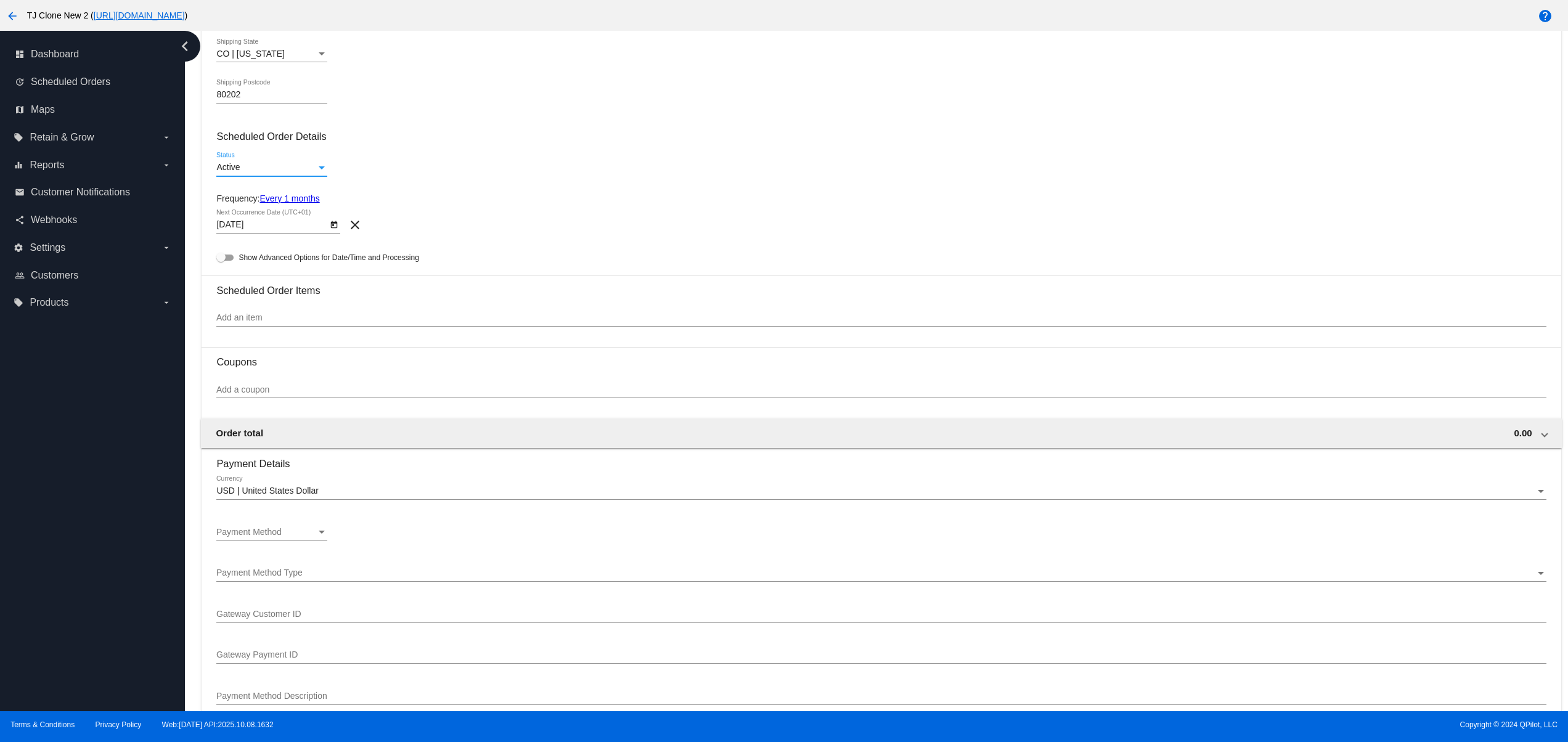
scroll to position [493, 0]
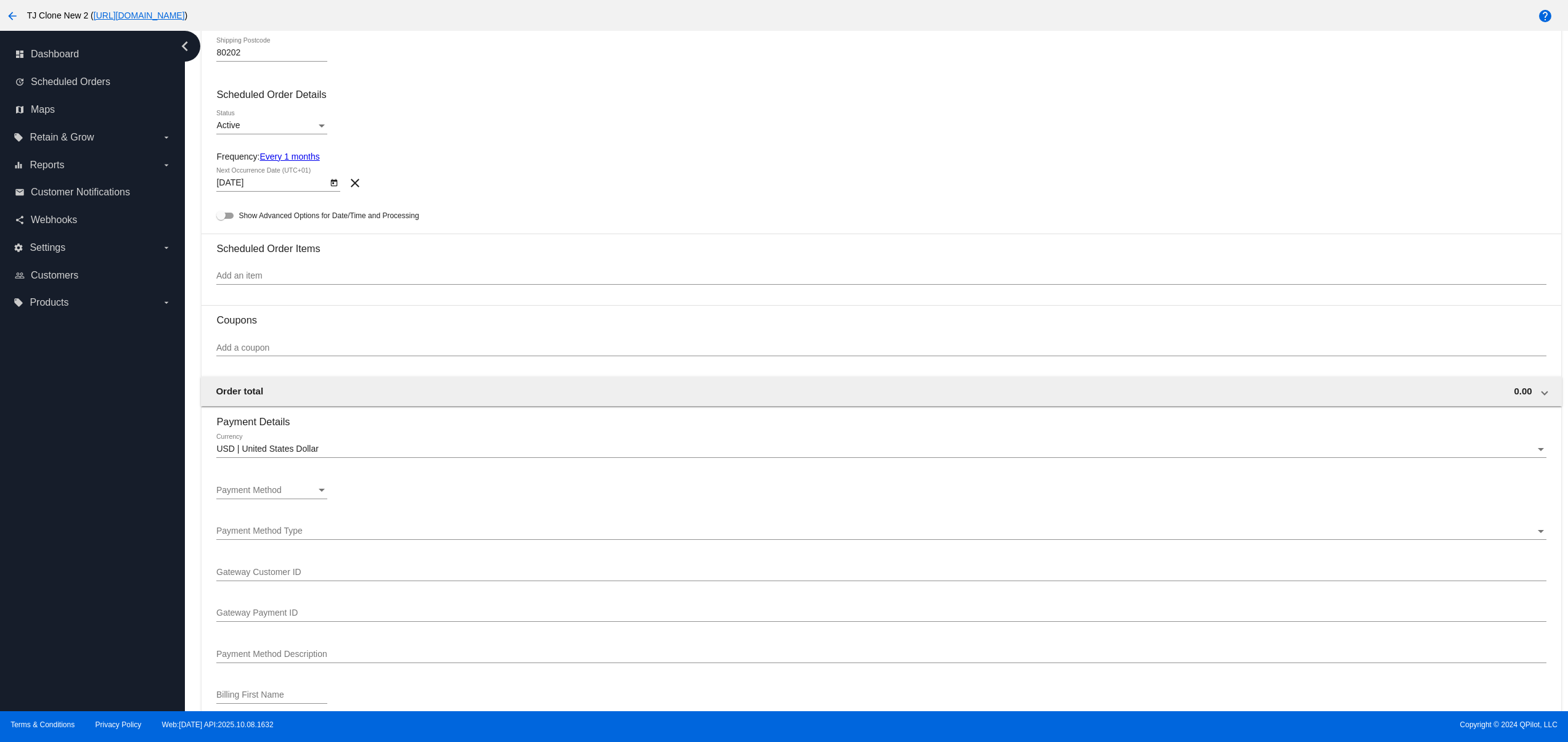
click at [308, 285] on div "Add an item" at bounding box center [881, 272] width 1329 height 24
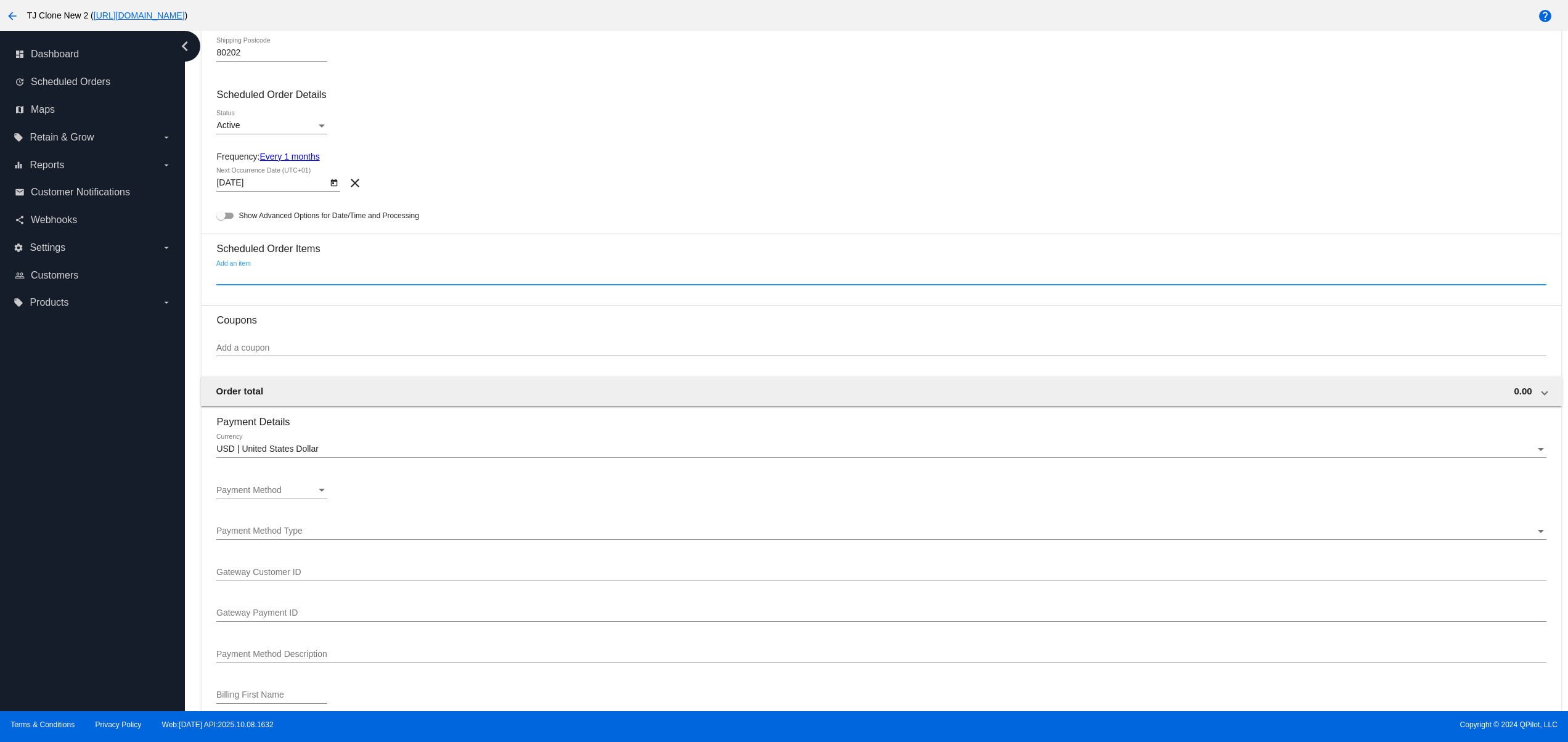
click at [301, 281] on input "Add an item" at bounding box center [881, 276] width 1329 height 10
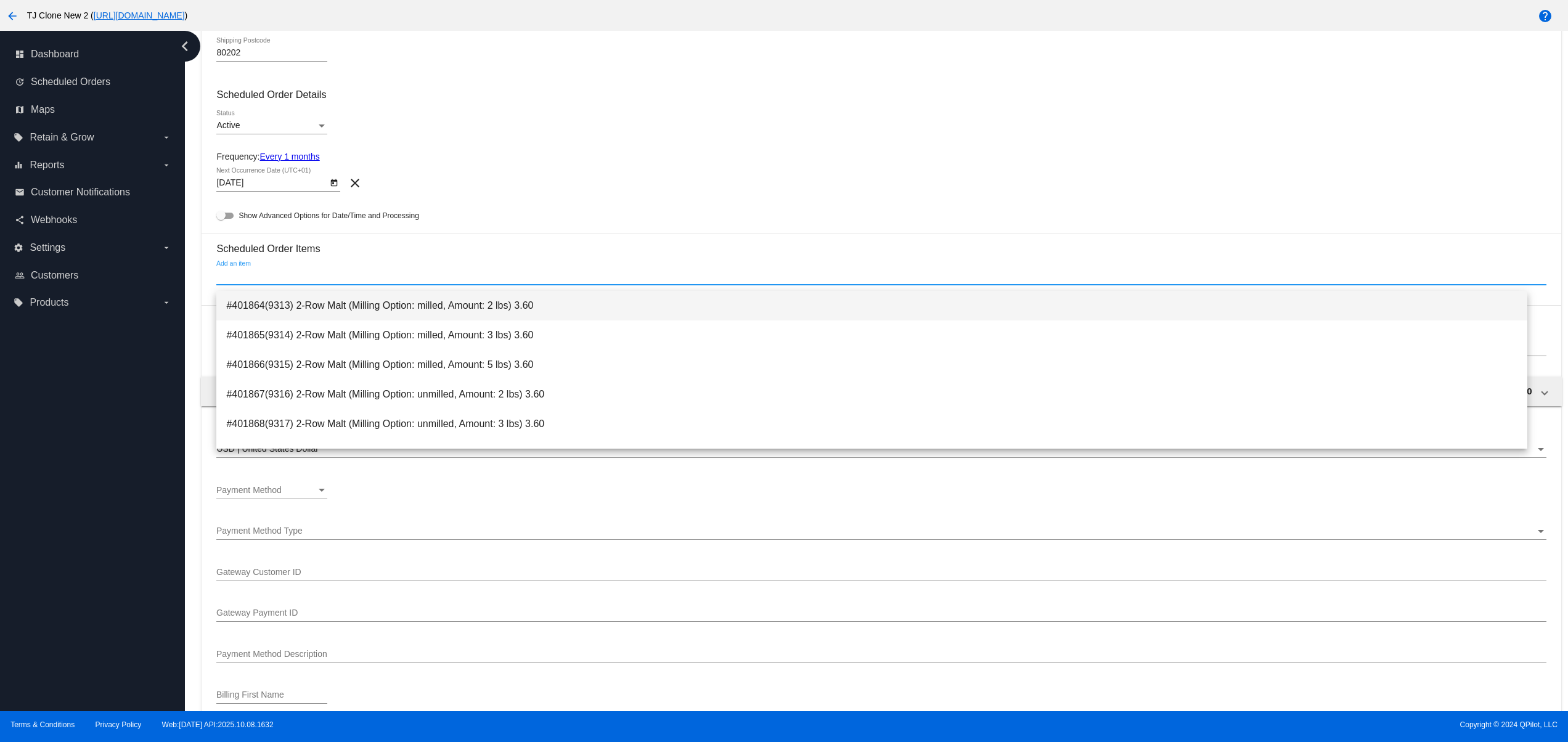
click at [317, 306] on span "#401864(9313) 2-Row Malt (Milling Option: milled, Amount: 2 lbs) 3.60" at bounding box center [871, 306] width 1291 height 30
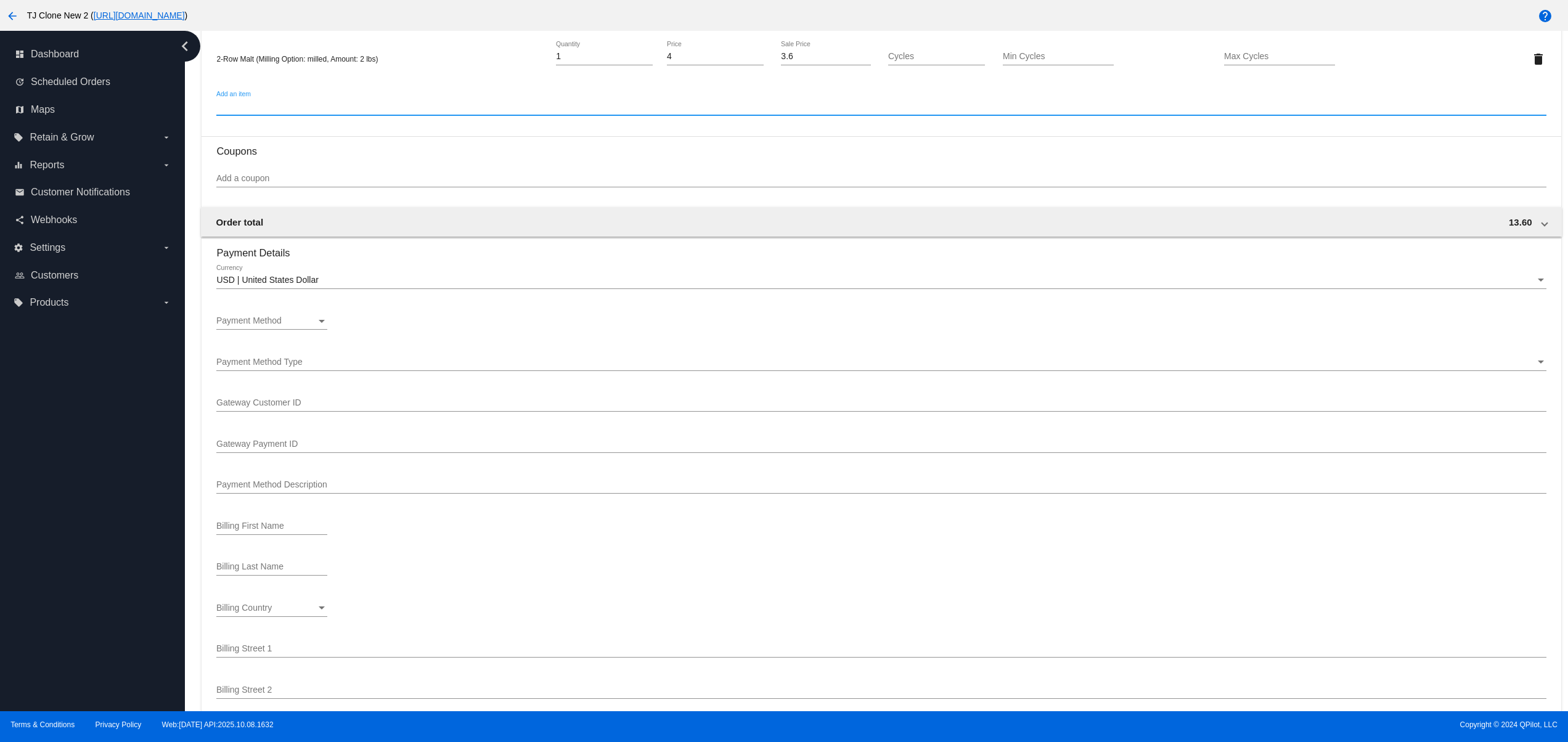
scroll to position [740, 0]
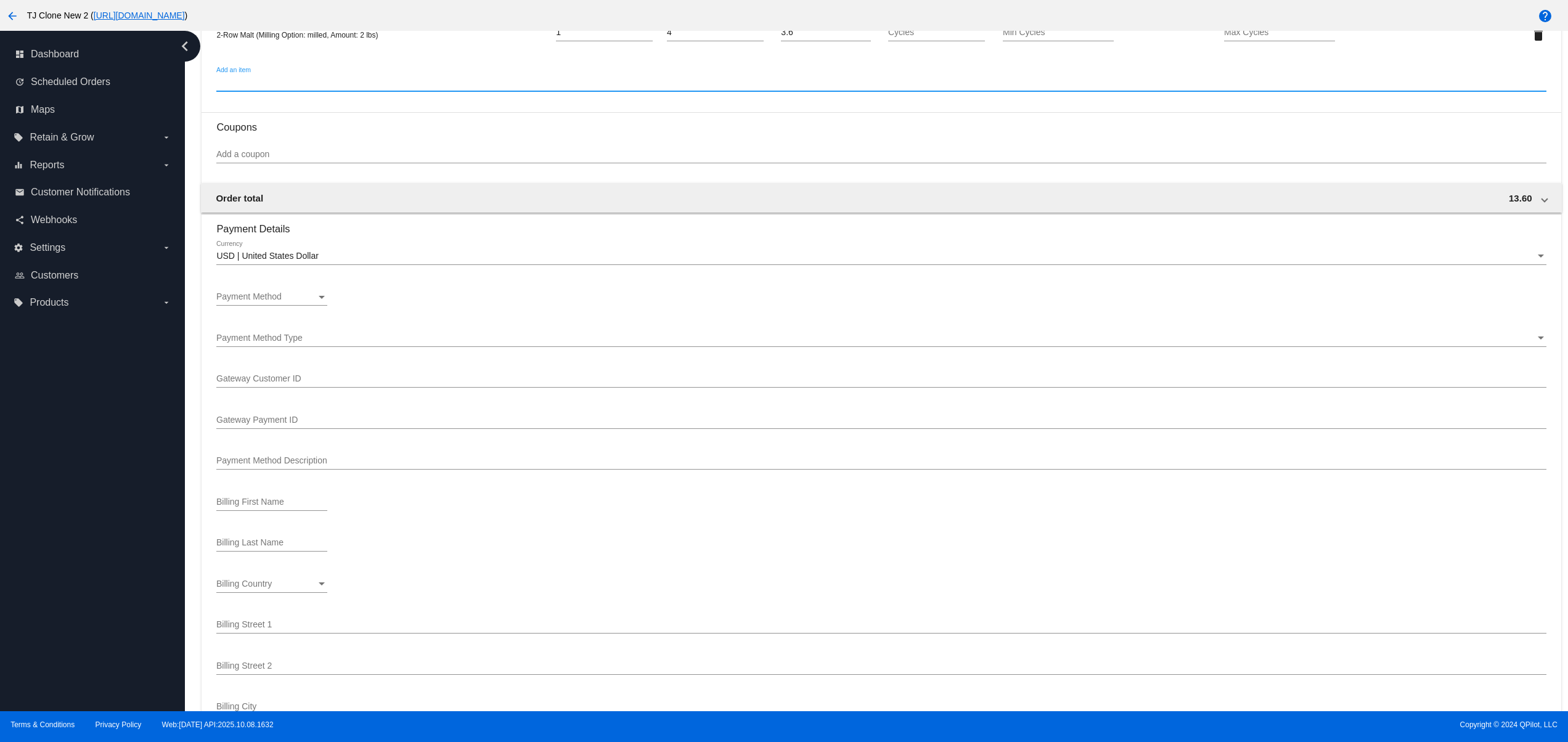
click at [259, 315] on div "Payment Method Payment Method" at bounding box center [271, 299] width 111 height 35
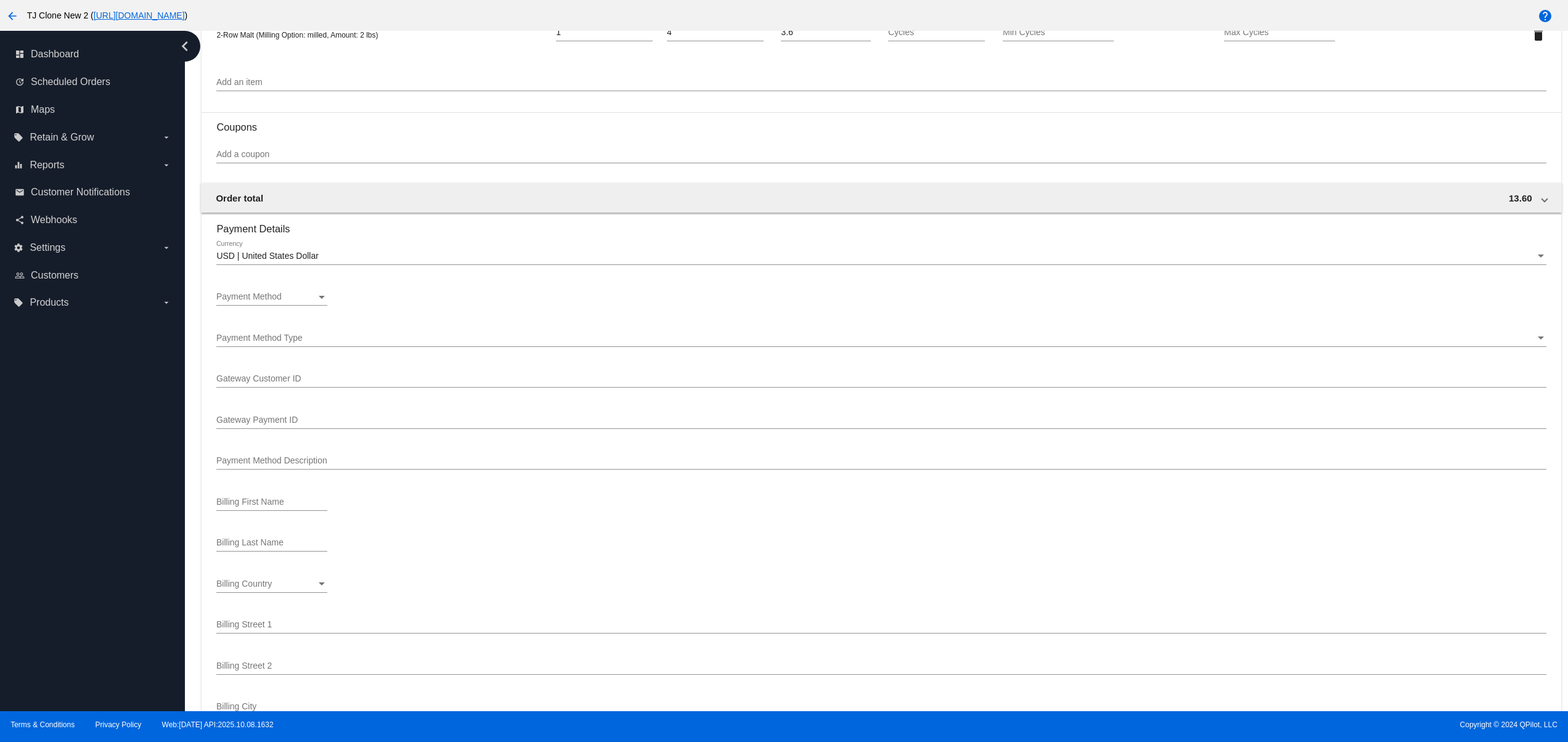
click at [259, 306] on div "Payment Method Payment Method" at bounding box center [271, 293] width 111 height 24
click at [294, 335] on span "Description ( Stripe Visa ending in 4242 (expires 5/2025)) GatewayCustomerId ( …" at bounding box center [302, 331] width 172 height 26
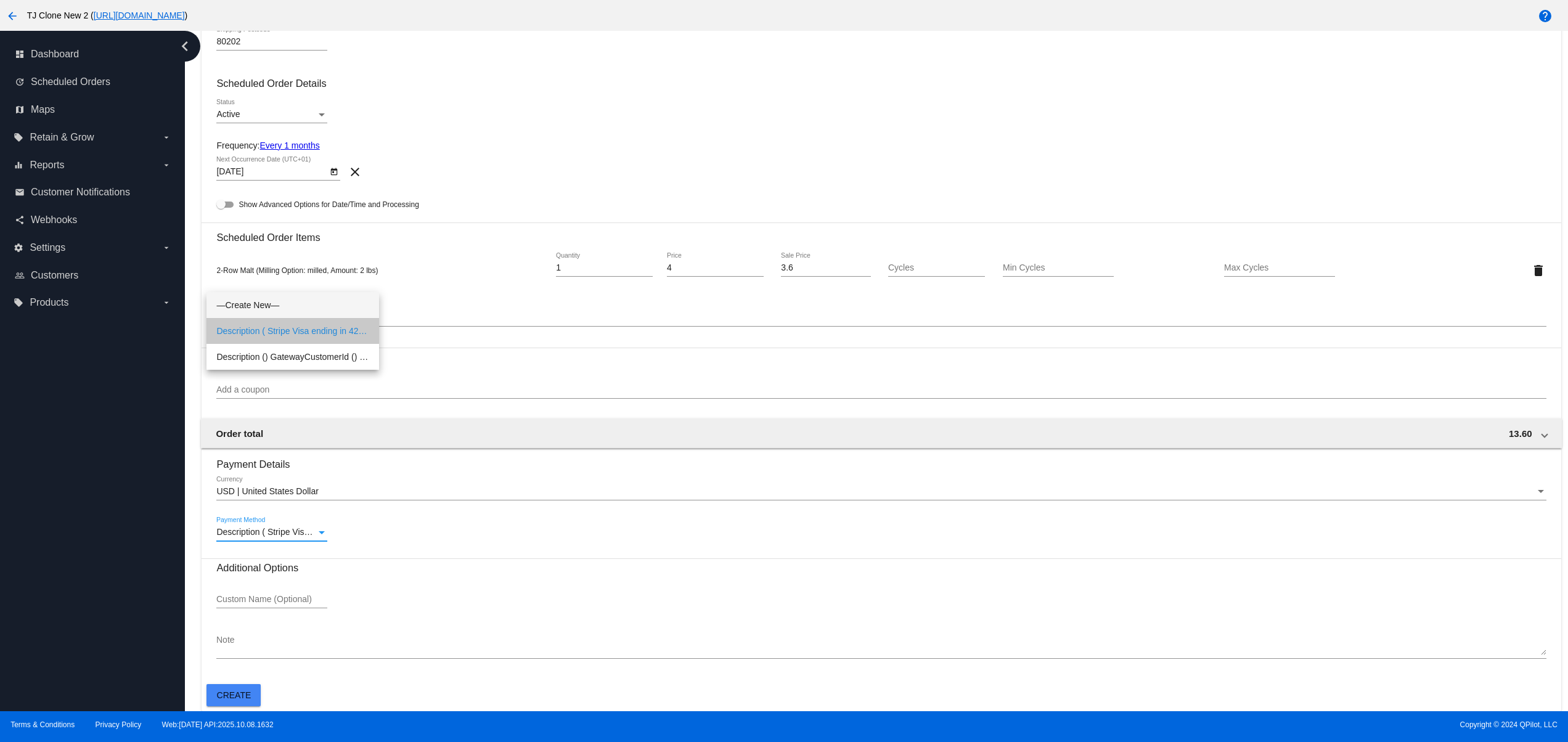
scroll to position [512, 0]
click at [239, 707] on mat-card "Customer 3856632(47): QPilot Futureman [EMAIL_ADDRESS][DOMAIN_NAME] Select a cu…" at bounding box center [881, 156] width 1359 height 1113
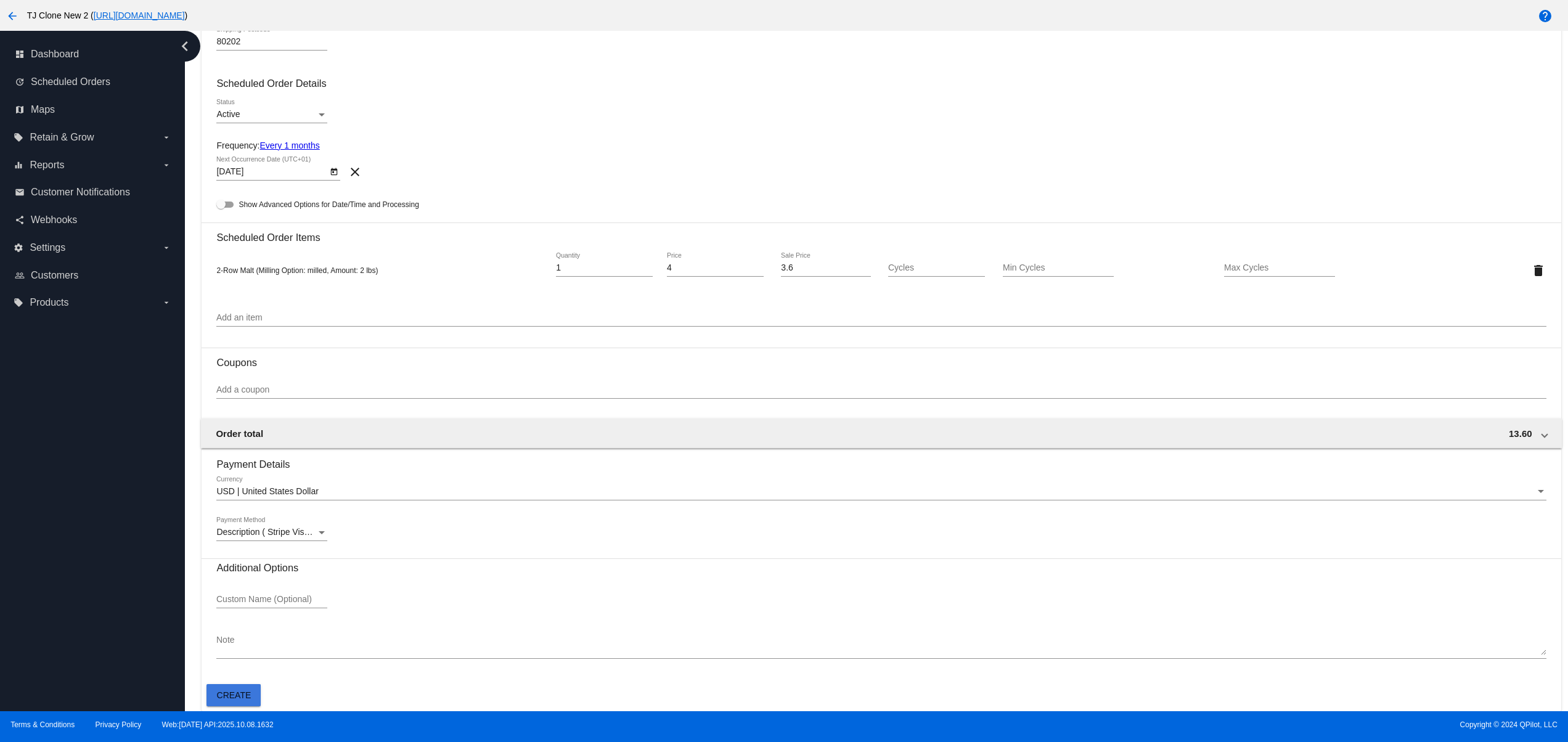
click at [237, 703] on button "Create" at bounding box center [233, 695] width 54 height 22
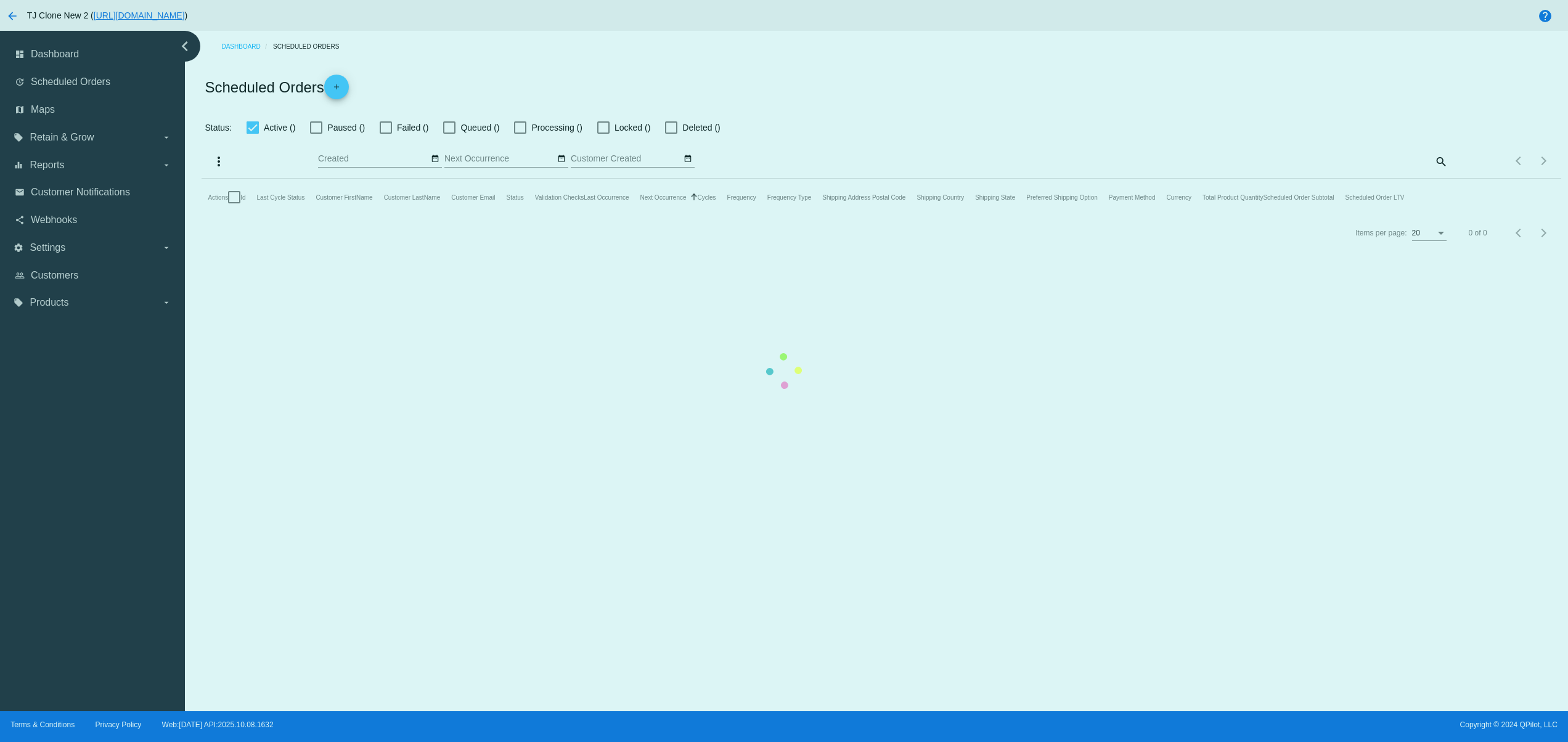
checkbox input "false"
type input "[DATE] - [DATE]"
click at [843, 216] on mat-table "Actions Id Last Cycle Status Customer FirstName Customer LastName Customer Emai…" at bounding box center [881, 197] width 1359 height 37
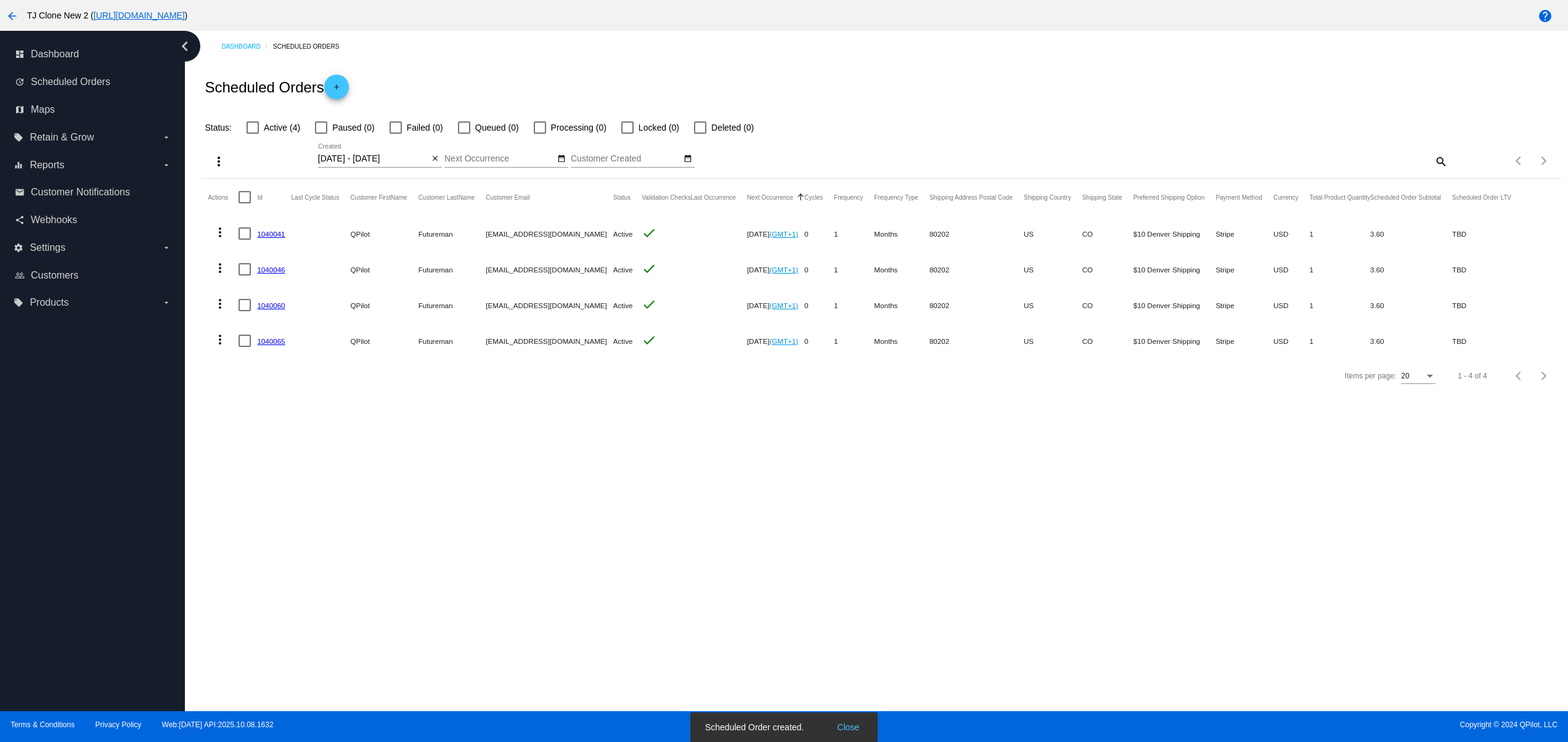
click at [843, 720] on snack-bar-container "Scheduled Order created. Close" at bounding box center [784, 727] width 187 height 30
click at [80, 194] on span "Customer Notifications" at bounding box center [80, 192] width 99 height 12
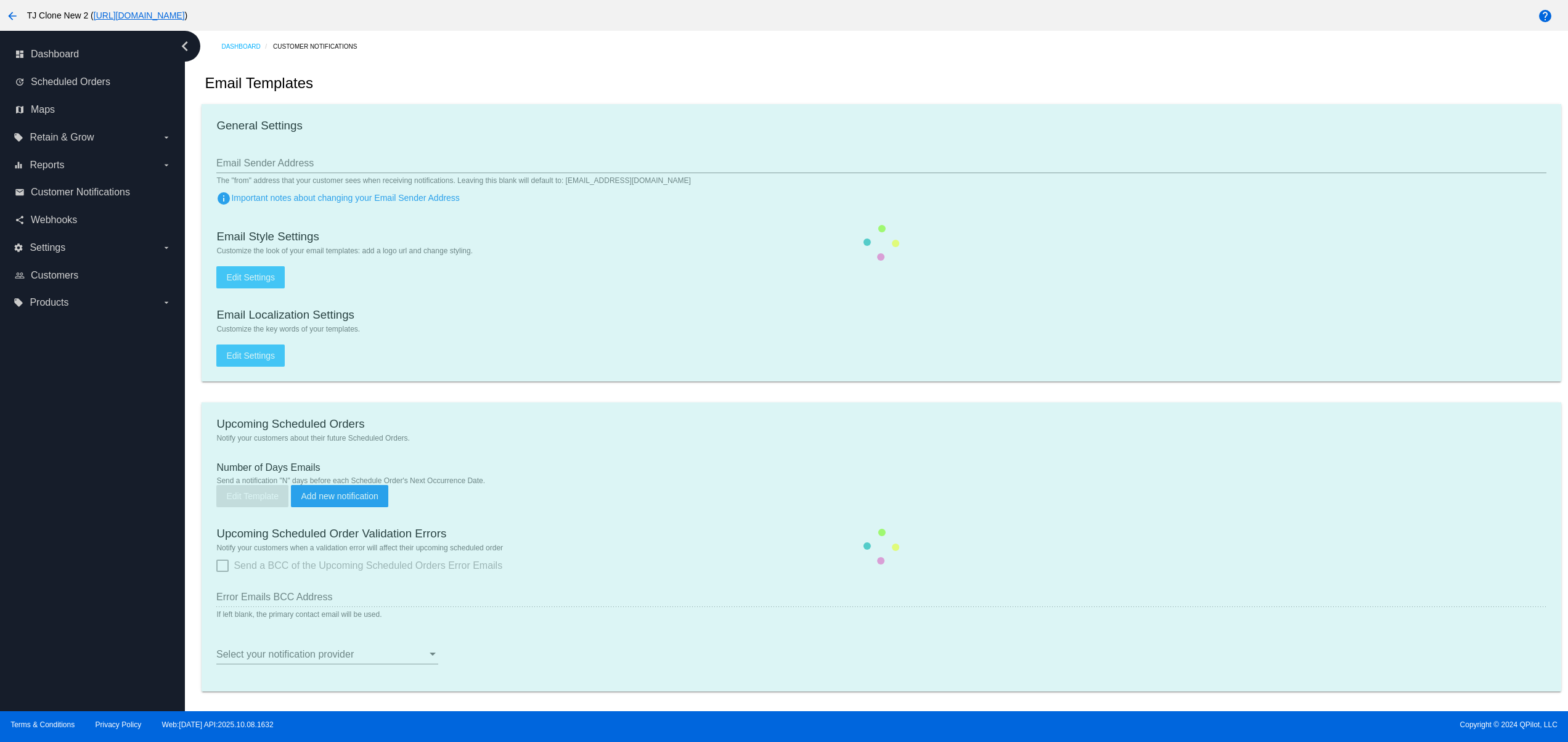
type input "[EMAIL_ADDRESS][DOMAIN_NAME]"
checkbox input "true"
type input "2"
checkbox input "true"
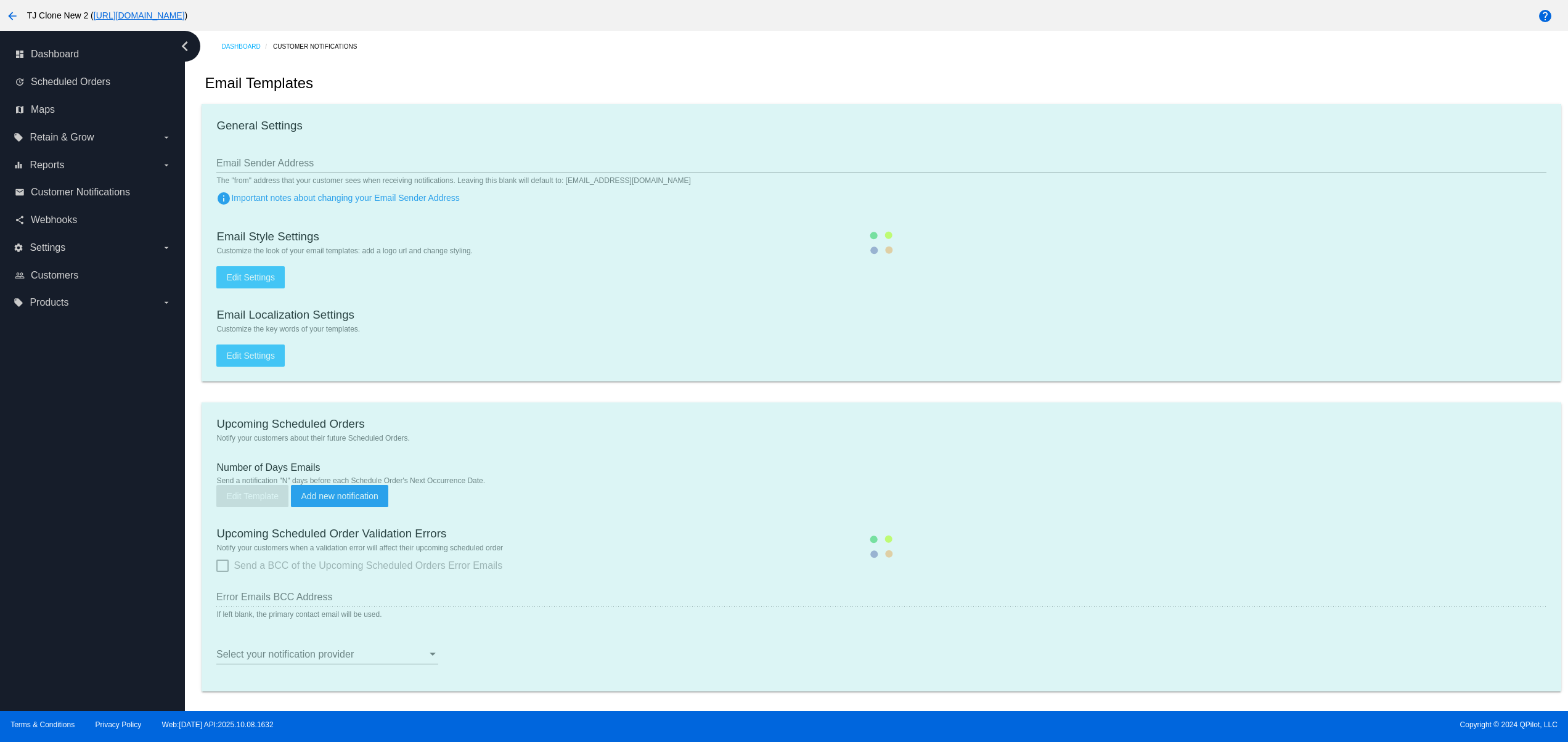
checkbox input "true"
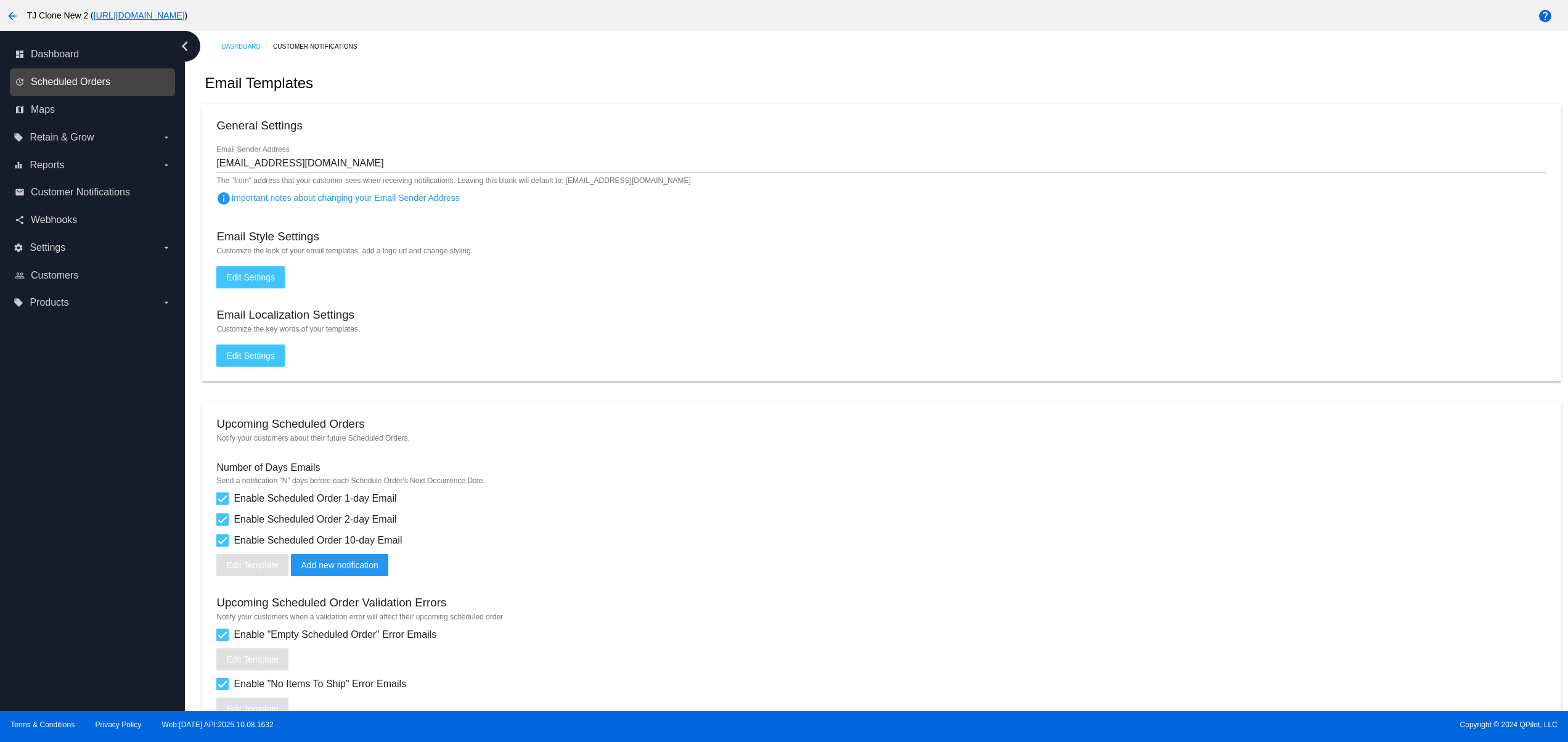
click at [48, 76] on span "Scheduled Orders" at bounding box center [71, 82] width 80 height 12
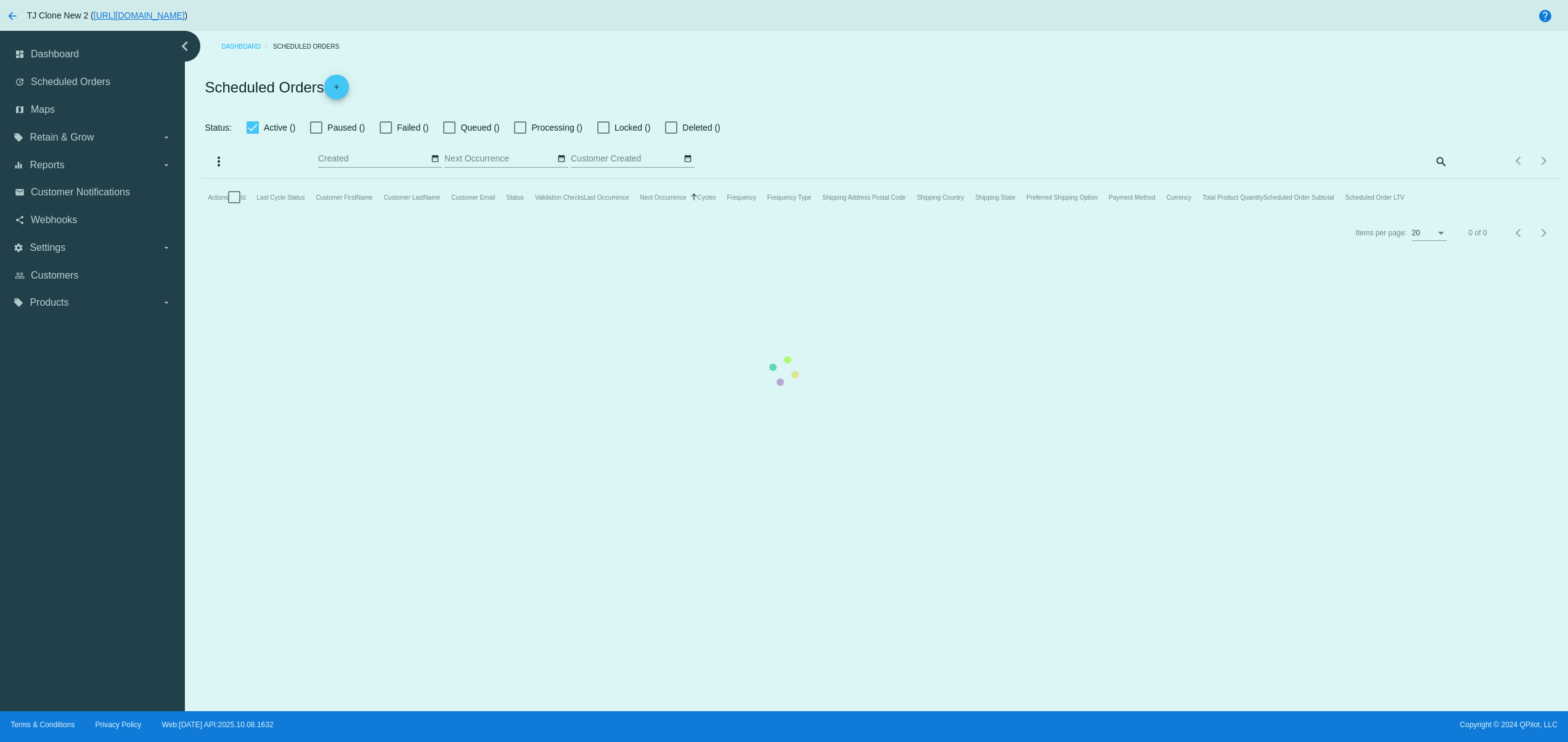
checkbox input "false"
type input "[DATE] - [DATE]"
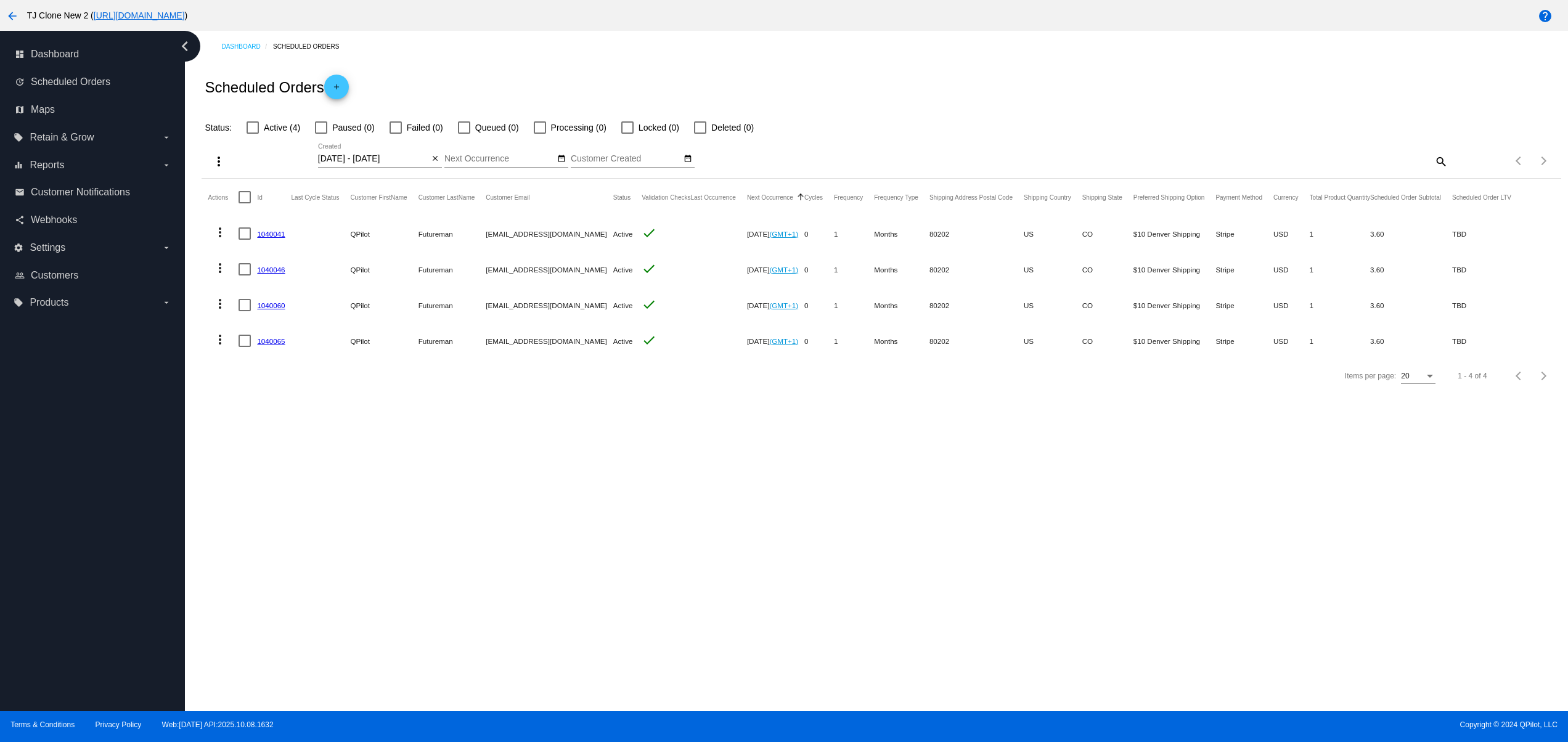
drag, startPoint x: 403, startPoint y: 351, endPoint x: 702, endPoint y: 435, distance: 310.6
click at [633, 351] on mat-row "more_vert 1040065 QPilot Futureman [EMAIL_ADDRESS][DOMAIN_NAME] Active check [D…" at bounding box center [865, 341] width 1314 height 36
click at [334, 84] on mat-icon "add" at bounding box center [337, 90] width 15 height 15
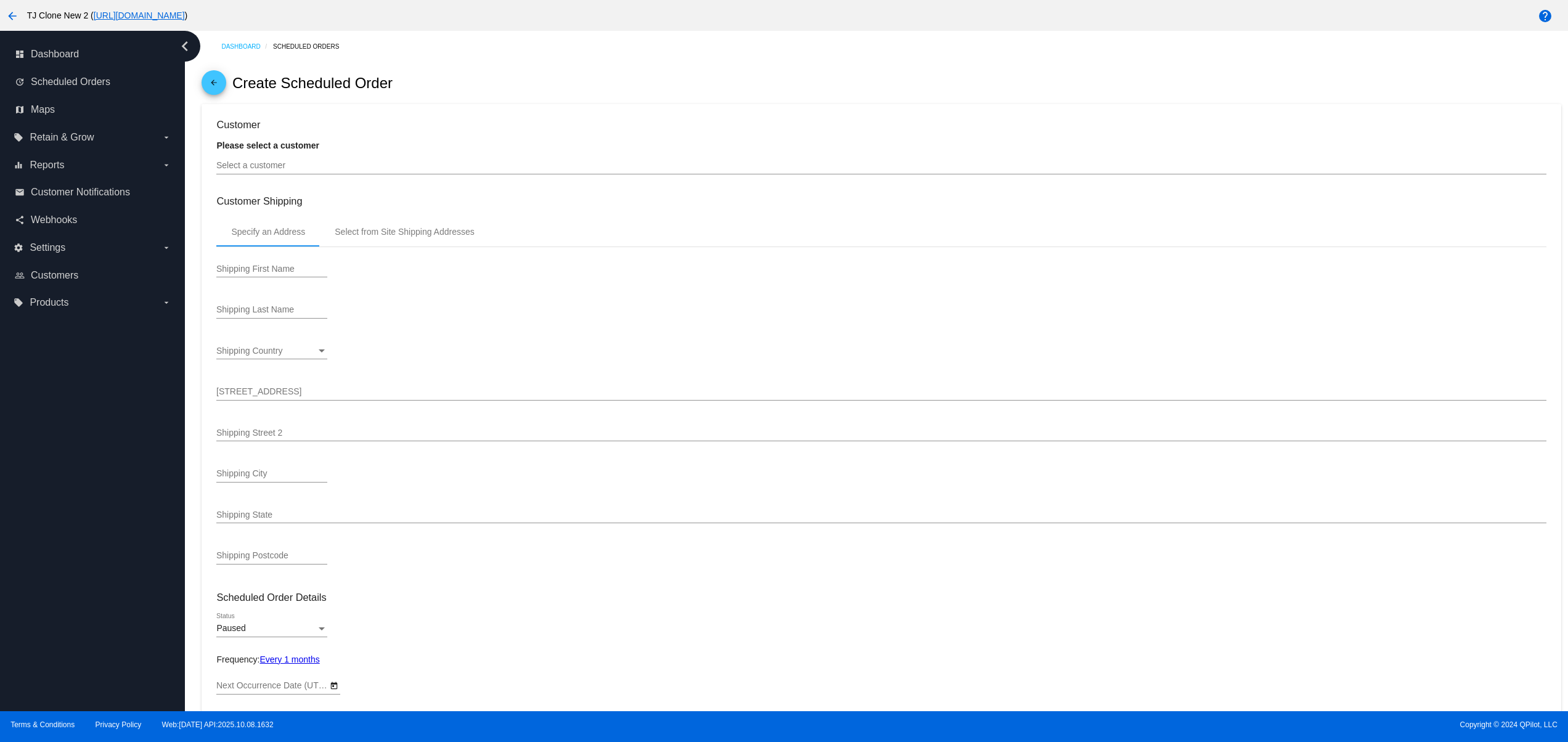
click at [246, 146] on strong "Please select a customer" at bounding box center [267, 145] width 103 height 10
type input "[DATE]"
click at [266, 167] on input "Select a customer" at bounding box center [881, 166] width 1329 height 10
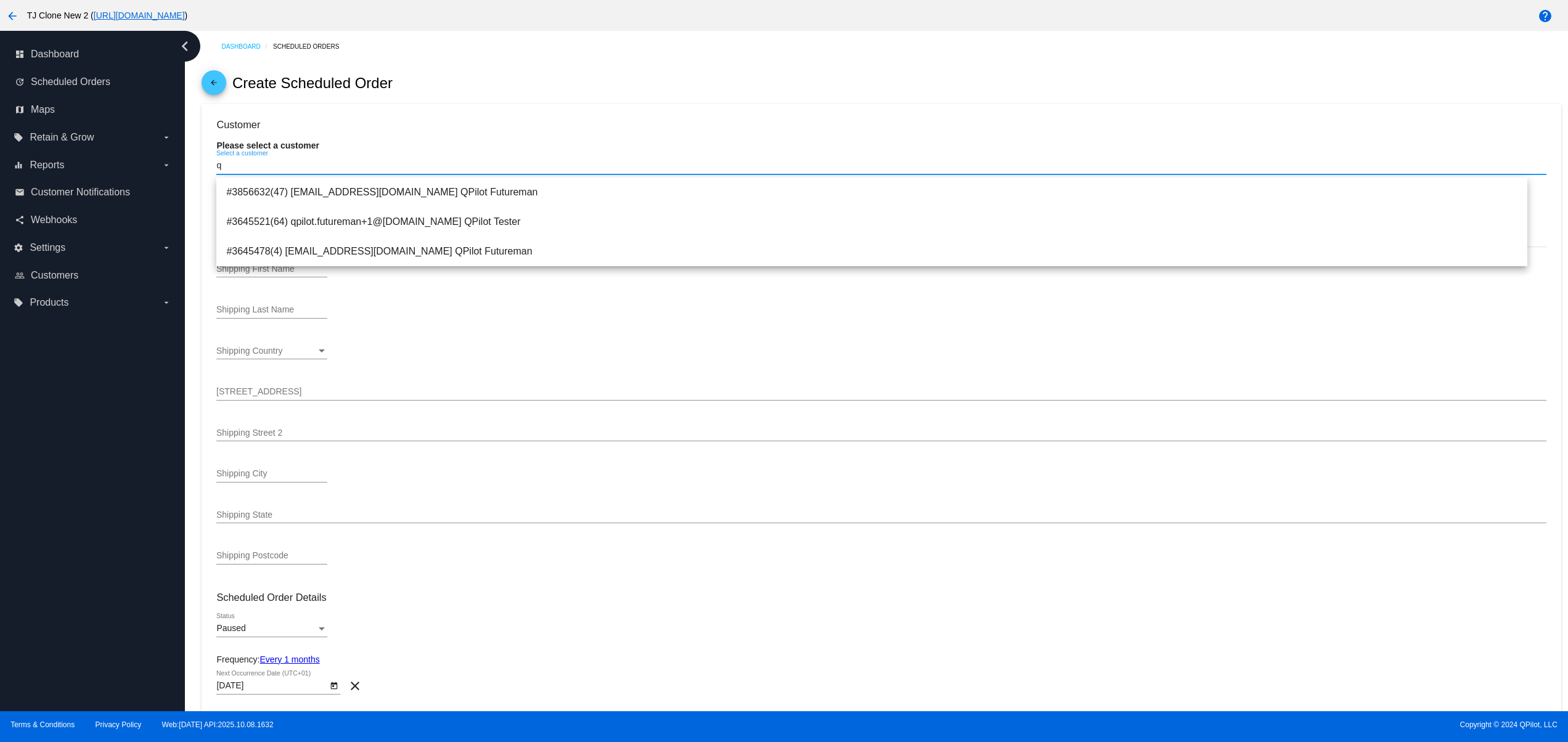
type input "q"
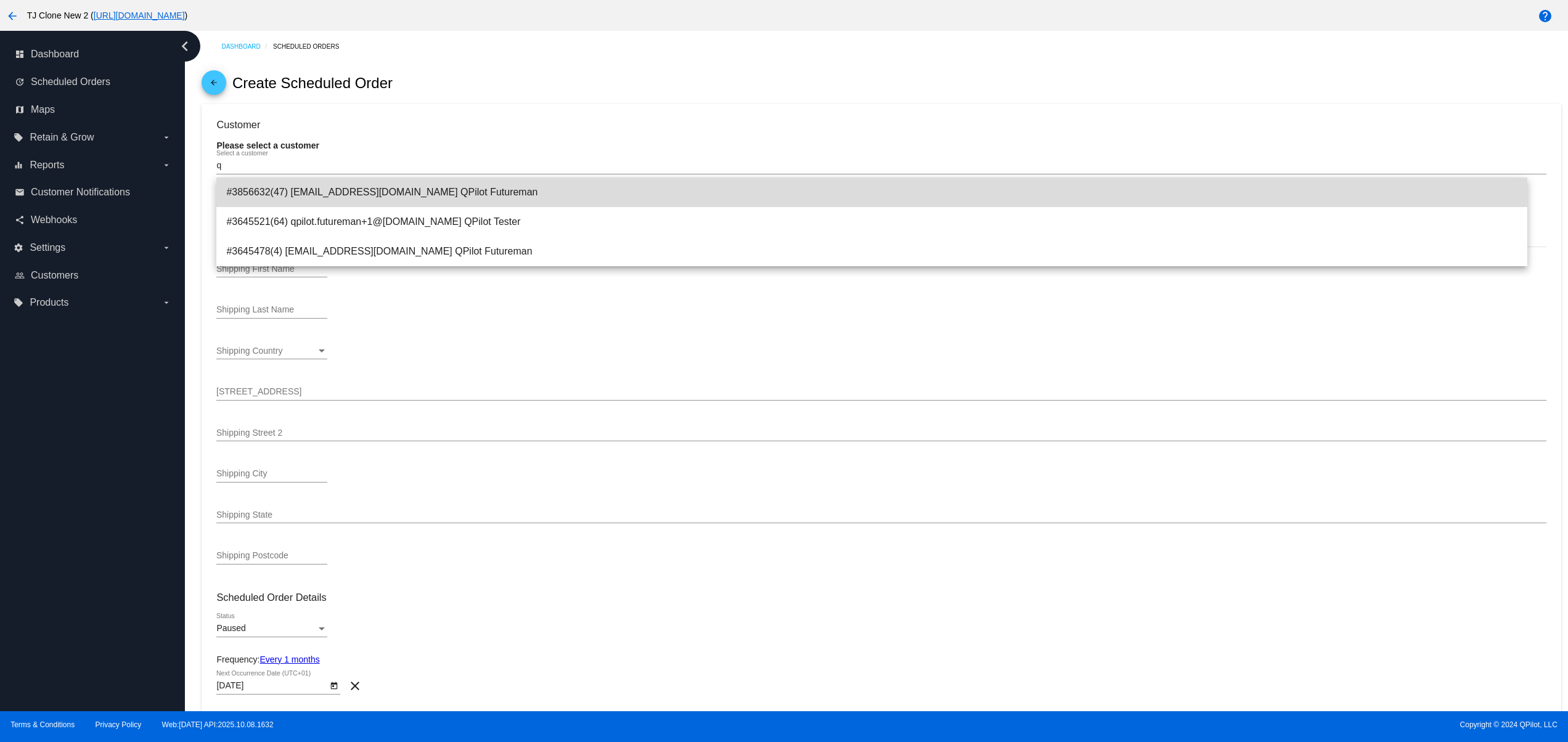
click at [485, 191] on span "#3856632(47) [EMAIL_ADDRESS][DOMAIN_NAME] QPilot Futureman" at bounding box center [871, 192] width 1291 height 30
type input "QPilot"
type input "Futureman"
type input "1644 Platte St"
type input "ste. 400"
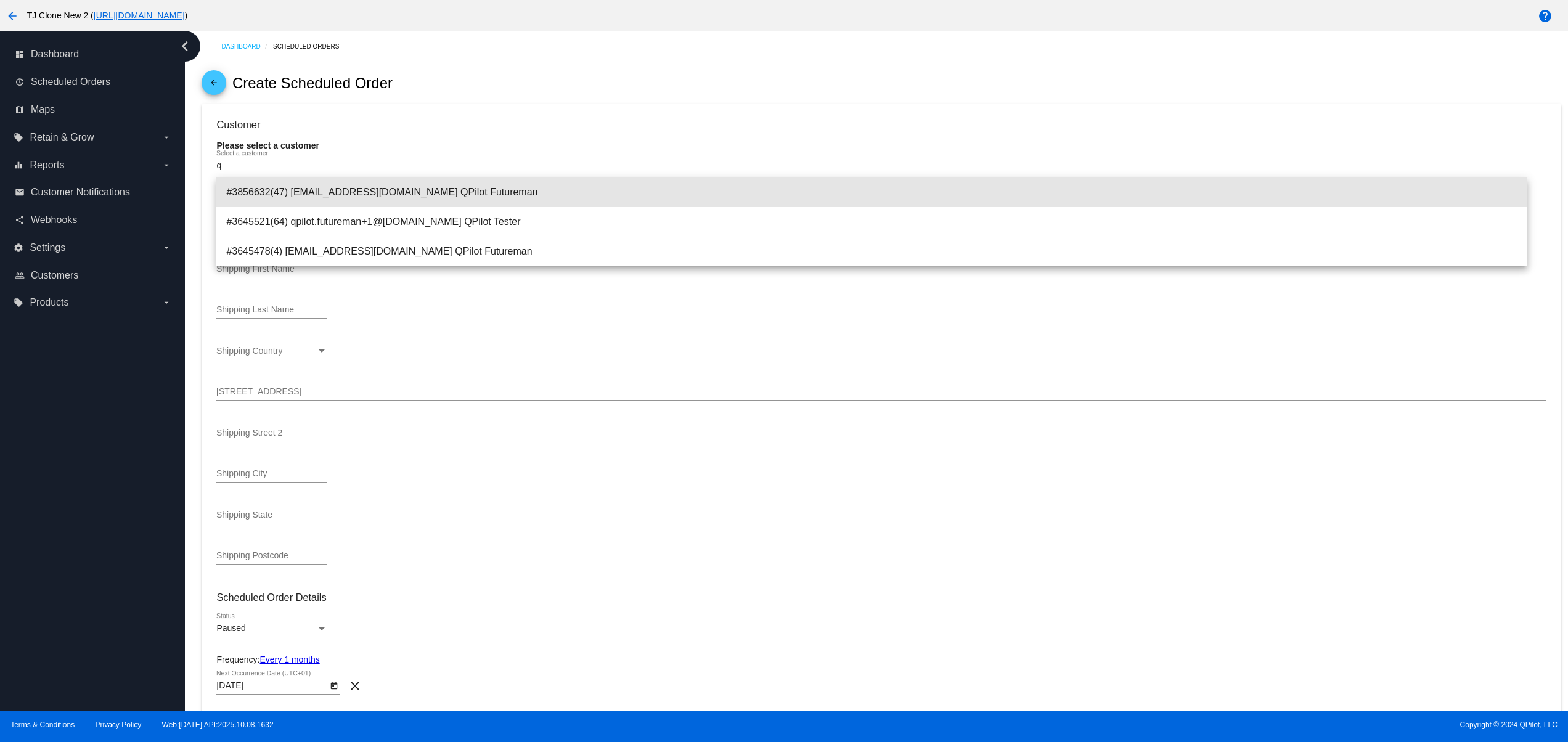
type input "[GEOGRAPHIC_DATA]"
type input "80202"
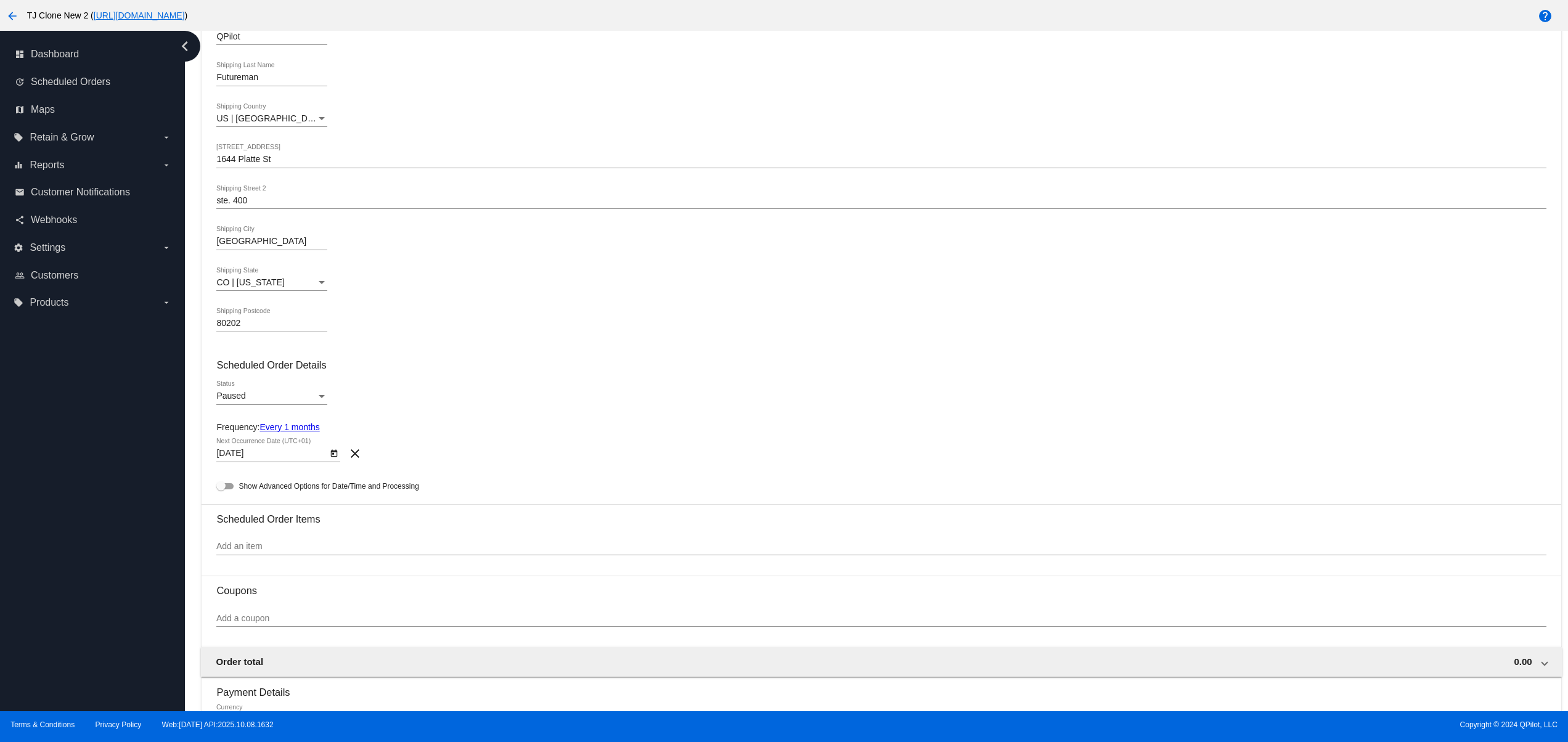
scroll to position [247, 0]
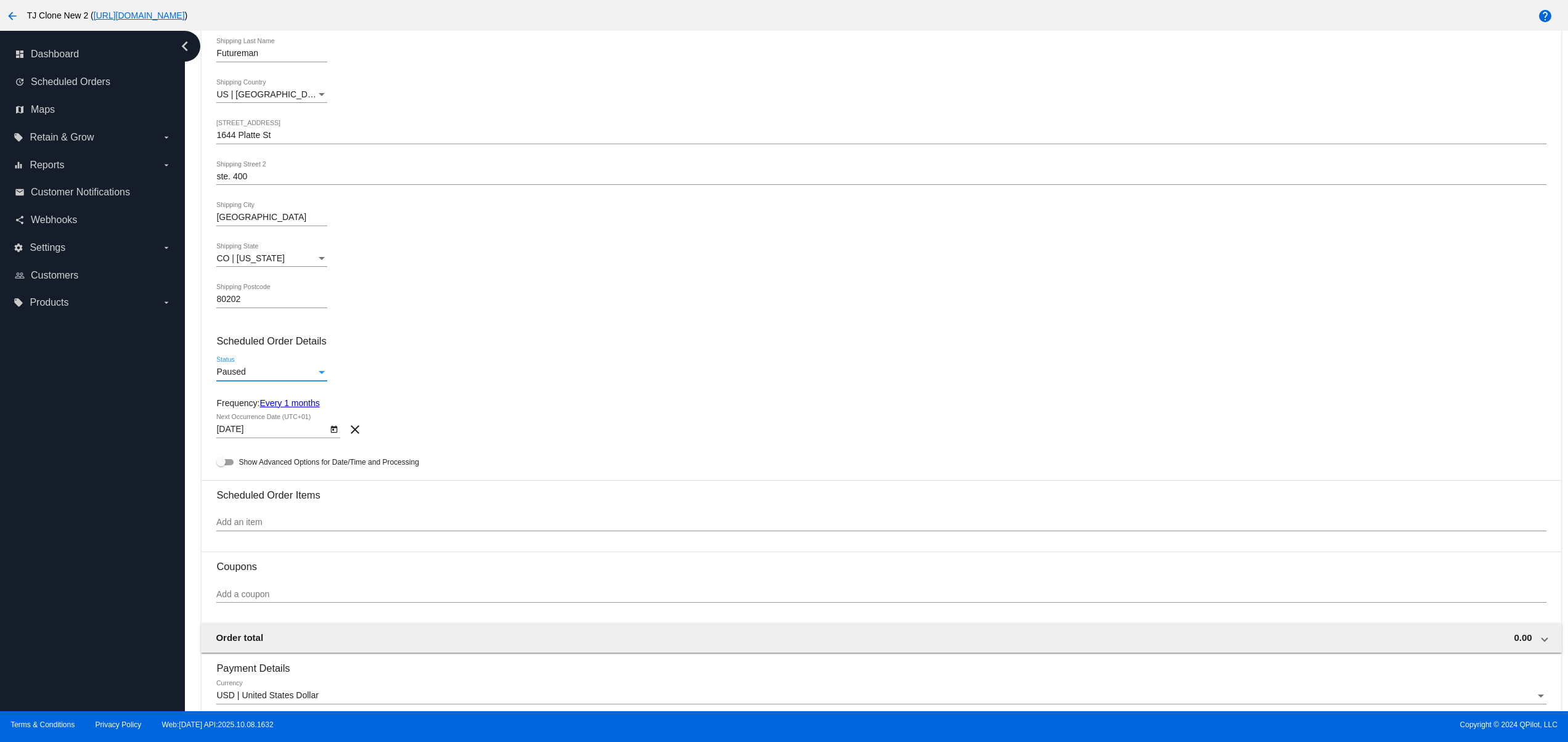
click at [302, 377] on div "Paused" at bounding box center [266, 372] width 100 height 10
click at [263, 361] on span "Active" at bounding box center [271, 352] width 111 height 26
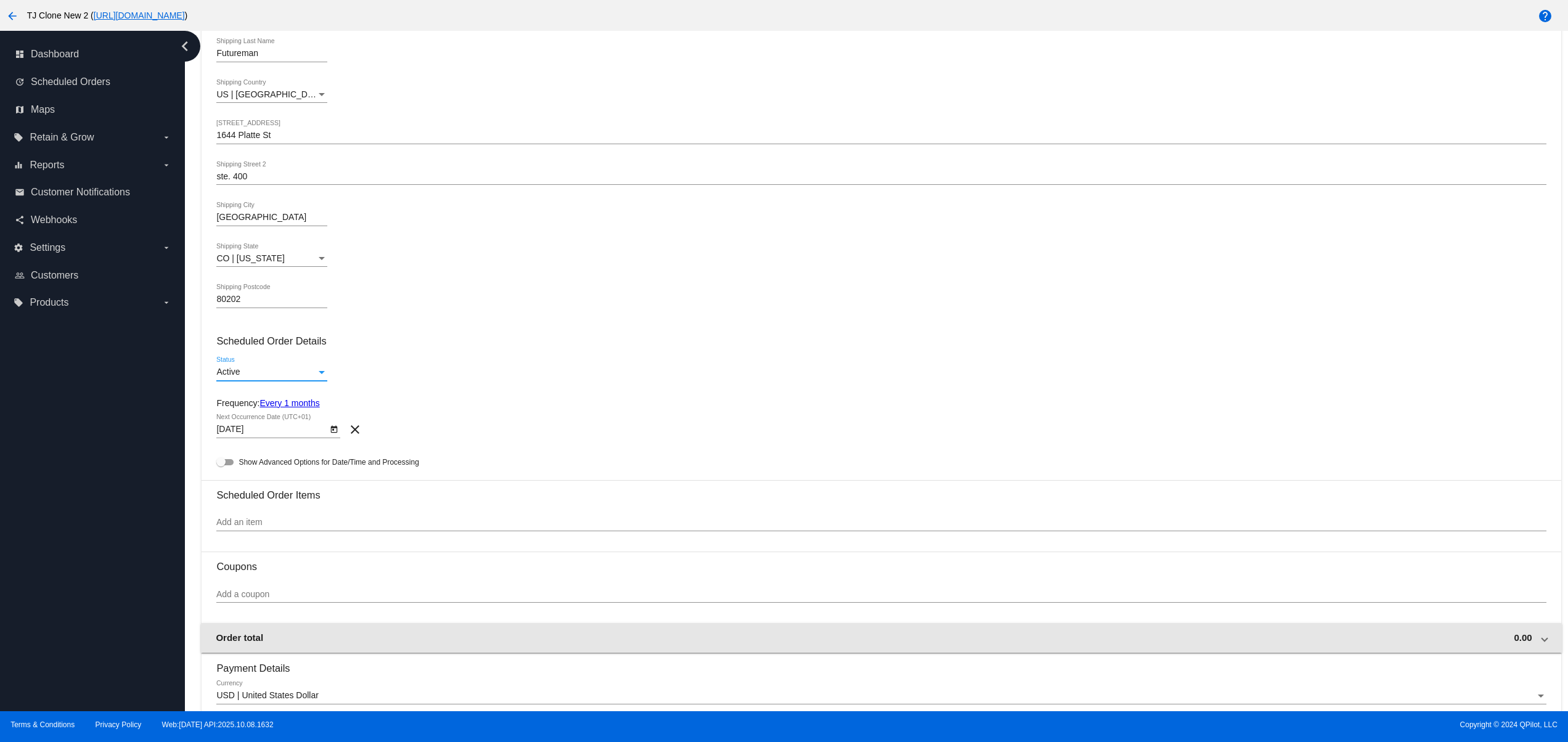
scroll to position [493, 0]
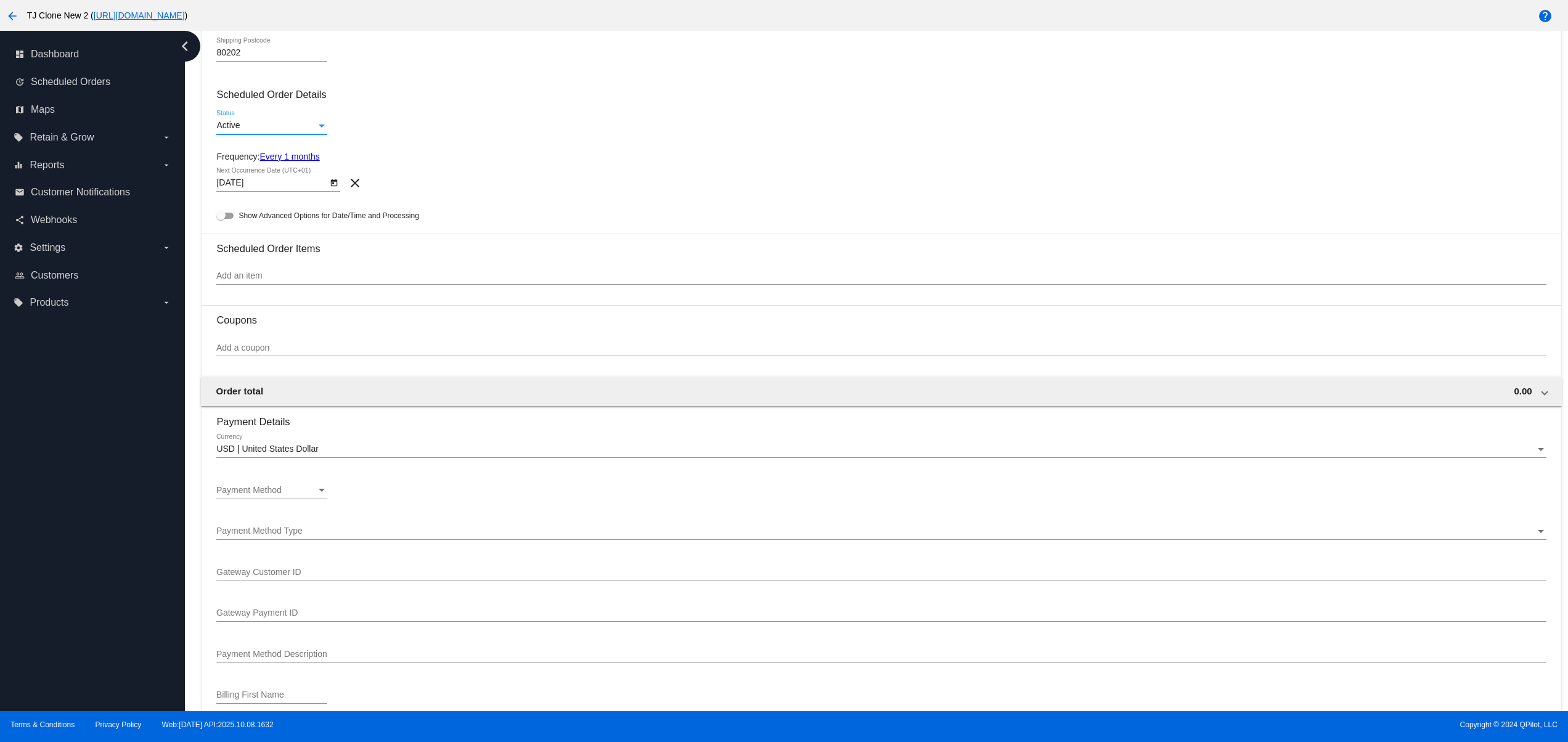
click at [305, 271] on div "Add an item" at bounding box center [881, 272] width 1329 height 24
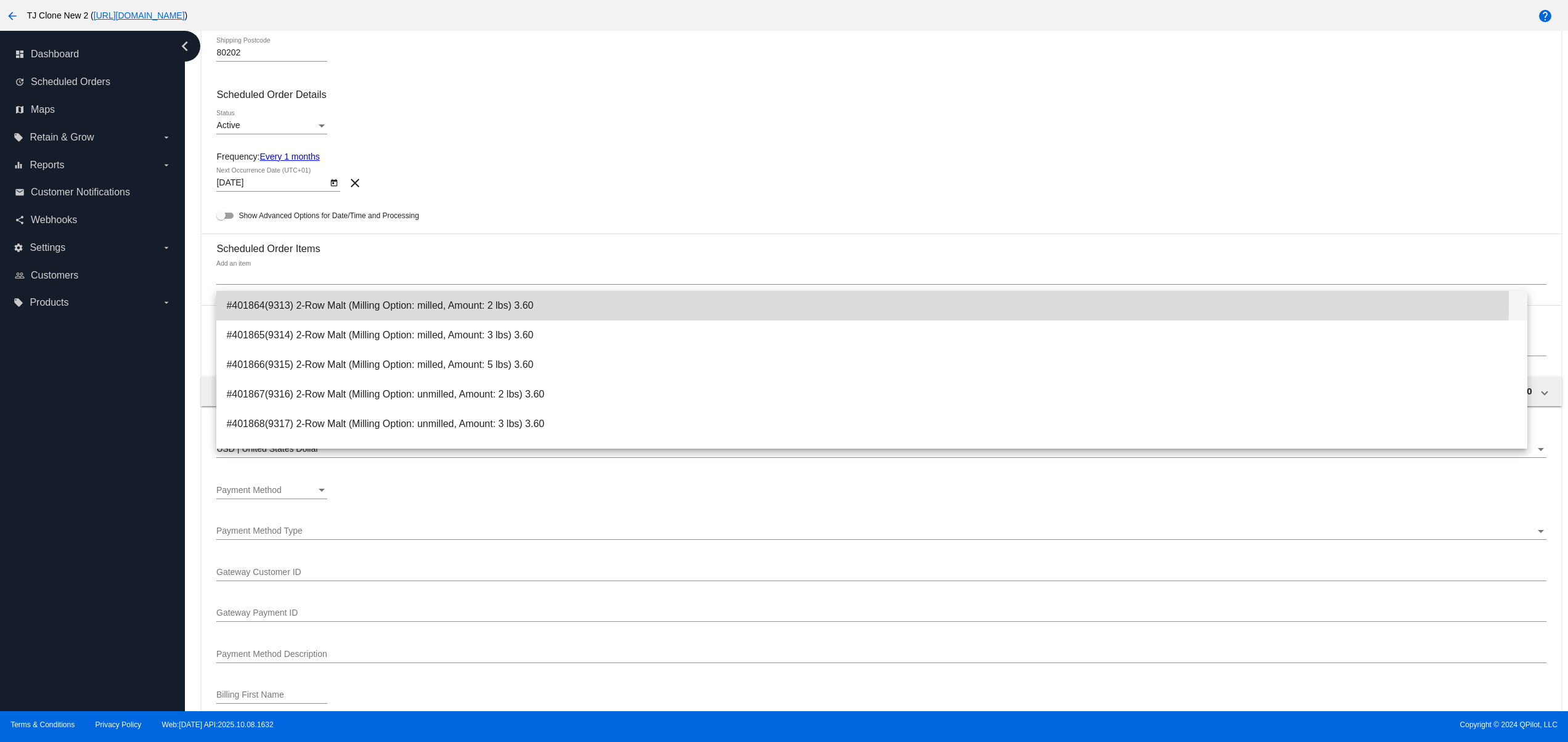
click at [302, 300] on span "#401864(9313) 2-Row Malt (Milling Option: milled, Amount: 2 lbs) 3.60" at bounding box center [871, 306] width 1291 height 30
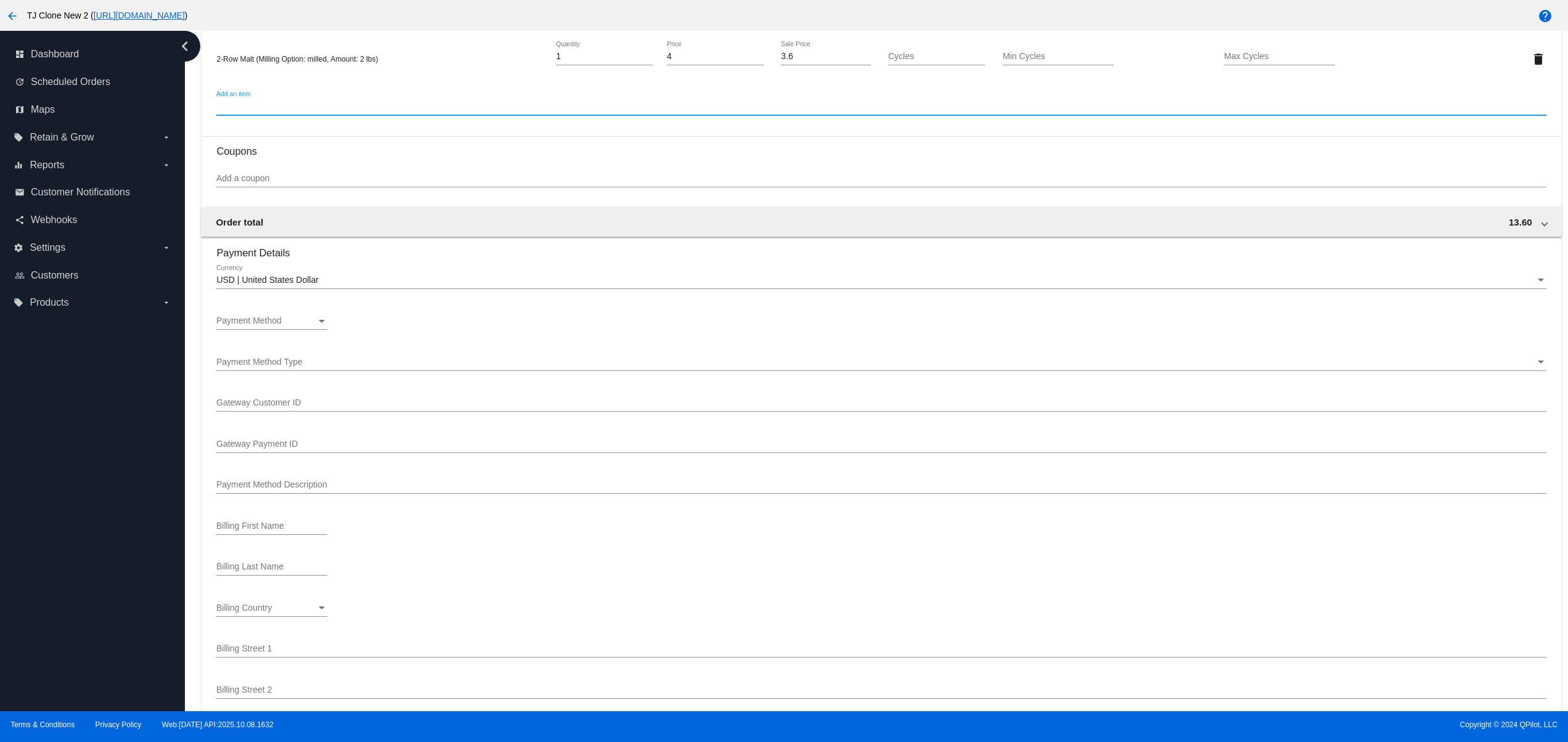
scroll to position [740, 0]
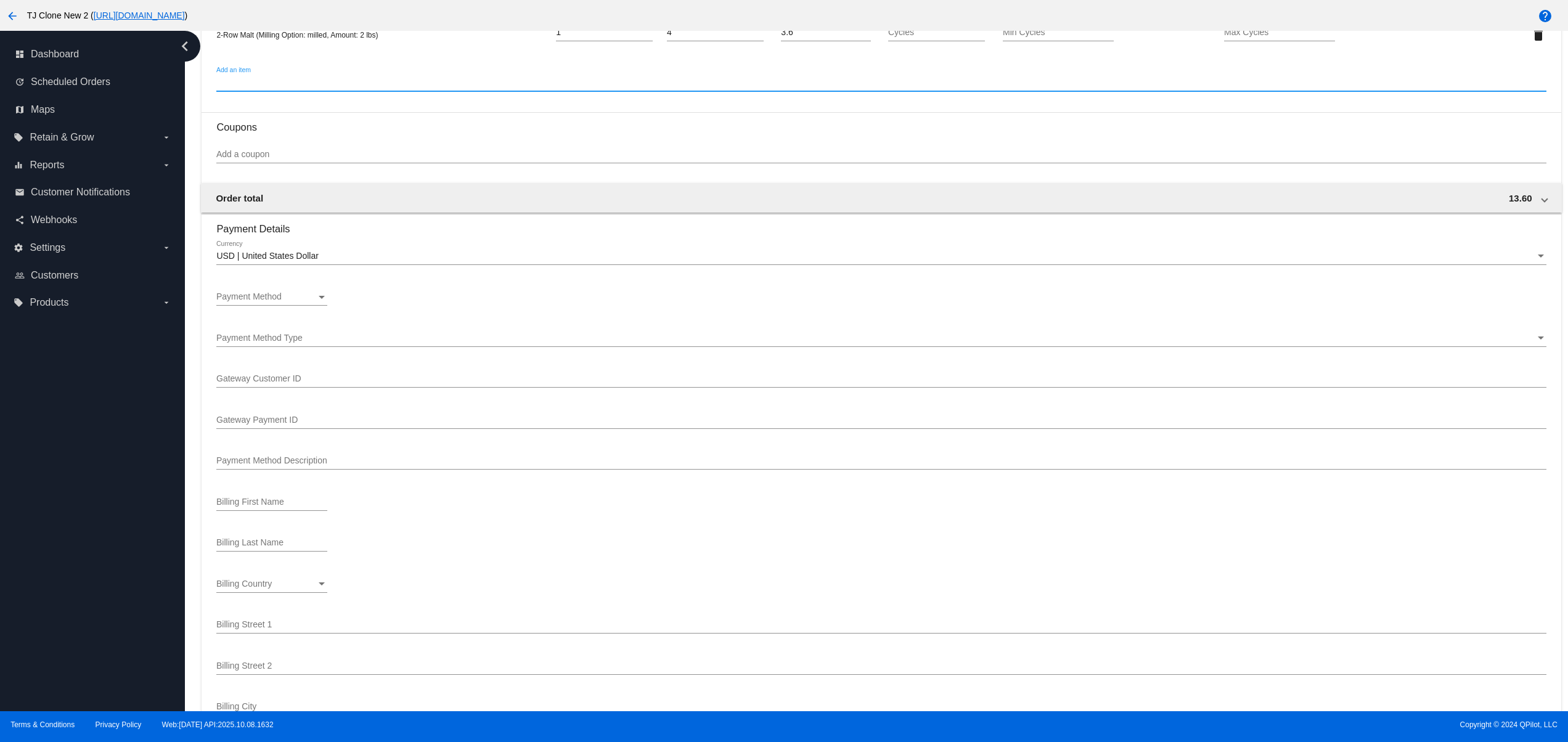
click at [287, 302] on div "Payment Method" at bounding box center [266, 297] width 100 height 10
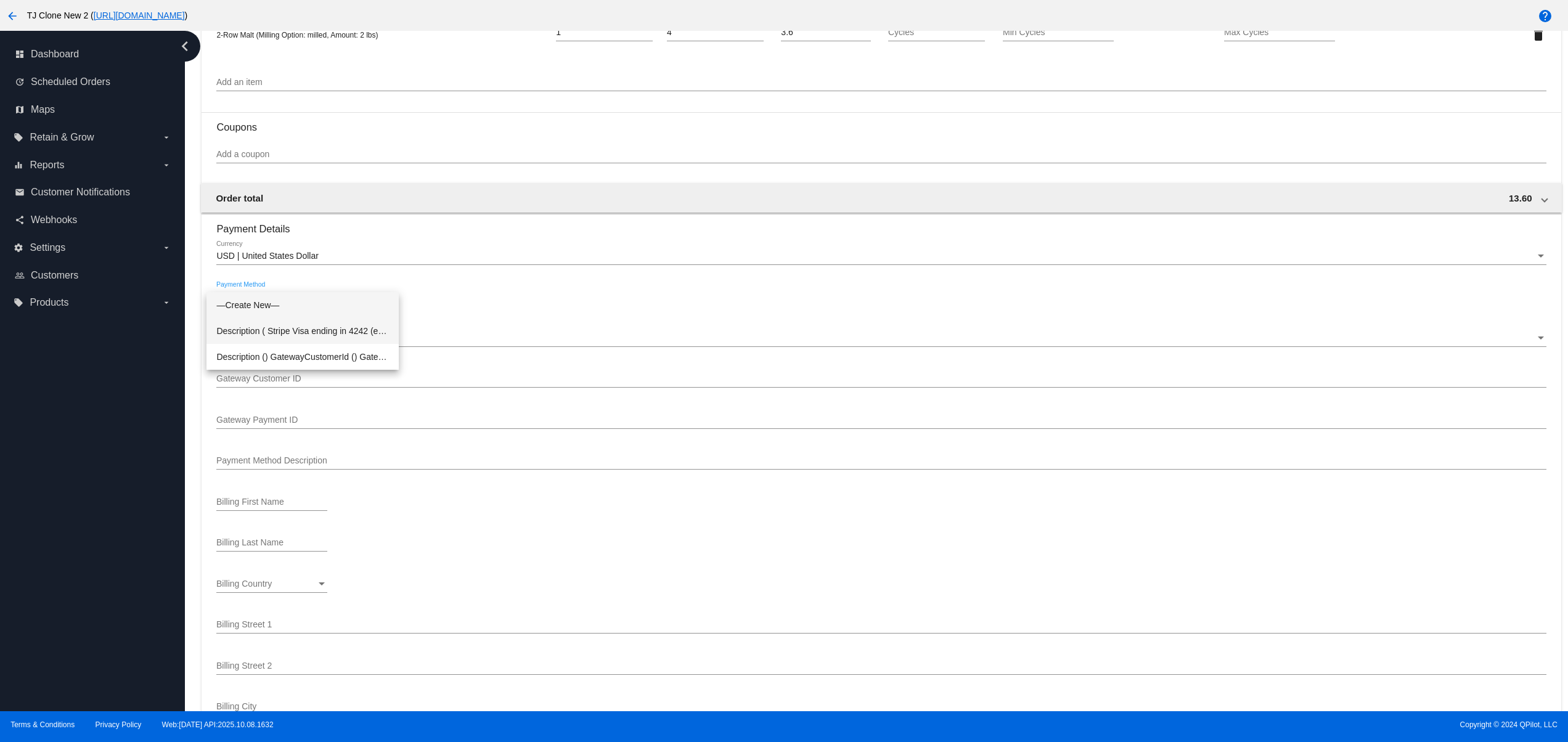
click at [324, 332] on span "Description ( Stripe Visa ending in 4242 (expires 5/2025)) GatewayCustomerId ( …" at bounding box center [302, 331] width 172 height 26
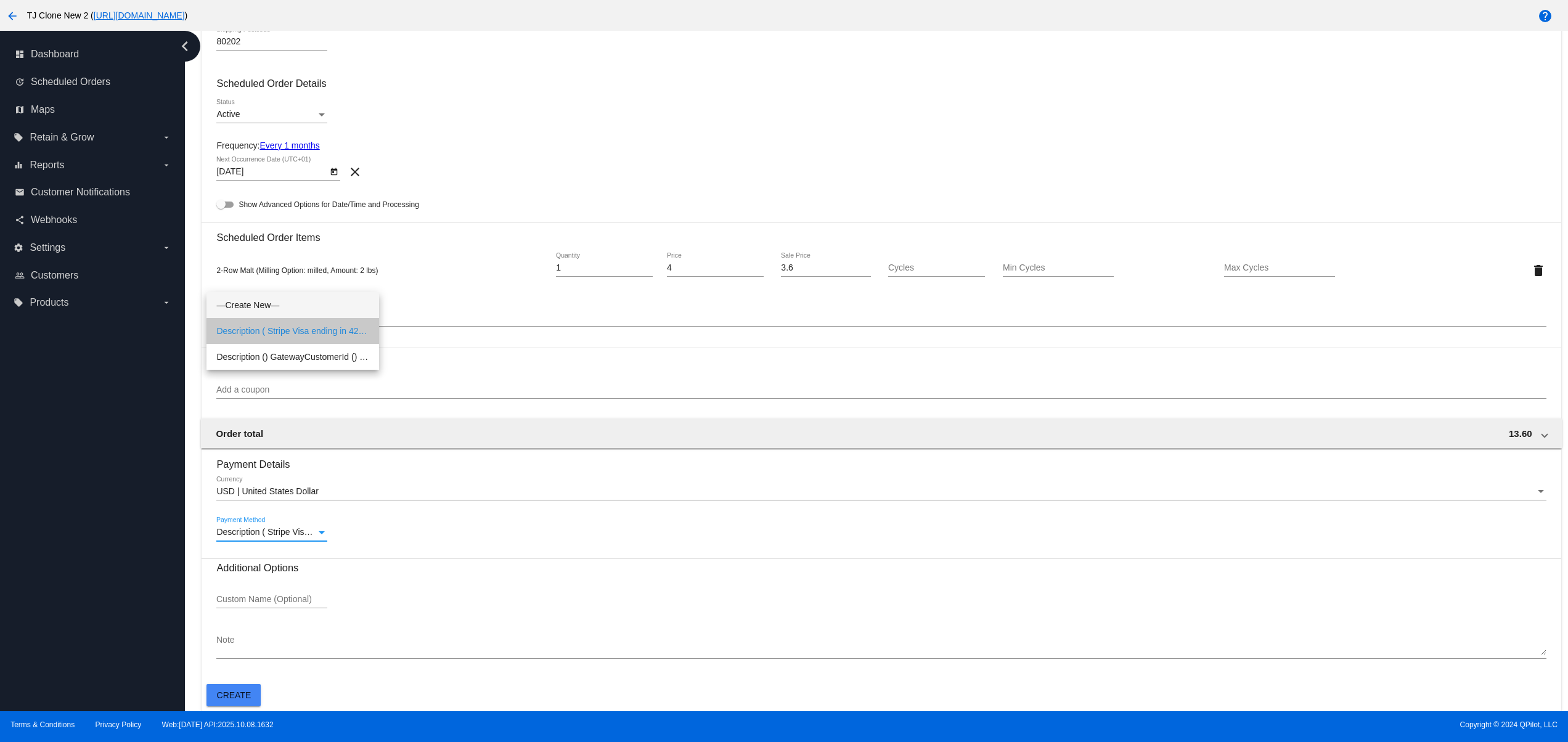
scroll to position [513, 0]
click at [232, 698] on span "Create" at bounding box center [234, 695] width 34 height 10
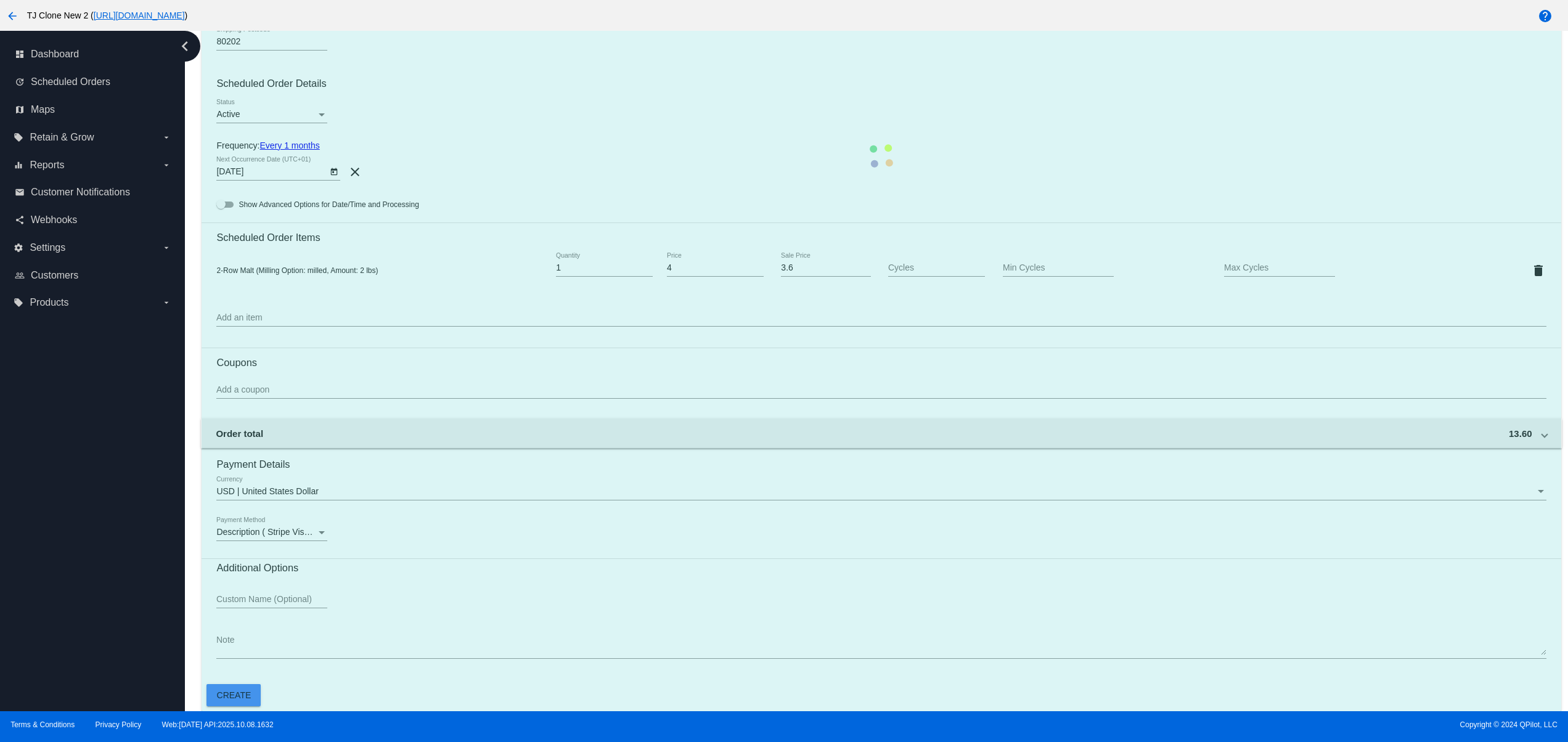
scroll to position [0, 0]
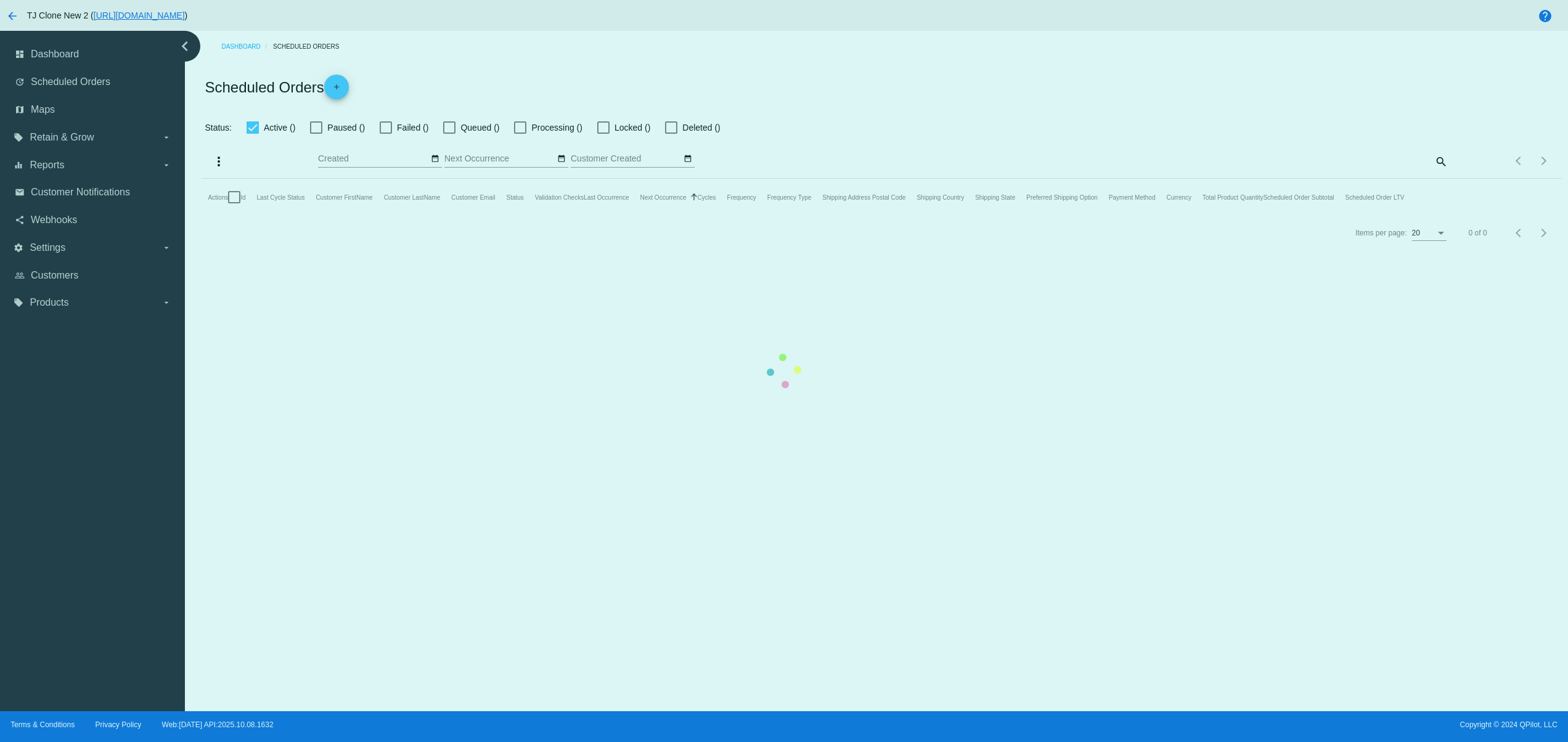
checkbox input "false"
type input "[DATE] - [DATE]"
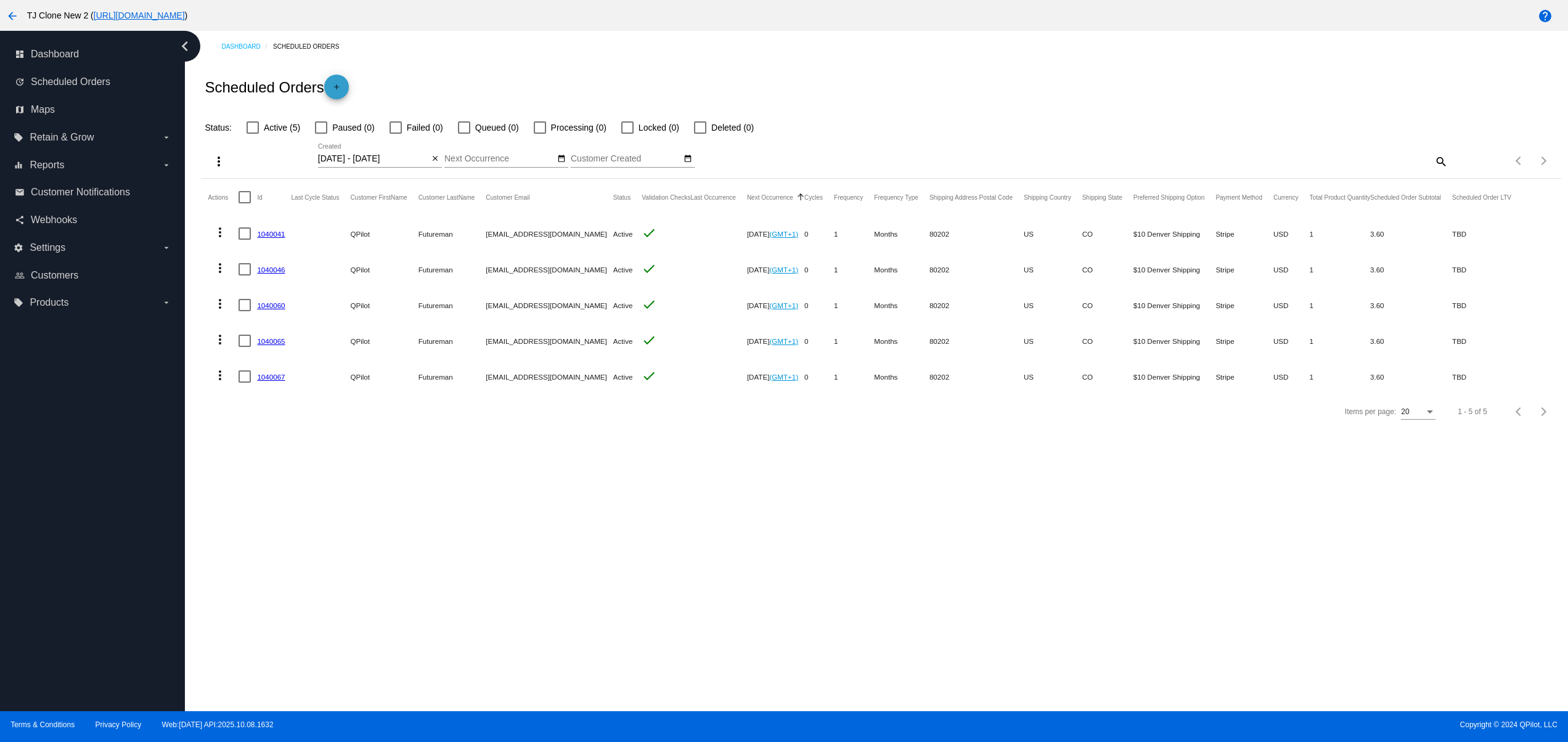
click at [335, 86] on mat-icon "add" at bounding box center [337, 90] width 15 height 15
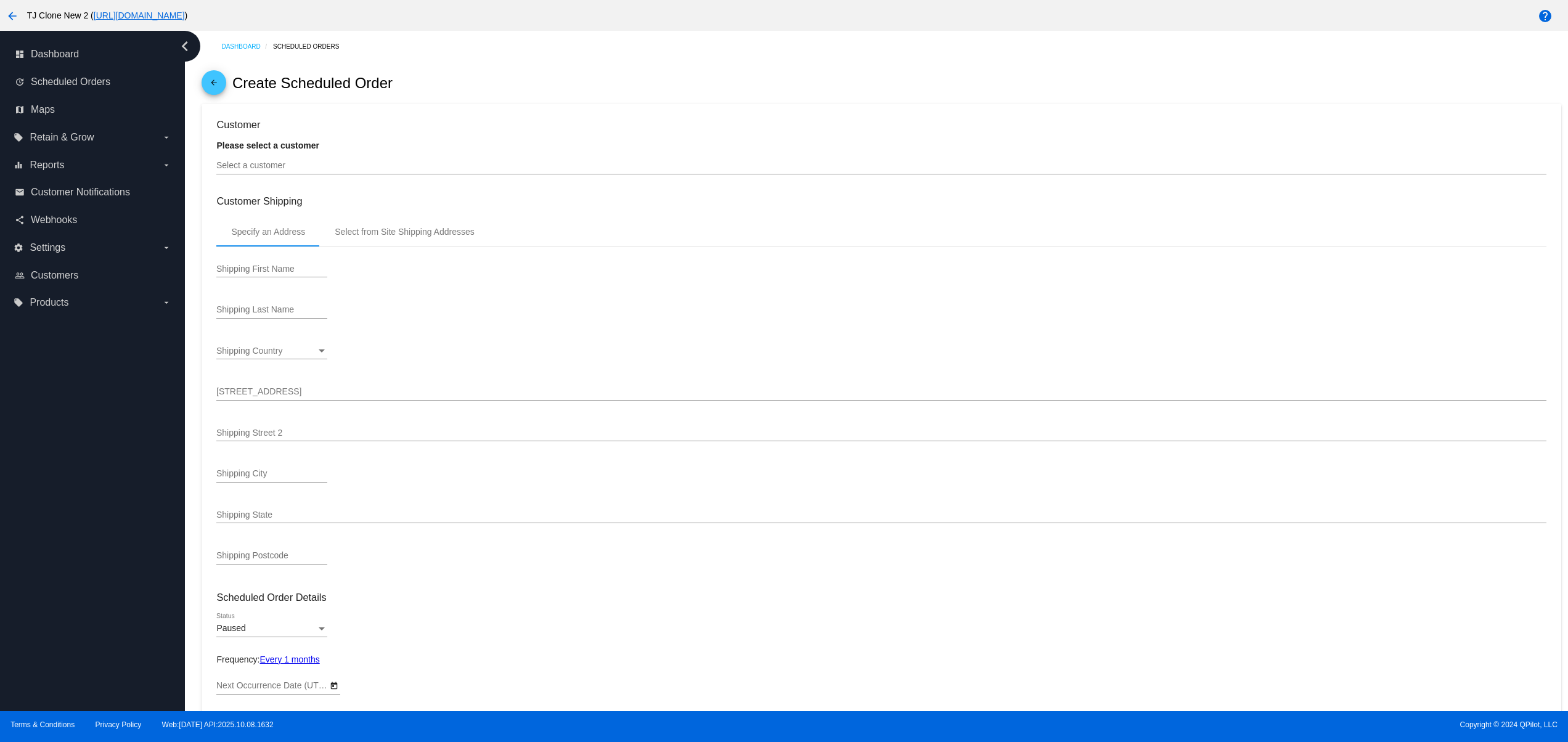
type input "[DATE]"
click at [250, 162] on div "Select a customer" at bounding box center [881, 162] width 1329 height 24
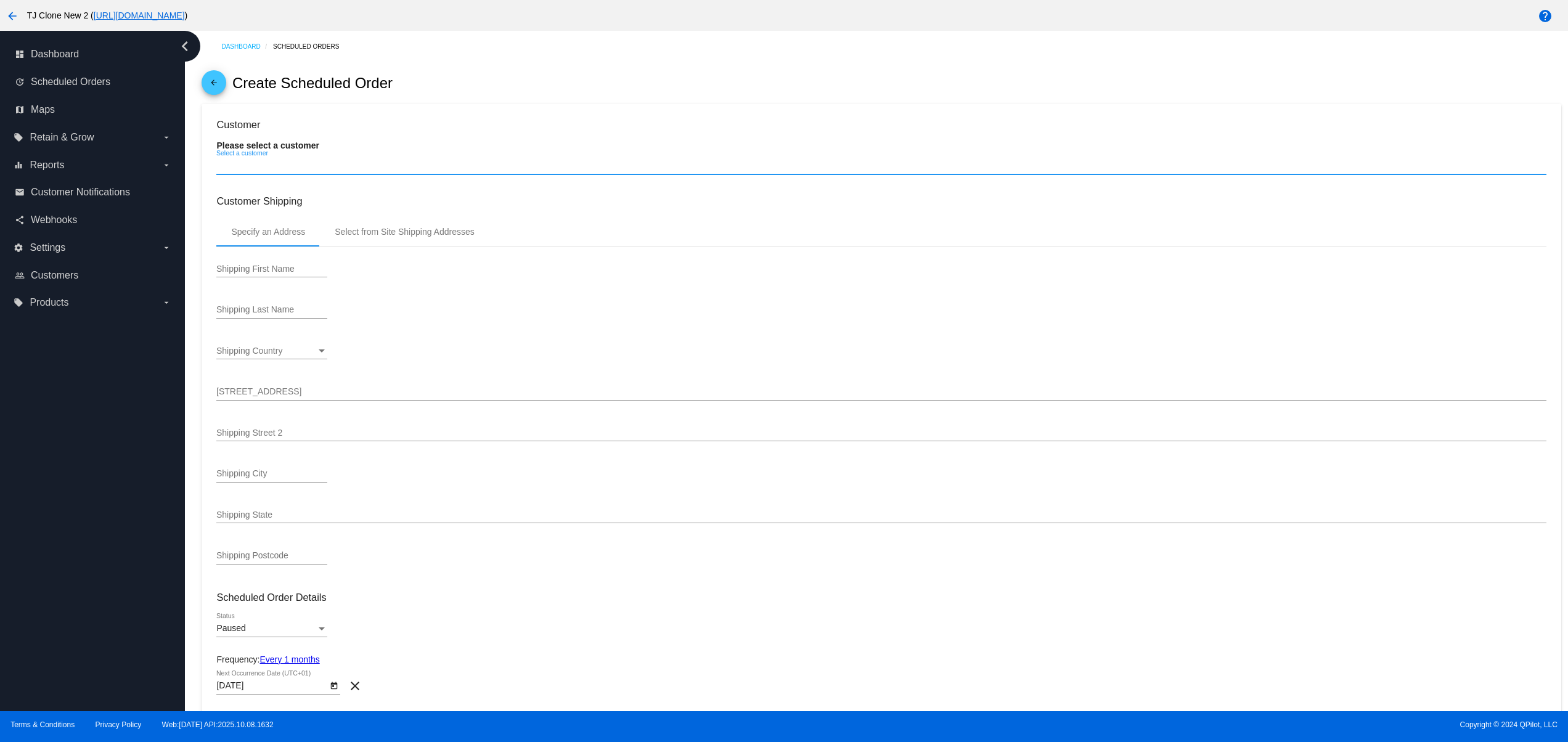
click at [250, 162] on div "Select a customer" at bounding box center [881, 162] width 1329 height 24
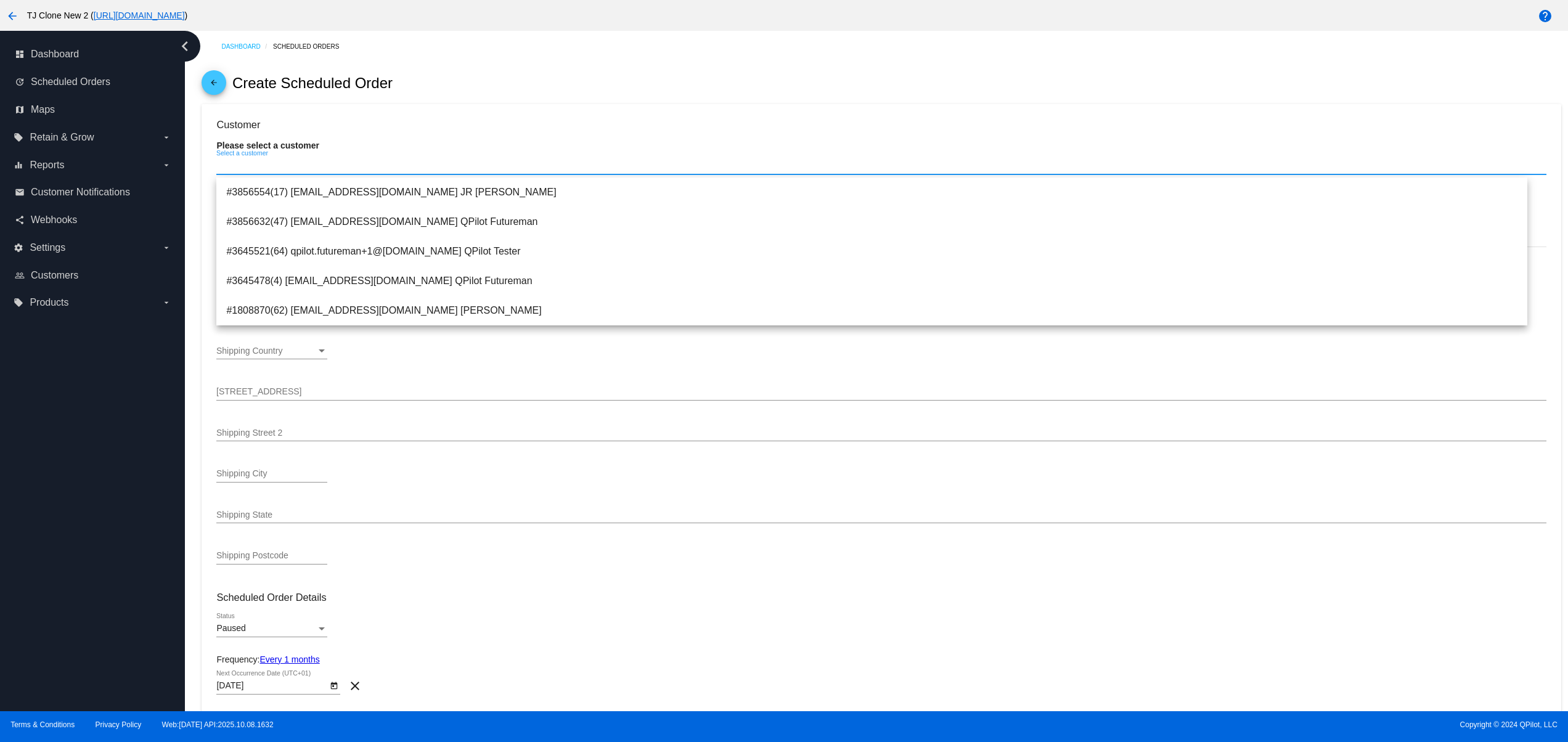
paste input "[EMAIL_ADDRESS][DOMAIN_NAME]"
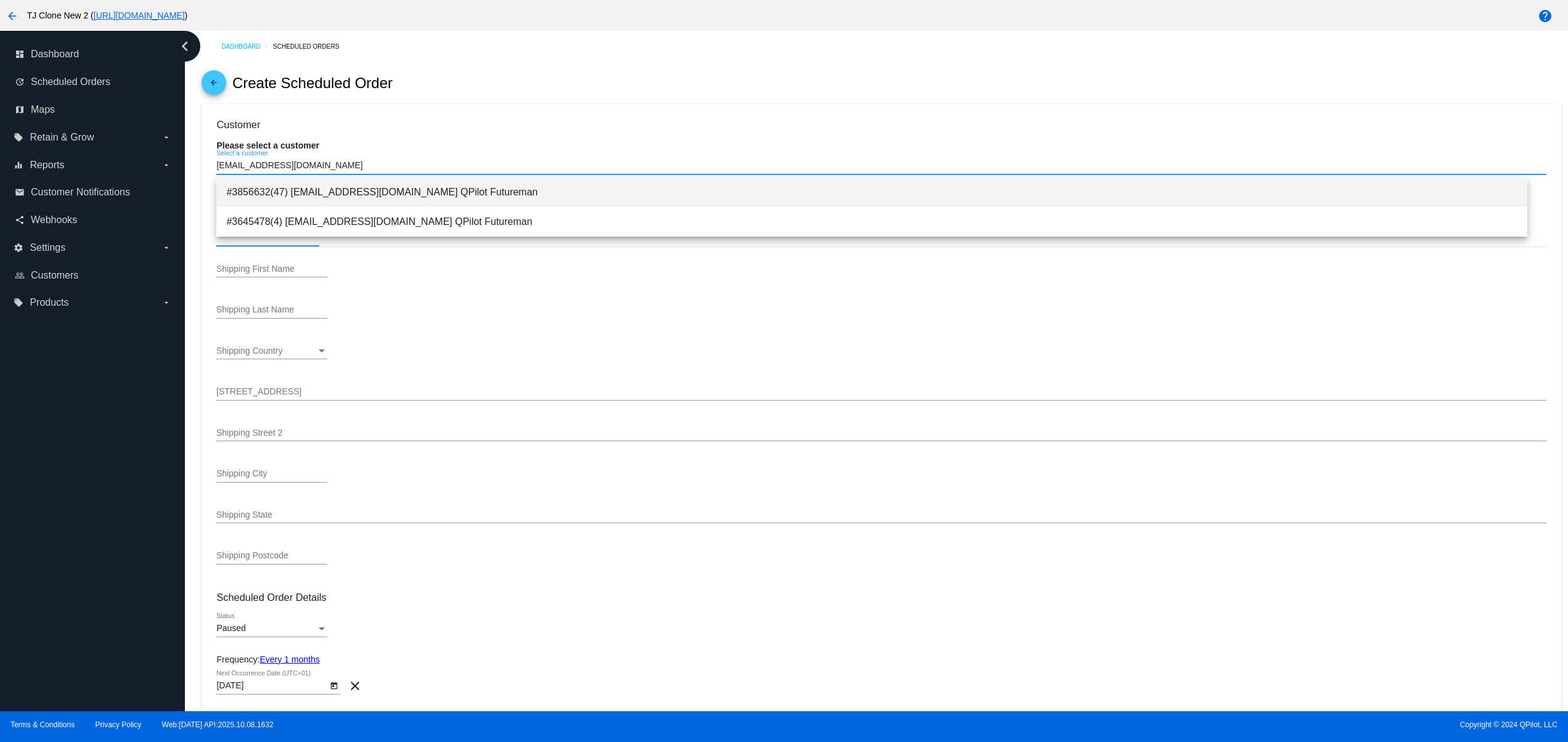
type input "[EMAIL_ADDRESS][DOMAIN_NAME]"
click at [508, 190] on span "#3856632(47) [EMAIL_ADDRESS][DOMAIN_NAME] QPilot Futureman" at bounding box center [871, 192] width 1291 height 30
type input "QPilot"
type input "Futureman"
type input "1644 Platte St"
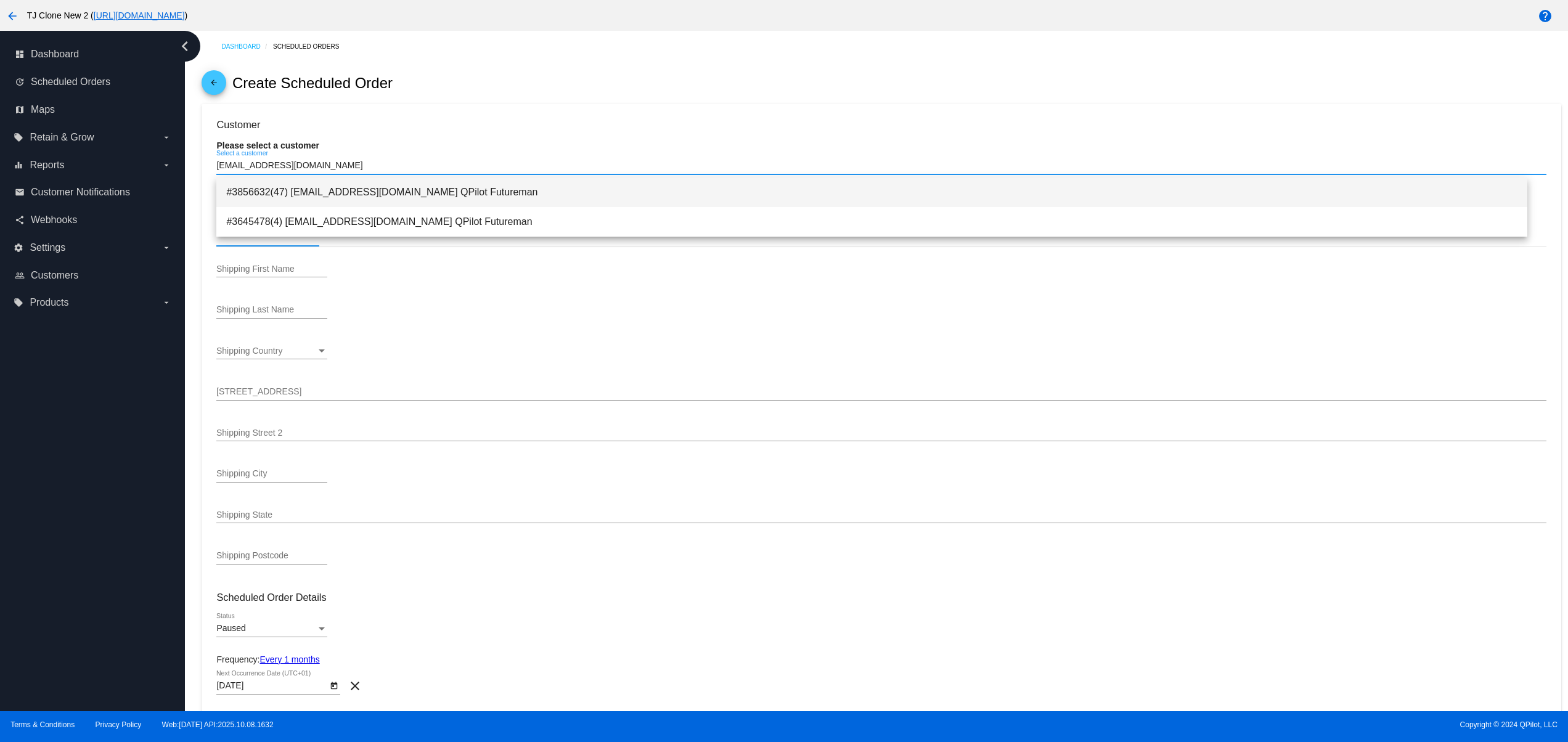
type input "ste. 400"
type input "[GEOGRAPHIC_DATA]"
type input "80202"
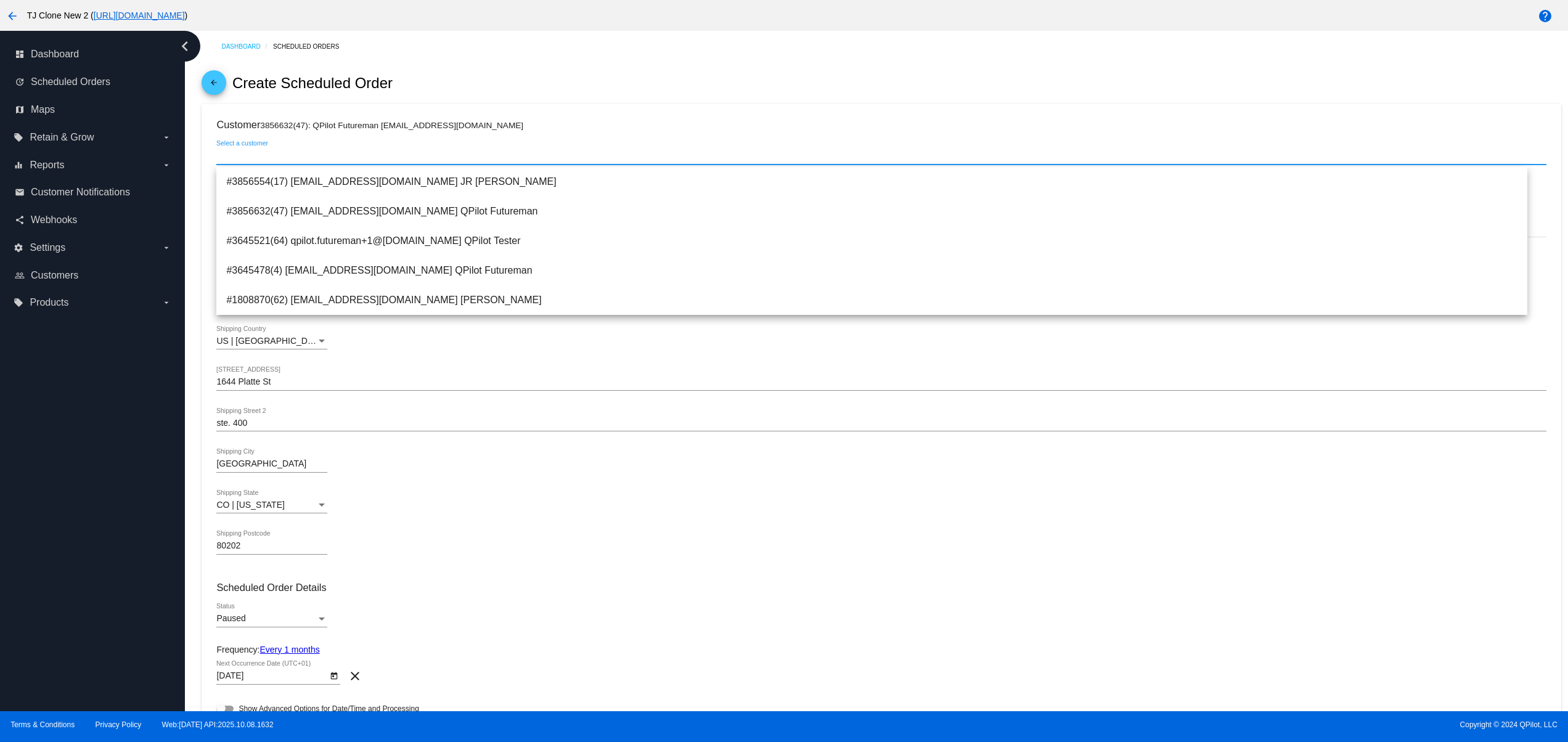
click at [82, 592] on div "dashboard Dashboard update Scheduled Orders map Maps local_offer Retain & Grow …" at bounding box center [92, 371] width 185 height 680
click at [328, 159] on input "Select a customer" at bounding box center [881, 156] width 1329 height 10
paste input "[EMAIL_ADDRESS][DOMAIN_NAME]"
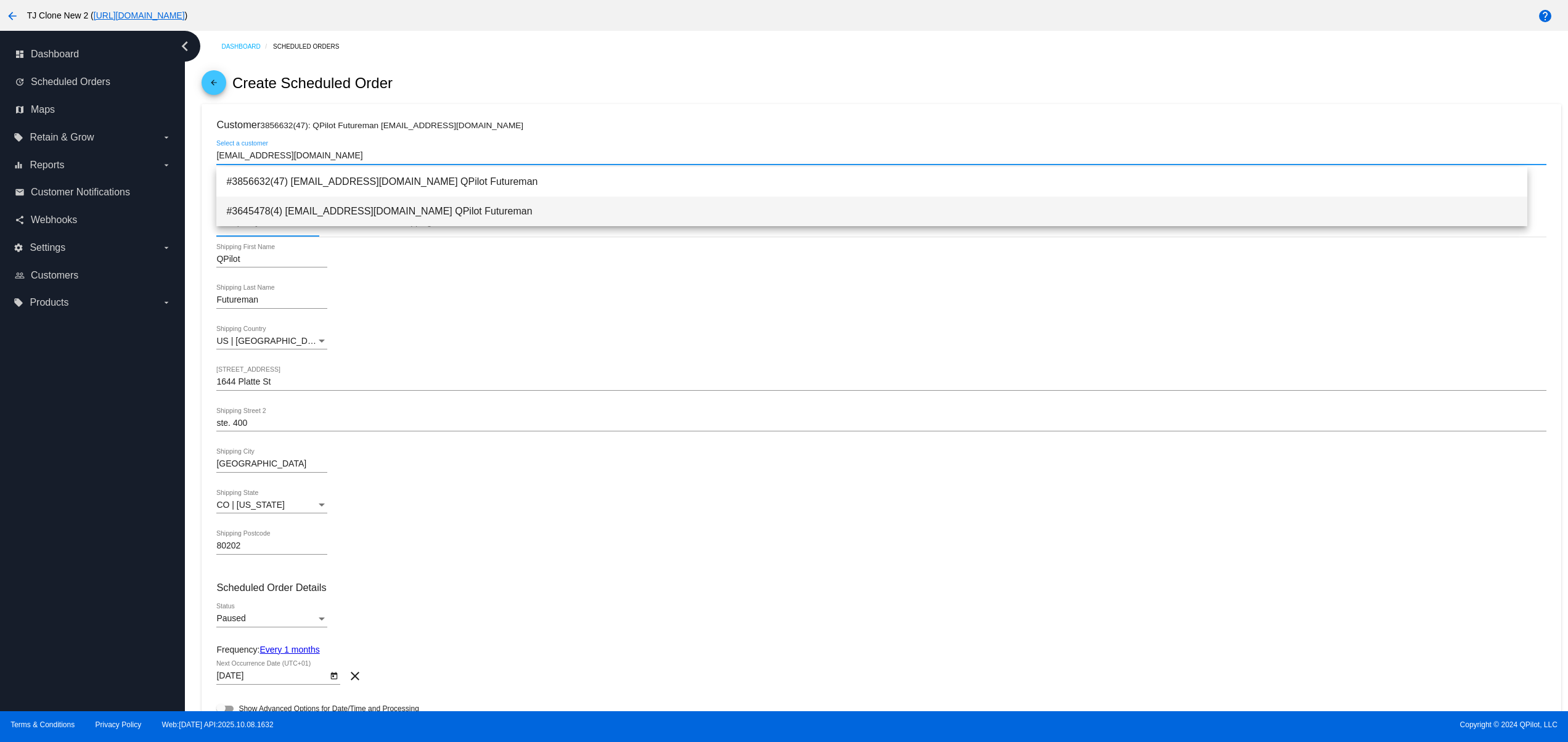
type input "[EMAIL_ADDRESS][DOMAIN_NAME]"
click at [369, 205] on span "#3645478(4) [EMAIL_ADDRESS][DOMAIN_NAME] QPilot Futureman" at bounding box center [871, 211] width 1291 height 30
type input "100000 Wads"
type input "[GEOGRAPHIC_DATA]"
type input "80232"
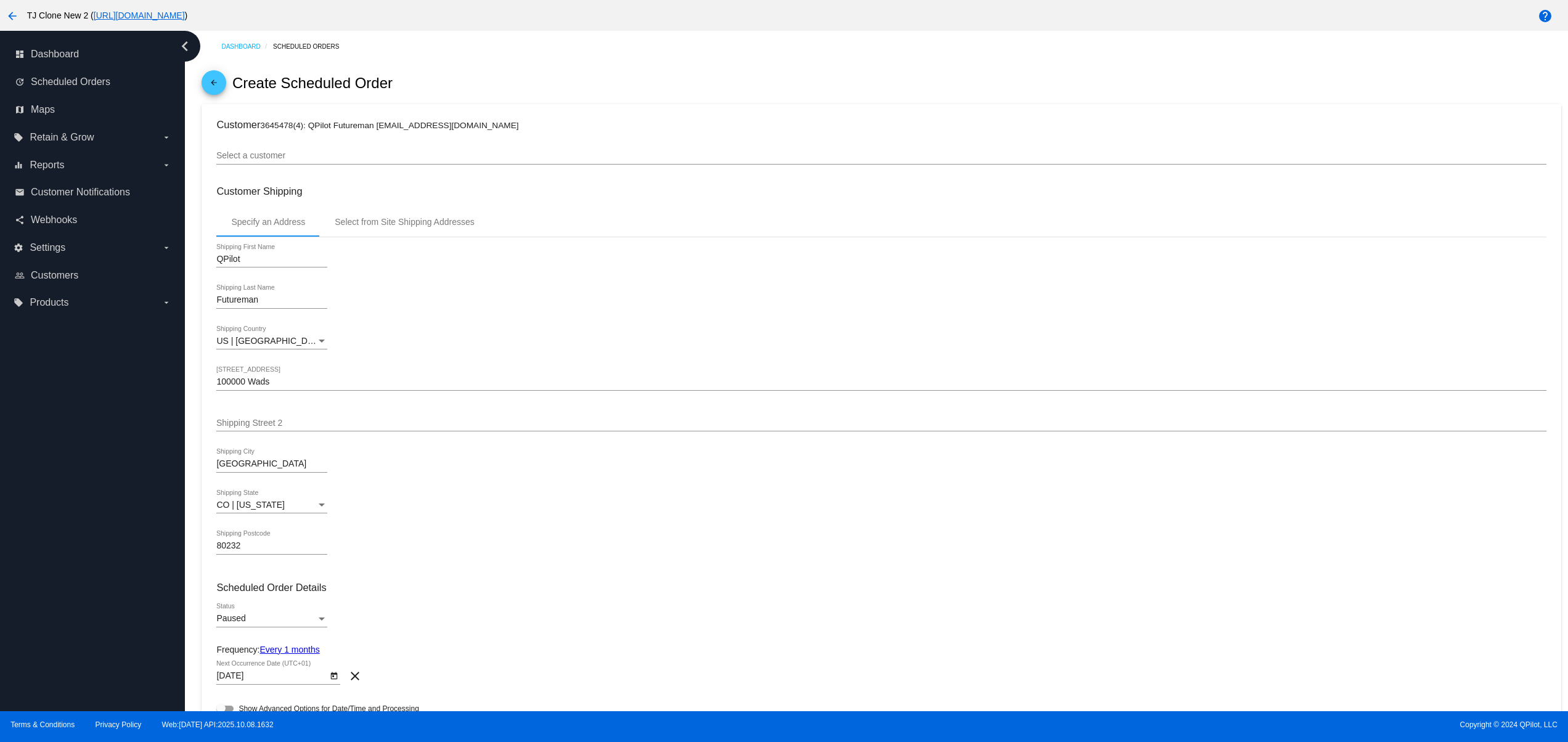
drag, startPoint x: 251, startPoint y: 130, endPoint x: 572, endPoint y: 137, distance: 321.1
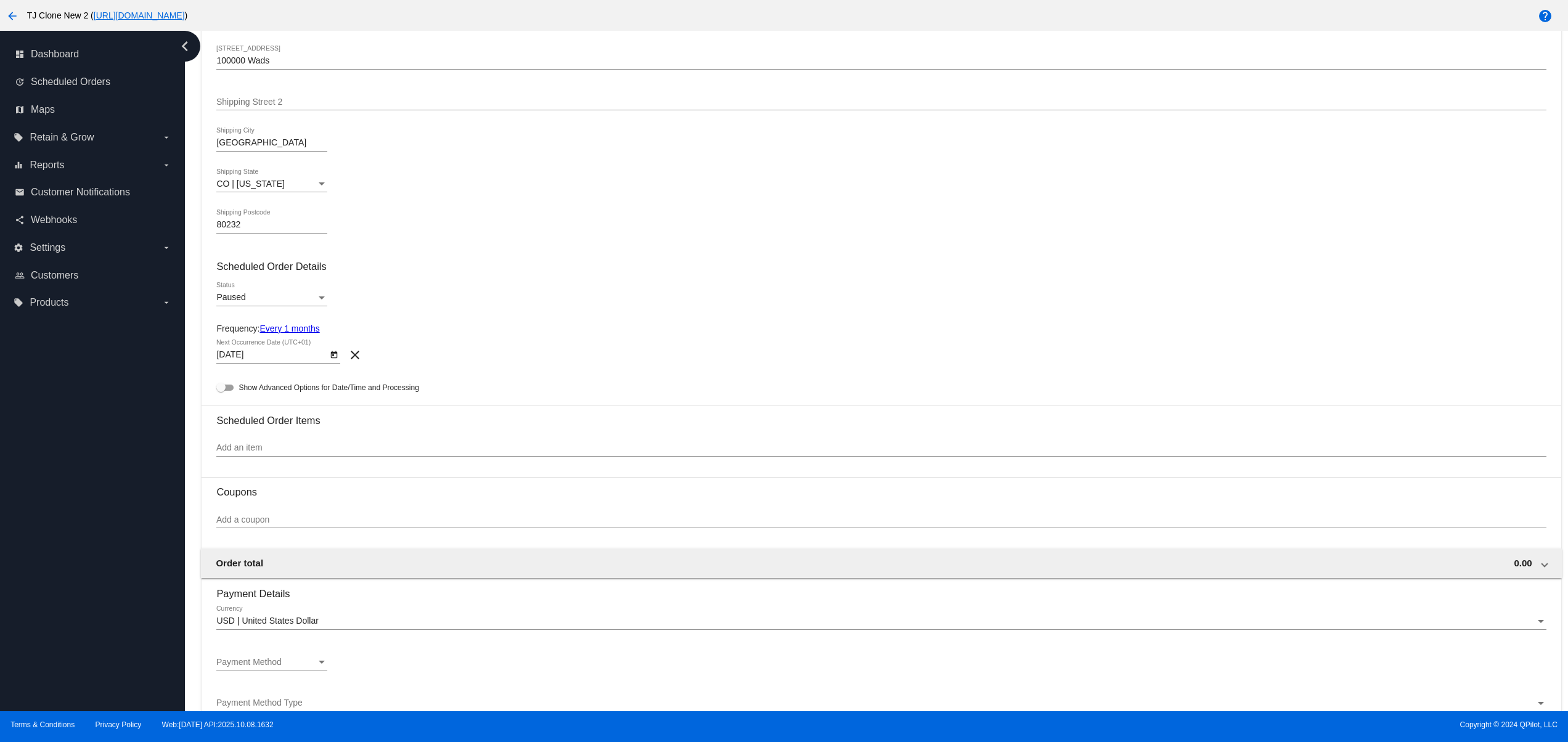
scroll to position [213, 0]
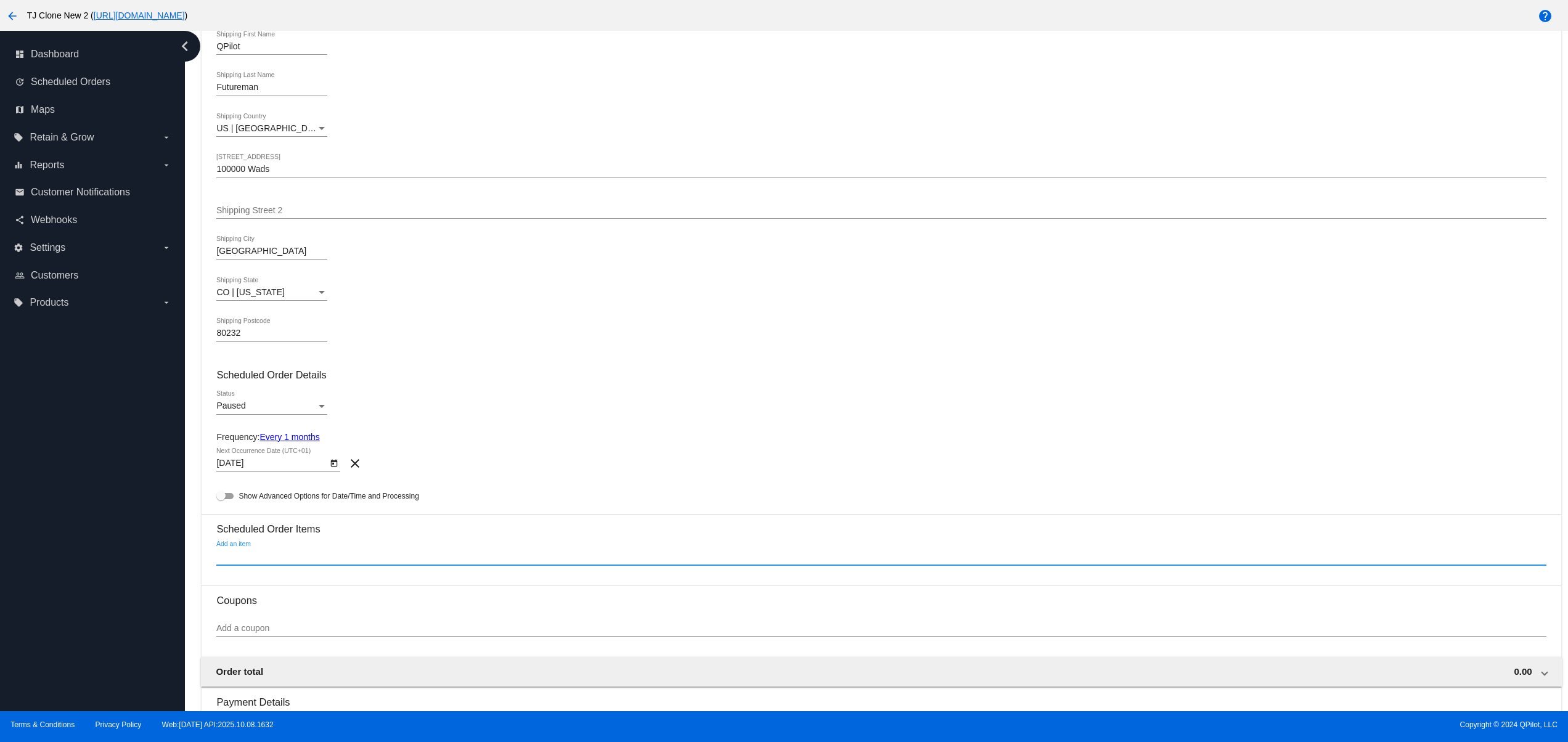
click at [244, 560] on input "Add an item" at bounding box center [881, 557] width 1329 height 10
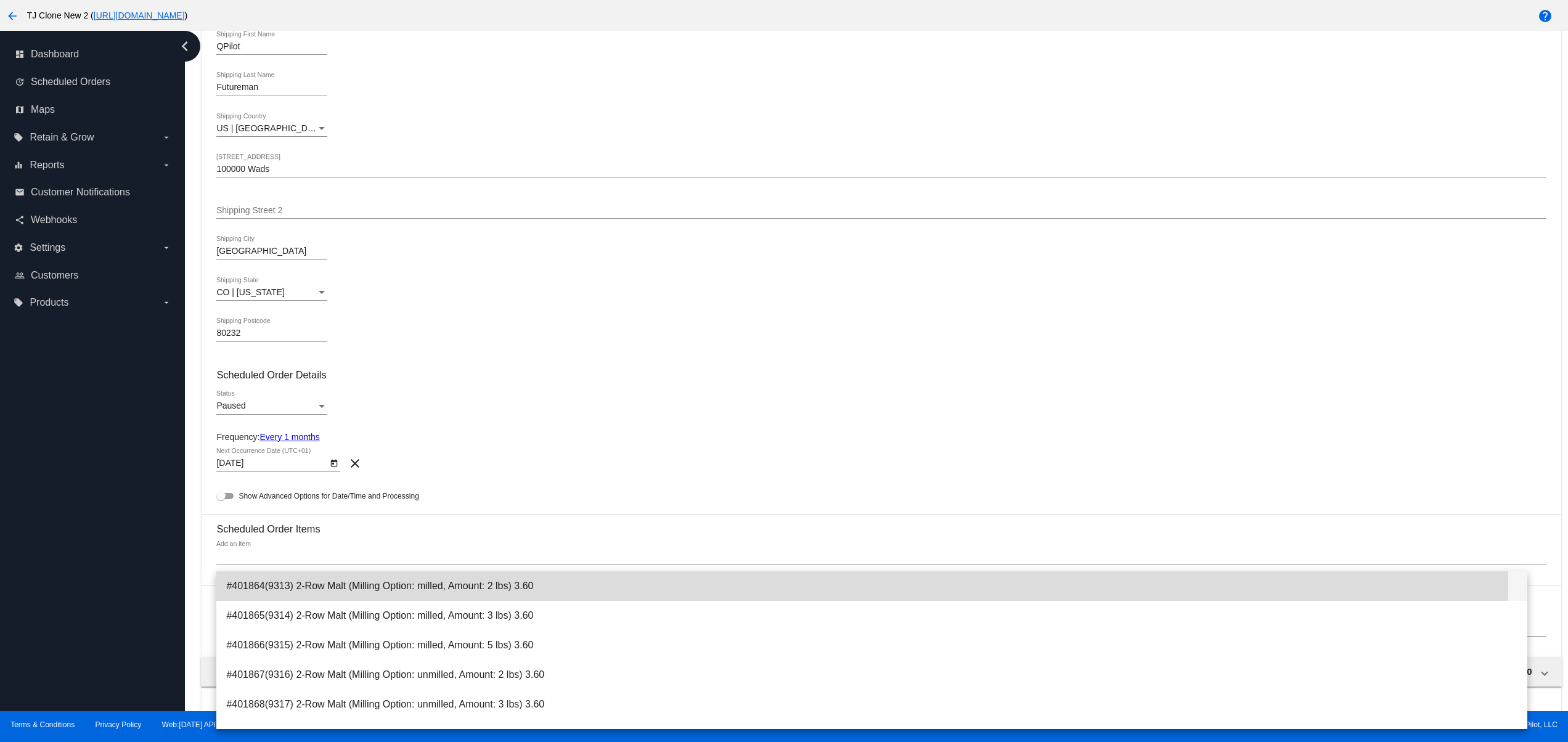
click at [320, 585] on span "#401864(9313) 2-Row Malt (Milling Option: milled, Amount: 2 lbs) 3.60" at bounding box center [871, 587] width 1291 height 30
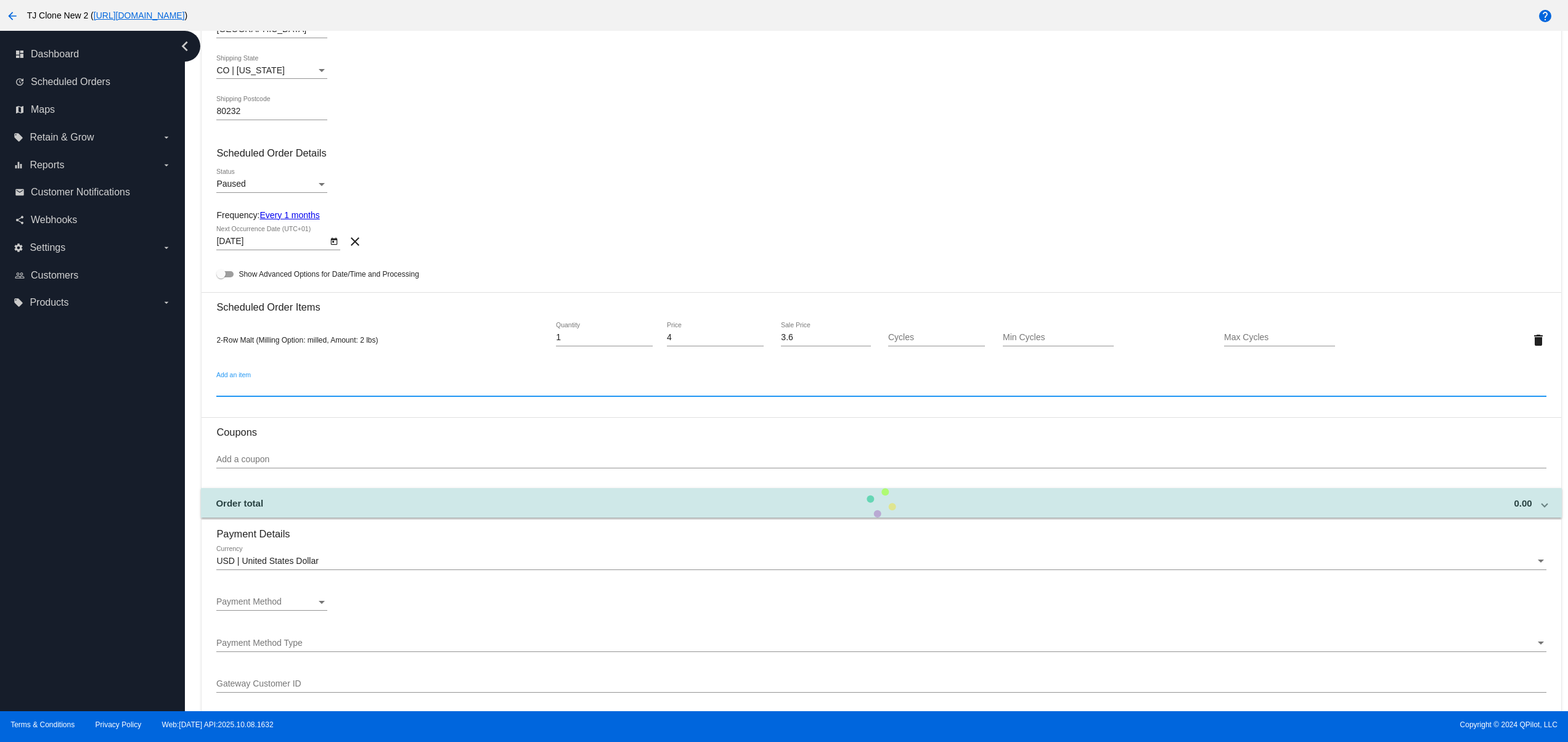
scroll to position [459, 0]
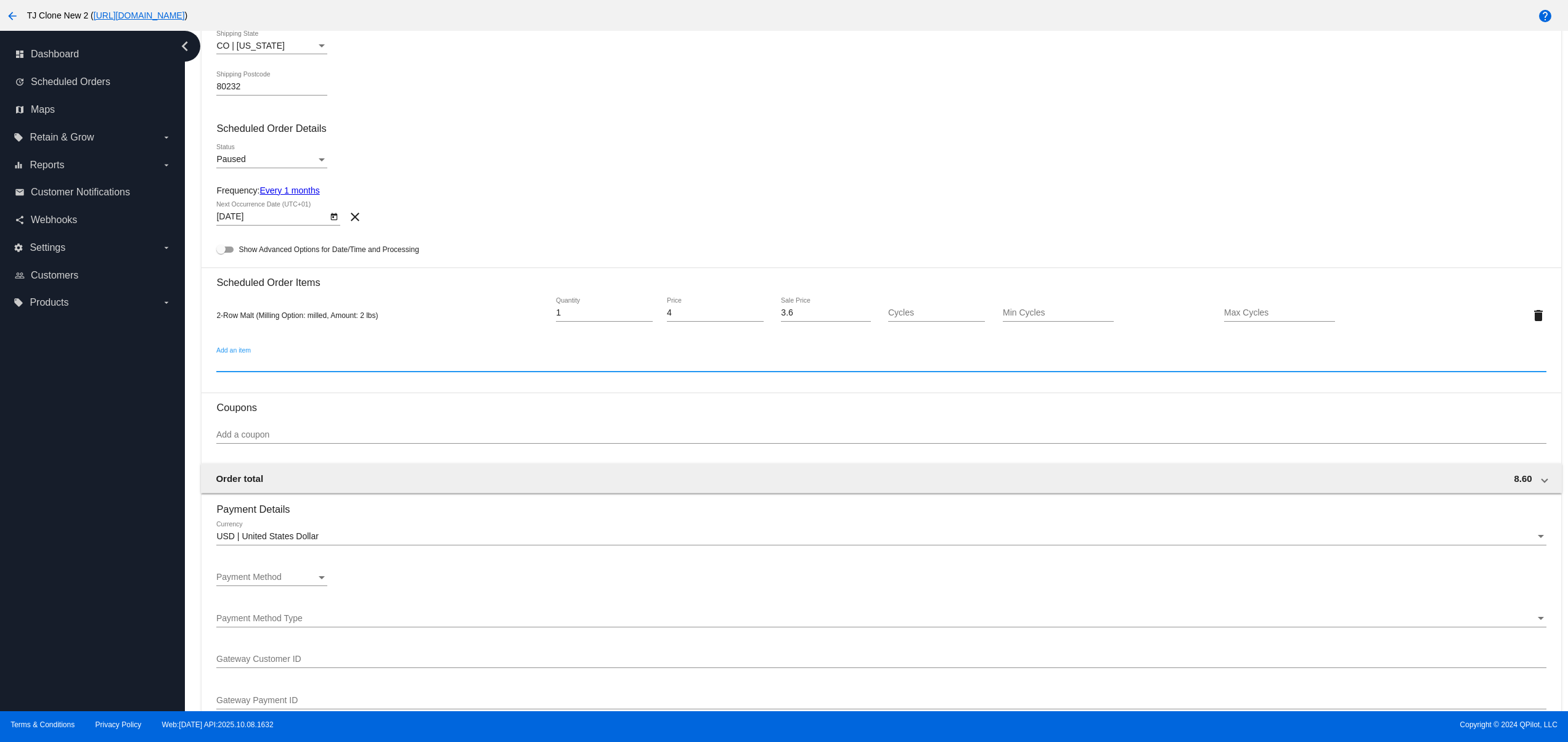
click at [281, 582] on span "Payment Method" at bounding box center [249, 577] width 66 height 10
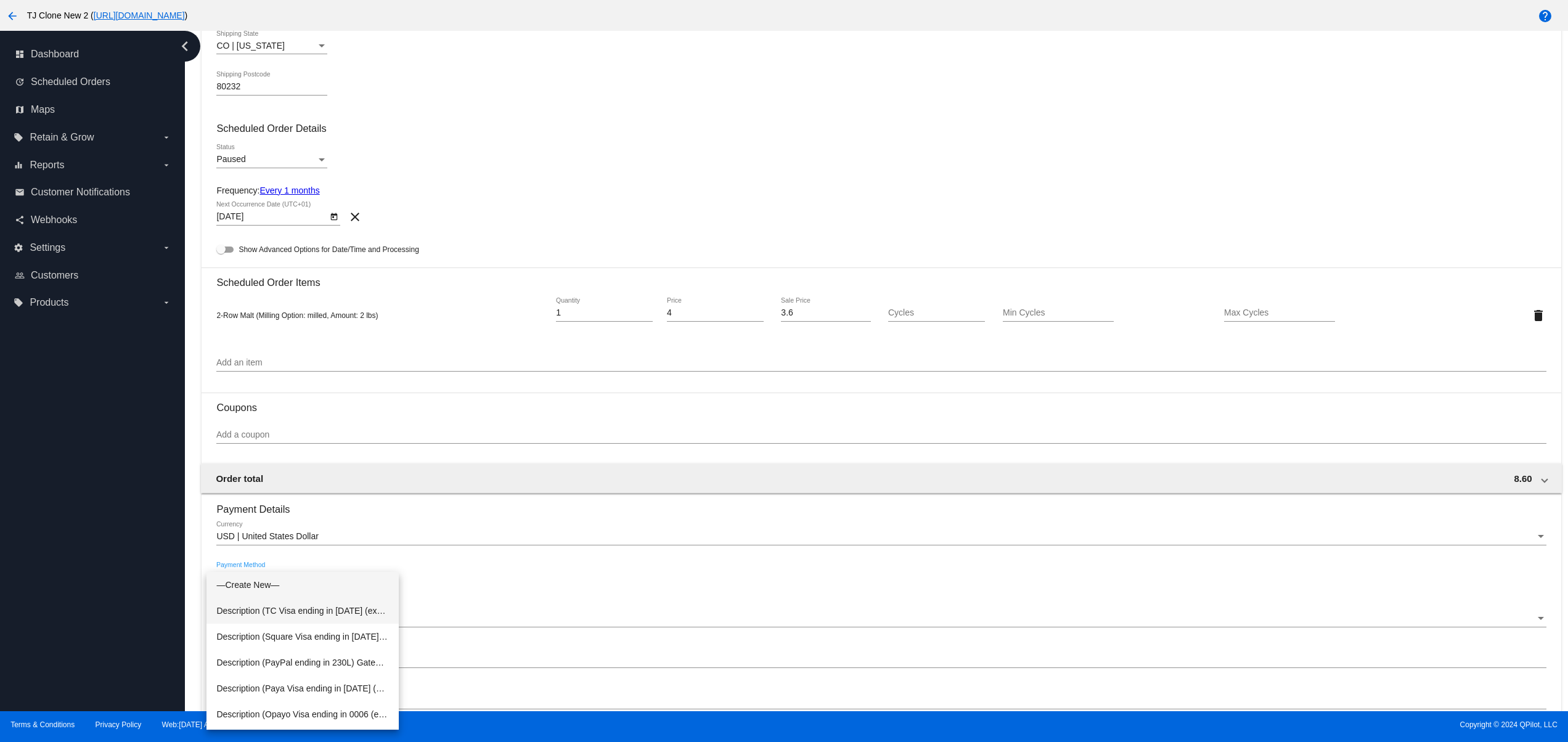
click at [322, 610] on span "Description (TC Visa ending in [DATE] (expires [CREDIT_CARD_DATA])) GatewayCust…" at bounding box center [302, 611] width 172 height 26
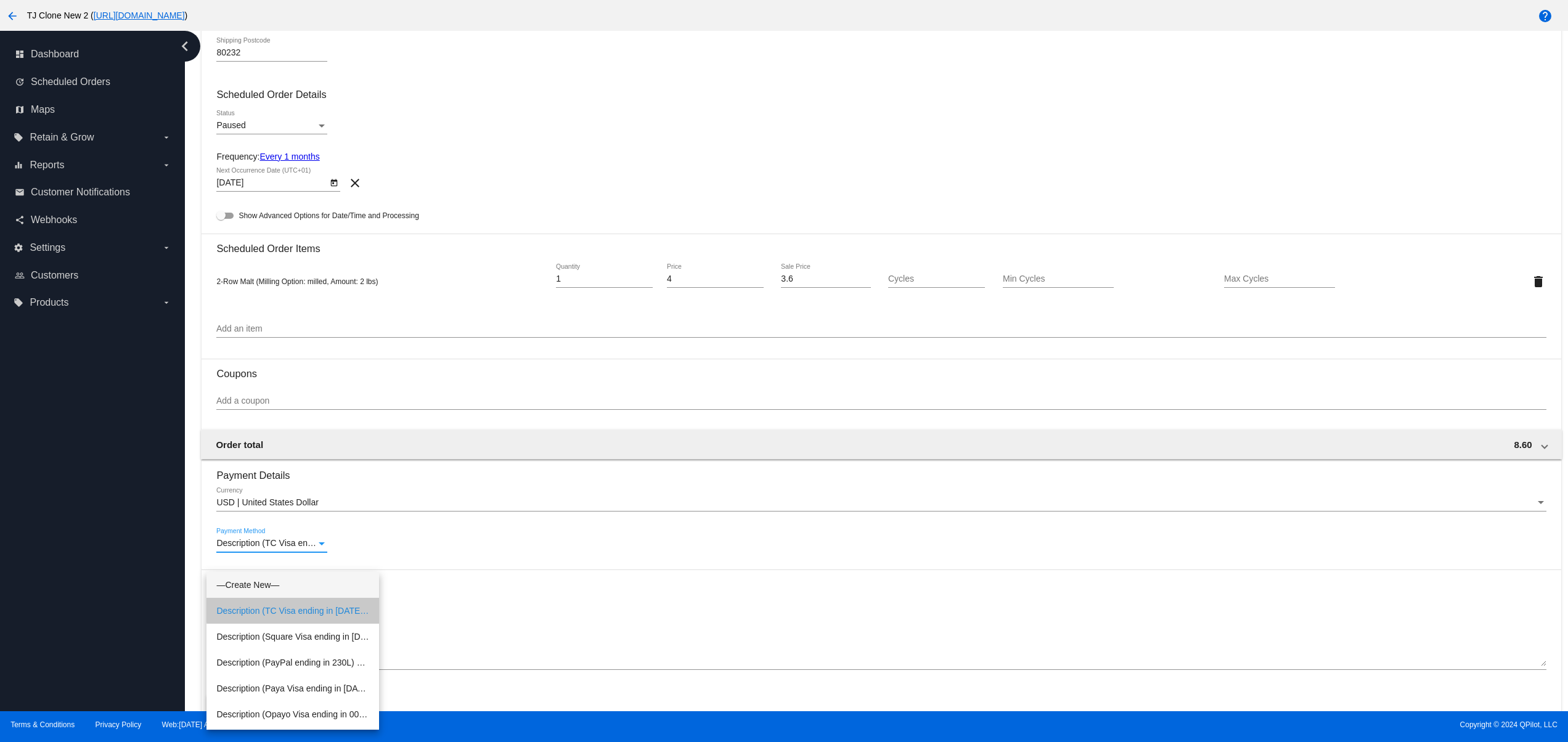
scroll to position [512, 0]
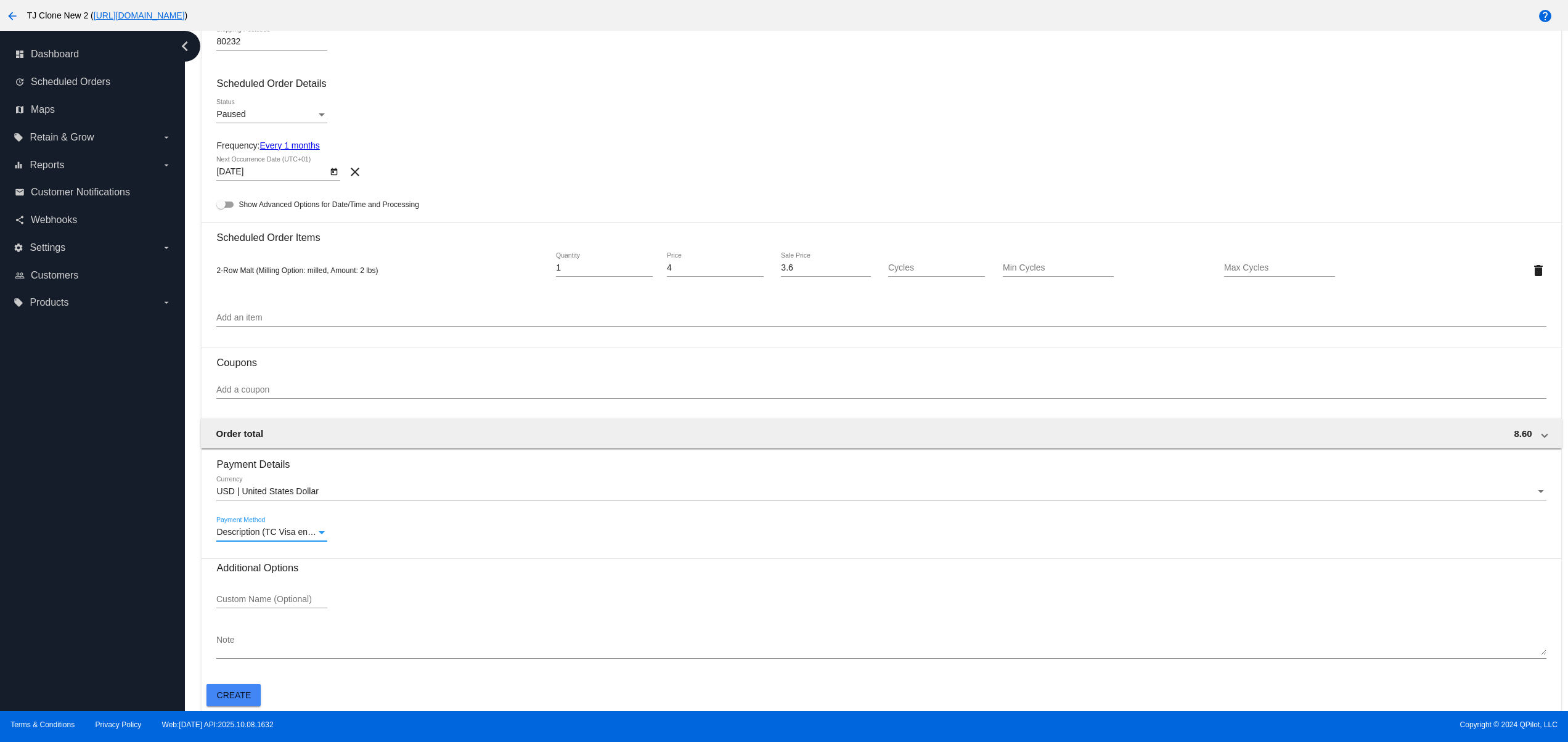
click at [231, 699] on span "Create" at bounding box center [234, 695] width 34 height 10
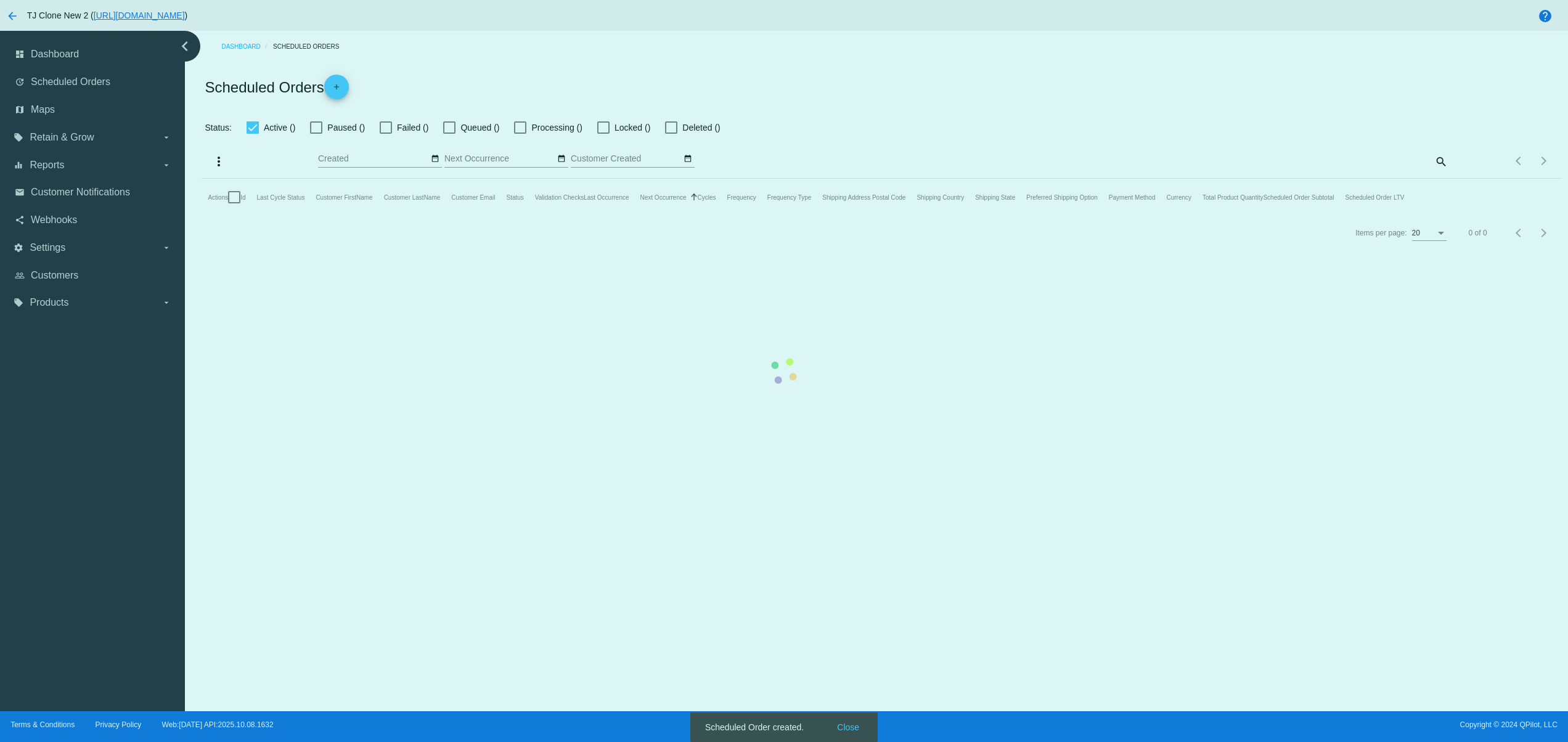
checkbox input "false"
type input "[DATE] - [DATE]"
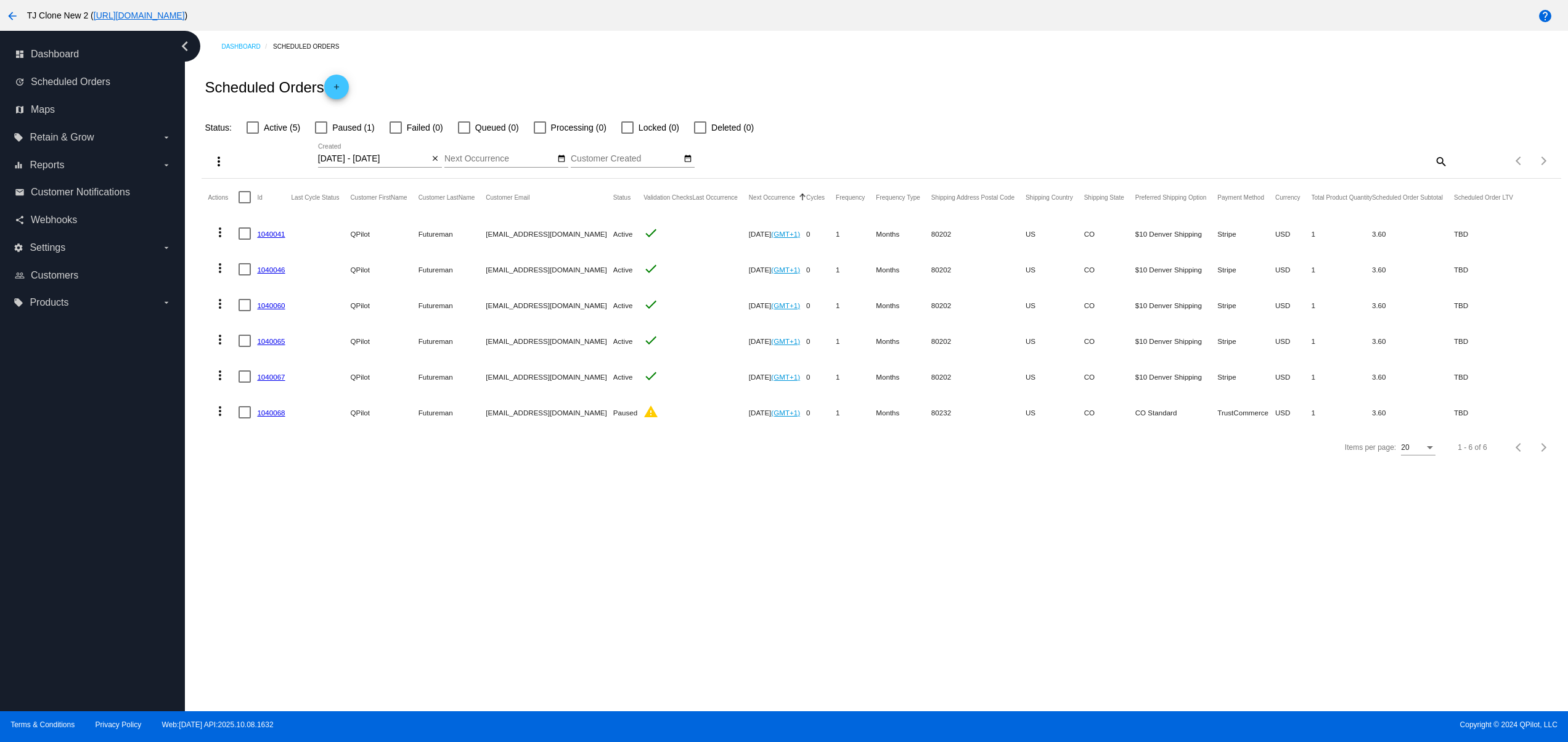
drag, startPoint x: 480, startPoint y: 389, endPoint x: 798, endPoint y: 367, distance: 318.8
click at [798, 367] on mat-row "more_vert 1040067 QPilot Futureman [EMAIL_ADDRESS][DOMAIN_NAME] Active check [D…" at bounding box center [866, 377] width 1317 height 36
click at [784, 594] on div "Dashboard Scheduled Orders Scheduled Orders add Status: Active (5) Paused (1) F…" at bounding box center [876, 371] width 1383 height 680
click at [56, 187] on span "Customer Notifications" at bounding box center [80, 192] width 99 height 12
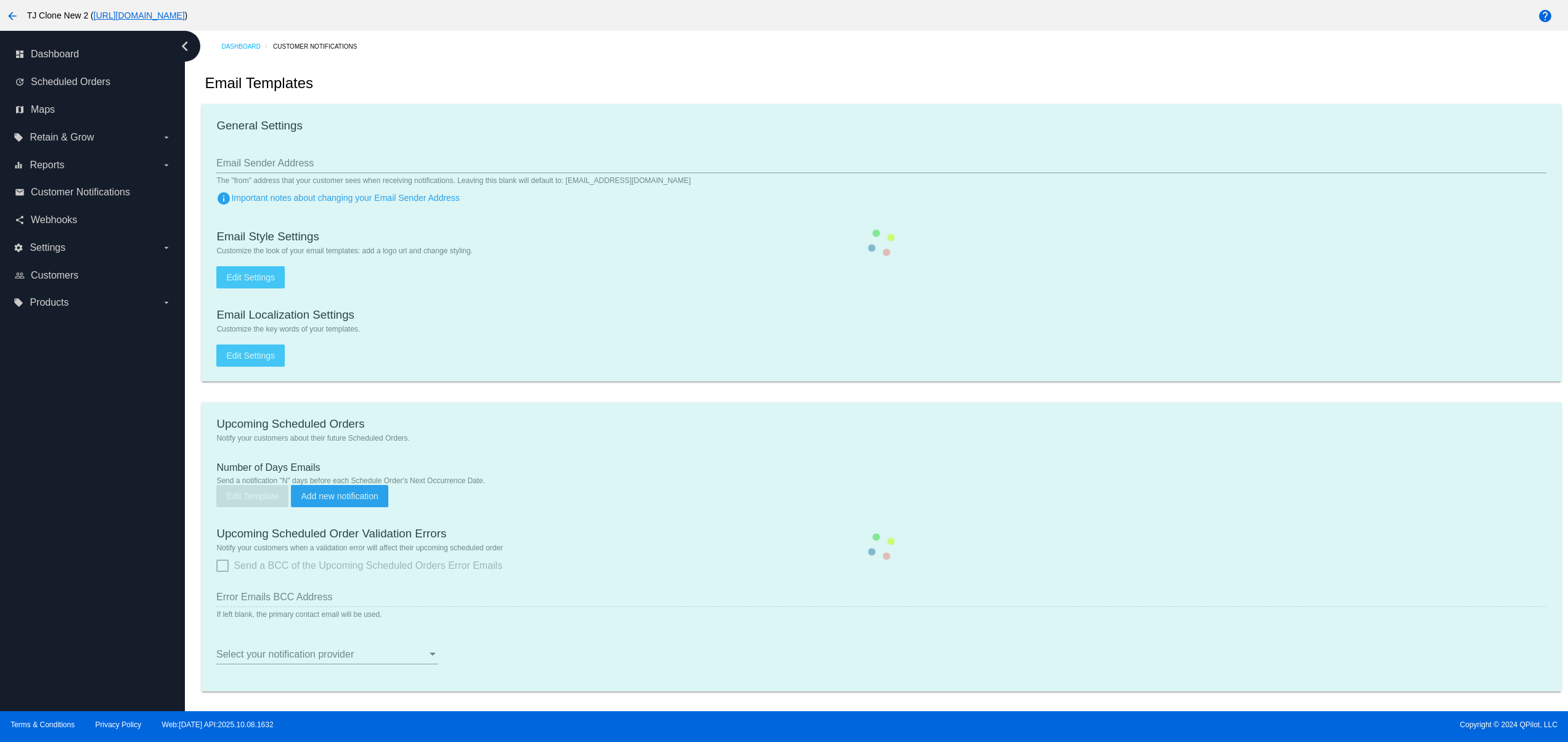
type input "[EMAIL_ADDRESS][DOMAIN_NAME]"
checkbox input "true"
type input "2"
checkbox input "true"
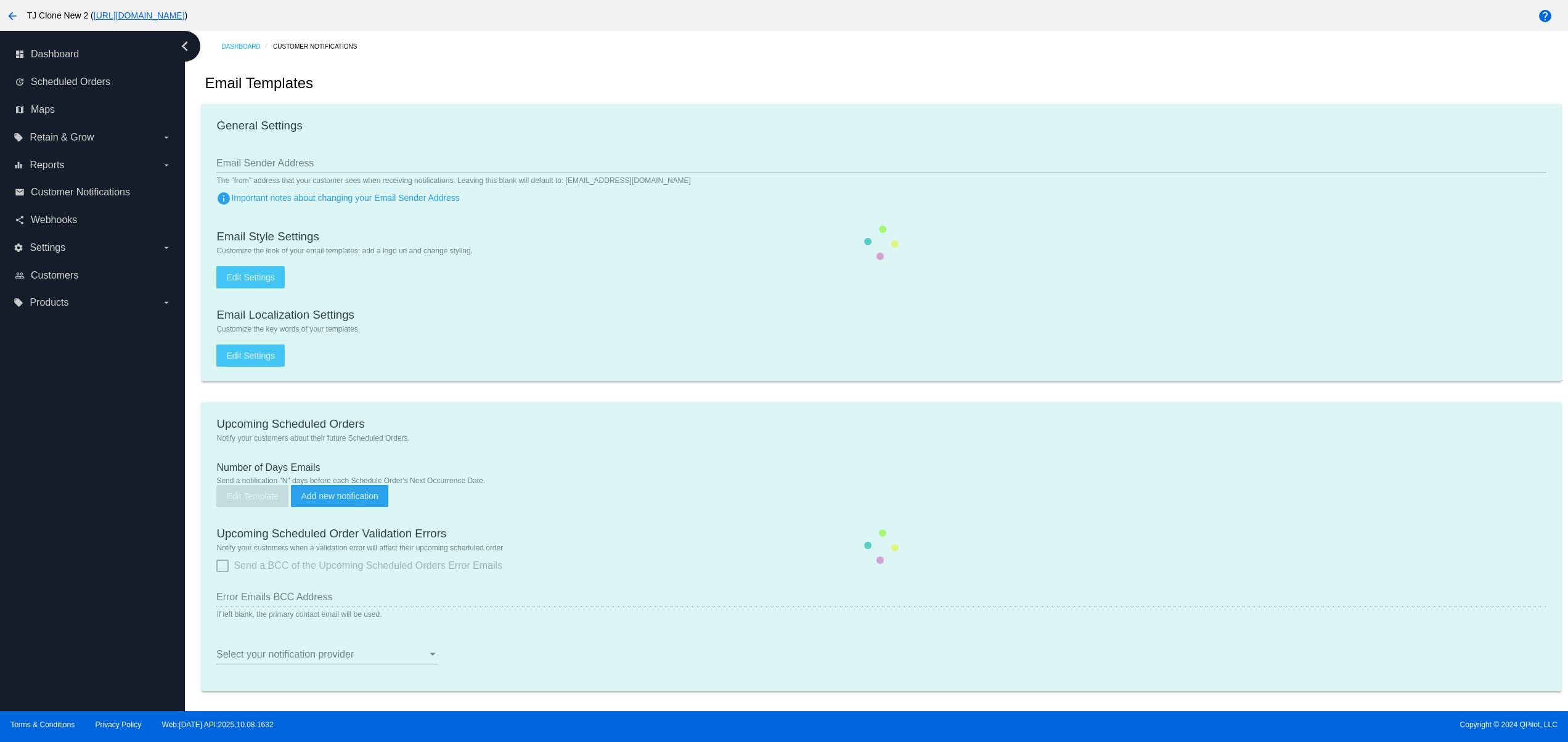
checkbox input "true"
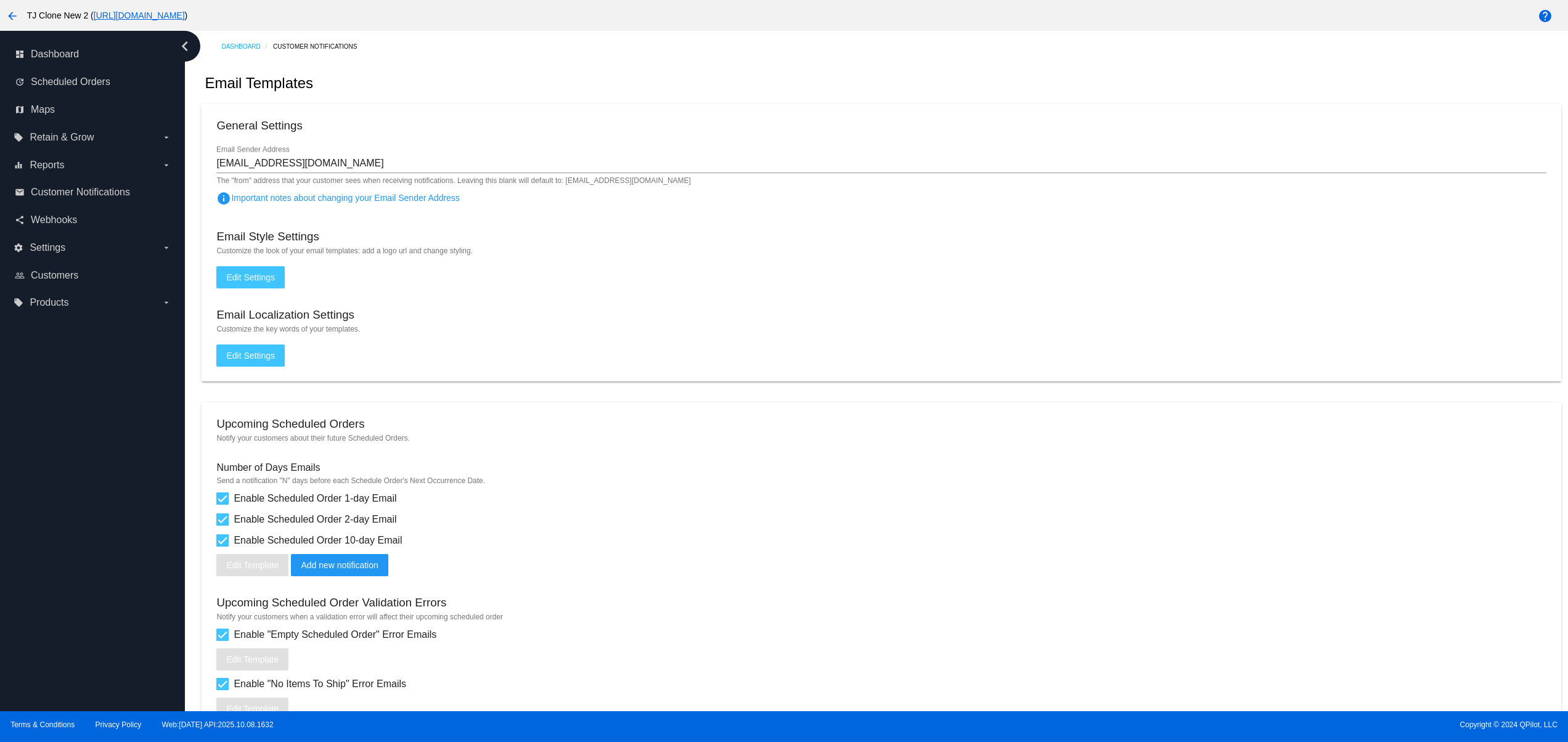
drag, startPoint x: 389, startPoint y: 351, endPoint x: 137, endPoint y: 343, distance: 252.1
click at [137, 343] on div "dashboard Dashboard update Scheduled Orders map Maps local_offer Retain & Grow …" at bounding box center [784, 371] width 1568 height 680
click at [653, 528] on div "Enable Scheduled Order 2-day Email" at bounding box center [881, 520] width 1329 height 15
click at [307, 170] on div "[EMAIL_ADDRESS][DOMAIN_NAME] Email Sender Address" at bounding box center [881, 159] width 1329 height 28
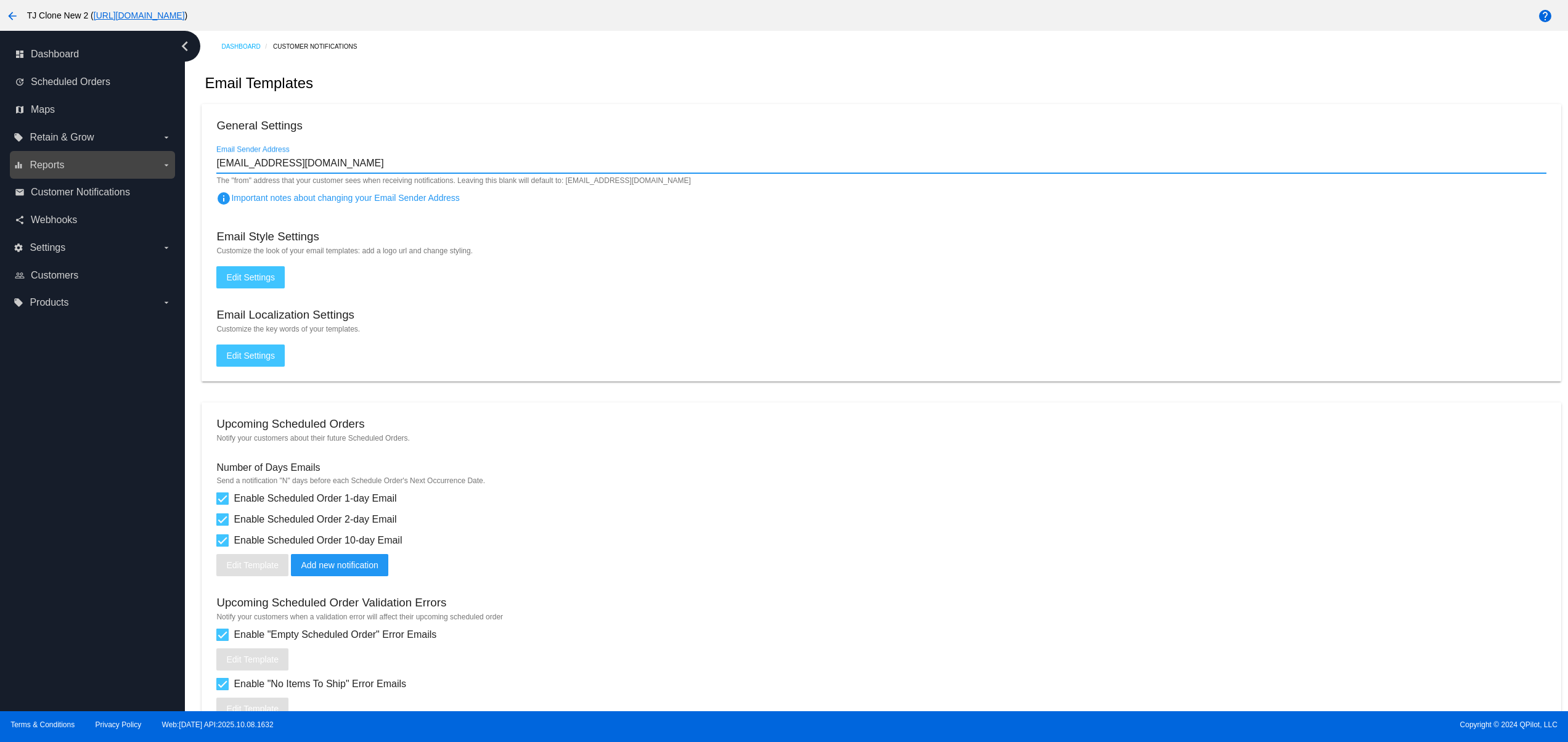
drag, startPoint x: 406, startPoint y: 164, endPoint x: 94, endPoint y: 176, distance: 312.2
click at [95, 177] on div "dashboard Dashboard update Scheduled Orders map Maps local_offer Retain & Grow …" at bounding box center [784, 371] width 1568 height 680
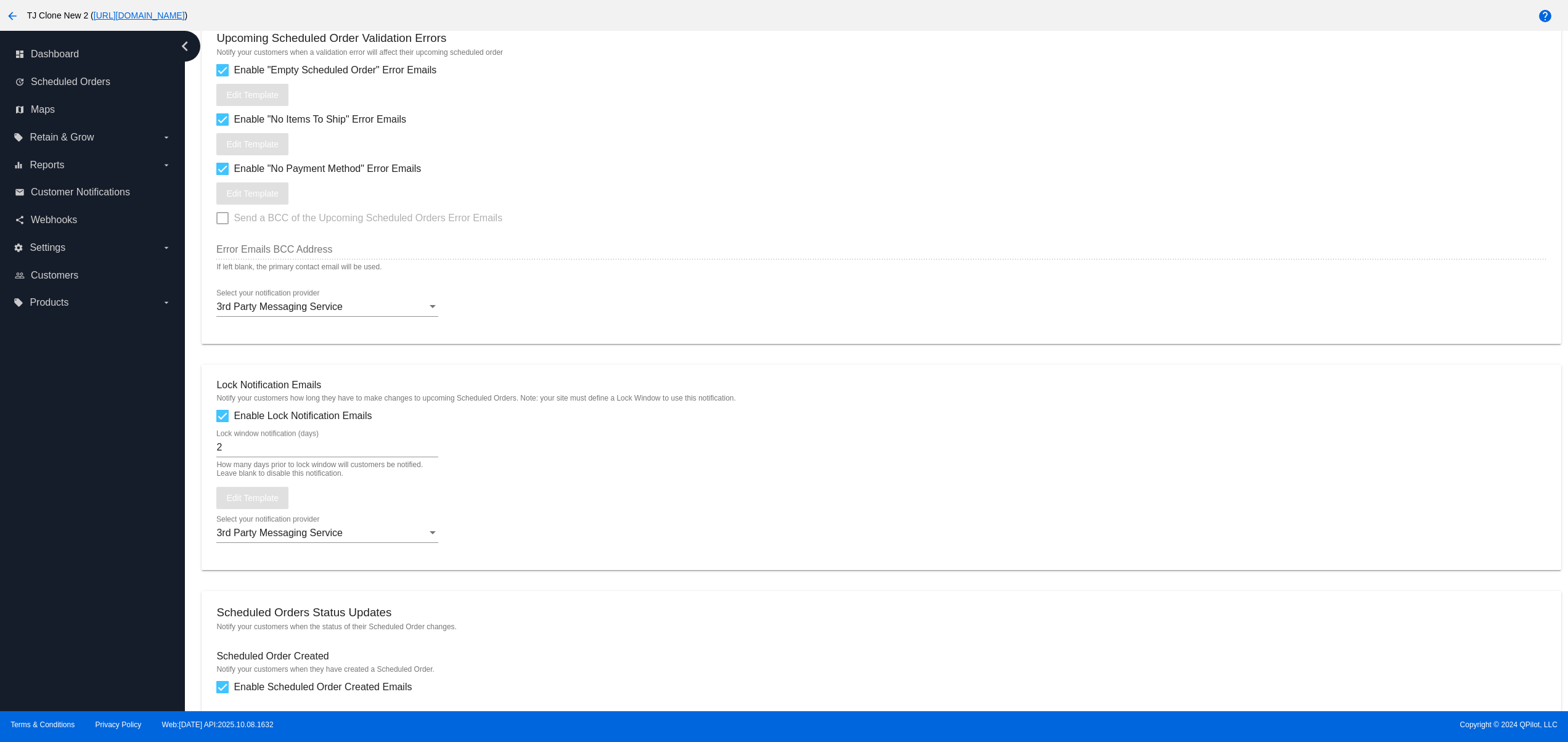
scroll to position [1374, 0]
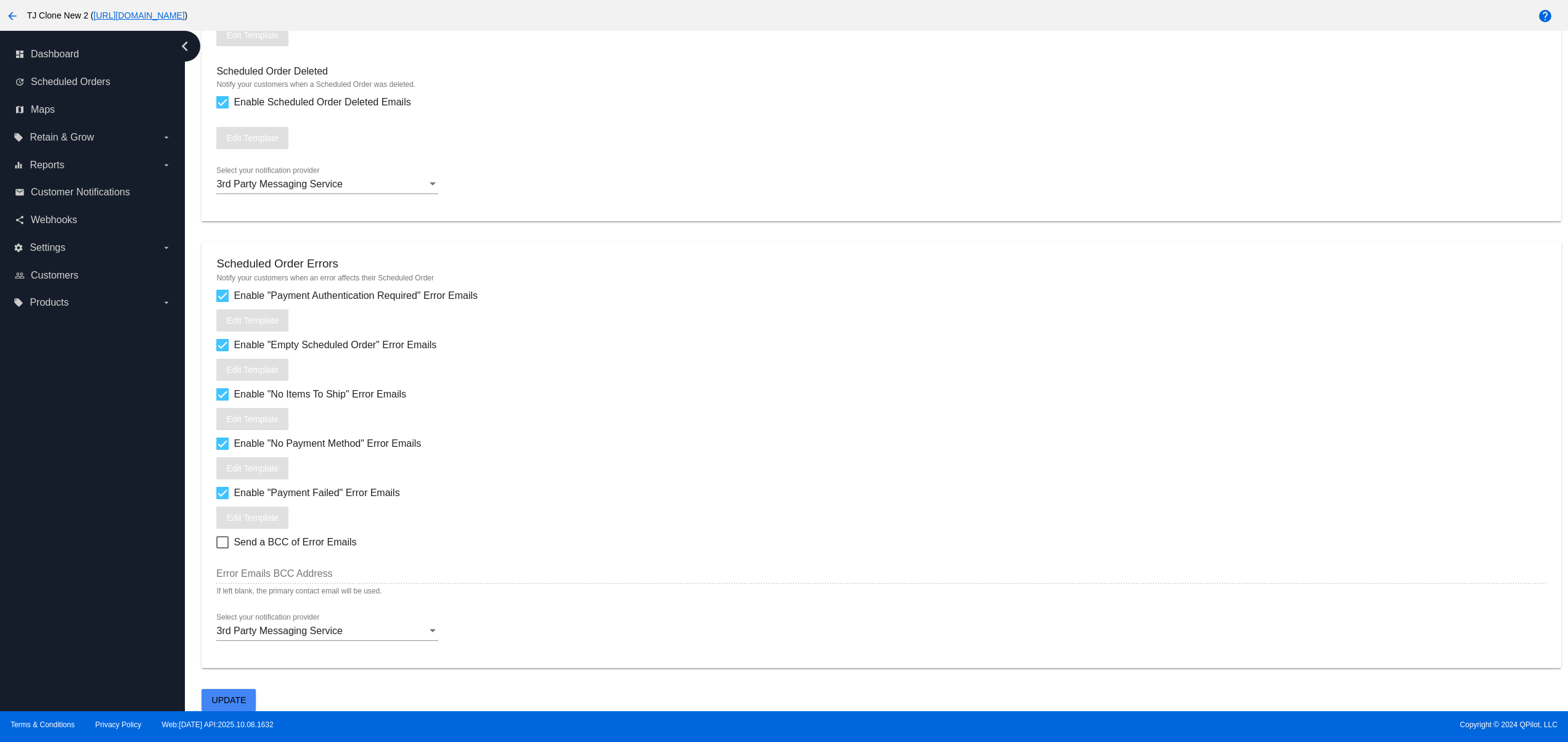
click at [218, 699] on span "Update" at bounding box center [229, 700] width 34 height 10
click at [221, 691] on button "Update" at bounding box center [228, 700] width 54 height 22
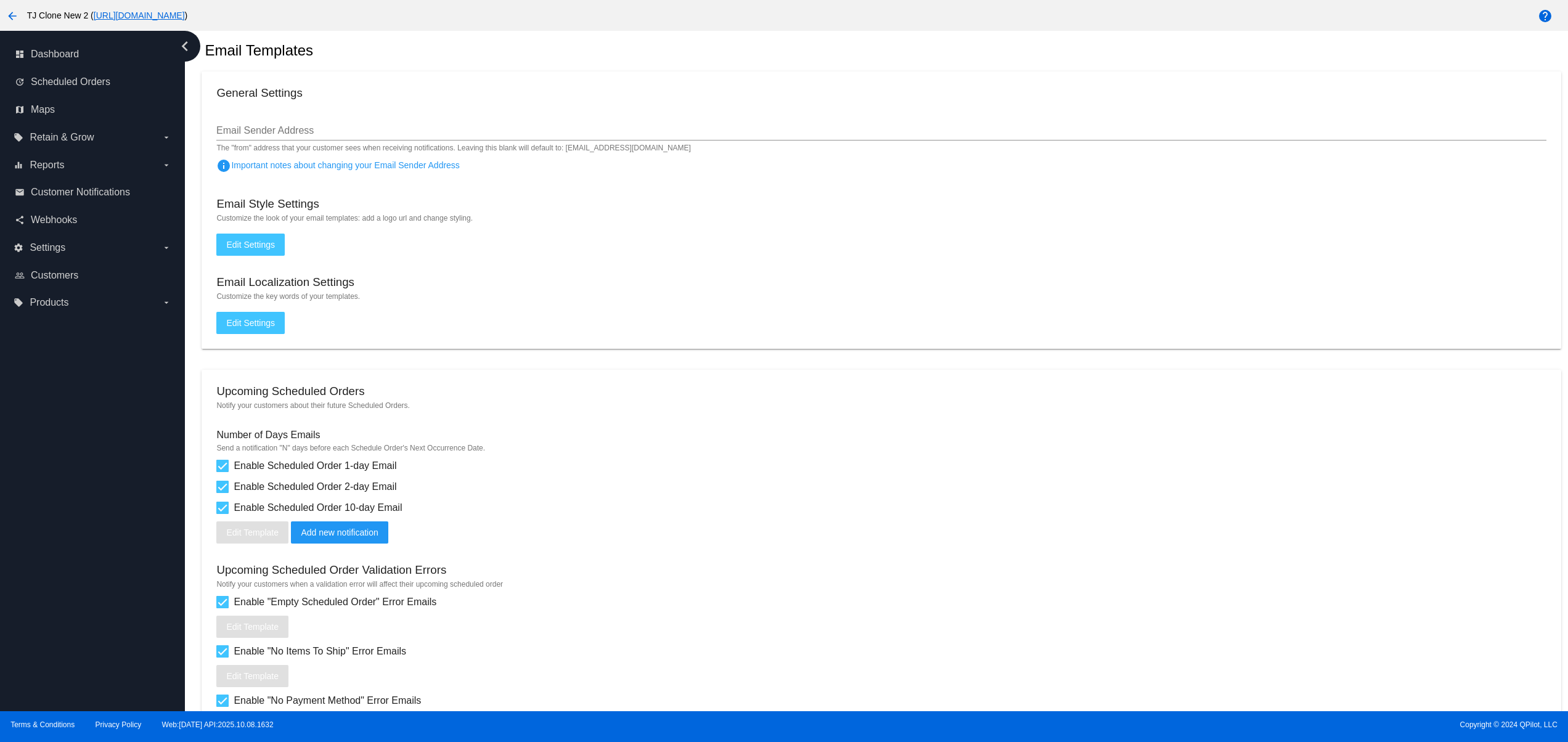
scroll to position [0, 0]
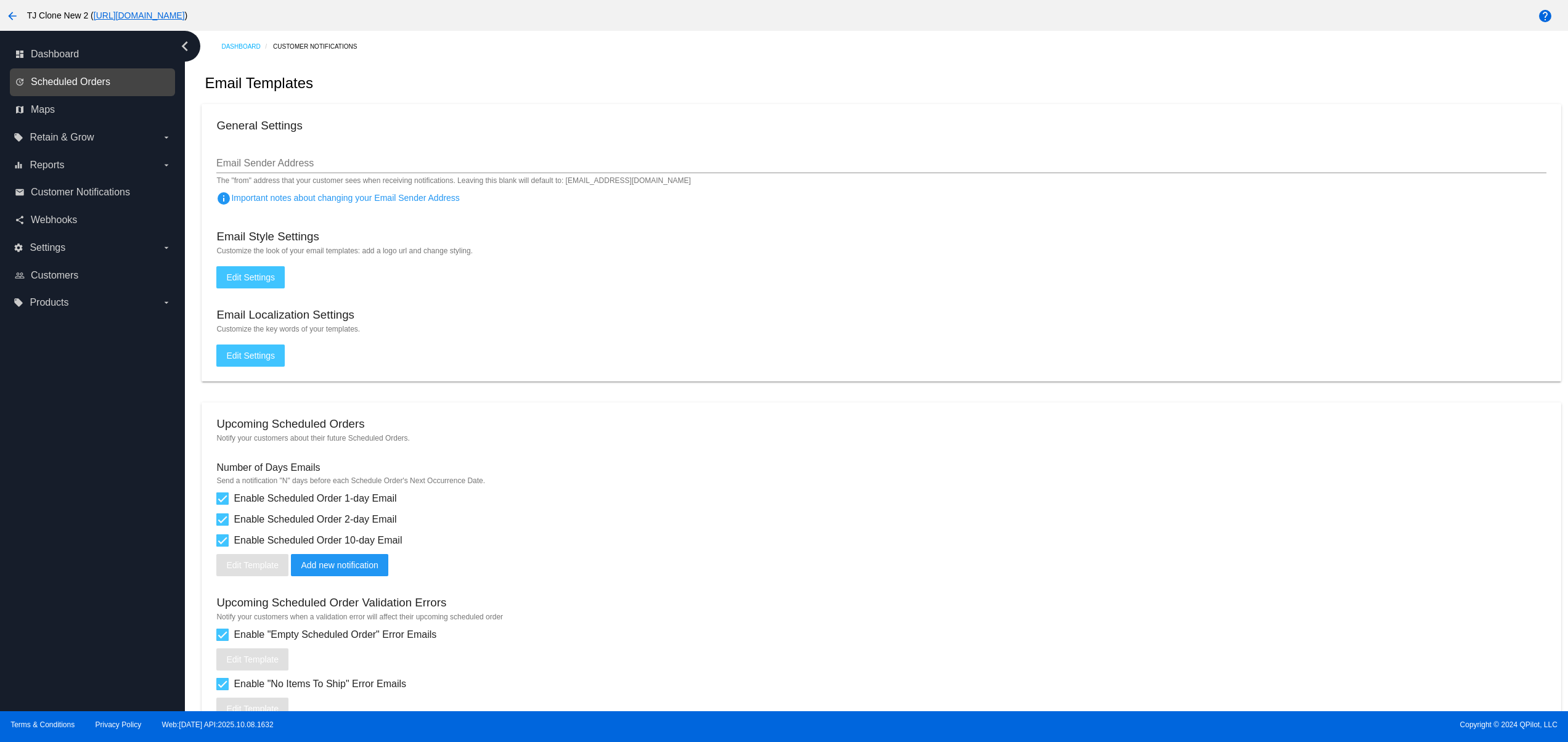
click at [59, 79] on span "Scheduled Orders" at bounding box center [71, 82] width 80 height 12
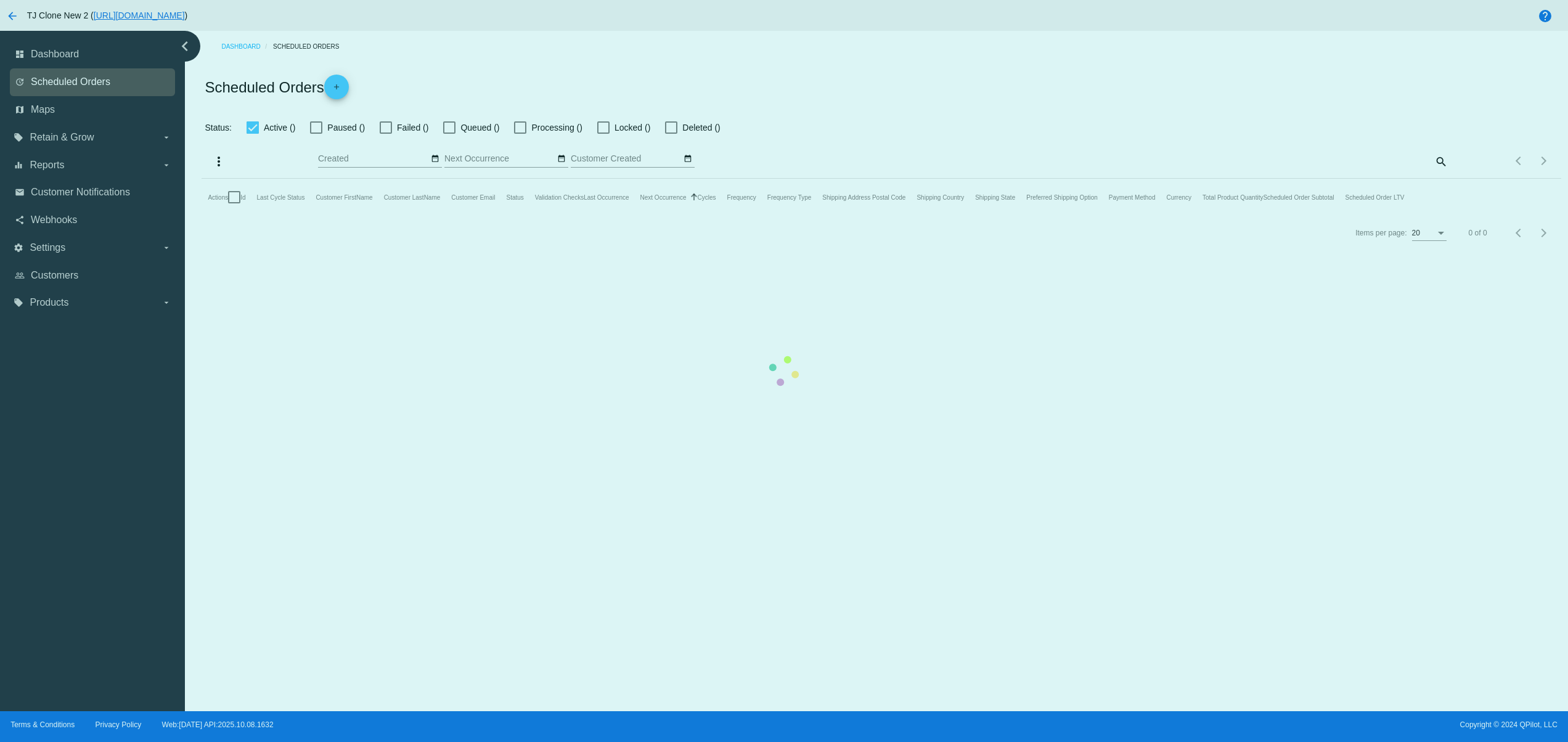
checkbox input "false"
type input "[DATE] - [DATE]"
click at [338, 179] on mat-table "Actions Id Last Cycle Status Customer FirstName Customer LastName Customer Emai…" at bounding box center [881, 197] width 1359 height 37
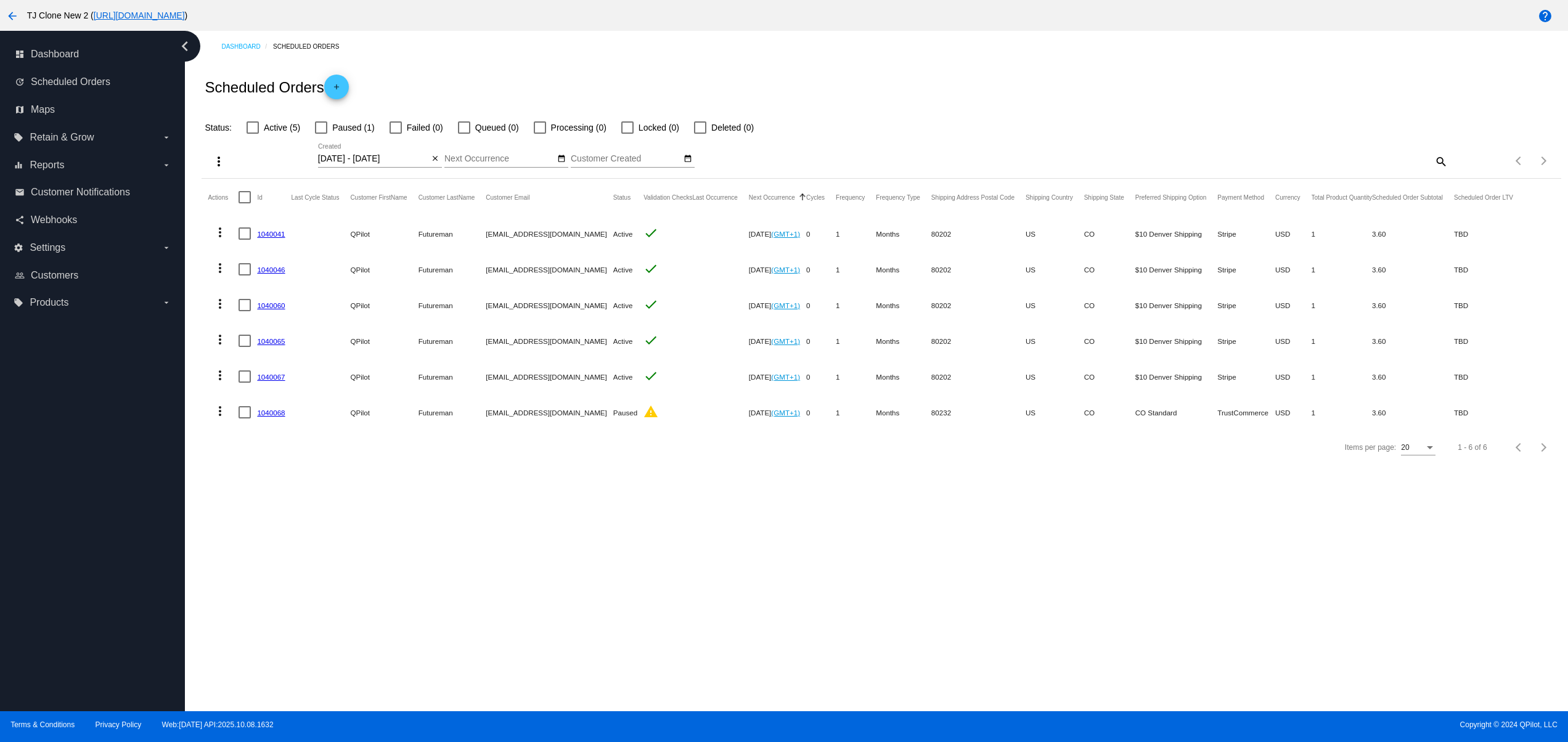
click at [337, 80] on span "add" at bounding box center [337, 90] width 15 height 30
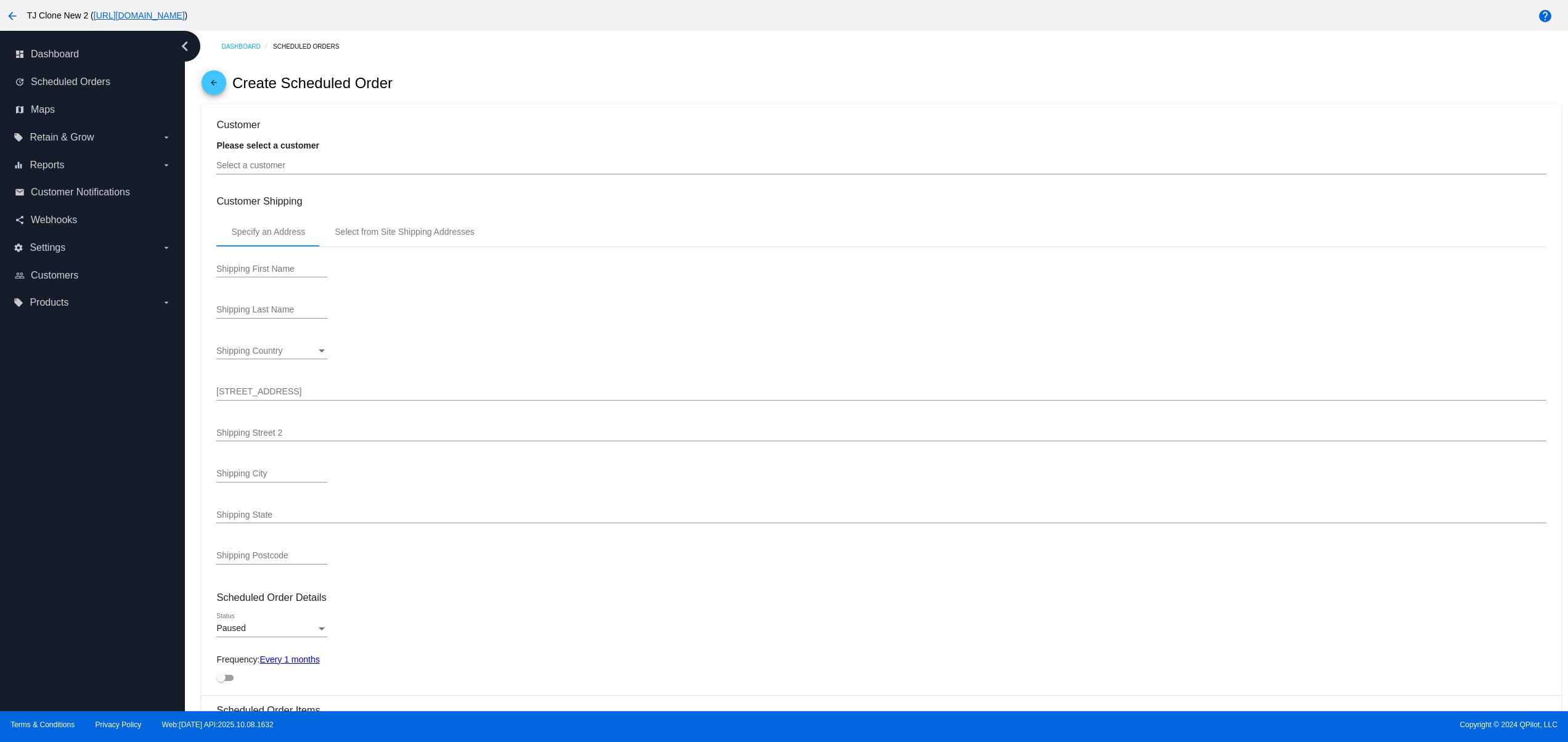
click at [305, 171] on input "Select a customer" at bounding box center [881, 166] width 1329 height 10
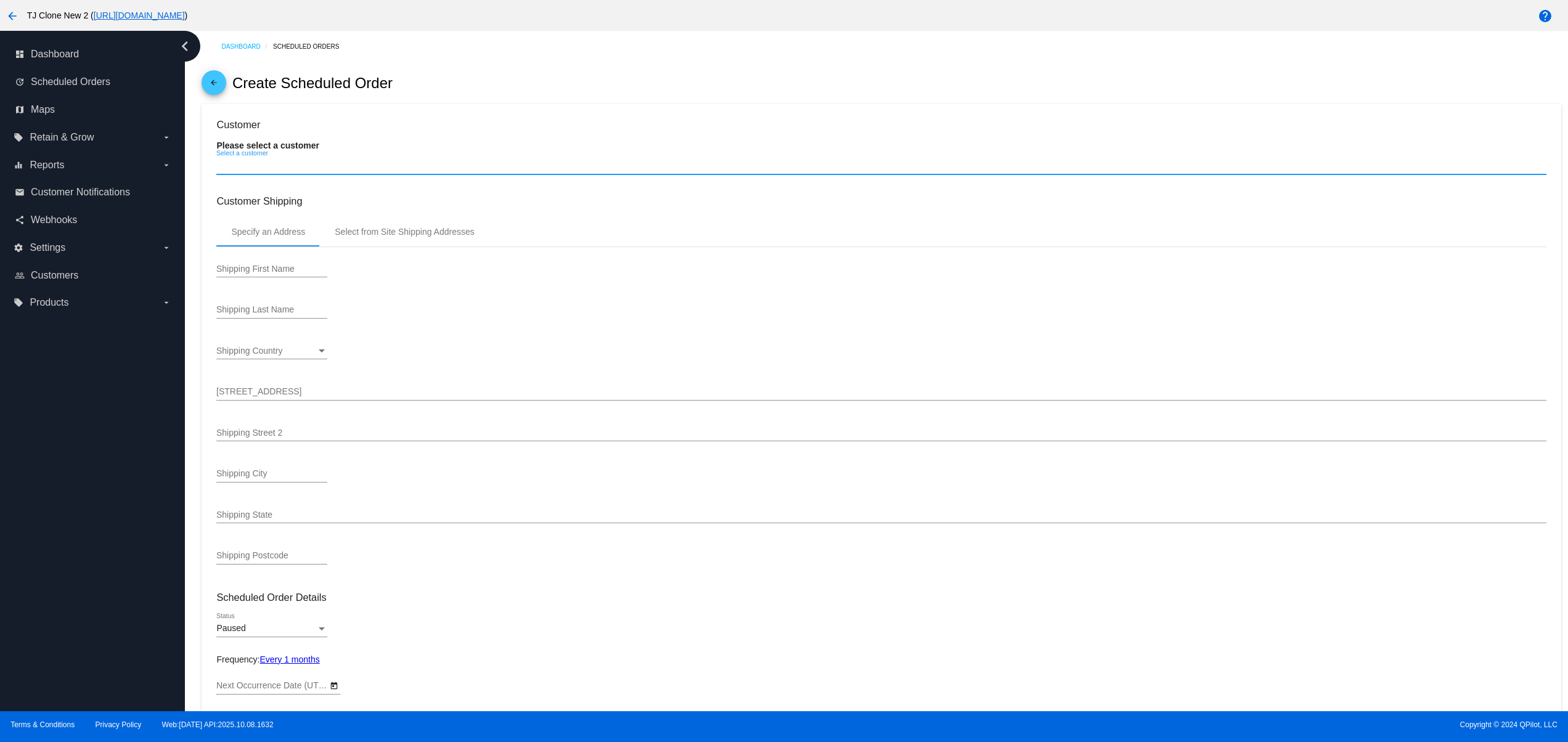
click at [302, 166] on input "Select a customer" at bounding box center [881, 166] width 1329 height 10
type input "[DATE]"
paste input "[EMAIL_ADDRESS][DOMAIN_NAME]"
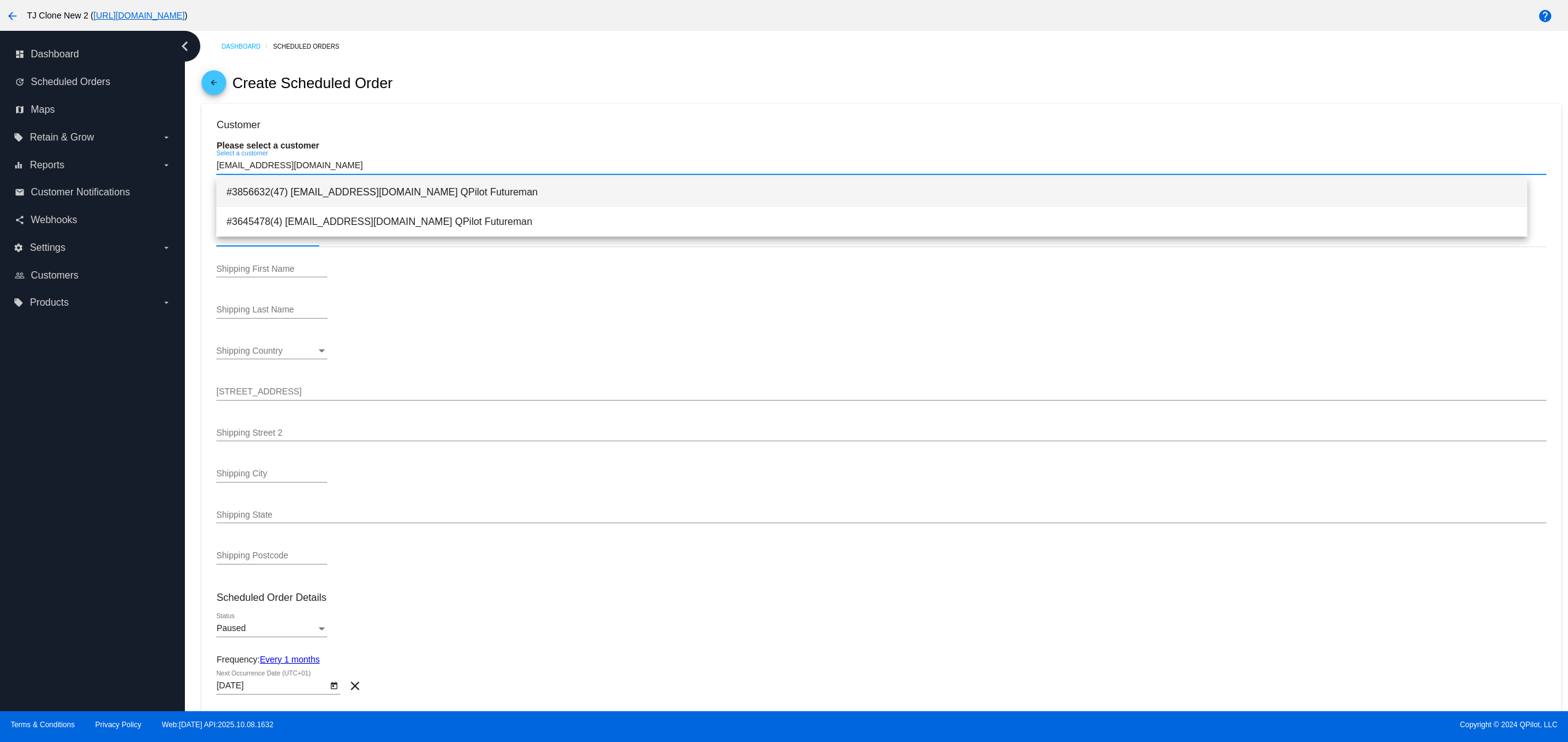
type input "[EMAIL_ADDRESS][DOMAIN_NAME]"
click at [493, 192] on span "#3856632(47) [EMAIL_ADDRESS][DOMAIN_NAME] QPilot Futureman" at bounding box center [871, 192] width 1291 height 30
type input "QPilot"
type input "Futureman"
type input "1644 Platte St"
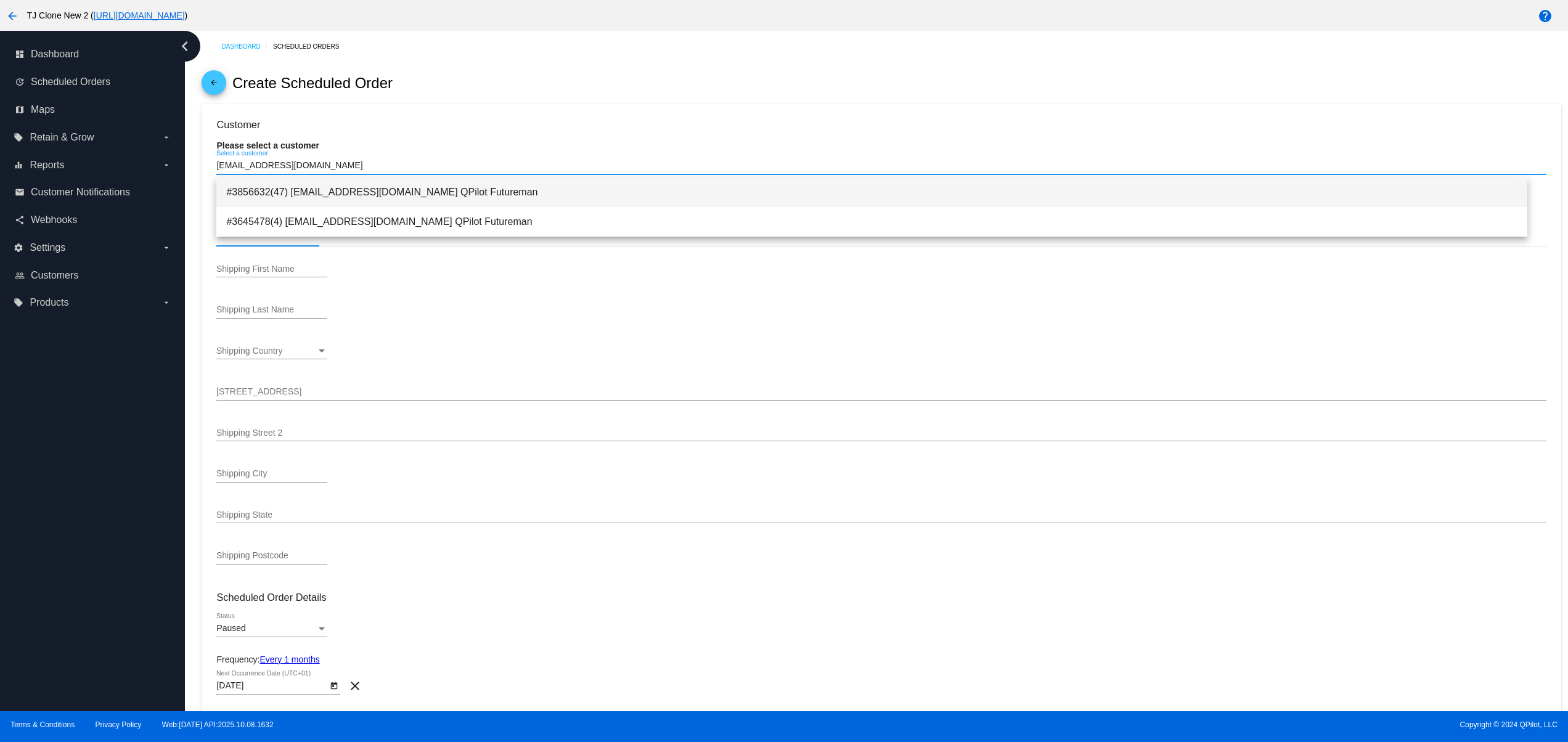
type input "ste. 400"
type input "[GEOGRAPHIC_DATA]"
type input "80202"
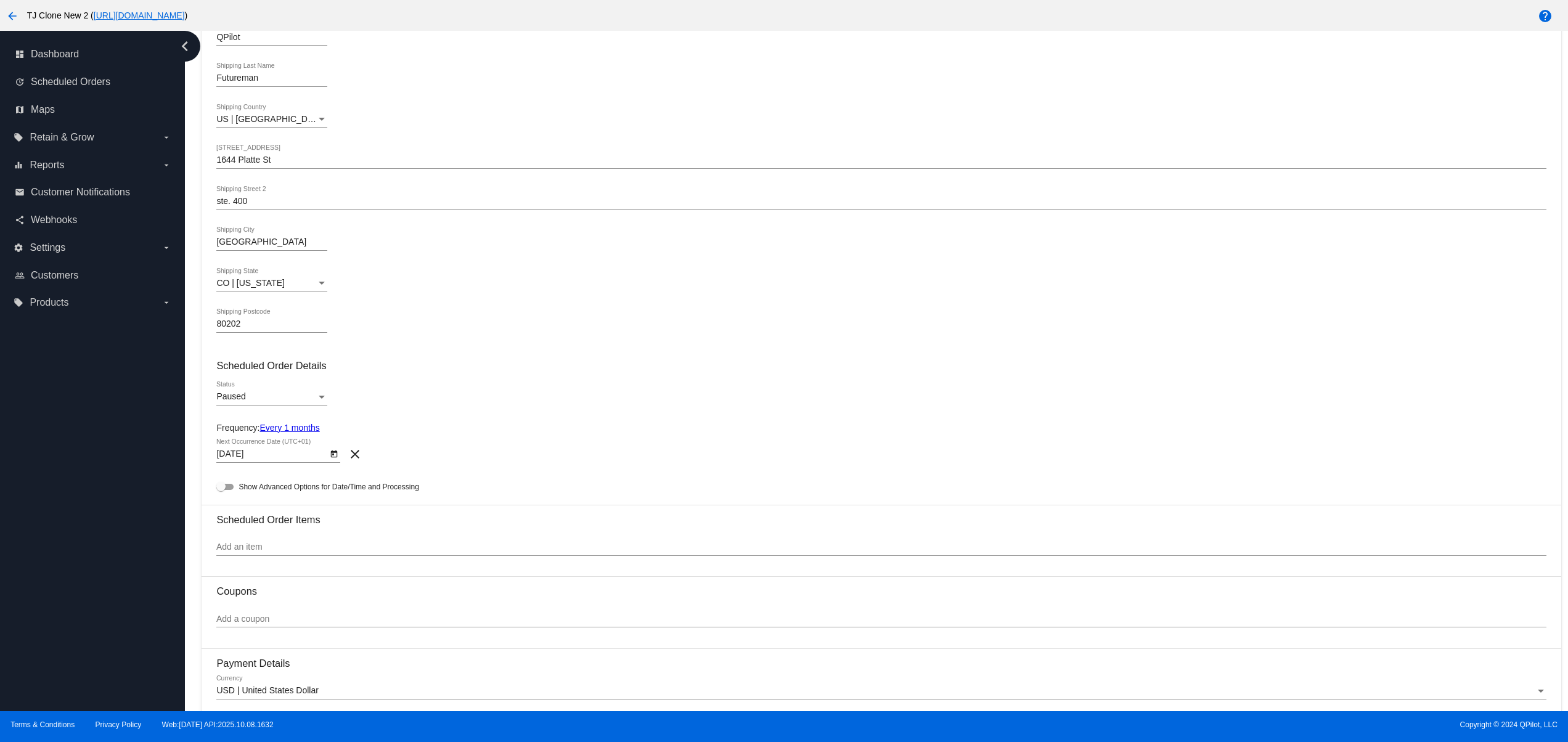
scroll to position [247, 0]
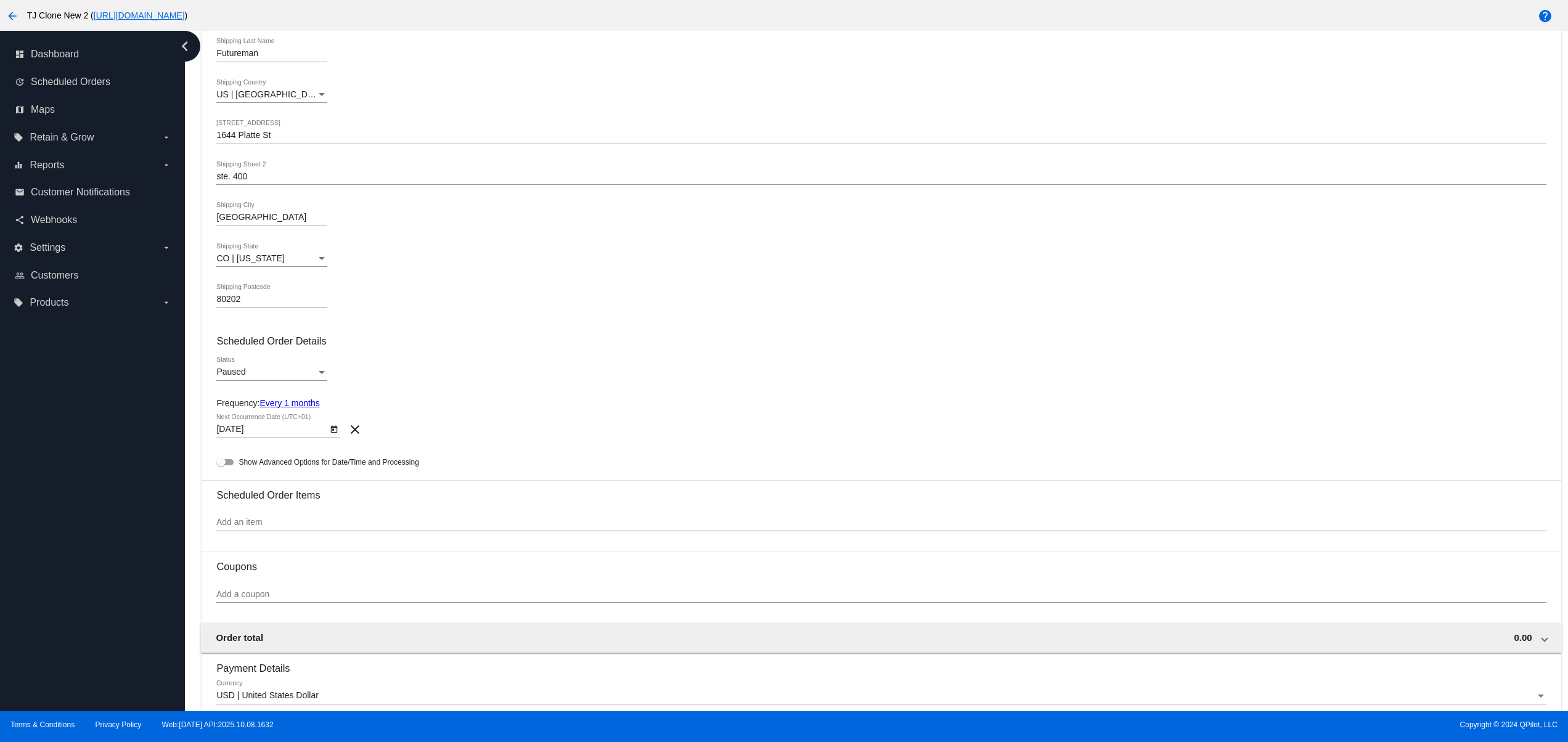
click at [226, 366] on div "Paused Status" at bounding box center [271, 368] width 111 height 24
click at [260, 348] on span "Active" at bounding box center [271, 352] width 111 height 26
click at [297, 540] on div "Add an item" at bounding box center [881, 525] width 1329 height 35
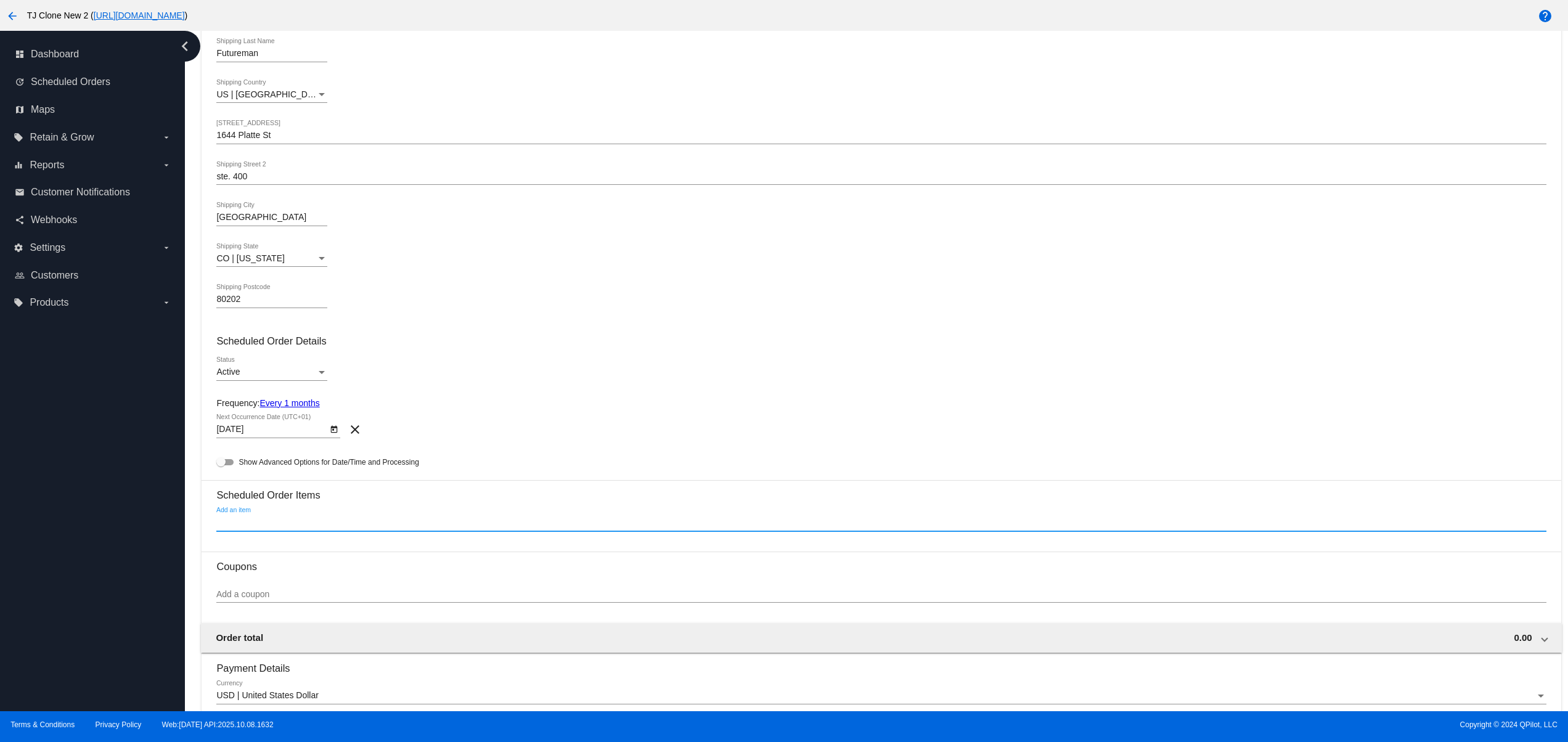
click at [292, 528] on input "Add an item" at bounding box center [881, 523] width 1329 height 10
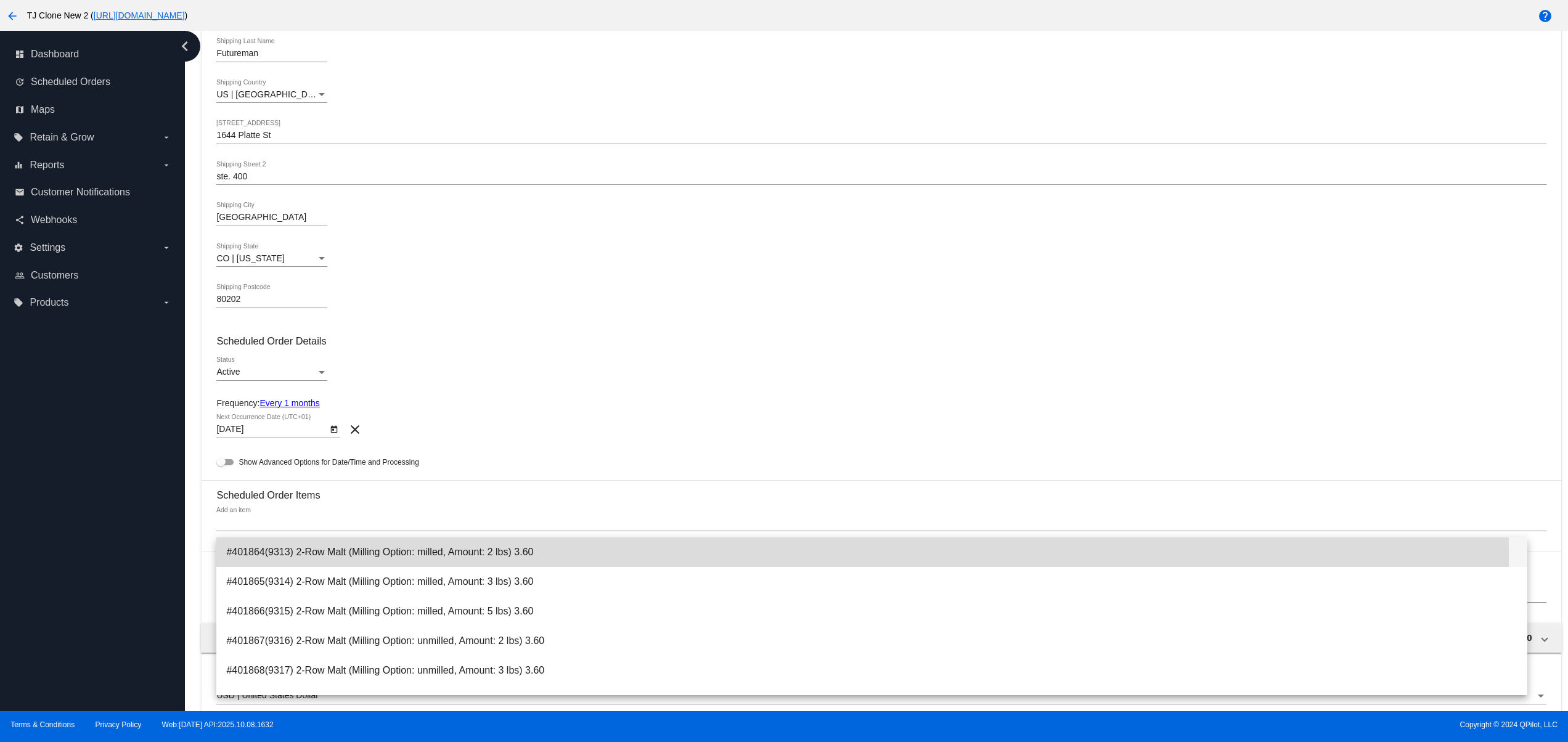
click at [392, 556] on span "#401864(9313) 2-Row Malt (Milling Option: milled, Amount: 2 lbs) 3.60" at bounding box center [871, 552] width 1291 height 30
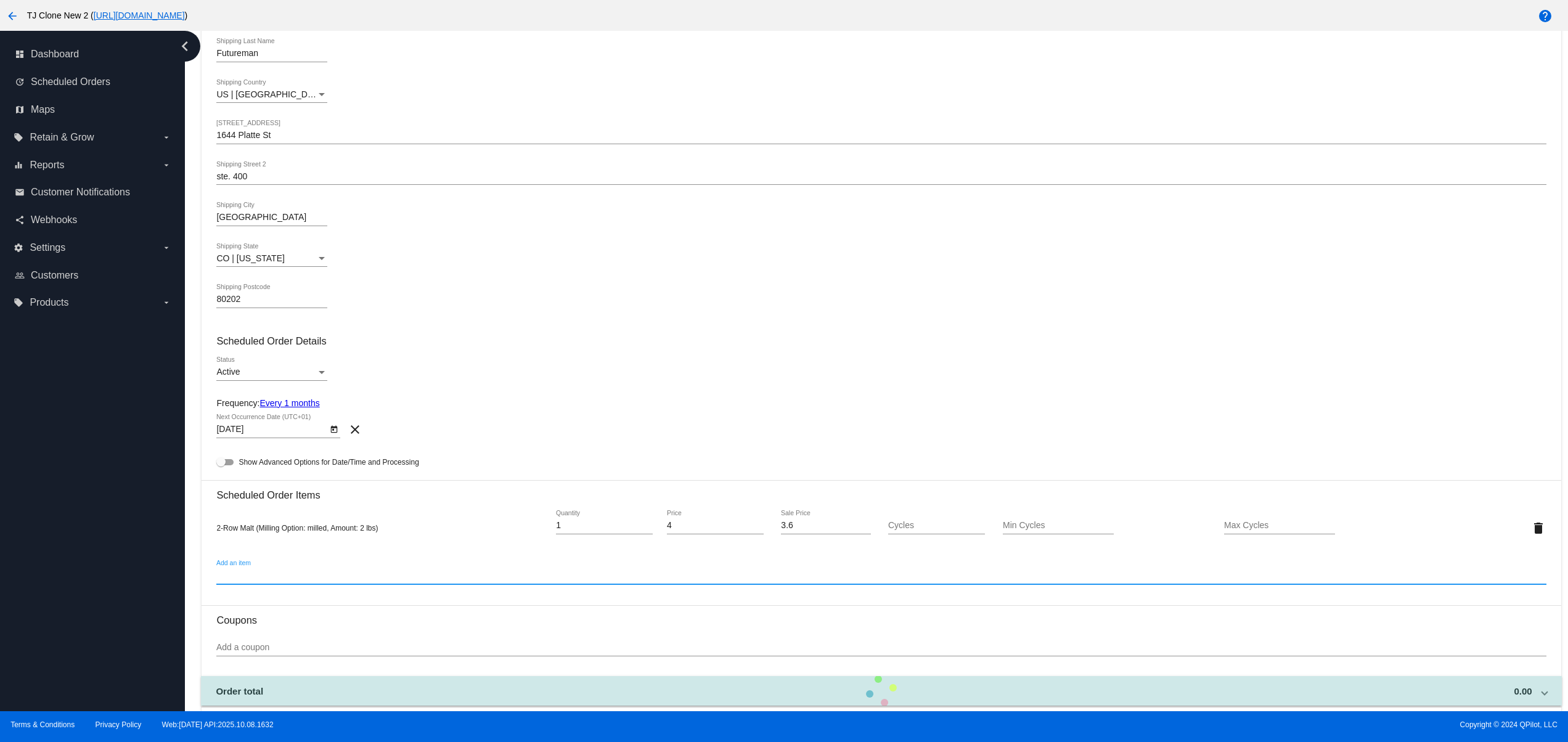
scroll to position [740, 0]
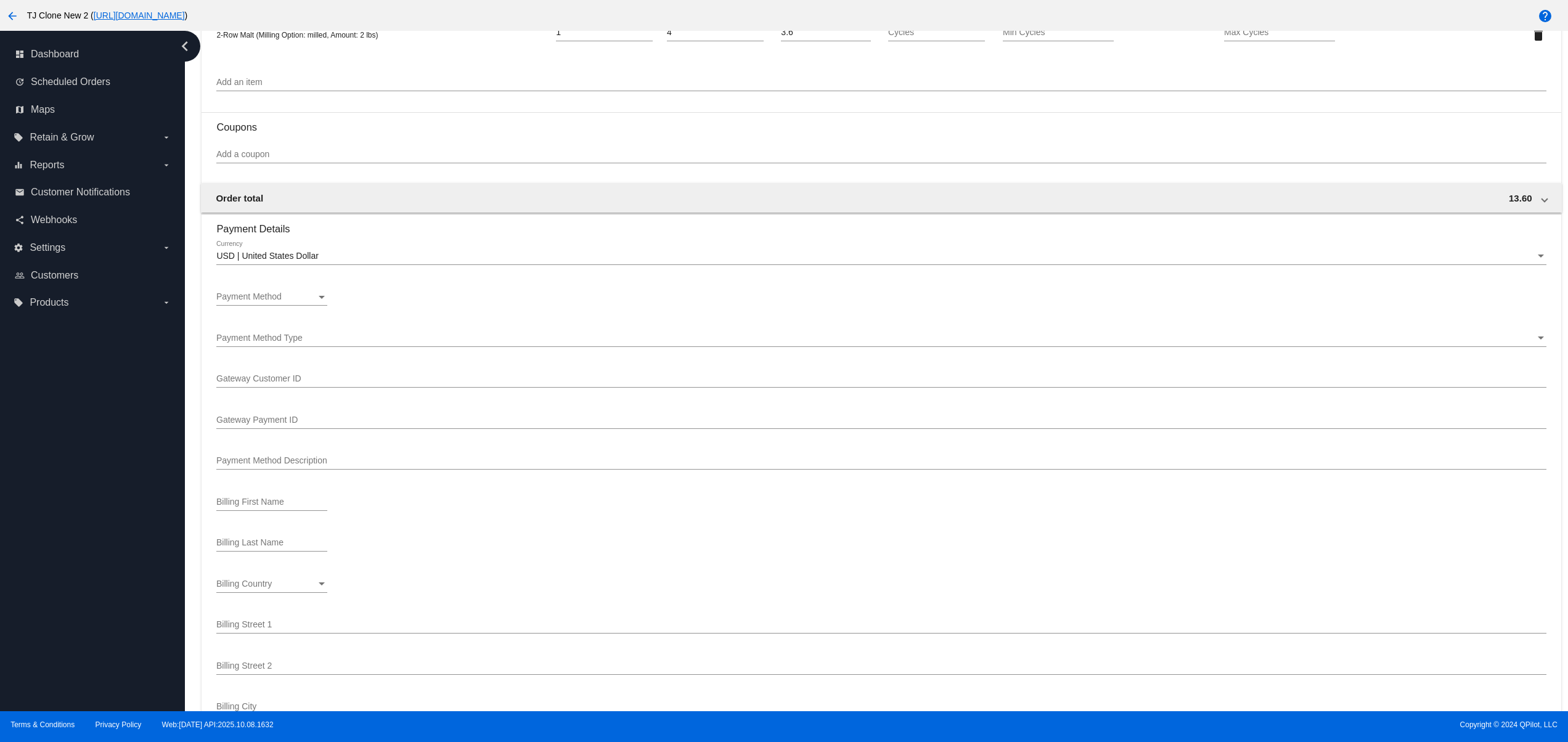
click at [272, 288] on section "Payment Details USD | United States Dollar Currency Payment Method Payment Meth…" at bounding box center [881, 511] width 1329 height 595
click at [270, 293] on div "Payment Method Payment Method" at bounding box center [271, 293] width 111 height 24
click at [364, 337] on span "Description ( Stripe Visa ending in 4242 (expires 5/2025)) GatewayCustomerId ( …" at bounding box center [302, 331] width 172 height 26
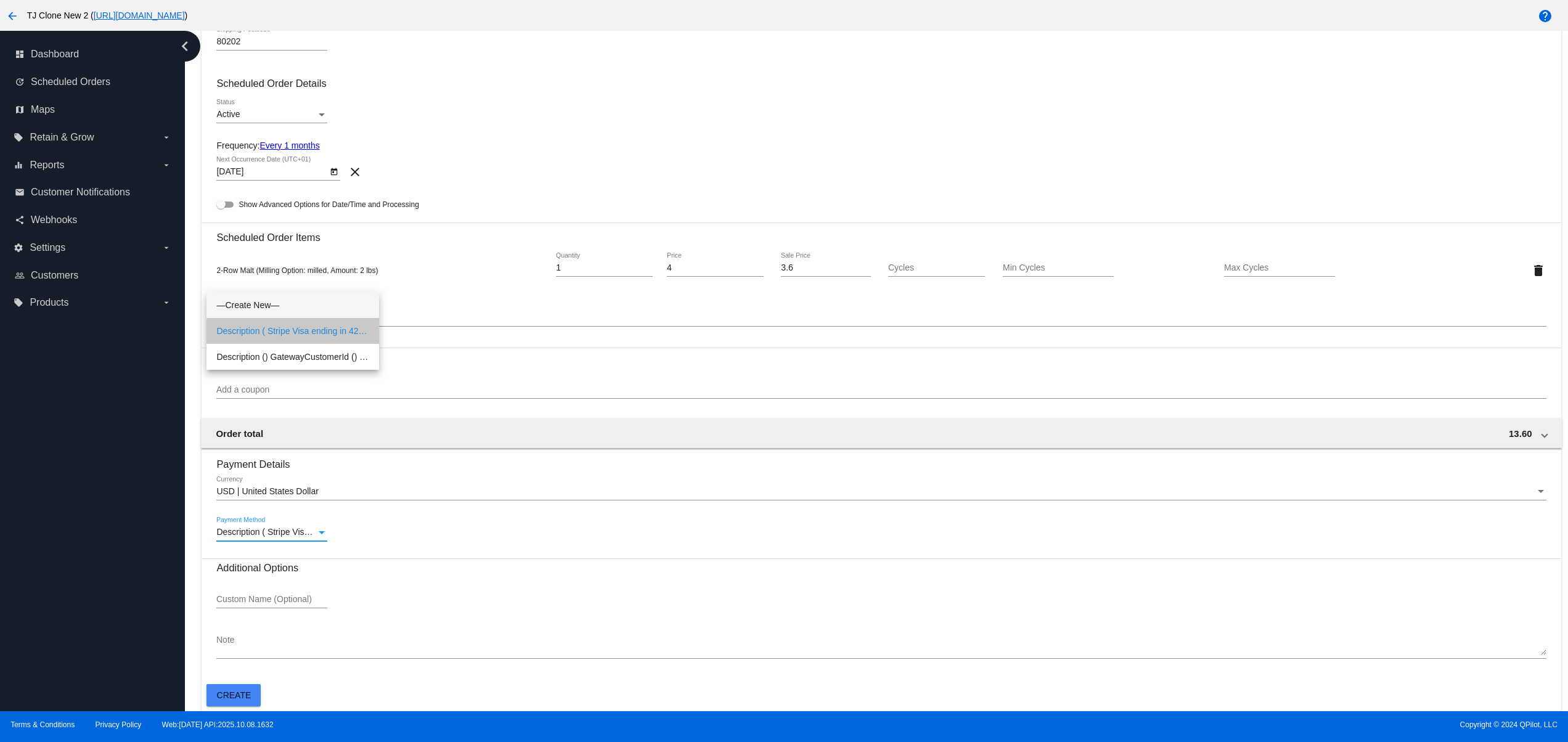
scroll to position [512, 0]
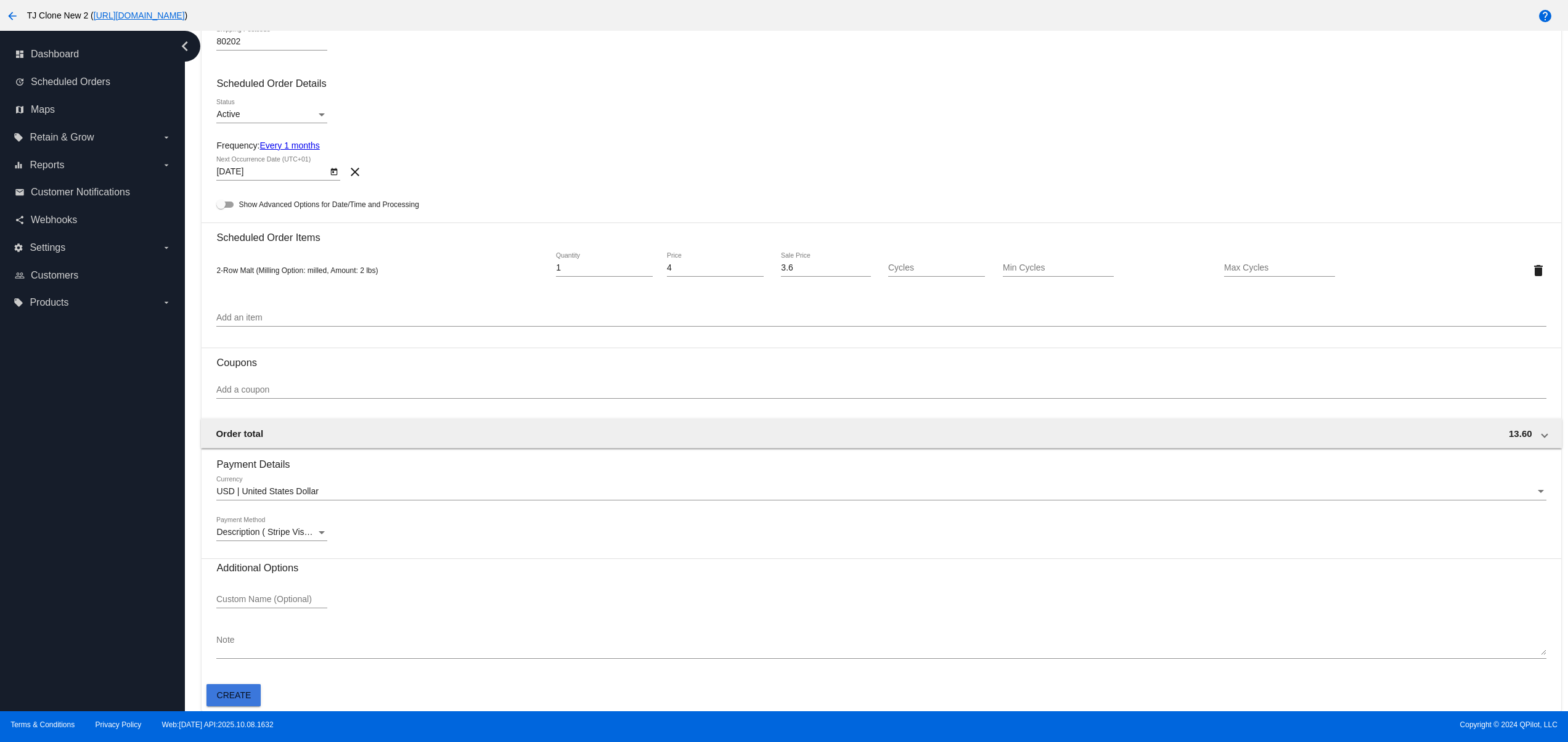
click at [237, 703] on button "Create" at bounding box center [233, 695] width 54 height 22
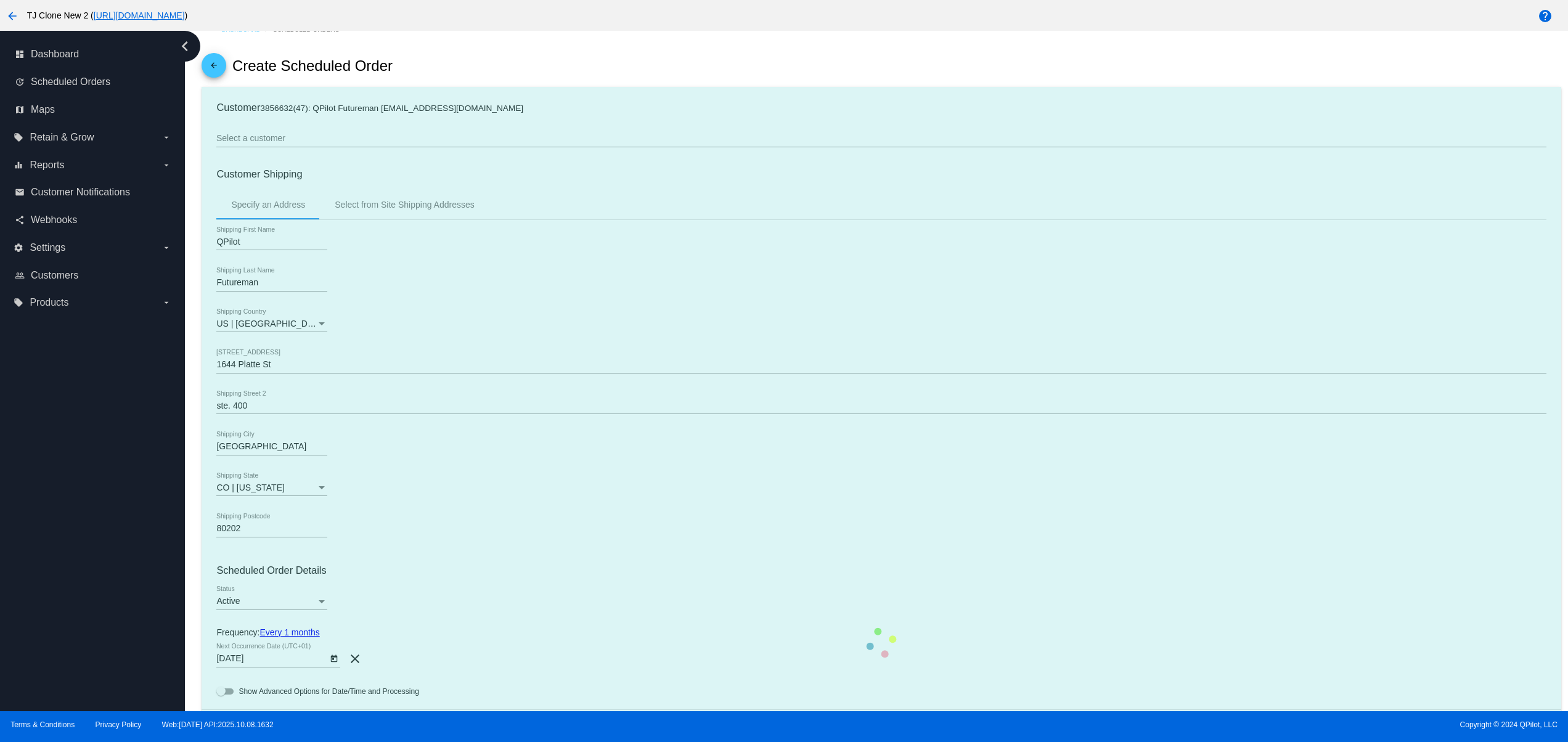
scroll to position [0, 0]
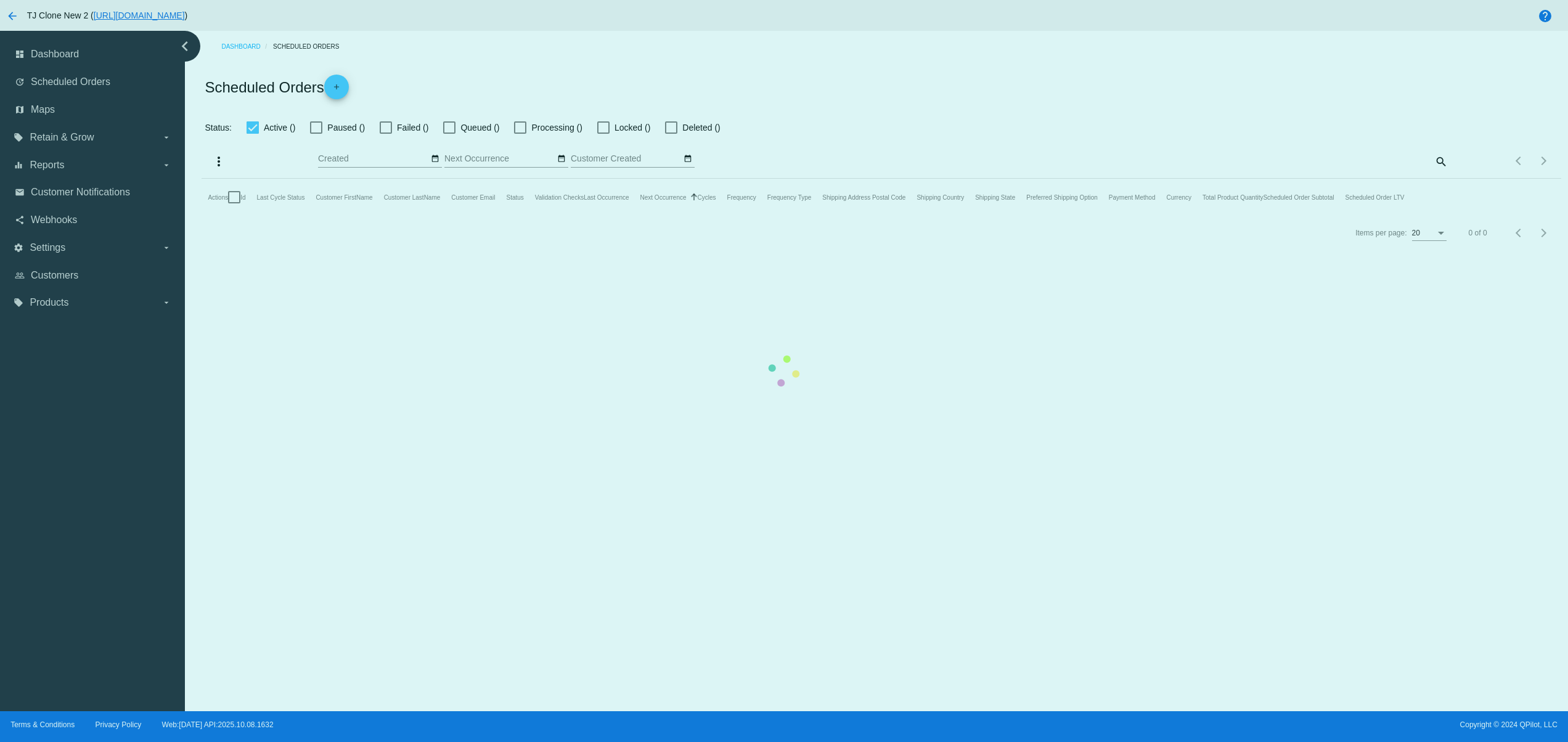
checkbox input "false"
type input "[DATE] - [DATE]"
click at [849, 216] on mat-table "Actions Id Last Cycle Status Customer FirstName Customer LastName Customer Emai…" at bounding box center [881, 197] width 1359 height 37
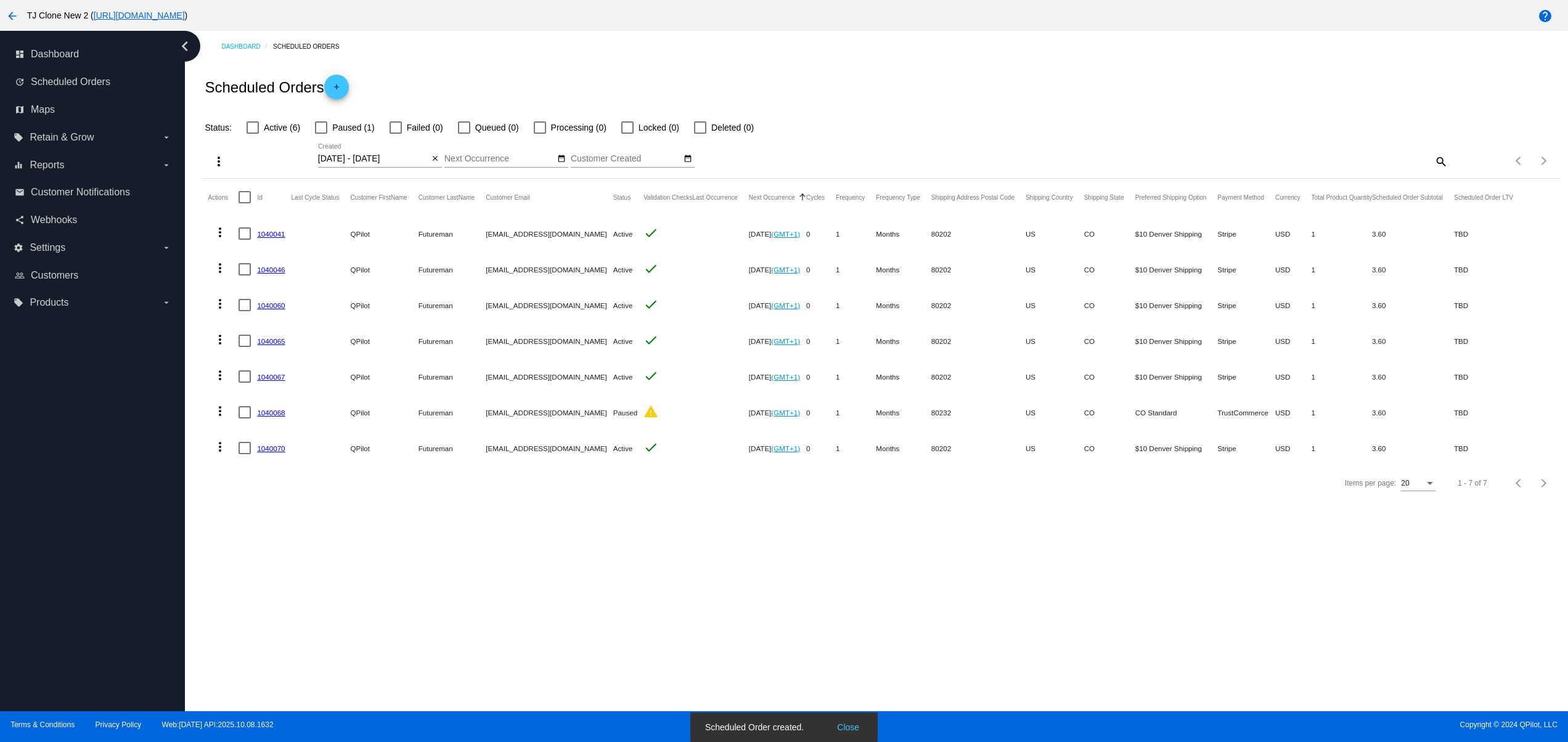
drag, startPoint x: 354, startPoint y: 456, endPoint x: 682, endPoint y: 454, distance: 328.0
click at [682, 454] on mat-row "more_vert 1040070 QPilot Futureman [EMAIL_ADDRESS][DOMAIN_NAME] Active check [D…" at bounding box center [866, 449] width 1317 height 36
click at [339, 85] on mat-icon "add" at bounding box center [337, 90] width 15 height 15
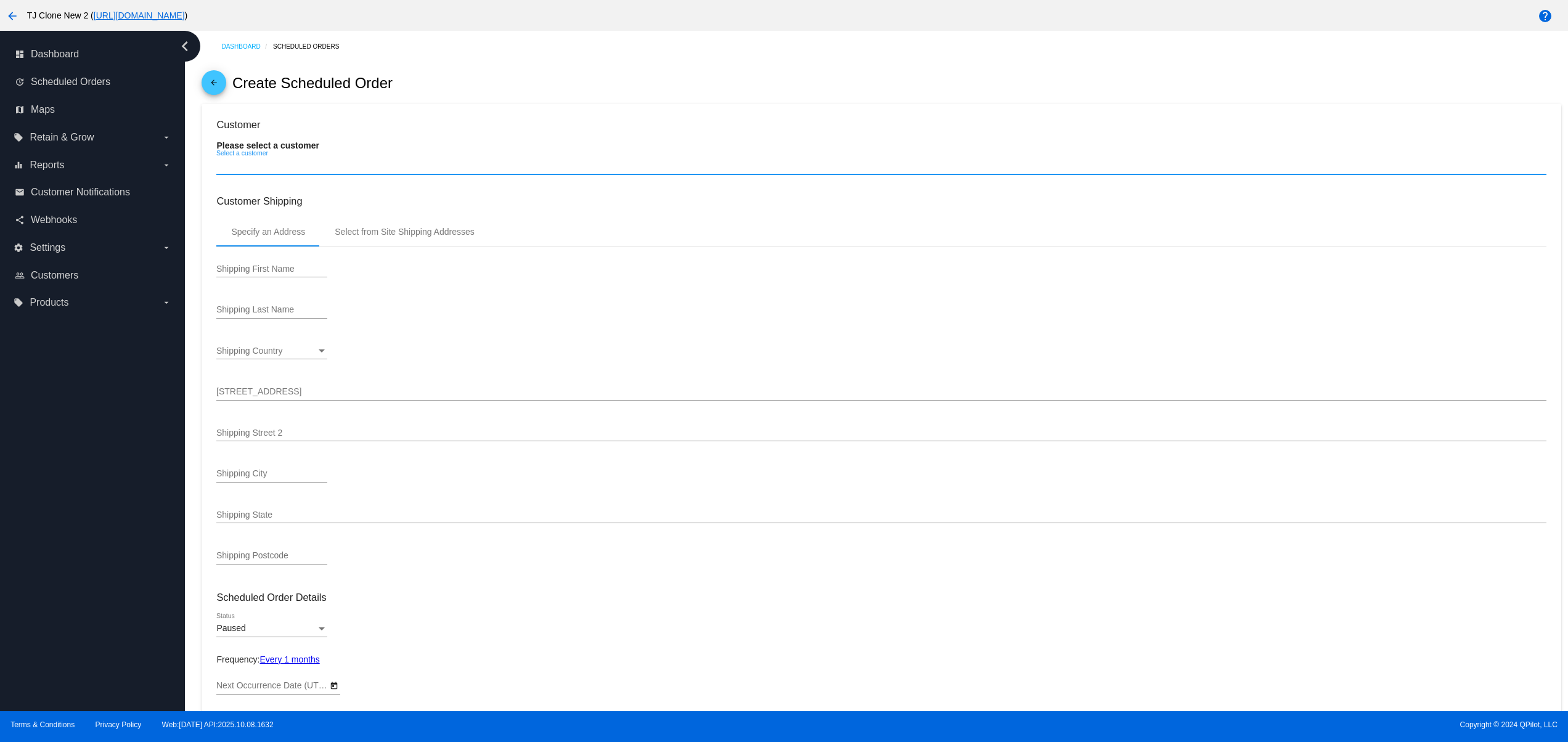
click at [285, 164] on input "Select a customer" at bounding box center [881, 166] width 1329 height 10
type input "[DATE]"
paste input "[EMAIL_ADDRESS][DOMAIN_NAME]"
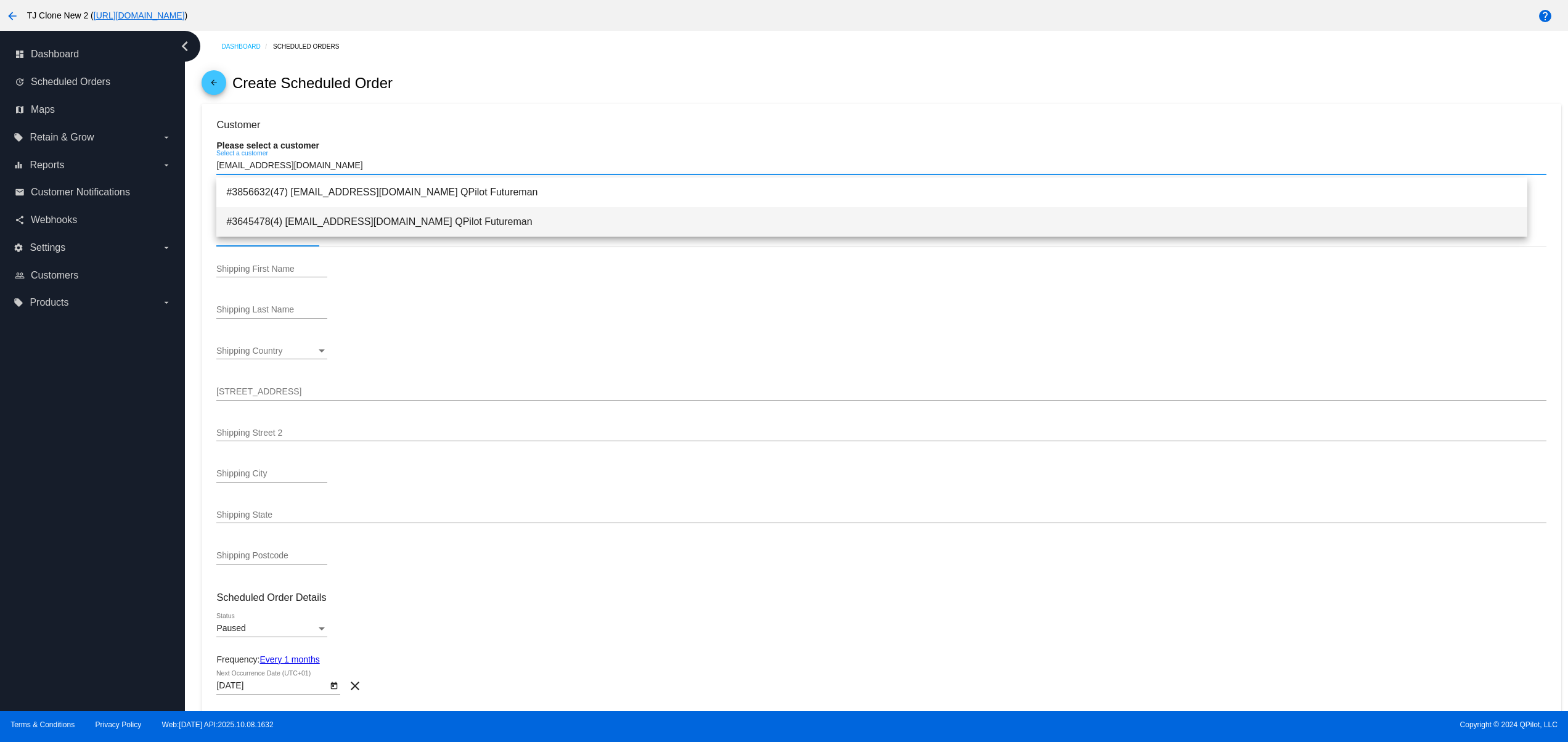
type input "[EMAIL_ADDRESS][DOMAIN_NAME]"
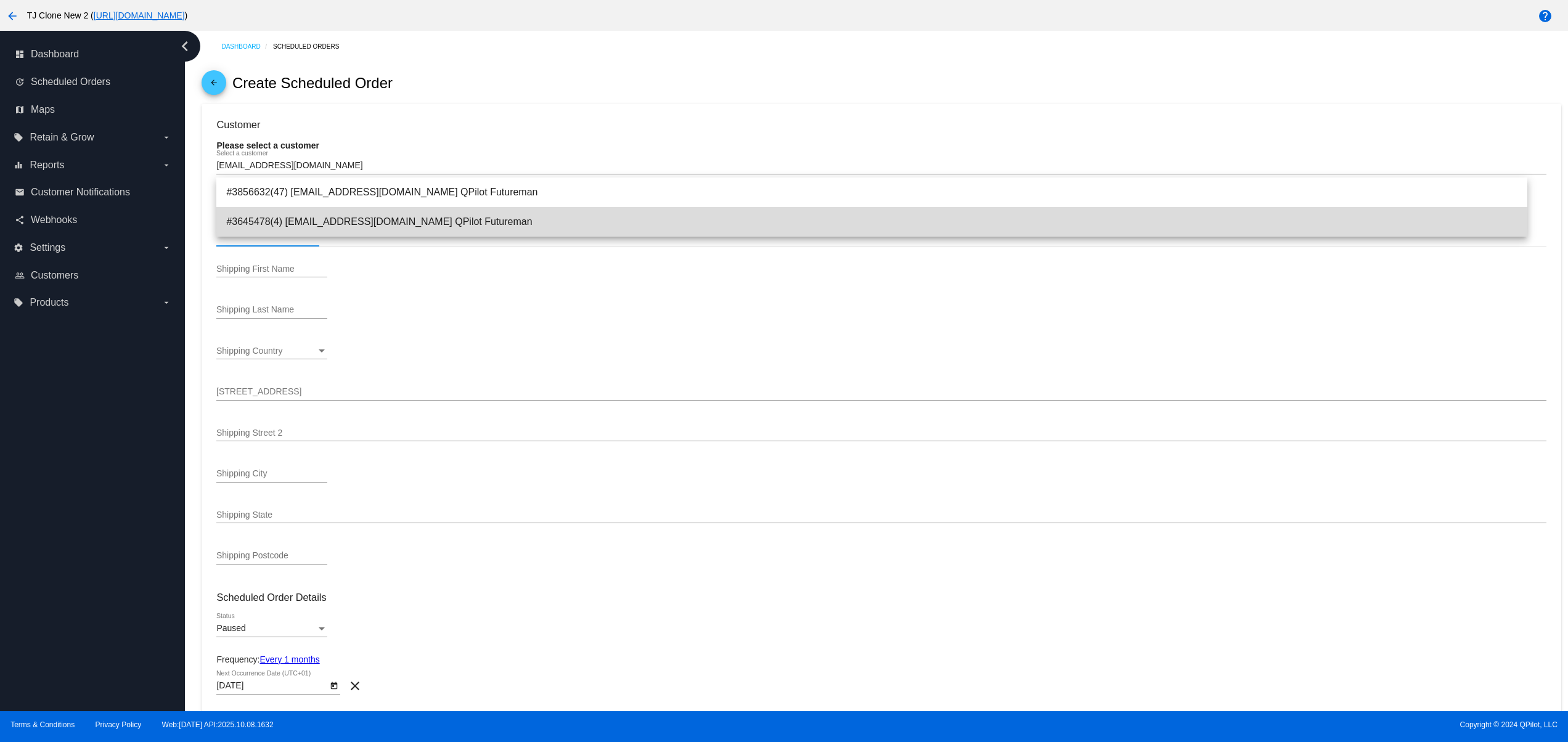
click at [366, 224] on span "#3645478(4) [EMAIL_ADDRESS][DOMAIN_NAME] QPilot Futureman" at bounding box center [871, 222] width 1291 height 30
type input "QPilot"
type input "Futureman"
type input "100000 Wads"
type input "[GEOGRAPHIC_DATA]"
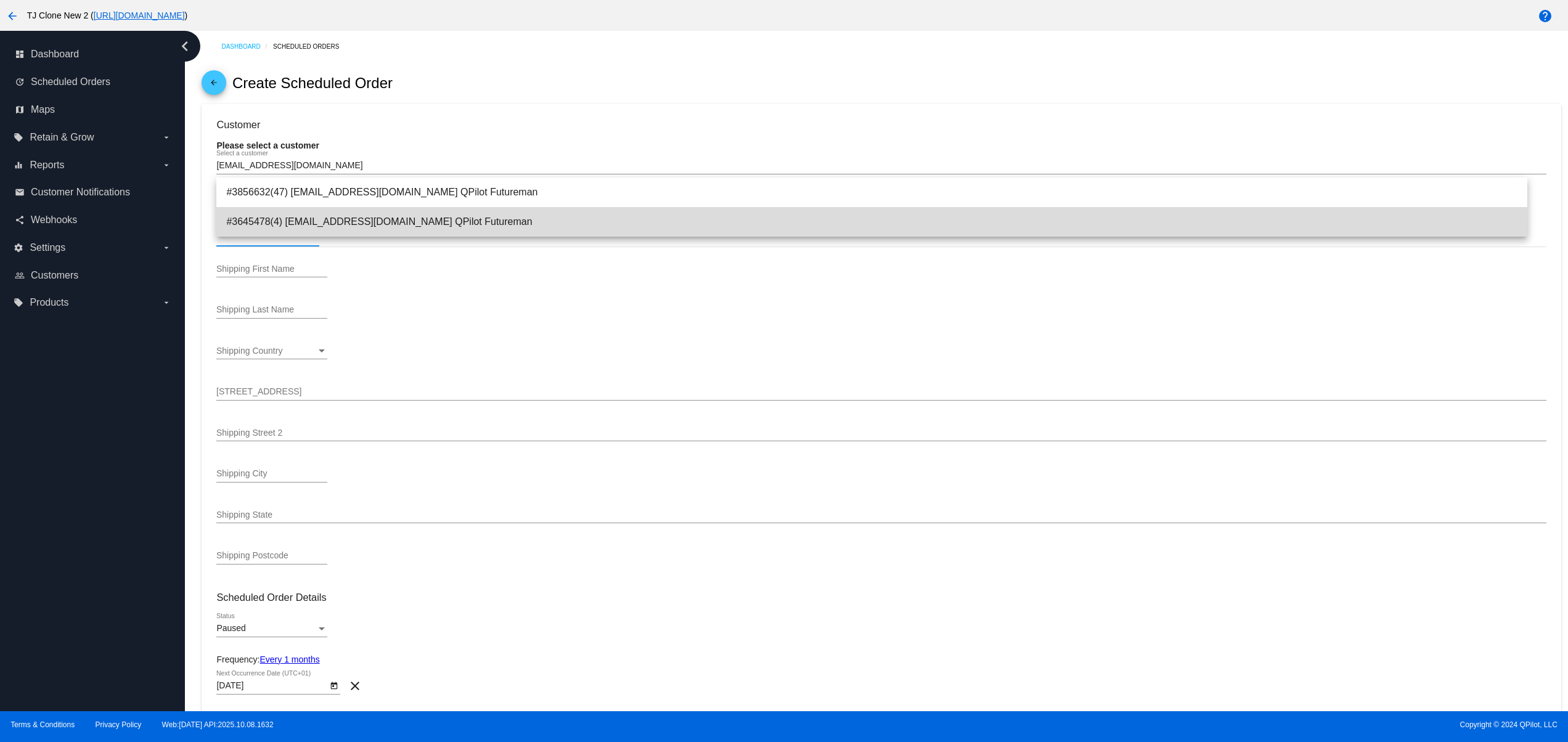
type input "80232"
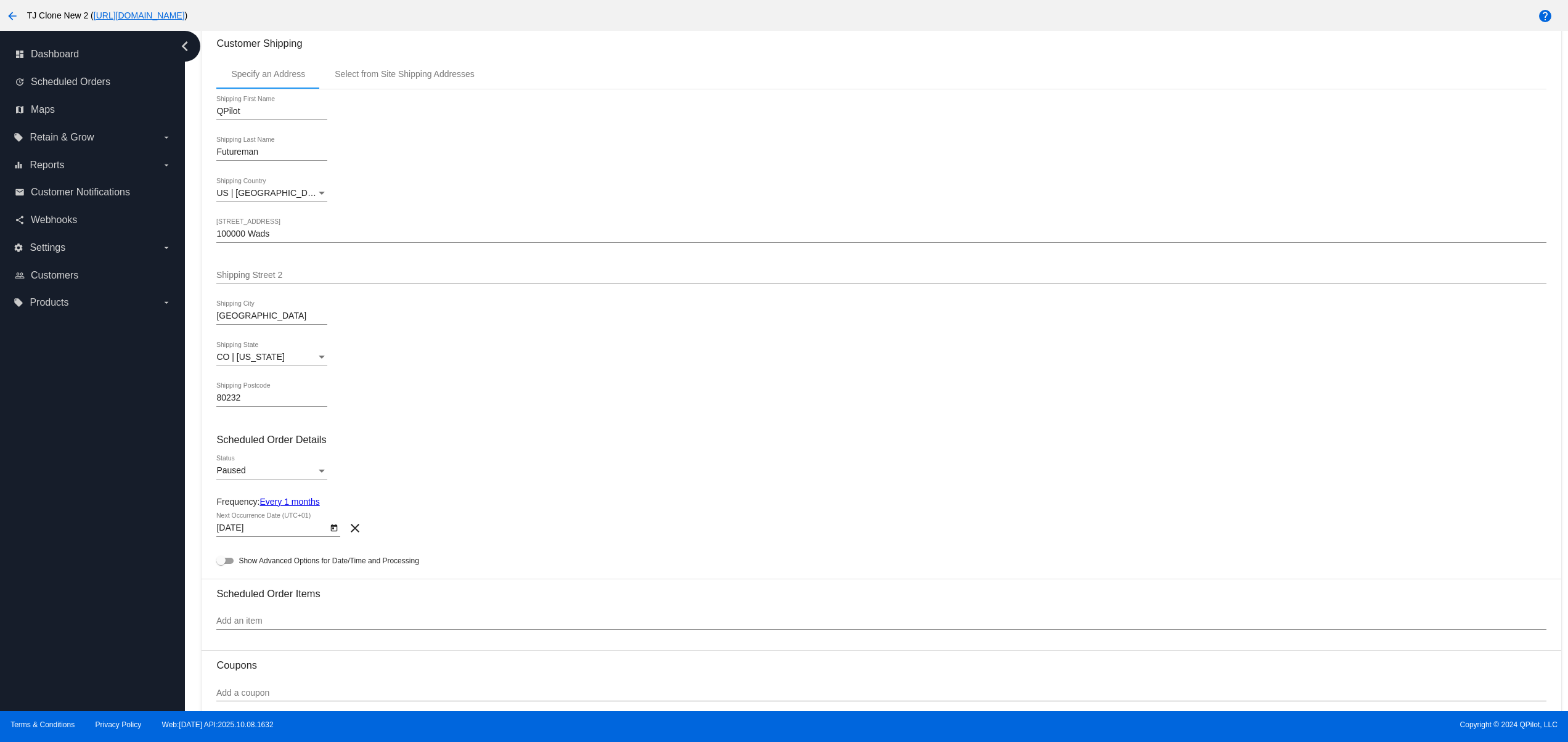
scroll to position [247, 0]
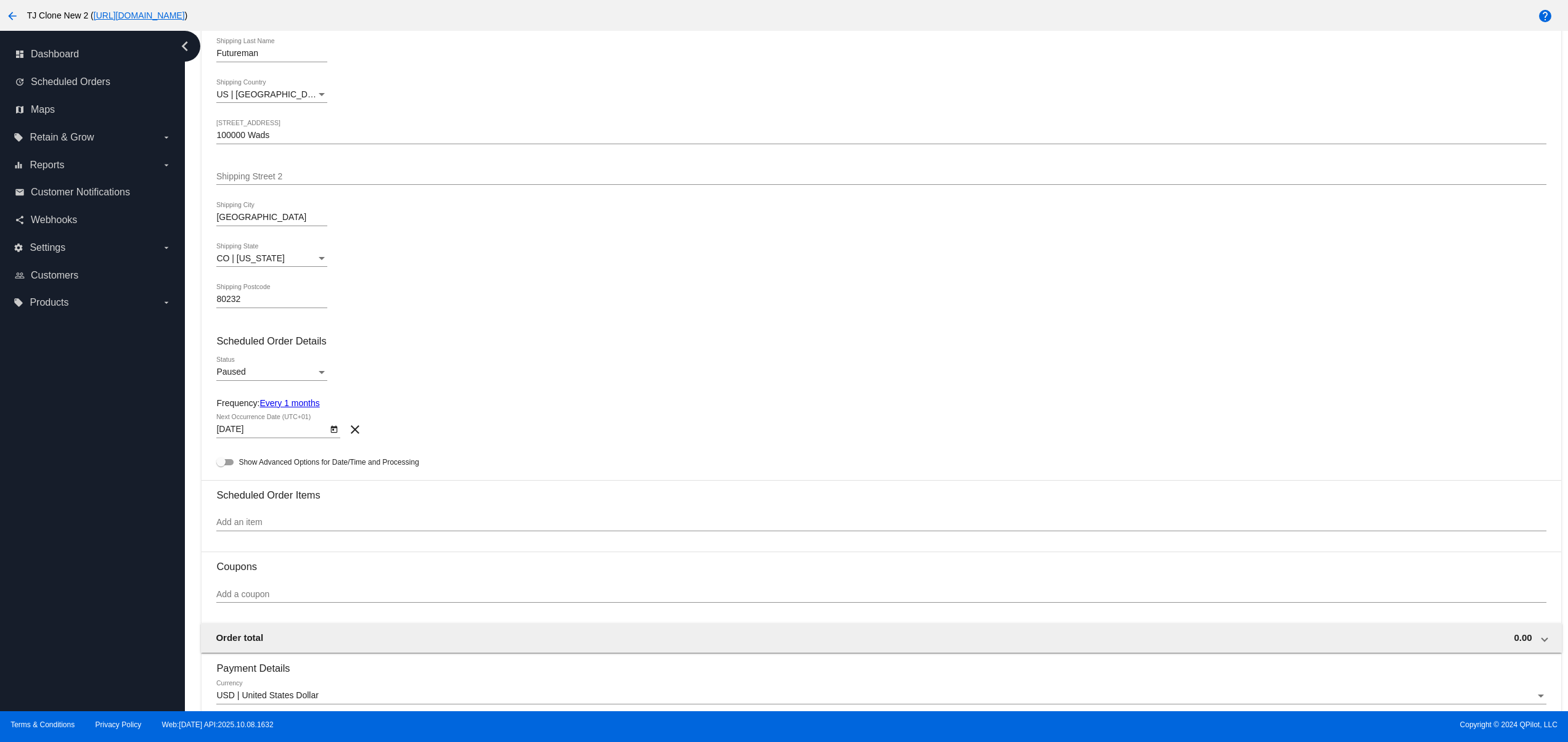
click at [255, 377] on div "Paused" at bounding box center [266, 372] width 100 height 10
click at [243, 350] on span "Active" at bounding box center [271, 352] width 111 height 26
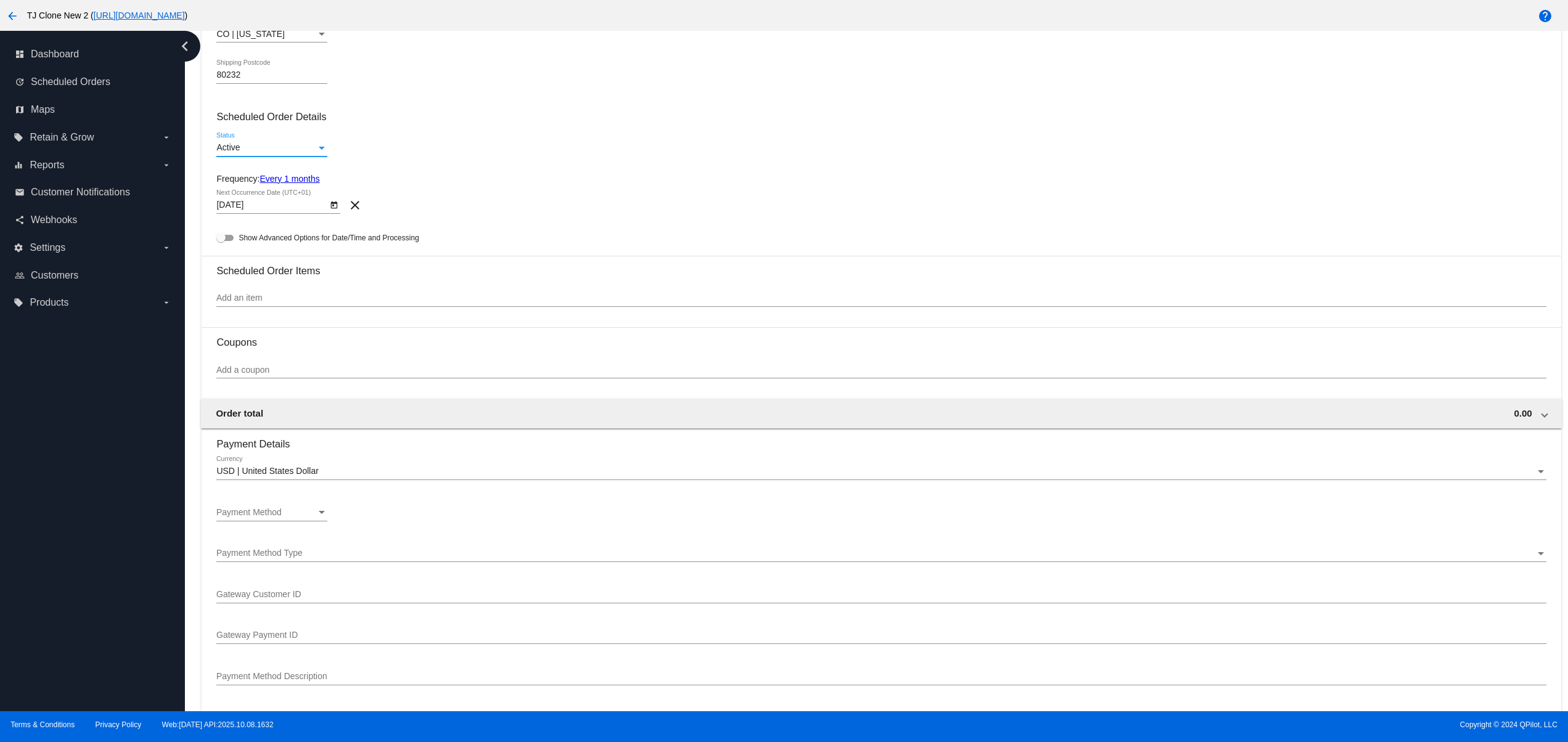
scroll to position [493, 0]
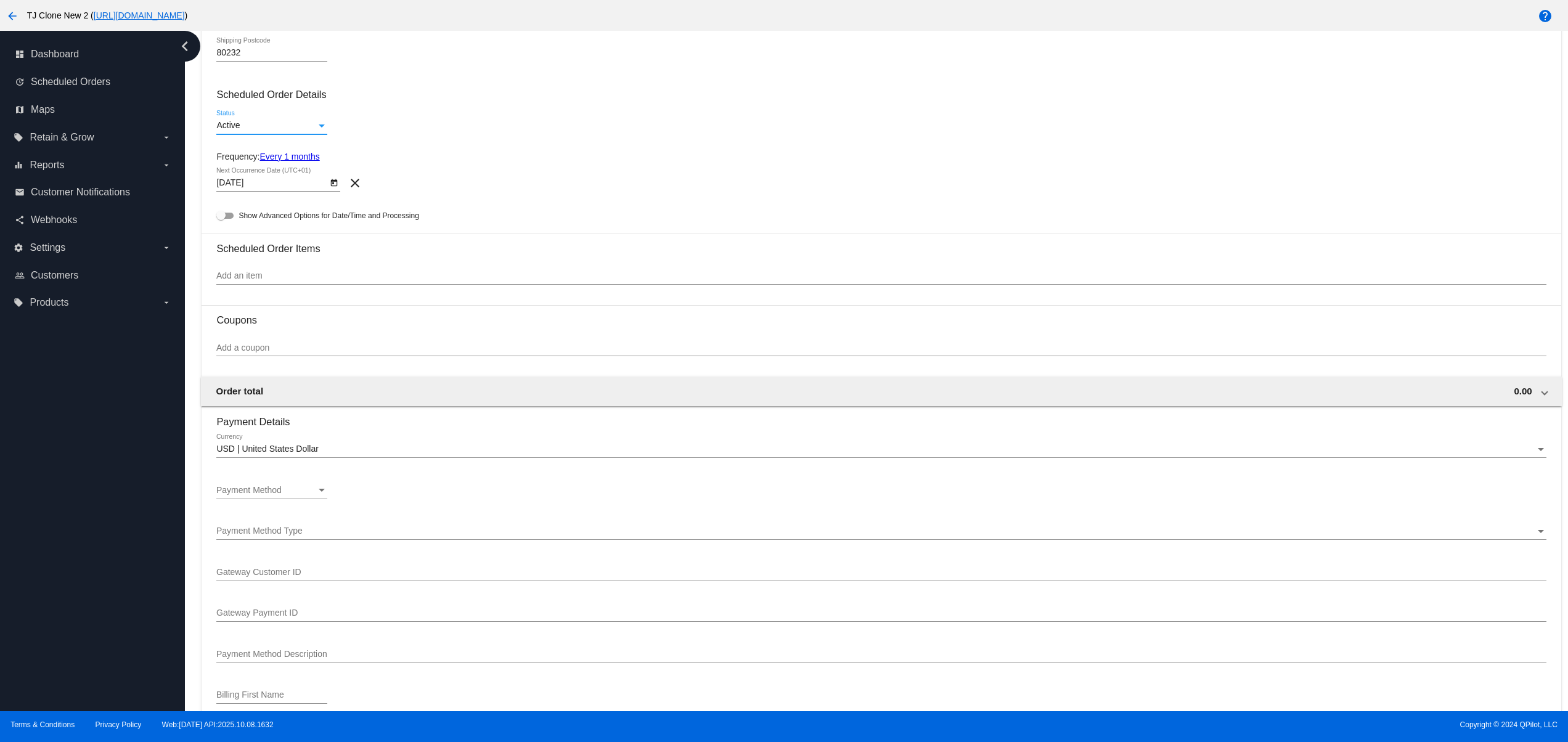
click at [242, 296] on div "Add an item" at bounding box center [881, 278] width 1329 height 35
click at [242, 281] on input "Add an item" at bounding box center [881, 276] width 1329 height 10
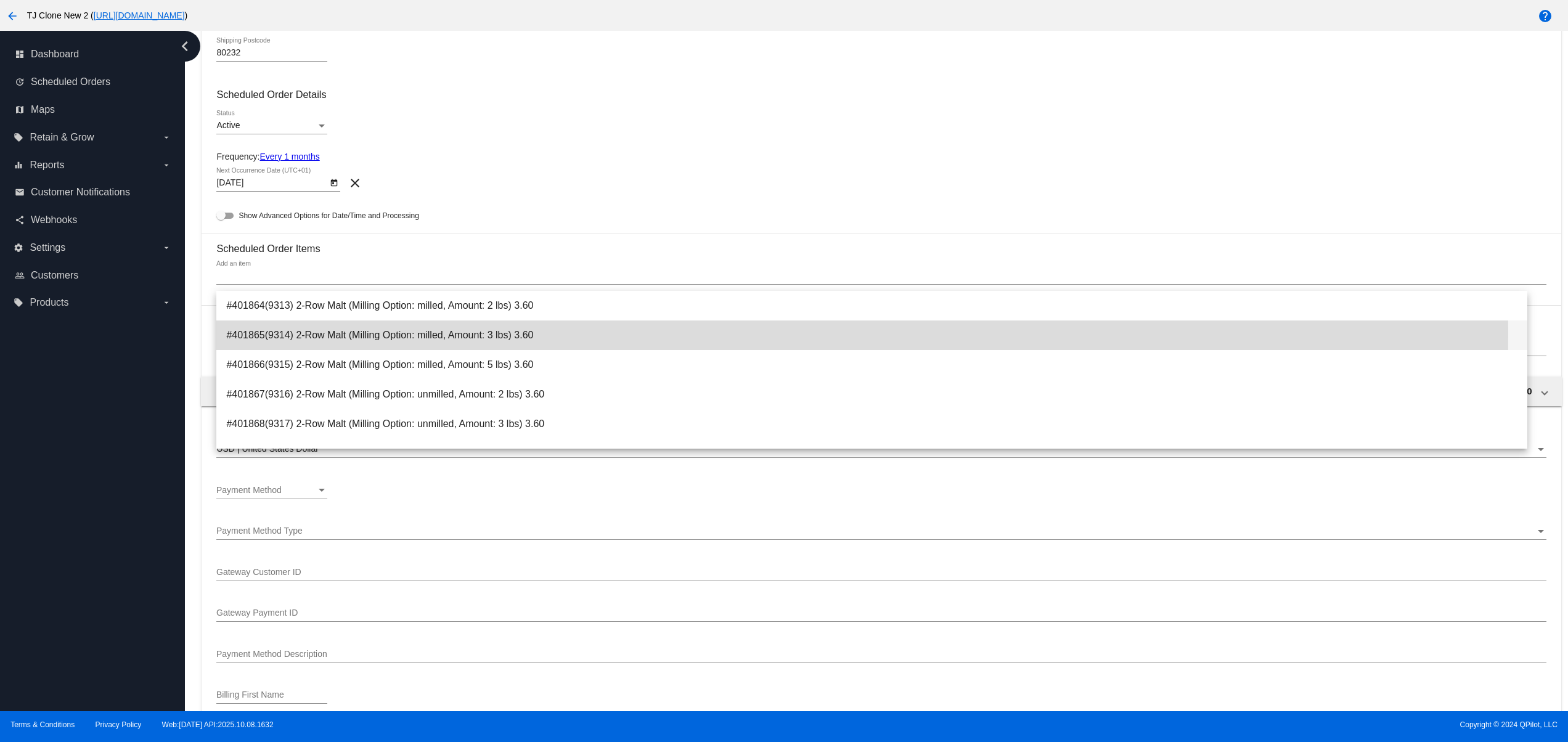
click at [332, 334] on span "#401865(9314) 2-Row Malt (Milling Option: milled, Amount: 3 lbs) 3.60" at bounding box center [871, 335] width 1291 height 30
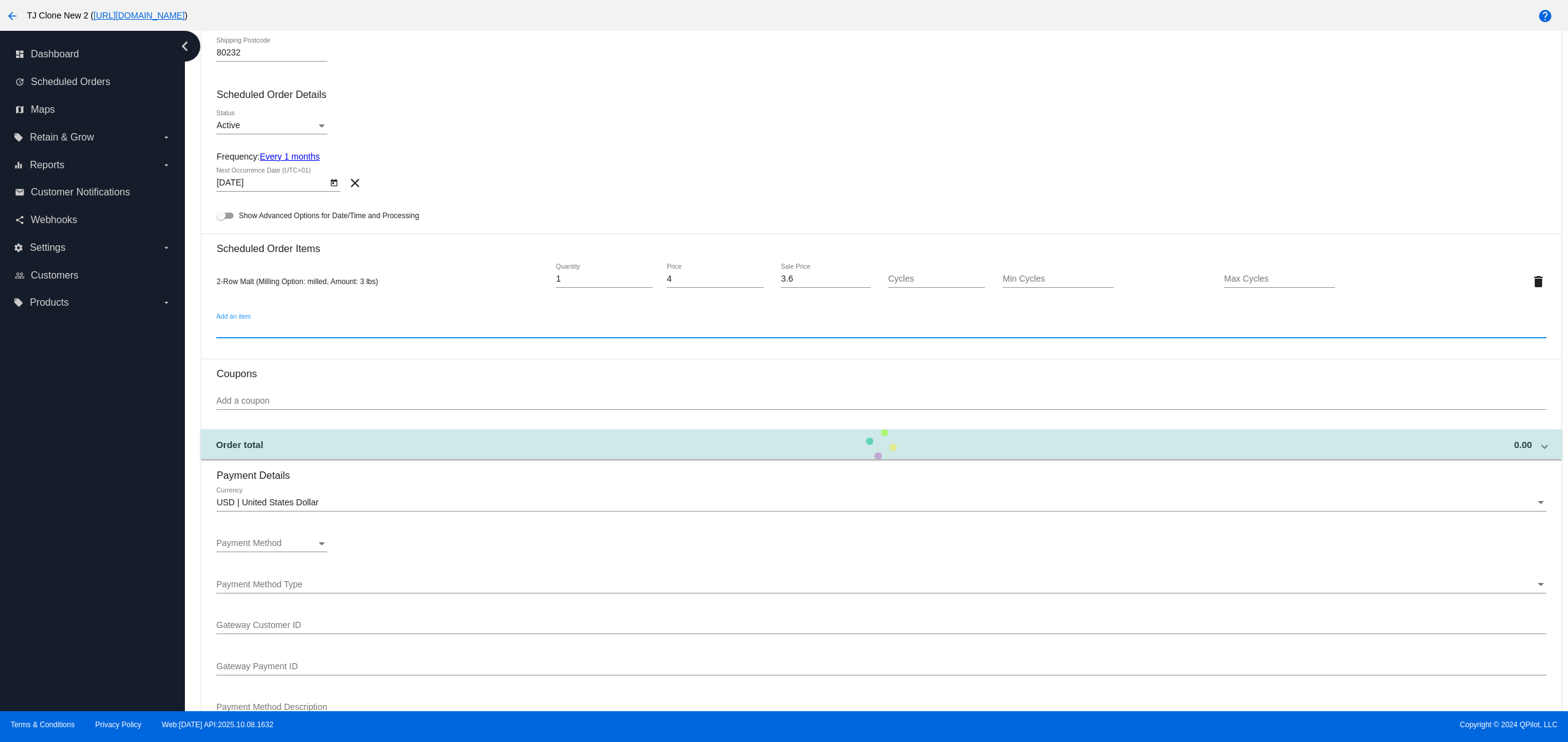
scroll to position [740, 0]
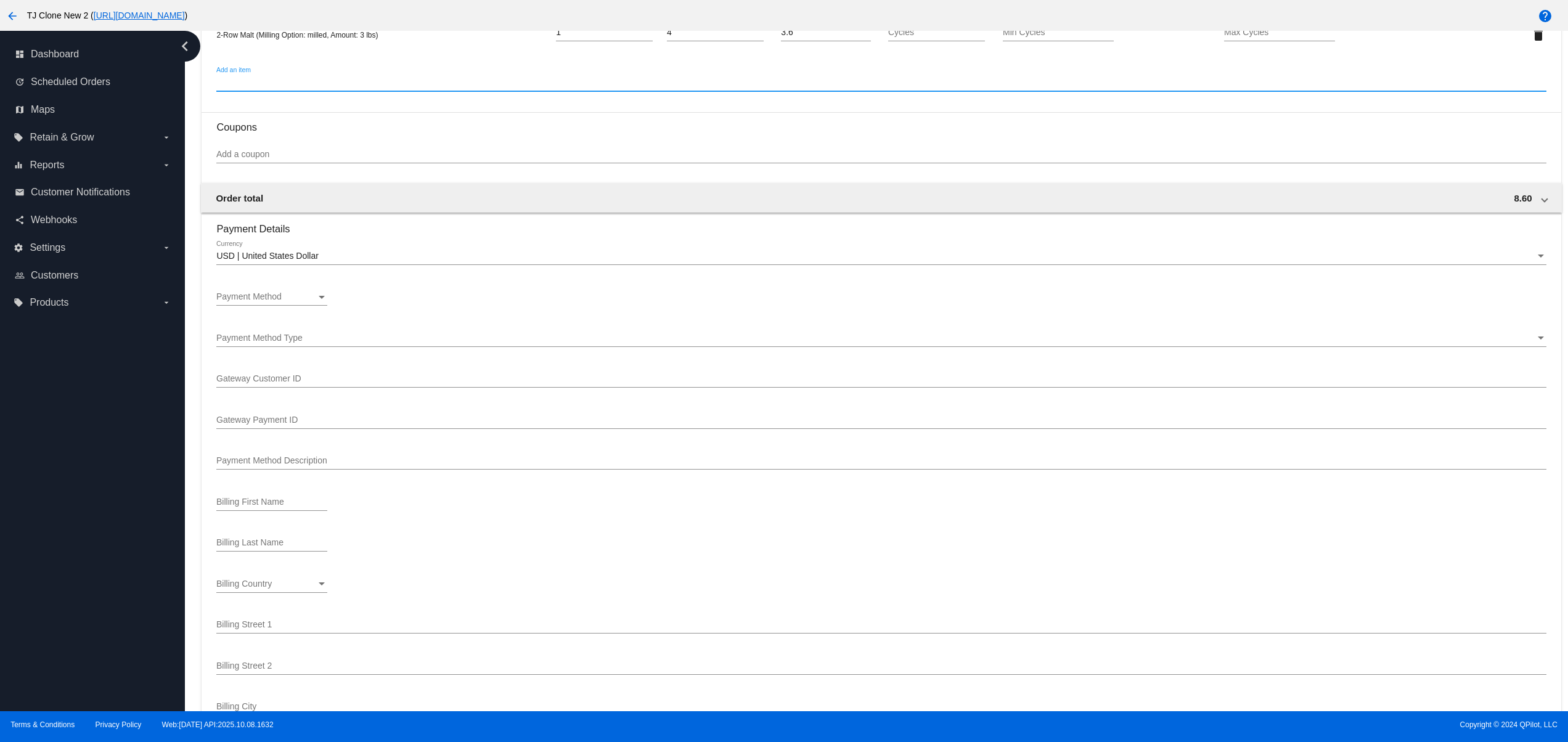
click at [282, 293] on div "Payment Method Payment Method" at bounding box center [271, 293] width 111 height 24
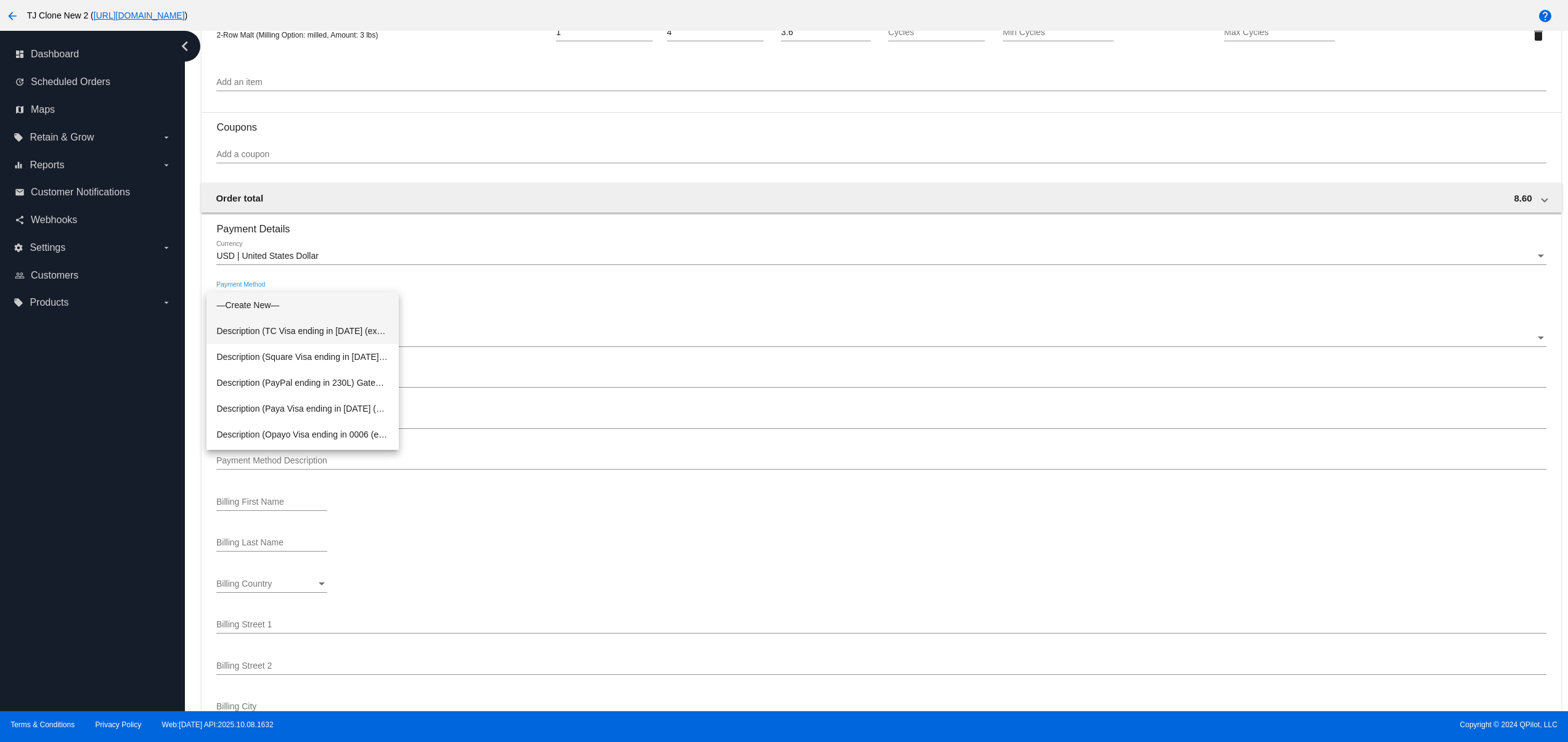
click at [334, 334] on span "Description (TC Visa ending in [DATE] (expires [CREDIT_CARD_DATA])) GatewayCust…" at bounding box center [302, 331] width 172 height 26
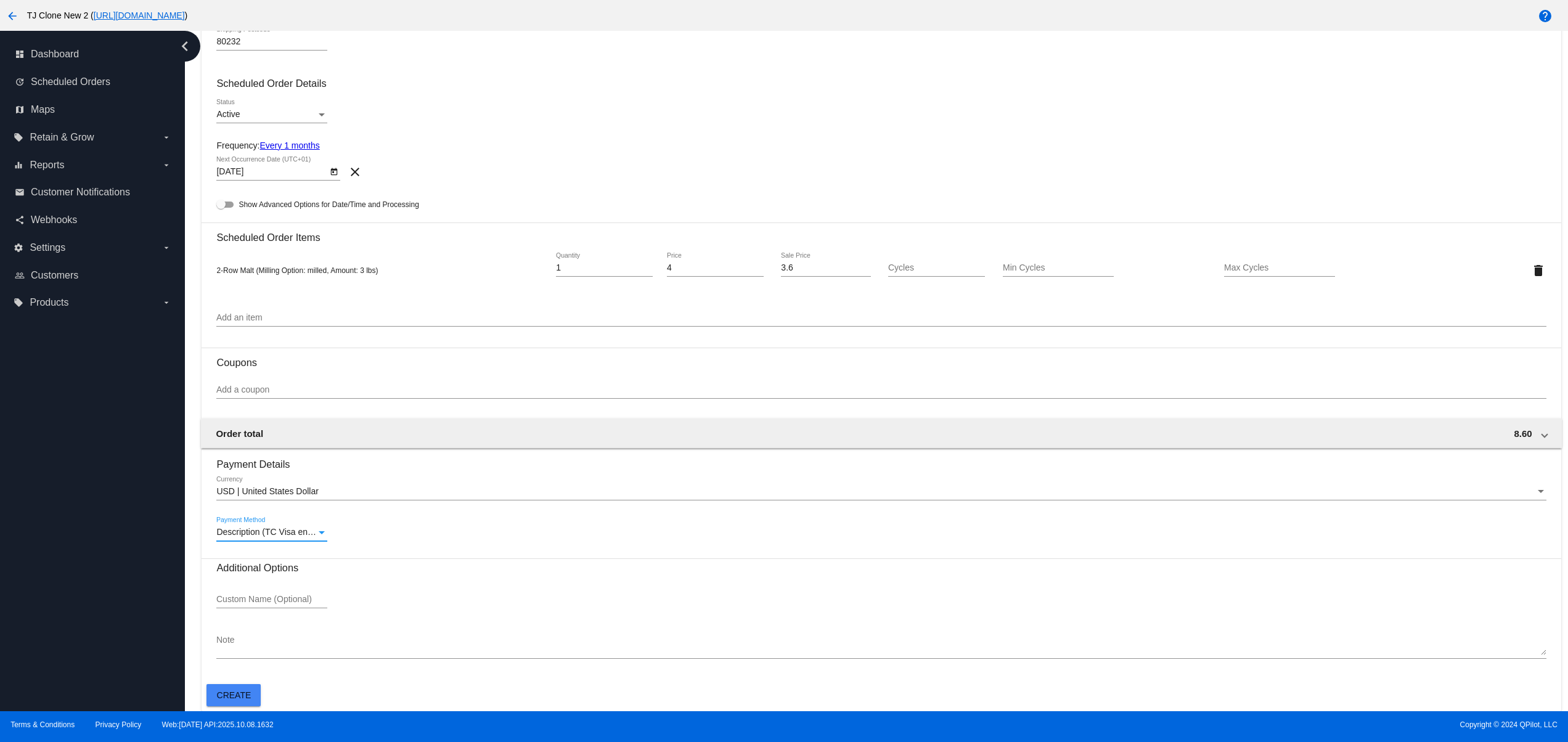
click at [214, 690] on button "Create" at bounding box center [233, 695] width 54 height 22
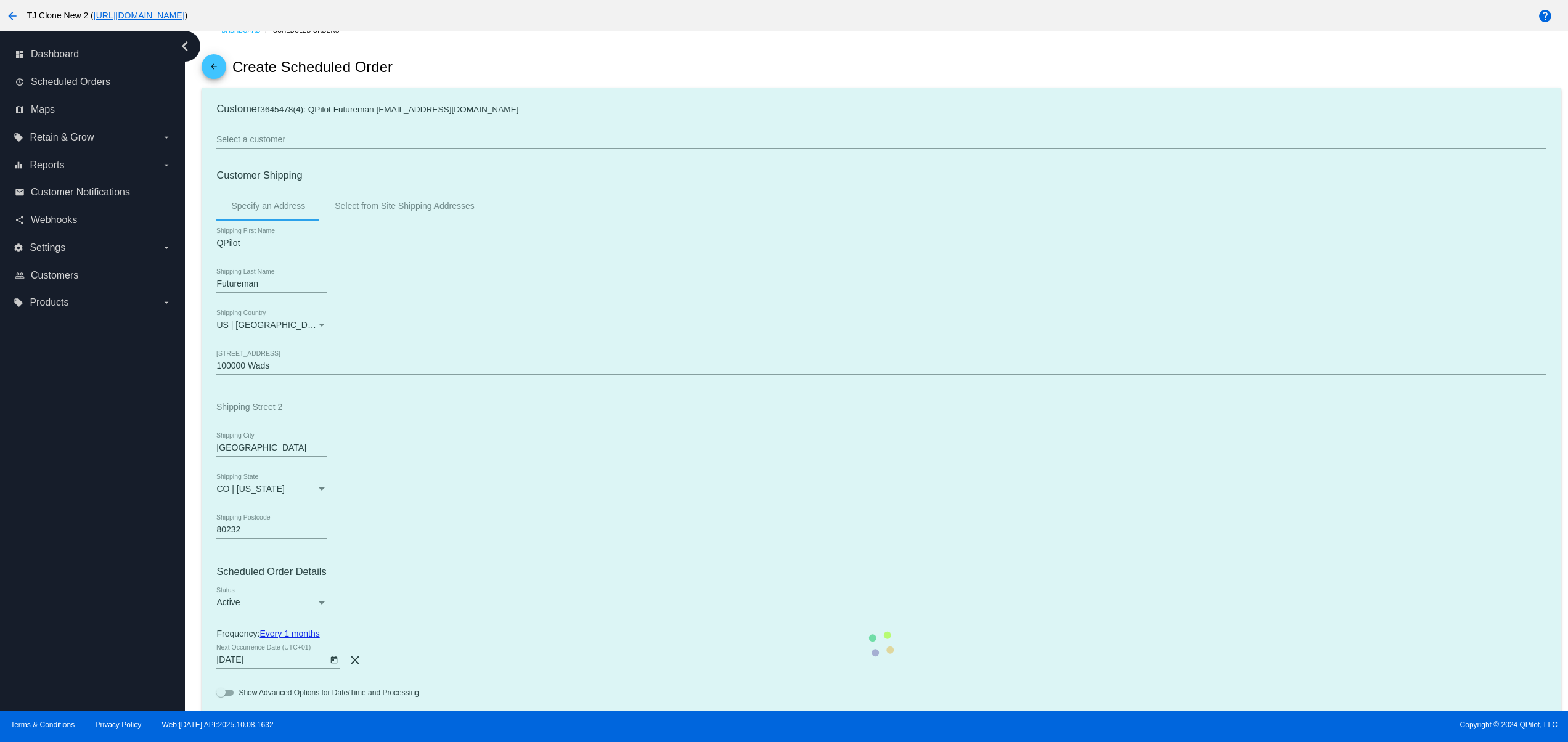
scroll to position [0, 0]
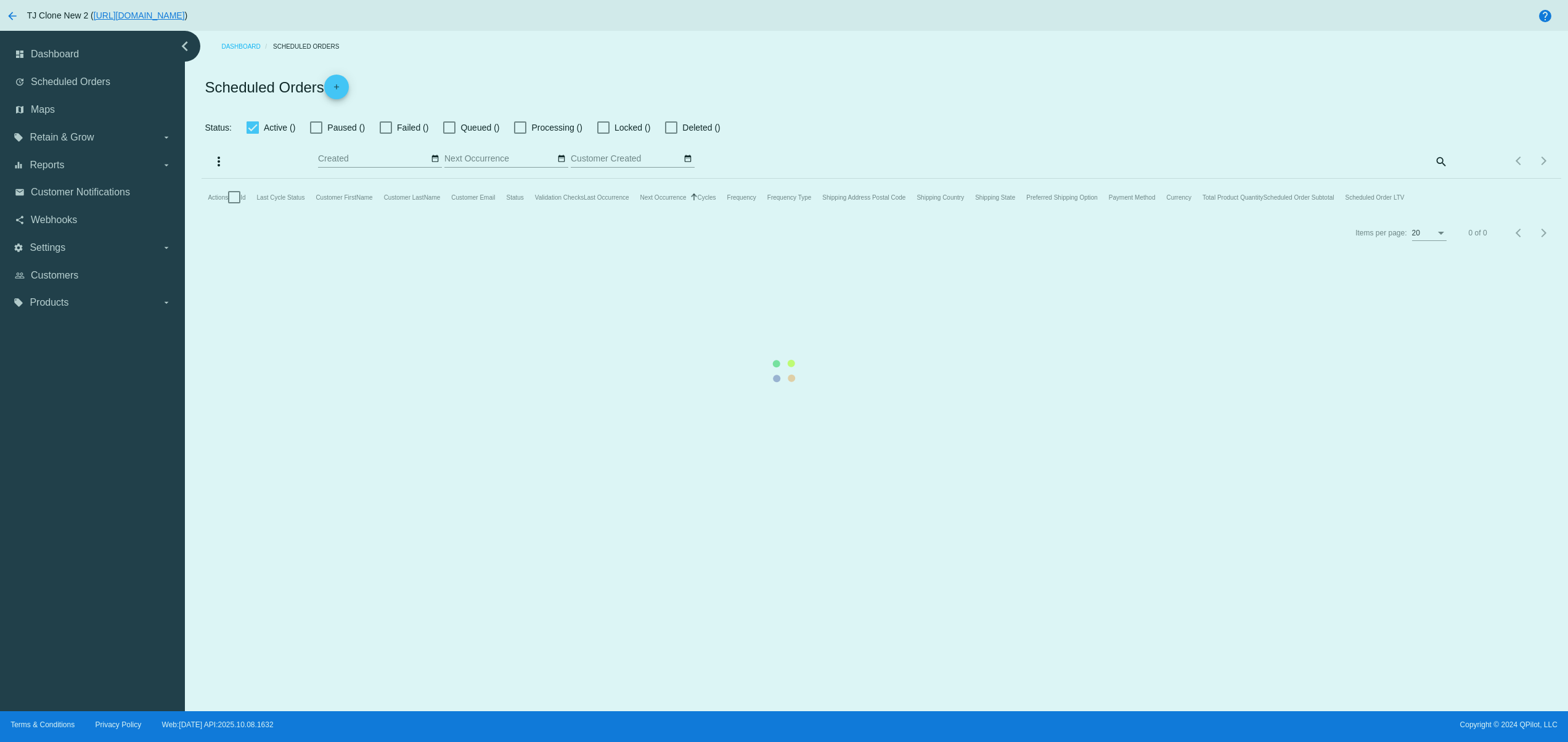
checkbox input "false"
type input "[DATE] - [DATE]"
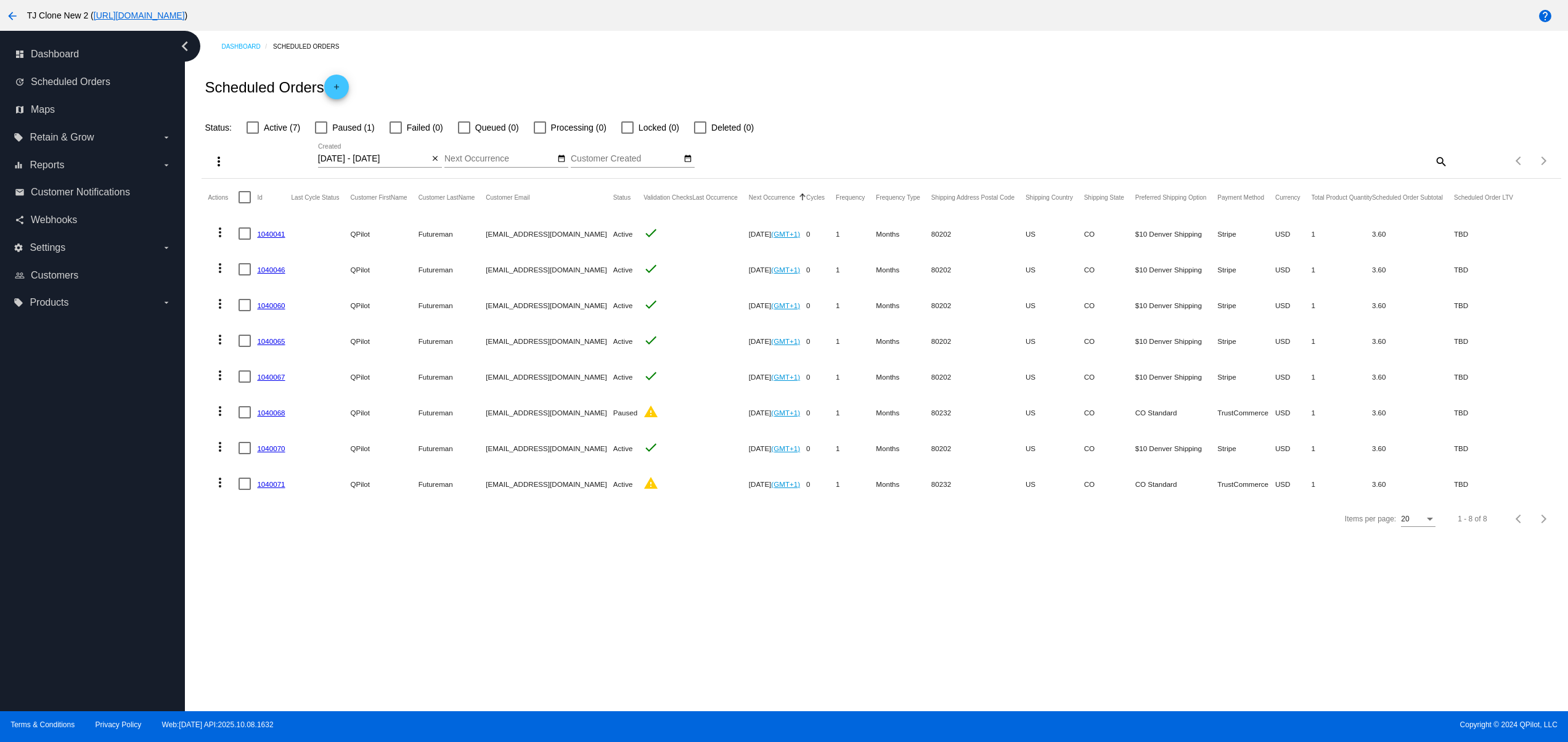
click at [516, 557] on div "Dashboard Scheduled Orders Scheduled Orders add Status: Active (7) Paused (1) F…" at bounding box center [876, 371] width 1383 height 680
drag, startPoint x: 271, startPoint y: 463, endPoint x: 326, endPoint y: 478, distance: 57.0
click at [256, 463] on mat-row "more_vert 1040070 QPilot Futureman [EMAIL_ADDRESS][DOMAIN_NAME] Active check [D…" at bounding box center [866, 449] width 1317 height 36
click at [720, 569] on div "Dashboard Scheduled Orders Scheduled Orders add Status: Active (7) Paused (1) F…" at bounding box center [876, 371] width 1383 height 680
click at [432, 574] on div "Dashboard Scheduled Orders Scheduled Orders add Status: Active (7) Paused (1) F…" at bounding box center [876, 371] width 1383 height 680
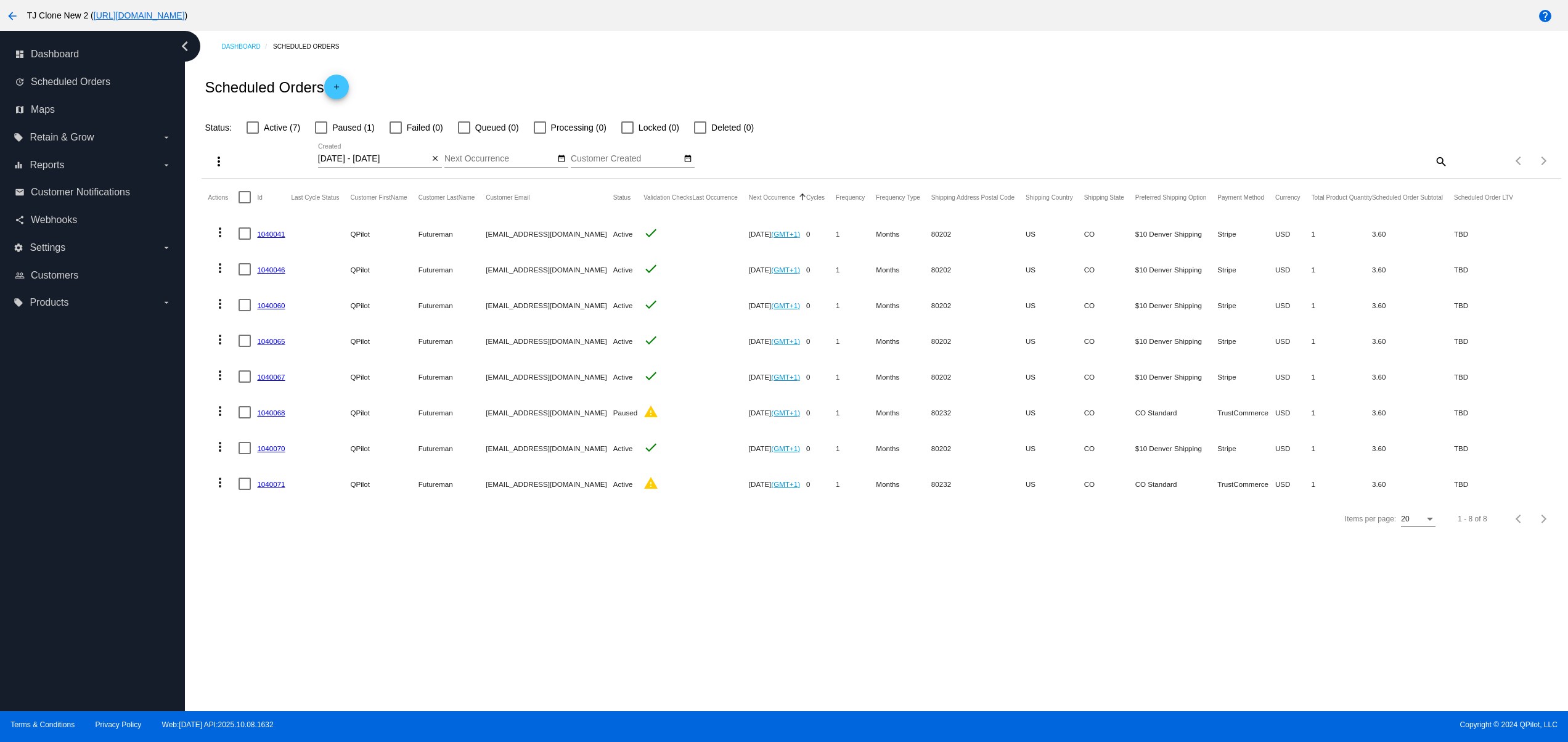
click at [7, 12] on mat-icon "arrow_back" at bounding box center [12, 16] width 15 height 15
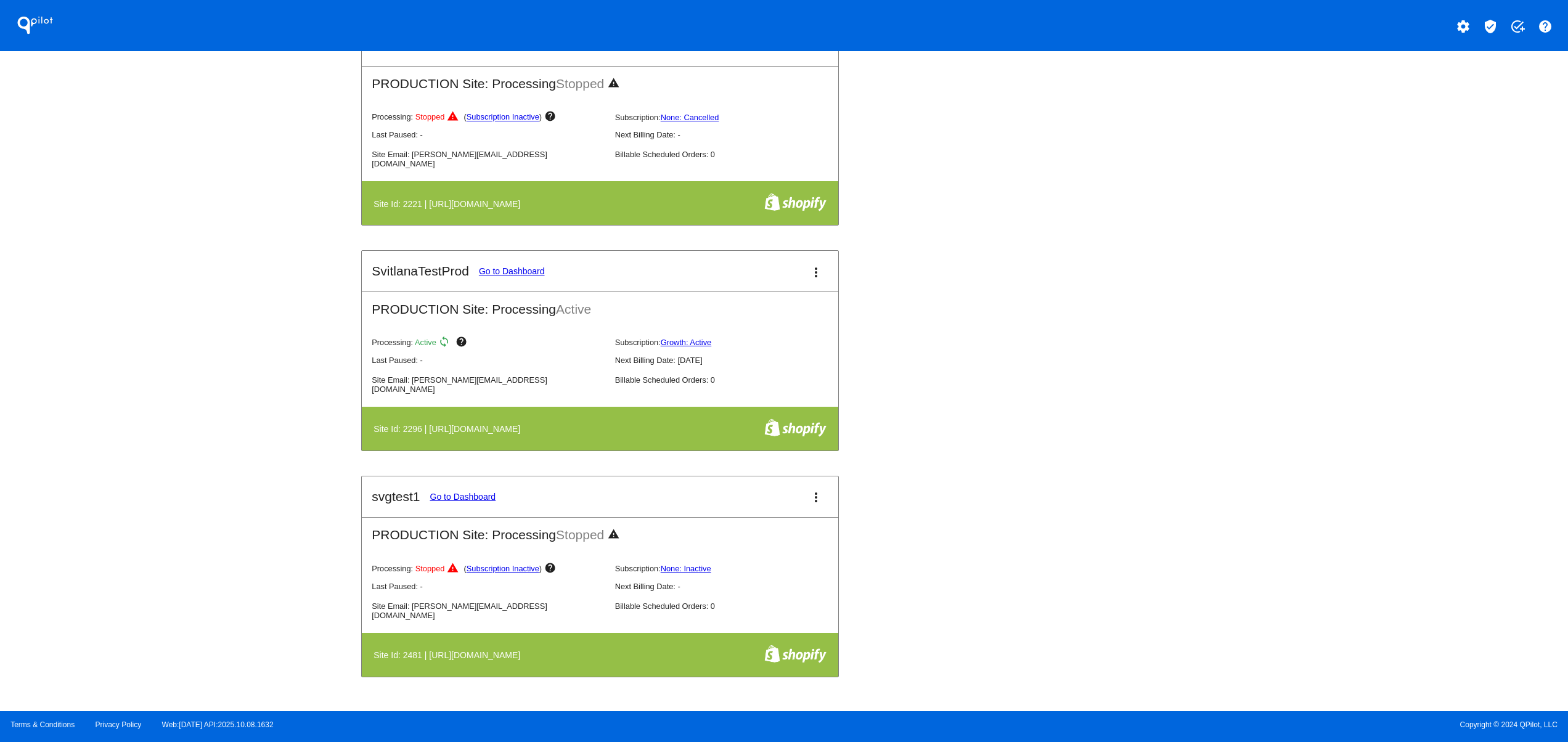
scroll to position [987, 0]
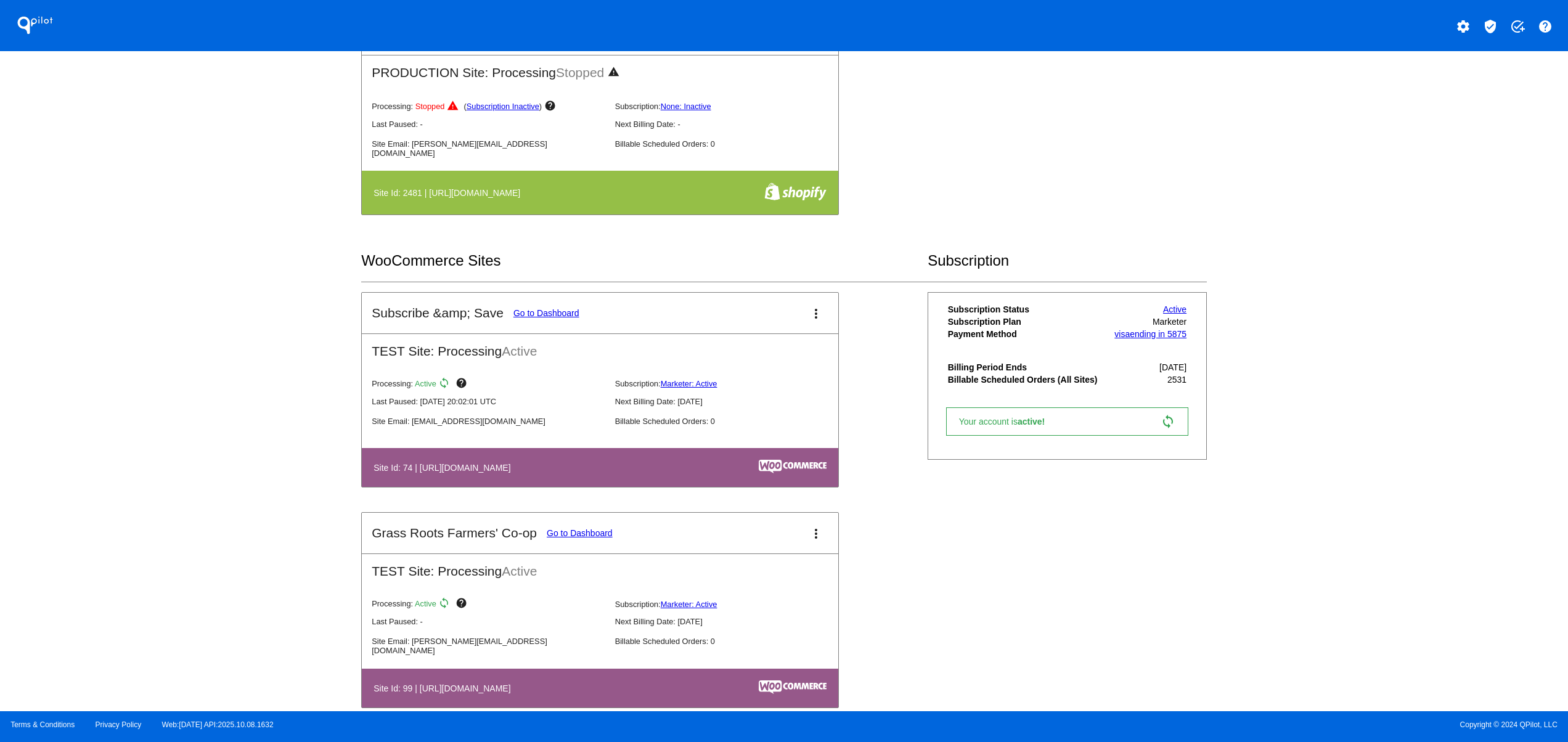
click at [1228, 517] on div "QPilot settings verified_user add_task help Connected Sites and Apps Get Starte…" at bounding box center [784, 356] width 1568 height 712
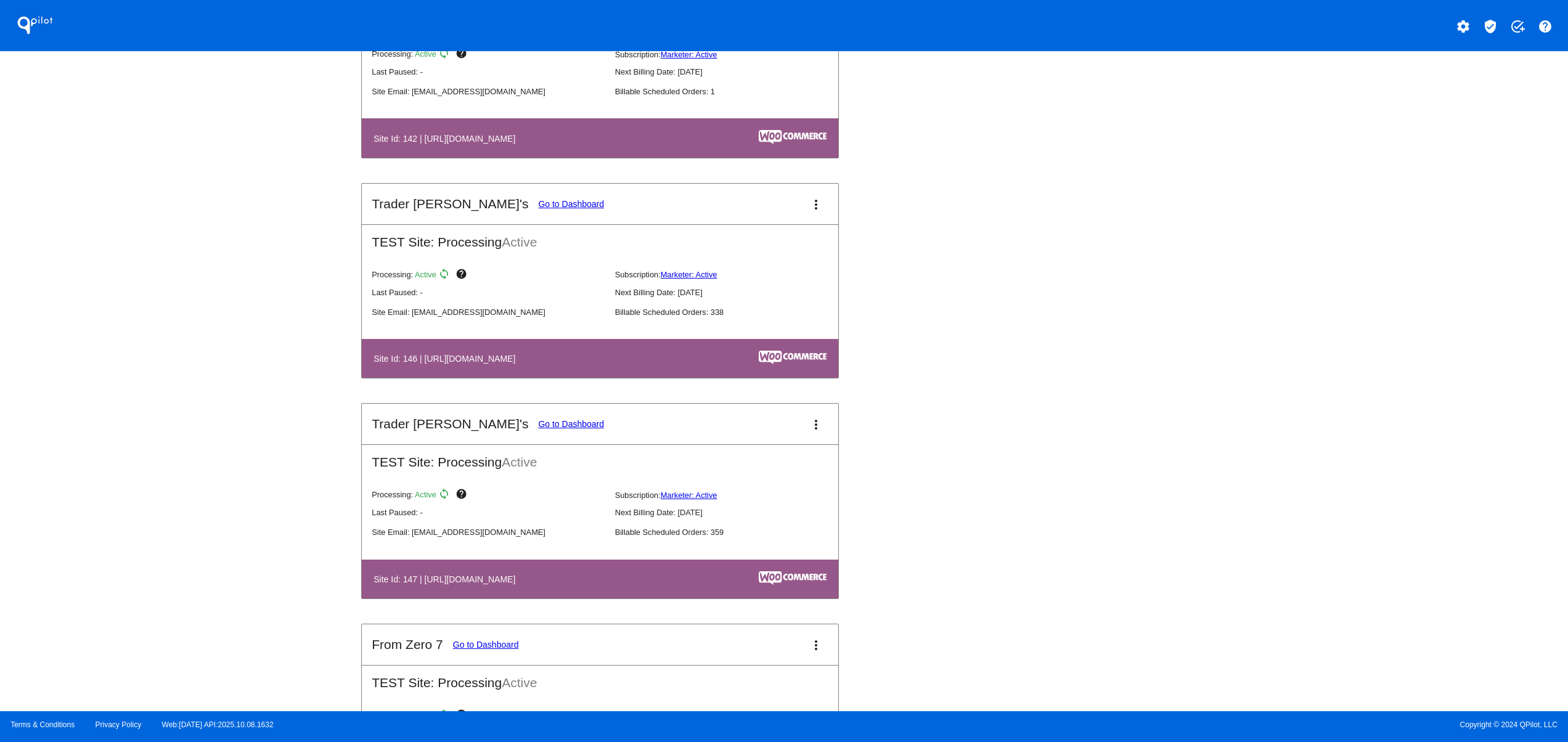
scroll to position [2219, 0]
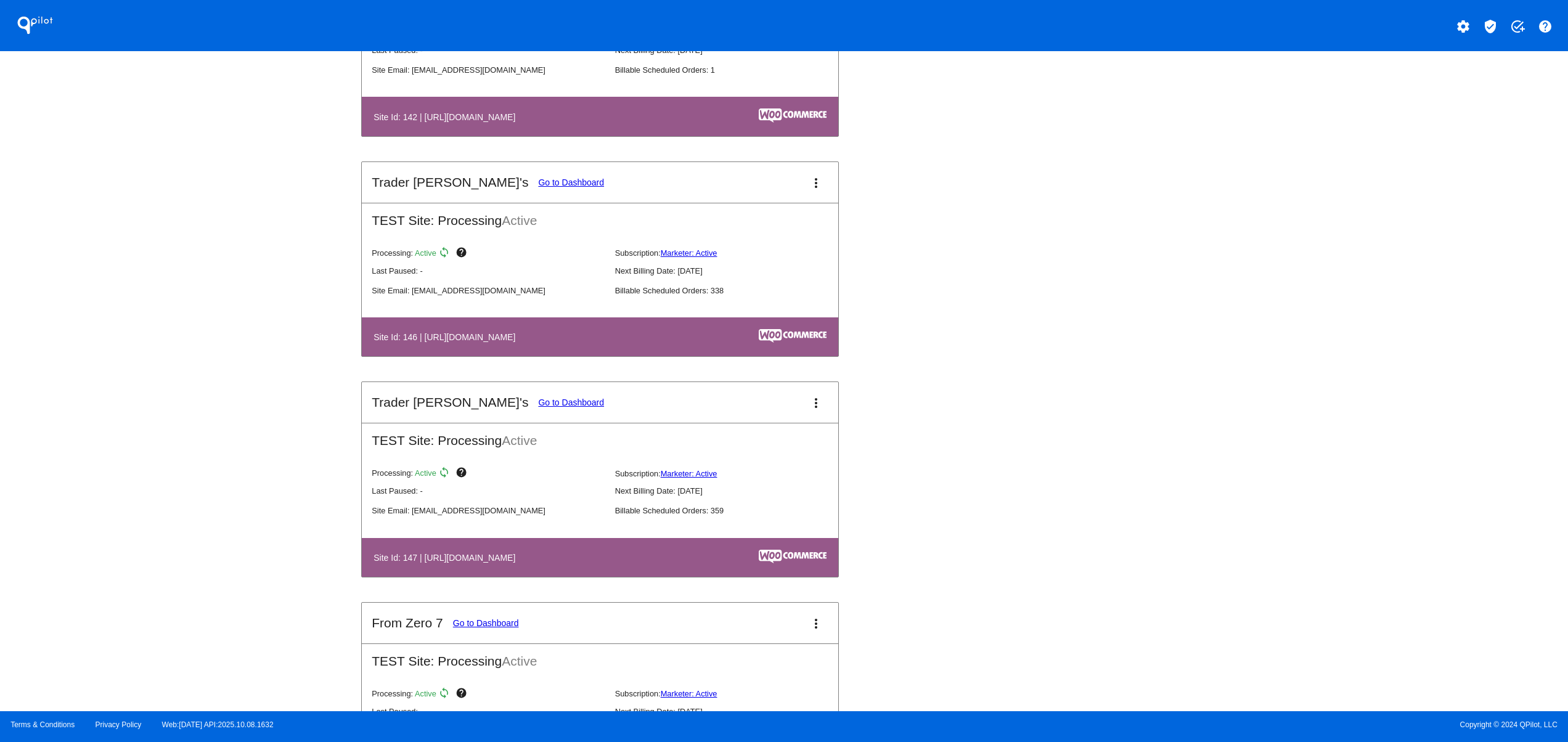
drag, startPoint x: 452, startPoint y: 331, endPoint x: 674, endPoint y: 325, distance: 222.1
click at [649, 319] on mat-card-content "TEST Site: Processing Active Processing: Active sync help Subscription: Markete…" at bounding box center [600, 280] width 476 height 154
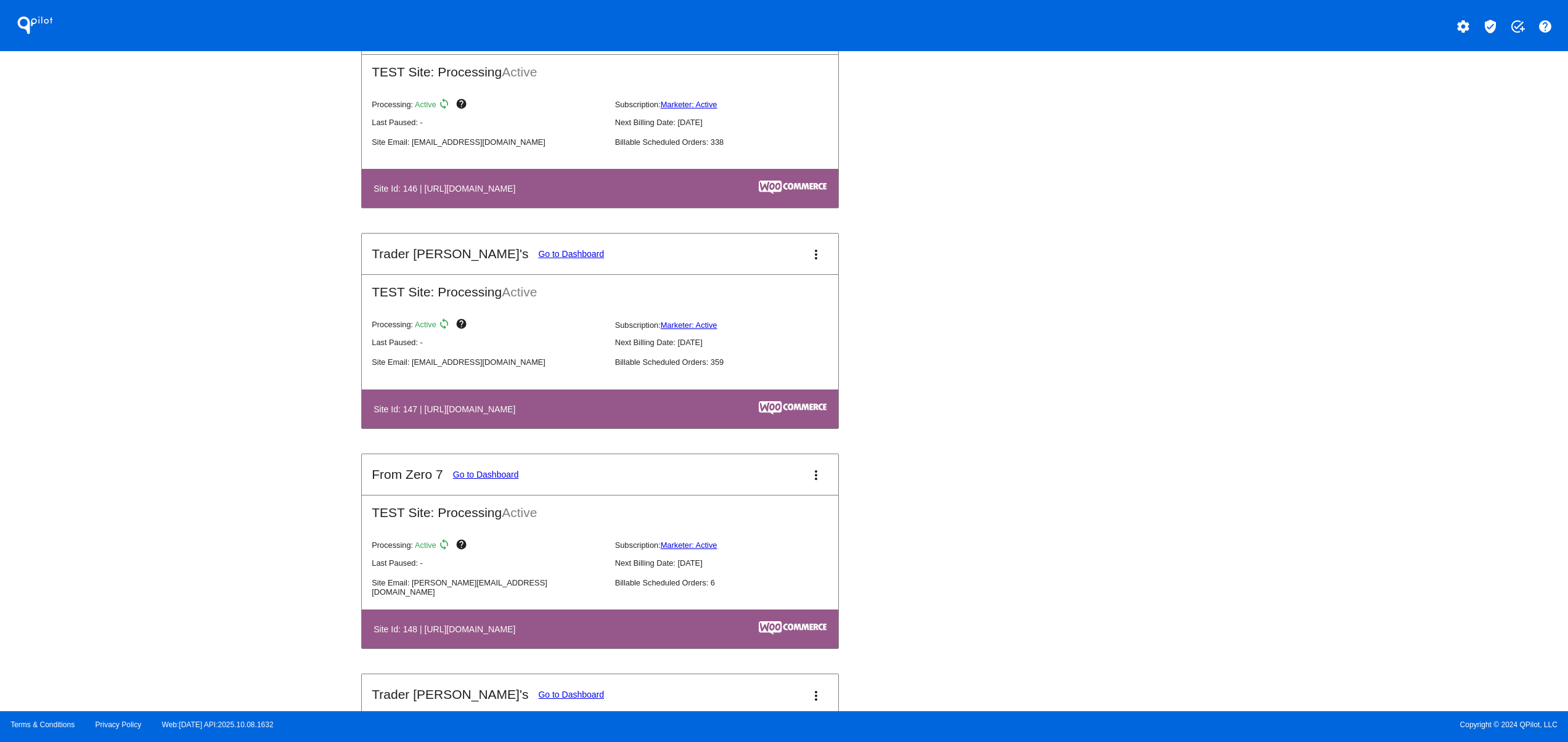
scroll to position [2466, 0]
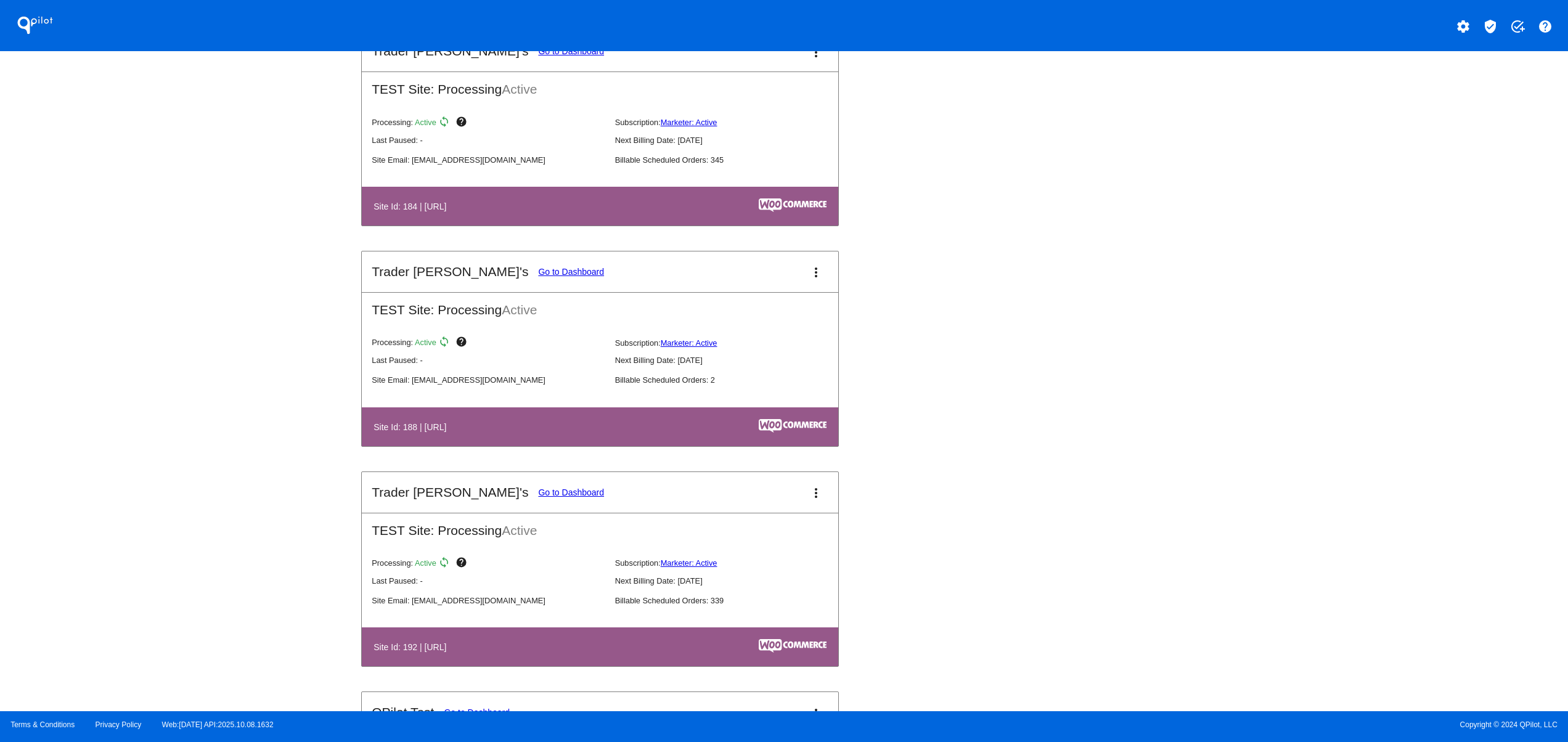
drag, startPoint x: 453, startPoint y: 439, endPoint x: 605, endPoint y: 455, distance: 152.8
click at [526, 439] on table "Site Id: 188 | [URL]" at bounding box center [600, 426] width 476 height 39
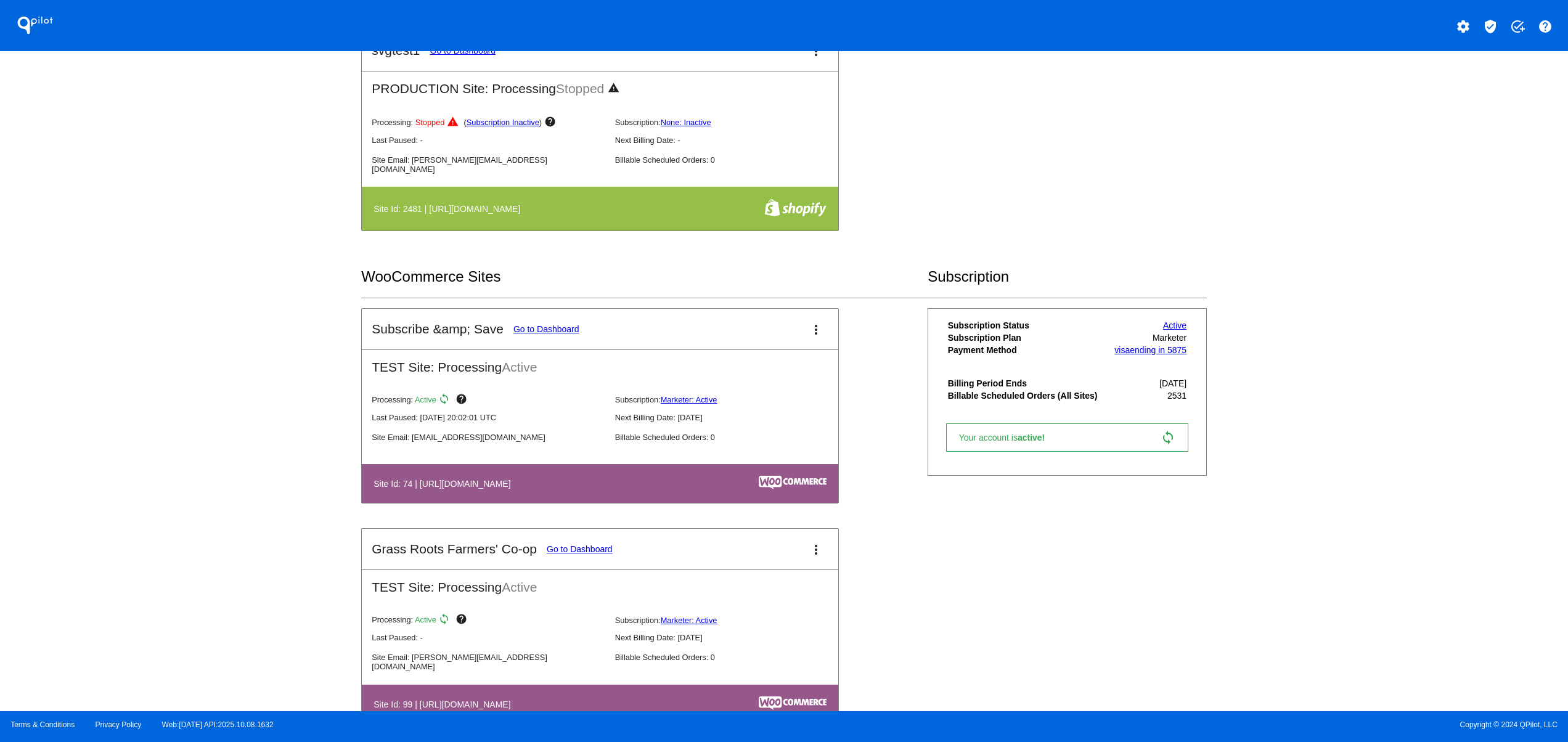
scroll to position [0, 0]
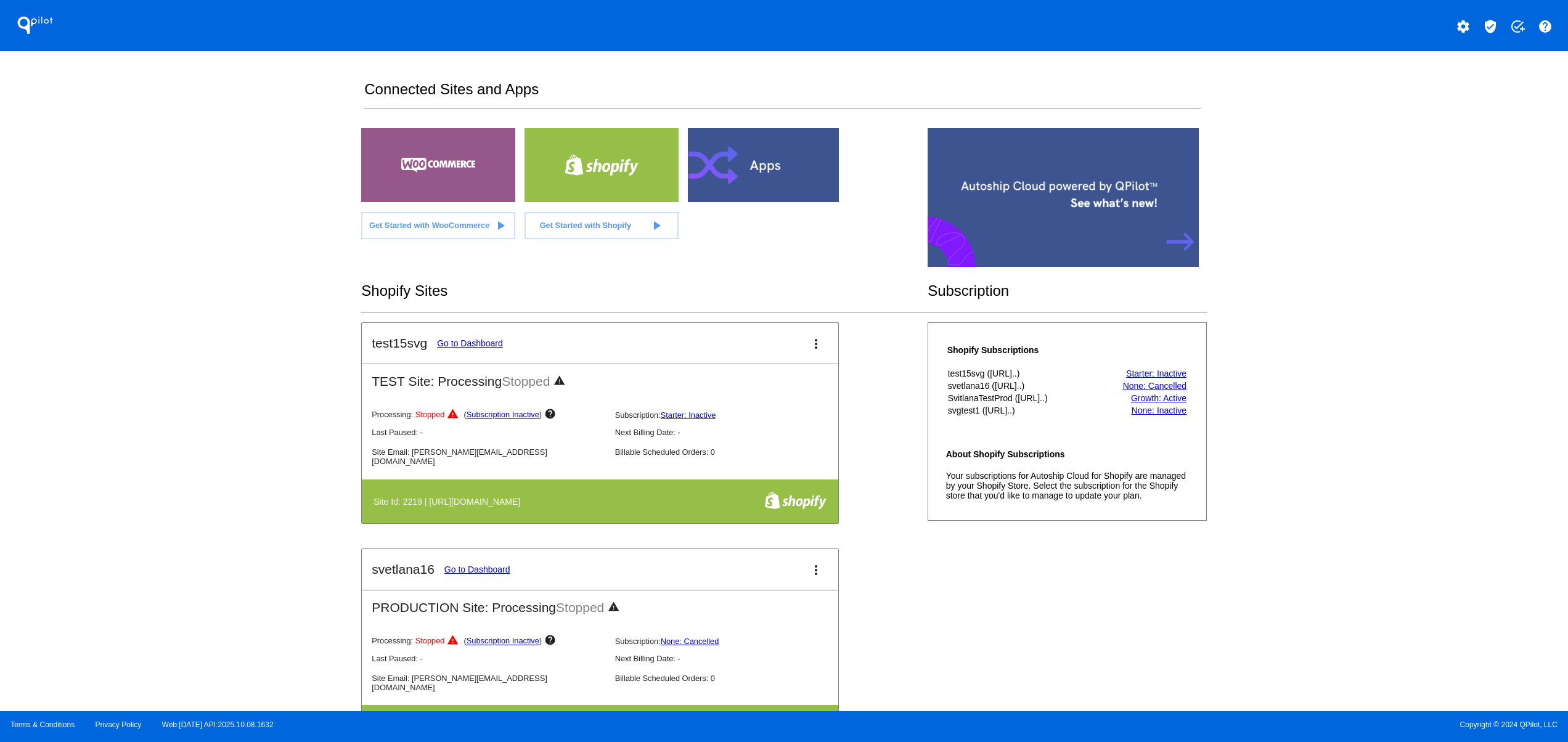
click at [770, 160] on div at bounding box center [765, 165] width 154 height 74
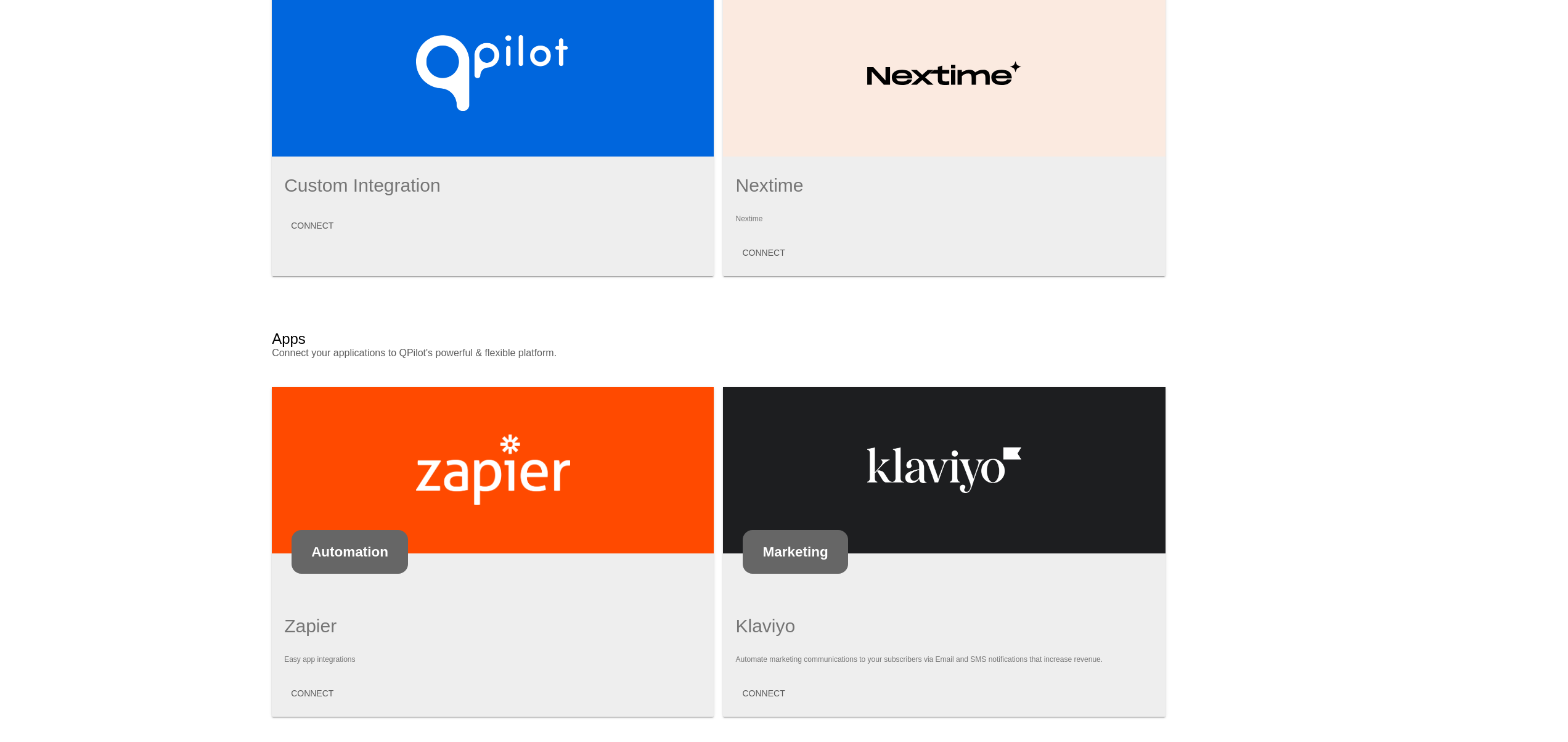
scroll to position [493, 0]
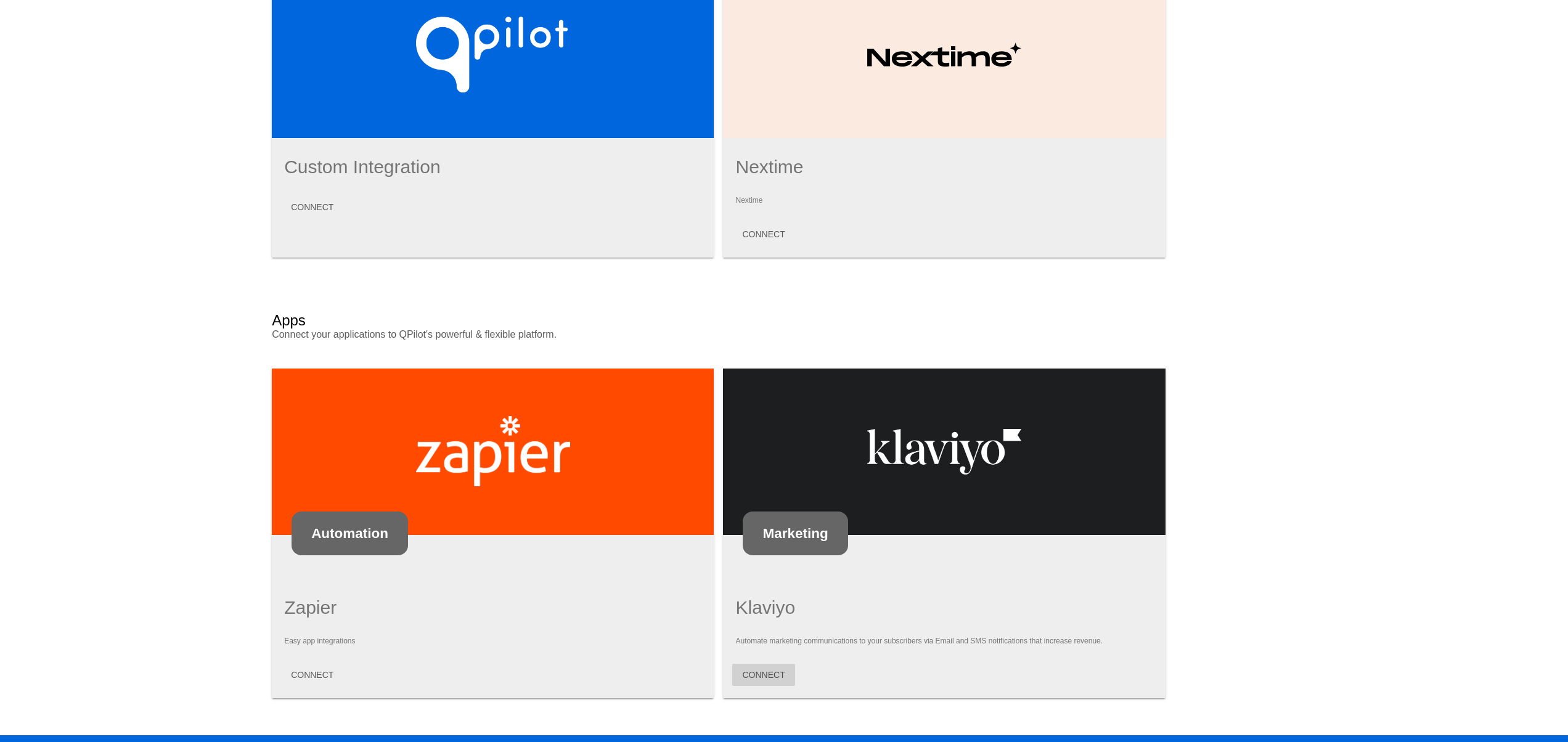
click at [752, 671] on span "CONNECT" at bounding box center [763, 675] width 43 height 10
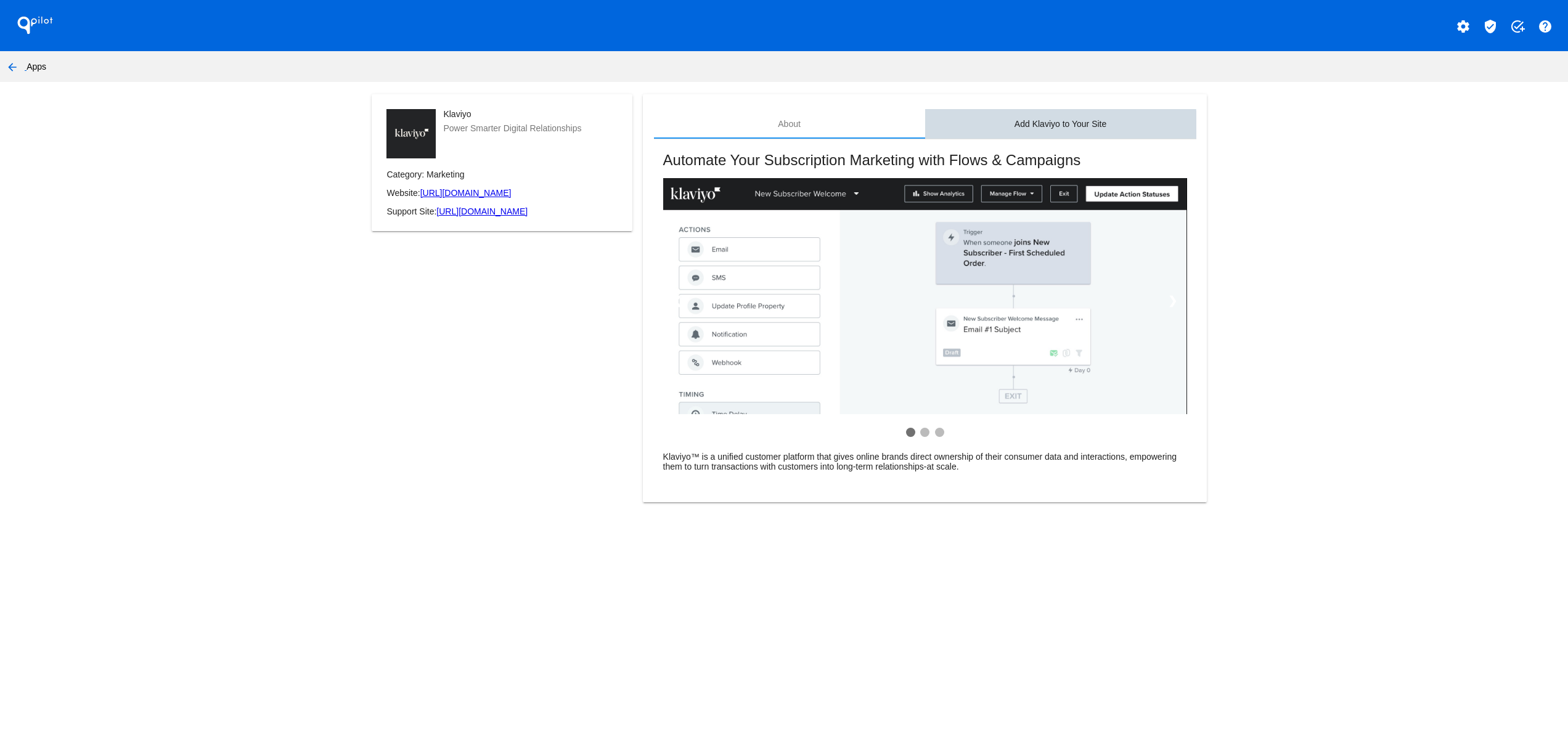
click at [1051, 135] on div "Add Klaviyo to Your Site" at bounding box center [1060, 124] width 271 height 30
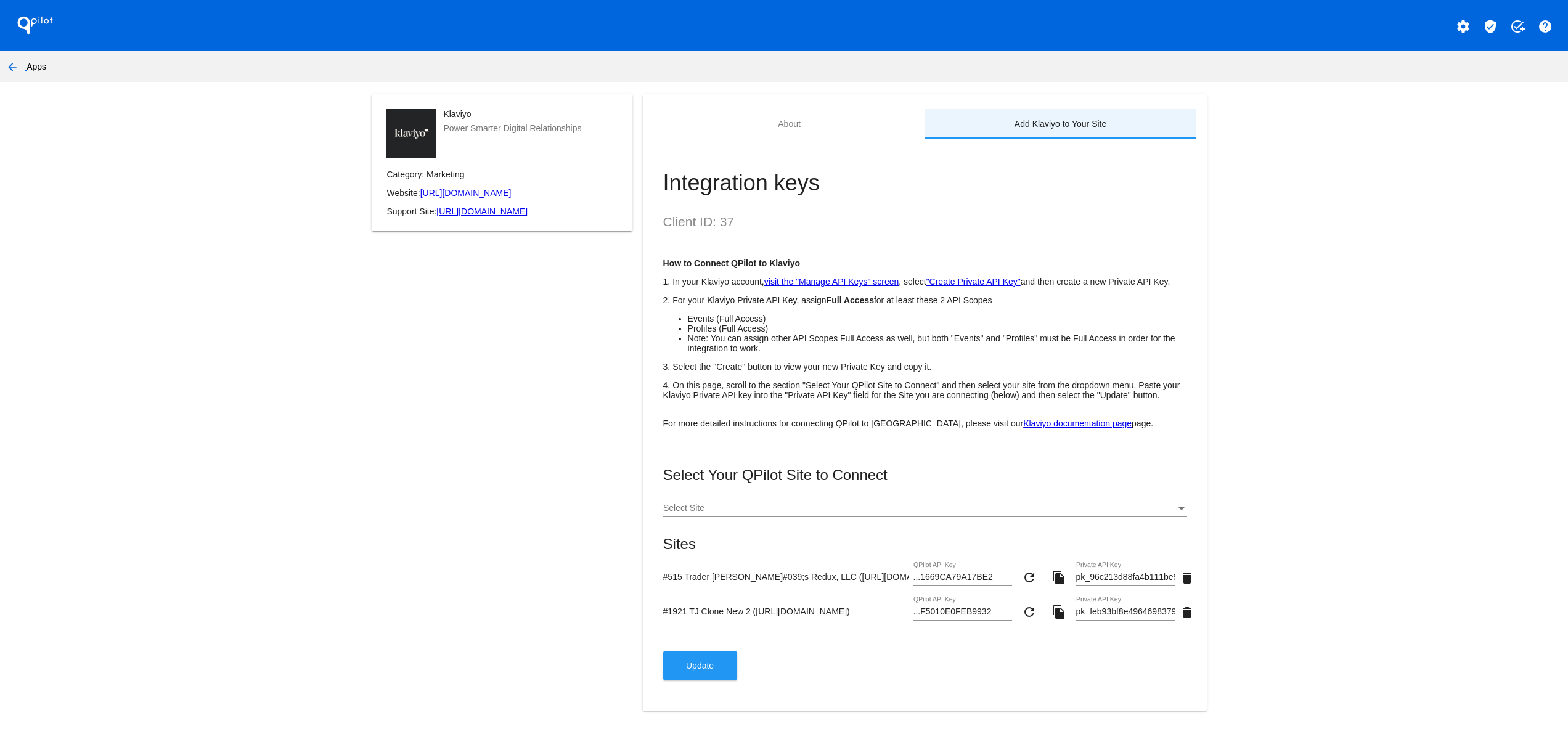
scroll to position [26, 0]
click at [782, 501] on div "Select Site" at bounding box center [925, 505] width 524 height 24
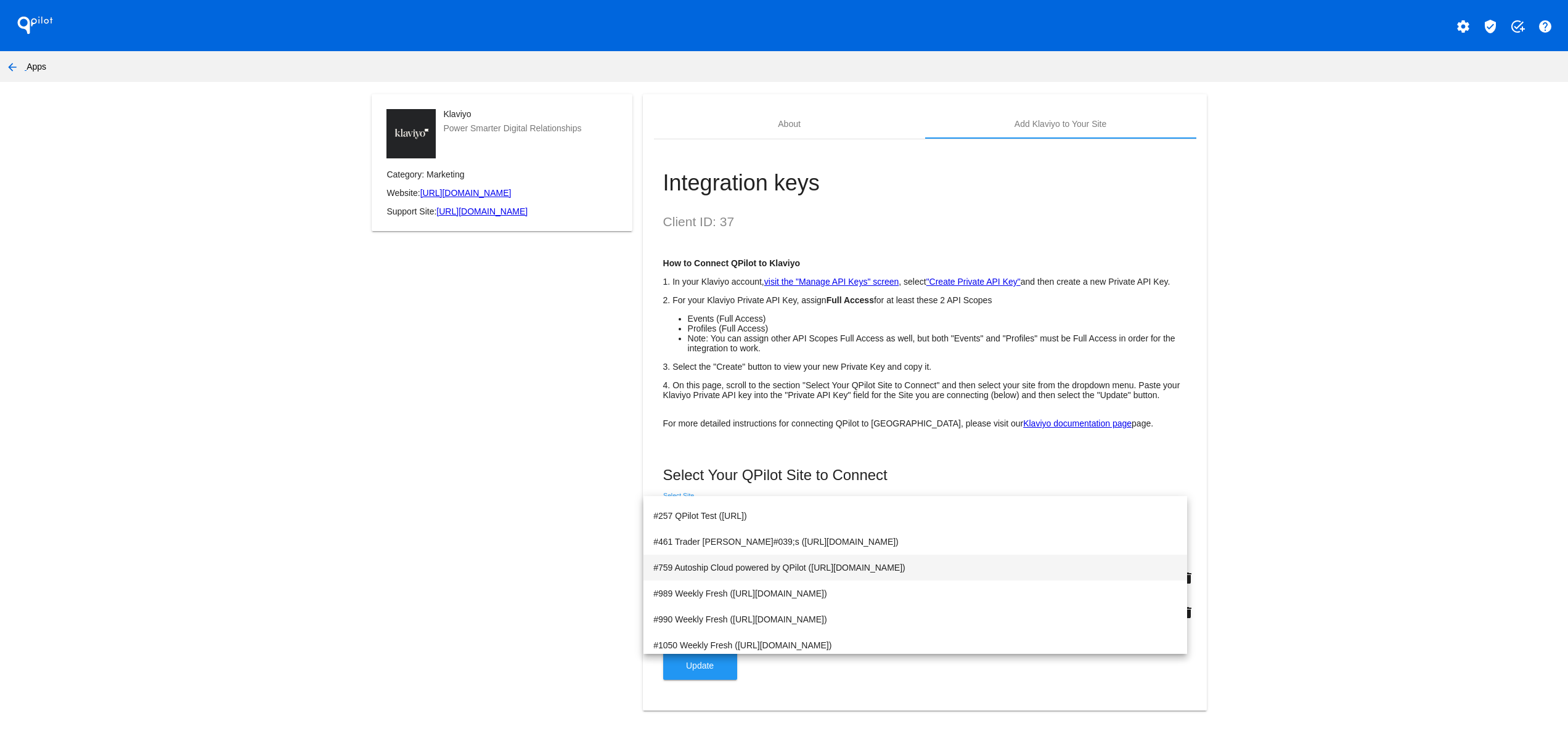
scroll to position [333, 0]
click at [853, 554] on span "#461 Trader [PERSON_NAME]#039;s ([URL][DOMAIN_NAME])" at bounding box center [915, 565] width 524 height 26
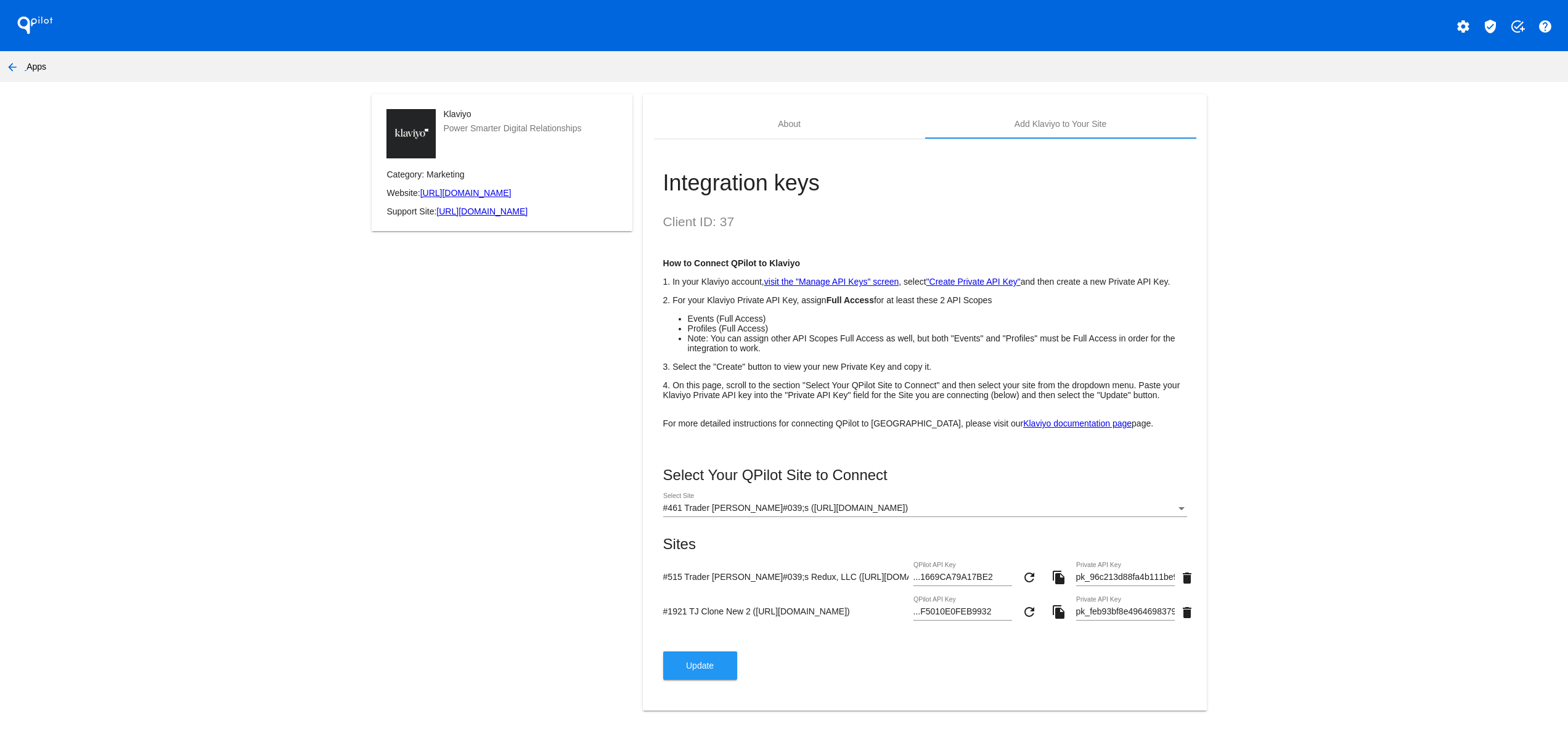
click at [550, 526] on div "Klaviyo Power Smarter Digital Relationships Category: Marketing Website: [URL][…" at bounding box center [502, 410] width 282 height 631
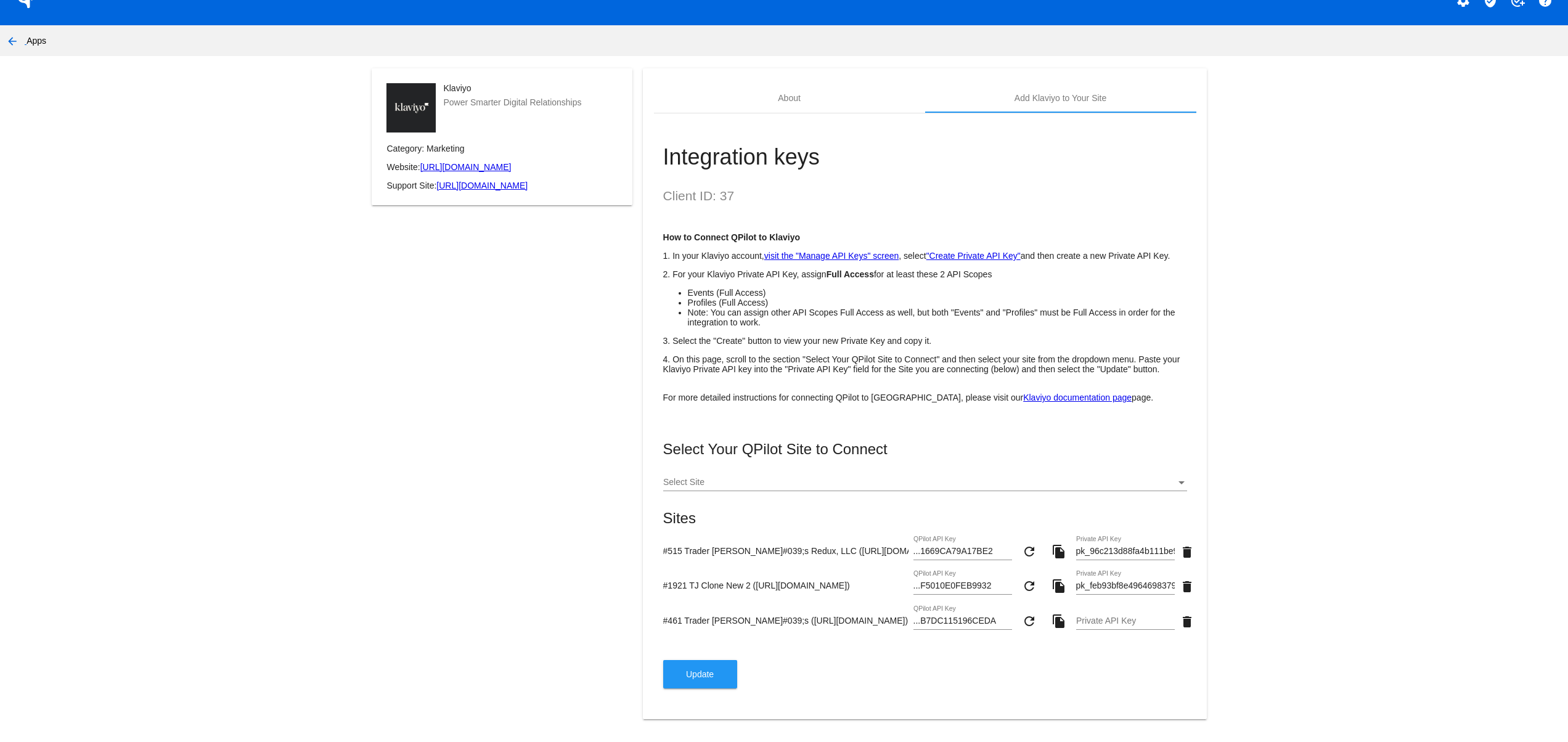
drag, startPoint x: 825, startPoint y: 657, endPoint x: 710, endPoint y: 657, distance: 115.0
click at [710, 641] on div "#461 Trader [PERSON_NAME]#039;s ([URL][DOMAIN_NAME]) ...B7DC115196CEDA QPilot A…" at bounding box center [925, 624] width 524 height 35
click at [848, 641] on div "#461 Trader [PERSON_NAME]#039;s ([URL][DOMAIN_NAME]) ...B7DC115196CEDA QPilot A…" at bounding box center [925, 624] width 524 height 35
click at [1110, 327] on li "Note: You can assign other API Scopes Full Access as well, but both "Events" an…" at bounding box center [937, 317] width 499 height 20
drag, startPoint x: 972, startPoint y: 267, endPoint x: 724, endPoint y: 330, distance: 255.9
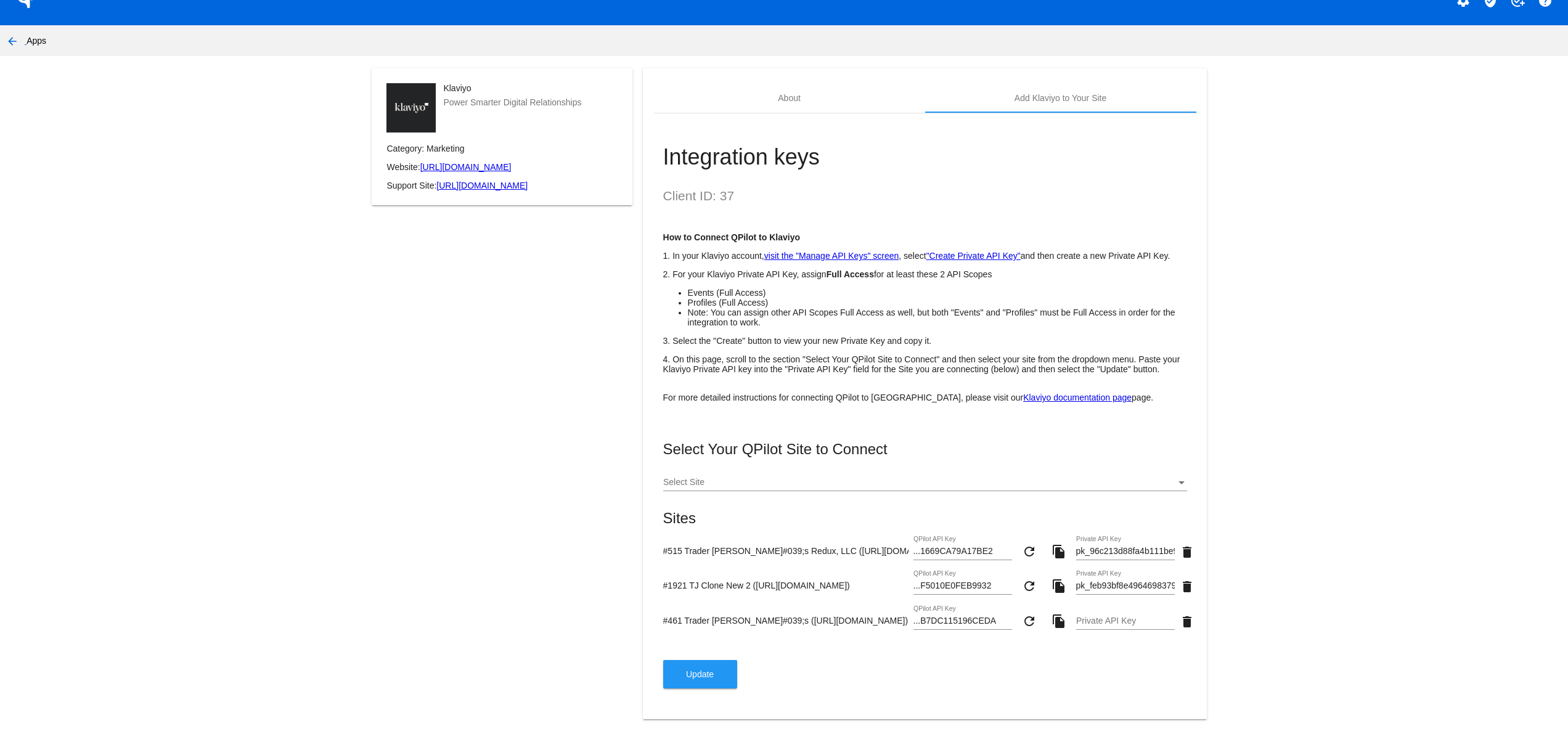
click at [724, 327] on li "Note: You can assign other API Scopes Full Access as well, but both "Events" an…" at bounding box center [937, 317] width 499 height 20
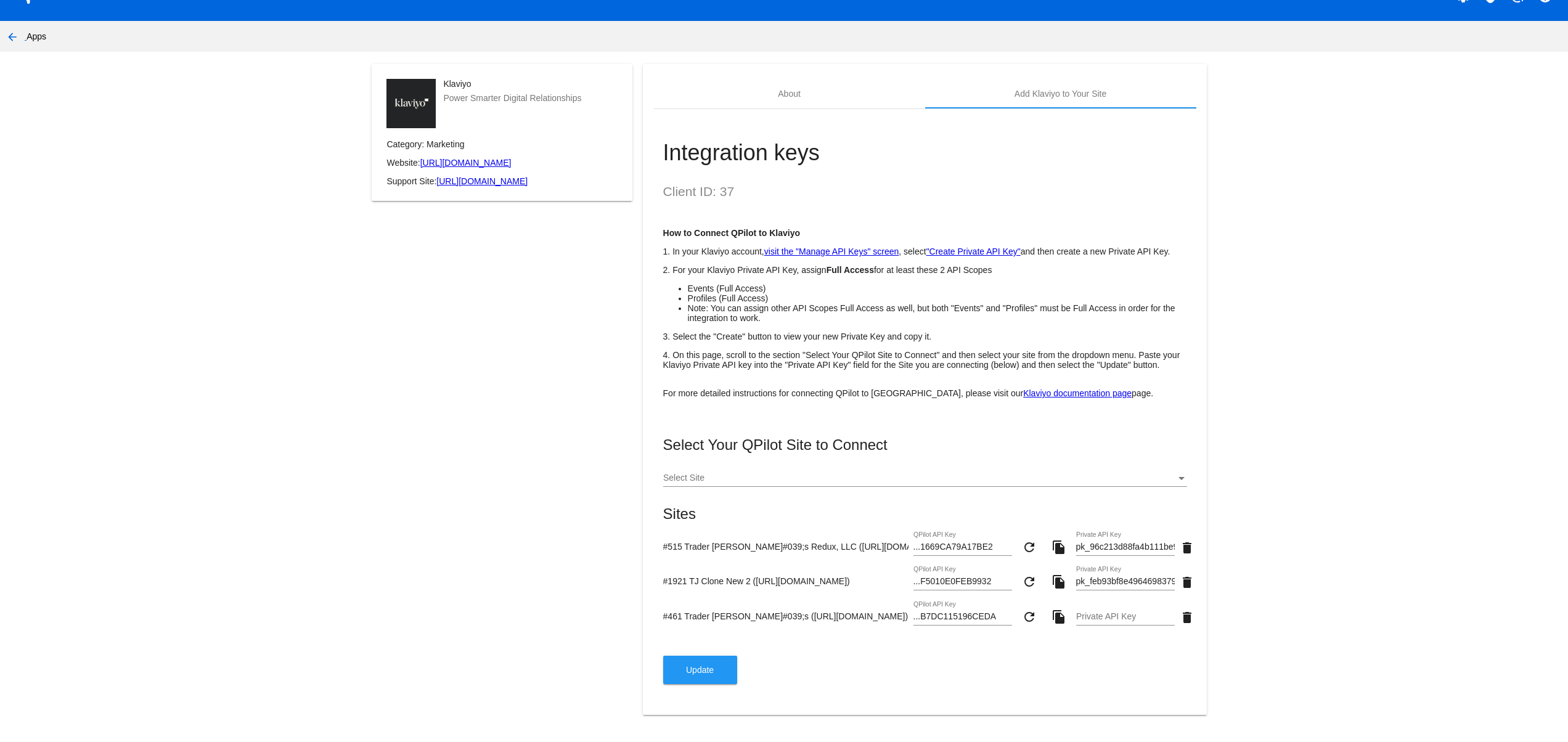
scroll to position [62, 0]
click at [1112, 612] on input "Private API Key" at bounding box center [1125, 617] width 99 height 10
paste input "pk_a1ab736d55aac2ec1eb6f1d7015aa076eb"
type input "pk_a1ab736d55aac2ec1eb6f1d7015aa076eb"
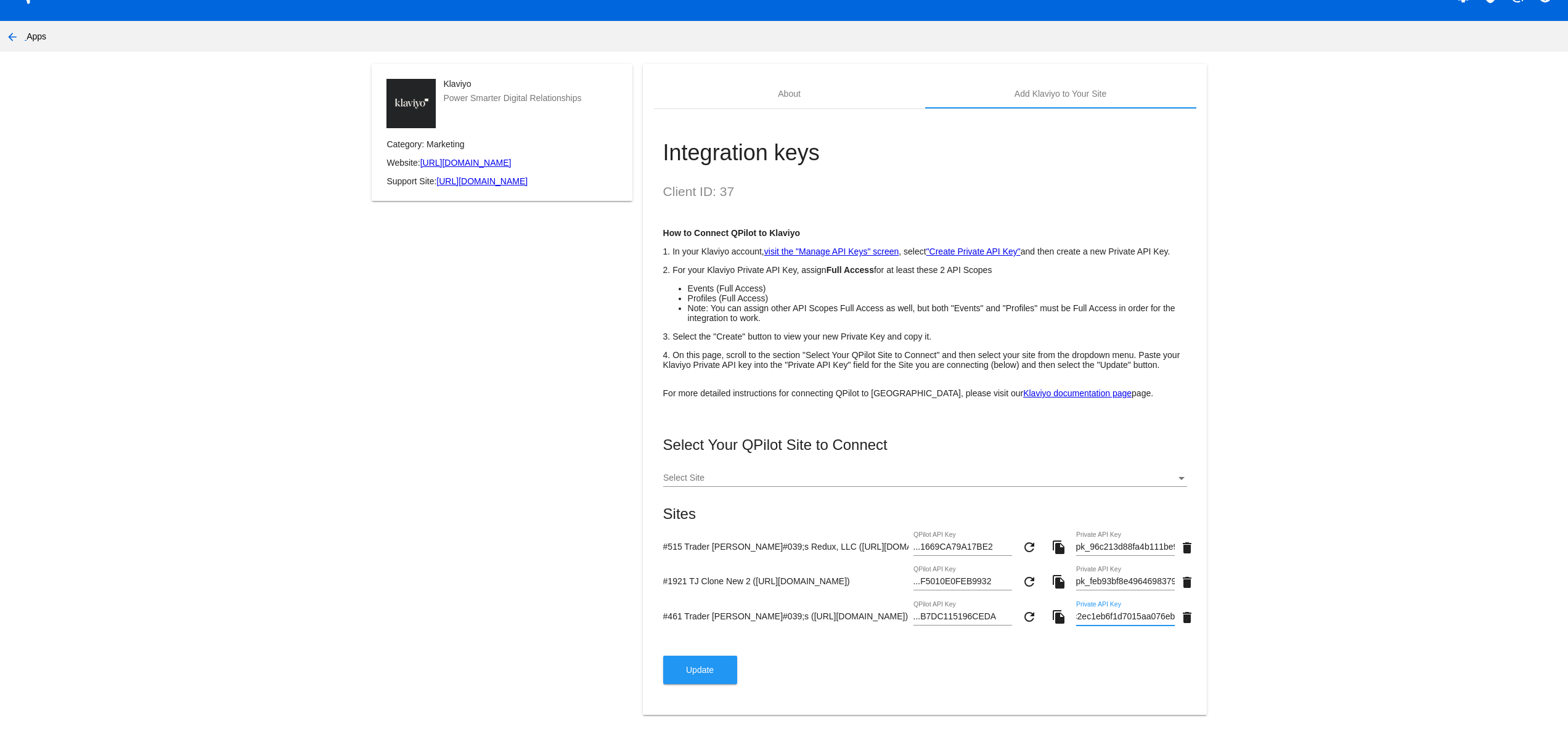
click at [707, 668] on button "Update" at bounding box center [700, 670] width 74 height 29
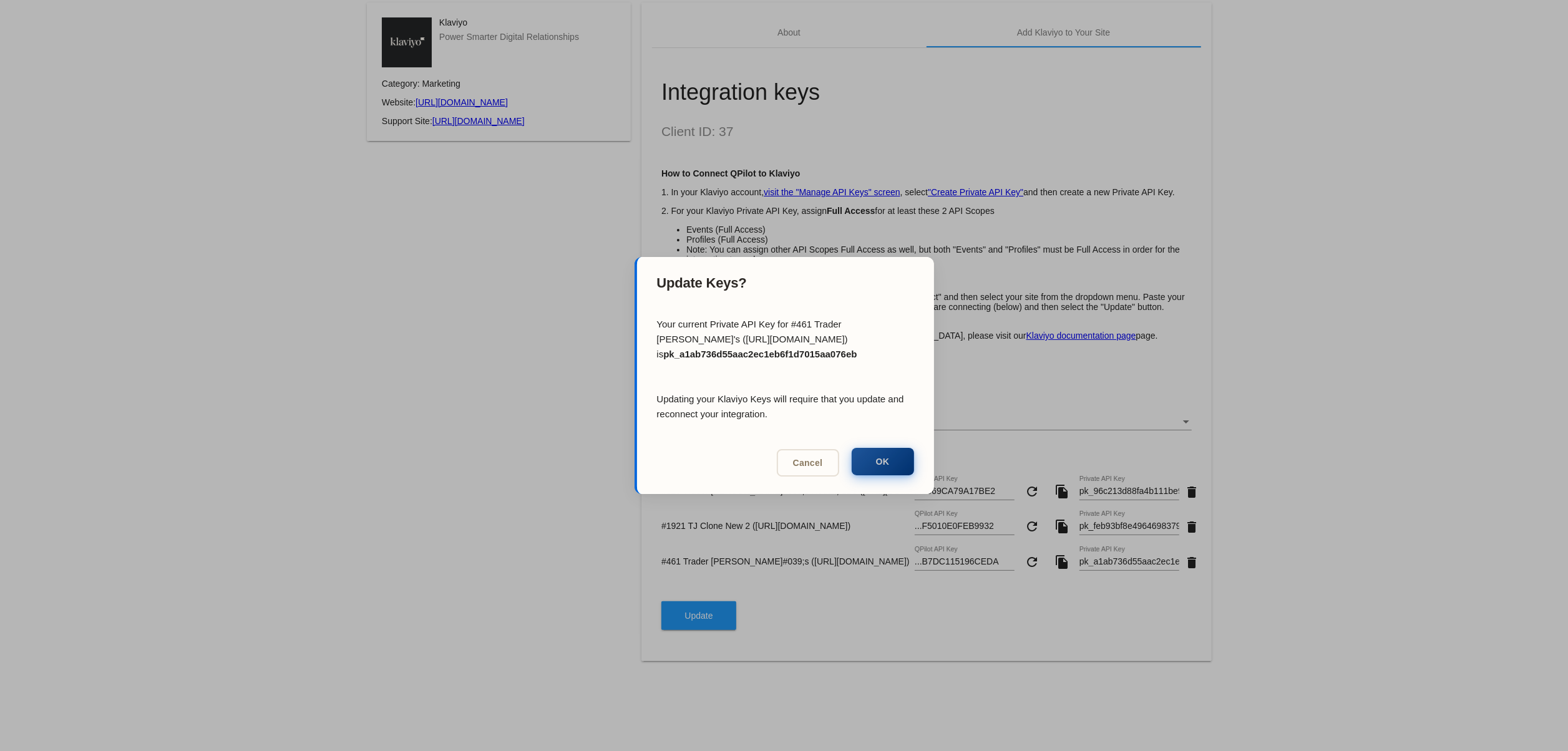
click at [898, 463] on button "OK" at bounding box center [882, 462] width 62 height 27
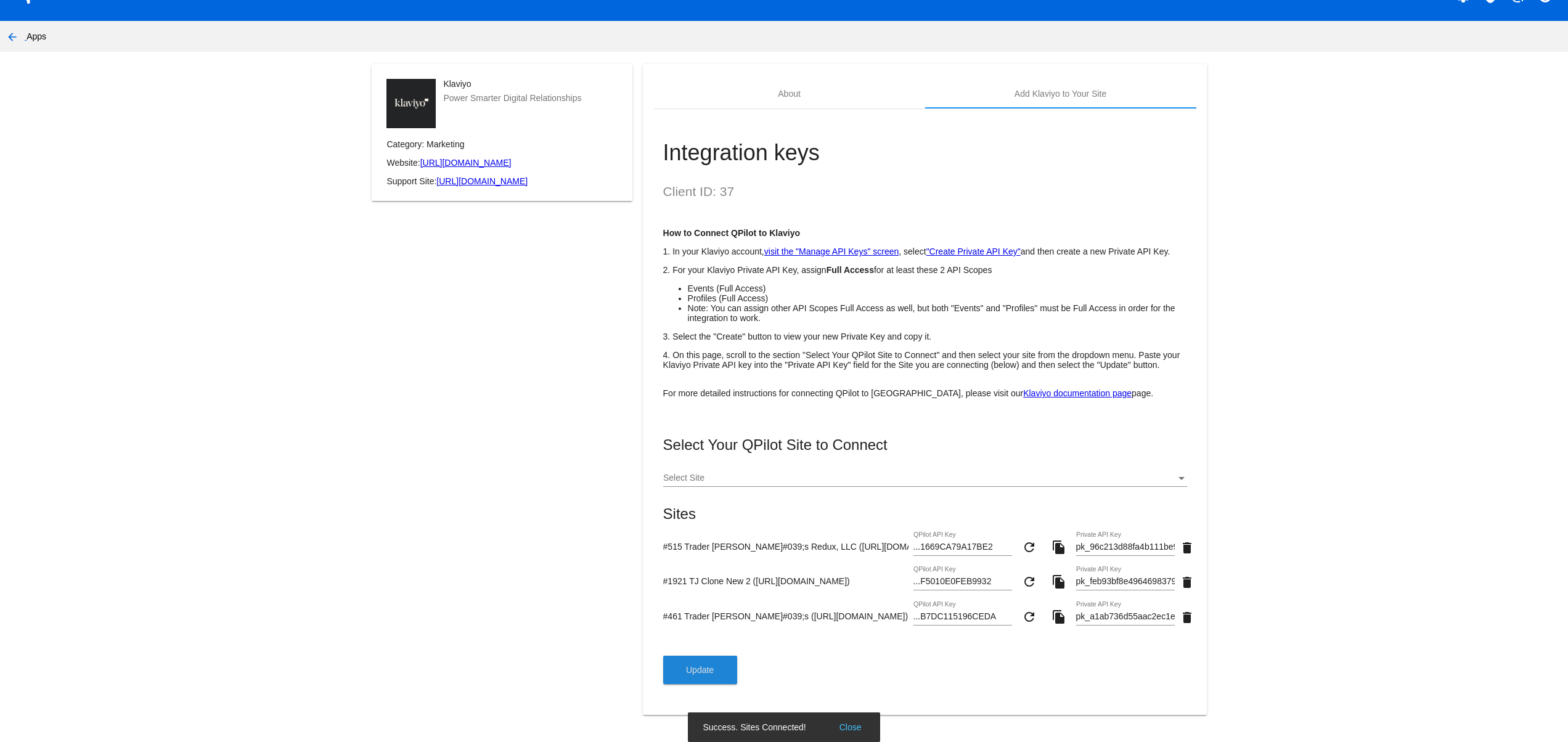
scroll to position [62, 0]
click at [863, 731] on button "Close" at bounding box center [850, 727] width 30 height 12
click at [667, 682] on button "Update" at bounding box center [700, 670] width 74 height 29
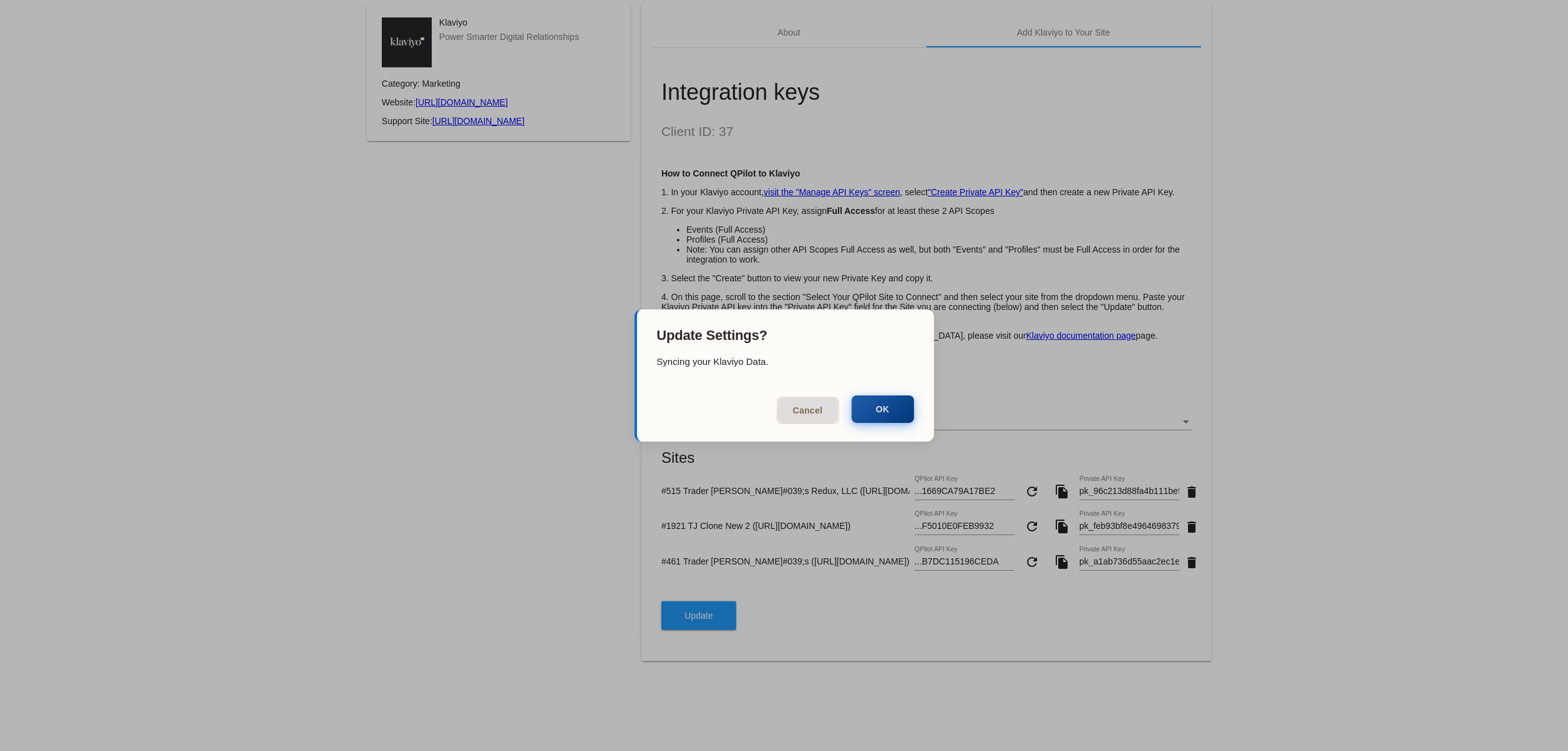
click at [899, 420] on button "OK" at bounding box center [882, 409] width 62 height 27
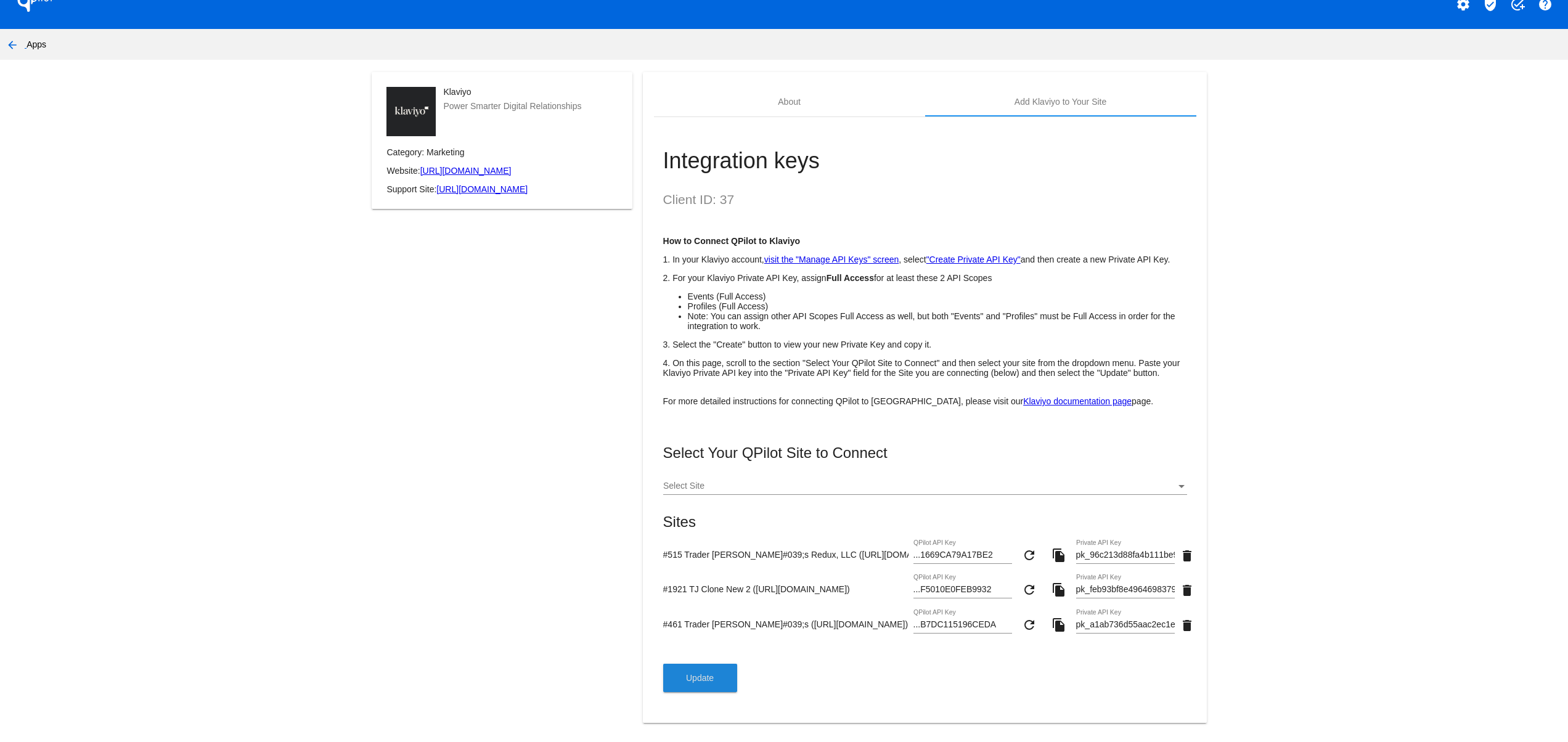
scroll to position [0, 0]
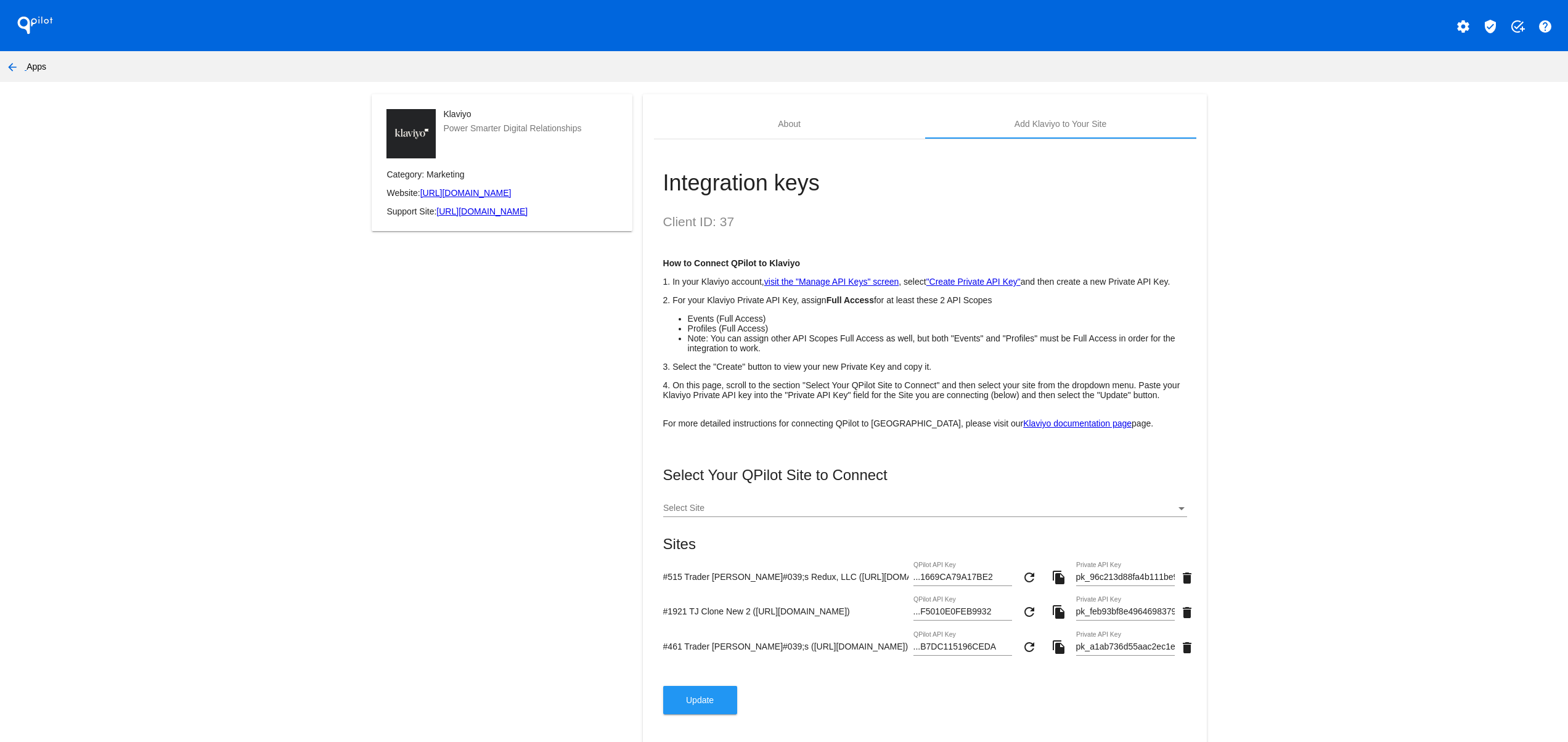
click at [0, 67] on html "QPilot settings verified_user add_task help arrow_back Apps Klaviyo Power Smart…" at bounding box center [784, 371] width 1568 height 742
click at [12, 64] on mat-icon "arrow_back" at bounding box center [12, 67] width 15 height 15
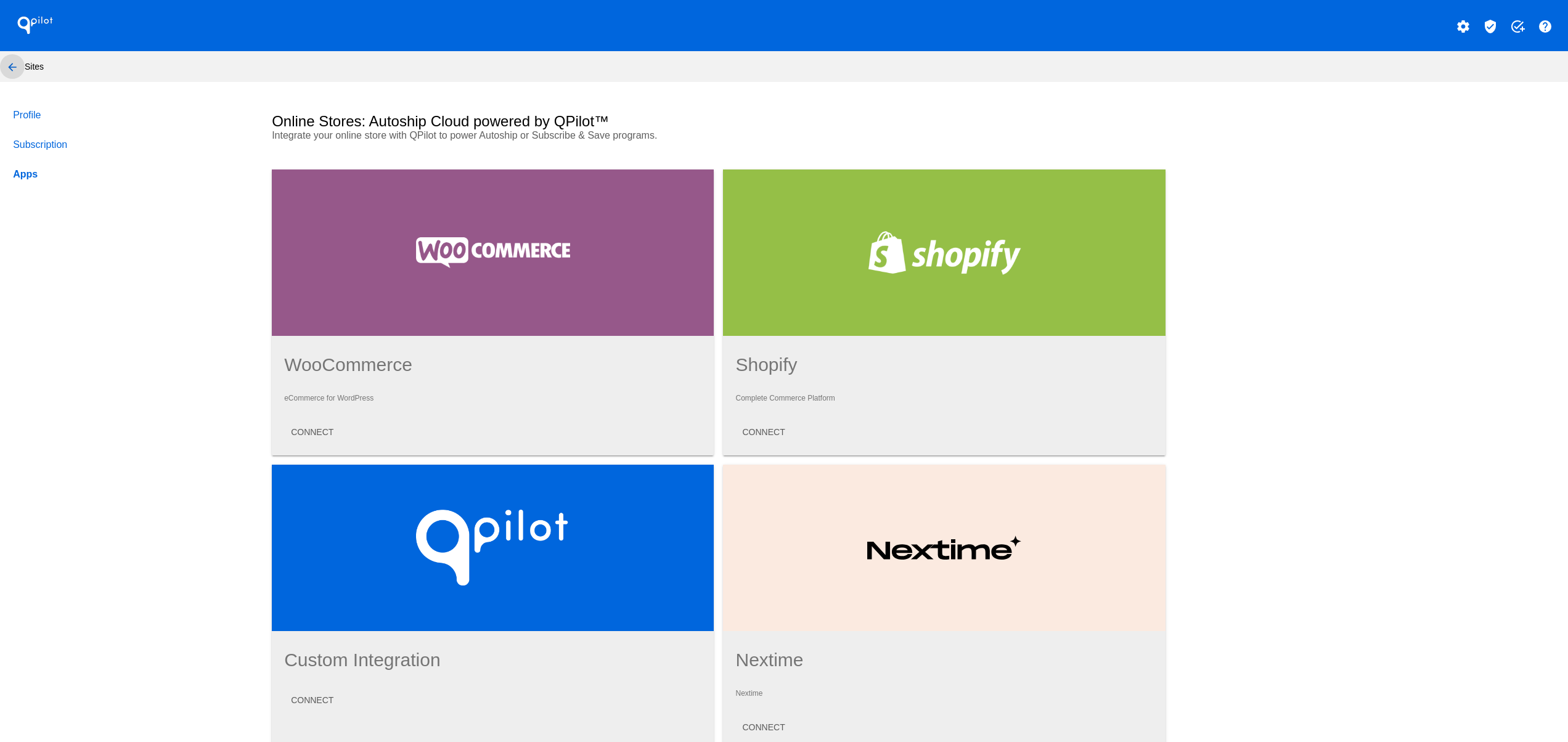
click at [16, 67] on mat-icon "arrow_back" at bounding box center [12, 67] width 15 height 15
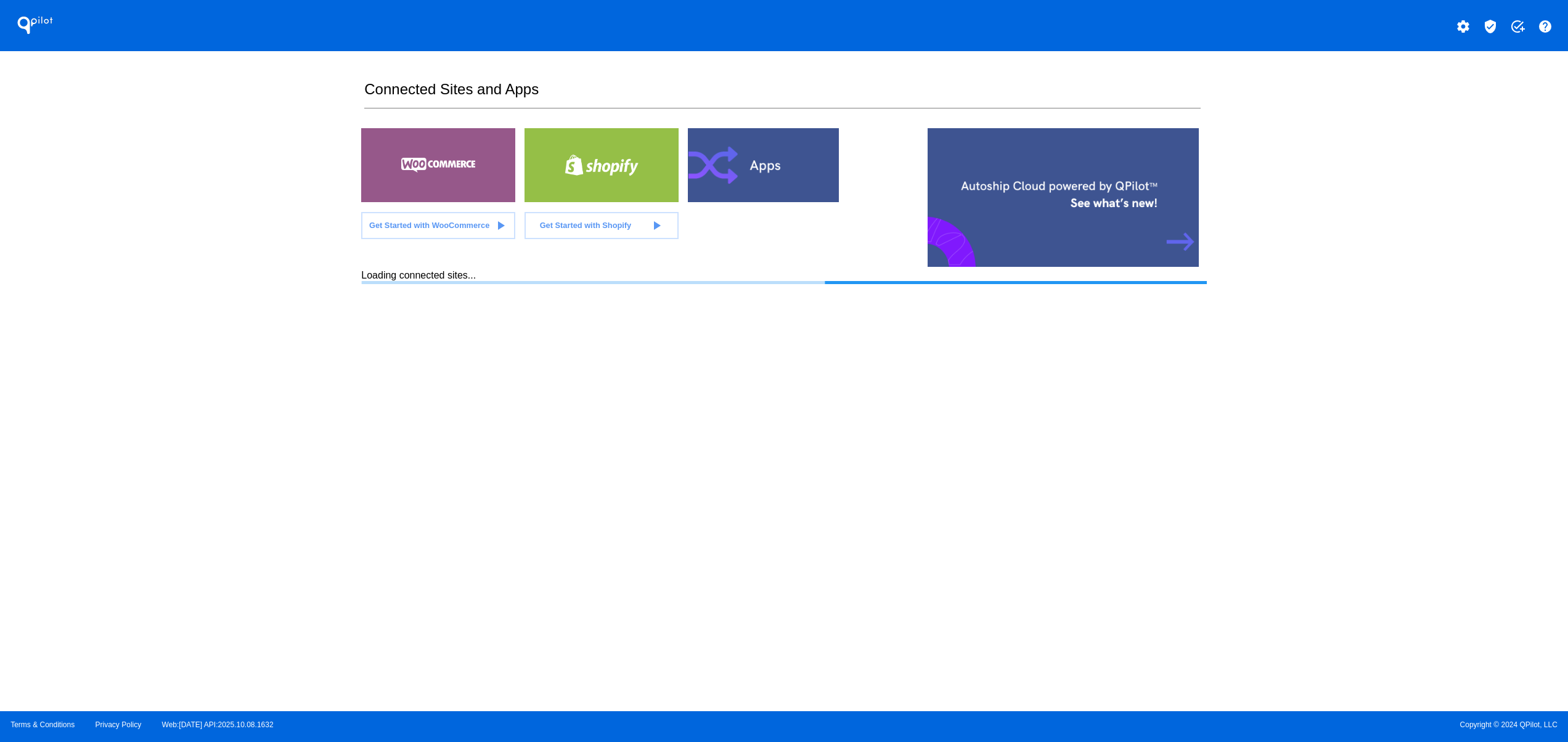
click at [837, 375] on section "Connected Sites and Apps Get Started with WooCommerce play_arrow Get Started wi…" at bounding box center [784, 381] width 845 height 661
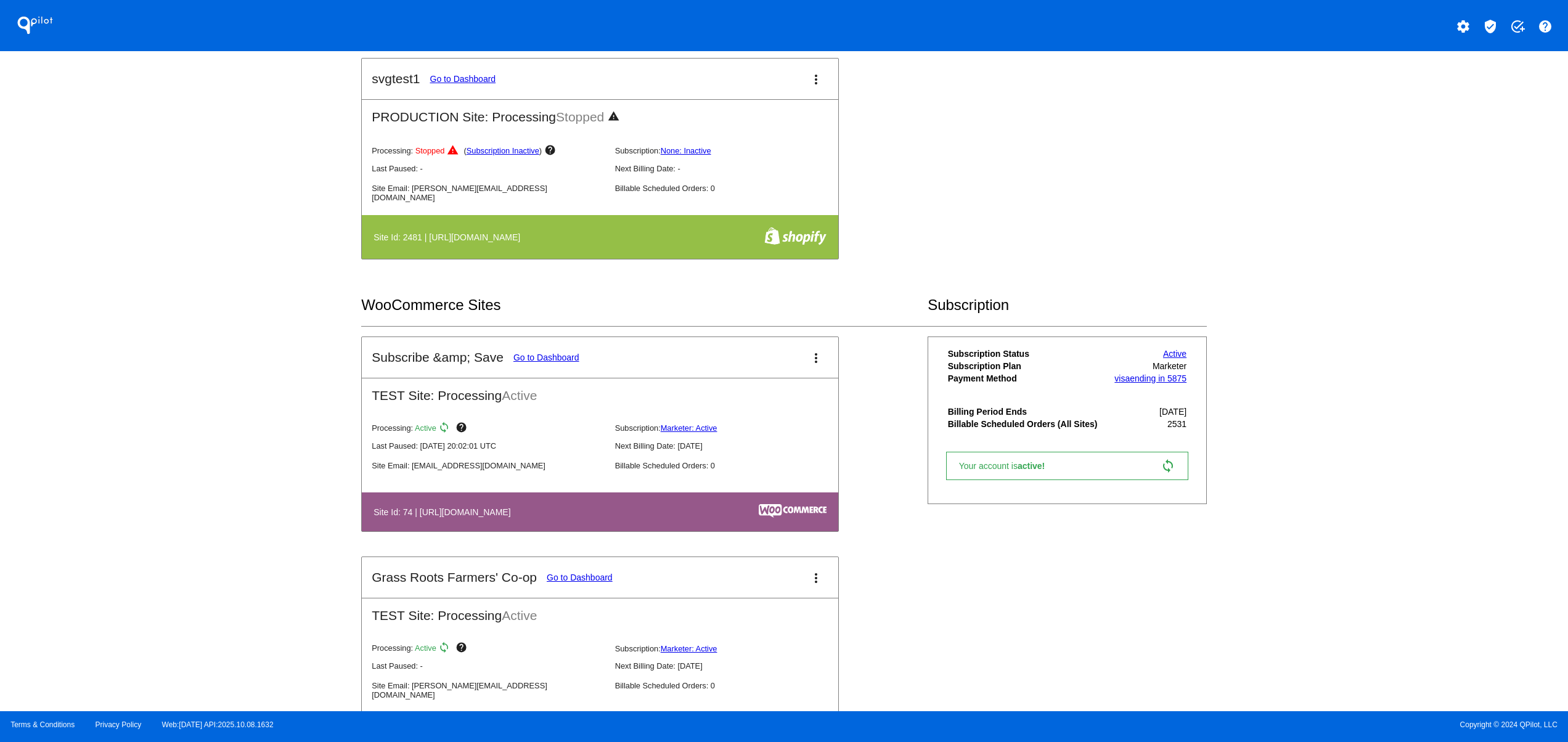
scroll to position [987, 0]
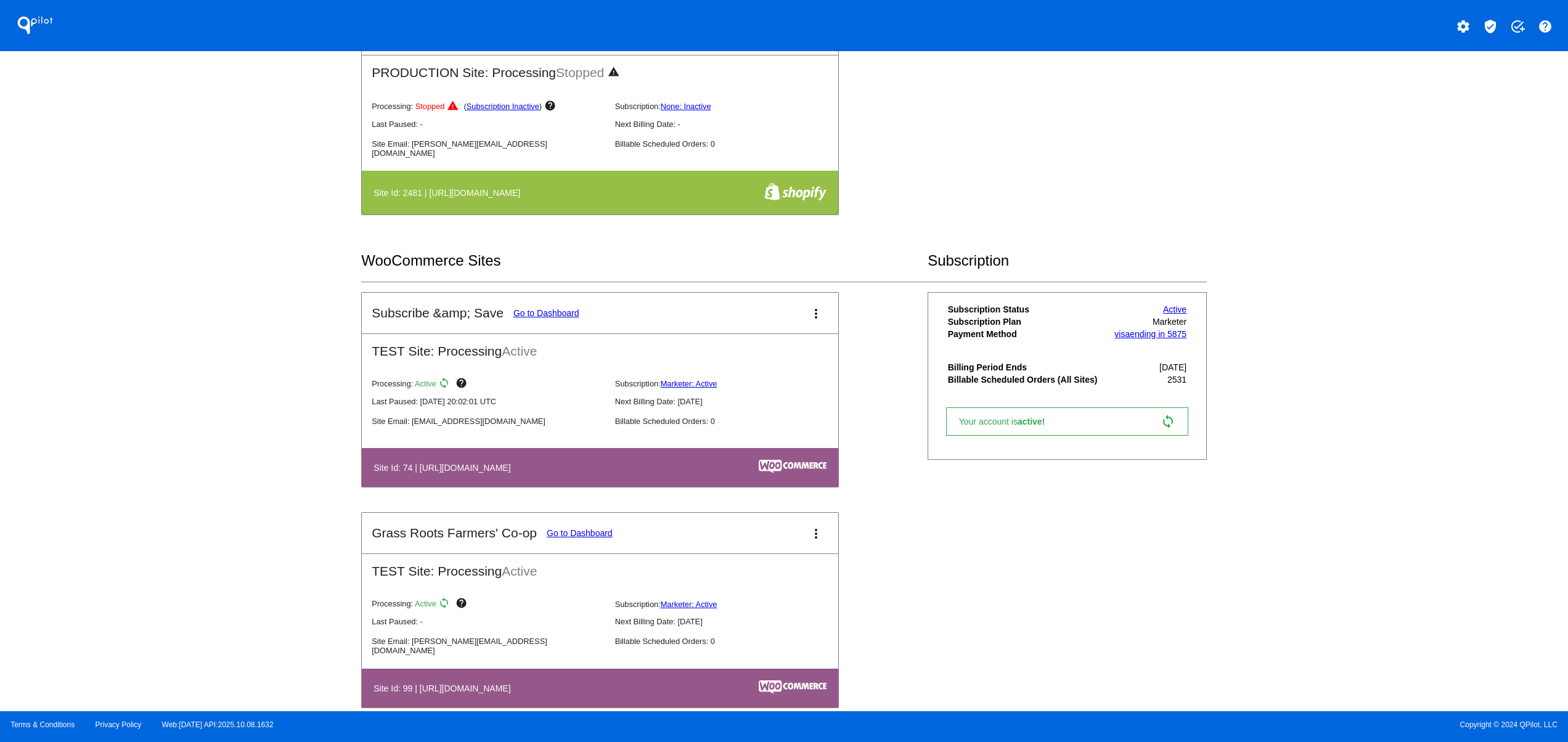
drag, startPoint x: 410, startPoint y: 479, endPoint x: 641, endPoint y: 482, distance: 231.0
click at [517, 472] on h4 "Site Id: 74 | [URL][DOMAIN_NAME]" at bounding box center [445, 468] width 143 height 10
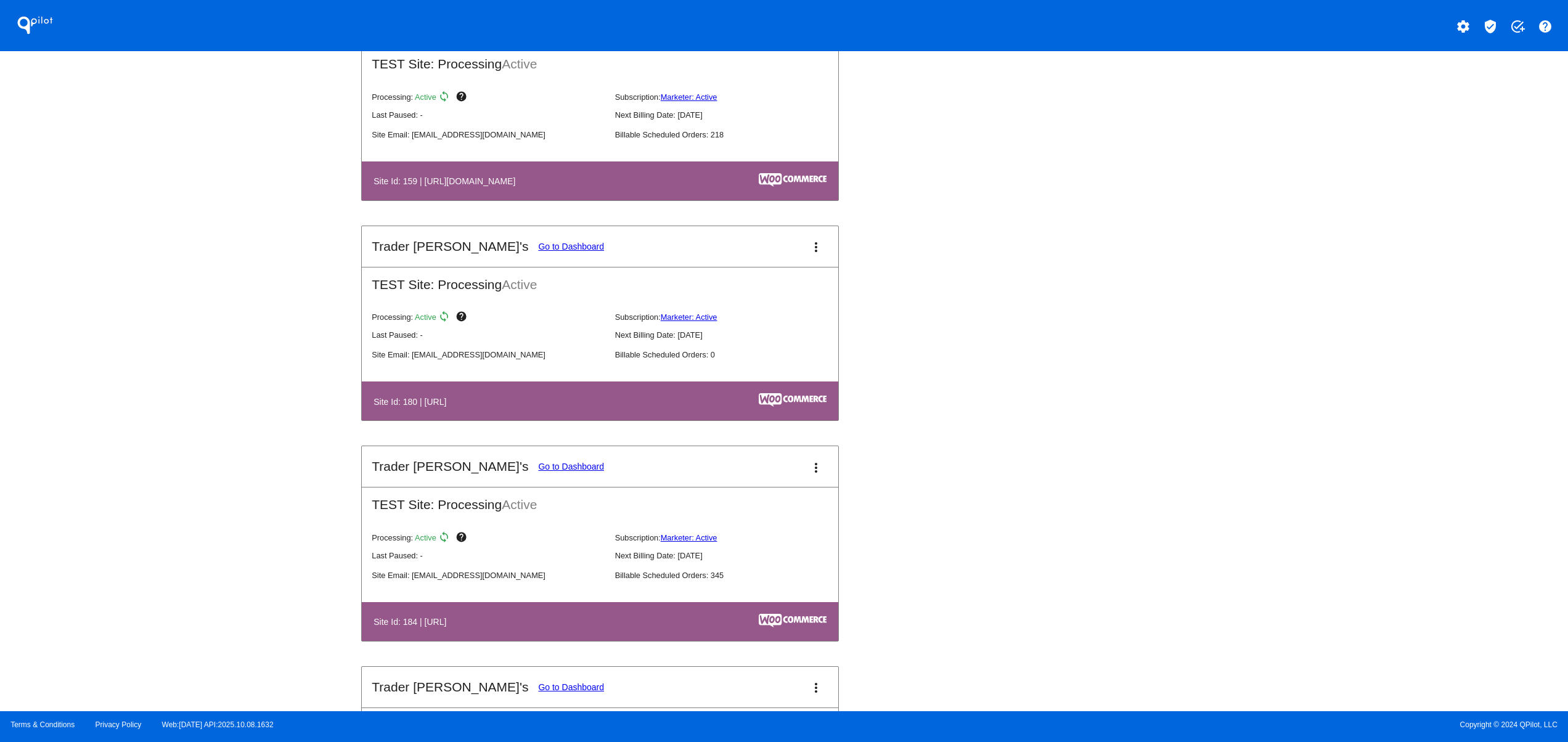
scroll to position [2960, 0]
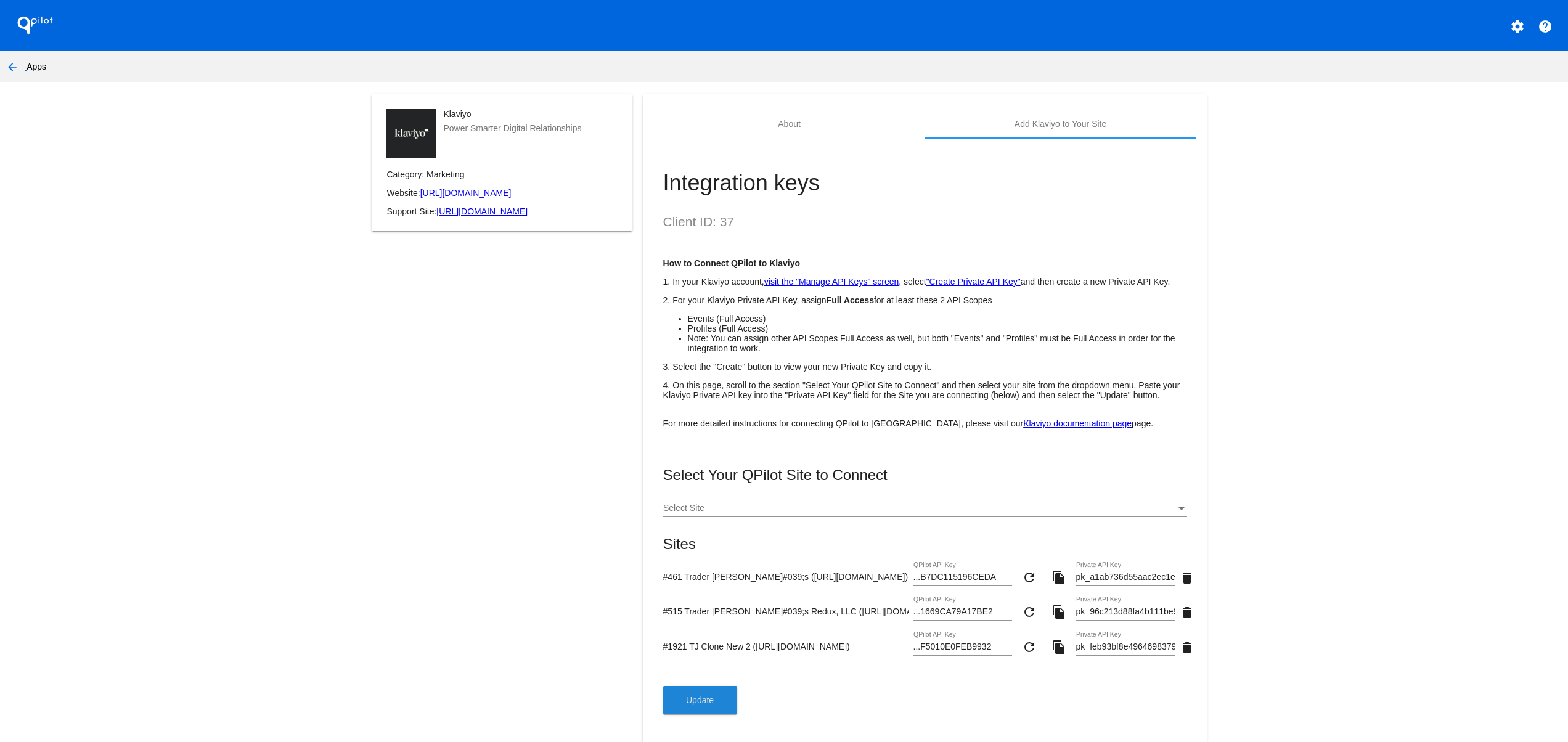
click at [6, 66] on mat-icon "arrow_back" at bounding box center [12, 67] width 15 height 15
